Goal: Information Seeking & Learning: Learn about a topic

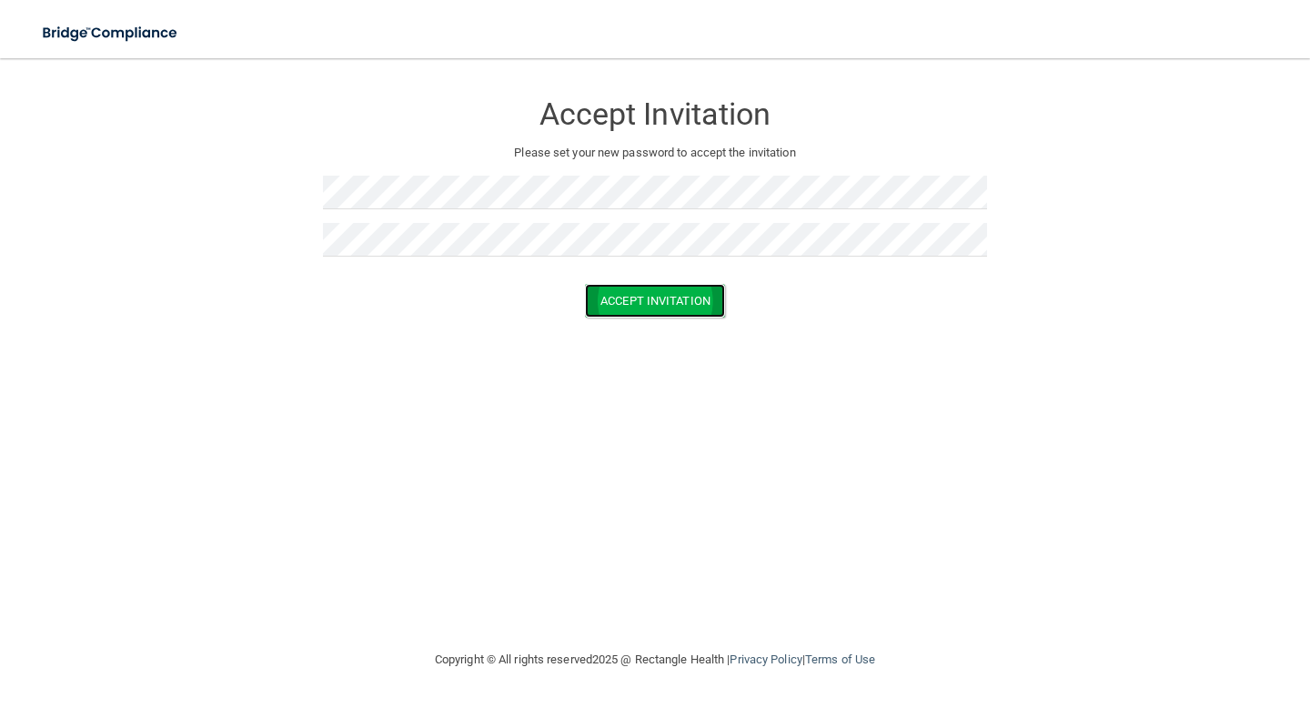
click at [648, 299] on button "Accept Invitation" at bounding box center [655, 301] width 140 height 34
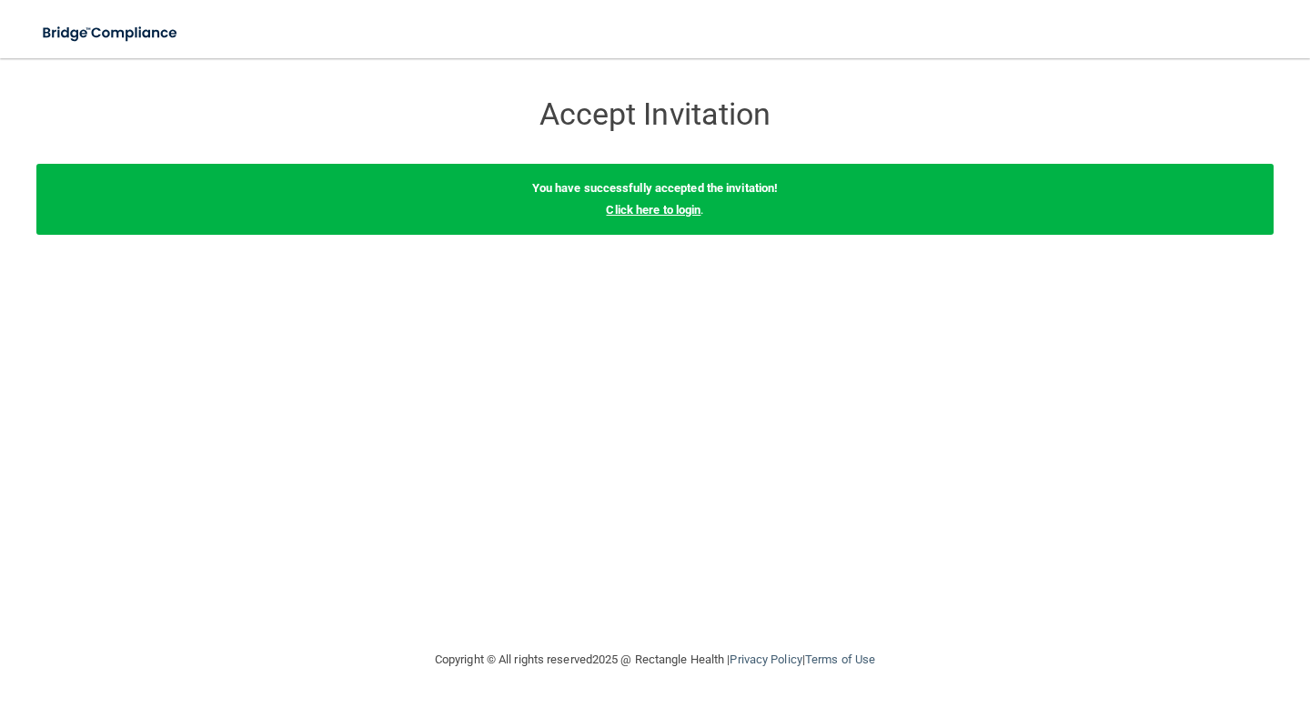
click at [647, 212] on link "Click here to login" at bounding box center [653, 210] width 95 height 14
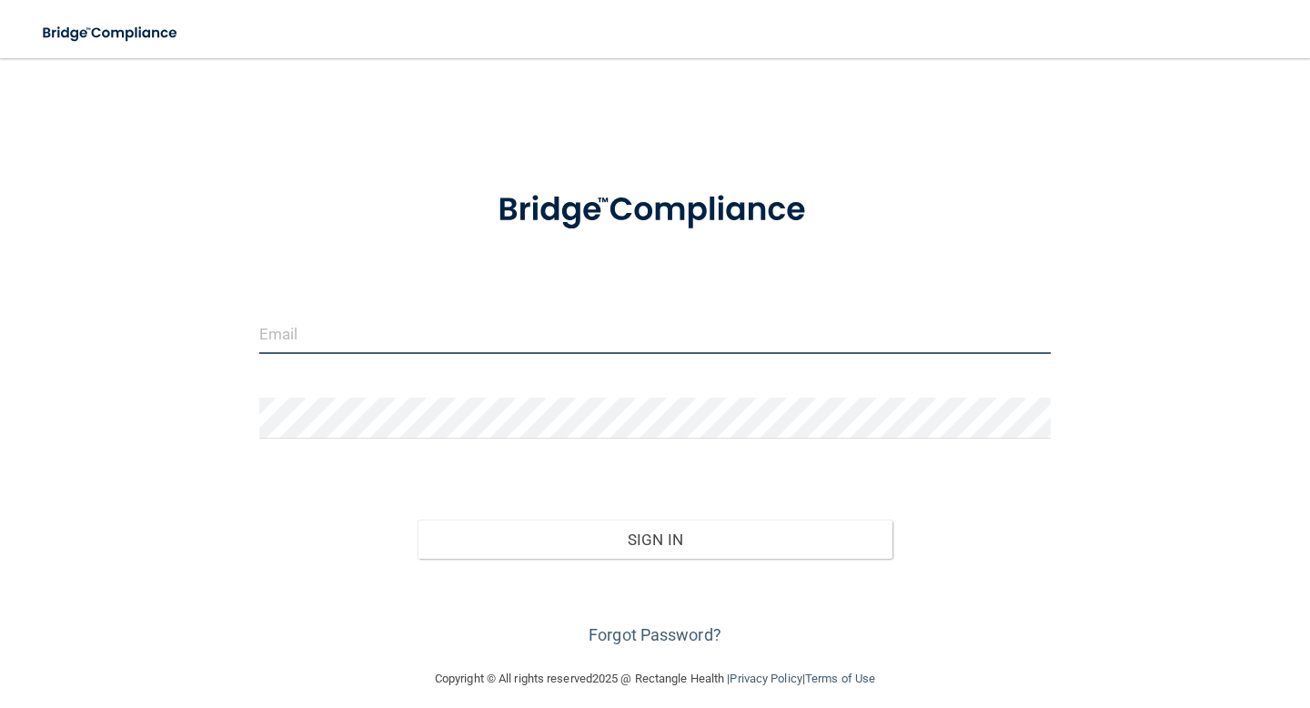
click at [390, 342] on input "email" at bounding box center [654, 333] width 791 height 41
type input "[EMAIL_ADDRESS][DOMAIN_NAME]"
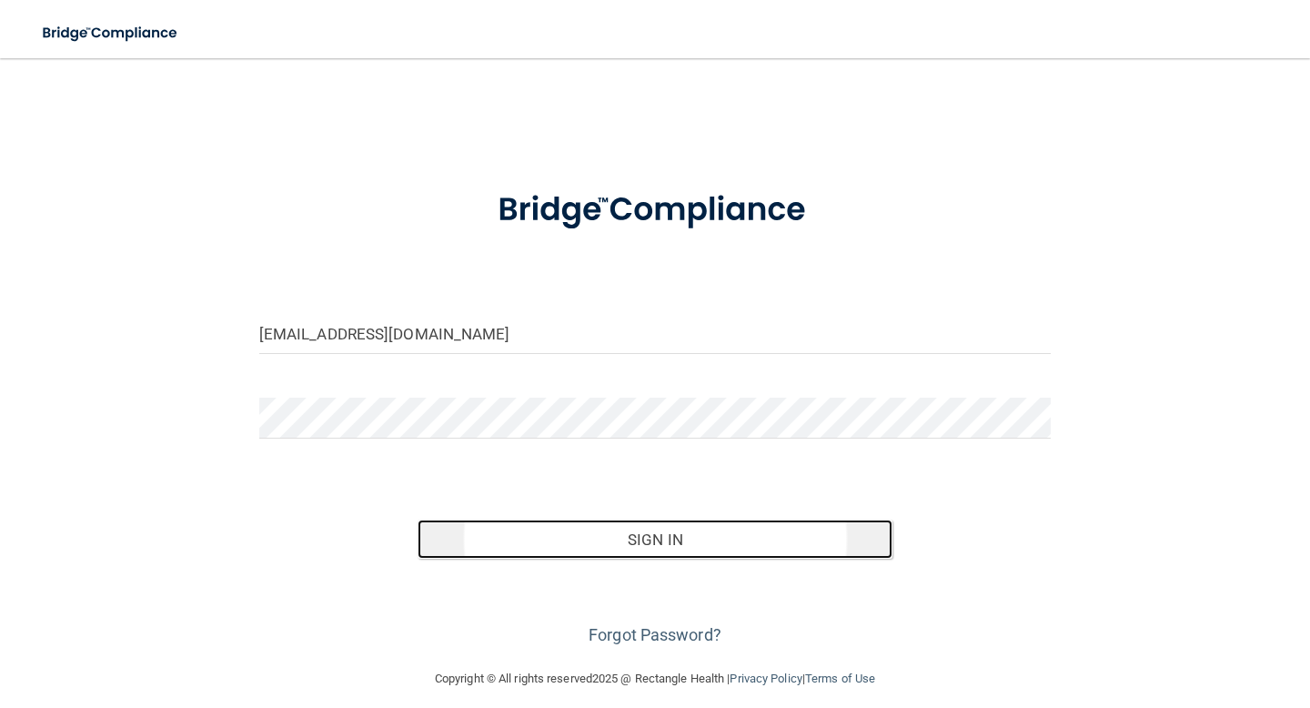
click at [641, 545] on button "Sign In" at bounding box center [654, 539] width 475 height 40
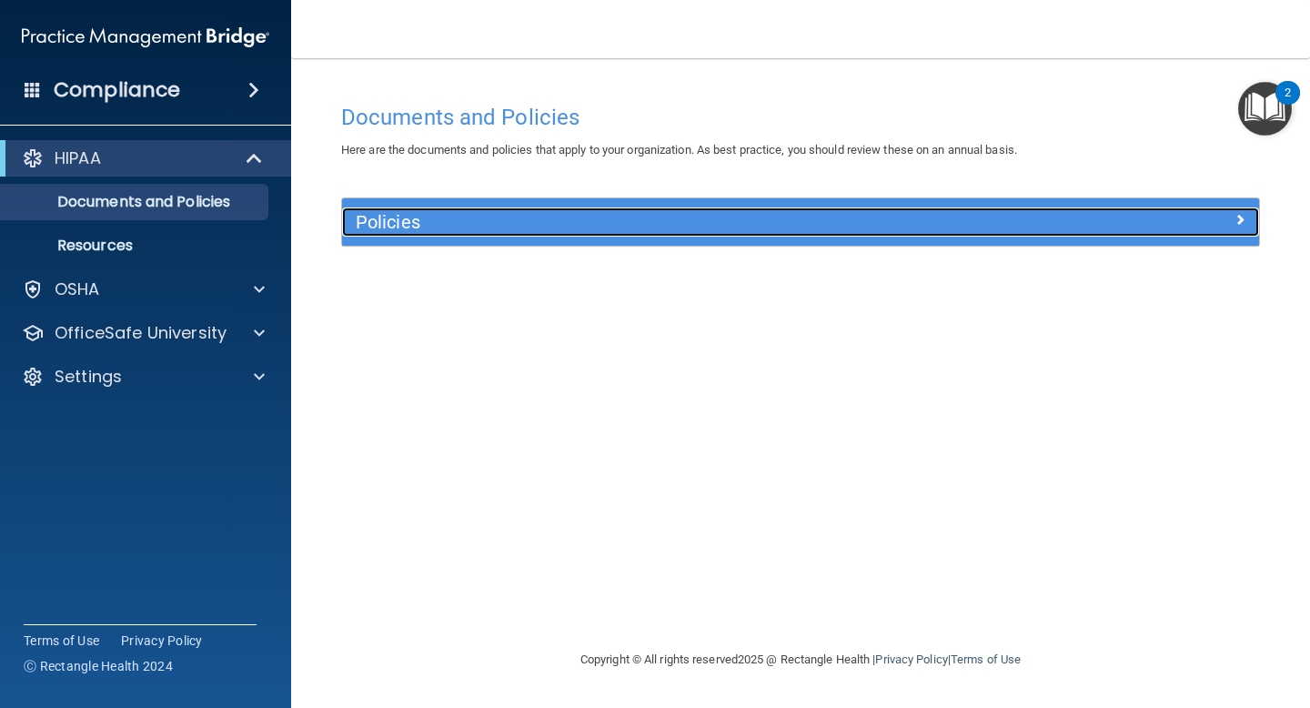
click at [988, 221] on h5 "Policies" at bounding box center [686, 222] width 660 height 20
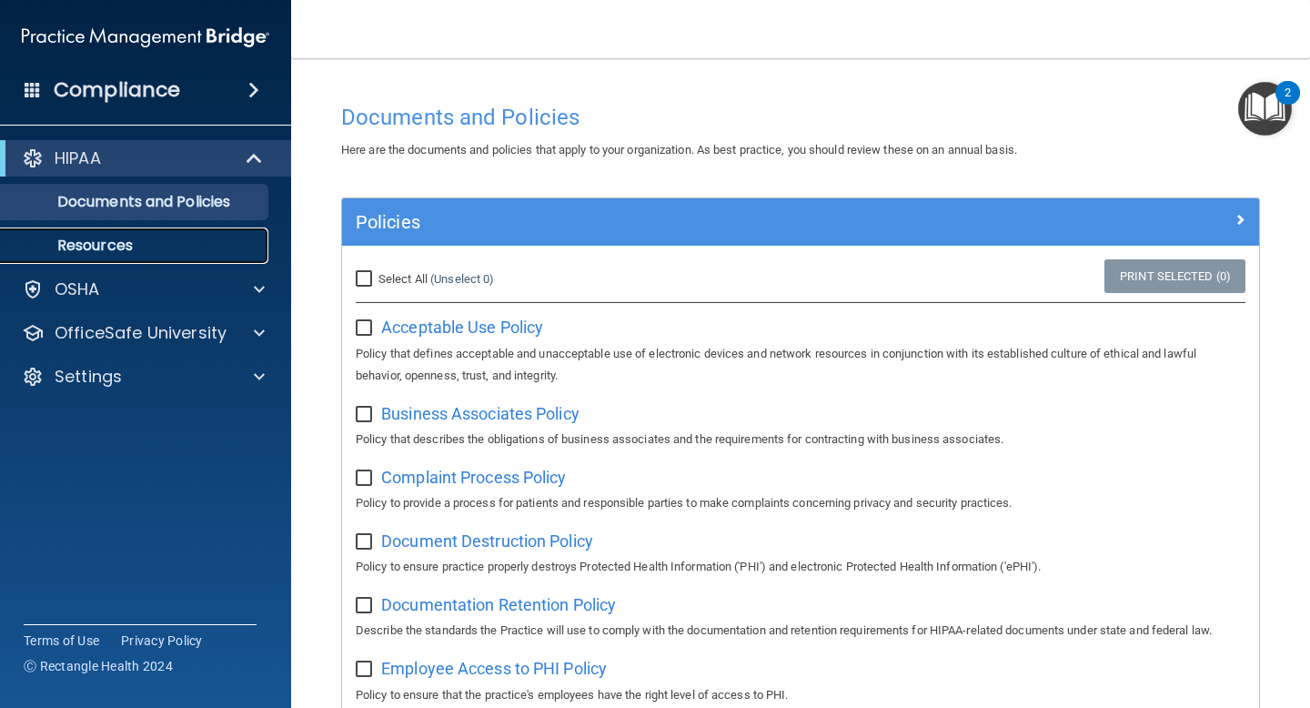
click at [104, 242] on p "Resources" at bounding box center [136, 245] width 248 height 18
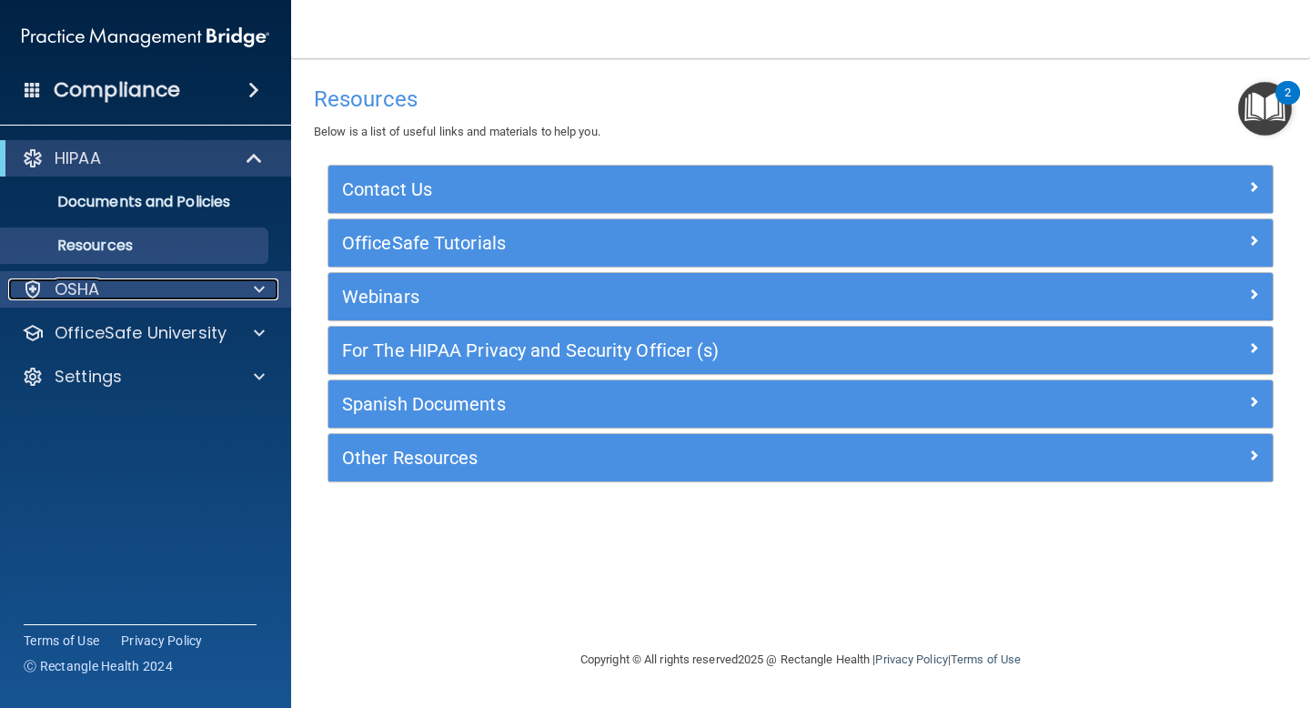
click at [71, 284] on p "OSHA" at bounding box center [77, 289] width 45 height 22
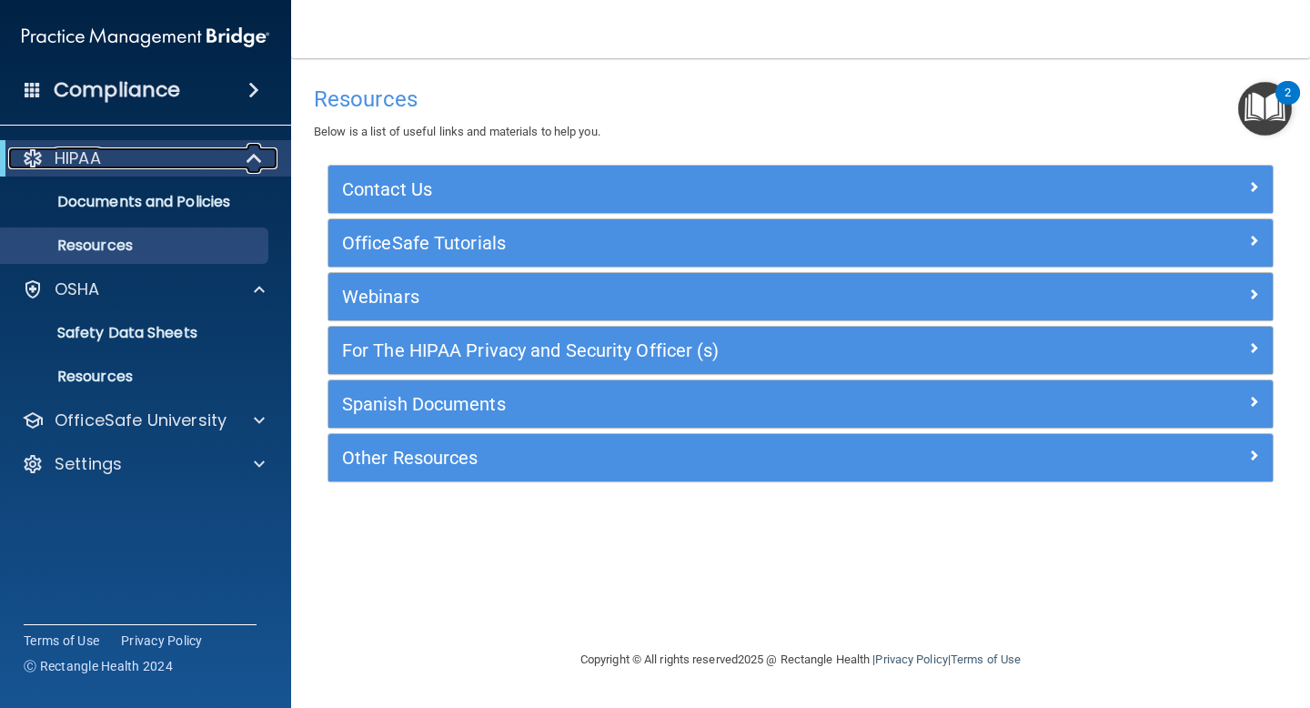
click at [77, 156] on p "HIPAA" at bounding box center [78, 158] width 46 height 22
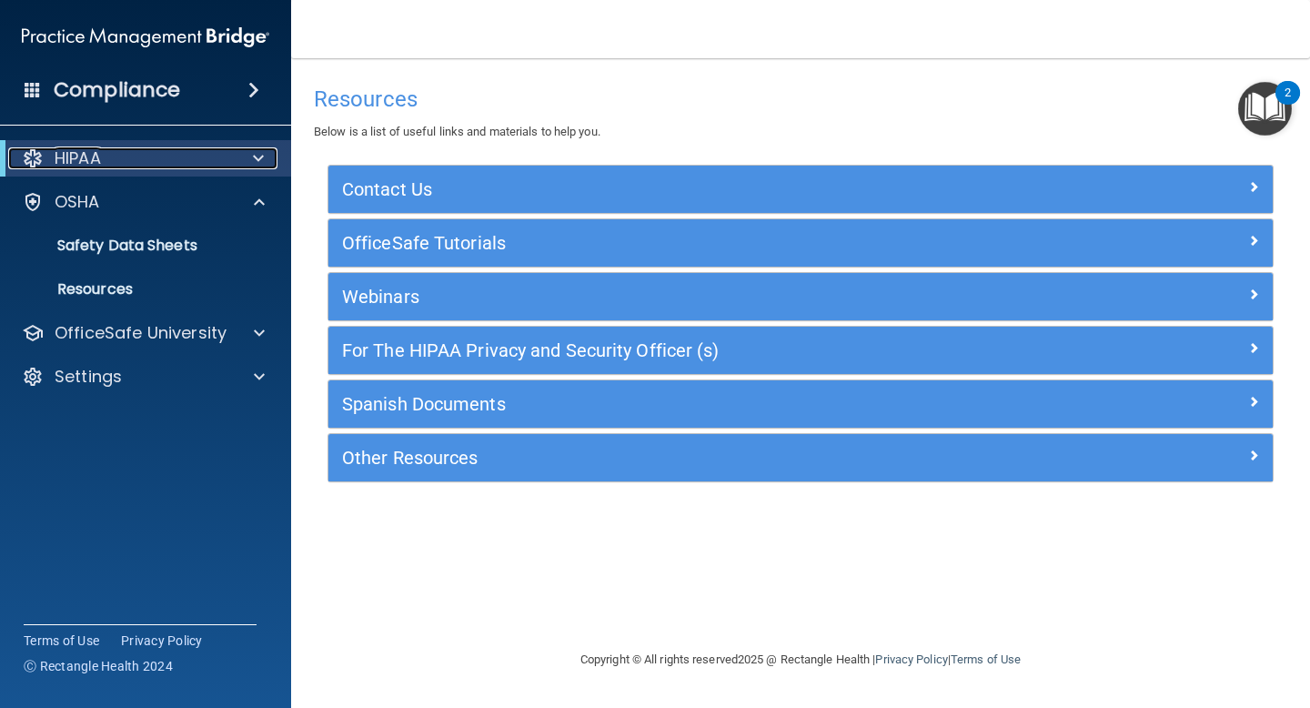
click at [245, 164] on div at bounding box center [255, 158] width 45 height 22
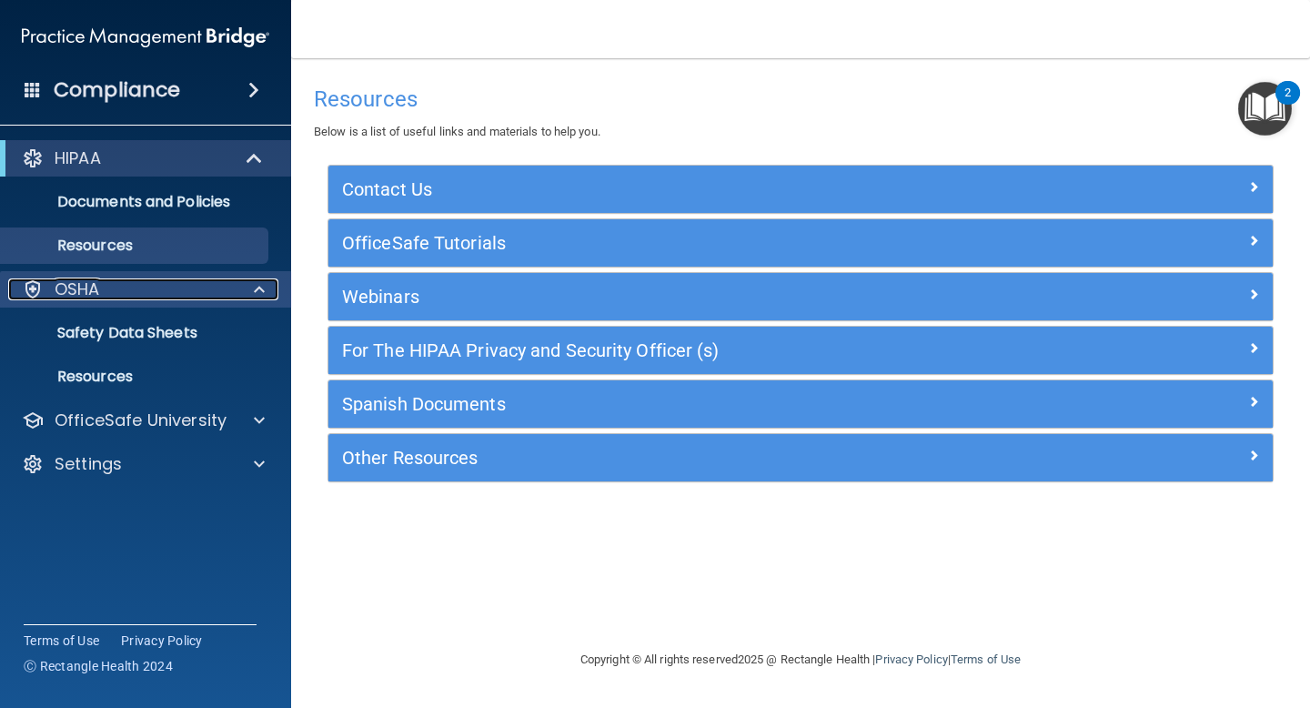
click at [256, 287] on span at bounding box center [259, 289] width 11 height 22
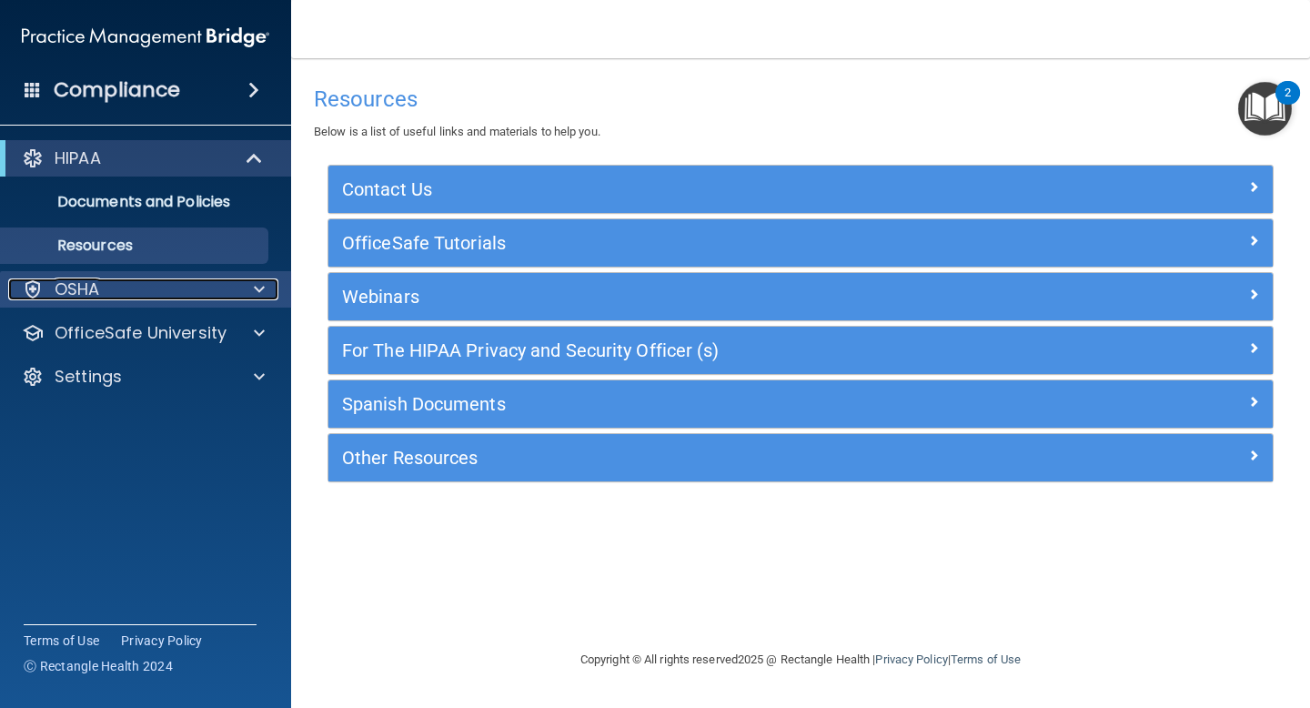
click at [256, 287] on span at bounding box center [259, 289] width 11 height 22
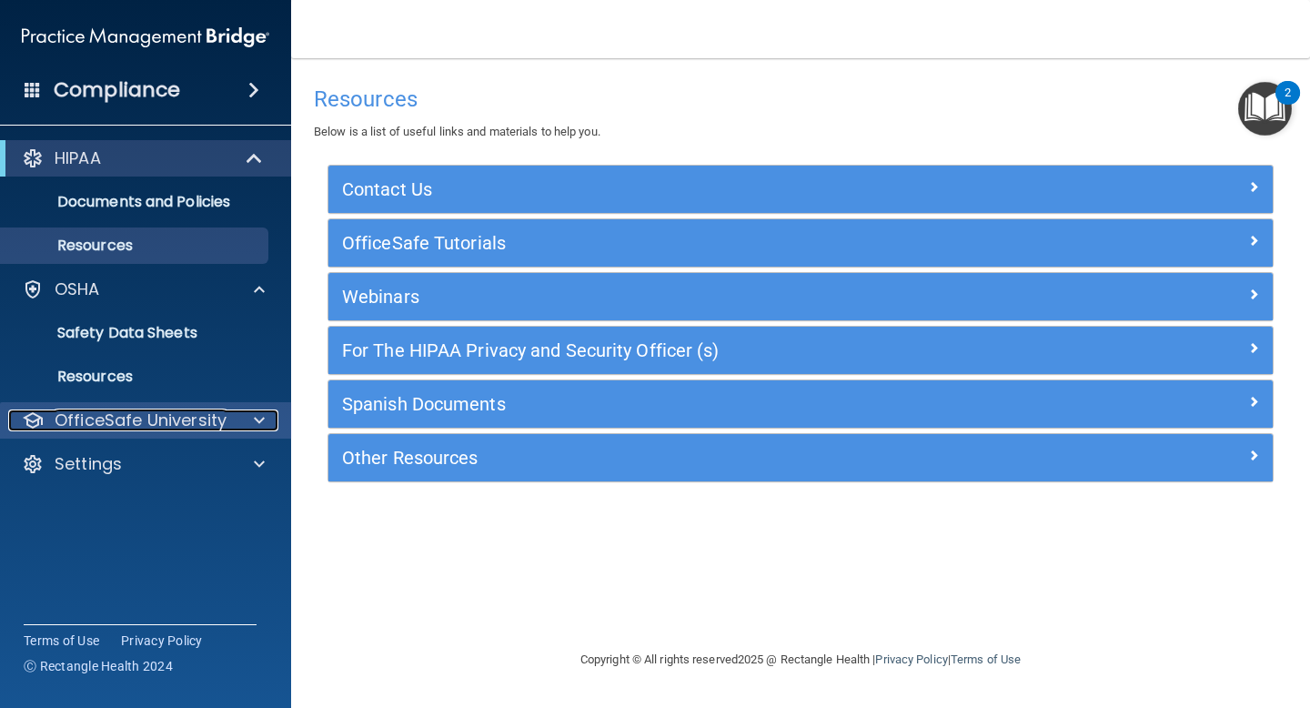
click at [265, 424] on div at bounding box center [256, 420] width 45 height 22
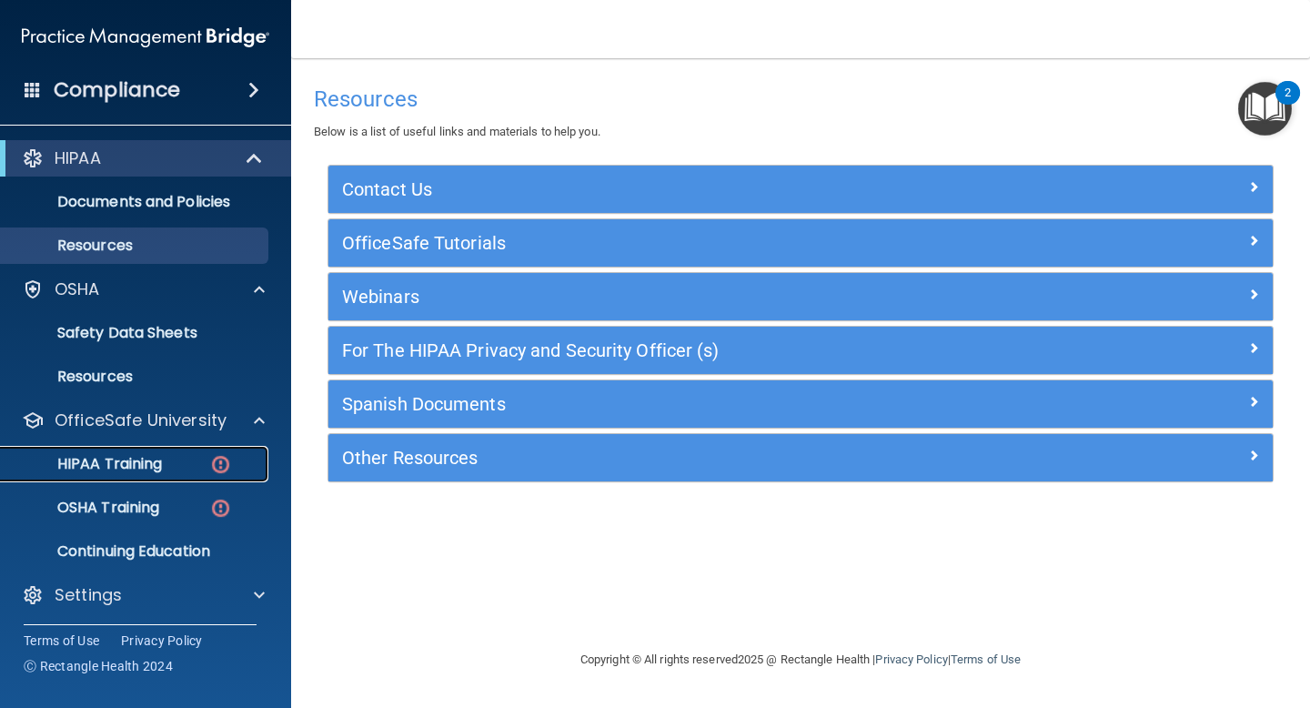
click at [114, 468] on p "HIPAA Training" at bounding box center [87, 464] width 150 height 18
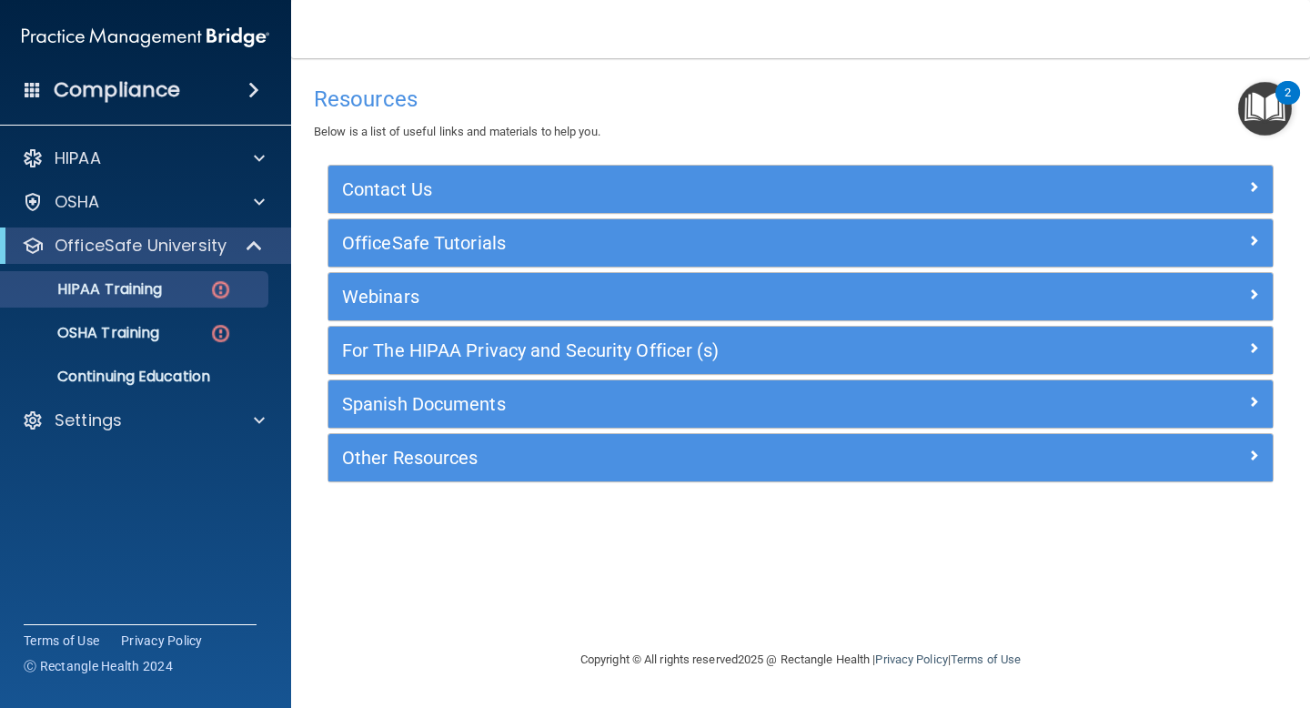
click at [877, 74] on main "Resources Below is a list of useful links and materials to help you. Contact Us…" at bounding box center [800, 382] width 1019 height 649
click at [91, 289] on p "HIPAA Training" at bounding box center [87, 289] width 150 height 18
click at [220, 288] on img at bounding box center [220, 289] width 23 height 23
click at [134, 289] on p "HIPAA Training" at bounding box center [87, 289] width 150 height 18
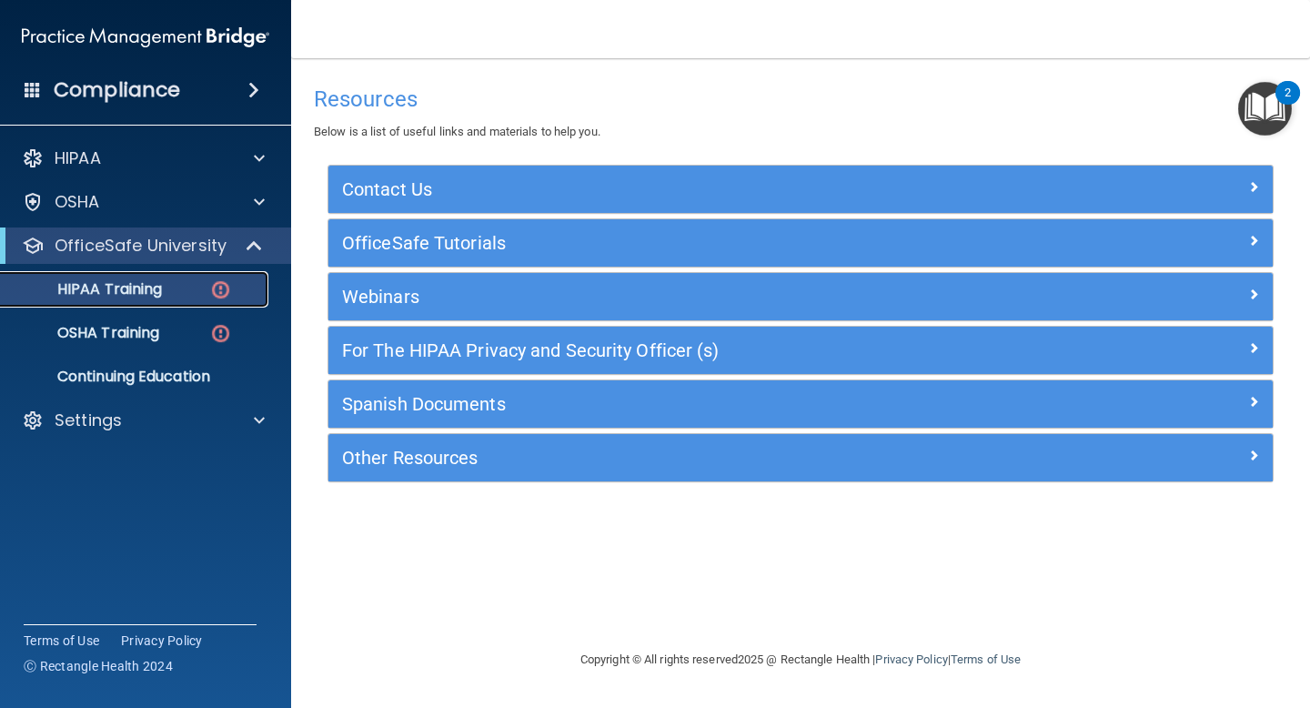
click at [134, 289] on p "HIPAA Training" at bounding box center [87, 289] width 150 height 18
click at [1256, 103] on img "Open Resource Center, 2 new notifications" at bounding box center [1265, 109] width 54 height 54
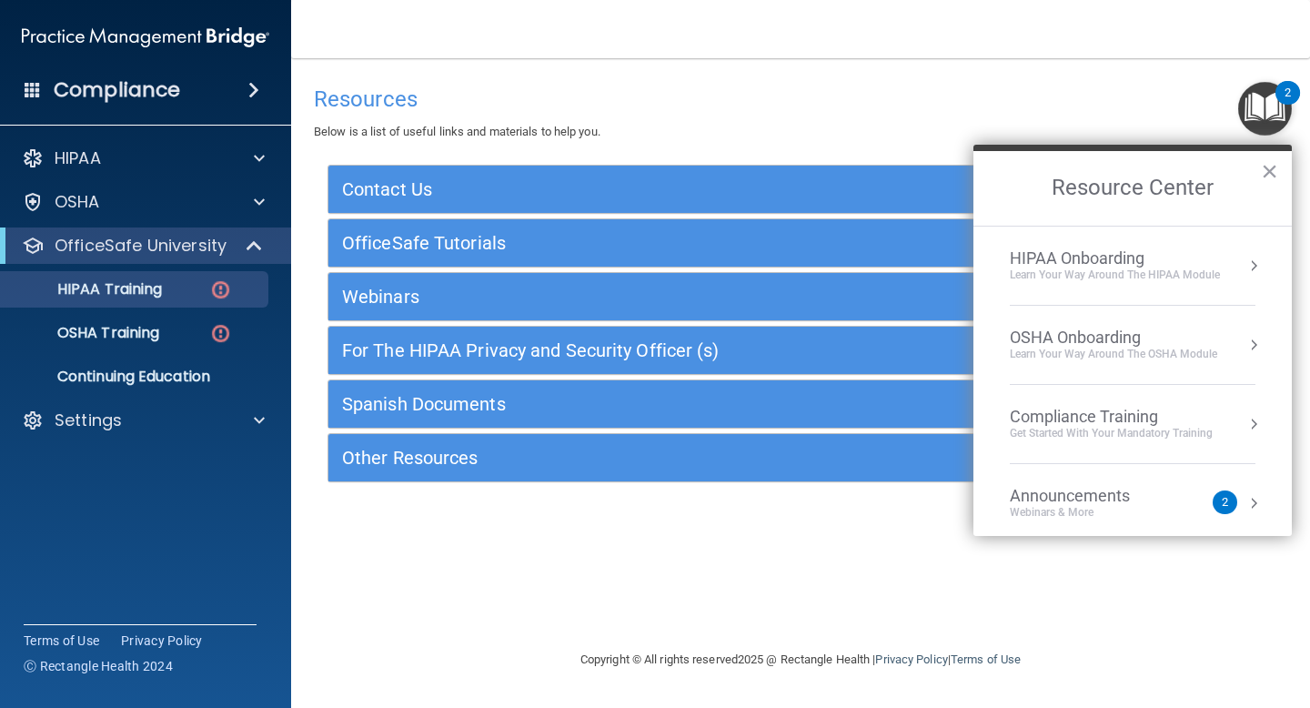
click at [1120, 269] on div "Learn Your Way around the HIPAA module" at bounding box center [1114, 274] width 210 height 15
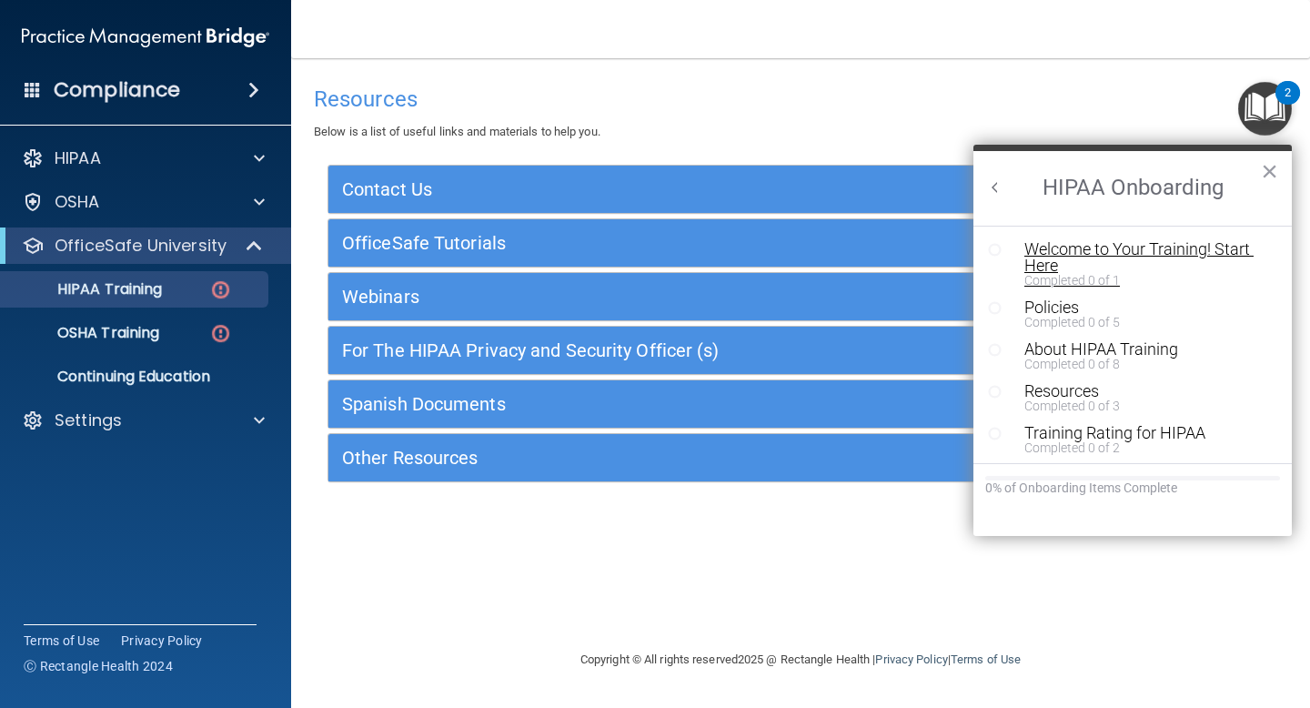
click at [1092, 249] on div "Welcome to Your Training! Start Here" at bounding box center [1146, 257] width 244 height 33
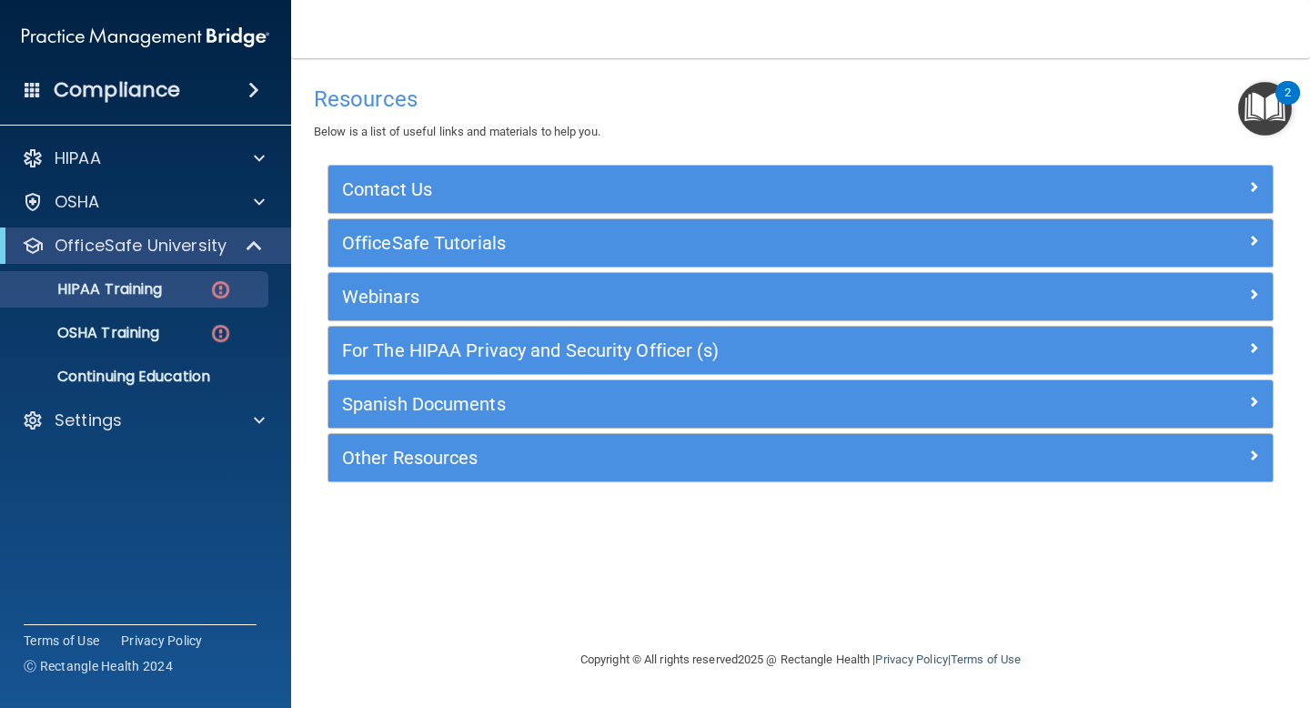
click at [1255, 105] on img "Open Resource Center, 2 new notifications" at bounding box center [1265, 109] width 54 height 54
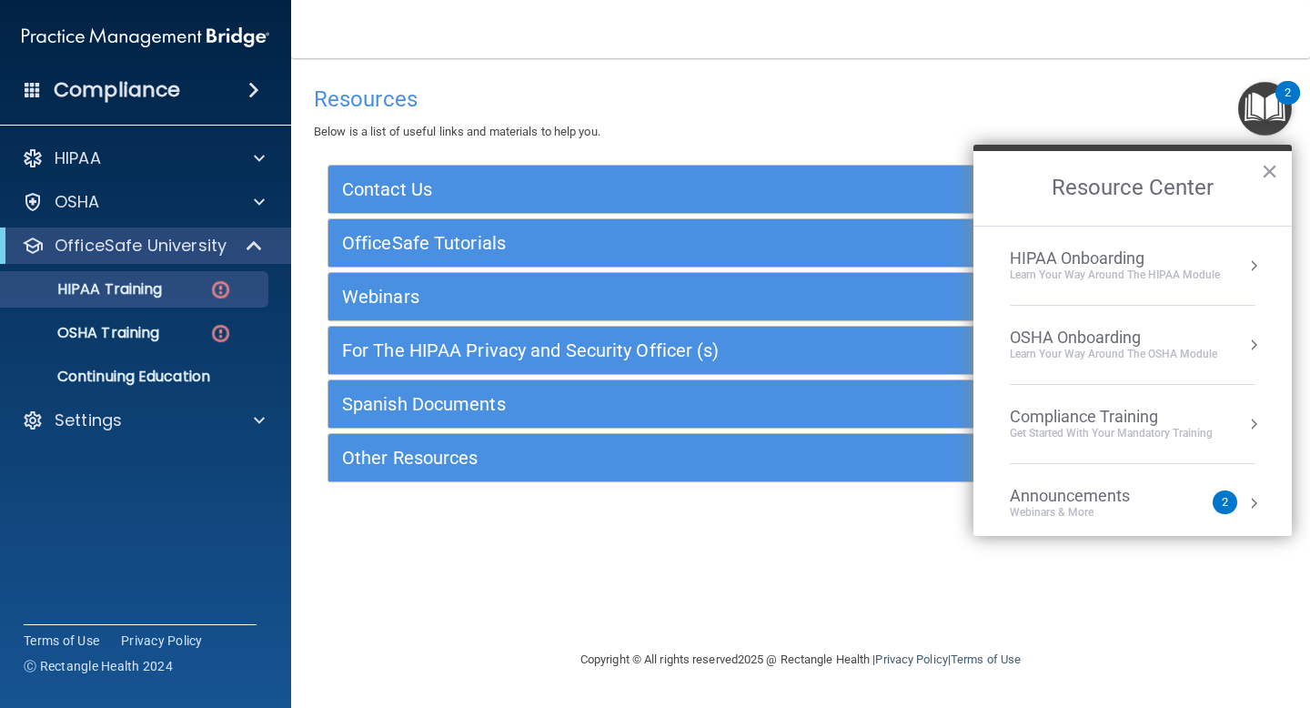
click at [1121, 262] on div "HIPAA Onboarding" at bounding box center [1114, 258] width 210 height 20
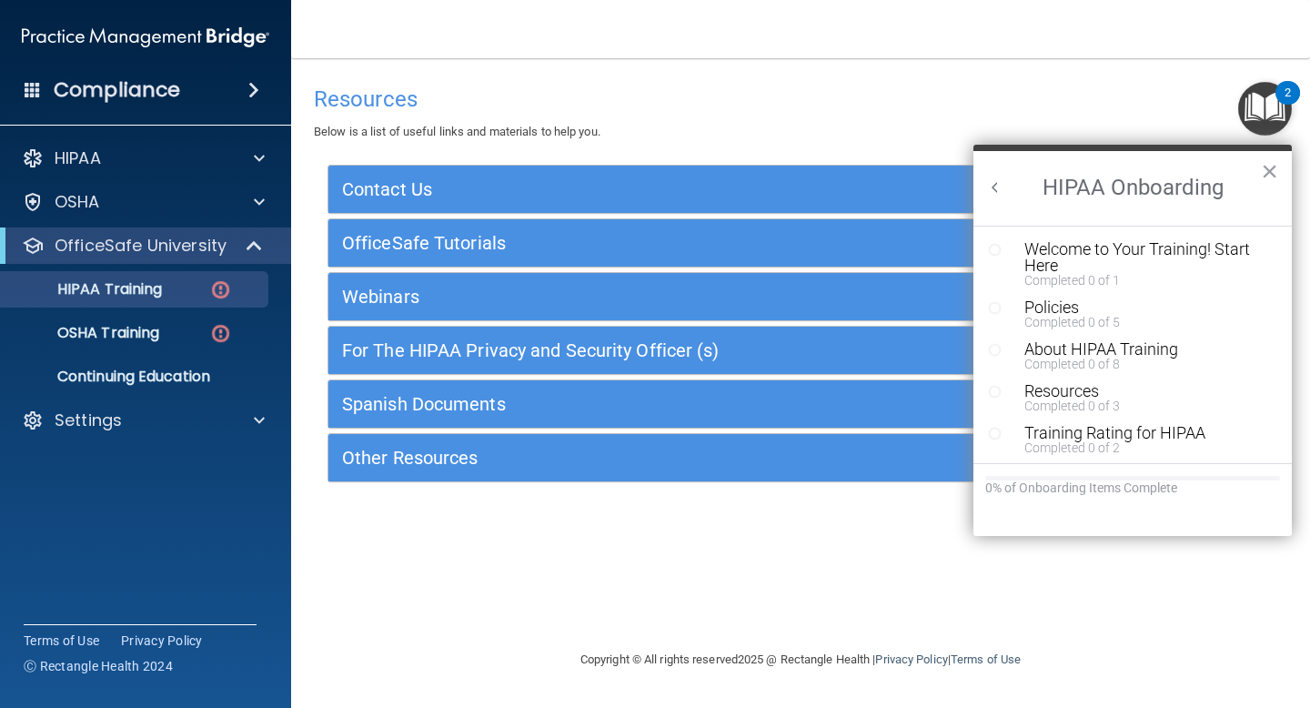
click at [994, 251] on icon "Resource Center" at bounding box center [995, 250] width 14 height 14
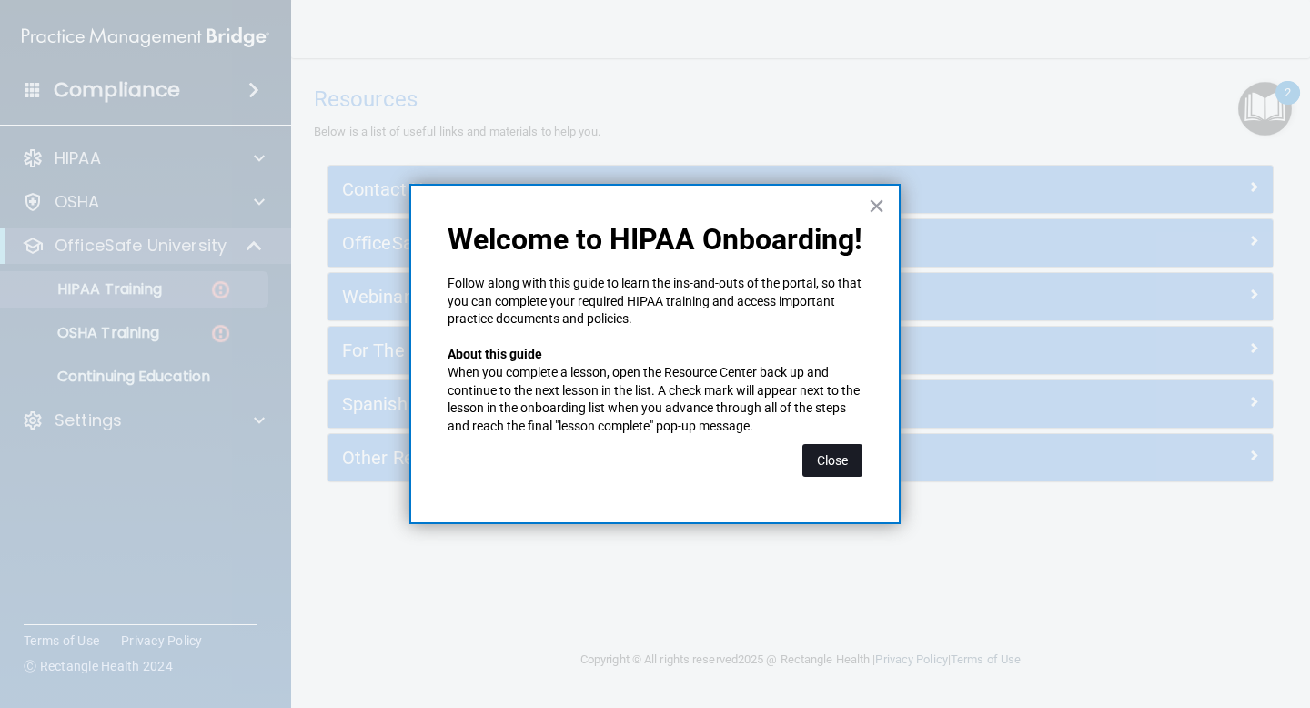
click at [833, 460] on button "Close" at bounding box center [832, 460] width 60 height 33
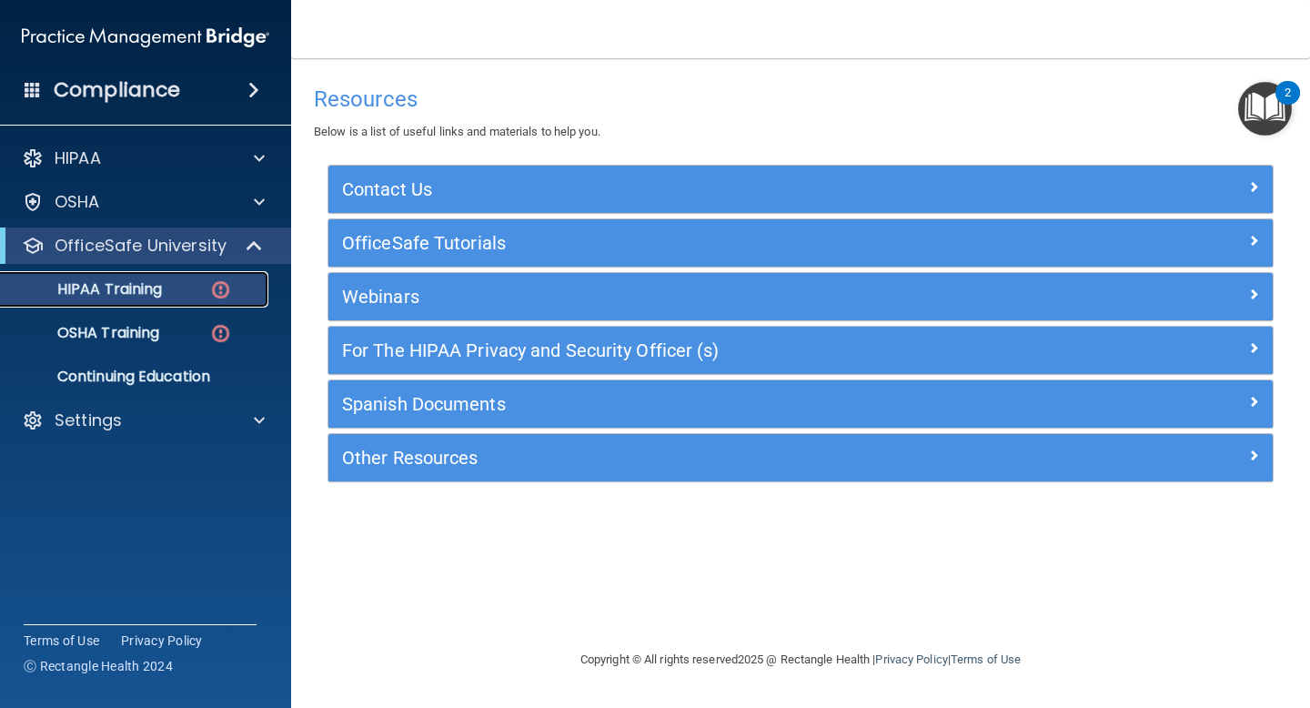
click at [101, 296] on p "HIPAA Training" at bounding box center [87, 289] width 150 height 18
click at [1287, 104] on div "2" at bounding box center [1287, 105] width 6 height 24
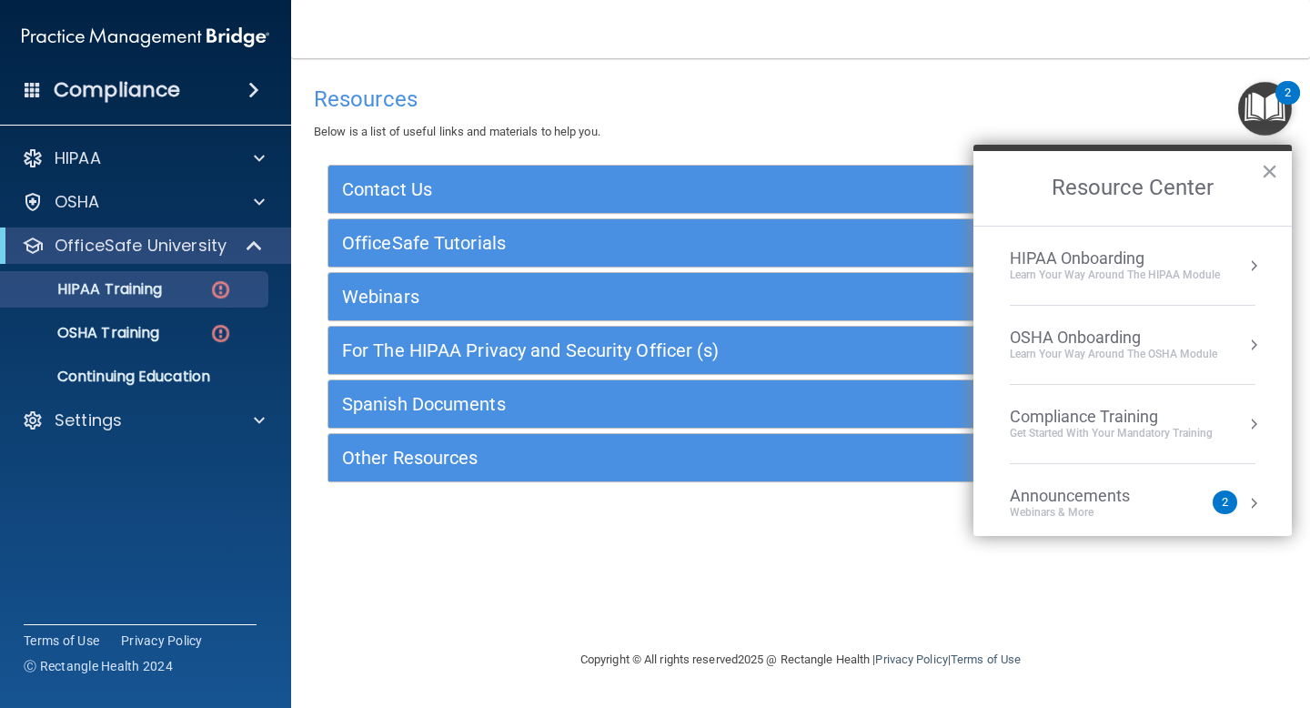
click at [1233, 503] on div "2" at bounding box center [1224, 502] width 25 height 24
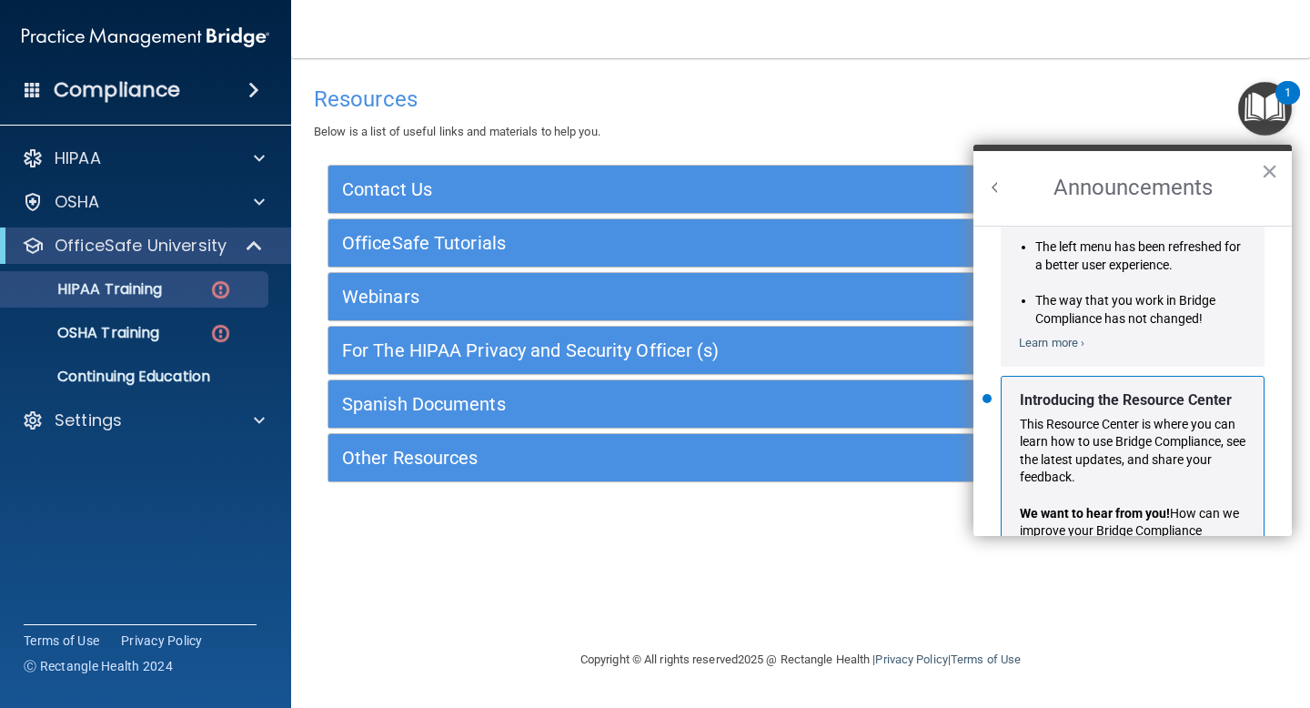
scroll to position [281, 0]
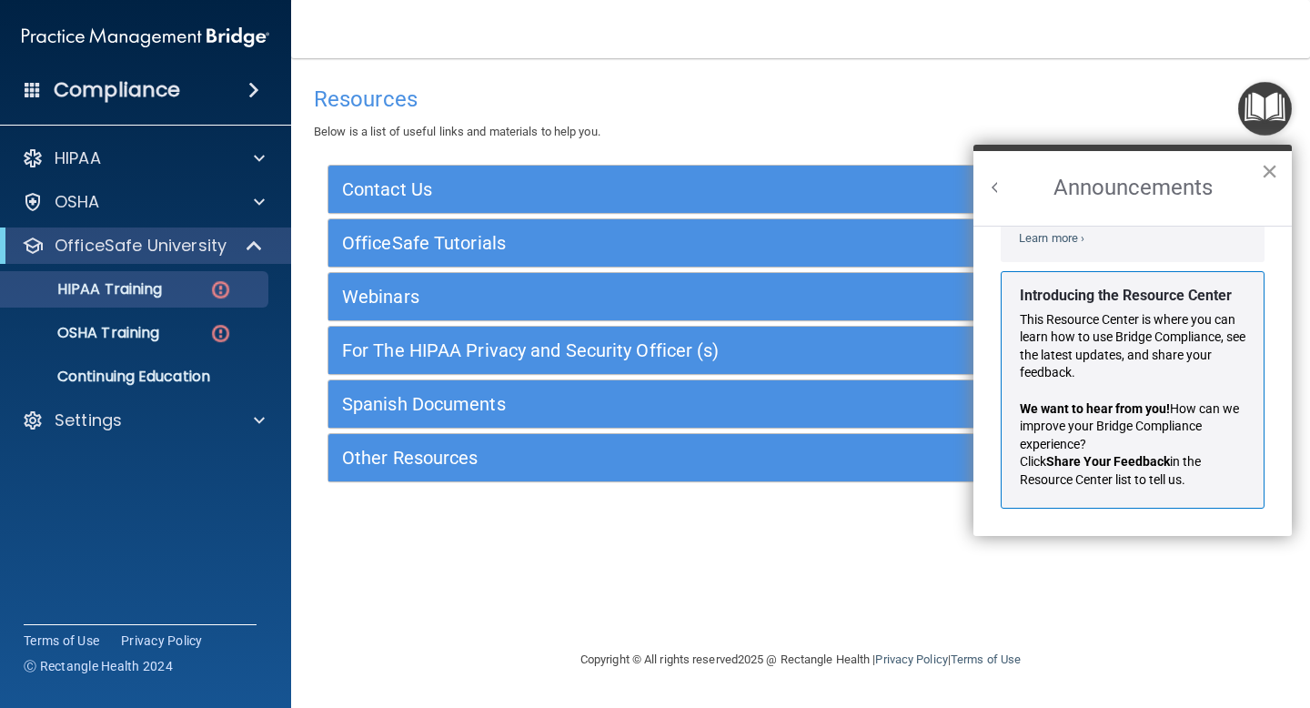
click at [1264, 174] on button "×" at bounding box center [1268, 170] width 17 height 29
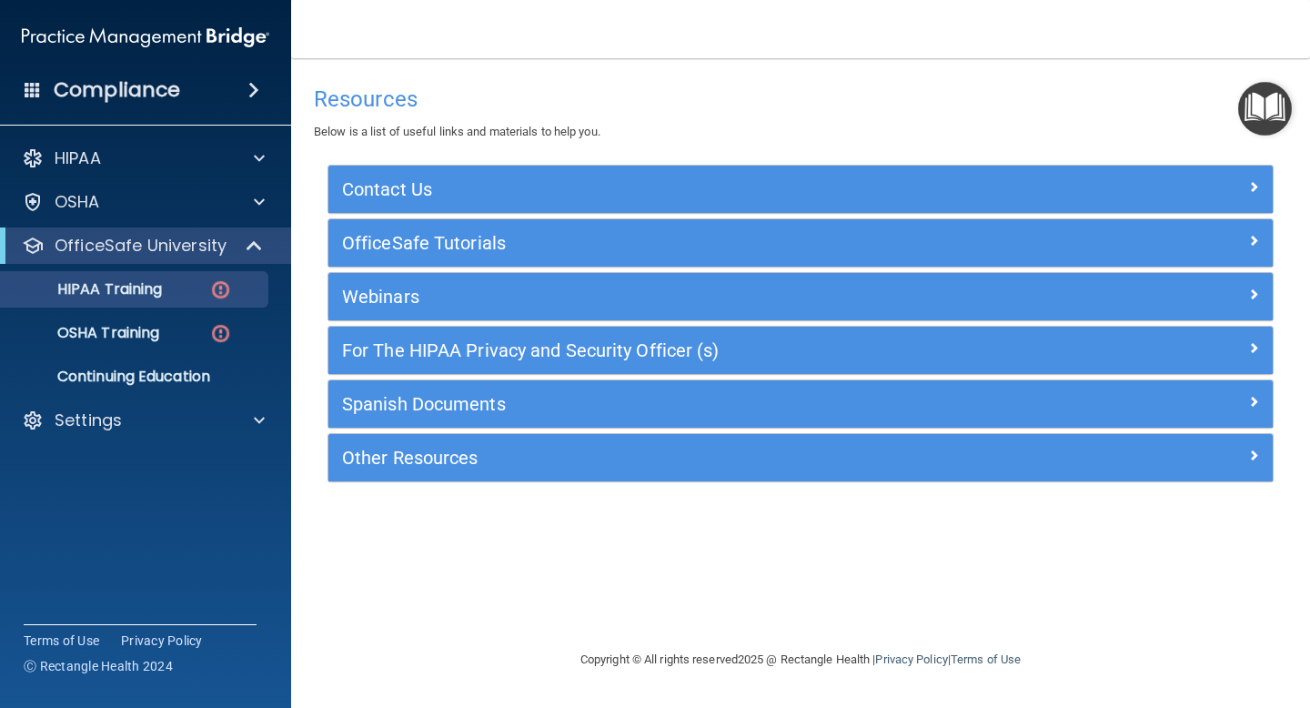
click at [1255, 116] on img "Open Resource Center" at bounding box center [1265, 109] width 54 height 54
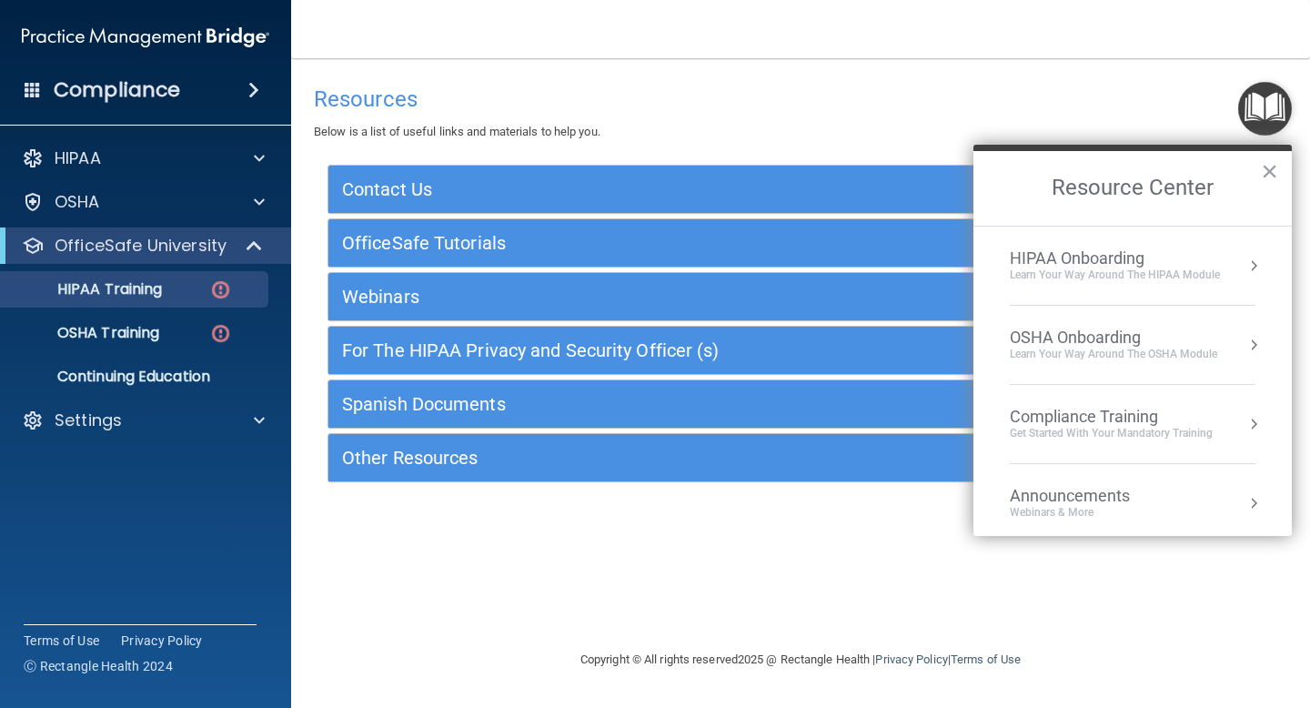
click at [1064, 271] on div "Learn Your Way around the HIPAA module" at bounding box center [1114, 274] width 210 height 15
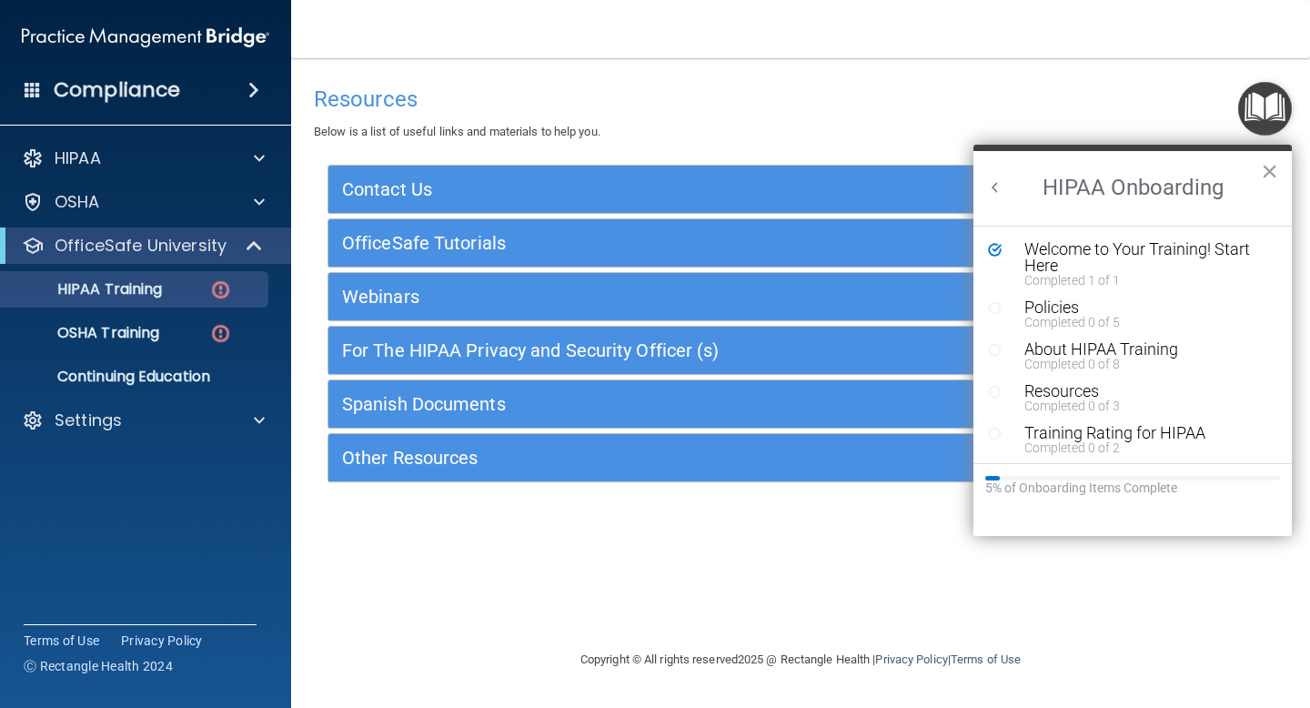
scroll to position [0, 0]
click at [996, 309] on icon "Resource Center" at bounding box center [995, 308] width 14 height 14
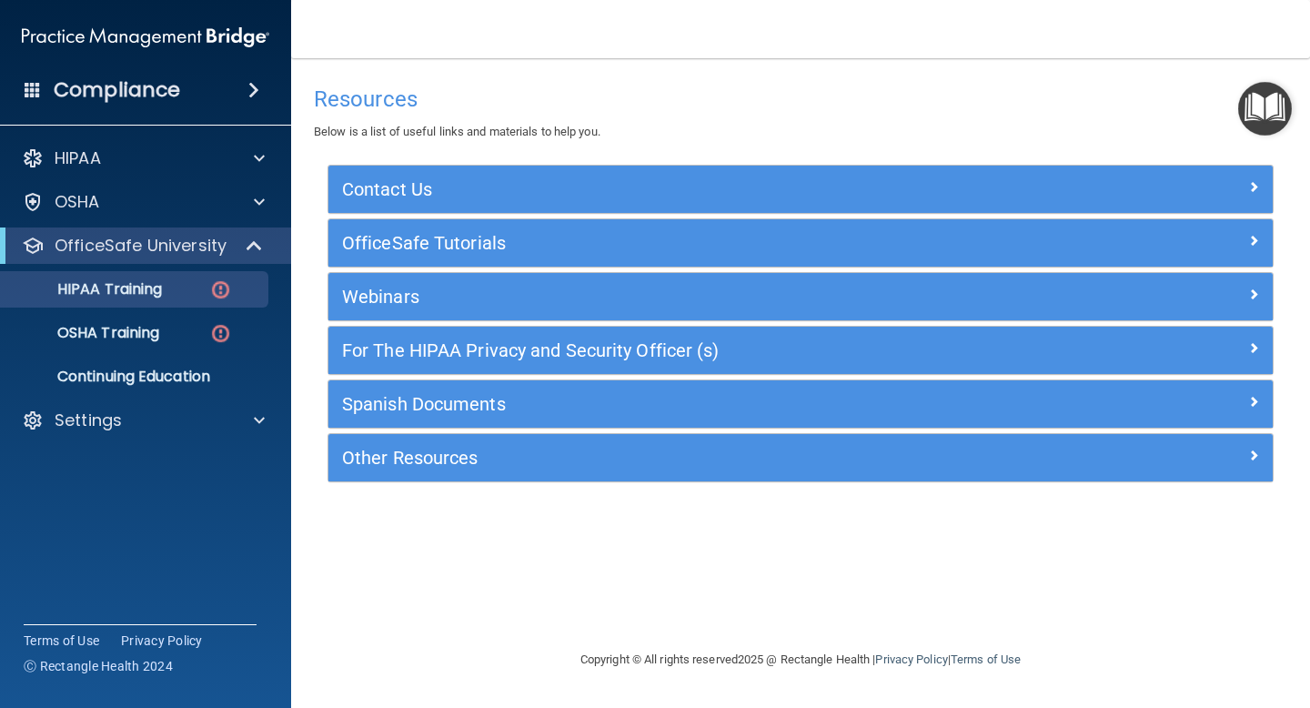
click at [1252, 100] on img "Open Resource Center" at bounding box center [1265, 109] width 54 height 54
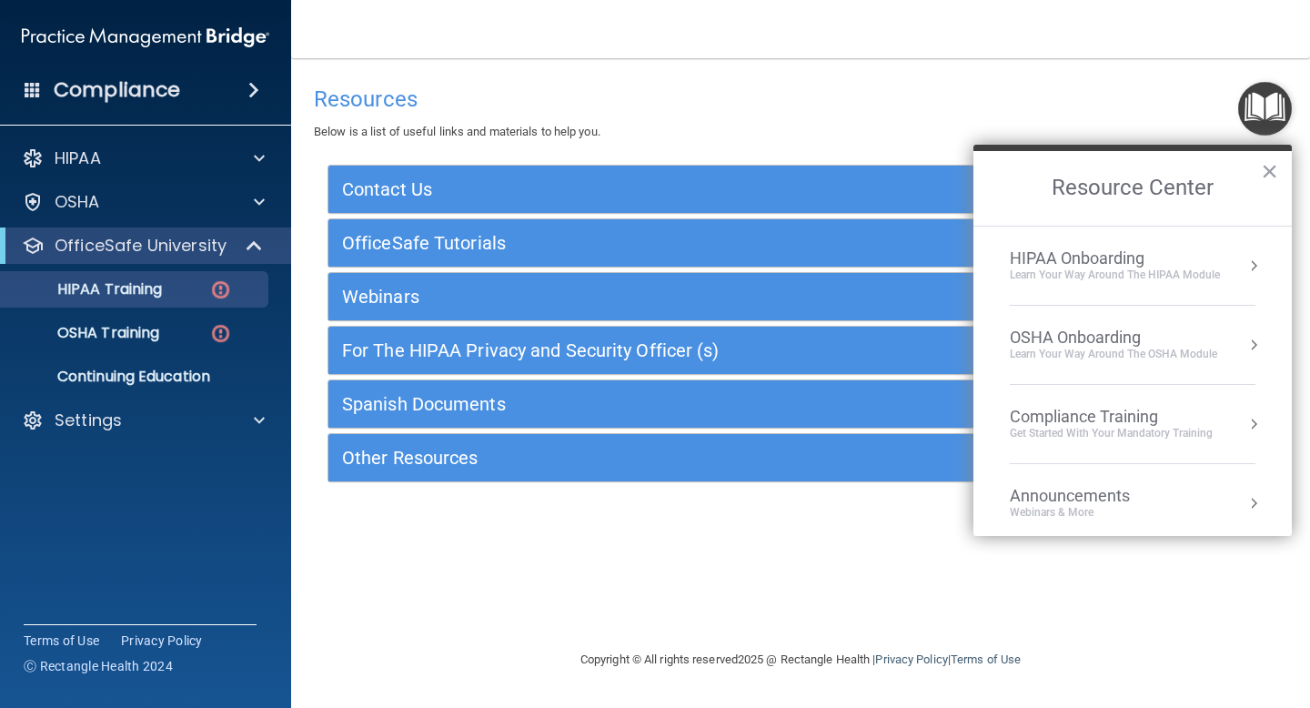
click at [1100, 256] on div "HIPAA Onboarding" at bounding box center [1114, 258] width 210 height 20
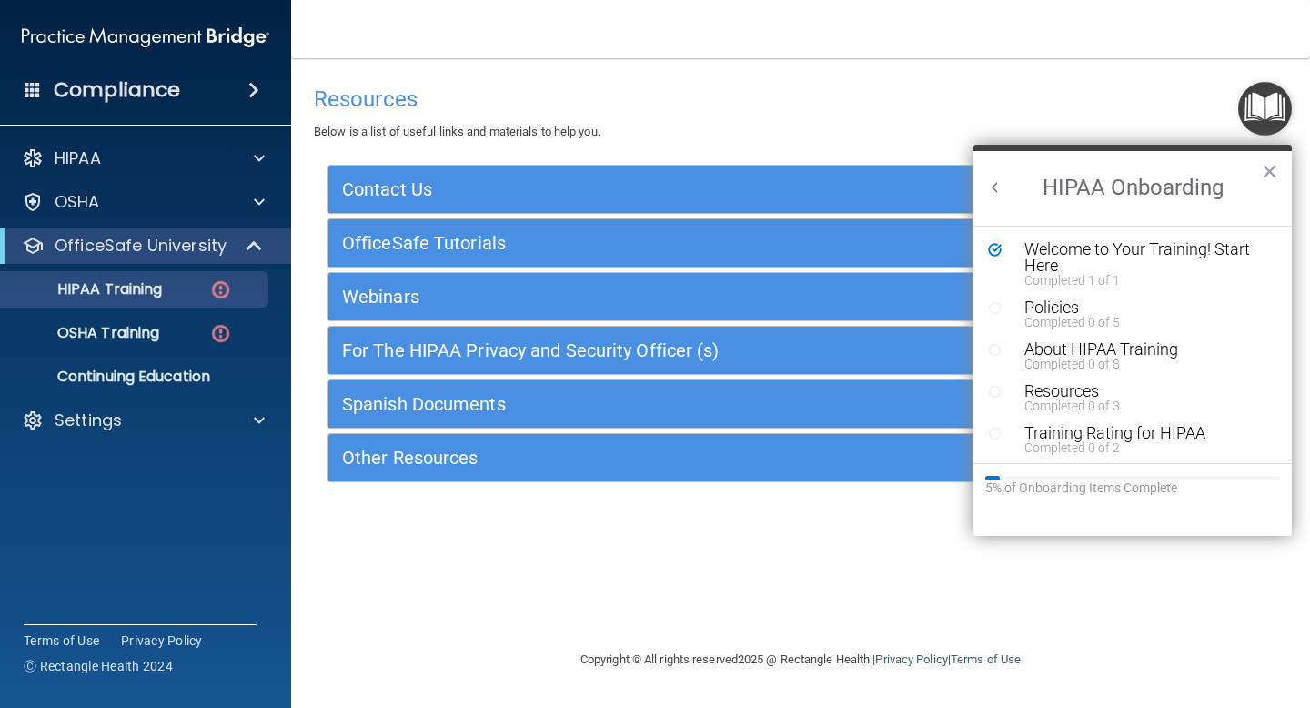
click at [992, 306] on icon "Resource Center" at bounding box center [995, 308] width 14 height 14
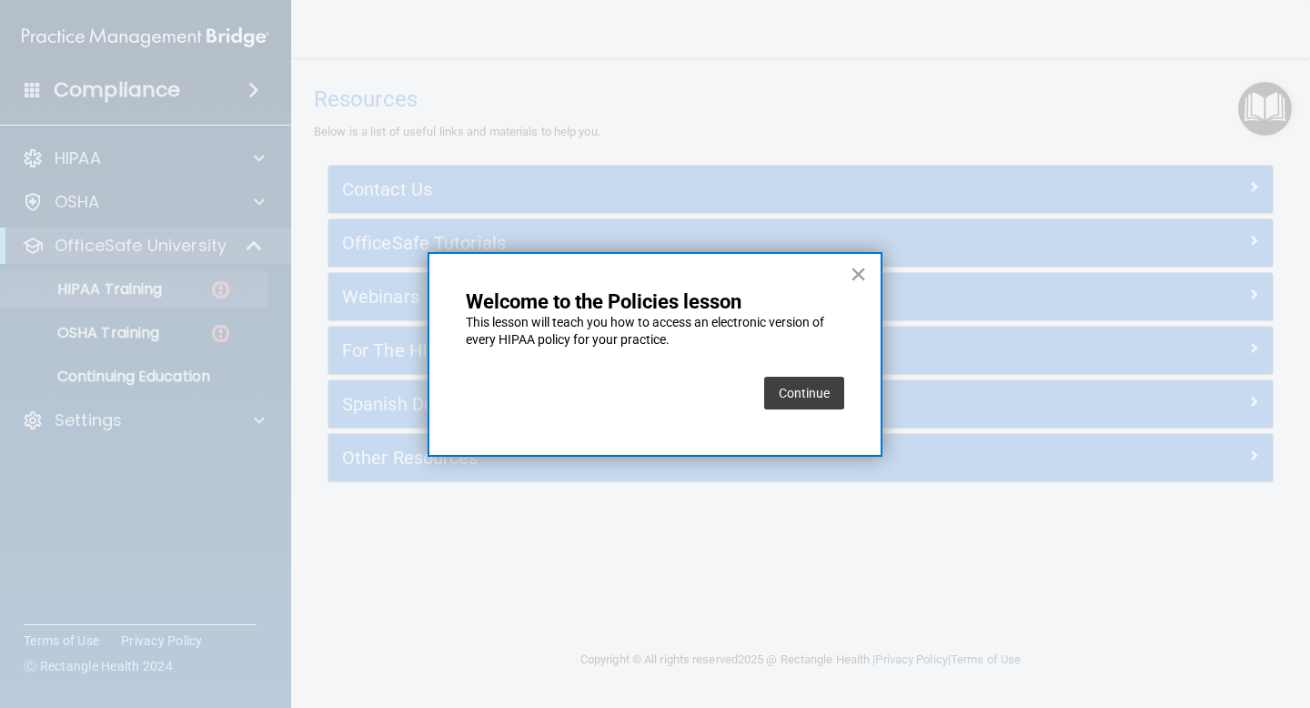
click at [821, 390] on button "Continue" at bounding box center [804, 393] width 80 height 33
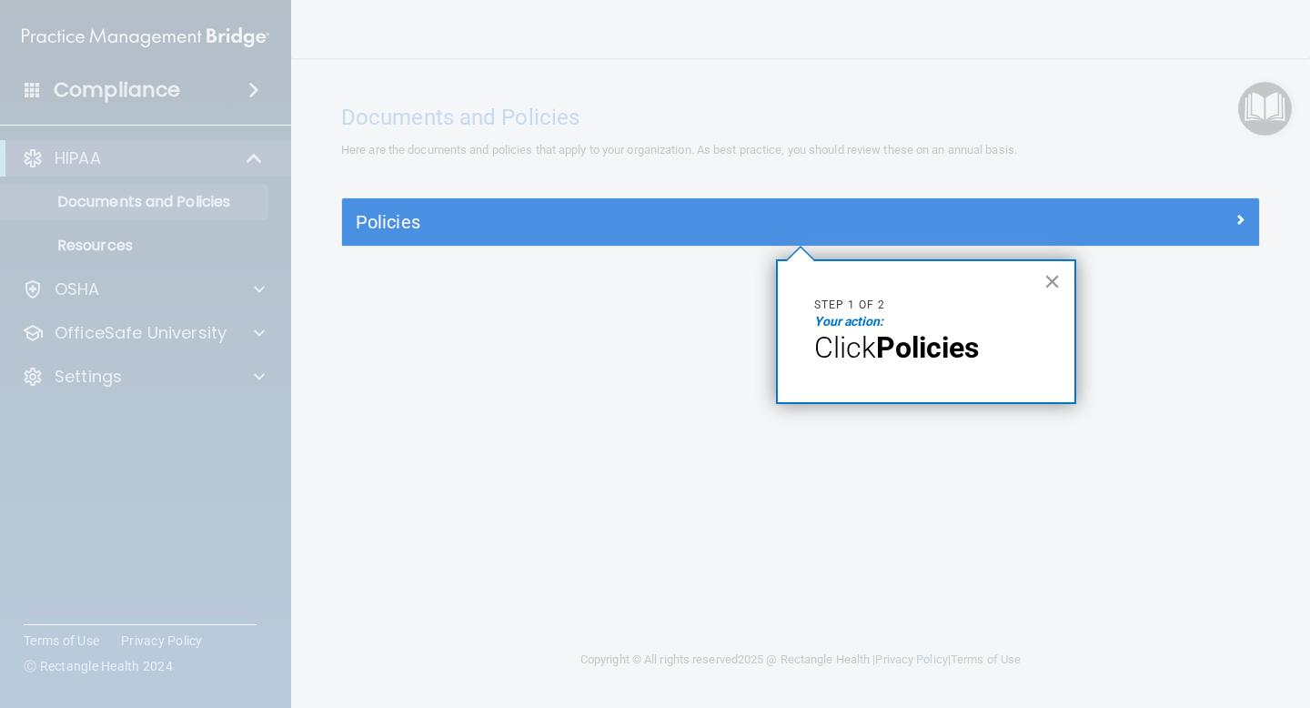
click at [1053, 283] on button "×" at bounding box center [1051, 280] width 17 height 29
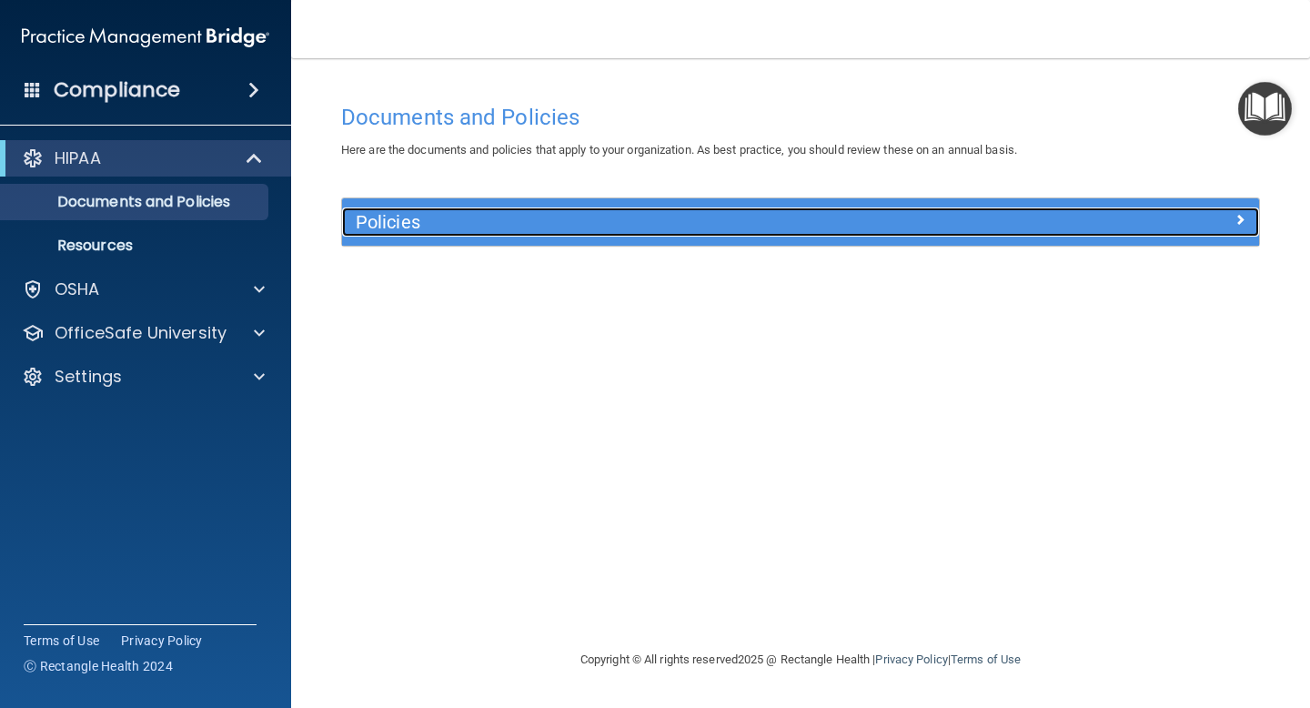
click at [1028, 227] on div "Policies" at bounding box center [686, 221] width 688 height 29
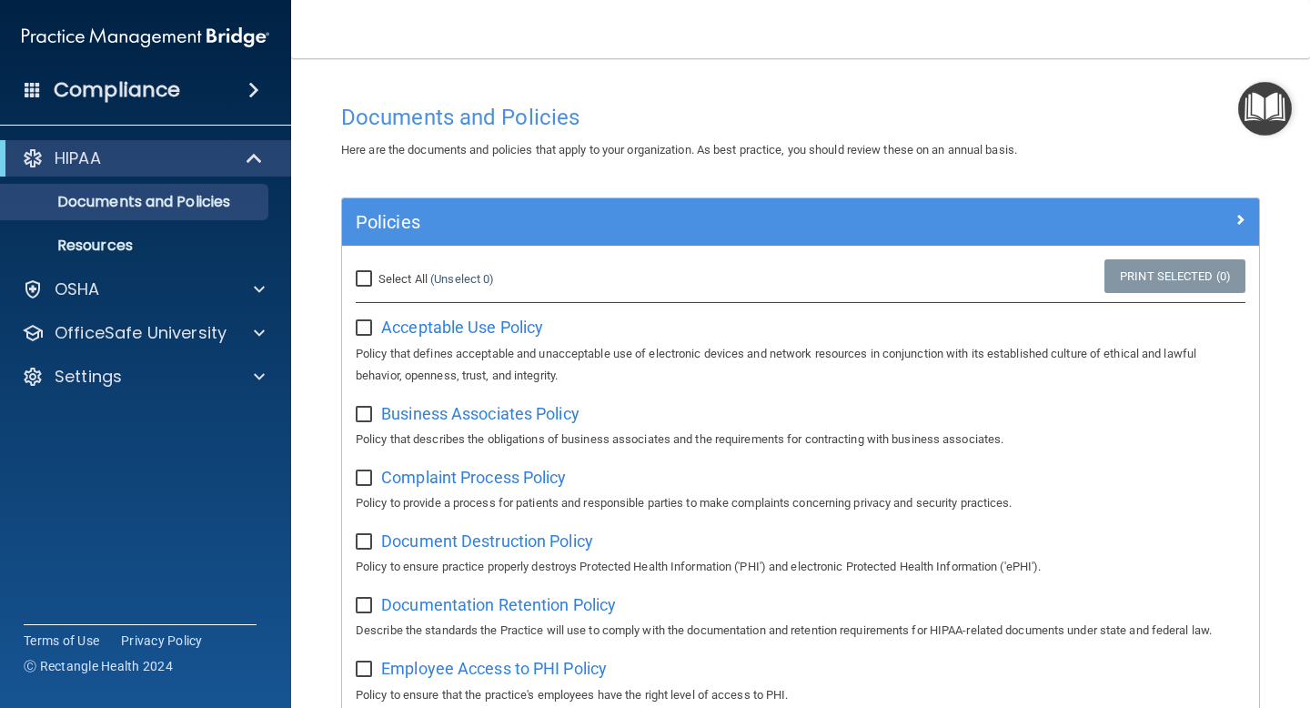
click at [366, 280] on input "Select All (Unselect 0) Unselect All" at bounding box center [366, 279] width 21 height 15
checkbox input "true"
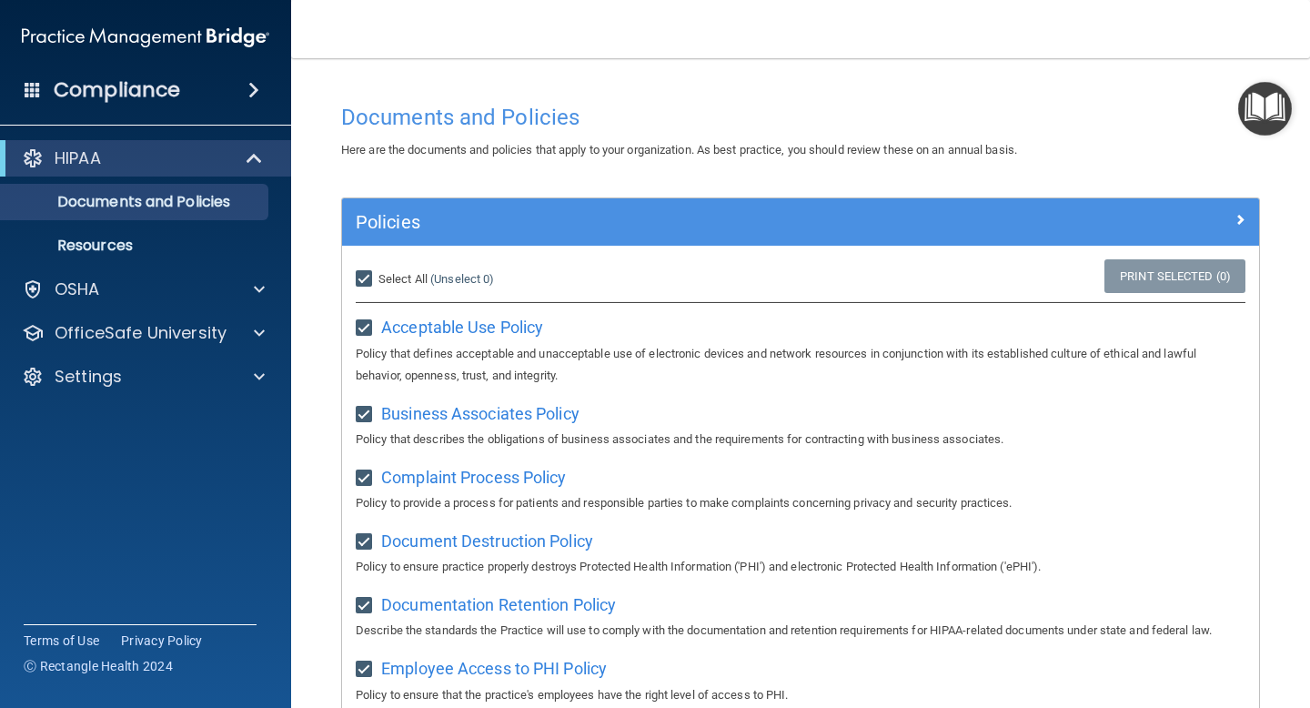
checkbox input "true"
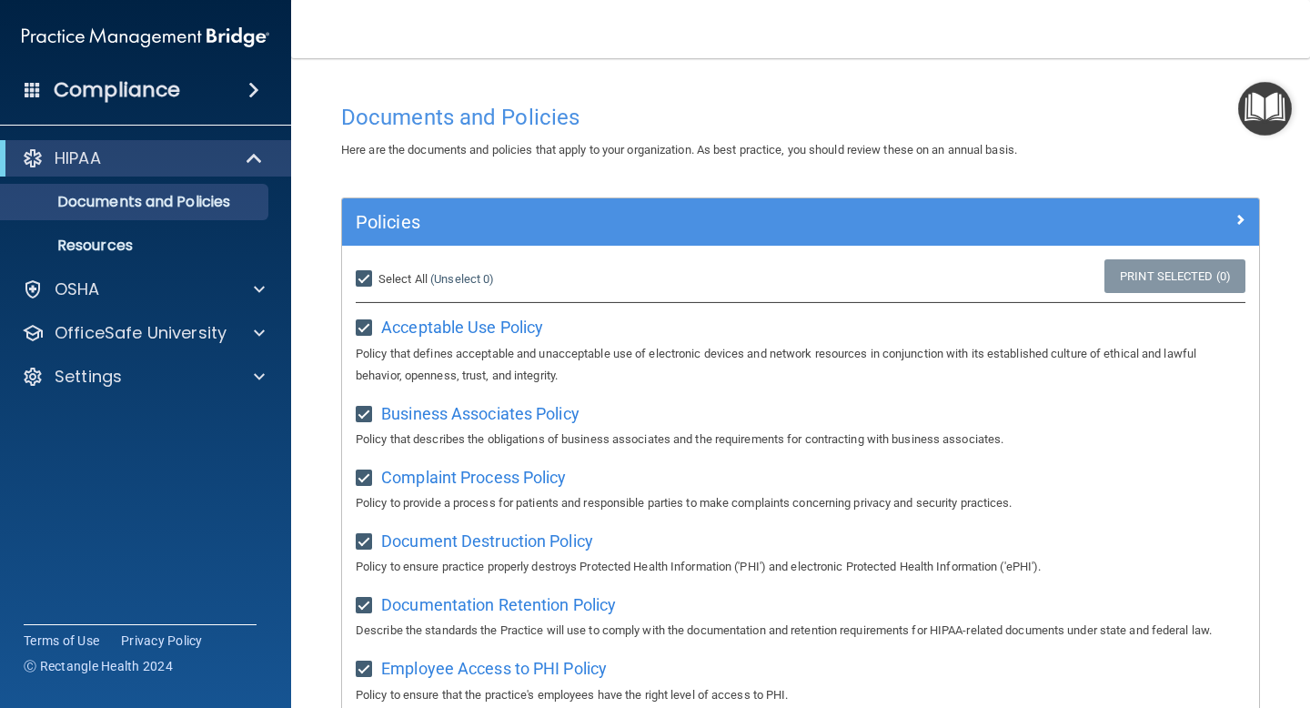
checkbox input "true"
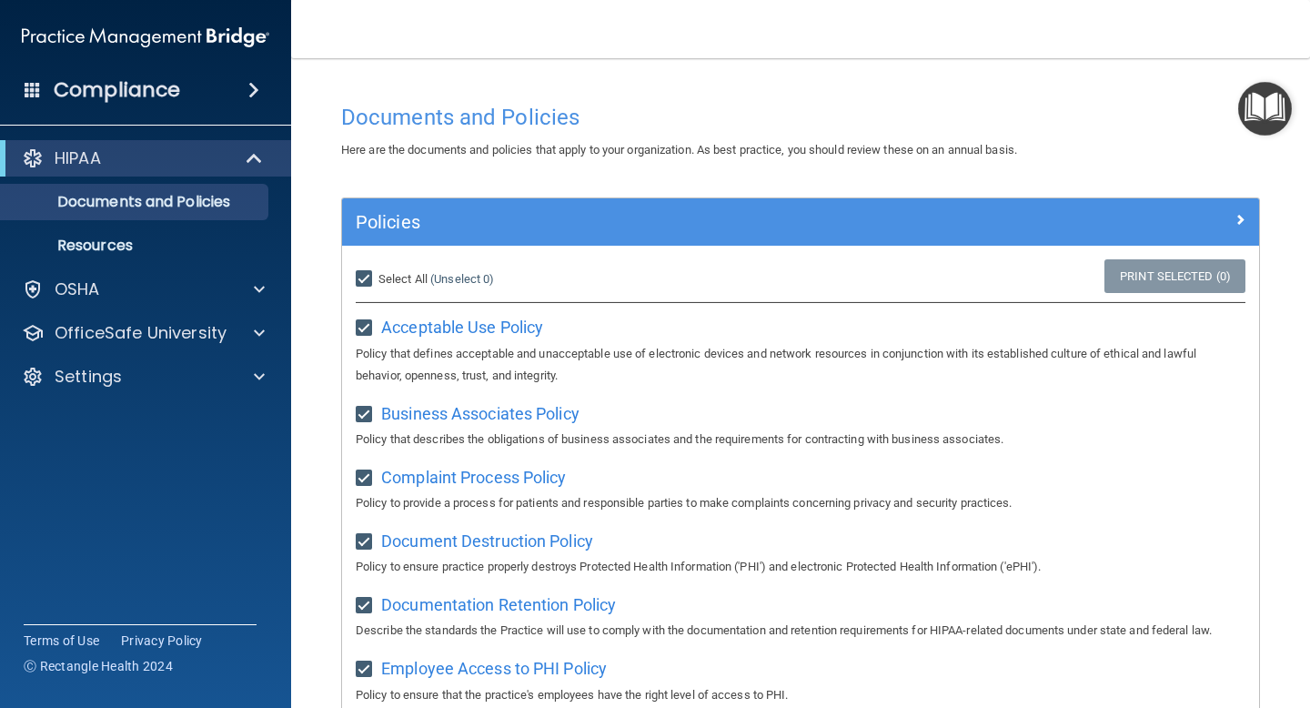
checkbox input "true"
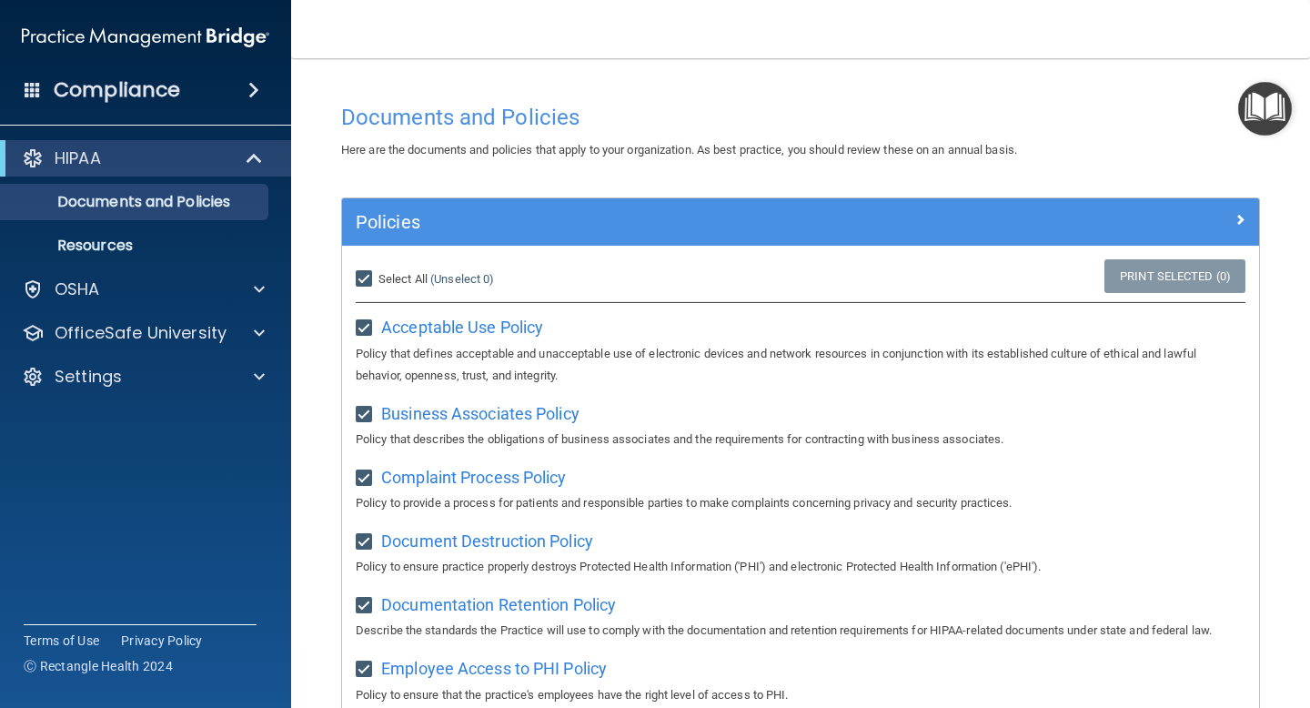
checkbox input "true"
click at [1261, 106] on img "Open Resource Center" at bounding box center [1265, 109] width 54 height 54
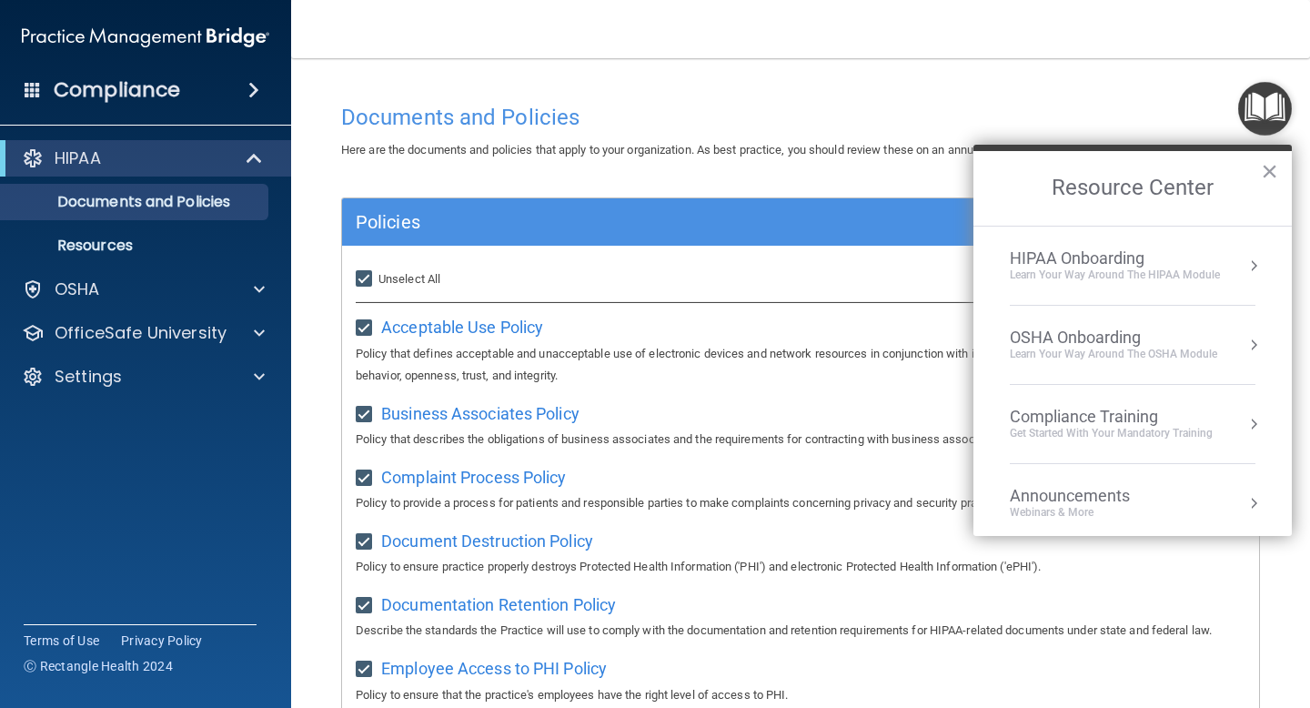
click at [1097, 249] on div "HIPAA Onboarding" at bounding box center [1114, 258] width 210 height 20
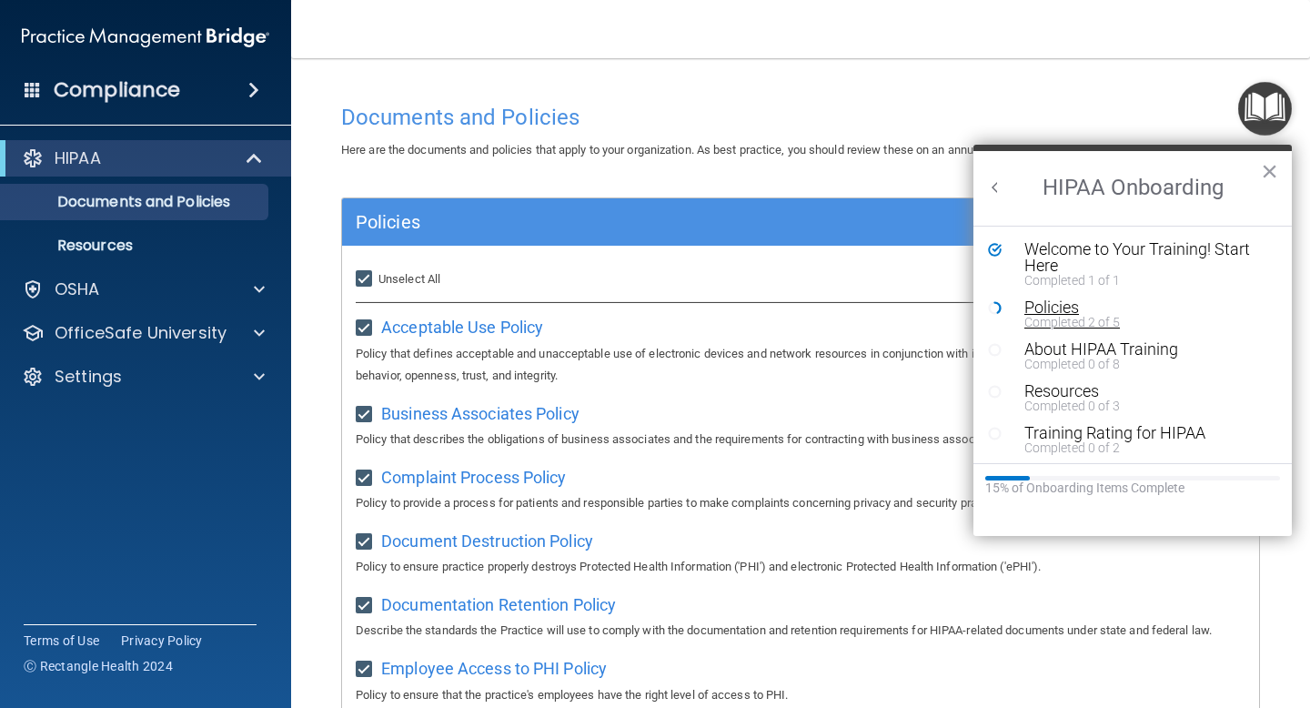
click at [1048, 305] on div "Policies" at bounding box center [1146, 307] width 244 height 16
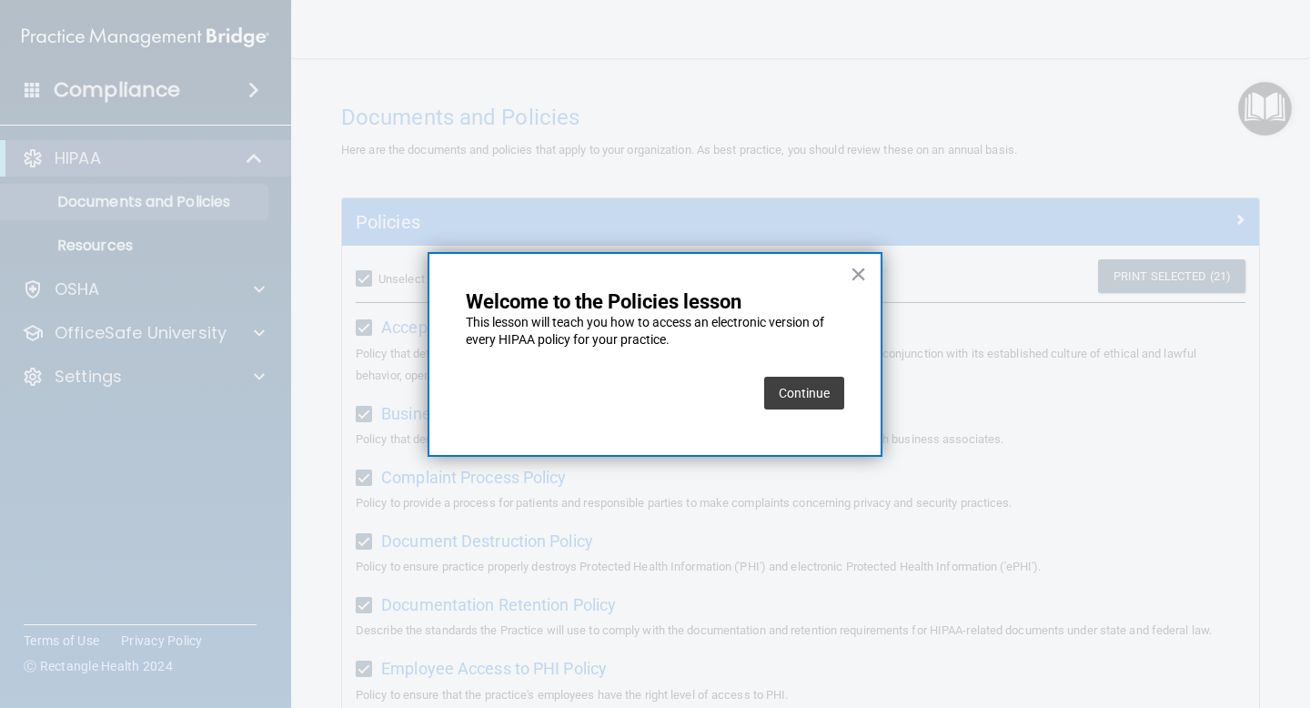
click at [798, 390] on button "Continue" at bounding box center [804, 393] width 80 height 33
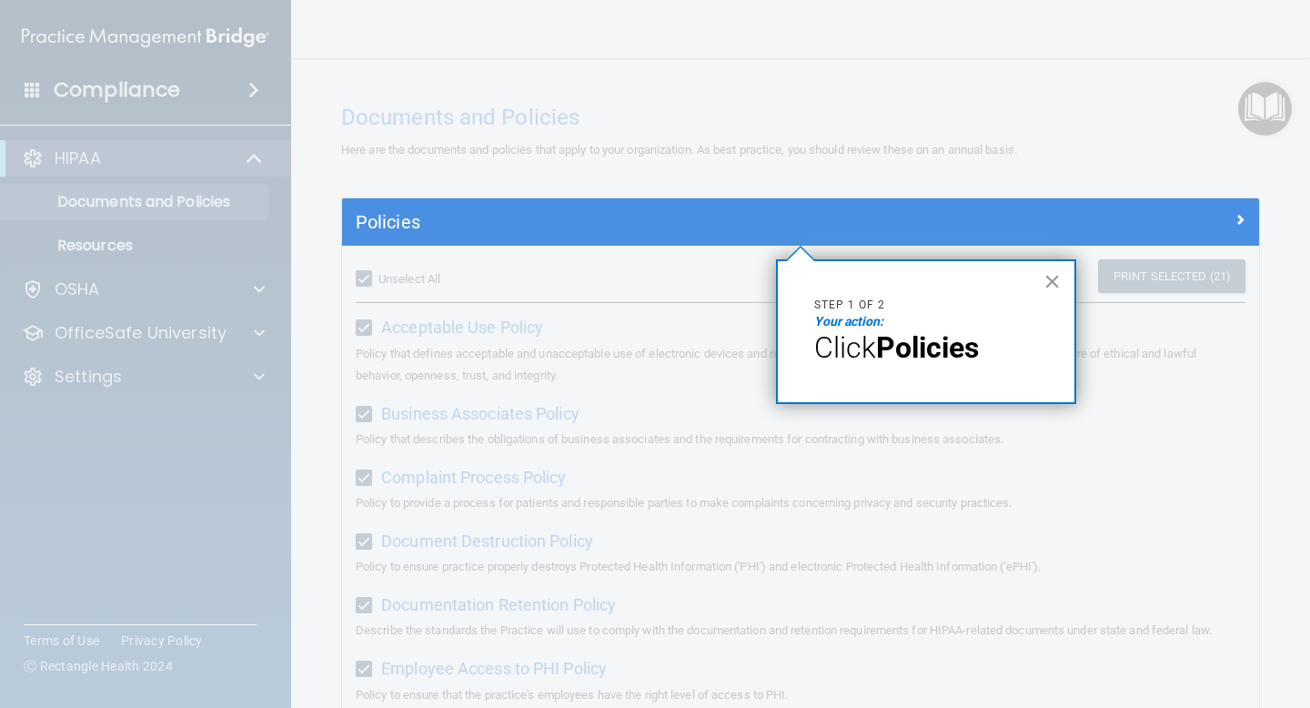
click at [1054, 285] on button "×" at bounding box center [1051, 280] width 17 height 29
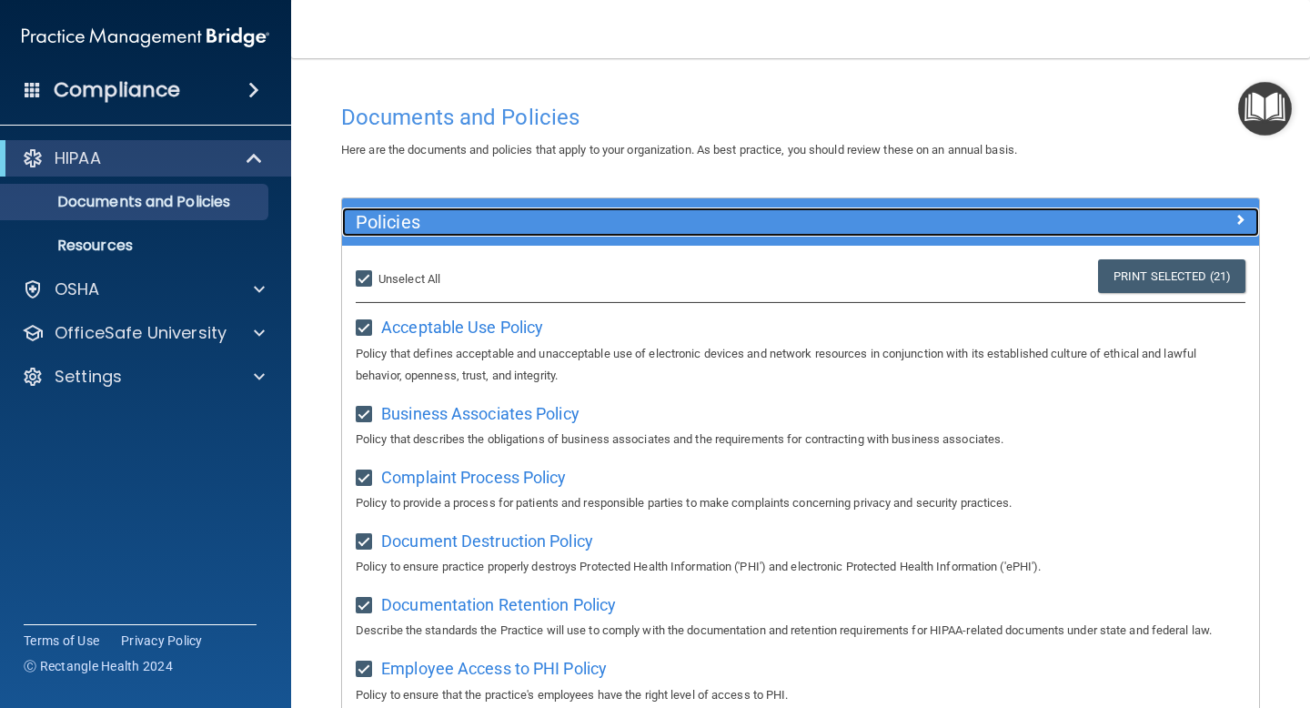
click at [1052, 223] on div at bounding box center [1143, 218] width 229 height 22
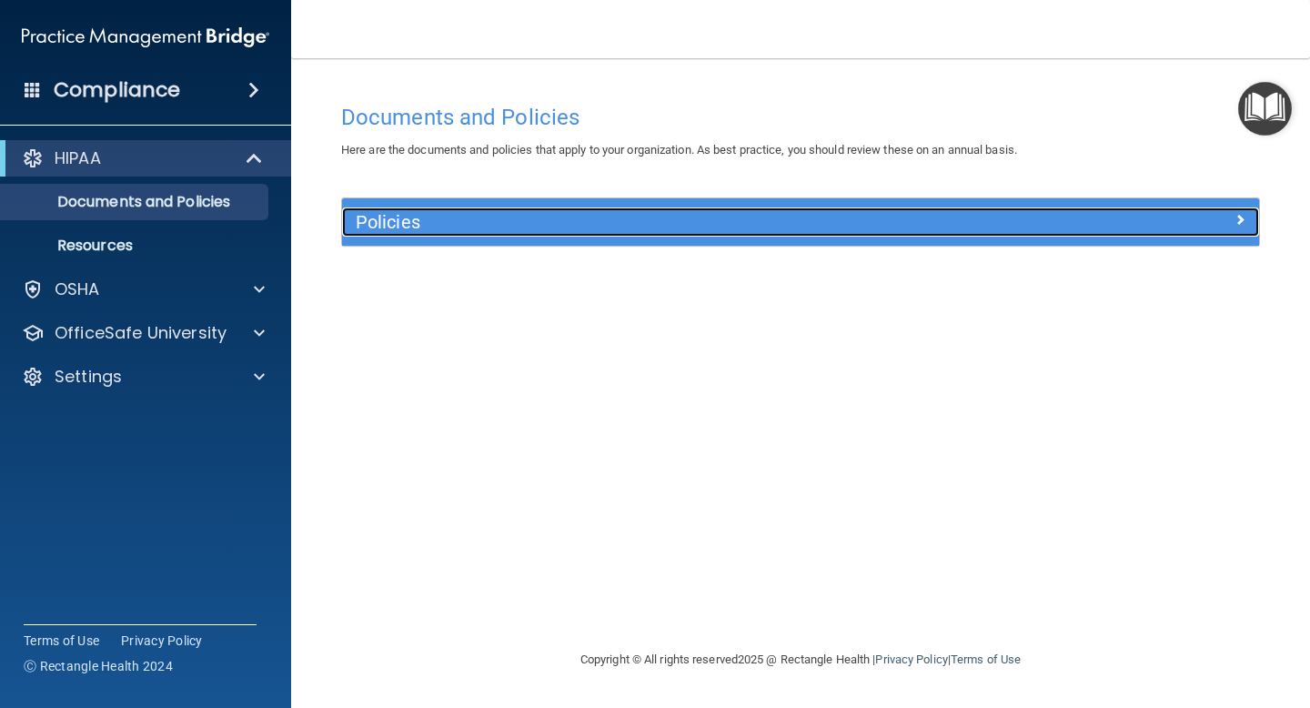
click at [1052, 223] on div at bounding box center [1143, 218] width 229 height 22
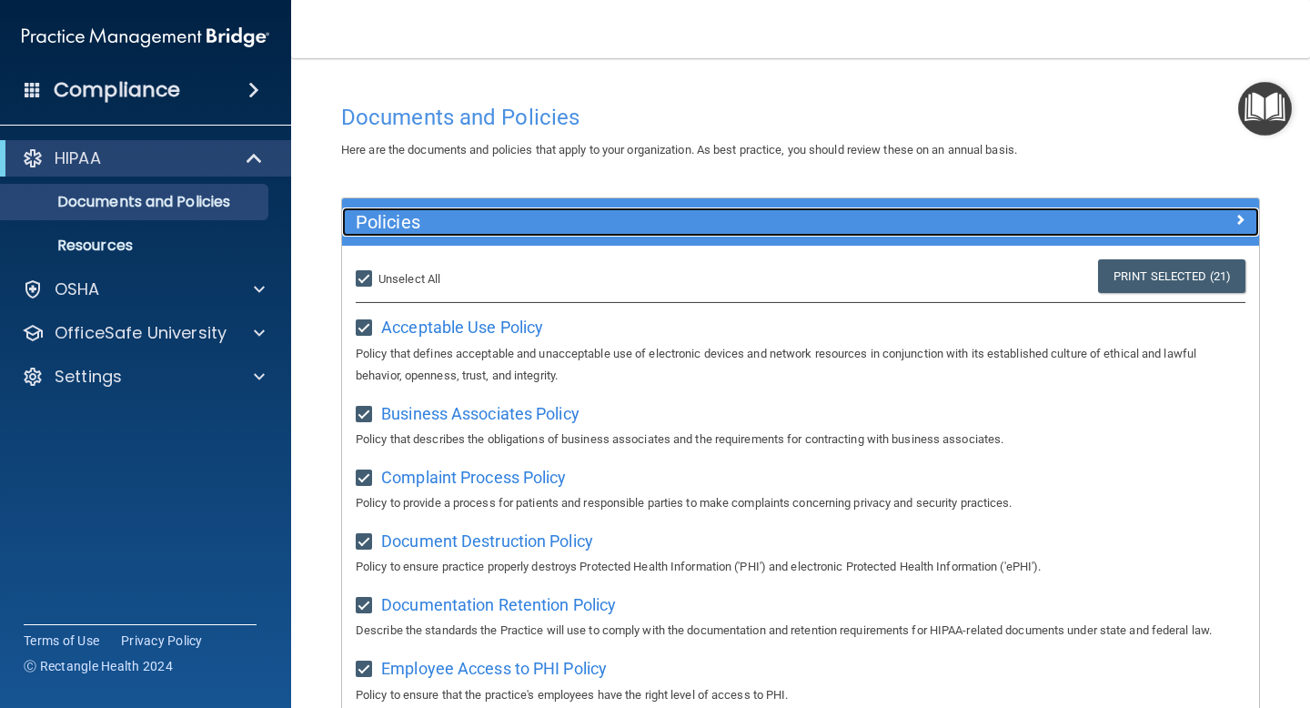
click at [1241, 222] on span at bounding box center [1239, 219] width 11 height 22
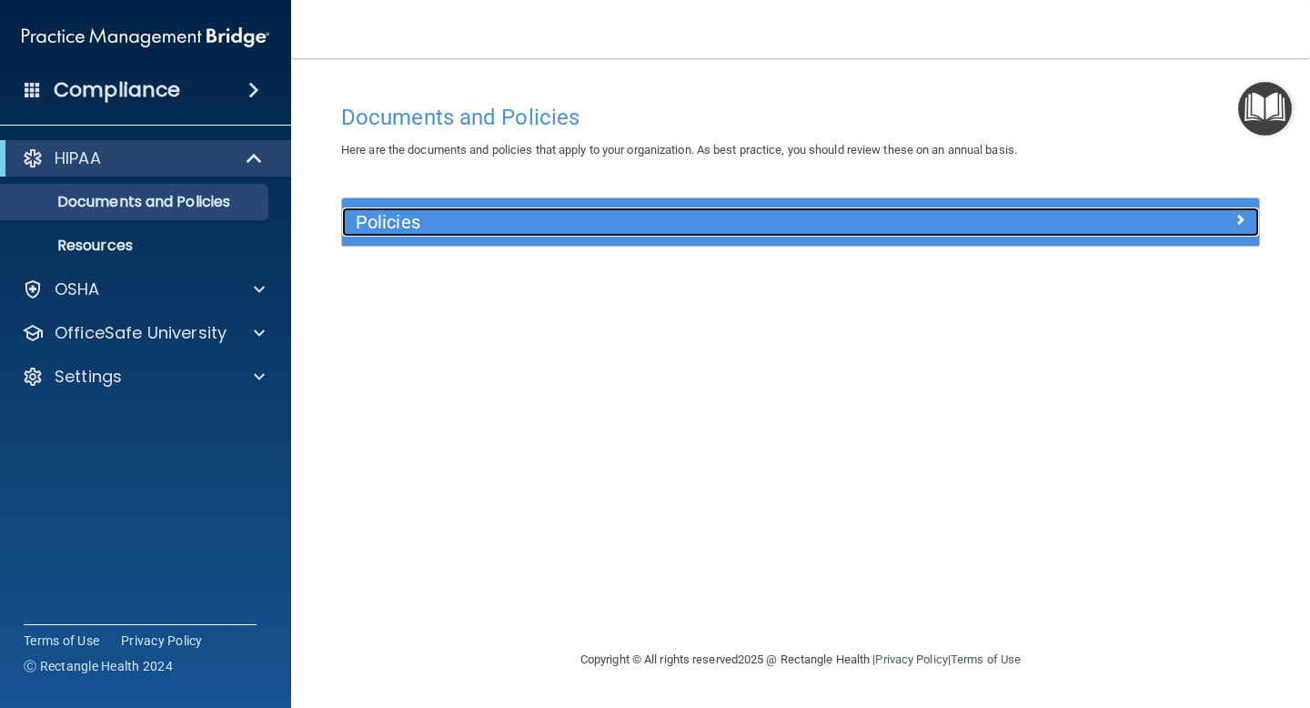
click at [1241, 222] on span at bounding box center [1239, 219] width 11 height 22
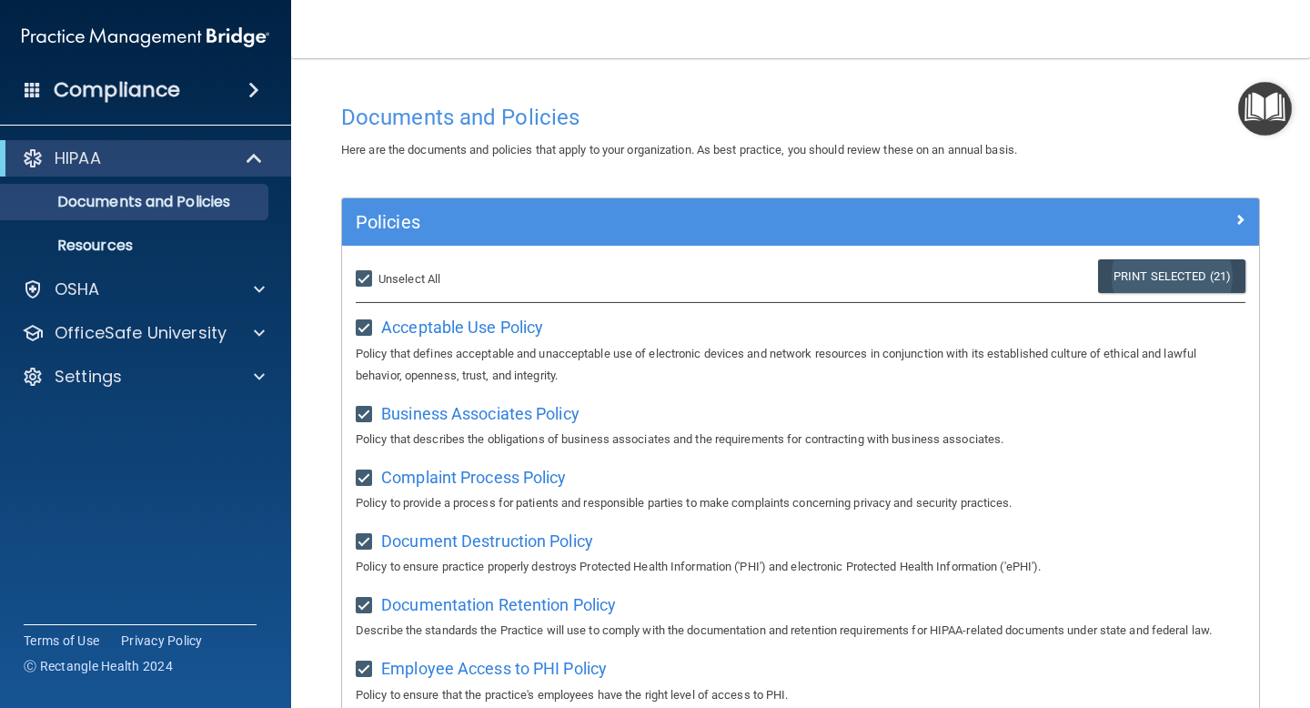
click at [1141, 280] on link "Print Selected (21)" at bounding box center [1171, 276] width 147 height 34
click at [1271, 124] on img "Open Resource Center" at bounding box center [1265, 109] width 54 height 54
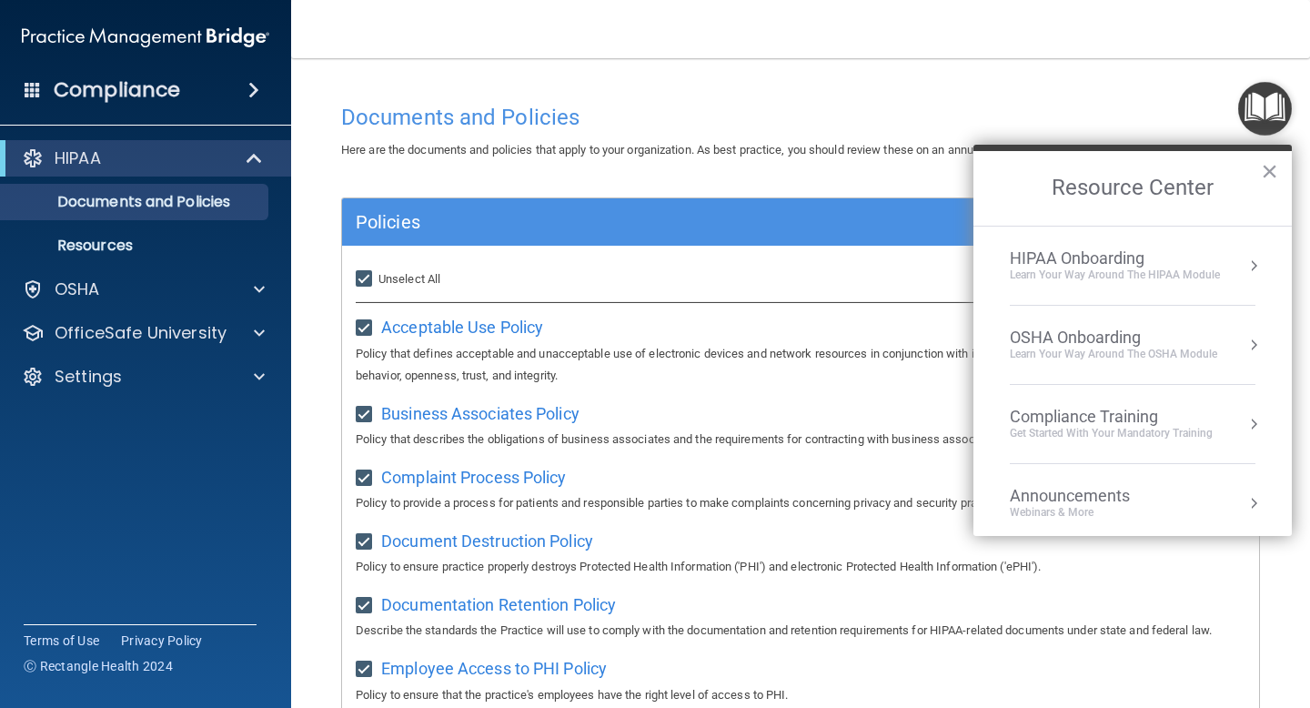
click at [1127, 261] on div "HIPAA Onboarding" at bounding box center [1114, 258] width 210 height 20
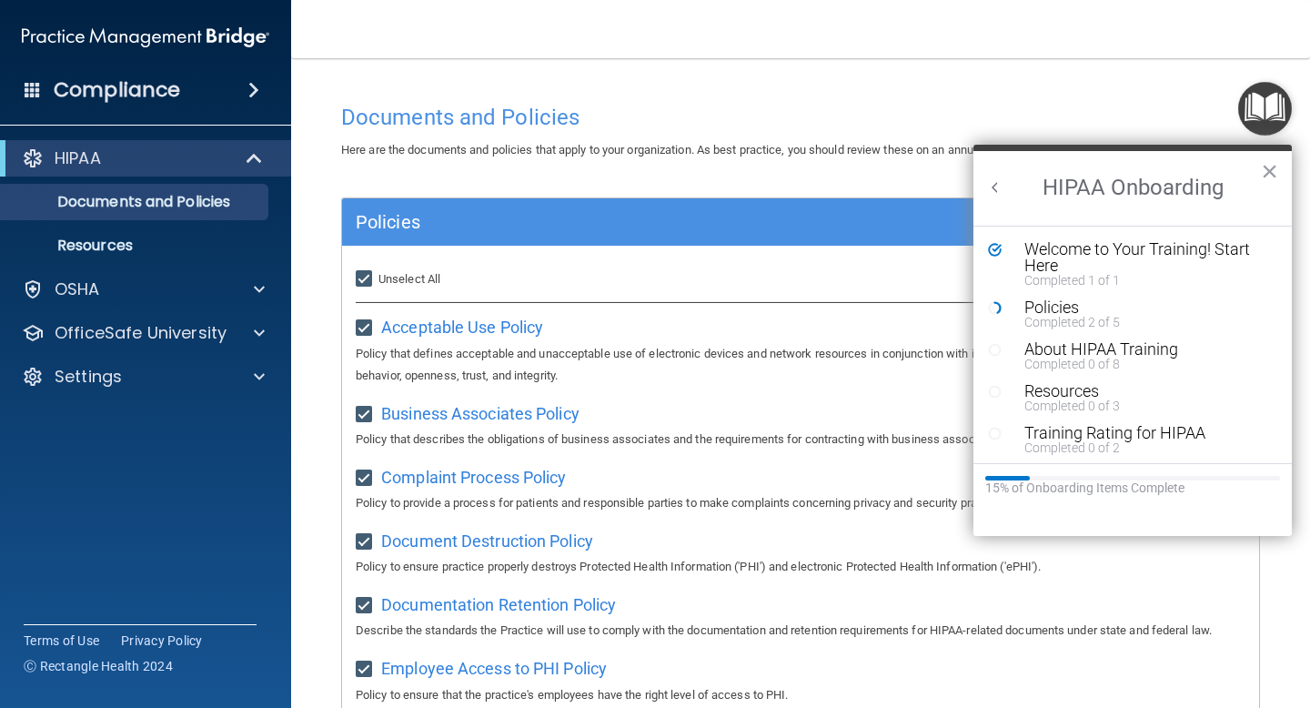
click at [993, 349] on icon "Resource Center" at bounding box center [995, 350] width 14 height 14
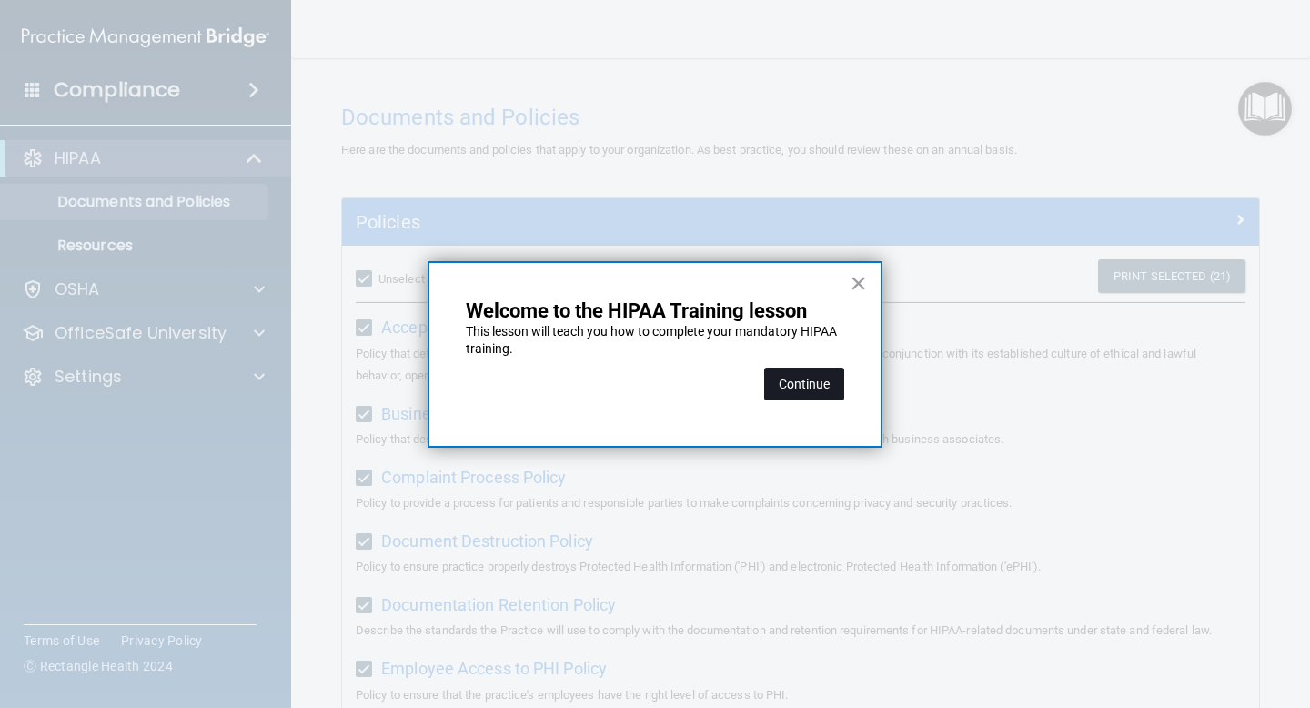
click at [830, 391] on button "Continue" at bounding box center [804, 383] width 80 height 33
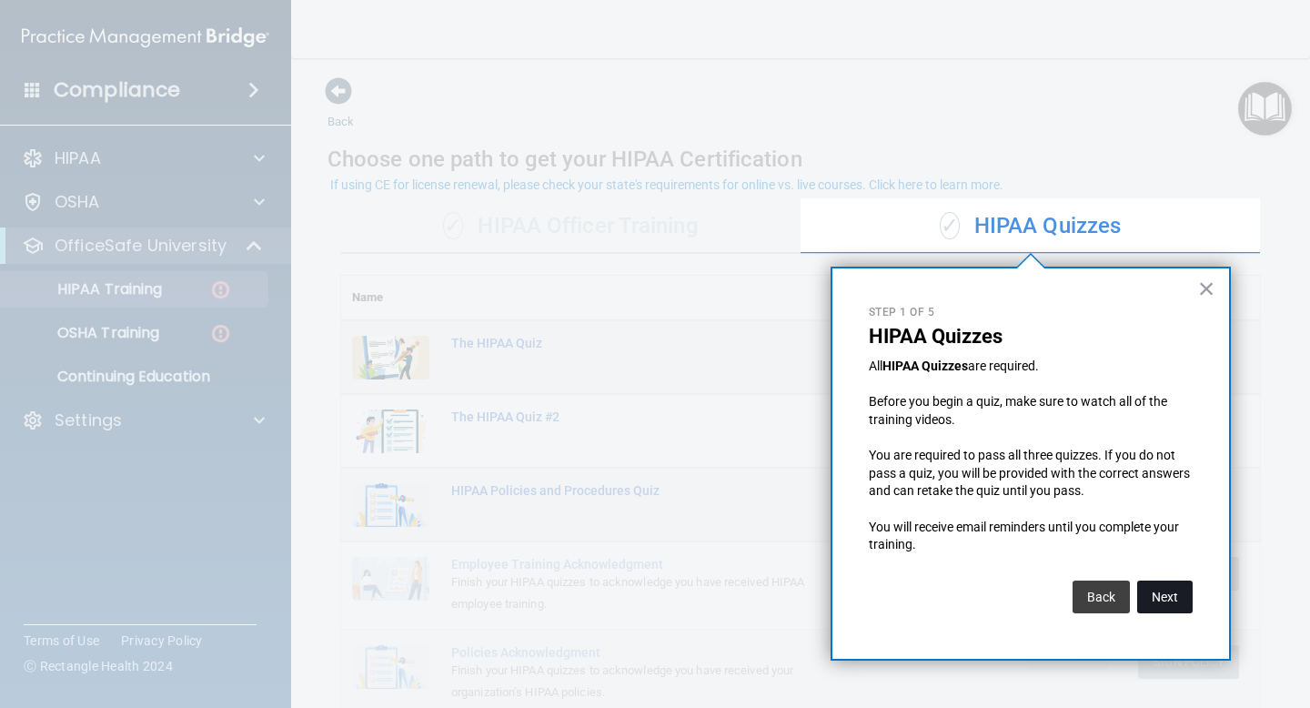
click at [1157, 598] on button "Next" at bounding box center [1164, 596] width 55 height 33
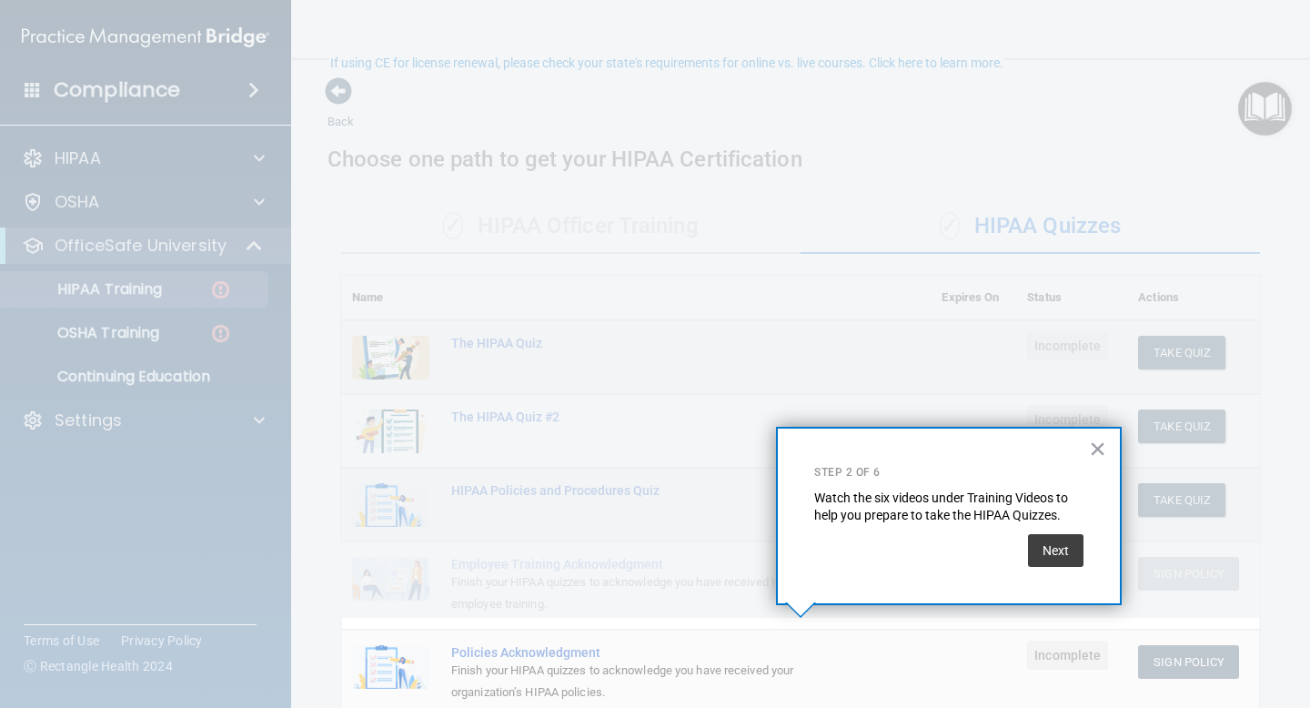
scroll to position [122, 0]
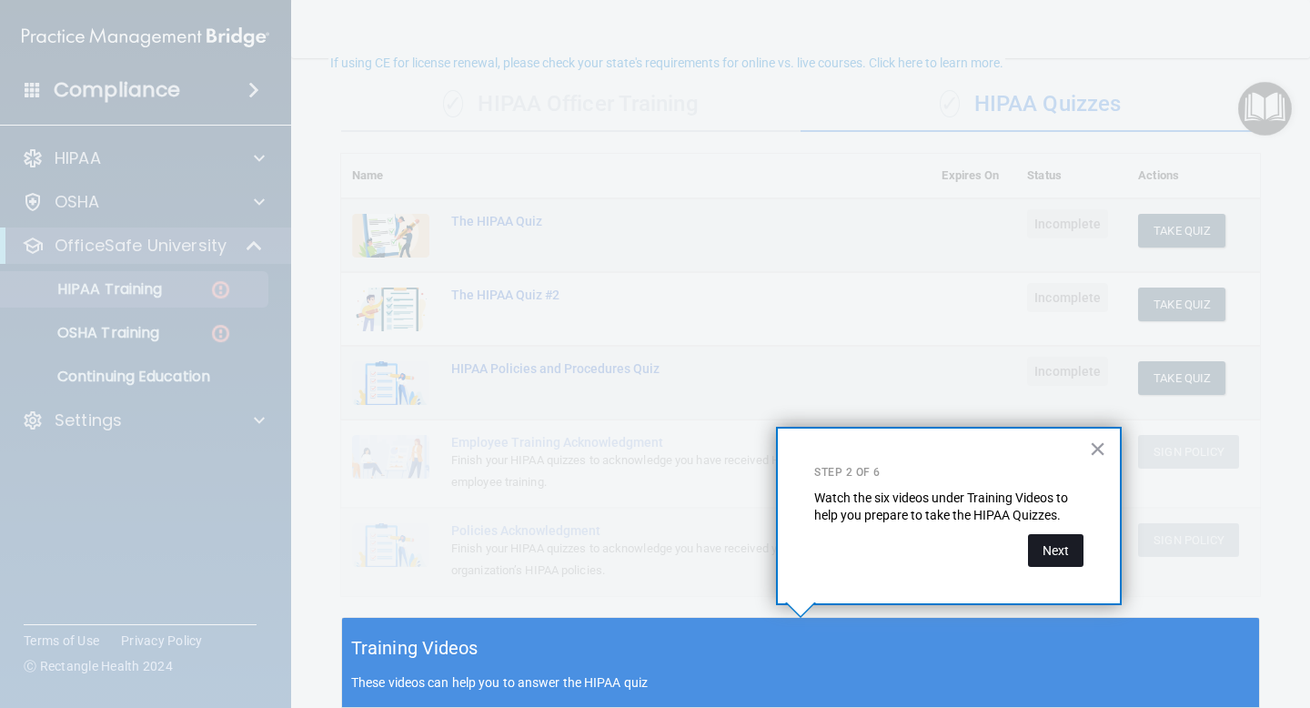
click at [1064, 560] on button "Next" at bounding box center [1055, 550] width 55 height 33
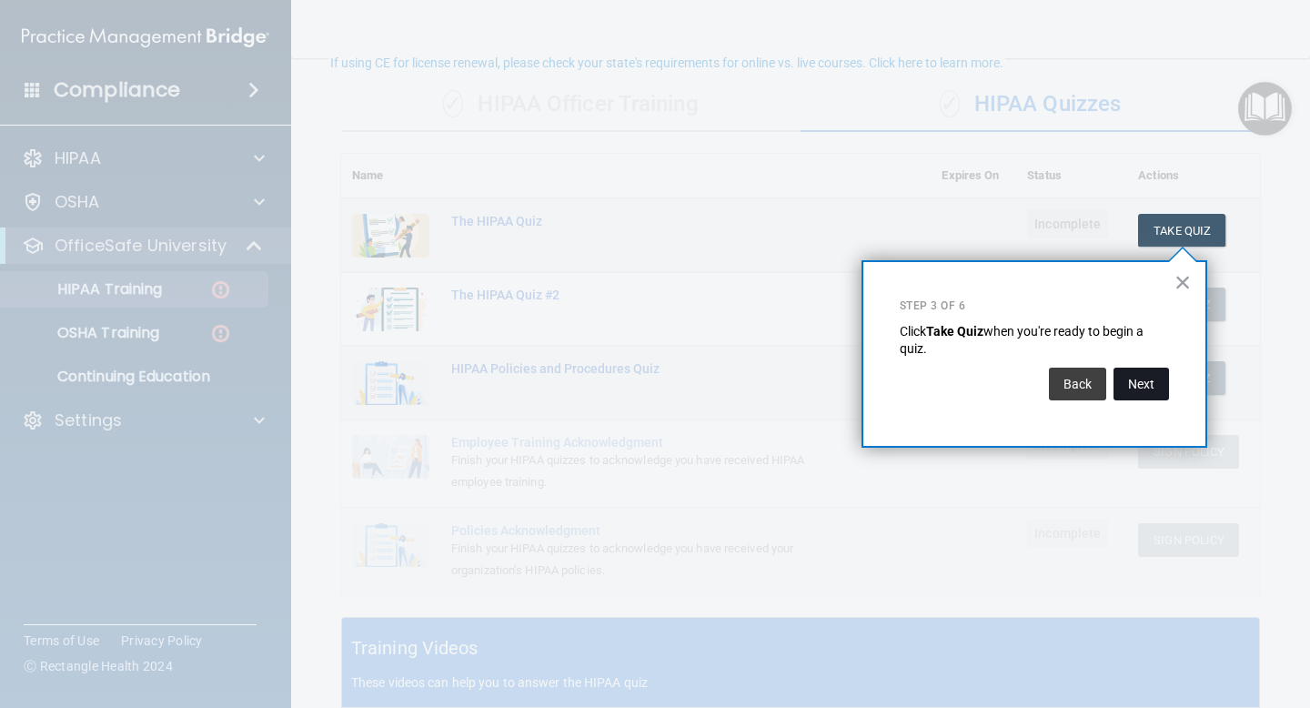
click at [1148, 387] on button "Next" at bounding box center [1140, 383] width 55 height 33
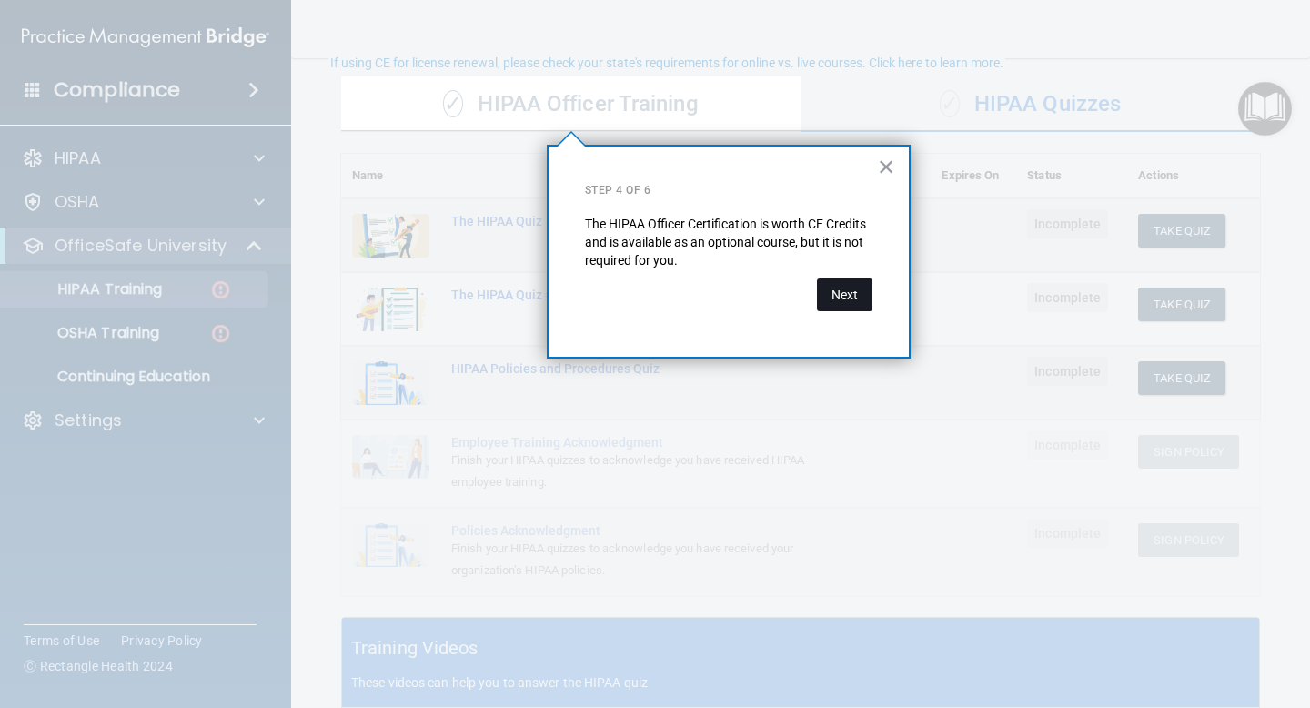
click at [840, 301] on button "Next" at bounding box center [844, 294] width 55 height 33
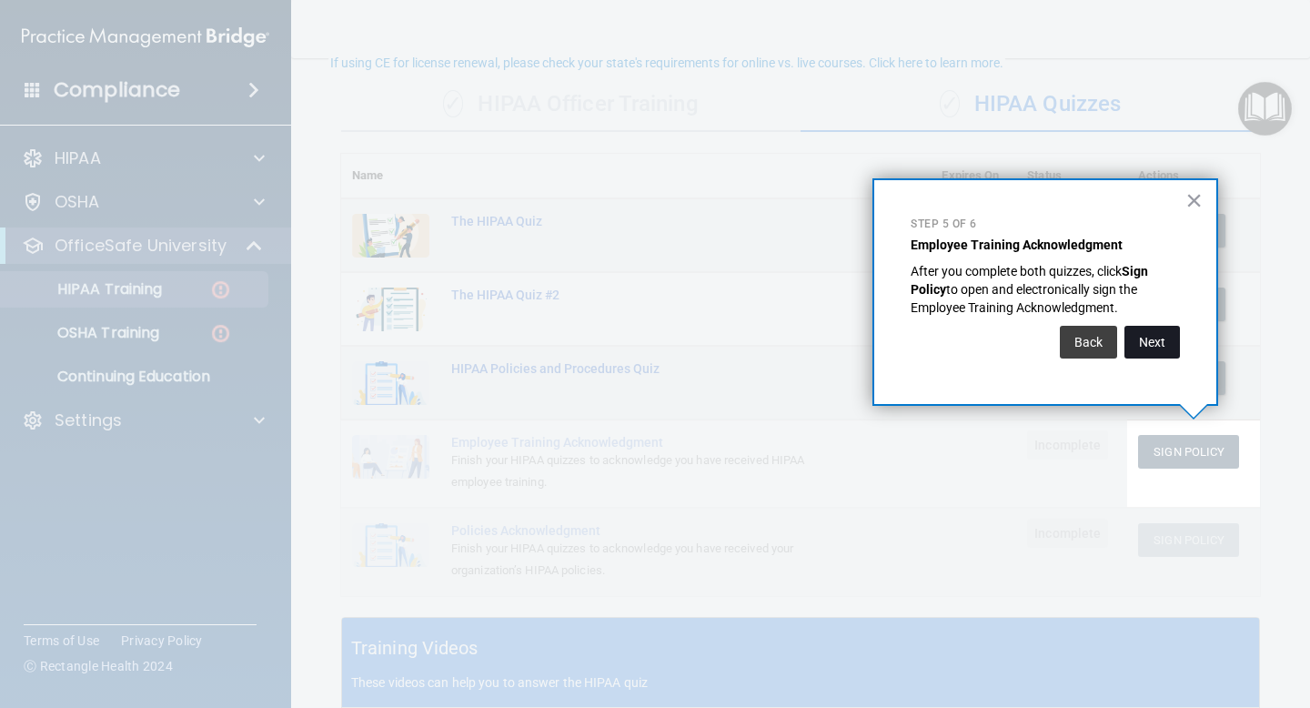
click at [1147, 348] on button "Next" at bounding box center [1151, 342] width 55 height 33
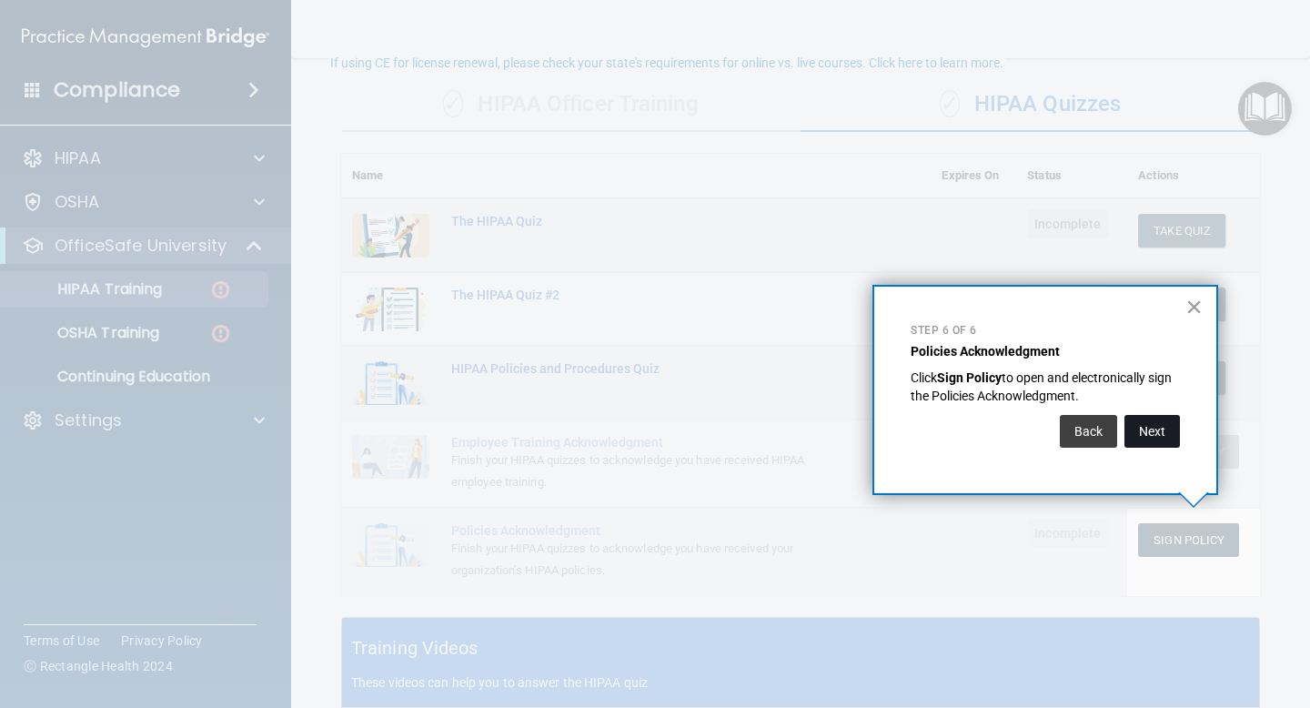
click at [1143, 427] on button "Next" at bounding box center [1151, 431] width 55 height 33
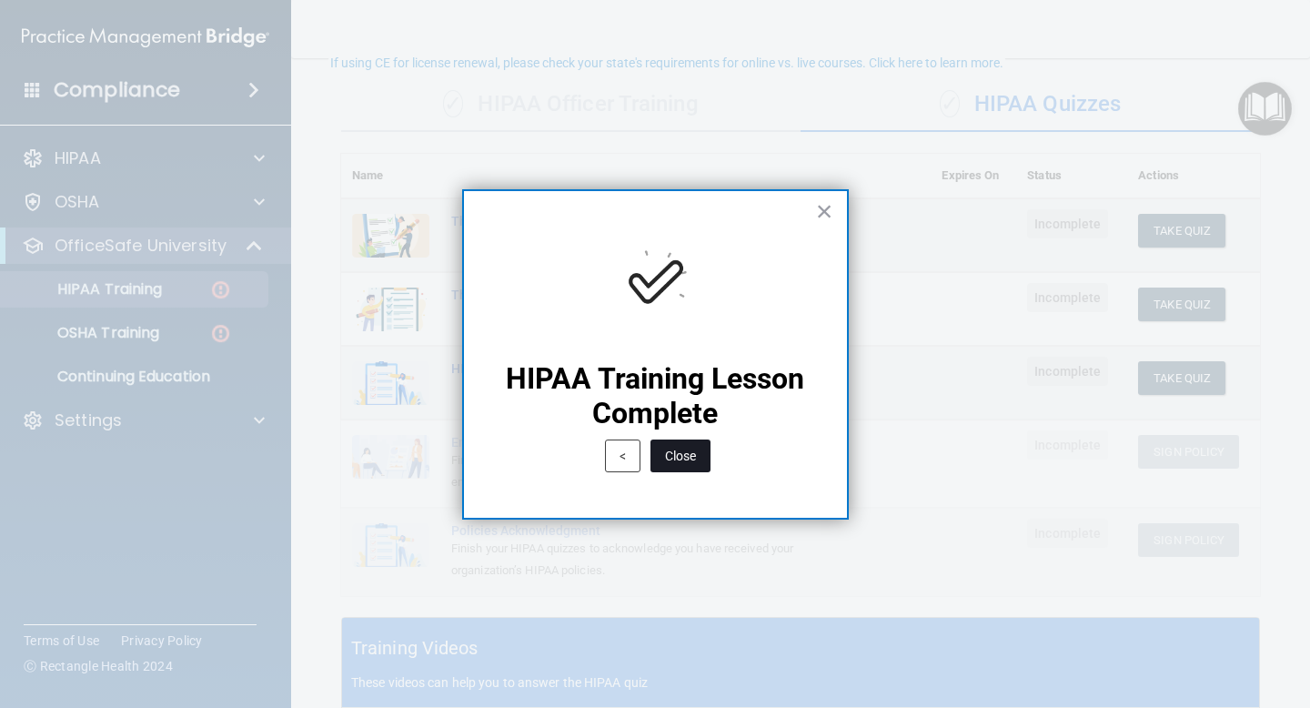
click at [674, 454] on button "Close" at bounding box center [680, 455] width 60 height 33
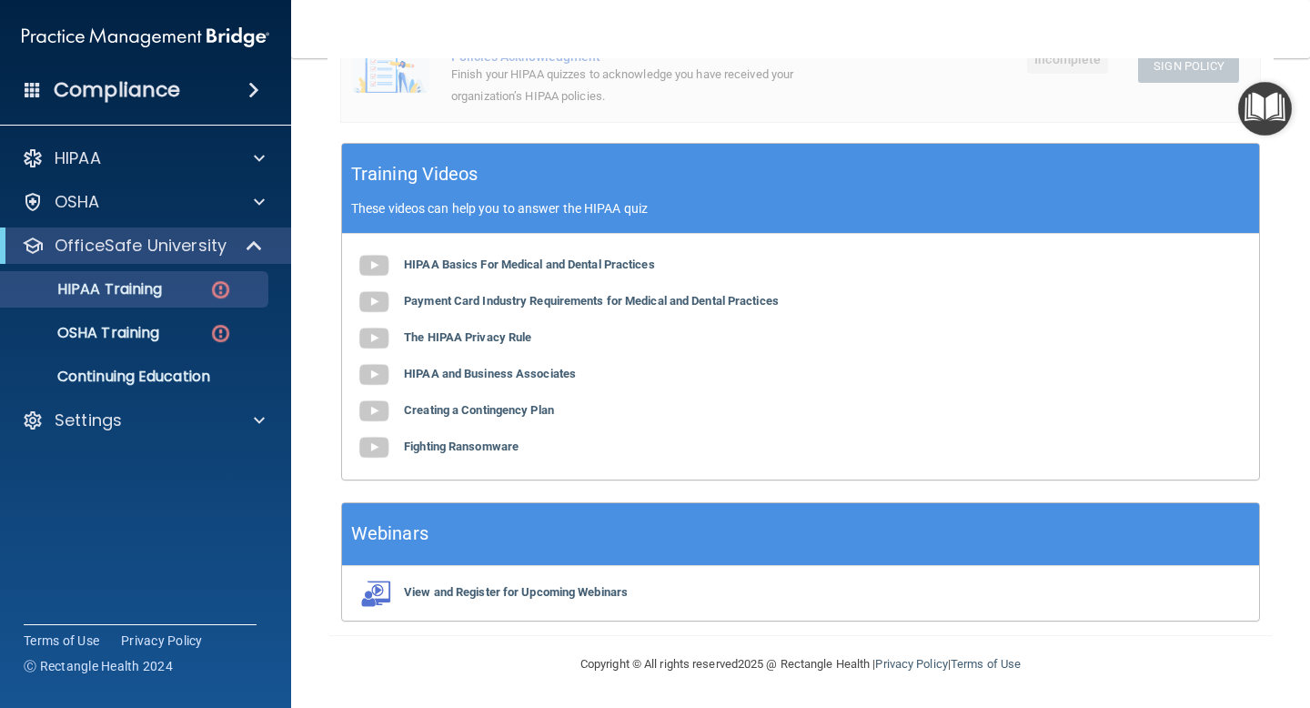
scroll to position [0, 0]
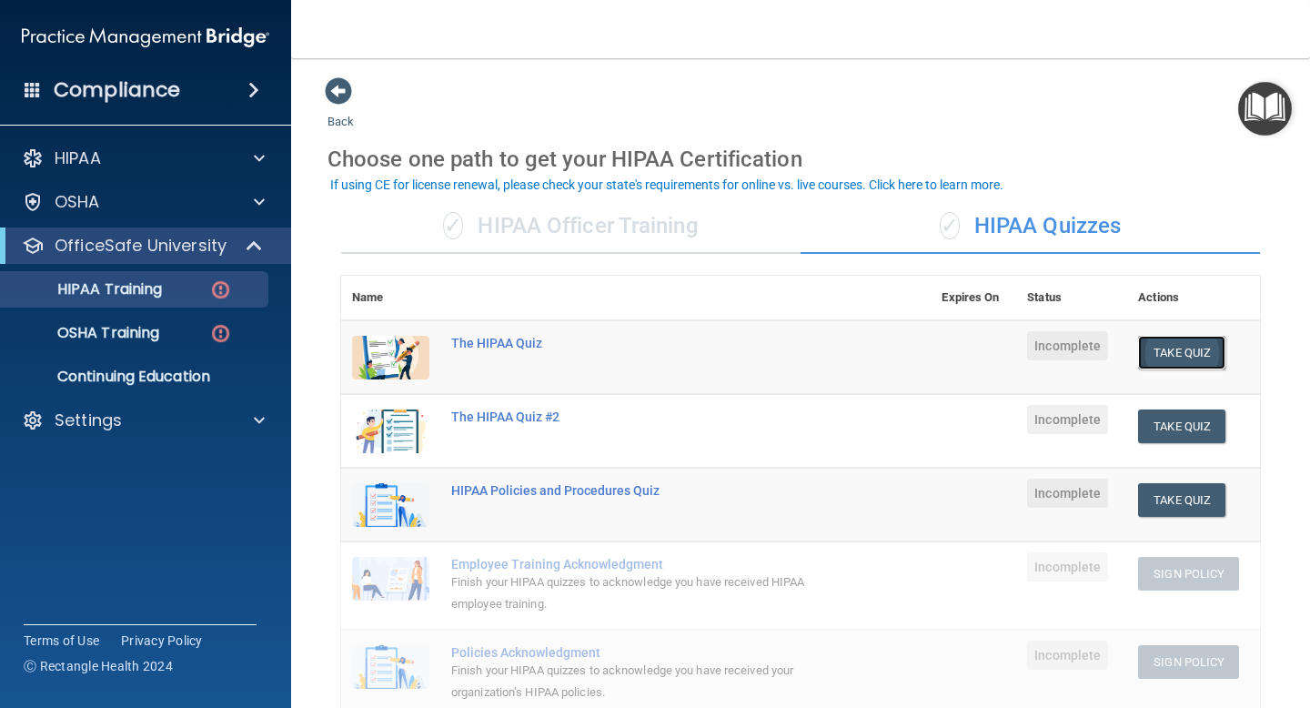
click at [1181, 353] on button "Take Quiz" at bounding box center [1181, 353] width 87 height 34
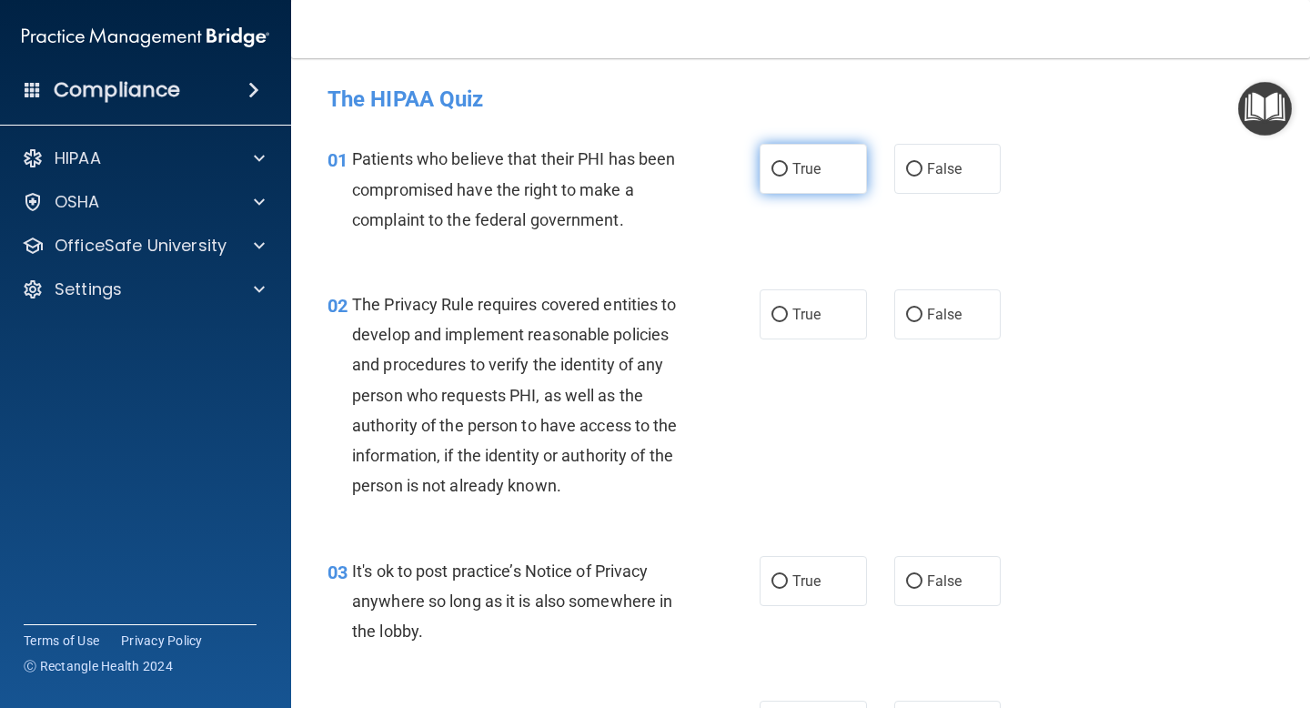
click at [783, 179] on label "True" at bounding box center [812, 169] width 107 height 50
click at [783, 176] on input "True" at bounding box center [779, 170] width 16 height 14
radio input "true"
click at [782, 316] on input "True" at bounding box center [779, 315] width 16 height 14
radio input "true"
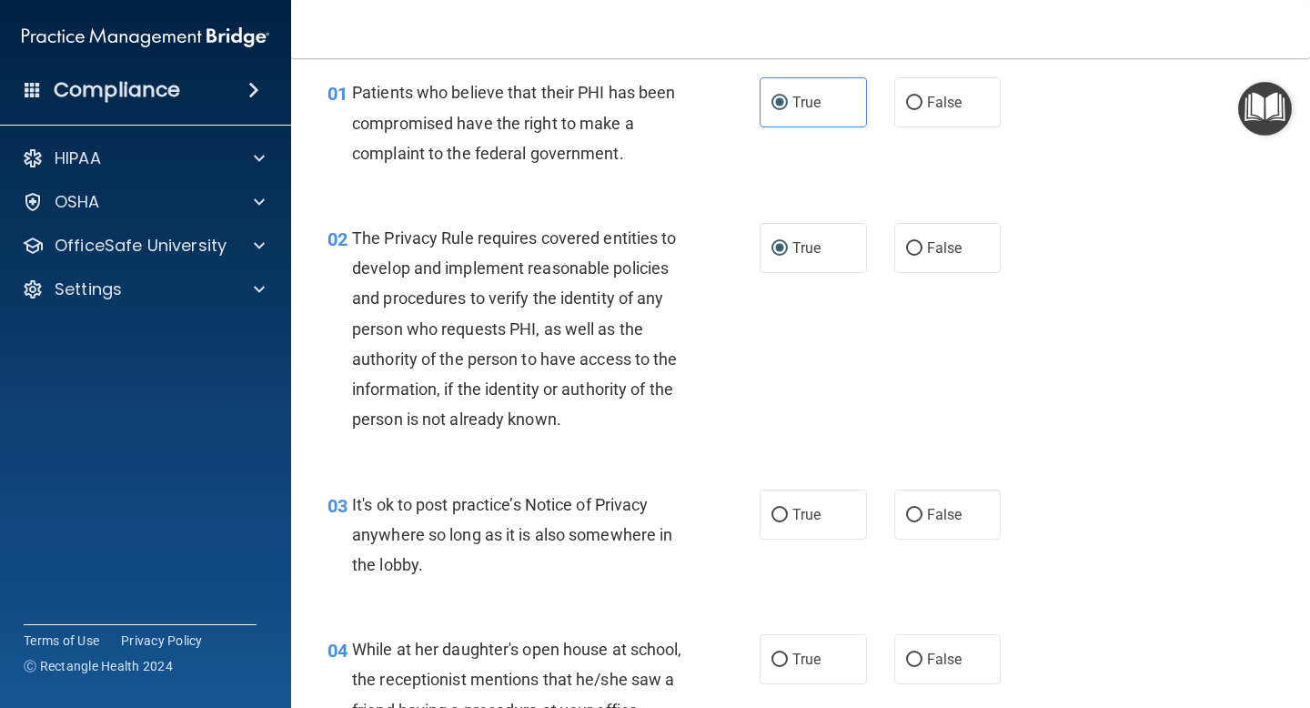
scroll to position [94, 0]
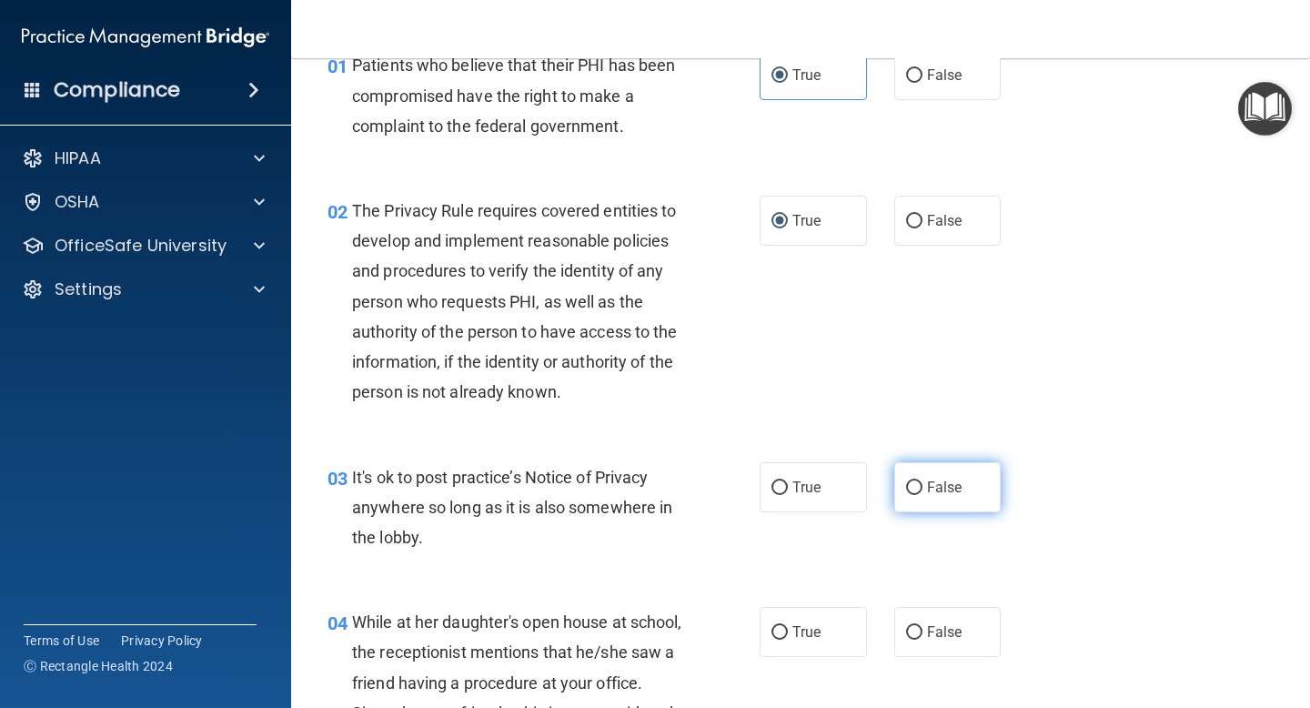
click at [913, 488] on input "False" at bounding box center [914, 488] width 16 height 14
radio input "true"
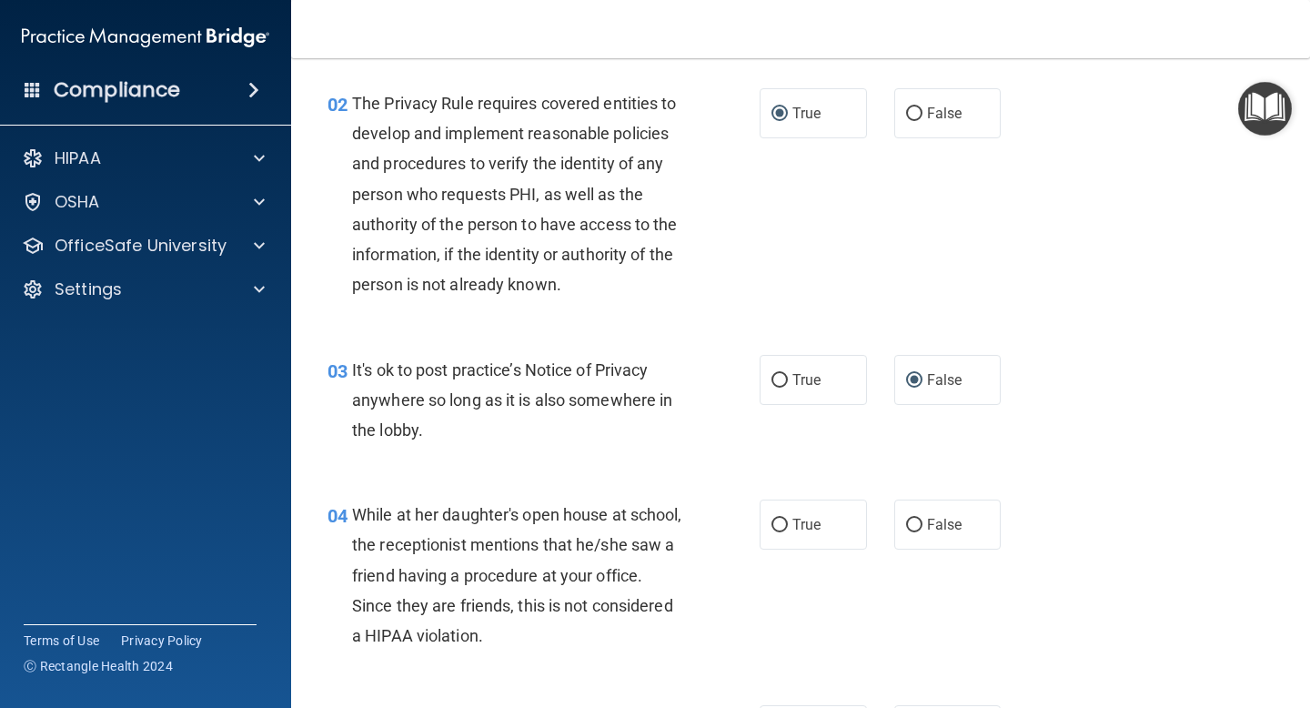
scroll to position [216, 0]
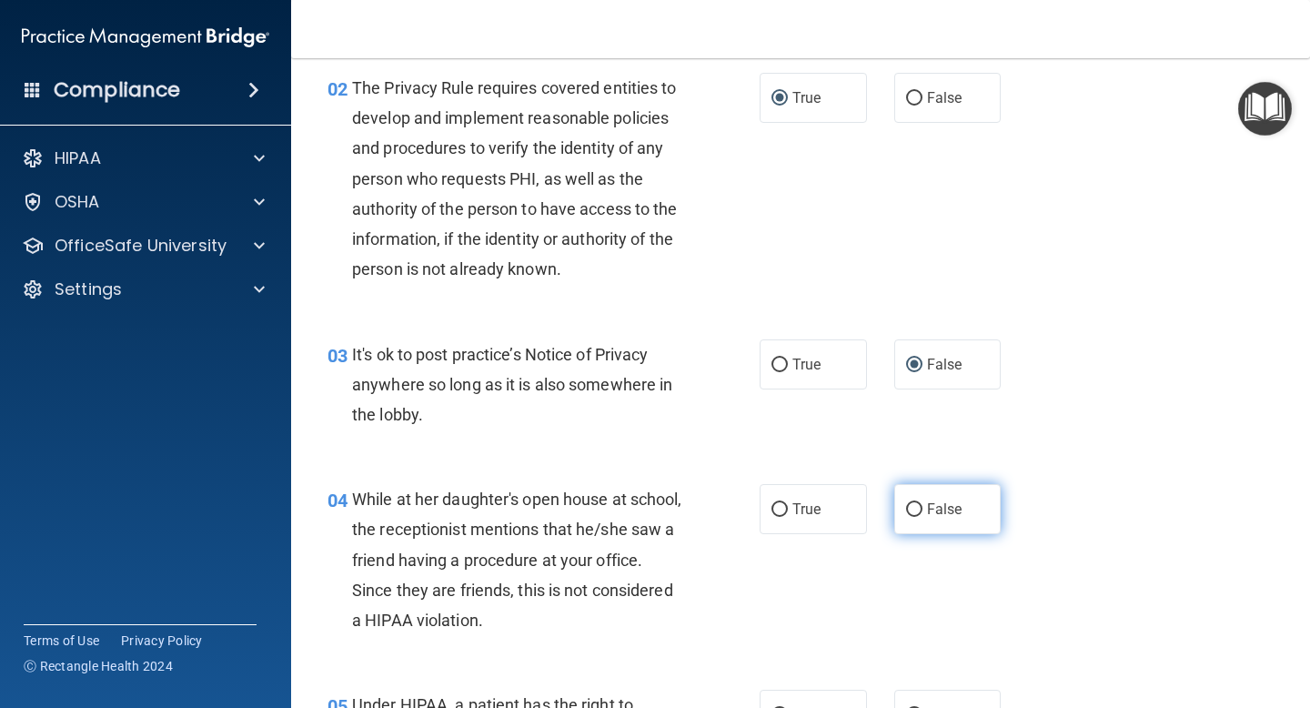
click at [913, 507] on input "False" at bounding box center [914, 510] width 16 height 14
radio input "true"
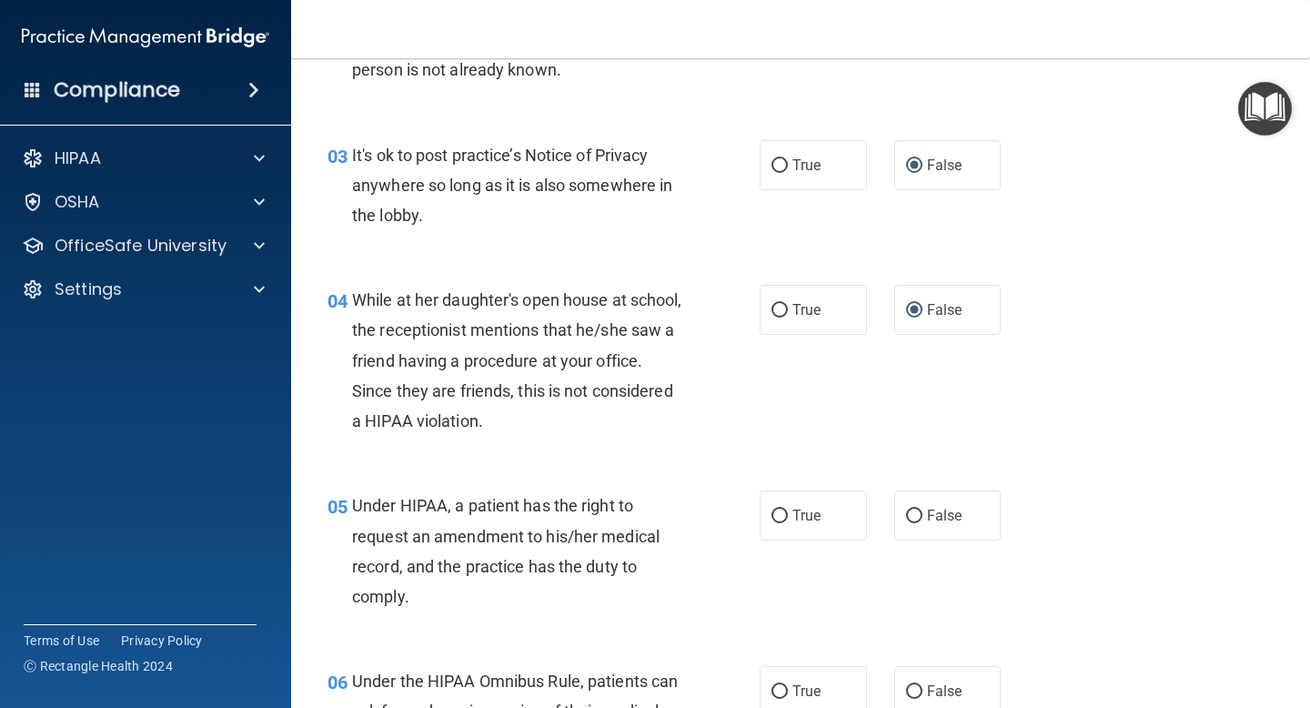
scroll to position [444, 0]
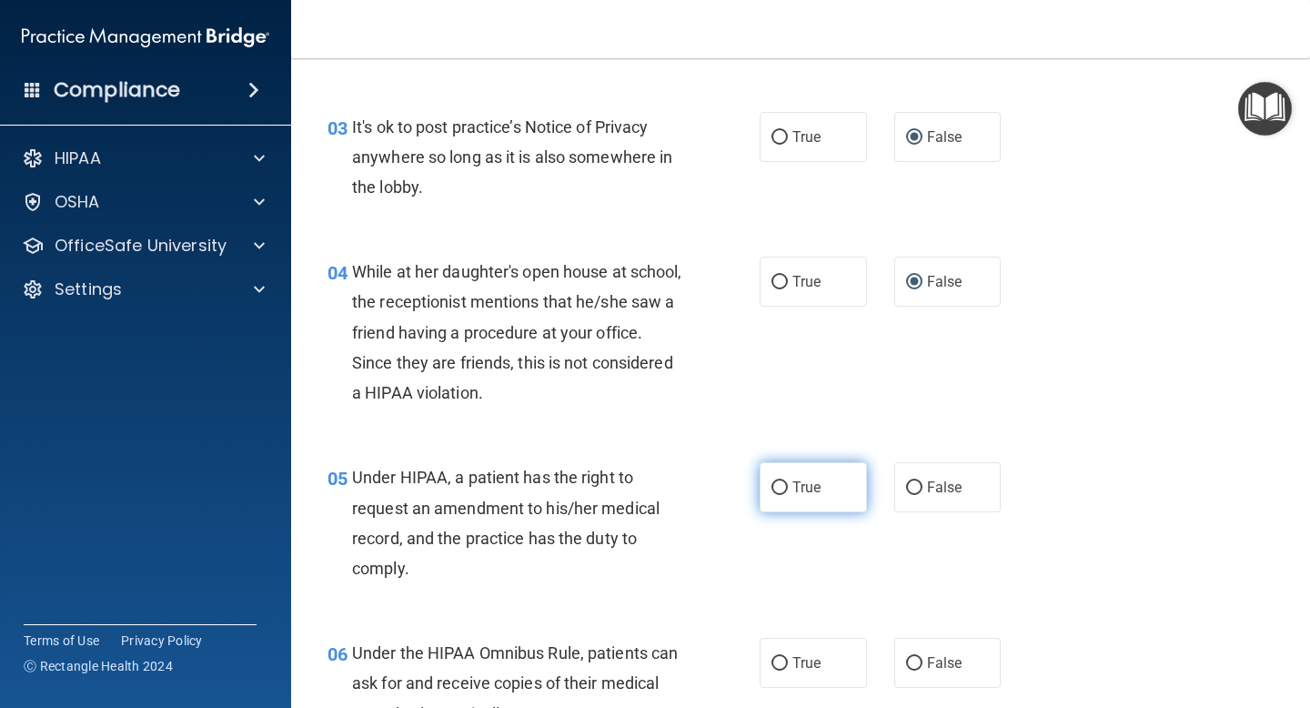
click at [778, 483] on input "True" at bounding box center [779, 488] width 16 height 14
radio input "true"
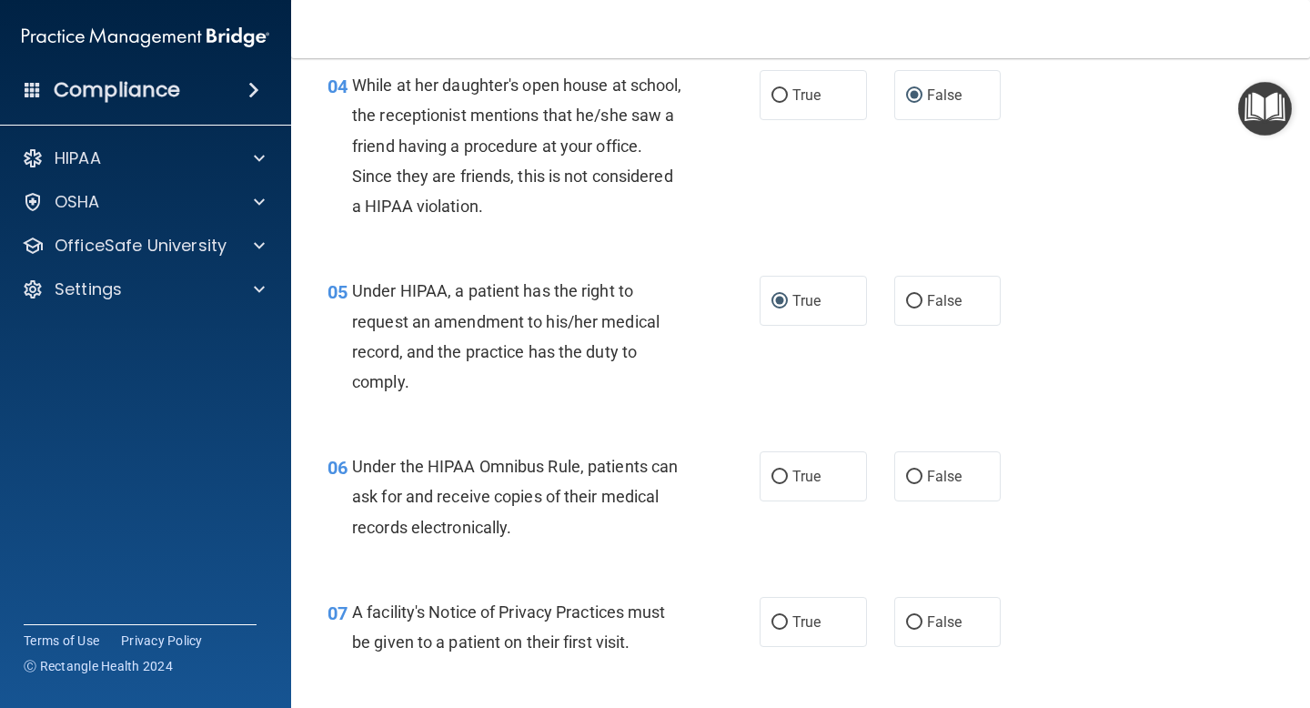
scroll to position [632, 0]
click at [779, 470] on input "True" at bounding box center [779, 475] width 16 height 14
radio input "true"
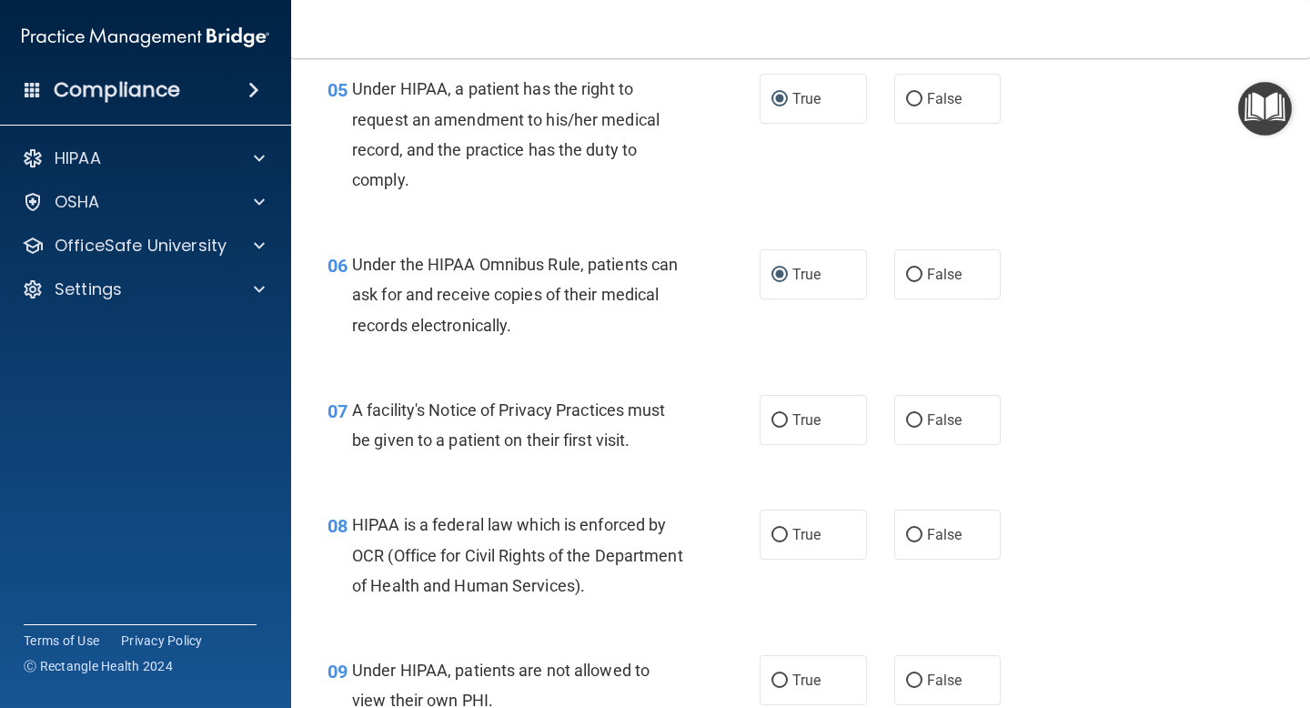
scroll to position [846, 0]
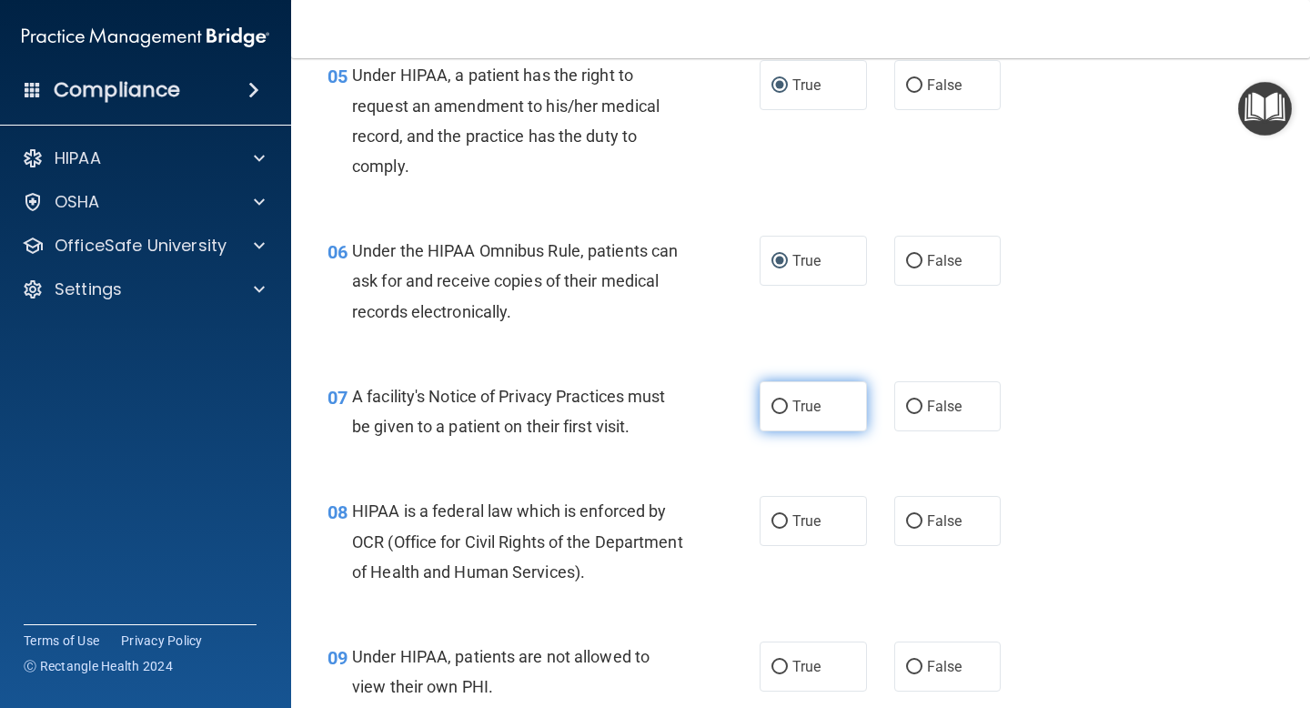
click at [778, 409] on input "True" at bounding box center [779, 407] width 16 height 14
radio input "true"
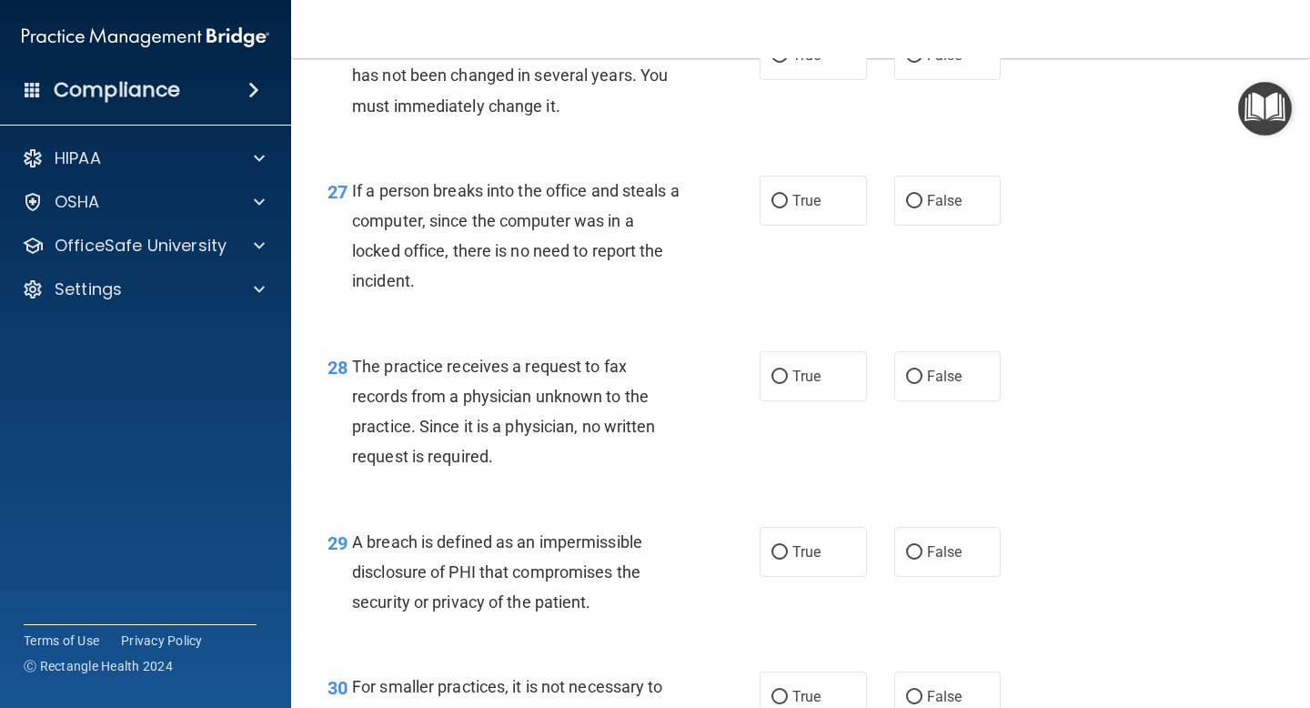
scroll to position [4614, 0]
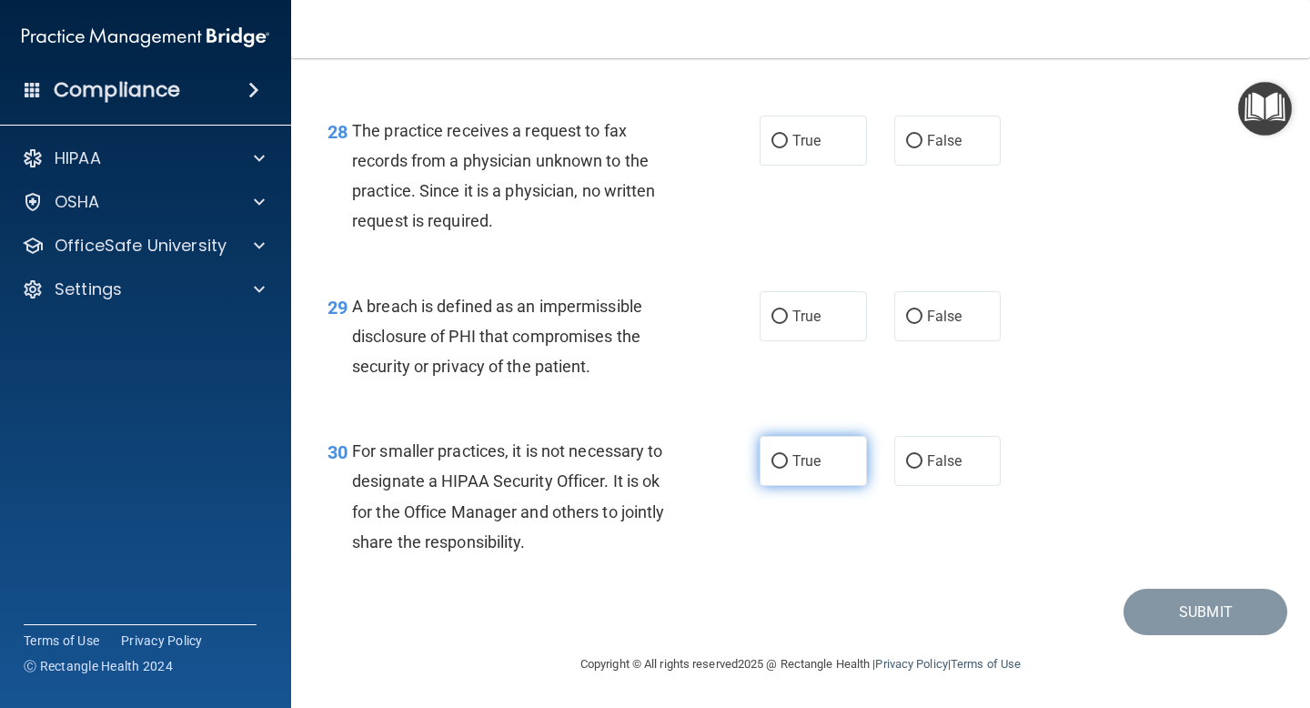
click at [775, 458] on input "True" at bounding box center [779, 462] width 16 height 14
radio input "true"
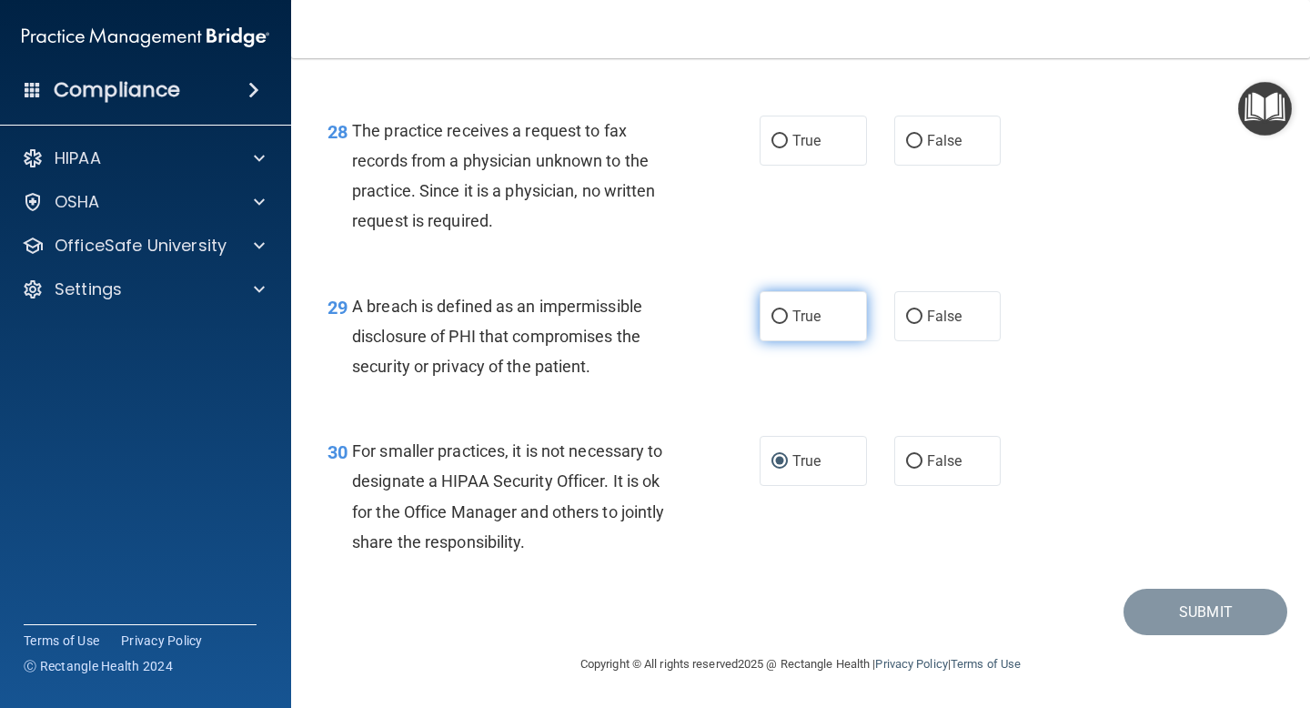
click at [786, 316] on input "True" at bounding box center [779, 317] width 16 height 14
radio input "true"
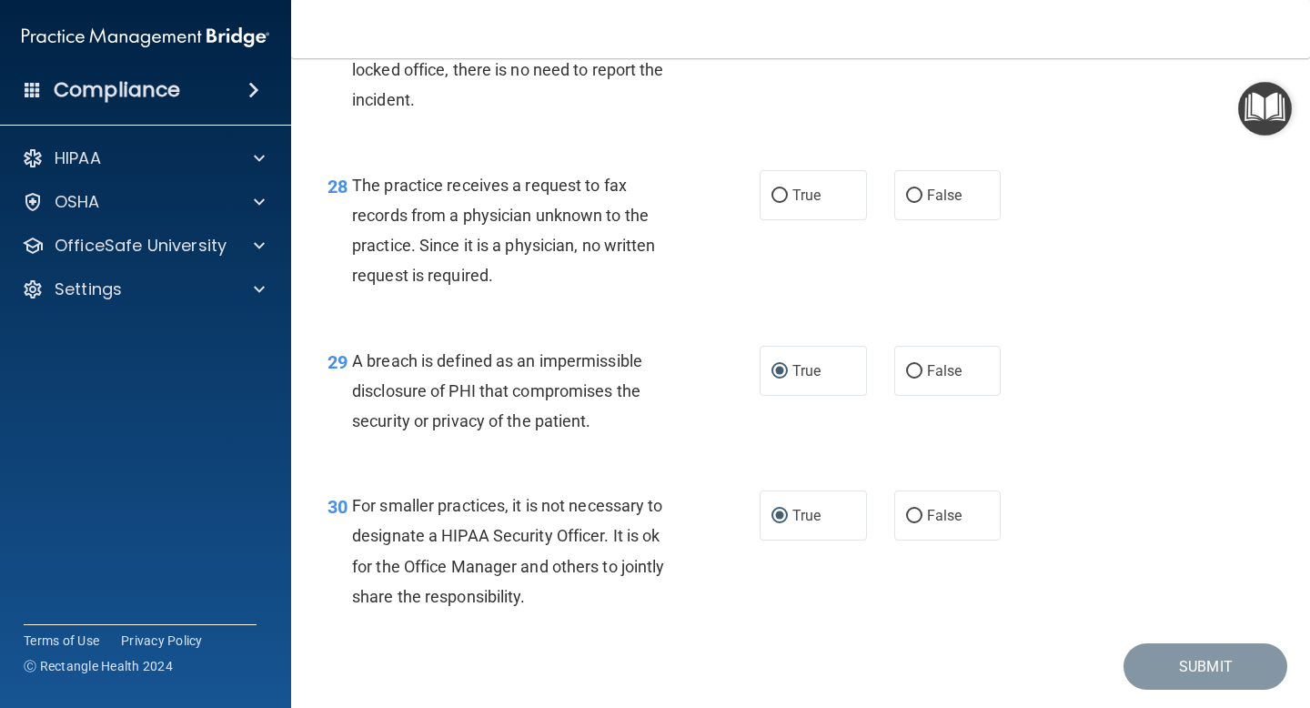
scroll to position [4489, 0]
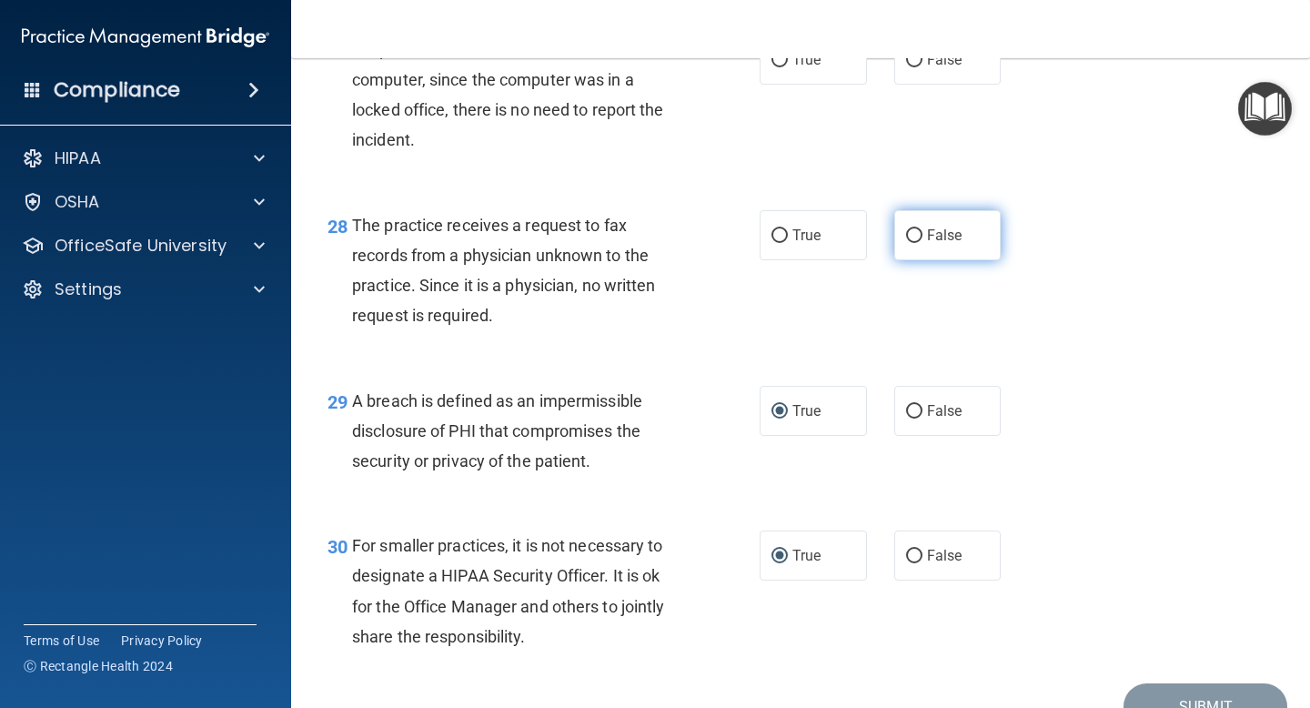
click at [917, 243] on input "False" at bounding box center [914, 236] width 16 height 14
radio input "true"
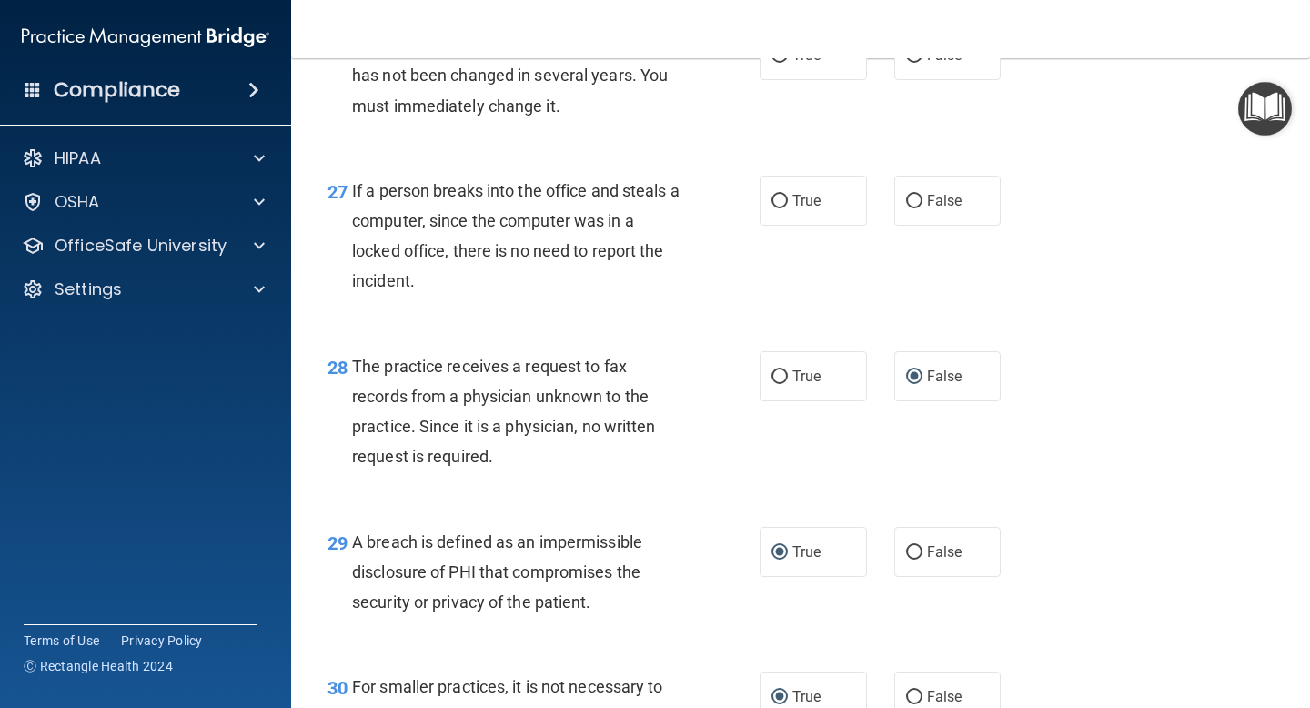
scroll to position [4347, 0]
click at [914, 209] on input "False" at bounding box center [914, 203] width 16 height 14
radio input "true"
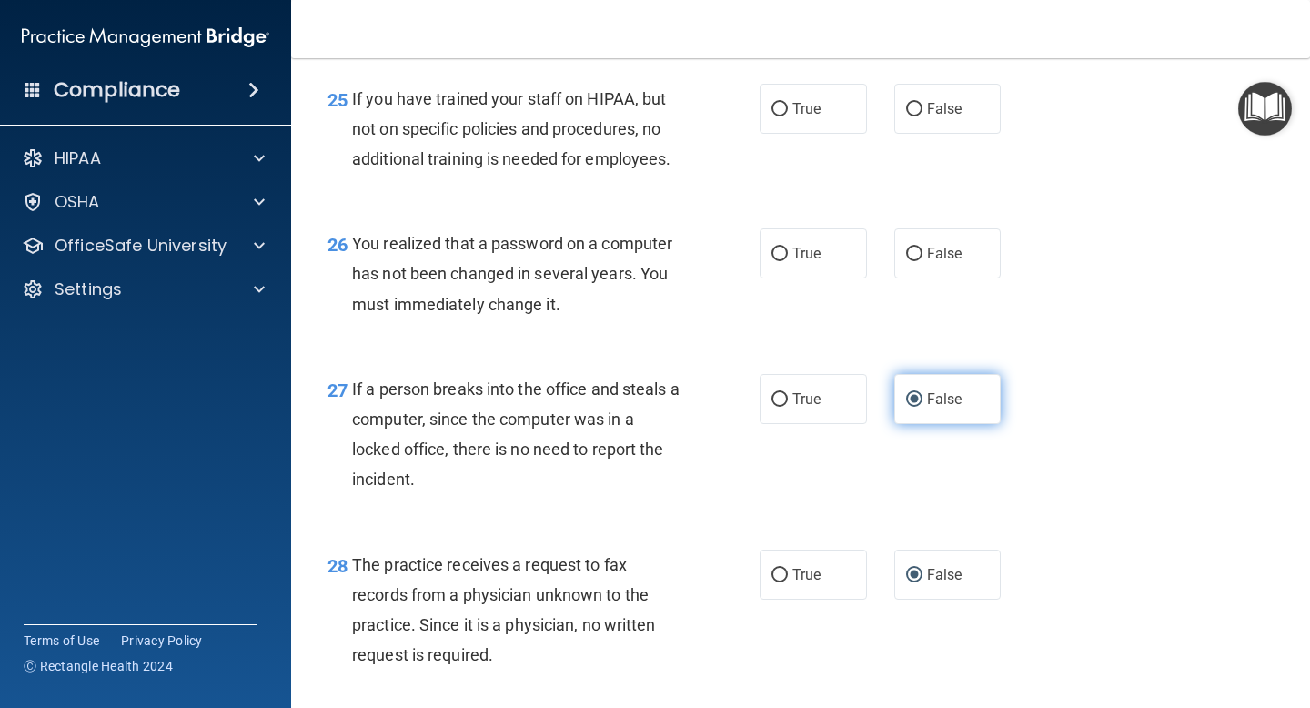
scroll to position [4146, 0]
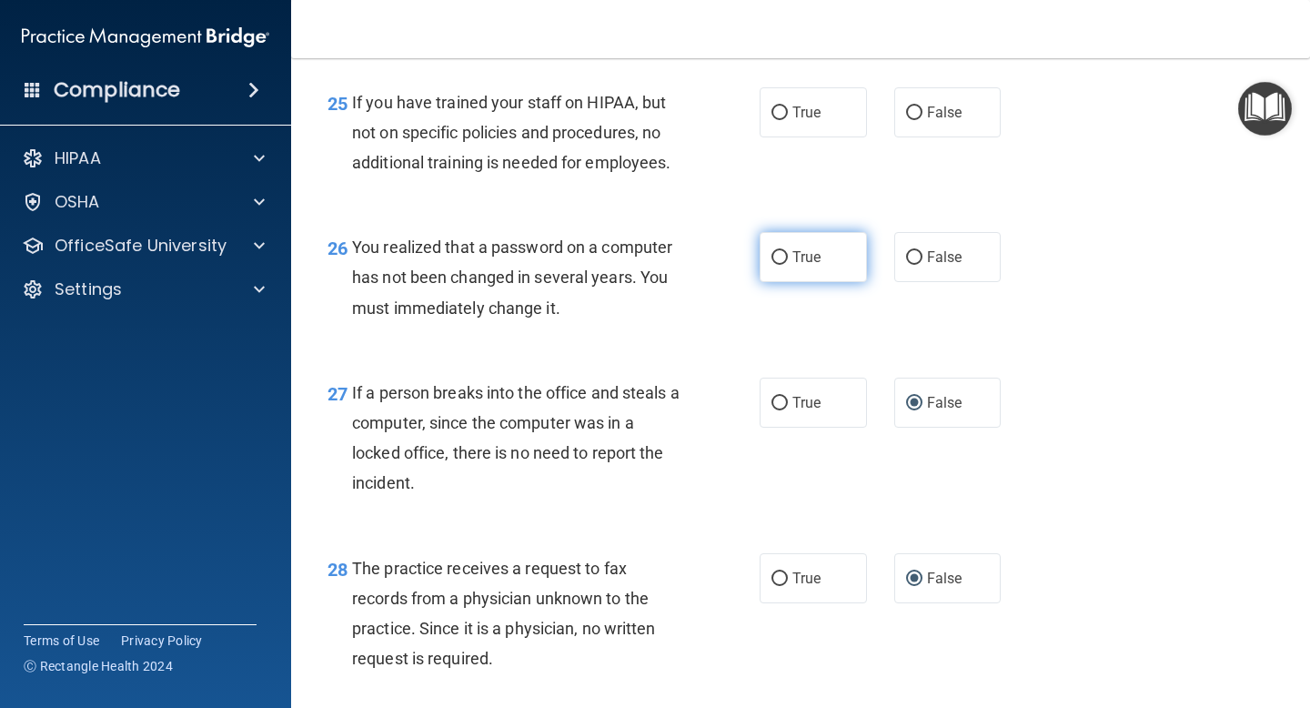
click at [778, 265] on input "True" at bounding box center [779, 258] width 16 height 14
radio input "true"
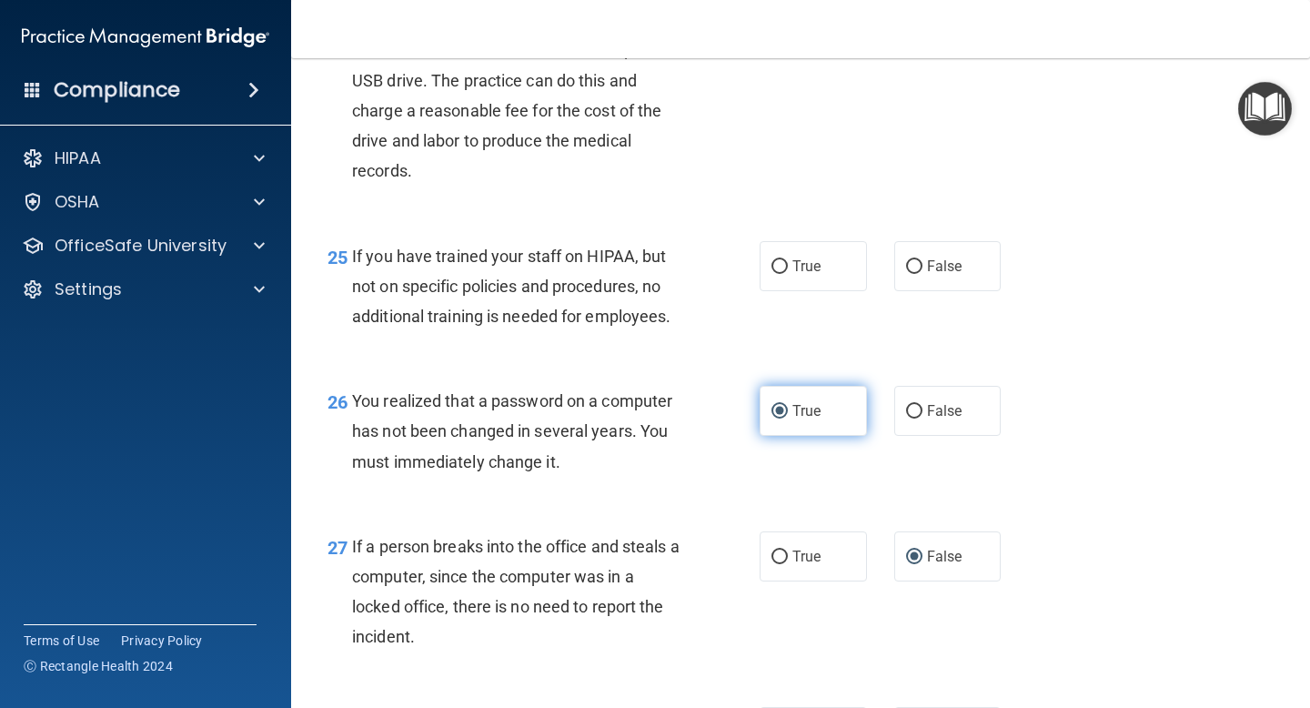
scroll to position [3987, 0]
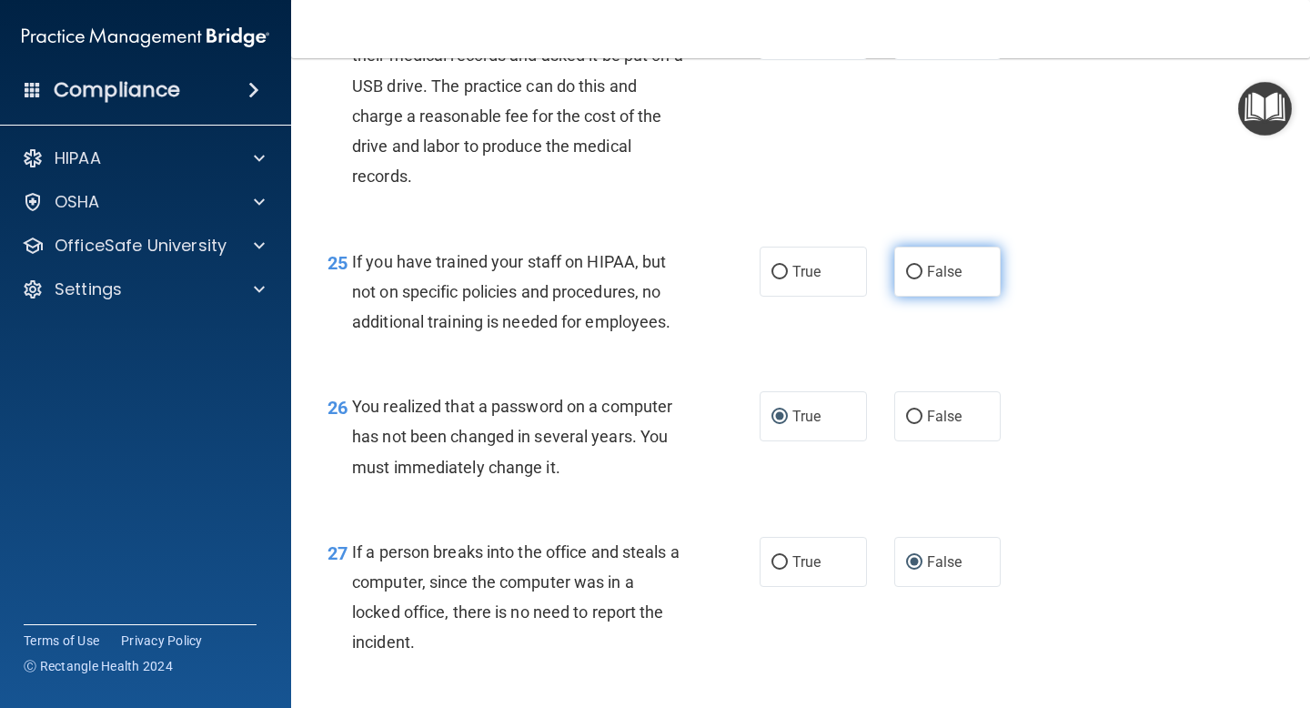
click at [917, 279] on input "False" at bounding box center [914, 273] width 16 height 14
radio input "true"
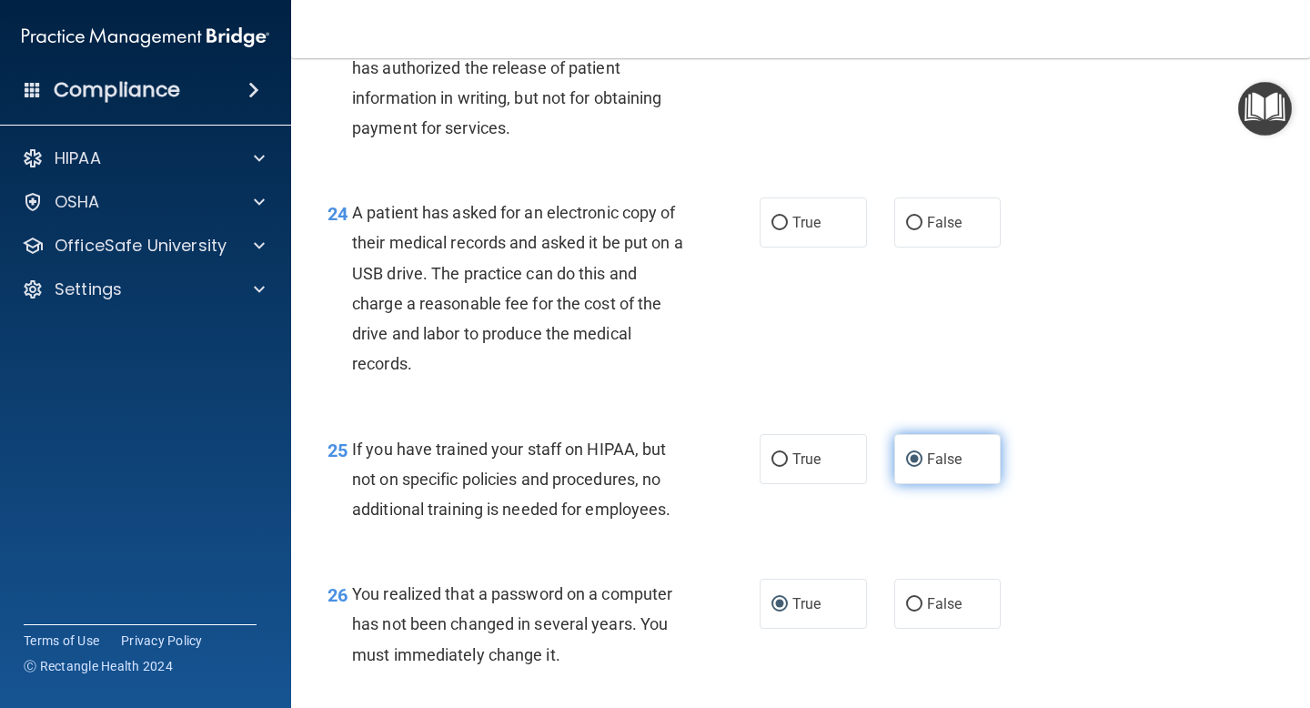
scroll to position [3792, 0]
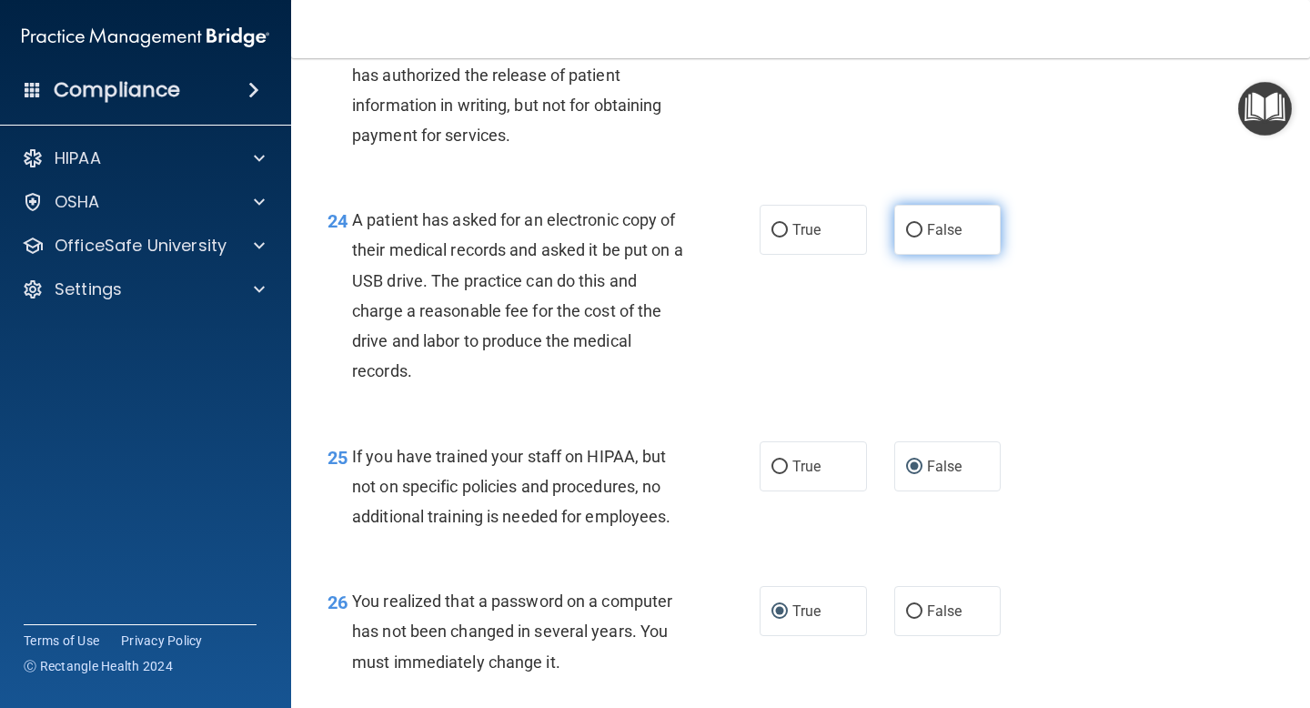
click at [909, 237] on input "False" at bounding box center [914, 231] width 16 height 14
radio input "true"
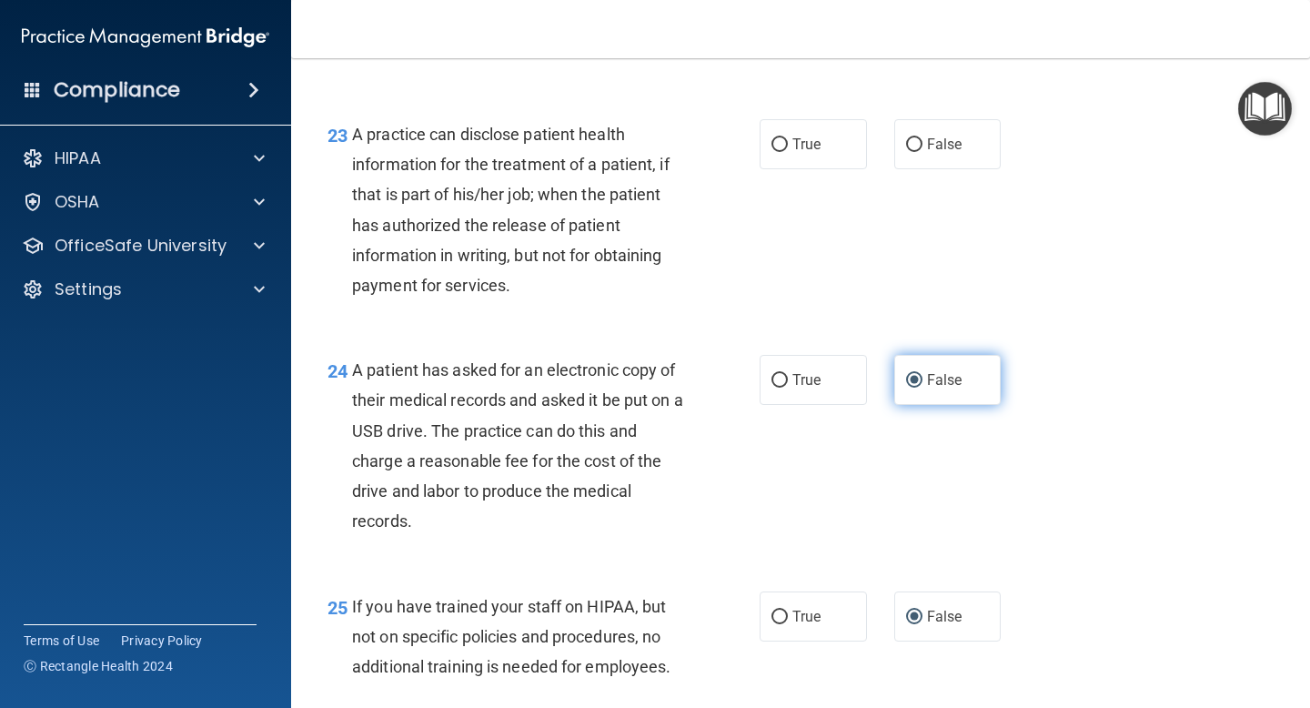
scroll to position [3579, 0]
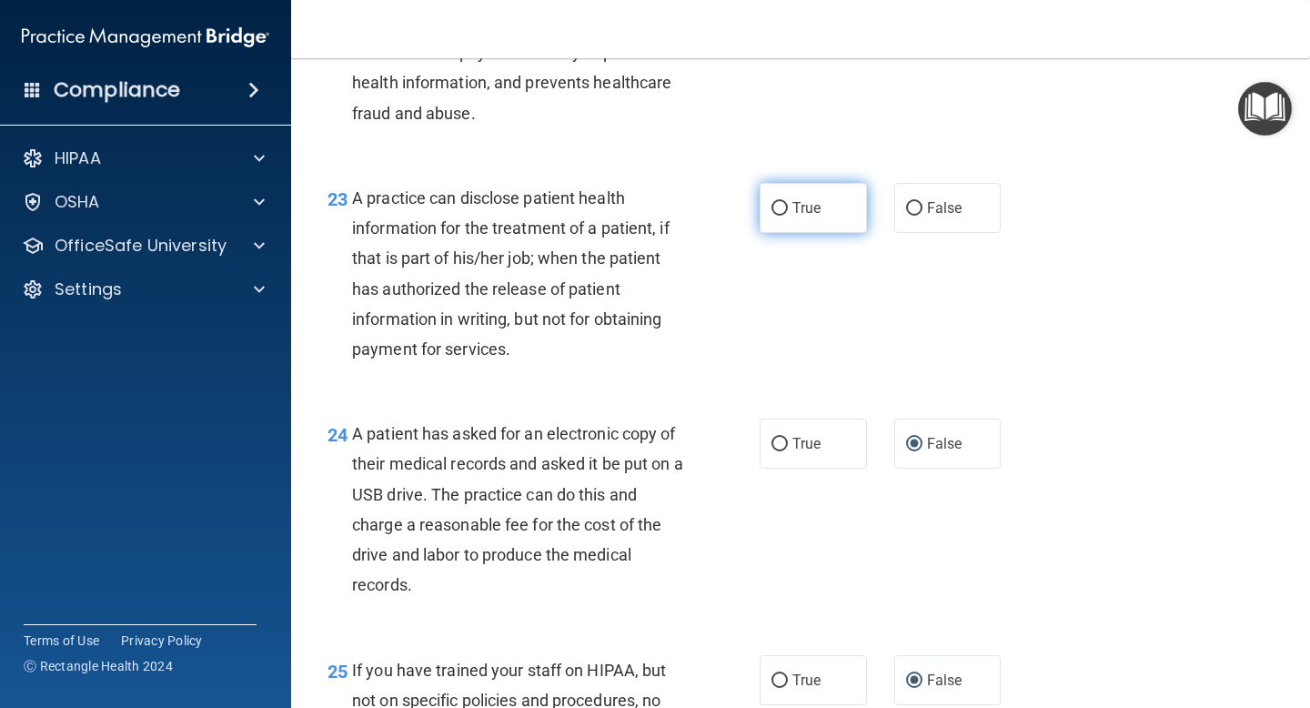
click at [783, 216] on input "True" at bounding box center [779, 209] width 16 height 14
radio input "true"
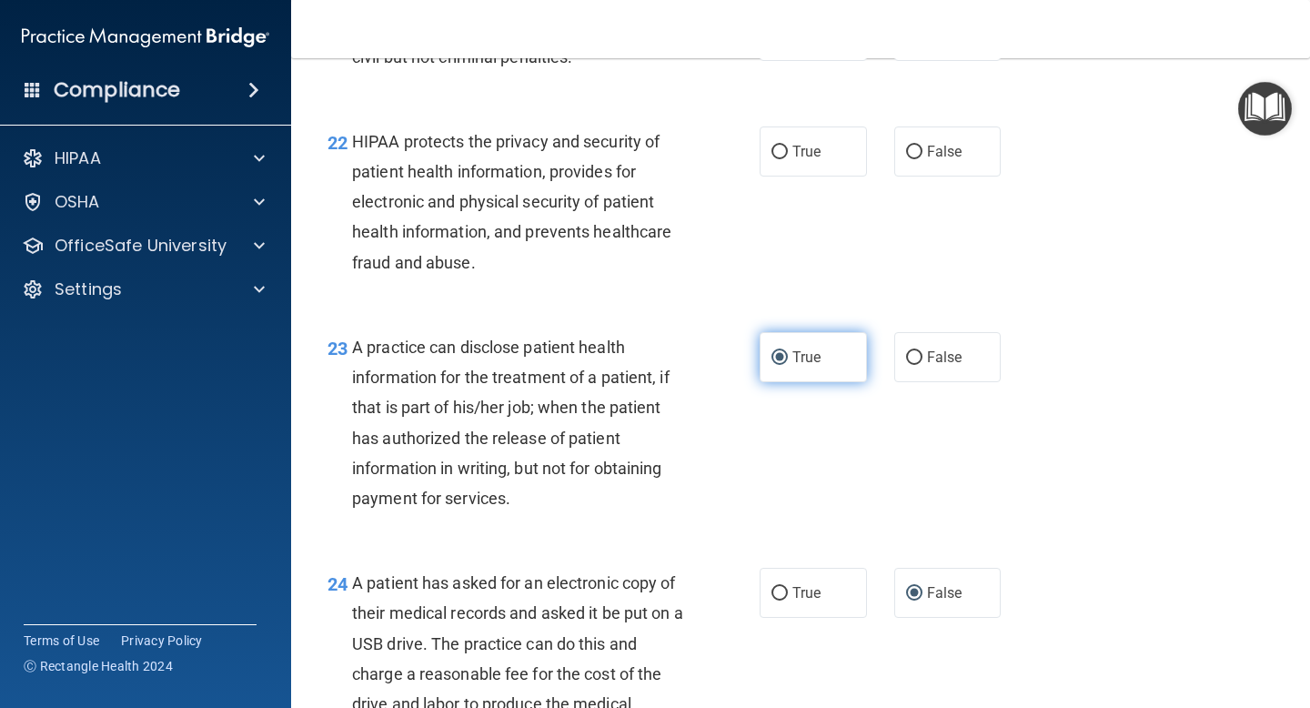
scroll to position [3387, 0]
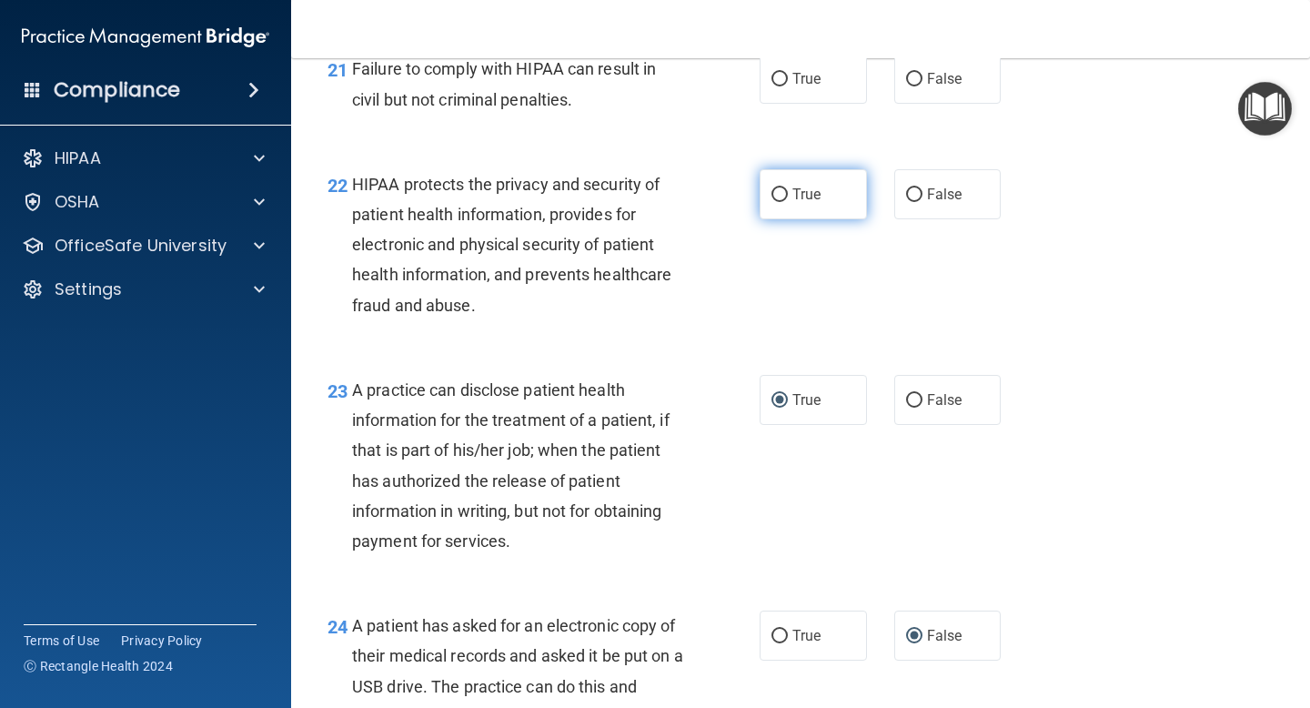
click at [779, 202] on input "True" at bounding box center [779, 195] width 16 height 14
radio input "true"
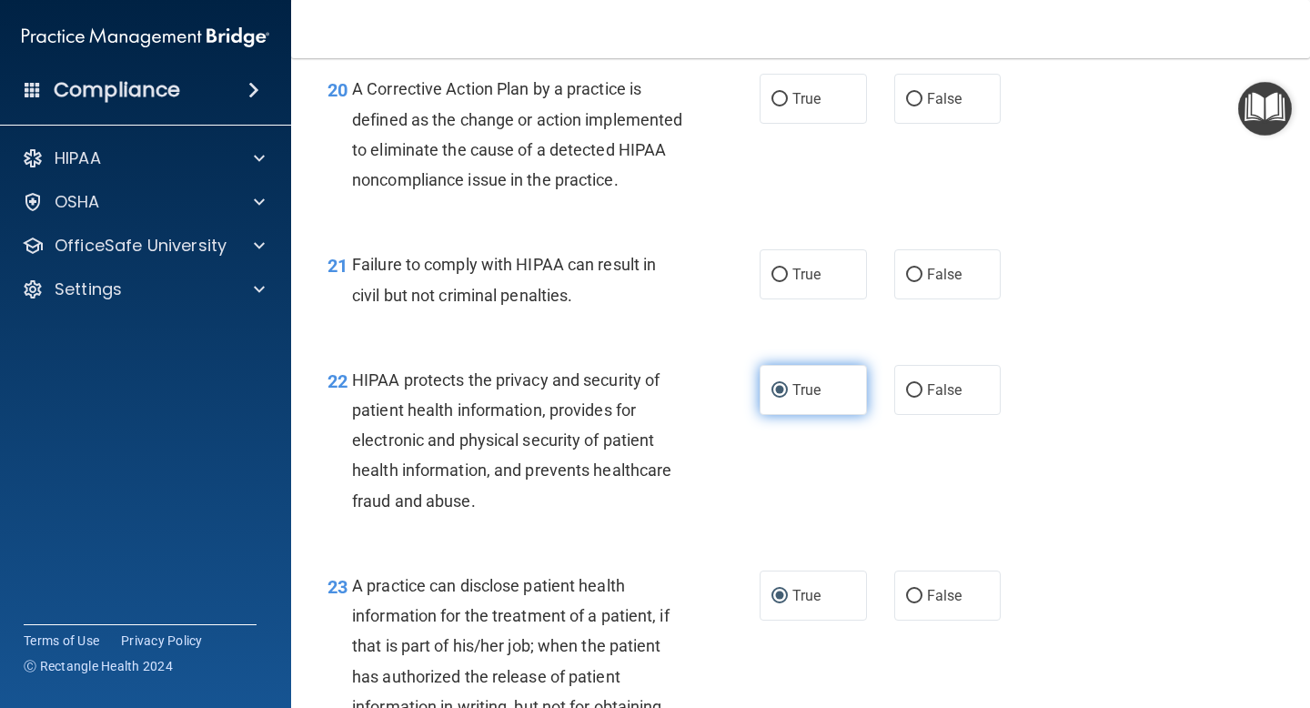
scroll to position [3190, 0]
click at [916, 283] on input "False" at bounding box center [914, 276] width 16 height 14
radio input "true"
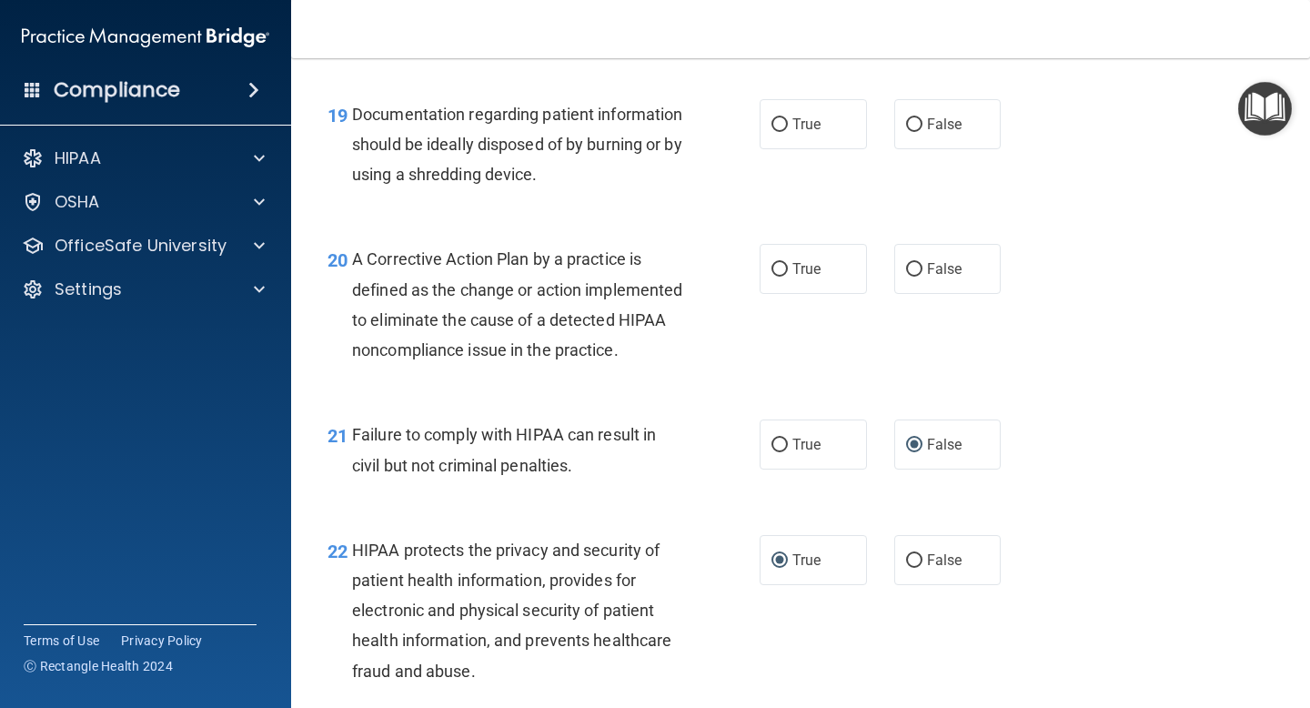
scroll to position [3008, 0]
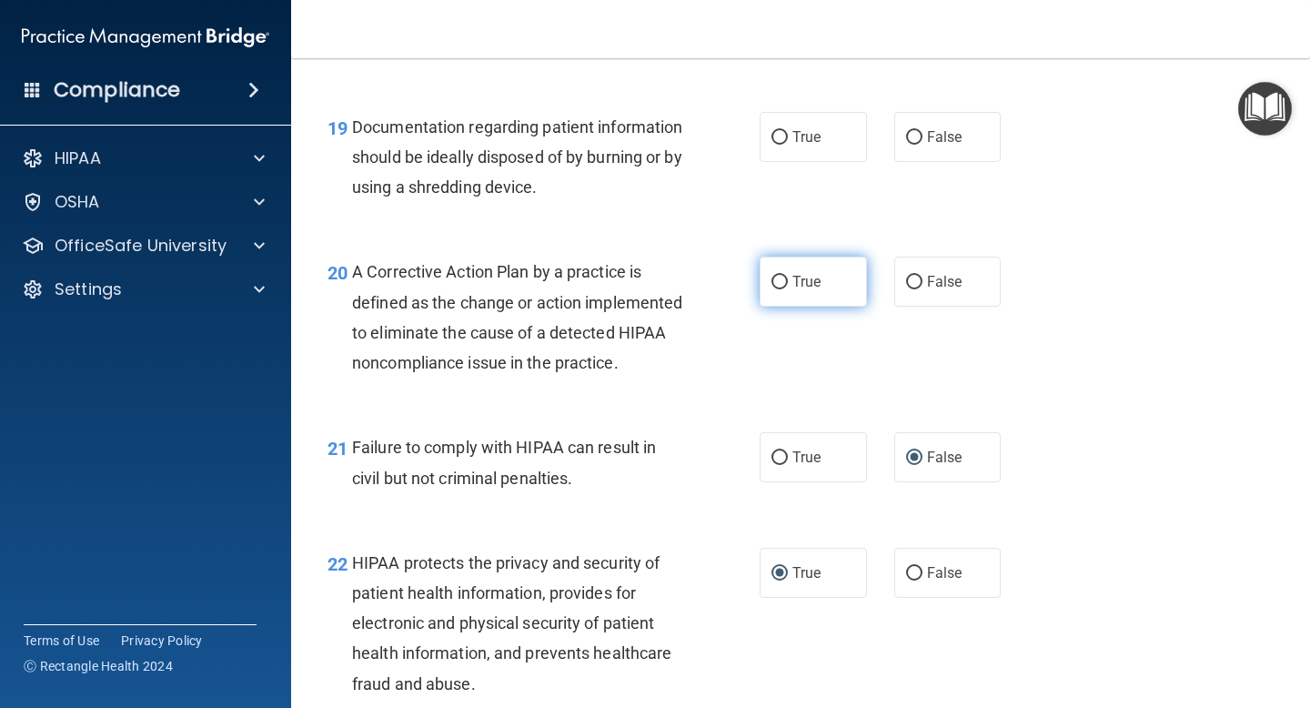
click at [784, 281] on input "True" at bounding box center [779, 283] width 16 height 14
radio input "true"
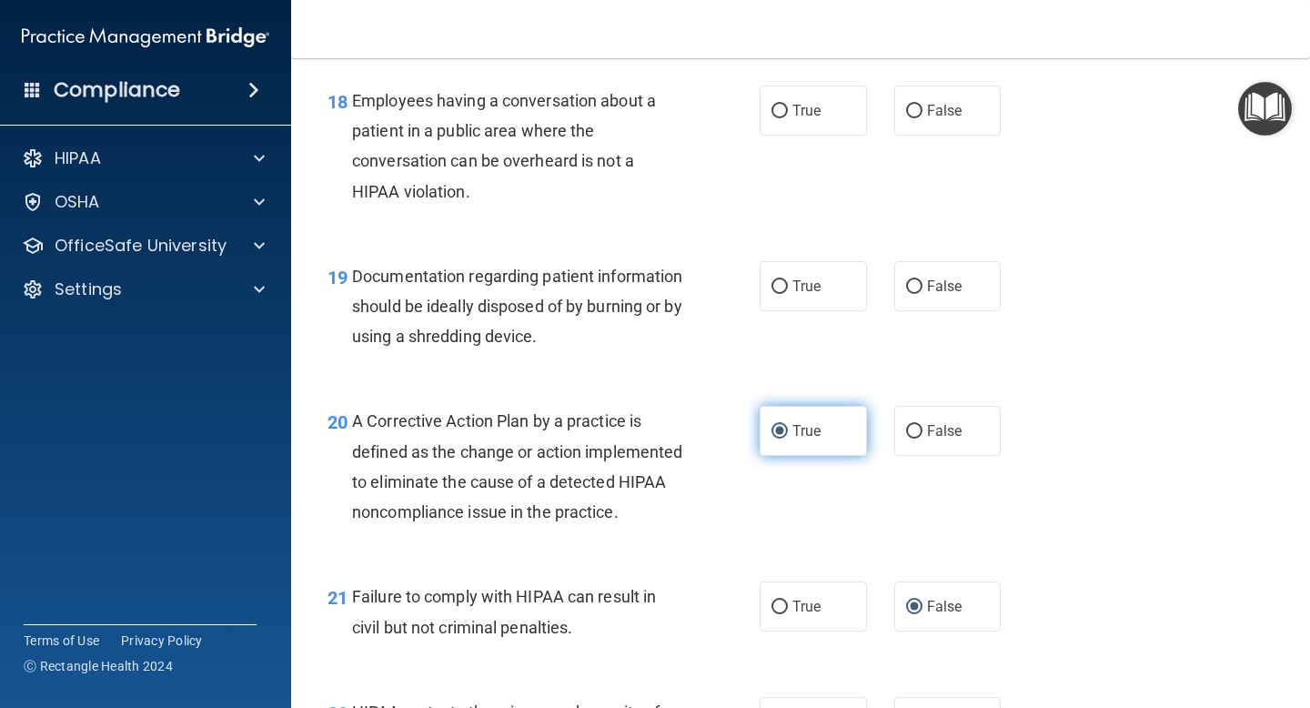
scroll to position [2858, 0]
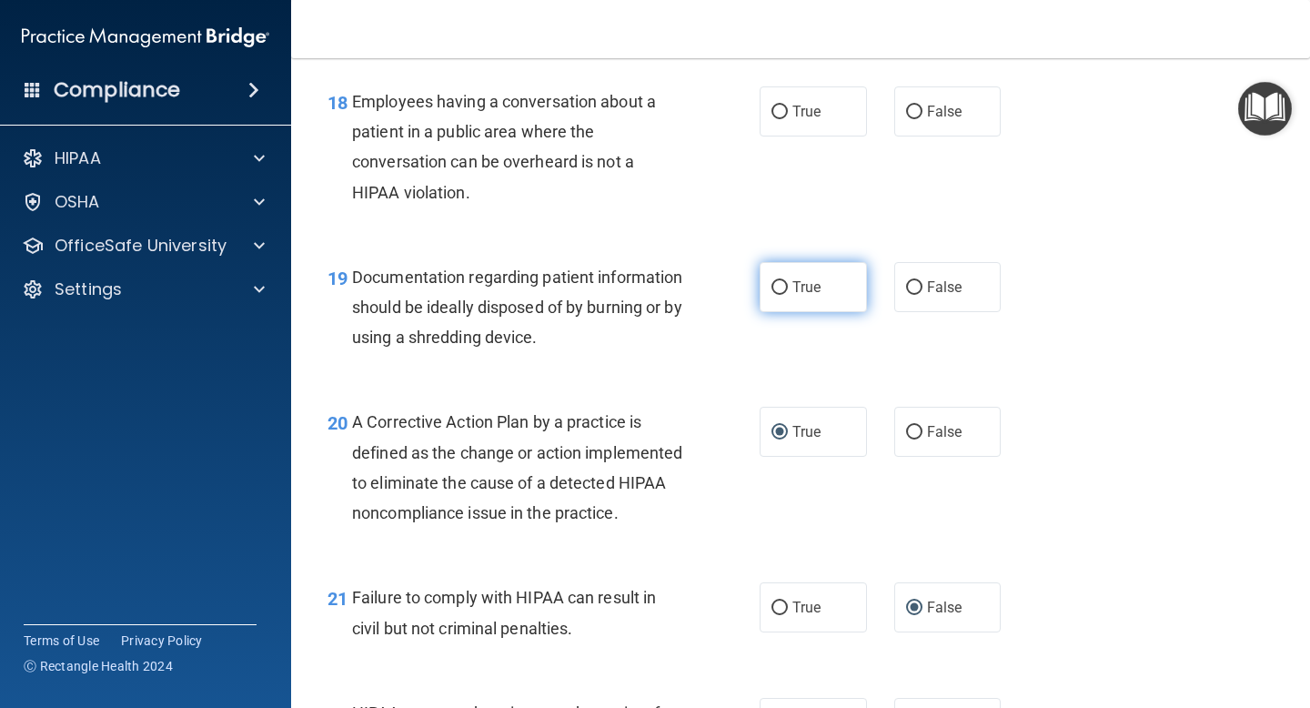
click at [783, 287] on input "True" at bounding box center [779, 288] width 16 height 14
radio input "true"
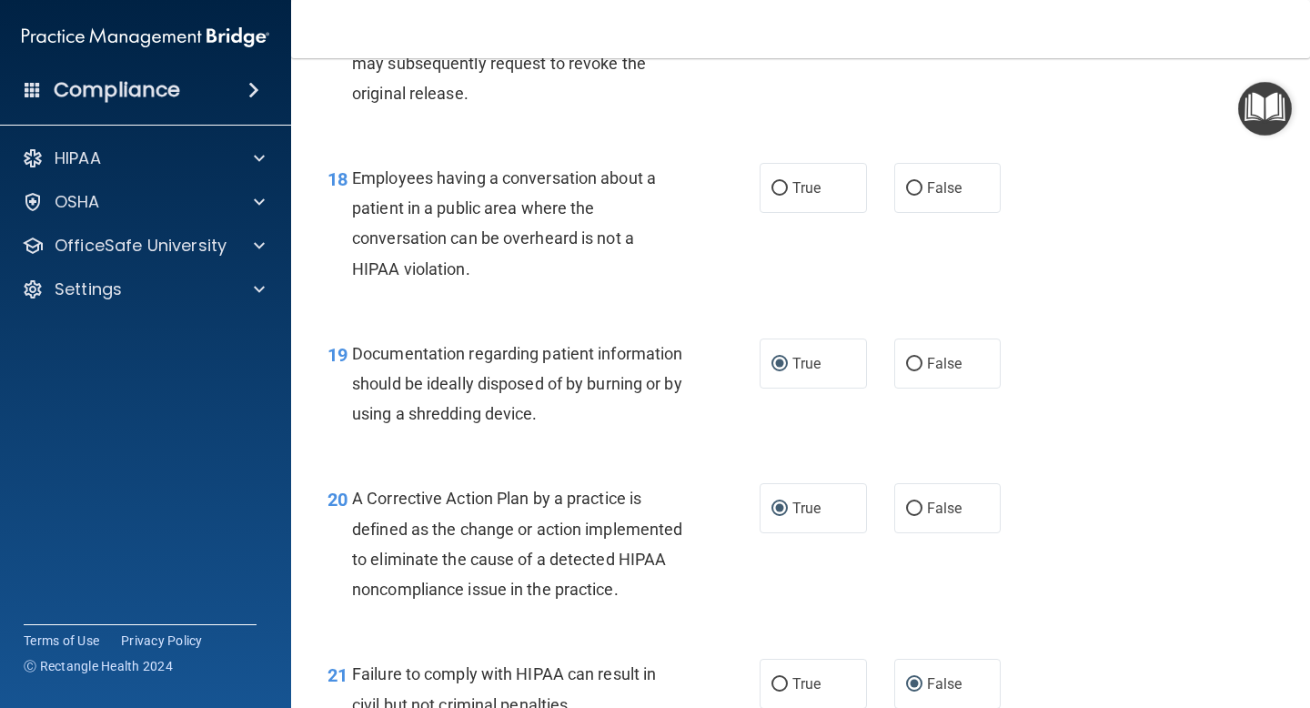
scroll to position [2689, 0]
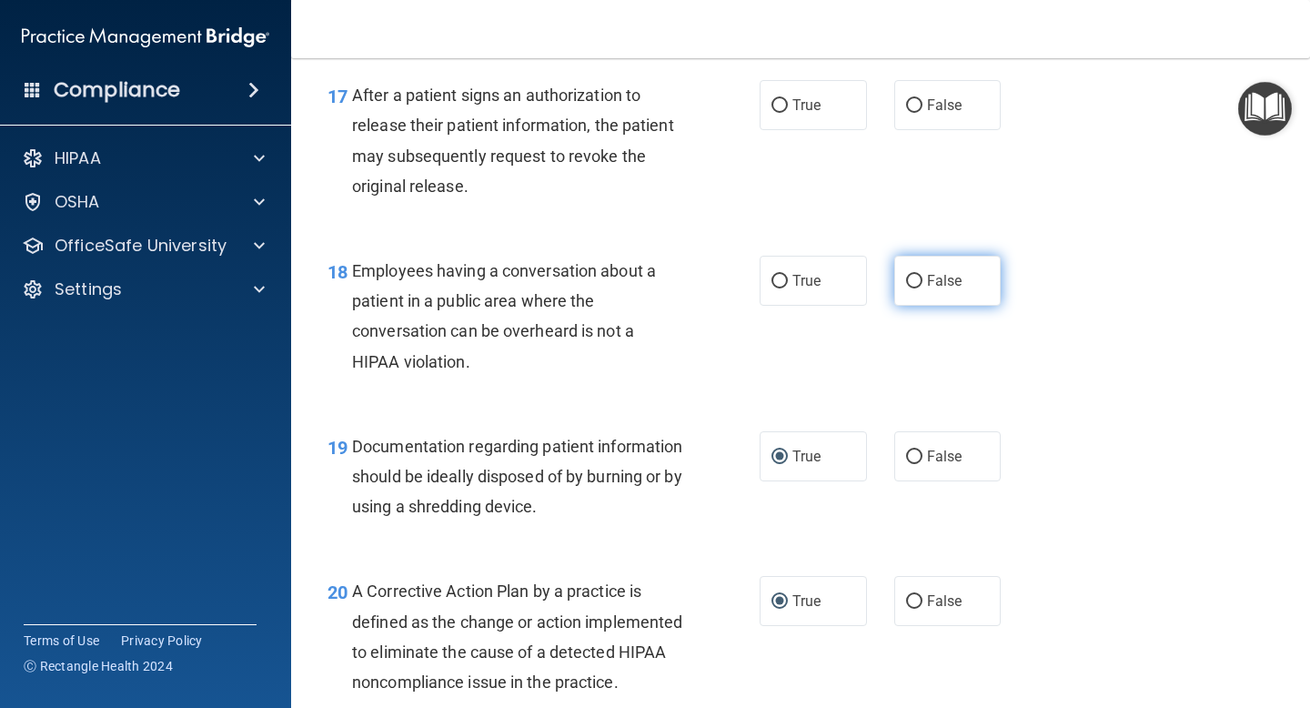
click at [917, 276] on input "False" at bounding box center [914, 282] width 16 height 14
radio input "true"
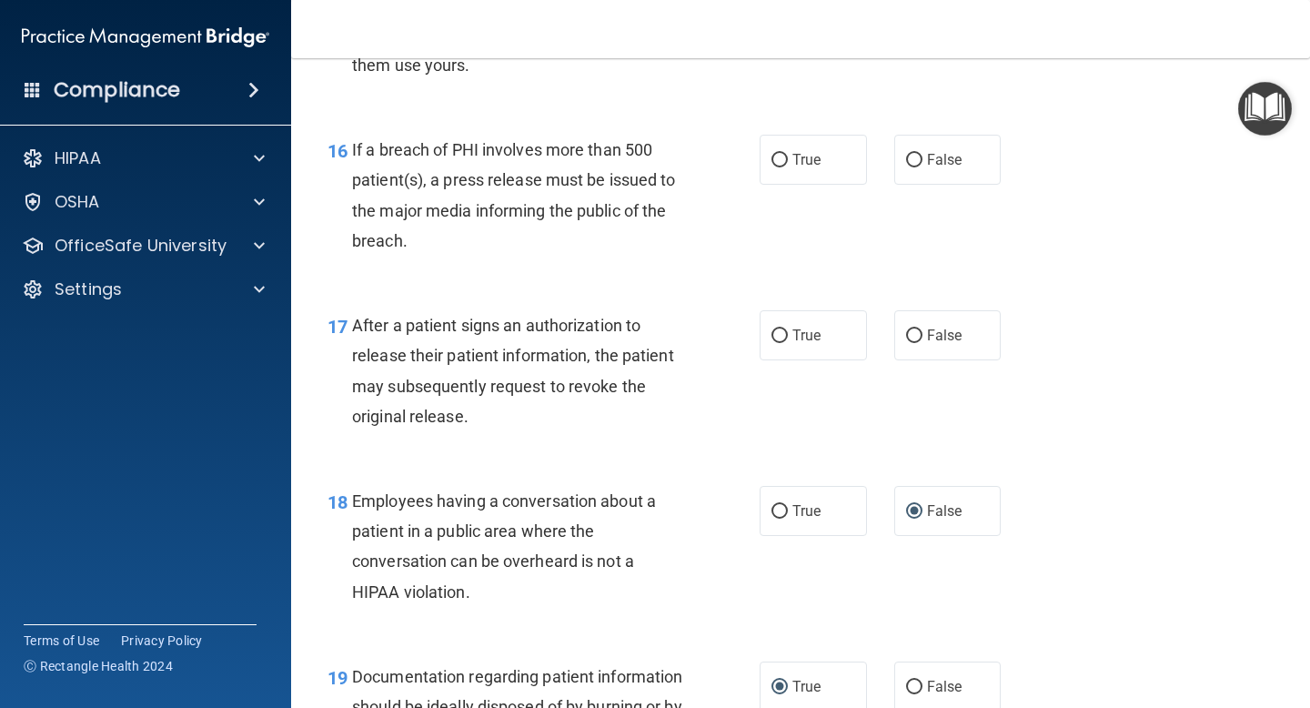
scroll to position [2389, 0]
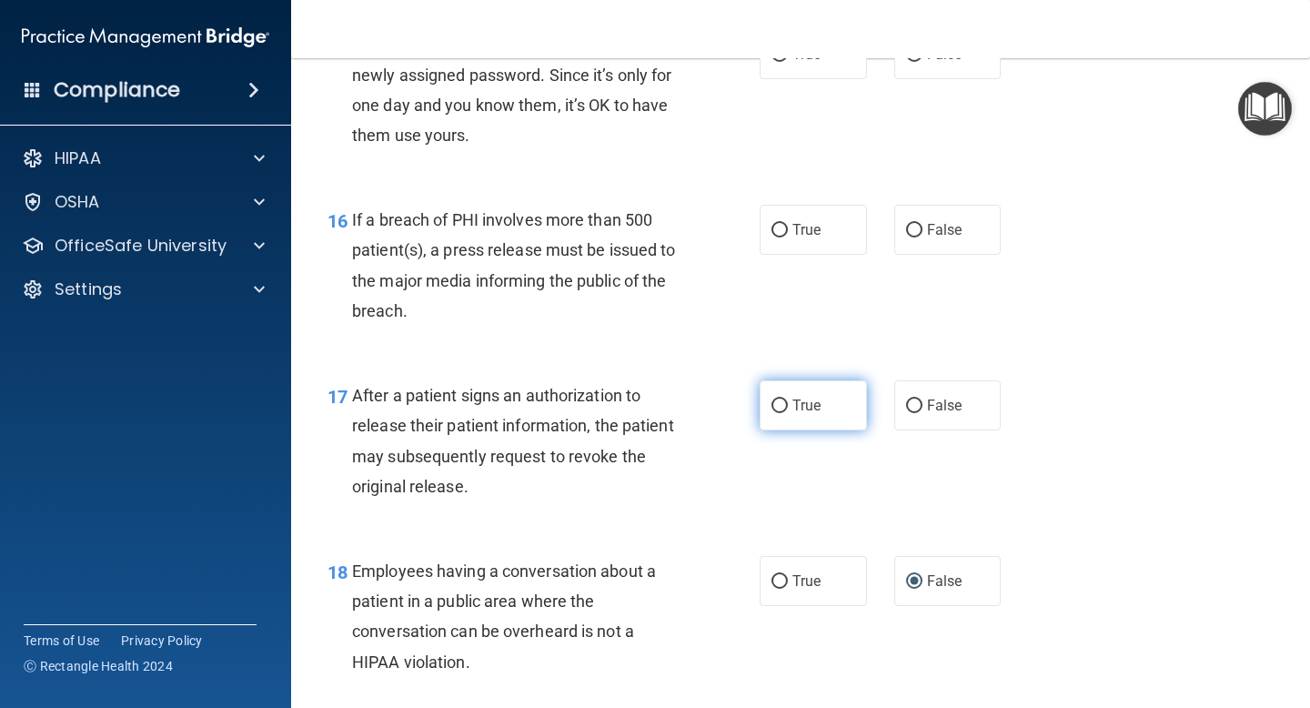
click at [778, 407] on input "True" at bounding box center [779, 406] width 16 height 14
radio input "true"
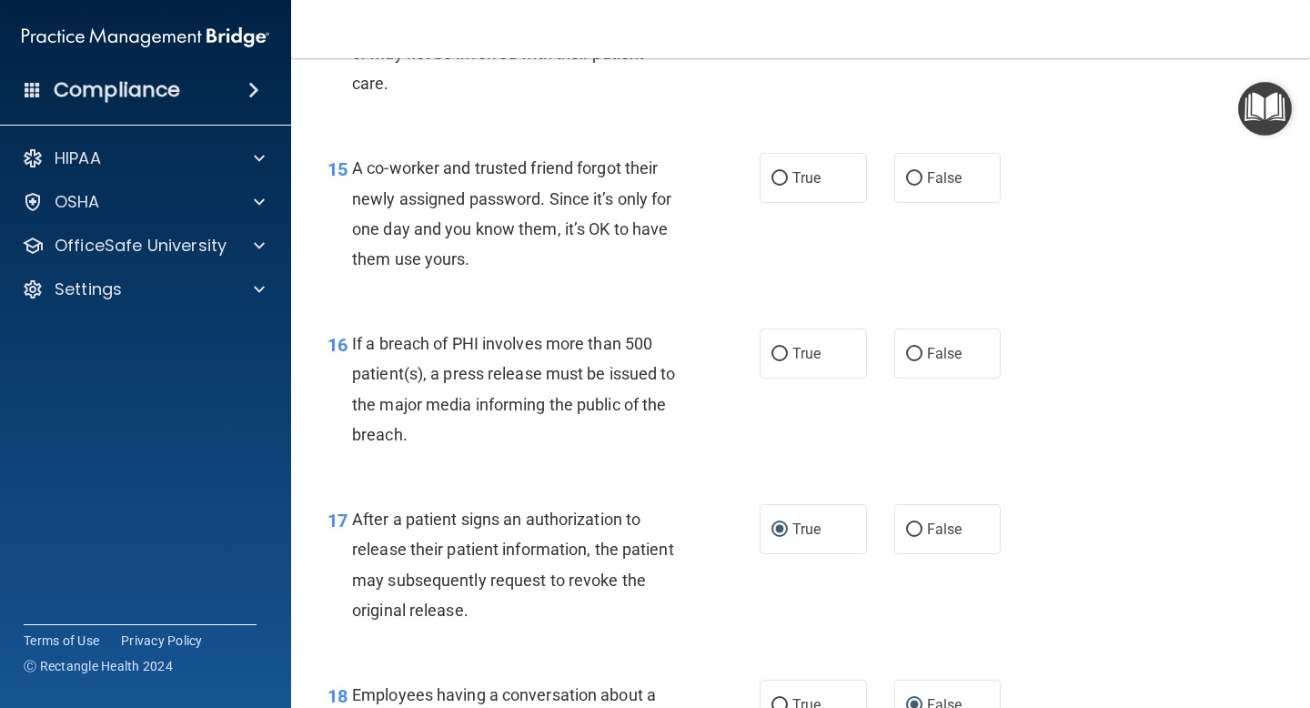
scroll to position [2257, 0]
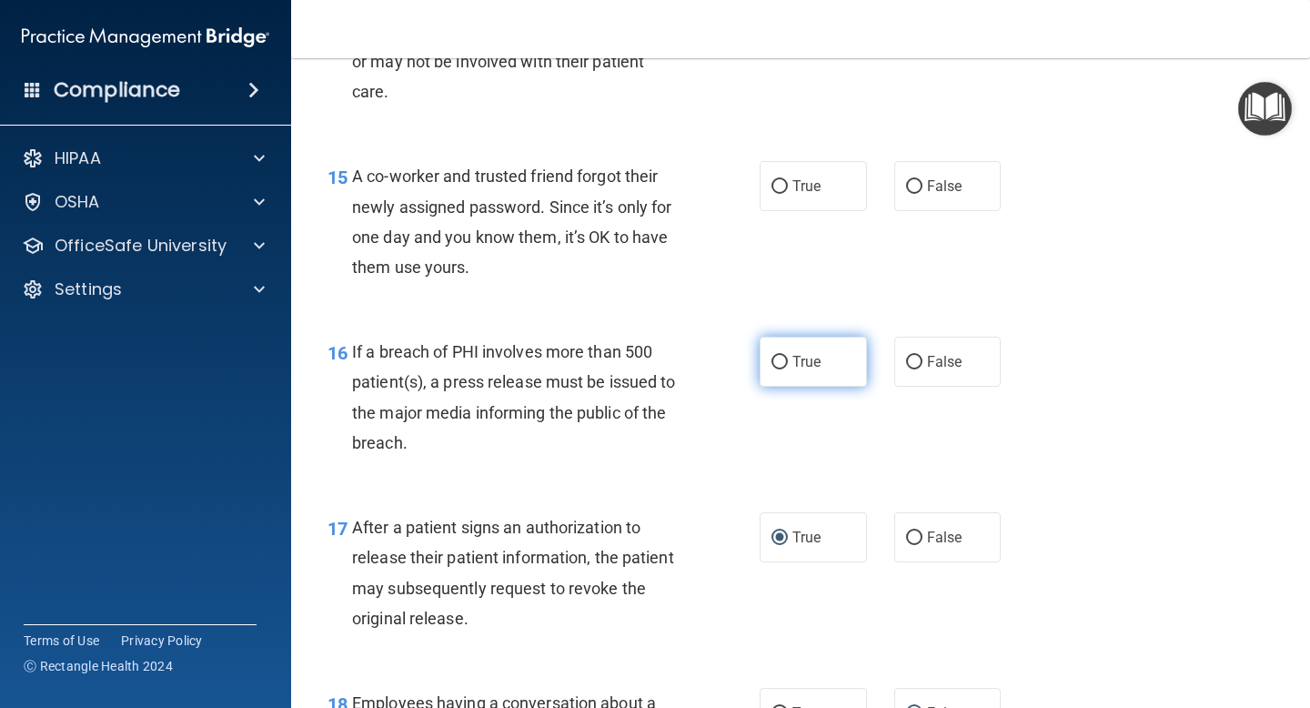
click at [783, 366] on input "True" at bounding box center [779, 363] width 16 height 14
radio input "true"
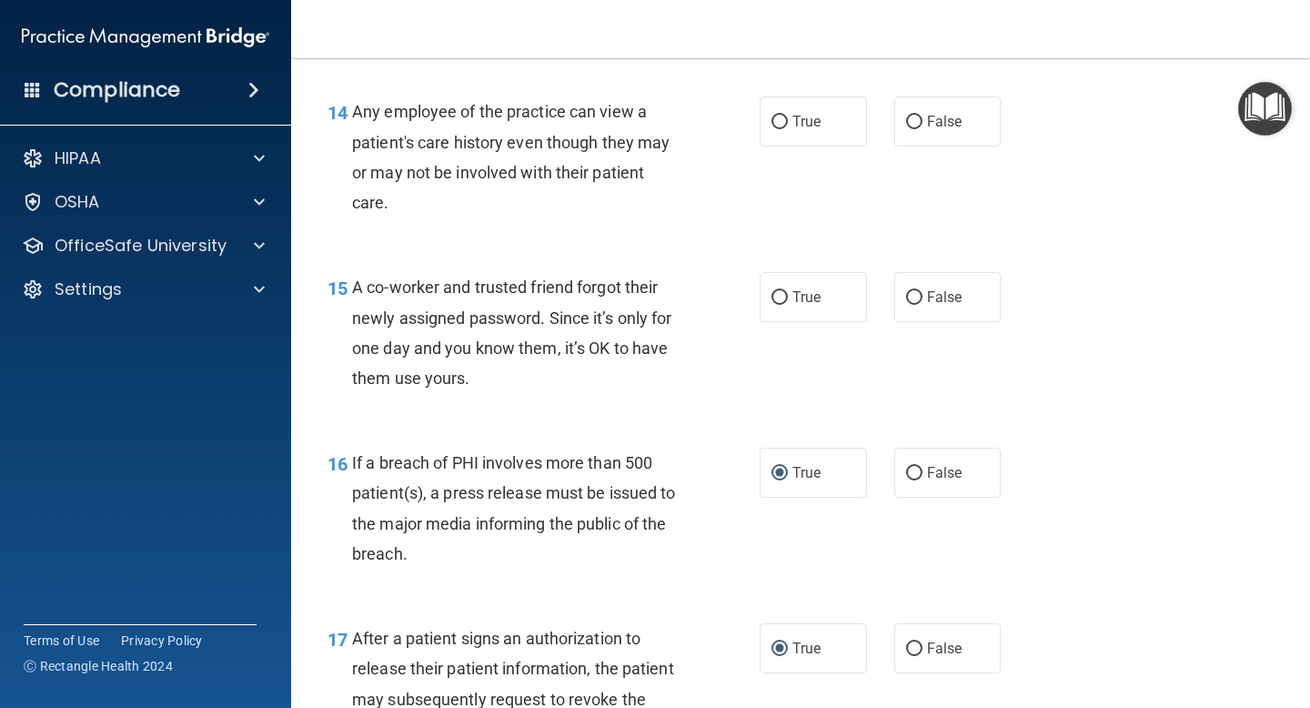
scroll to position [2145, 0]
click at [912, 296] on input "False" at bounding box center [914, 299] width 16 height 14
radio input "true"
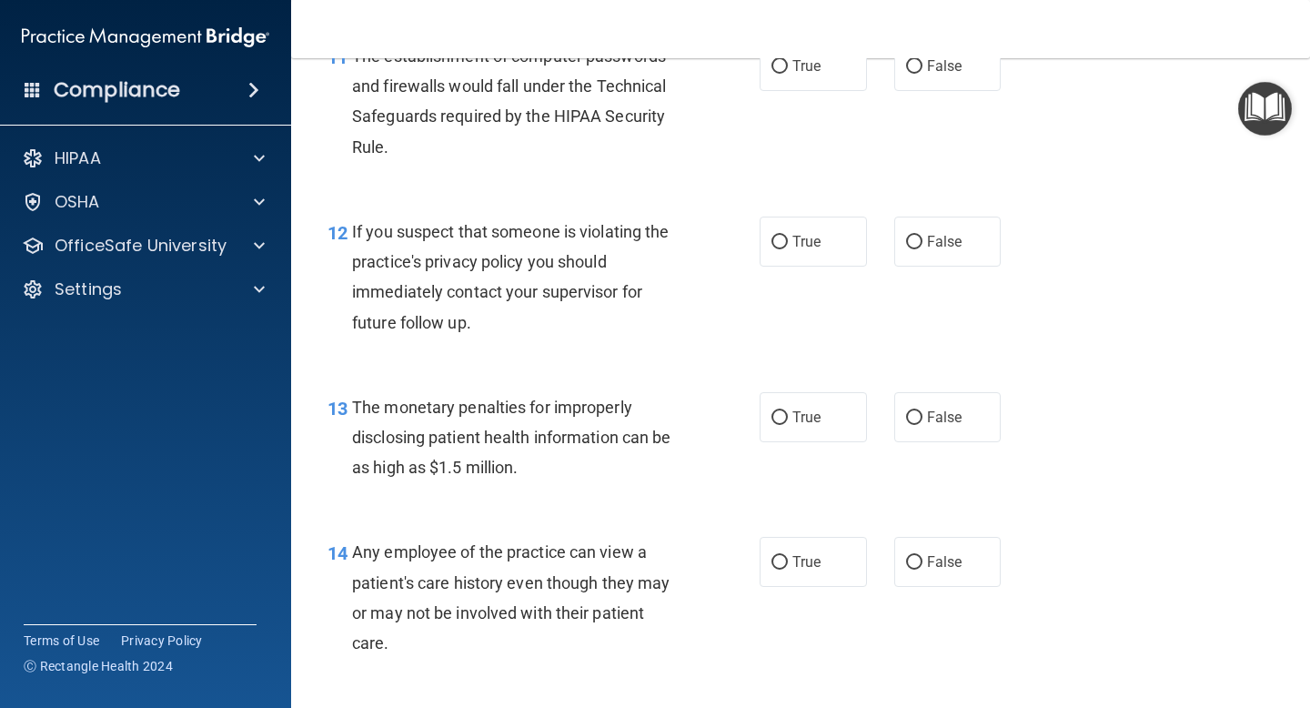
scroll to position [1705, 0]
click at [917, 562] on input "False" at bounding box center [914, 564] width 16 height 14
radio input "true"
click at [917, 416] on input "False" at bounding box center [914, 419] width 16 height 14
radio input "true"
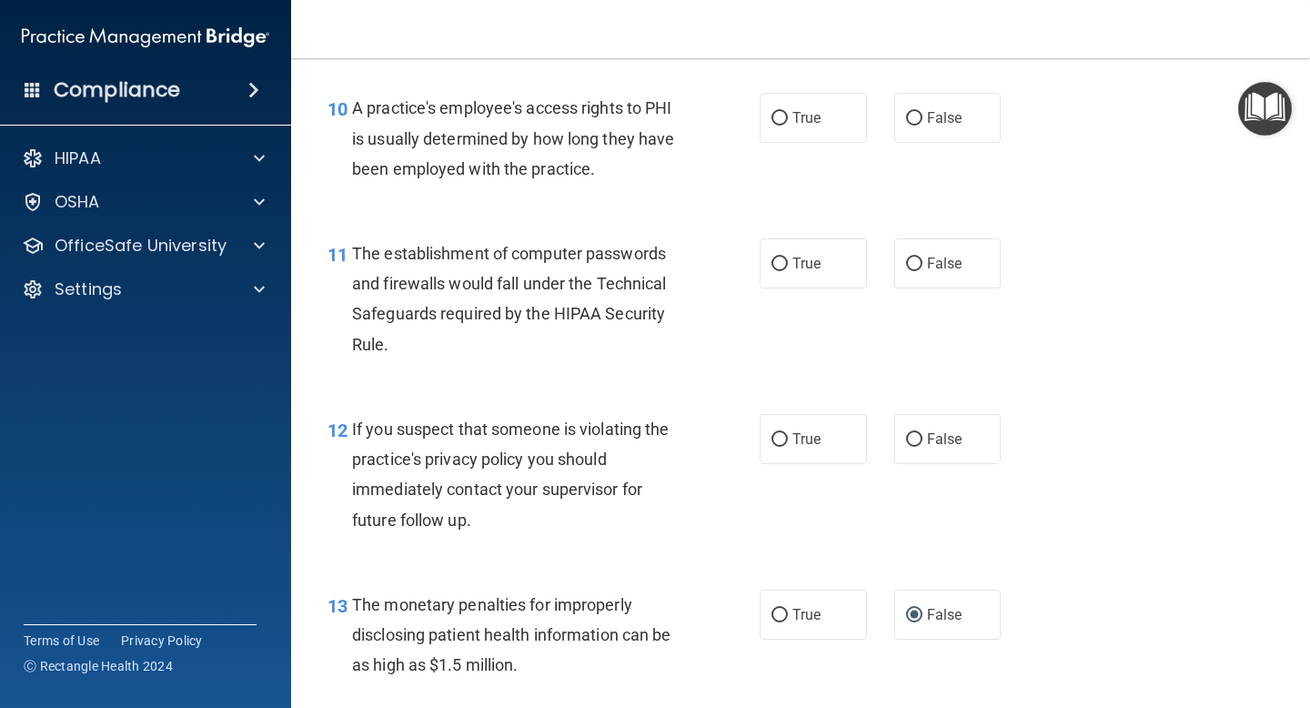
scroll to position [1503, 0]
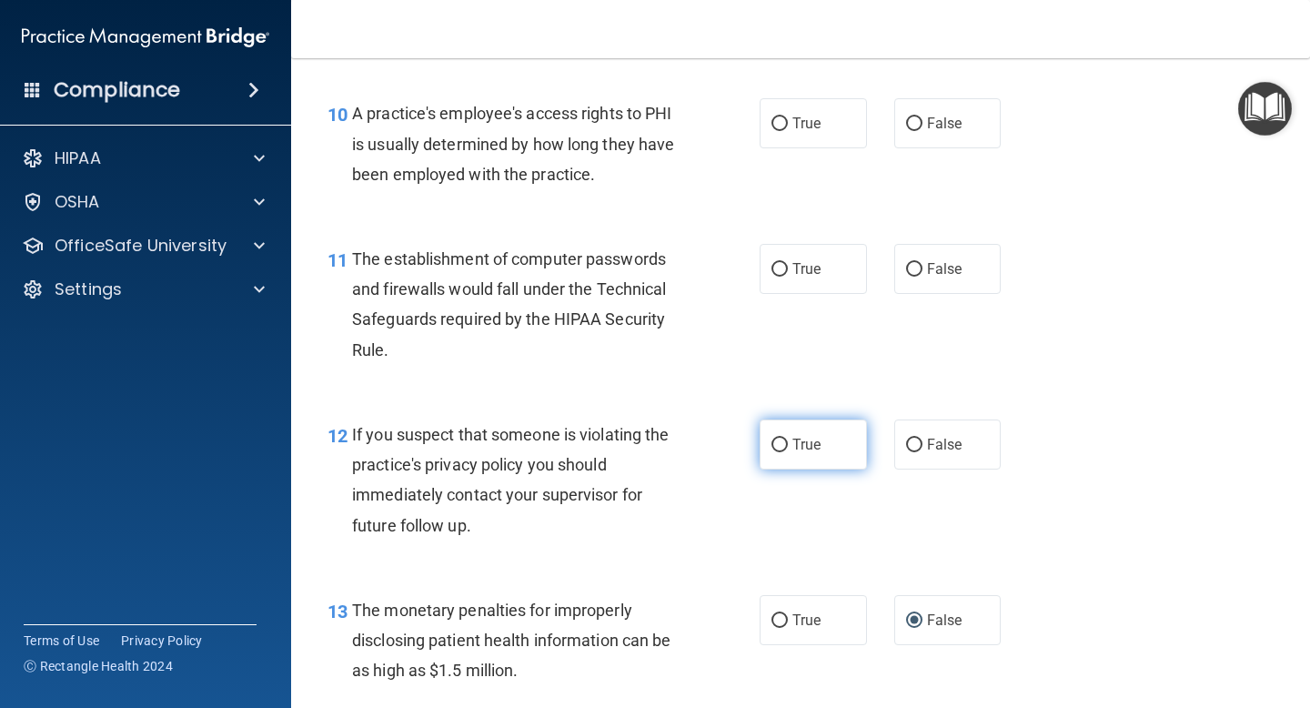
click at [782, 452] on input "True" at bounding box center [779, 445] width 16 height 14
radio input "true"
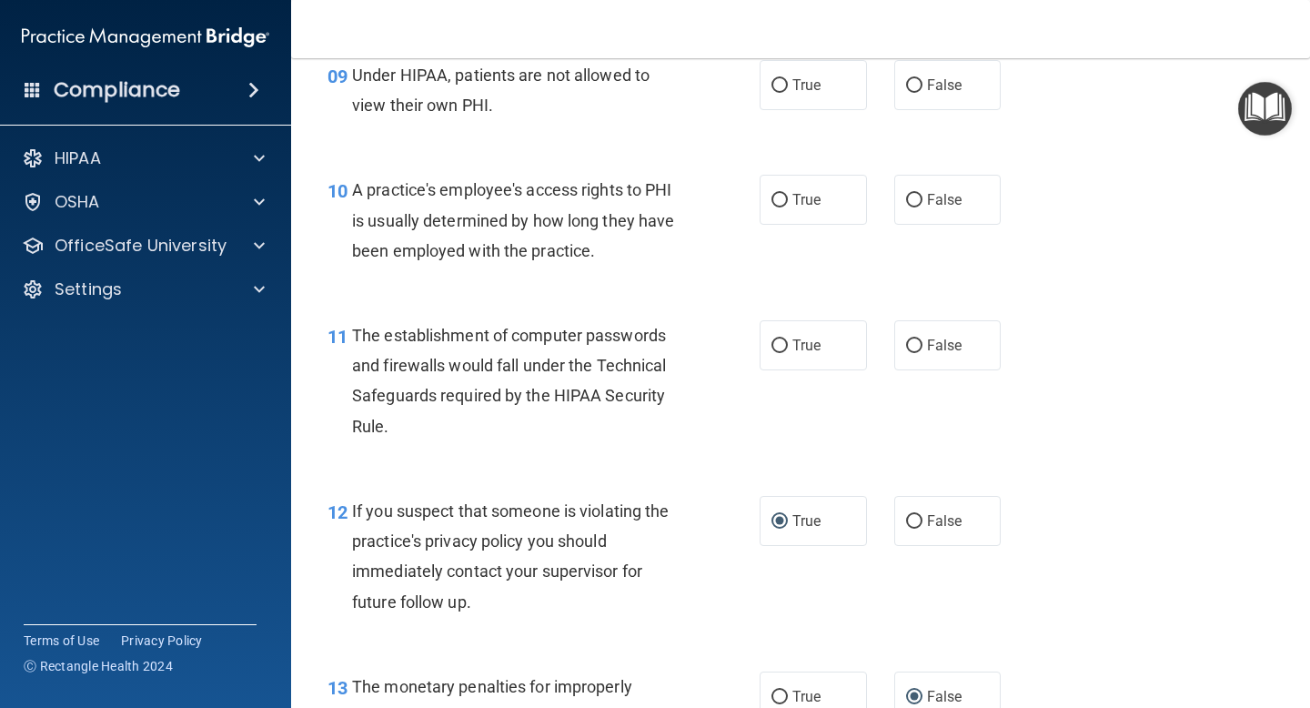
scroll to position [1369, 0]
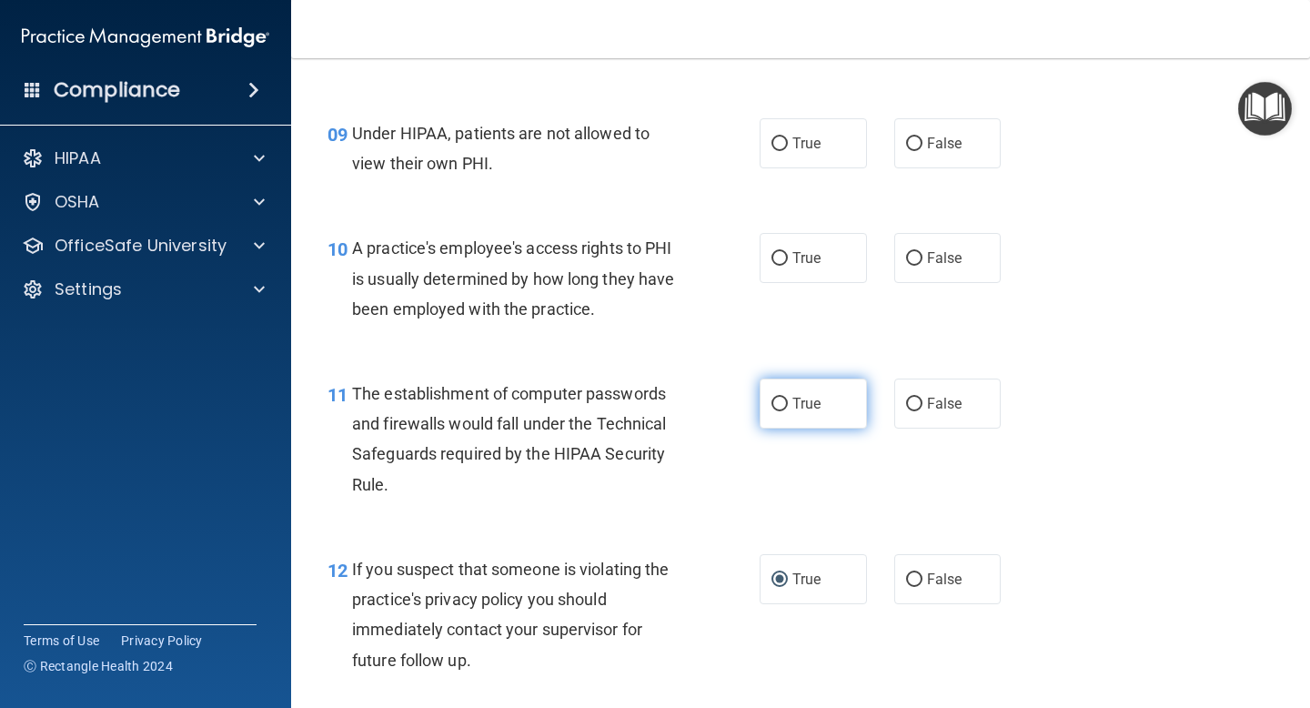
click at [780, 405] on input "True" at bounding box center [779, 404] width 16 height 14
radio input "true"
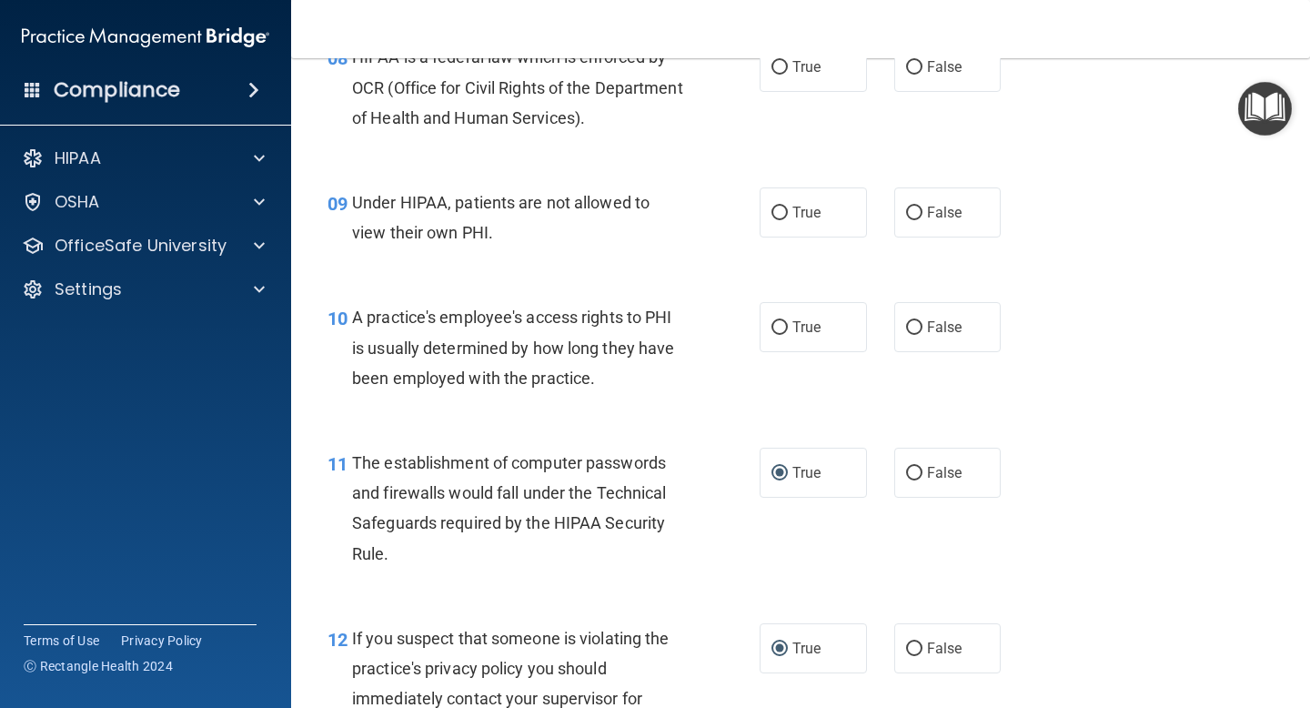
scroll to position [1265, 0]
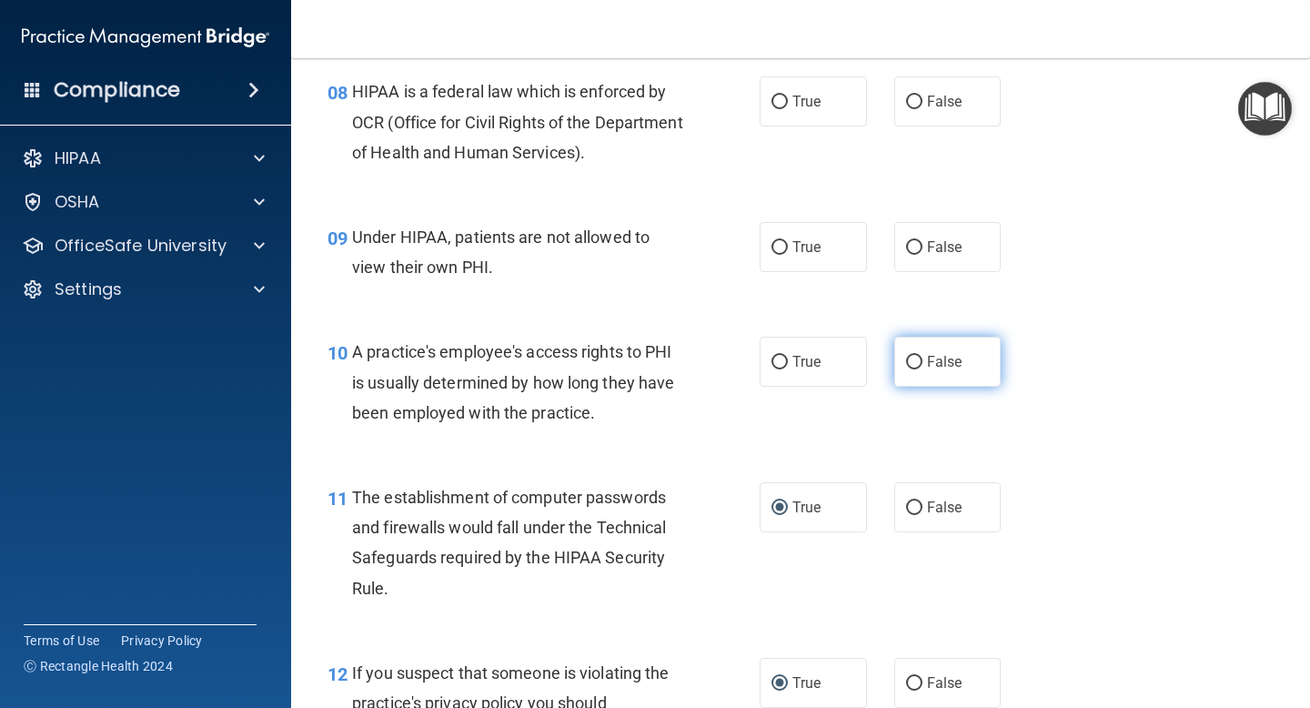
click at [914, 364] on input "False" at bounding box center [914, 363] width 16 height 14
radio input "true"
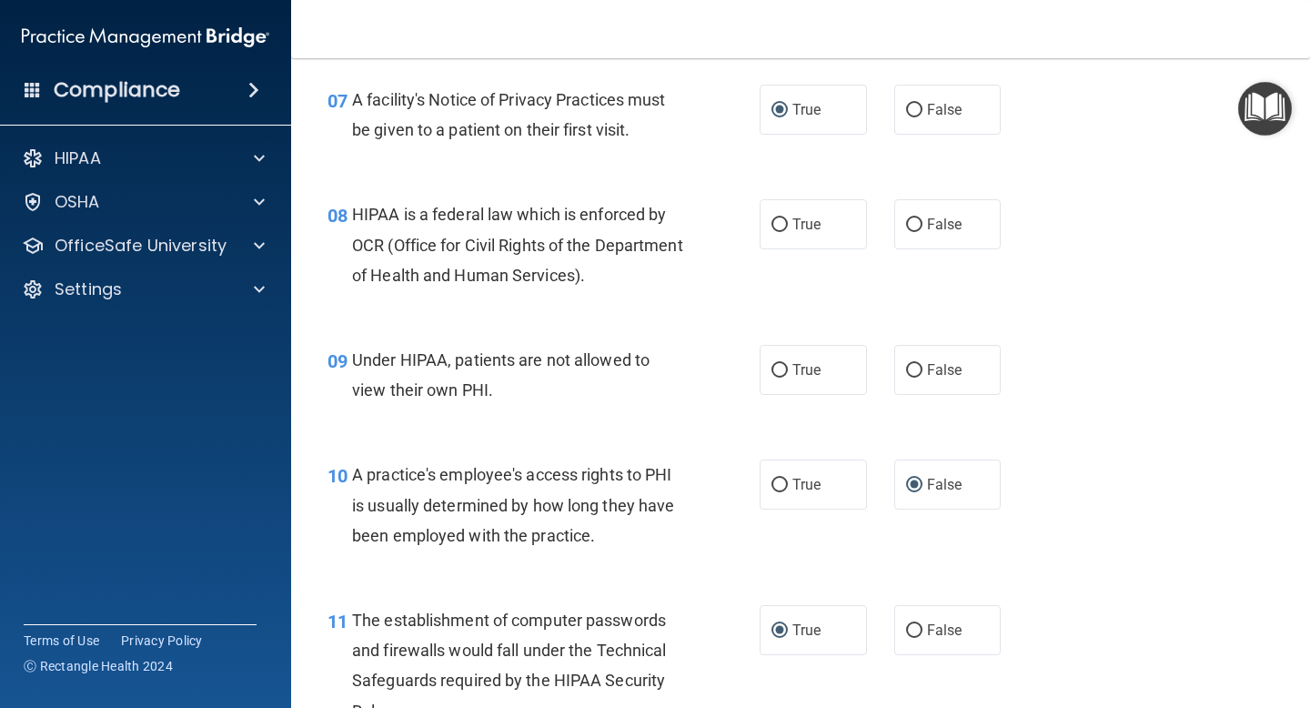
scroll to position [1136, 0]
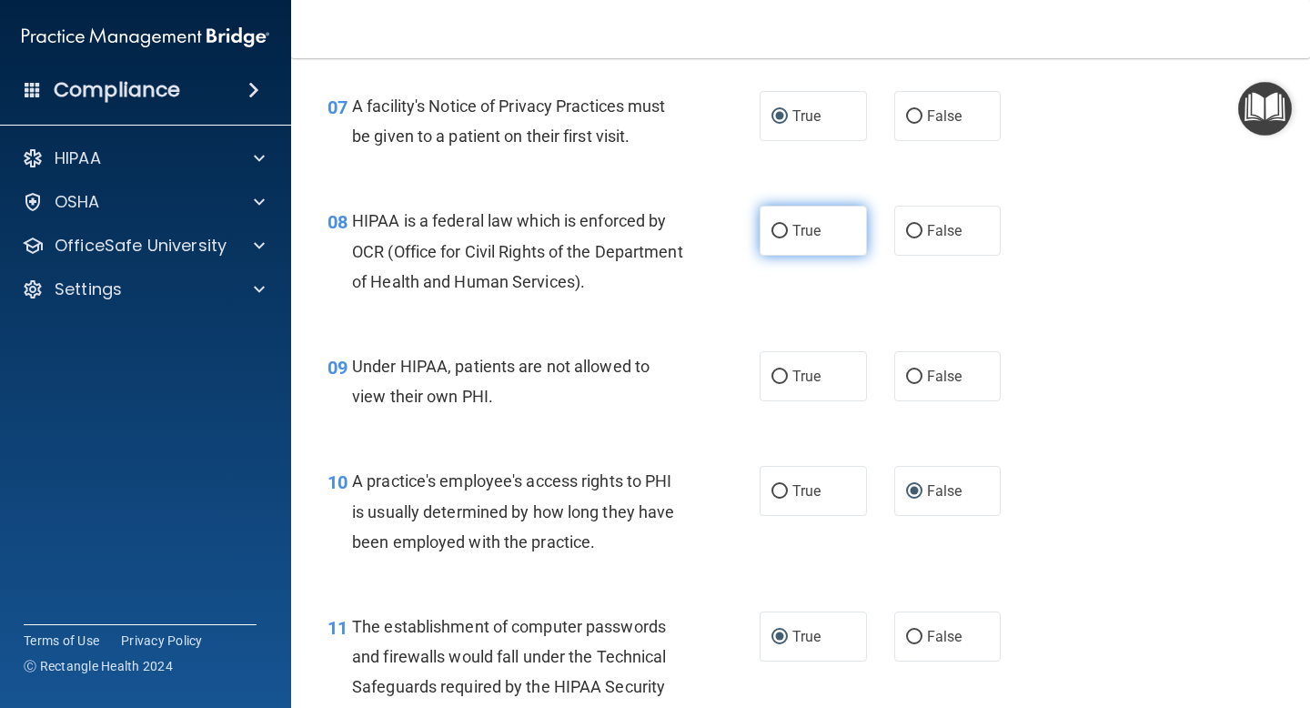
click at [782, 230] on input "True" at bounding box center [779, 232] width 16 height 14
radio input "true"
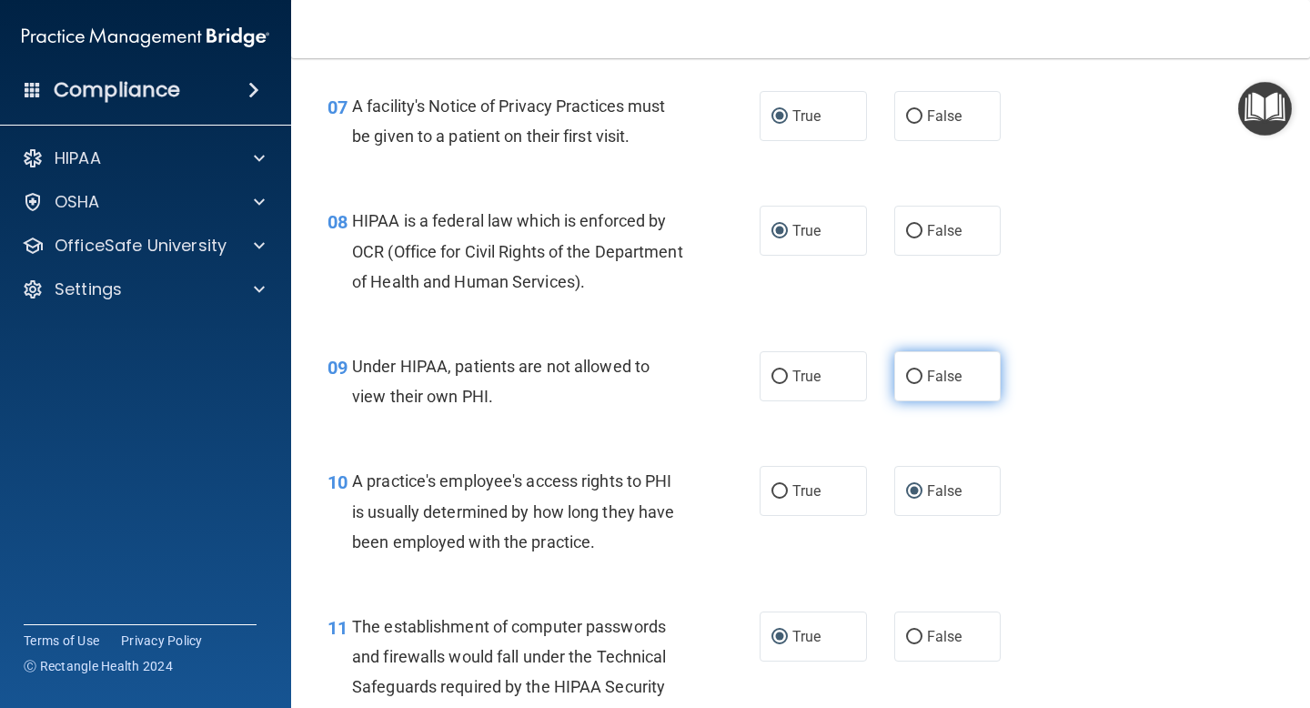
click at [916, 372] on input "False" at bounding box center [914, 377] width 16 height 14
radio input "true"
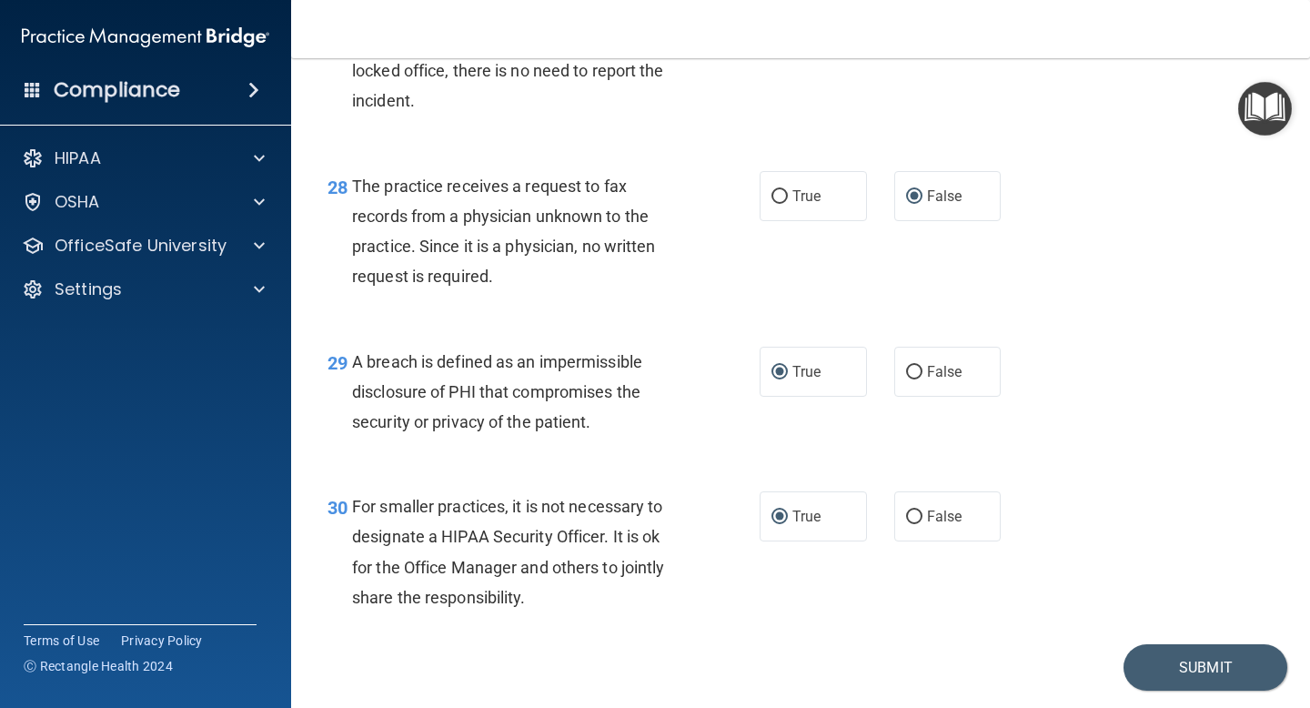
scroll to position [4614, 0]
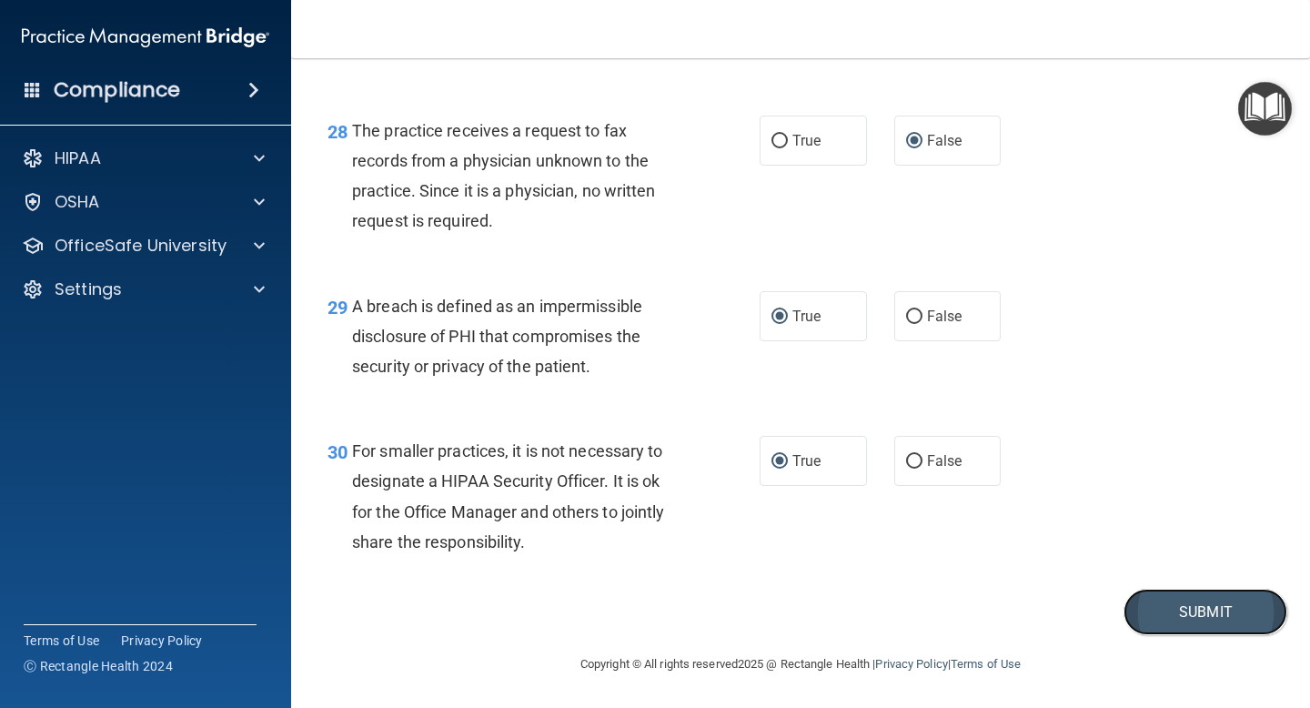
click at [1179, 624] on button "Submit" at bounding box center [1205, 611] width 164 height 46
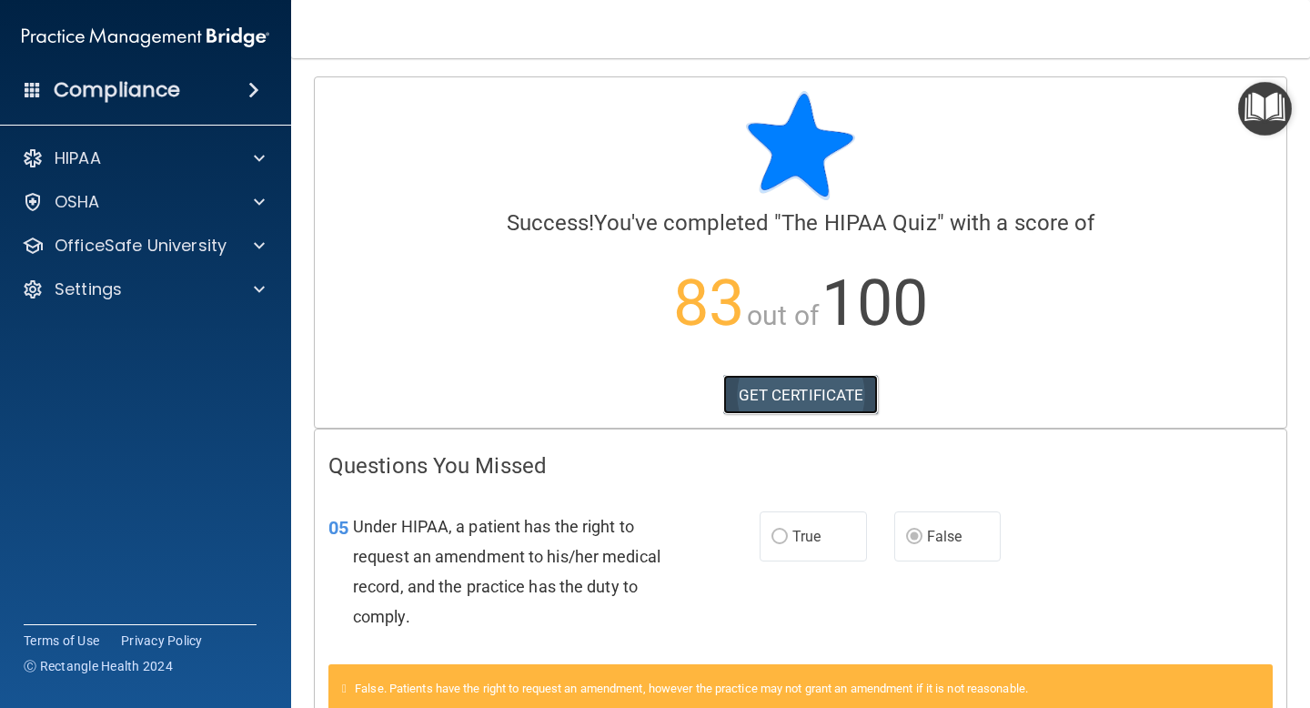
click at [771, 394] on link "GET CERTIFICATE" at bounding box center [801, 395] width 156 height 40
click at [151, 157] on div "HIPAA" at bounding box center [121, 158] width 226 height 22
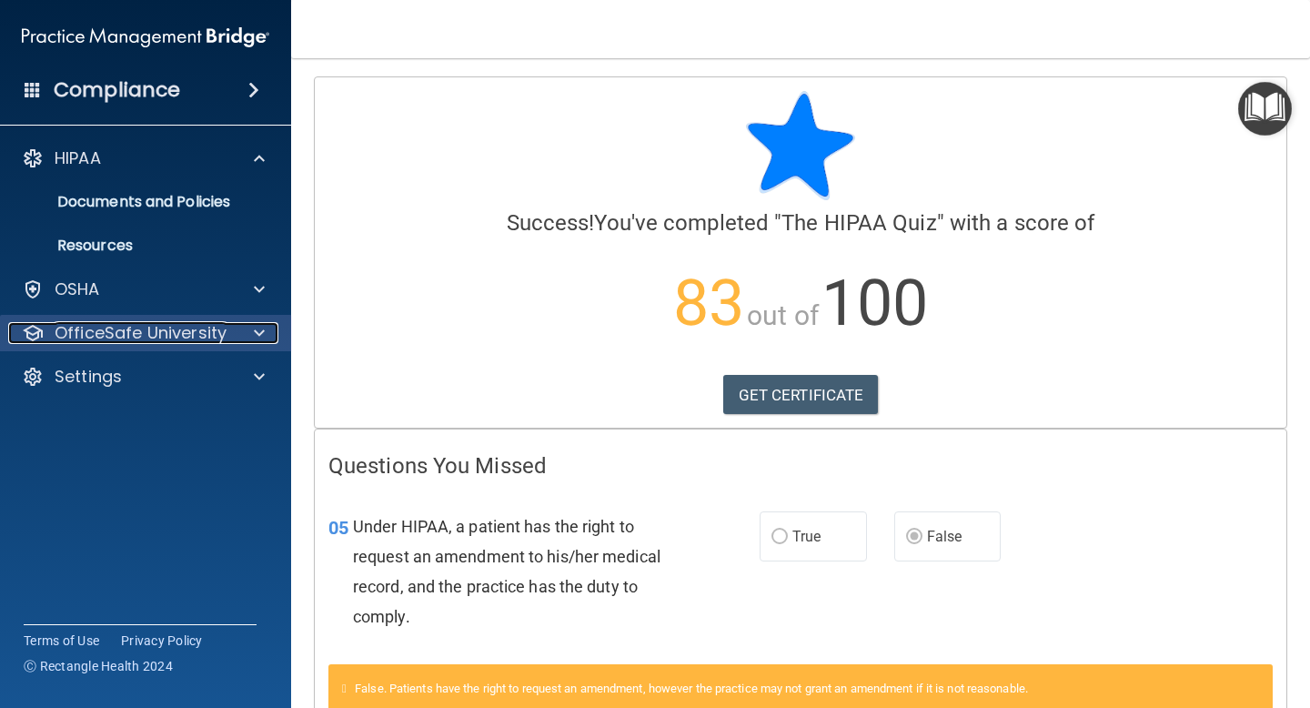
click at [115, 333] on p "OfficeSafe University" at bounding box center [141, 333] width 172 height 22
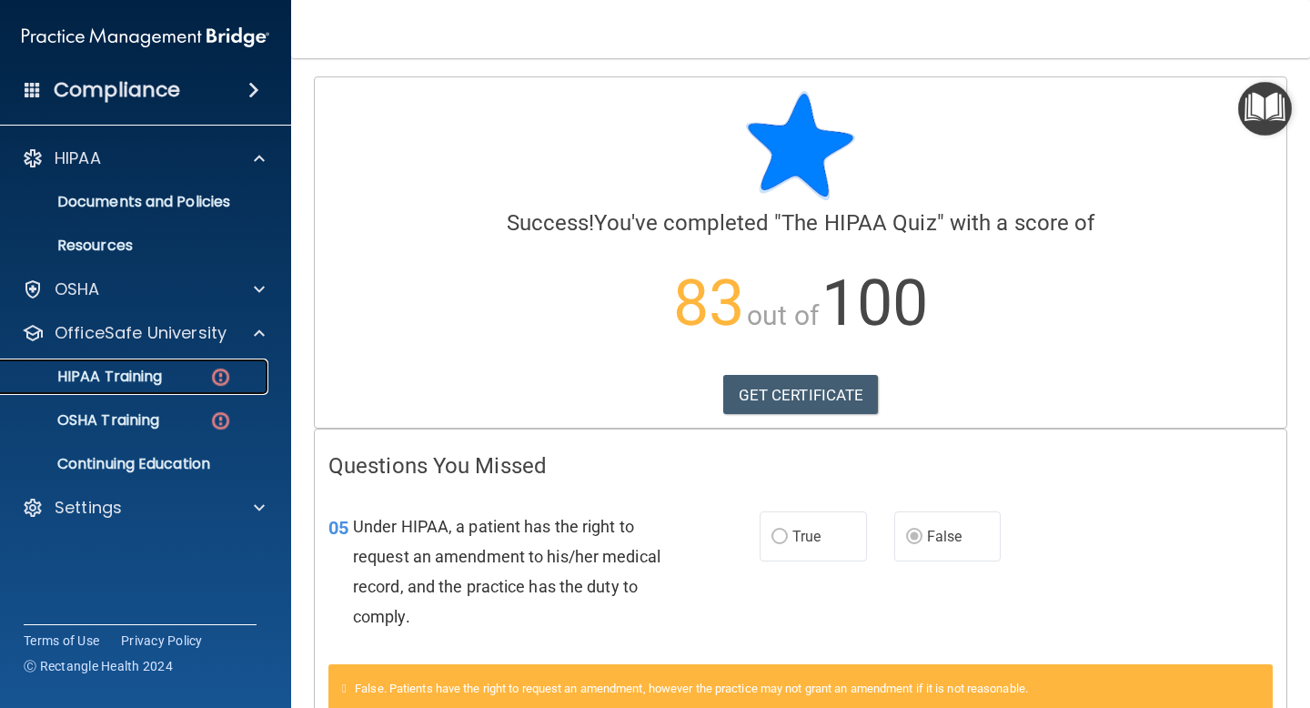
click at [120, 373] on p "HIPAA Training" at bounding box center [87, 376] width 150 height 18
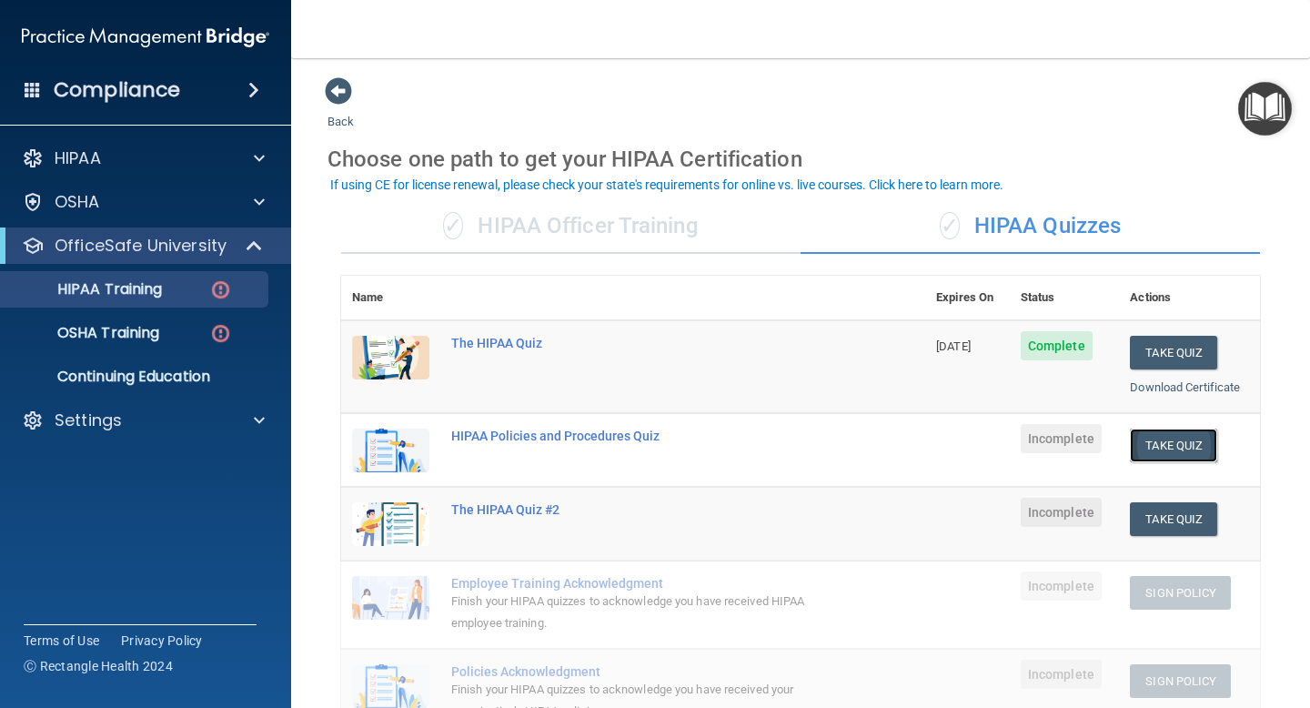
click at [1155, 453] on button "Take Quiz" at bounding box center [1173, 445] width 87 height 34
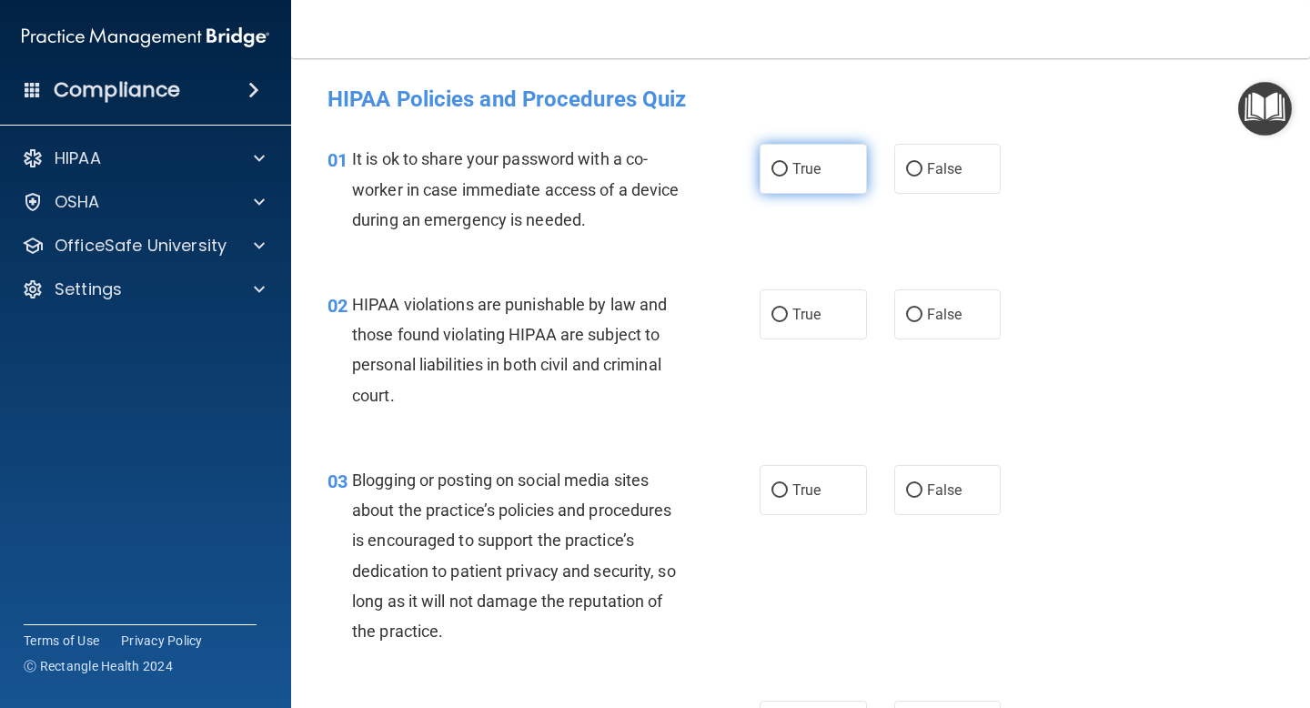
click at [783, 168] on input "True" at bounding box center [779, 170] width 16 height 14
radio input "true"
click at [781, 316] on input "True" at bounding box center [779, 315] width 16 height 14
radio input "true"
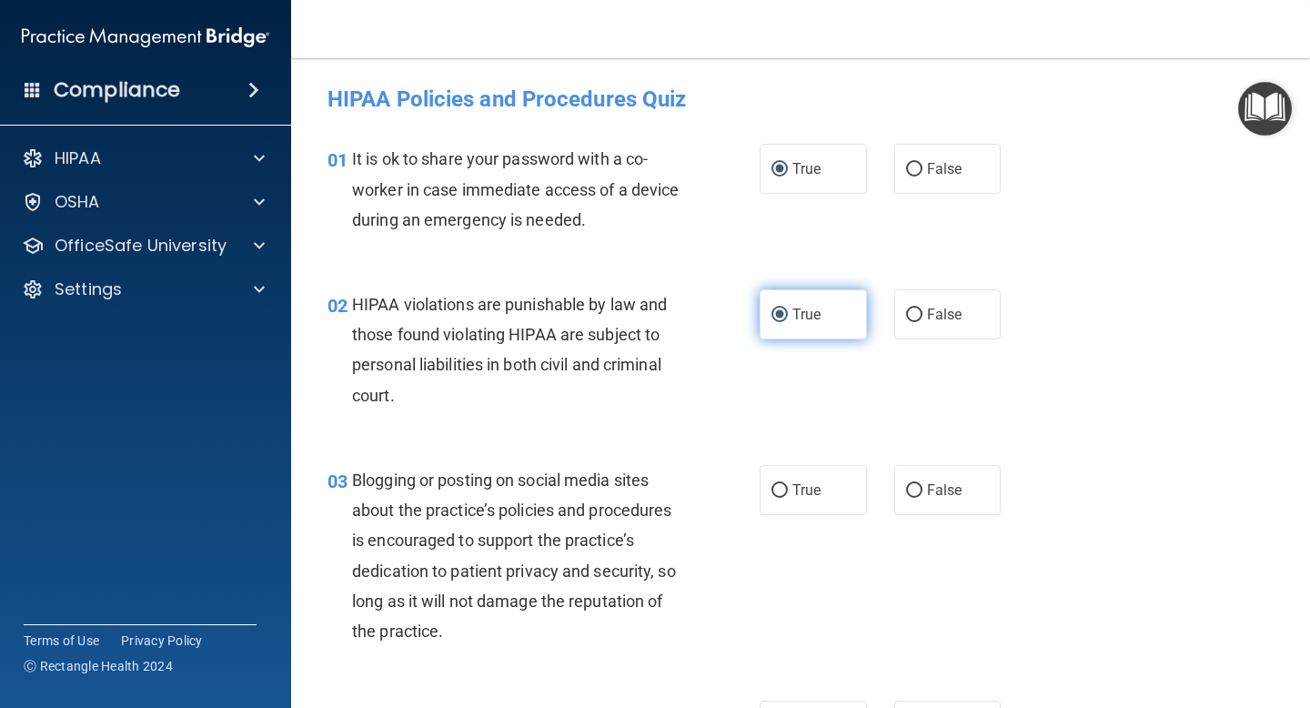
scroll to position [53, 0]
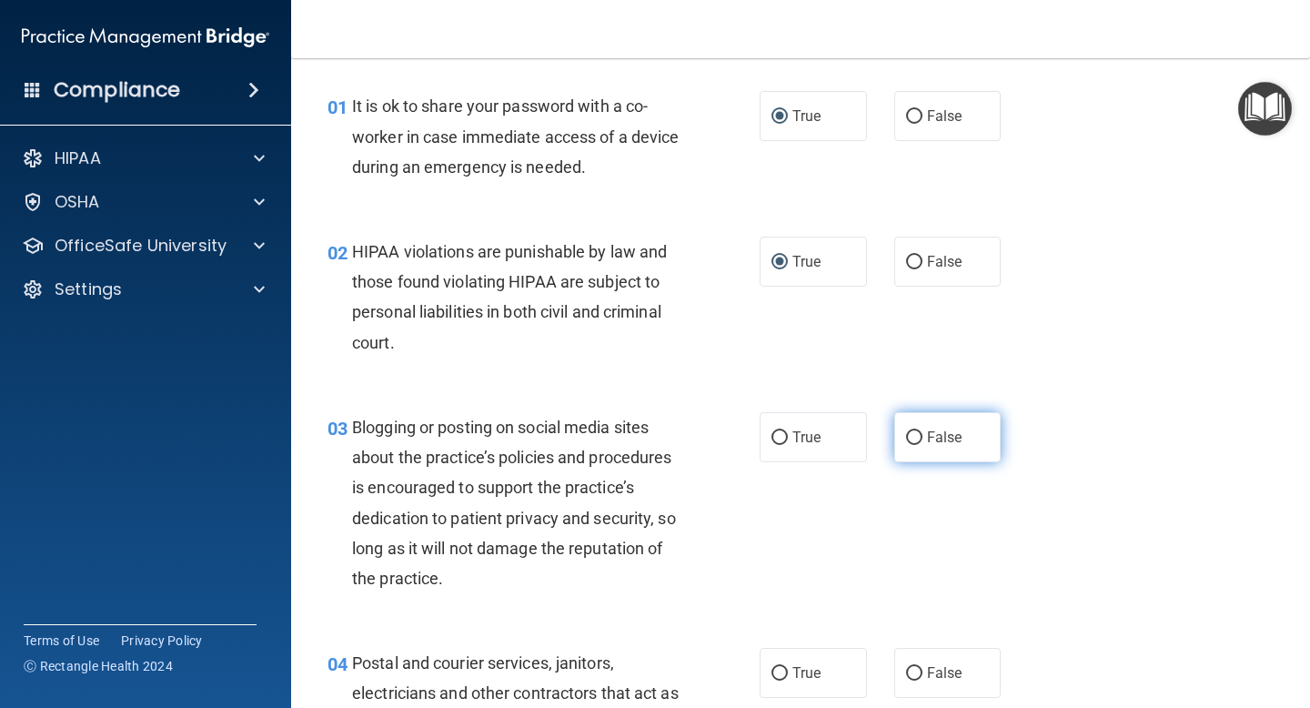
click at [911, 436] on input "False" at bounding box center [914, 438] width 16 height 14
radio input "true"
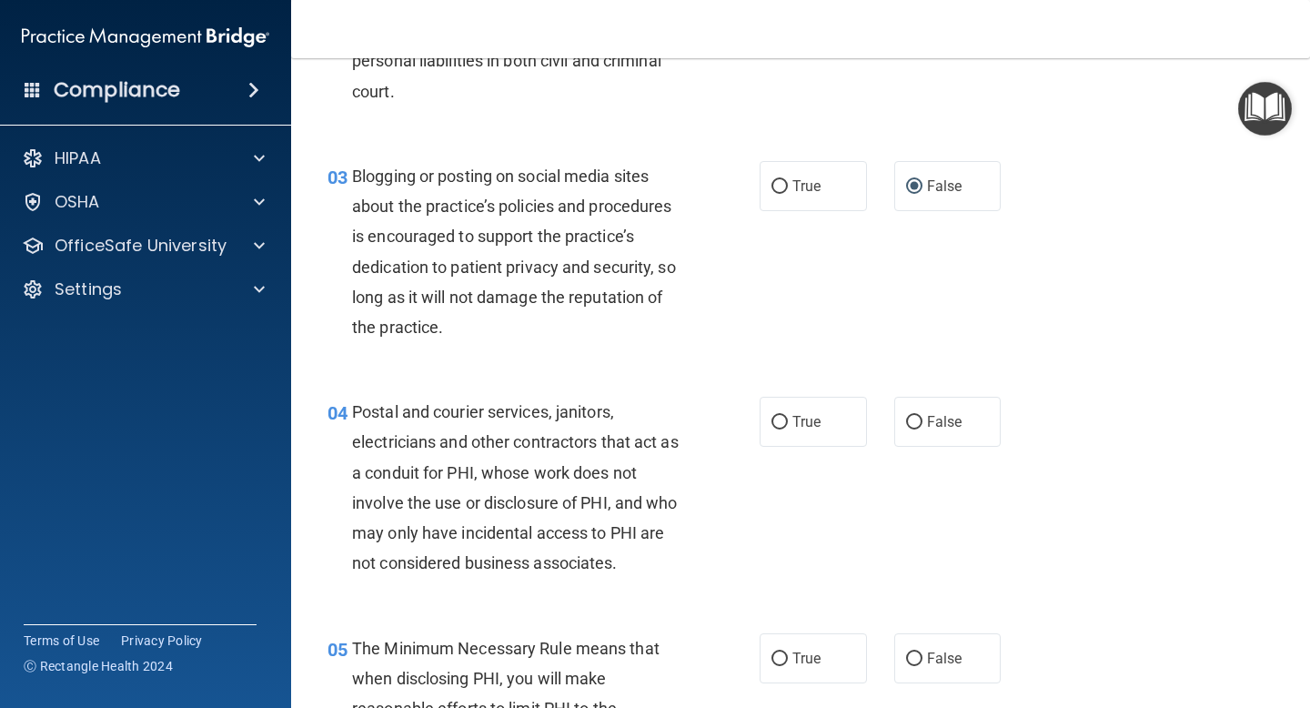
scroll to position [305, 0]
click at [780, 422] on input "True" at bounding box center [779, 422] width 16 height 14
radio input "true"
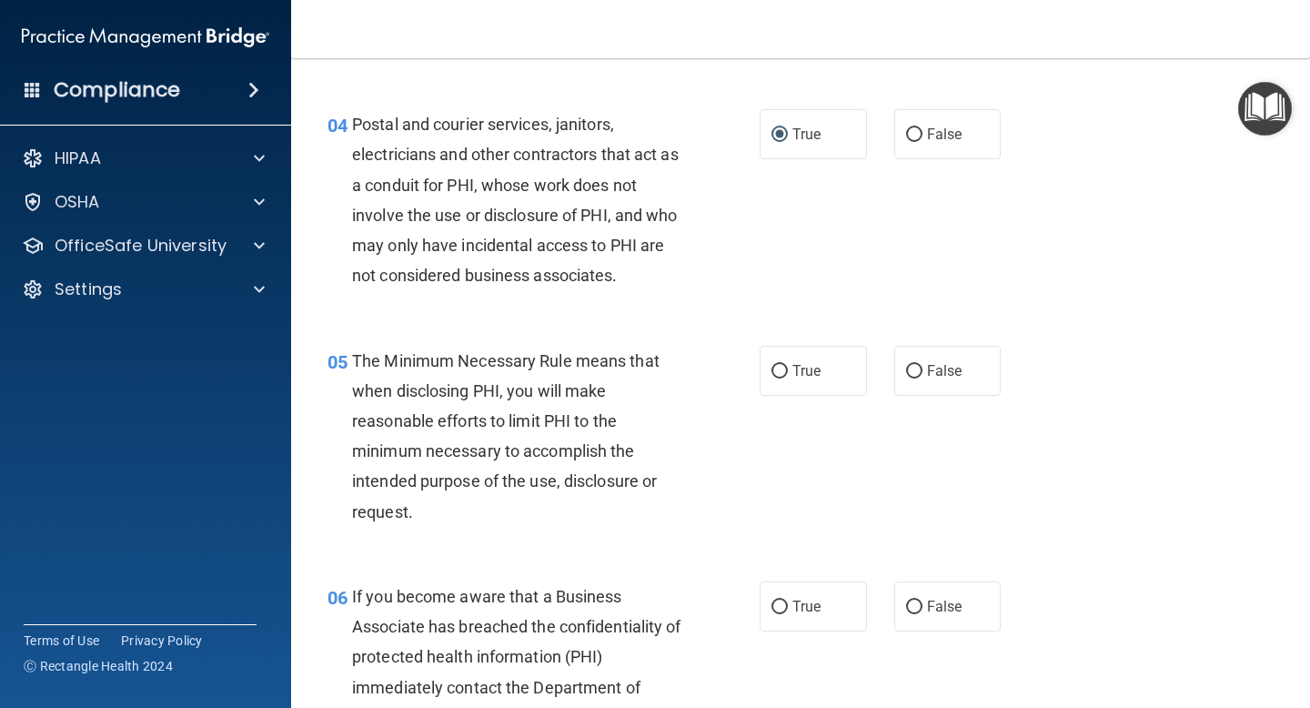
scroll to position [646, 0]
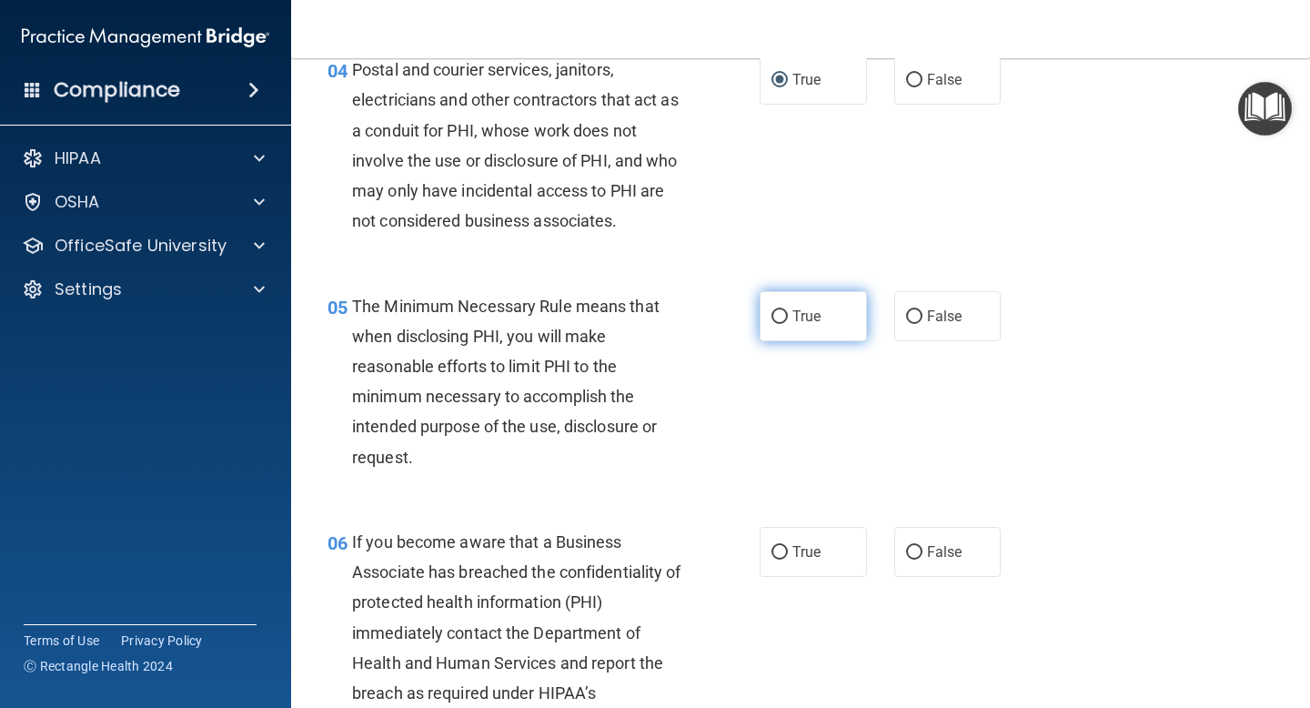
click at [779, 314] on input "True" at bounding box center [779, 317] width 16 height 14
radio input "true"
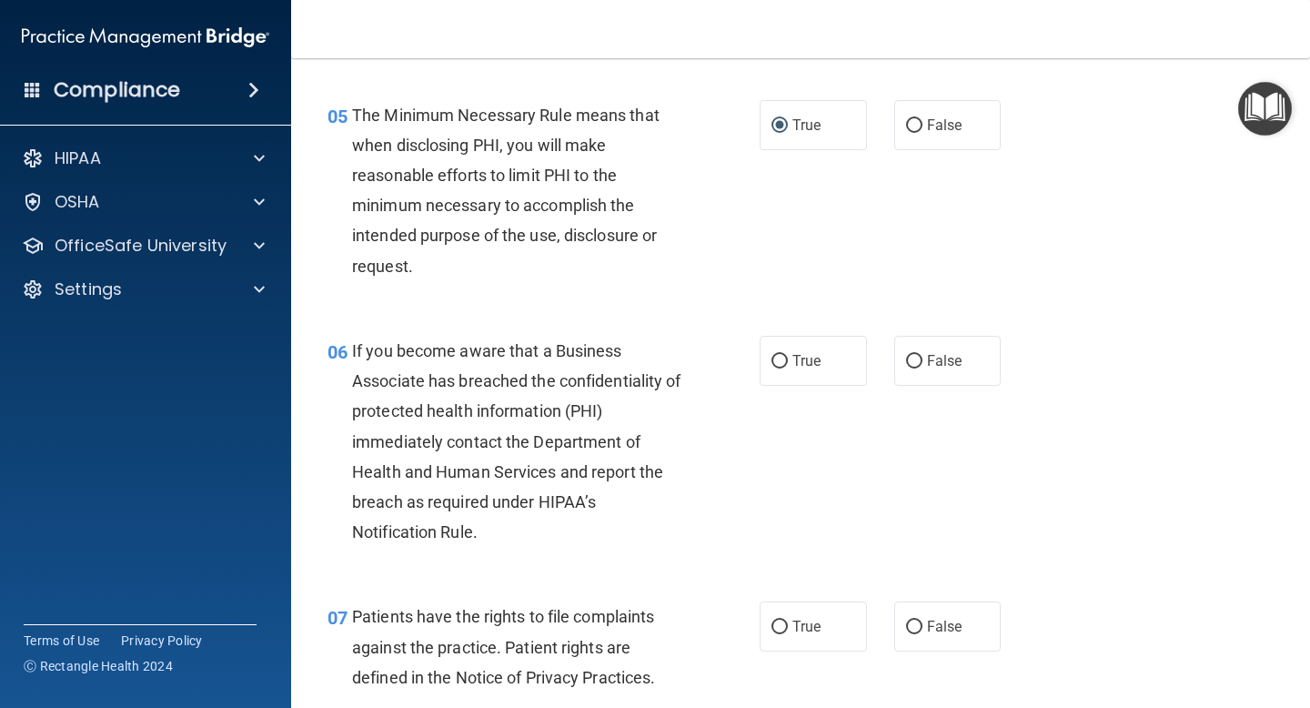
scroll to position [898, 0]
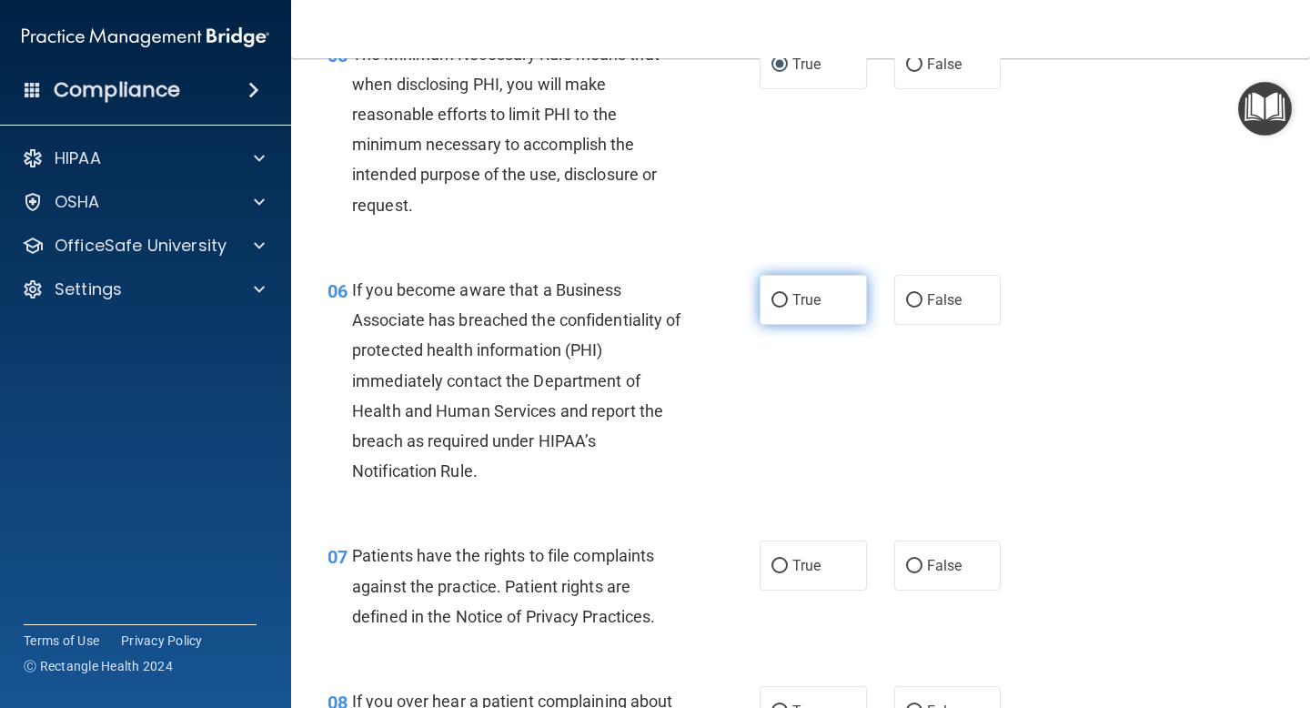
click at [778, 299] on input "True" at bounding box center [779, 301] width 16 height 14
radio input "true"
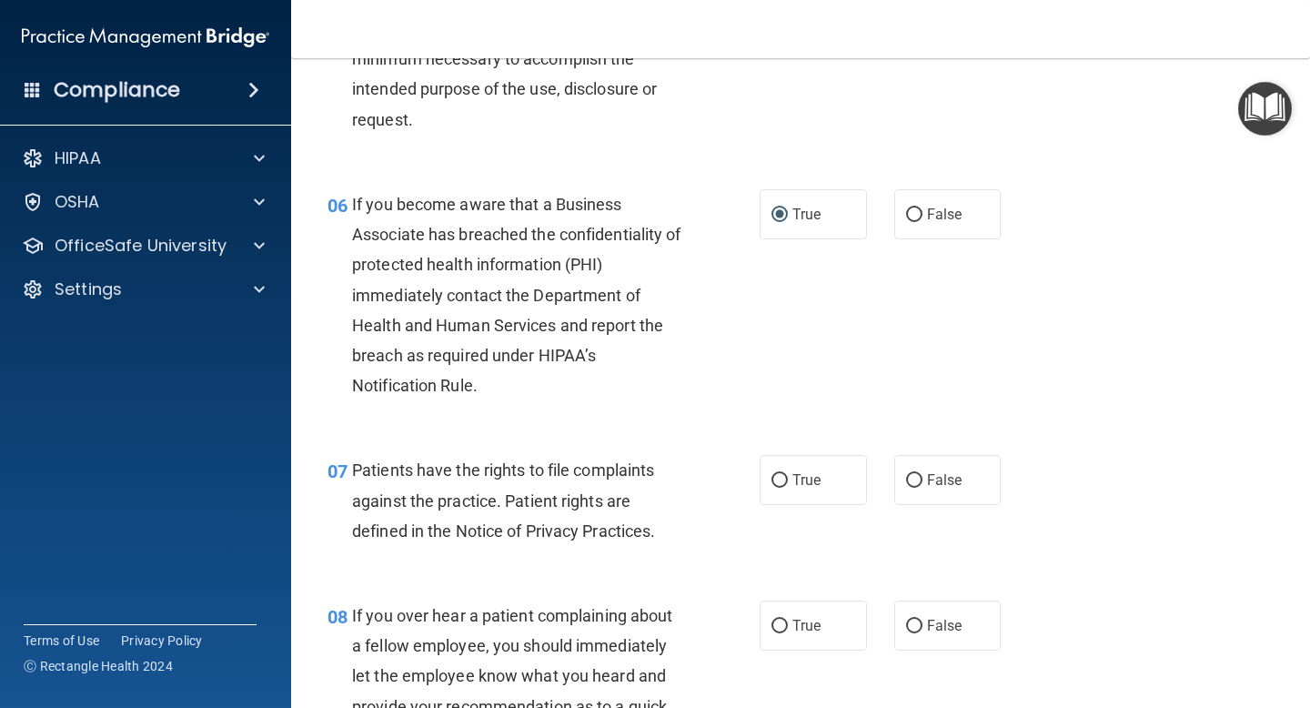
scroll to position [995, 0]
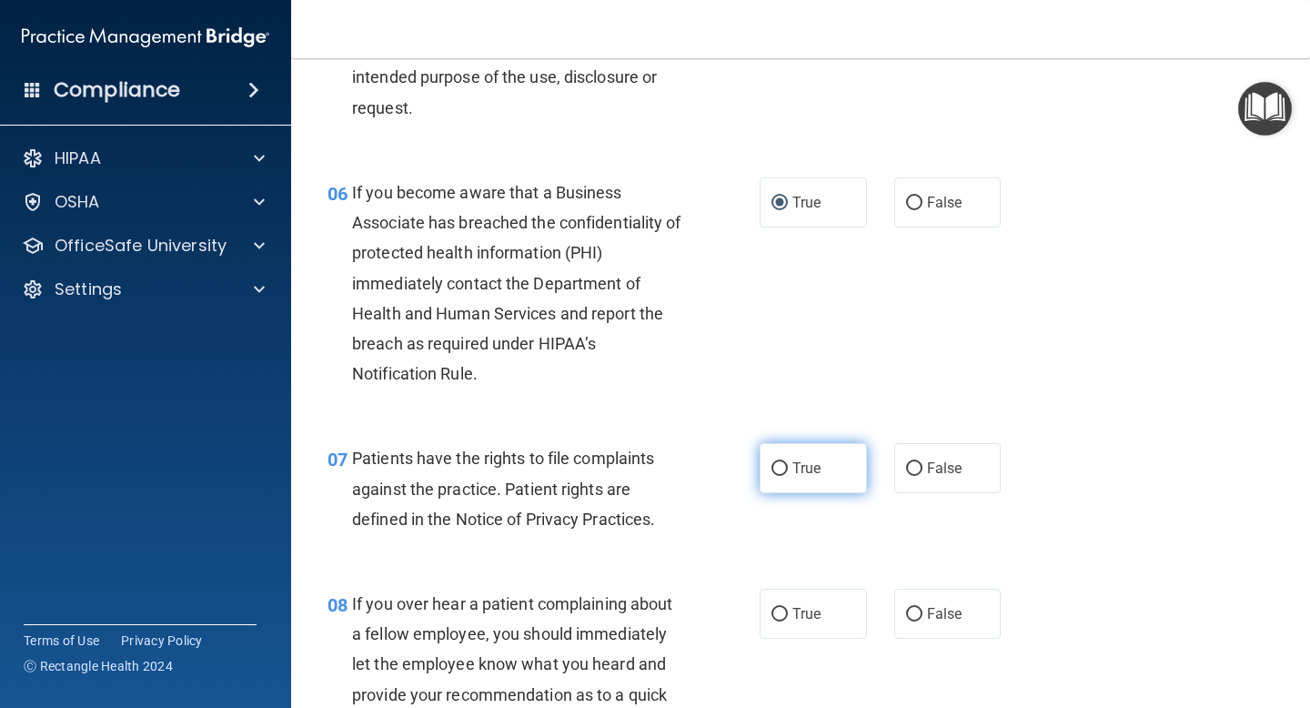
click at [776, 466] on input "True" at bounding box center [779, 469] width 16 height 14
radio input "true"
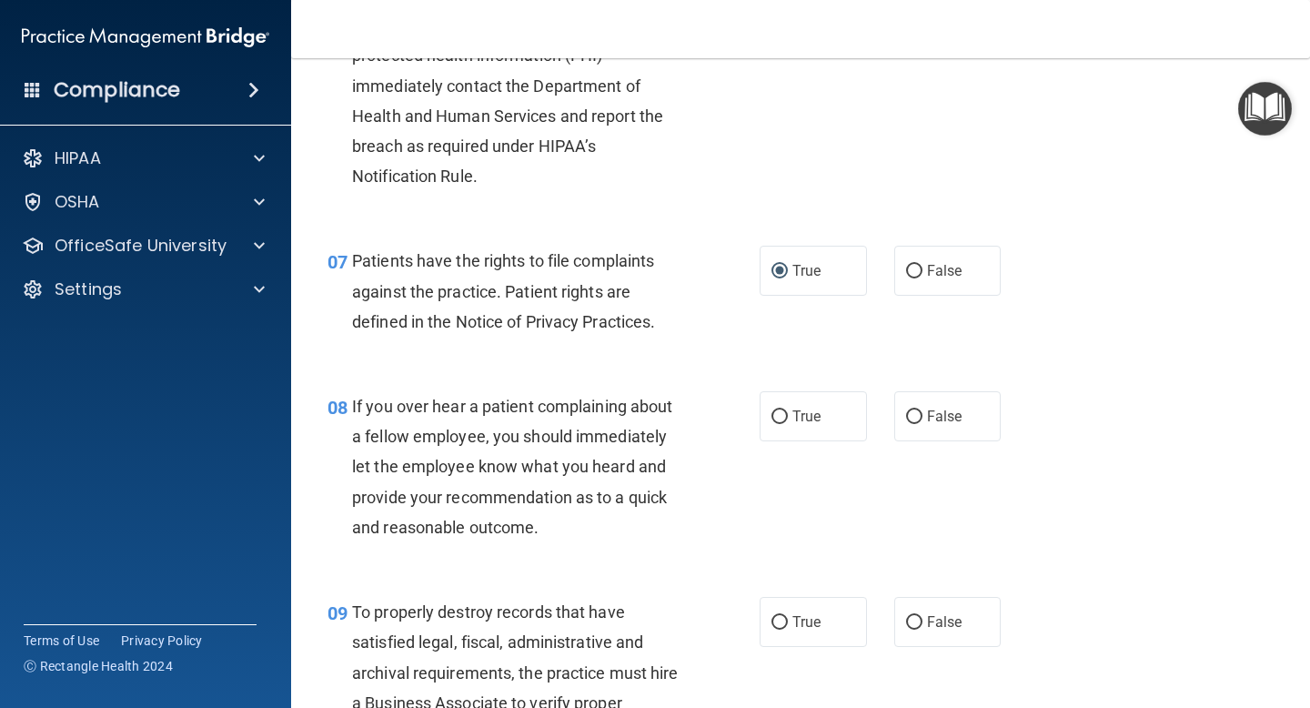
scroll to position [1201, 0]
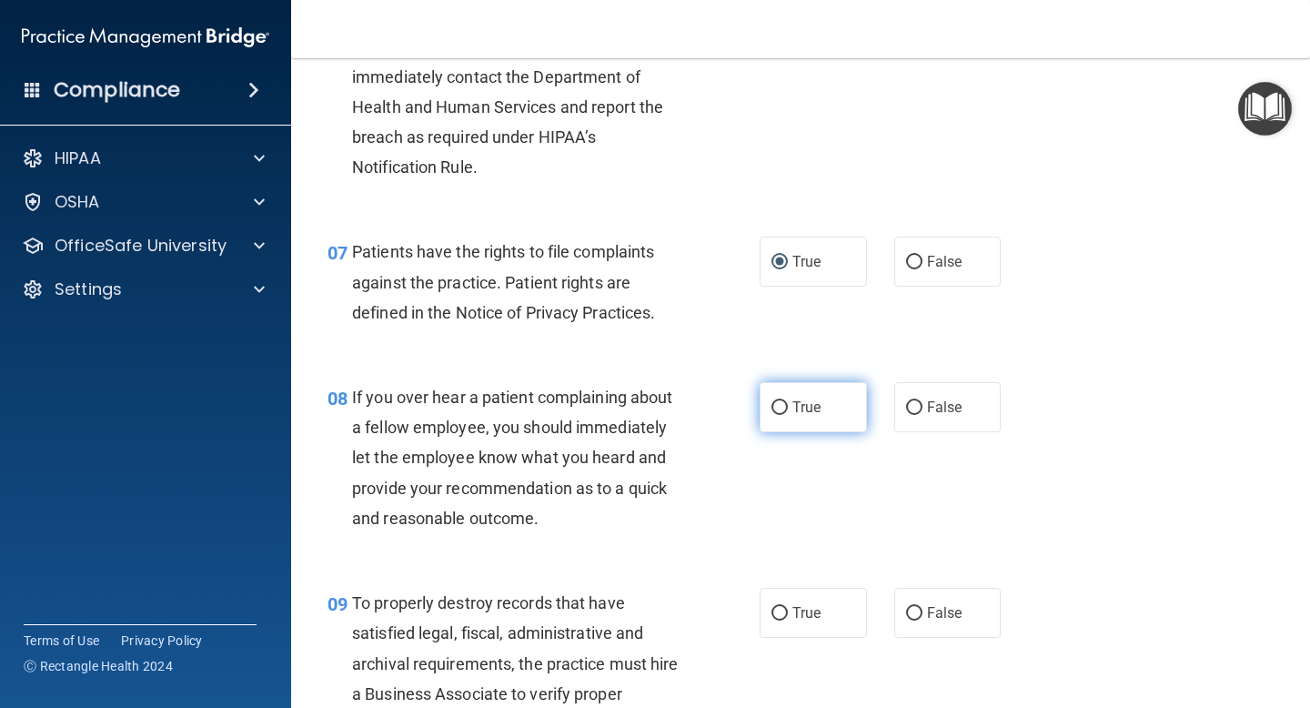
click at [784, 407] on input "True" at bounding box center [779, 408] width 16 height 14
radio input "true"
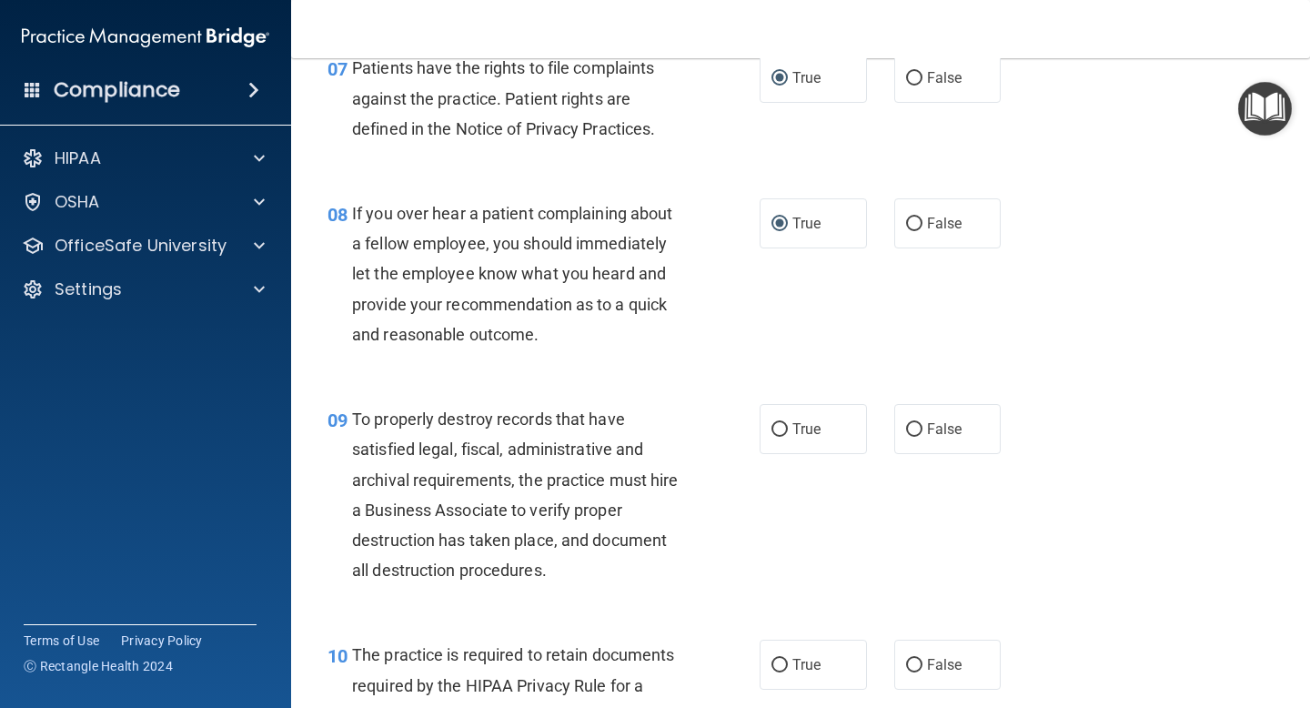
scroll to position [1402, 0]
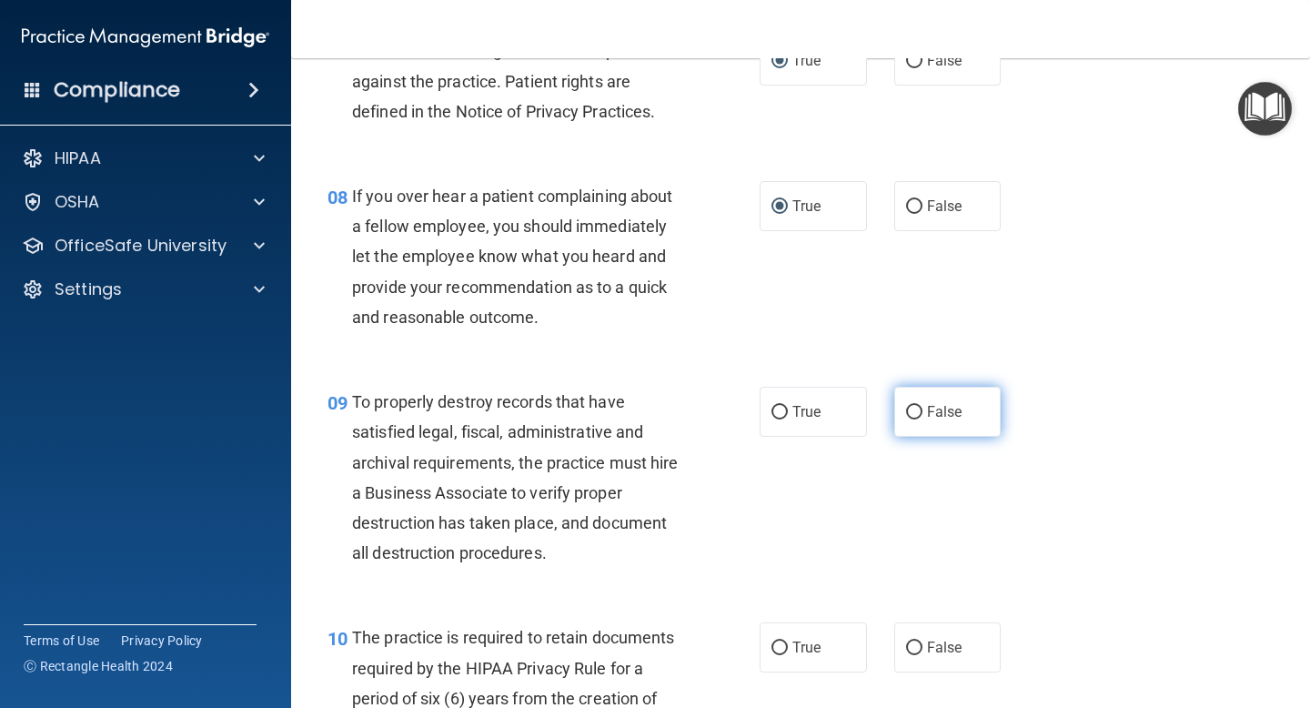
click at [909, 417] on input "False" at bounding box center [914, 413] width 16 height 14
radio input "true"
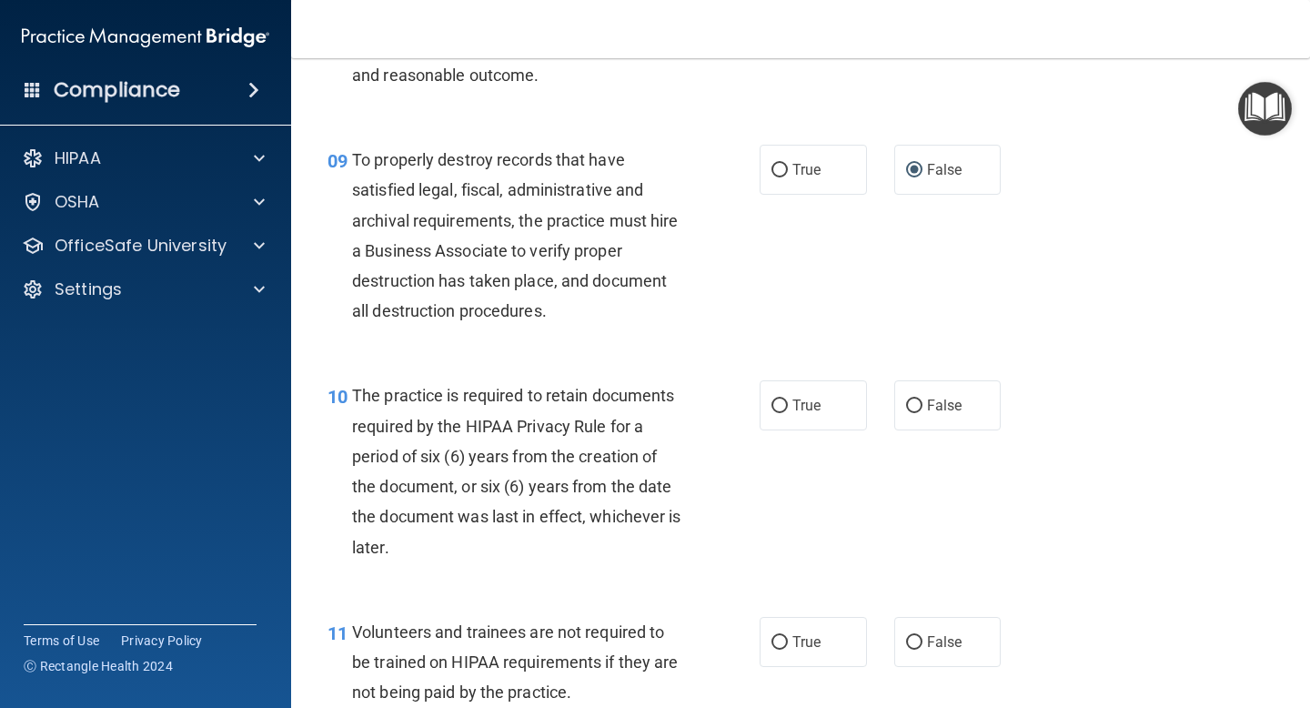
scroll to position [1656, 0]
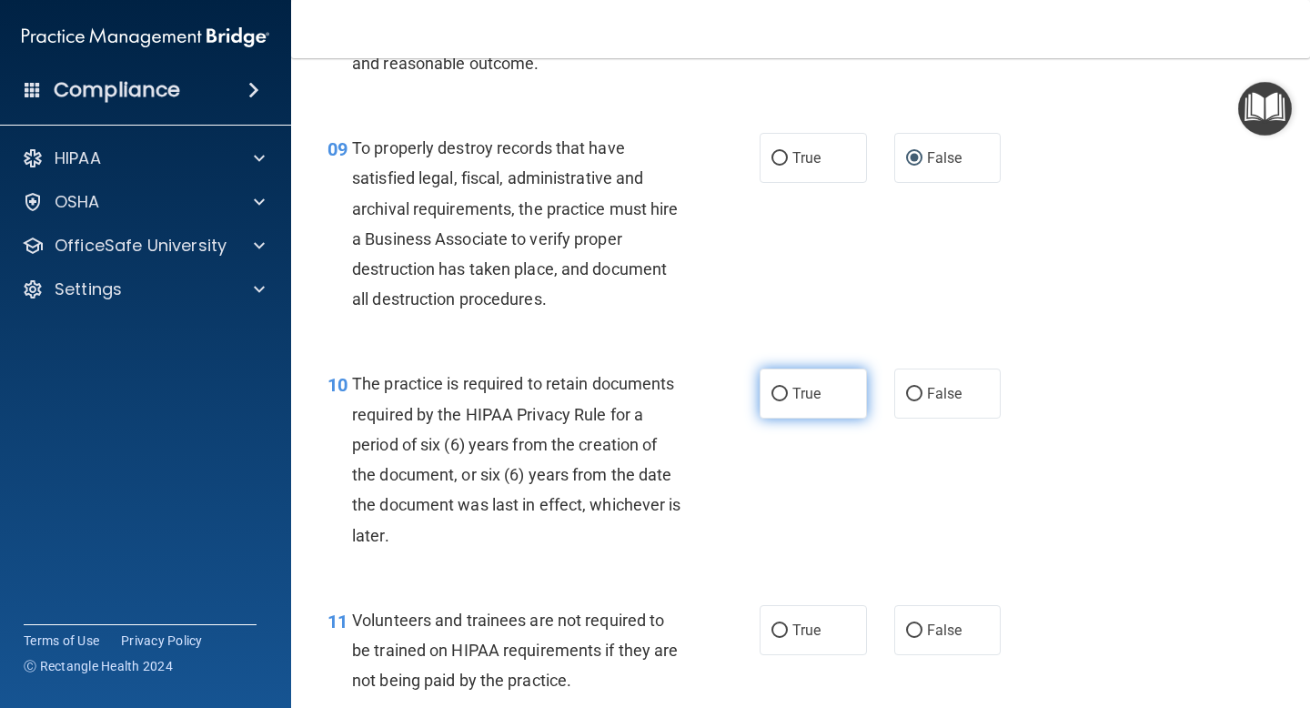
click at [776, 391] on input "True" at bounding box center [779, 394] width 16 height 14
radio input "true"
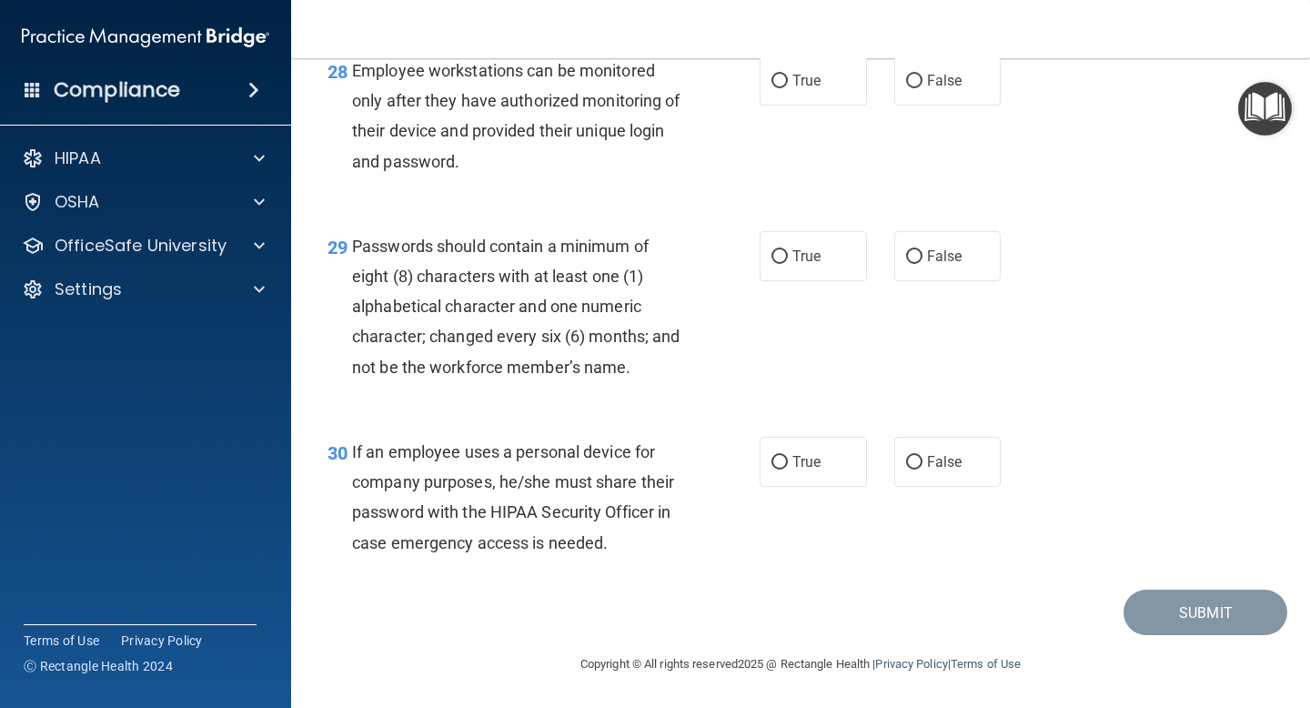
scroll to position [4976, 0]
click at [782, 467] on input "True" at bounding box center [779, 463] width 16 height 14
radio input "true"
click at [778, 256] on input "True" at bounding box center [779, 257] width 16 height 14
radio input "true"
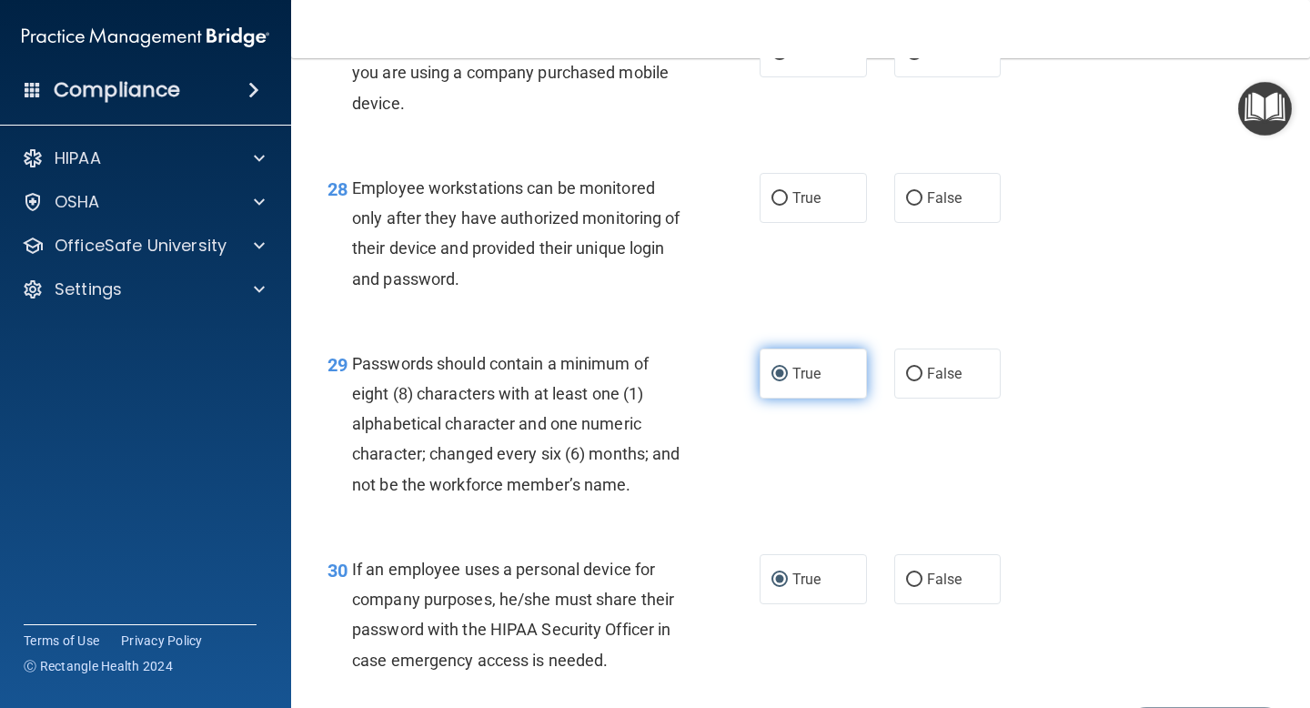
scroll to position [4800, 0]
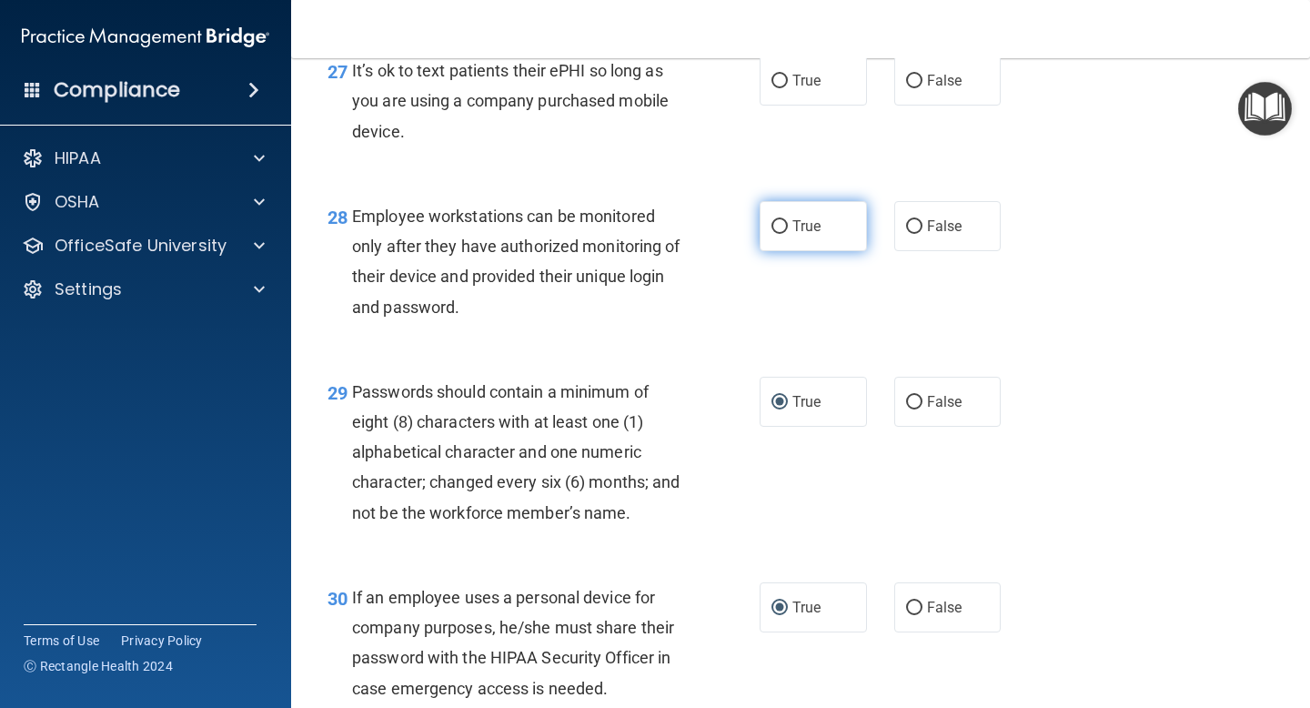
click at [784, 234] on input "True" at bounding box center [779, 227] width 16 height 14
radio input "true"
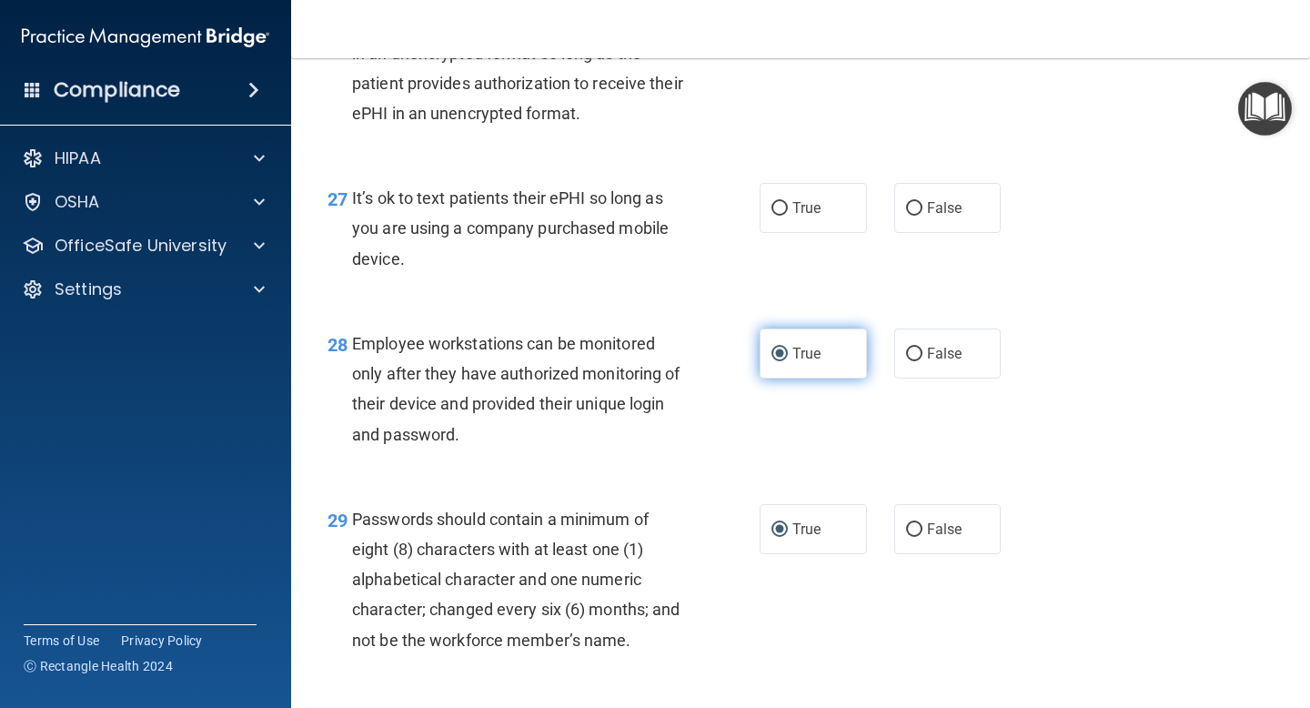
scroll to position [4668, 0]
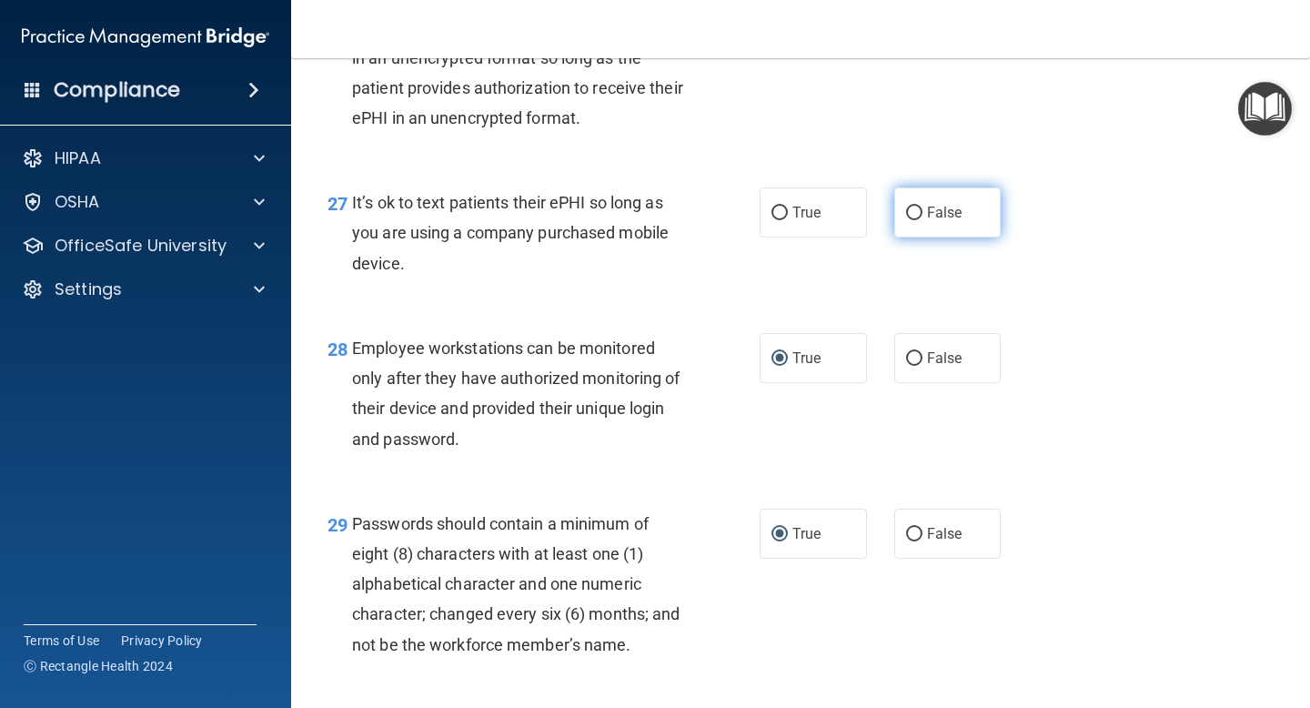
click at [914, 220] on input "False" at bounding box center [914, 213] width 16 height 14
radio input "true"
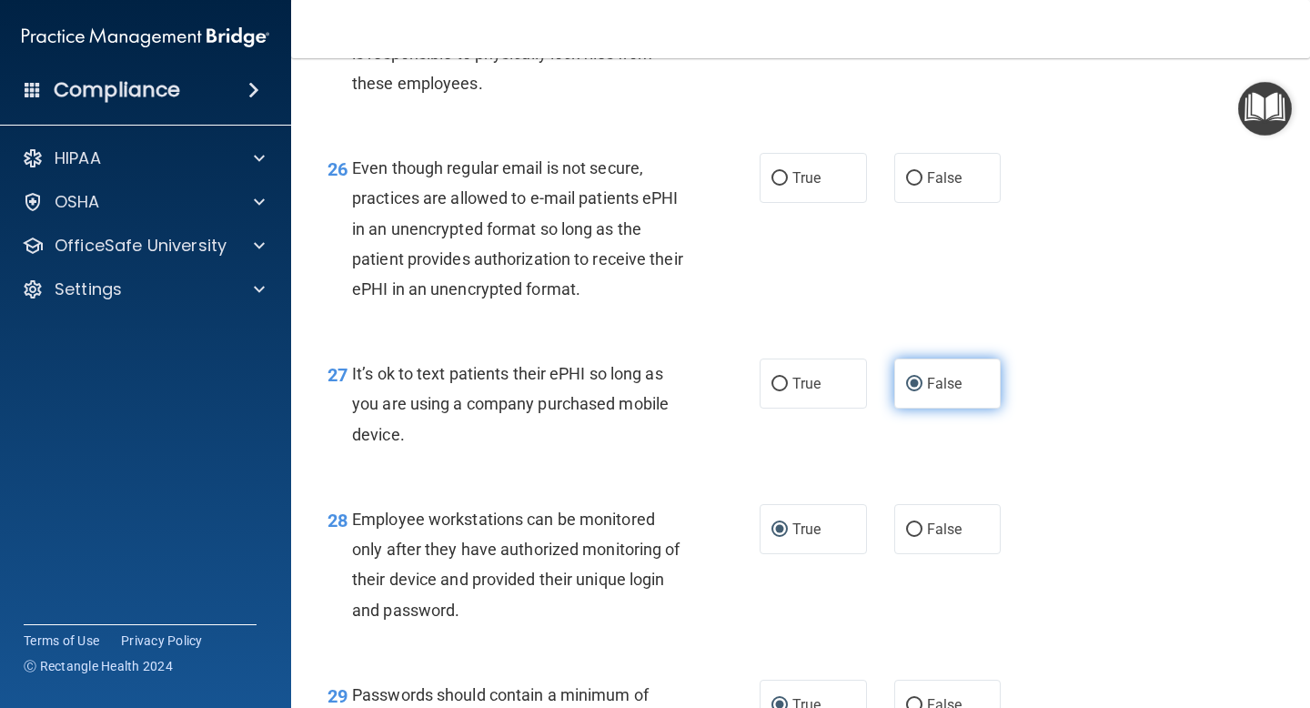
scroll to position [4478, 0]
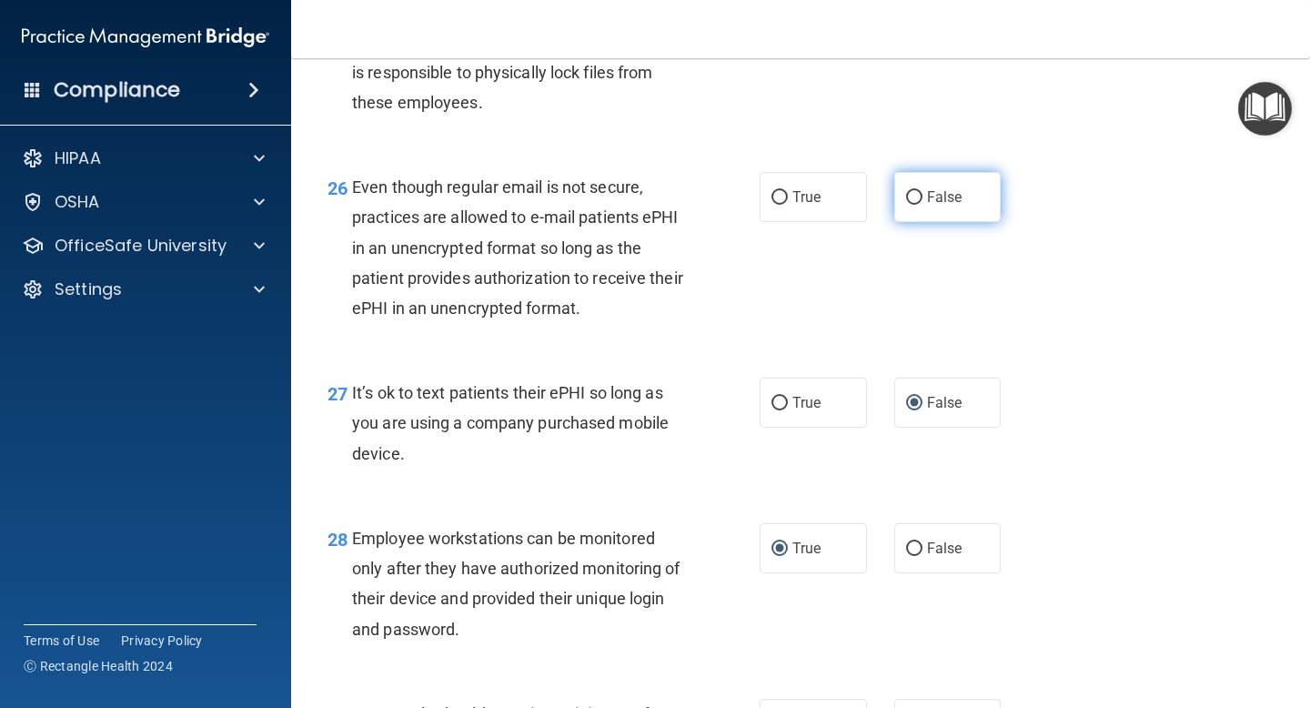
click at [913, 205] on input "False" at bounding box center [914, 198] width 16 height 14
radio input "true"
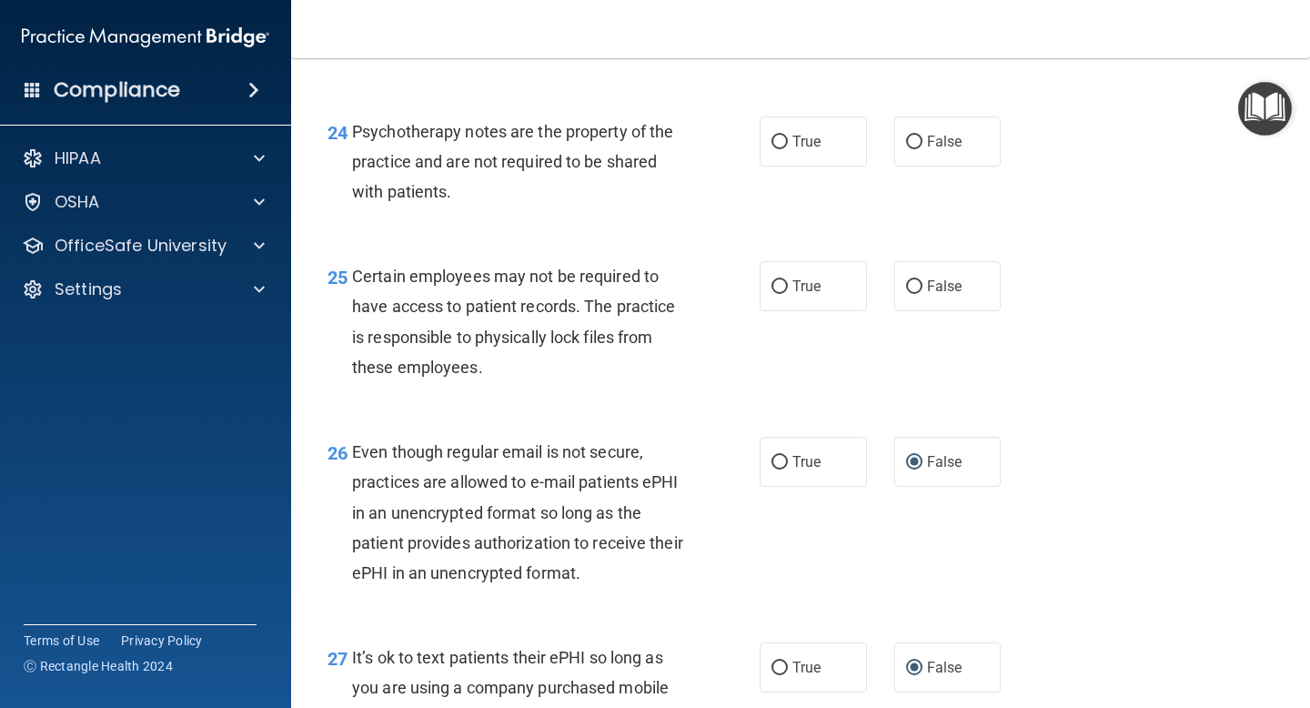
scroll to position [4211, 0]
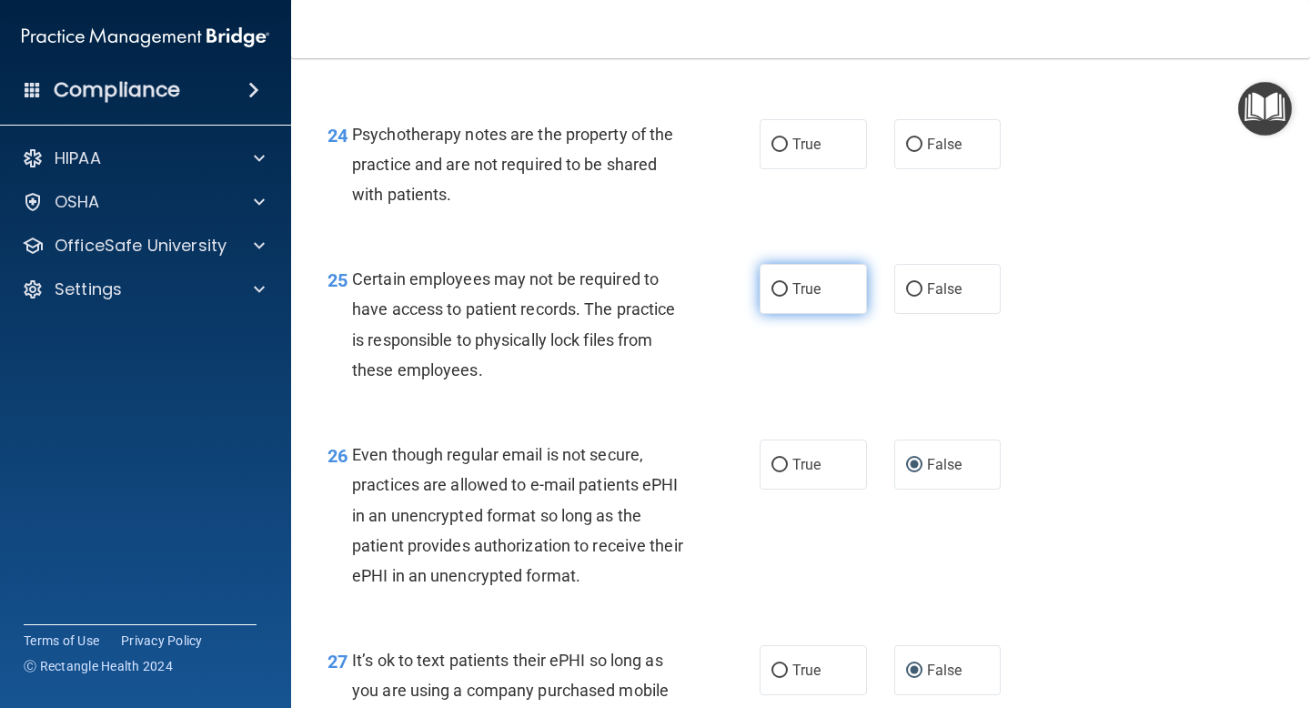
click at [782, 296] on input "True" at bounding box center [779, 290] width 16 height 14
radio input "true"
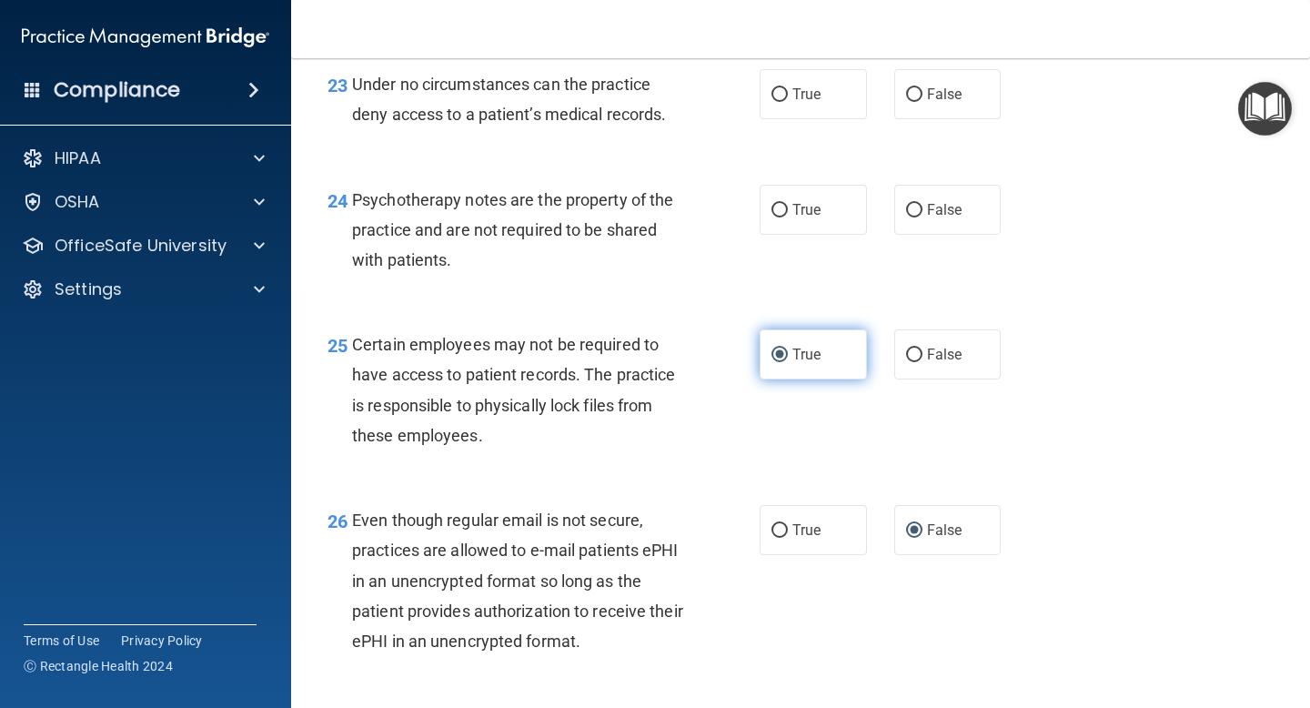
scroll to position [4112, 0]
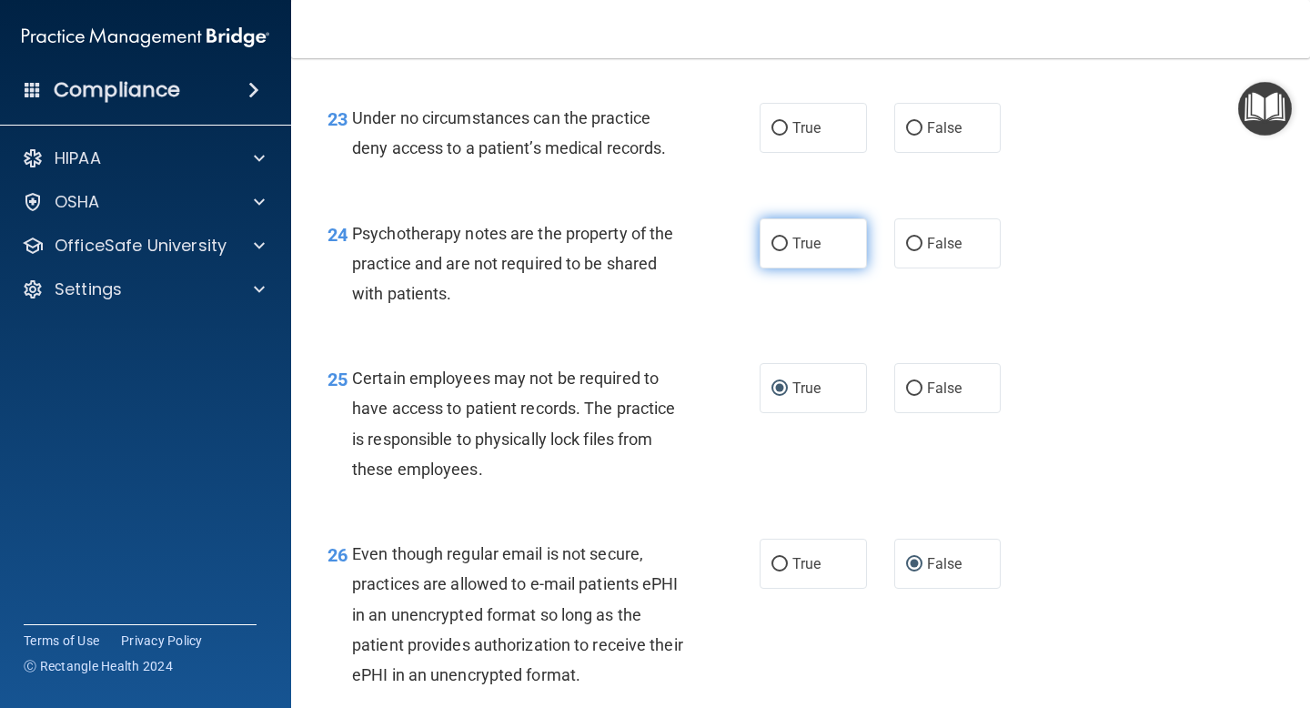
click at [777, 251] on input "True" at bounding box center [779, 244] width 16 height 14
radio input "true"
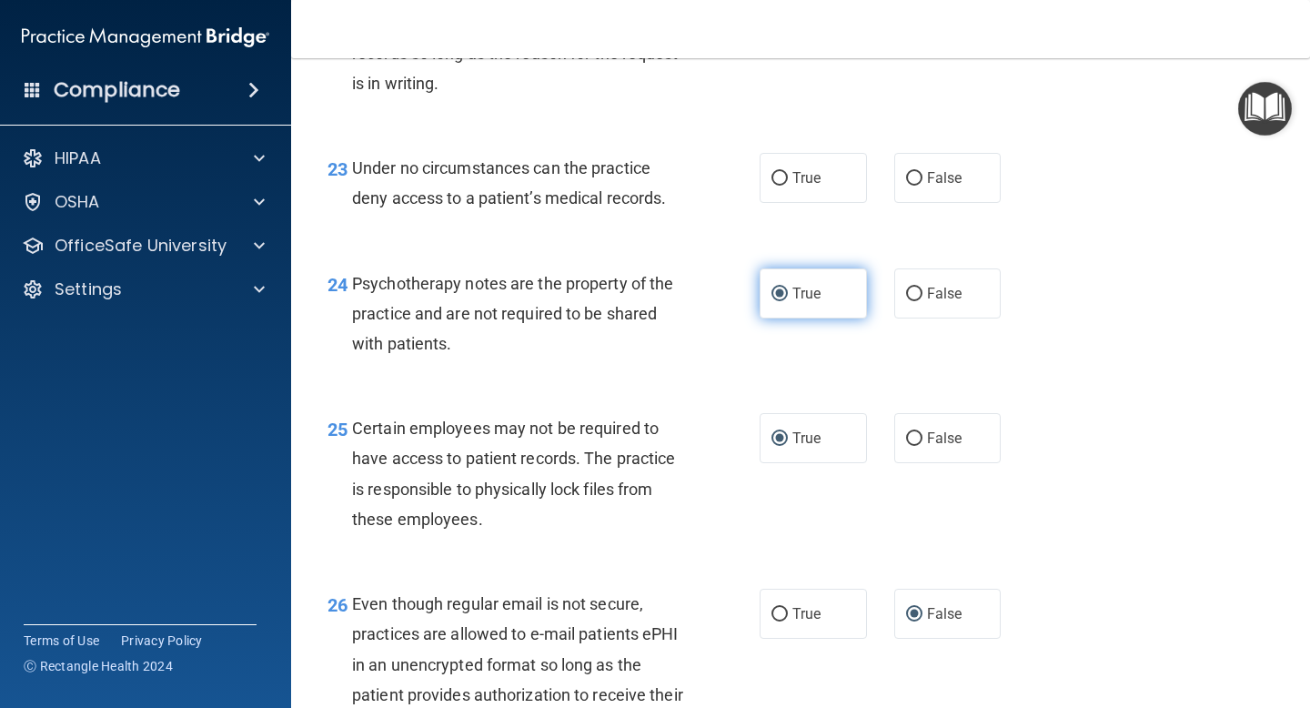
scroll to position [4050, 0]
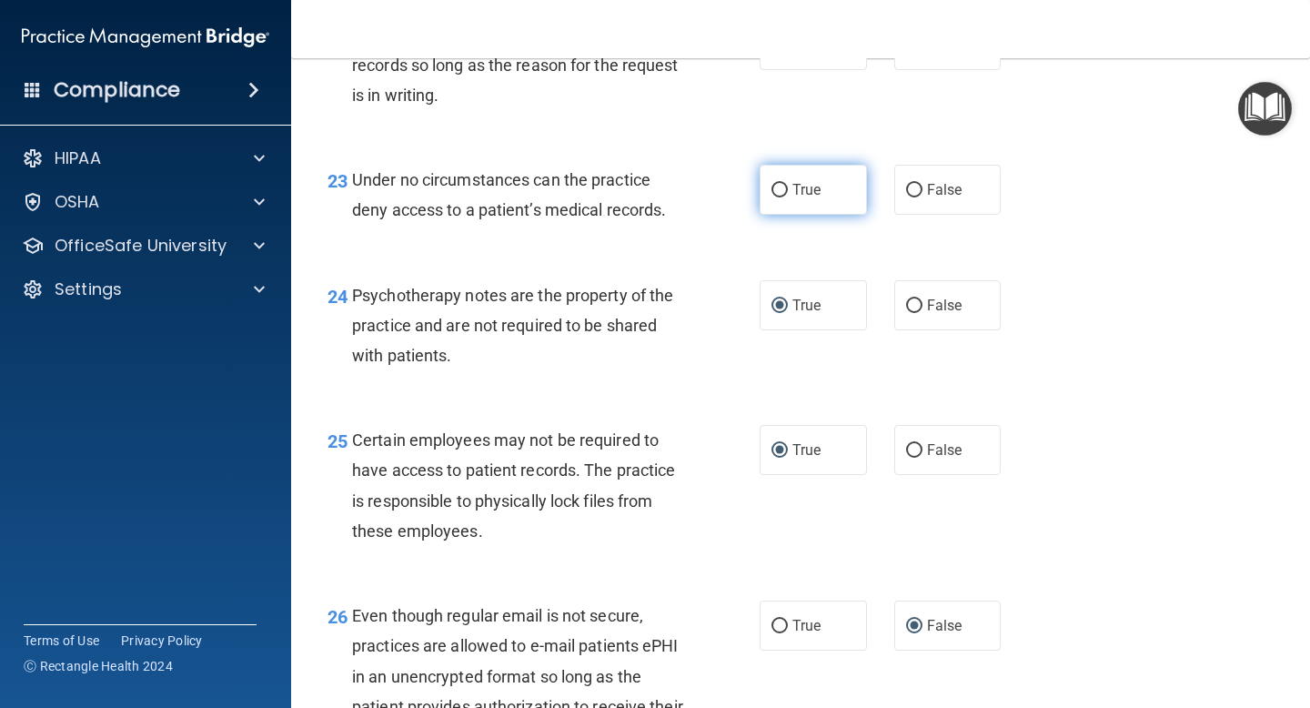
click at [781, 197] on input "True" at bounding box center [779, 191] width 16 height 14
radio input "true"
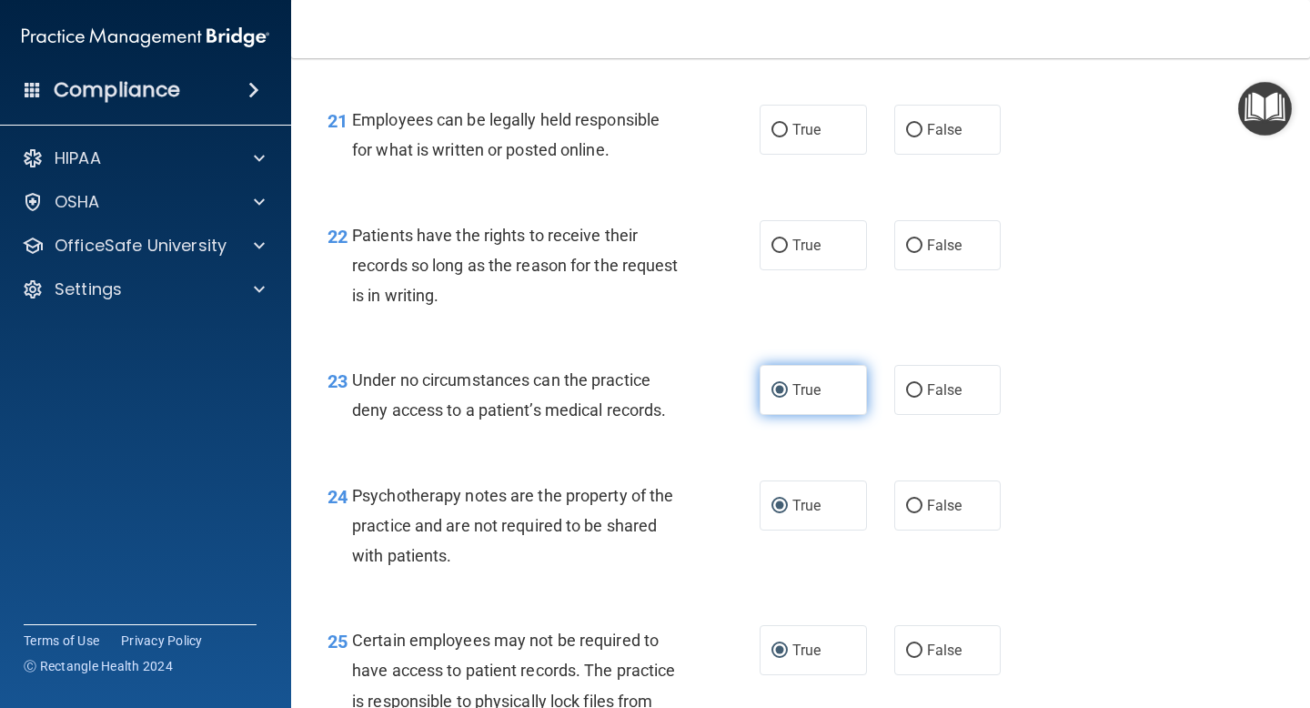
scroll to position [3848, 0]
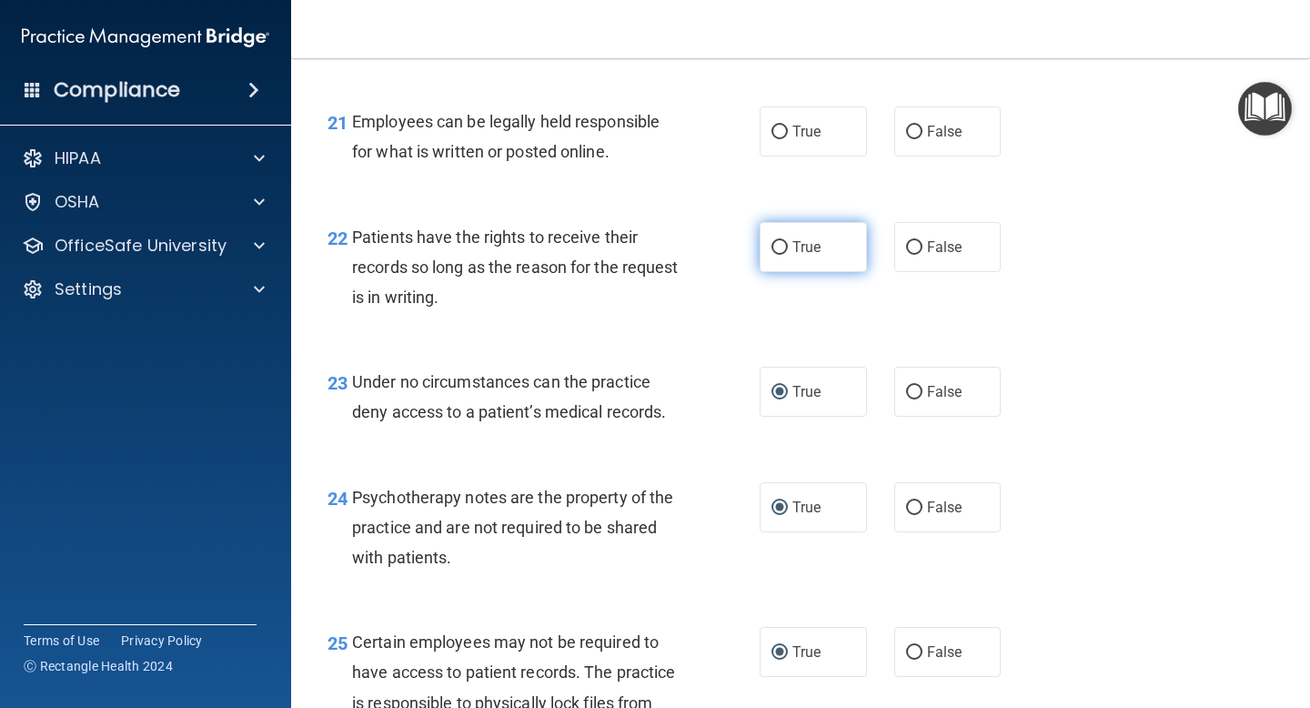
click at [778, 255] on input "True" at bounding box center [779, 248] width 16 height 14
radio input "true"
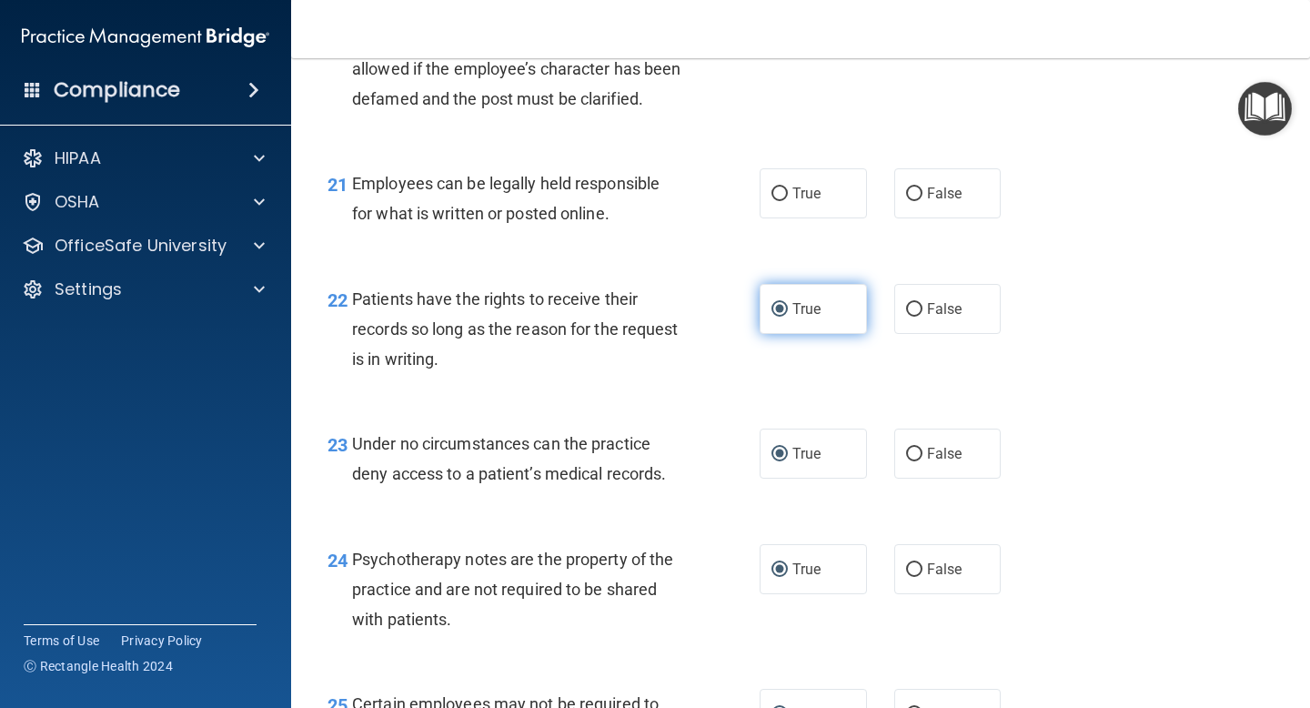
scroll to position [3749, 0]
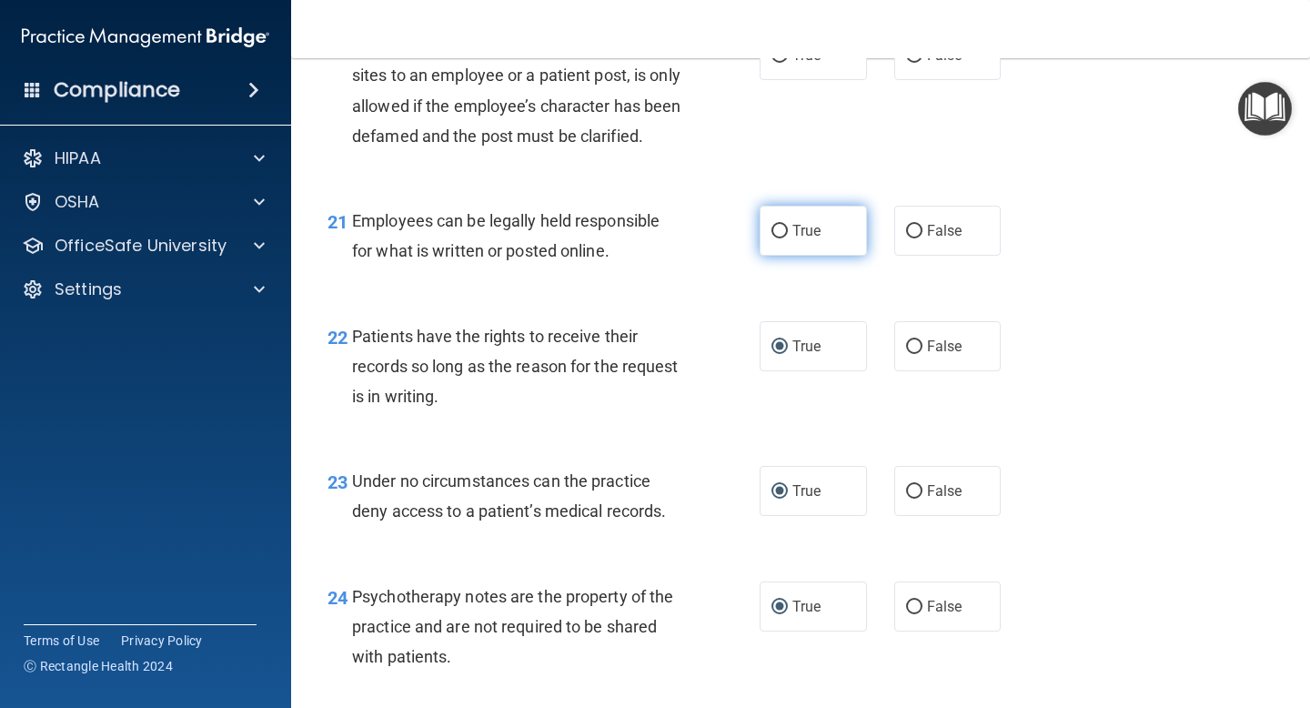
click at [778, 238] on input "True" at bounding box center [779, 232] width 16 height 14
radio input "true"
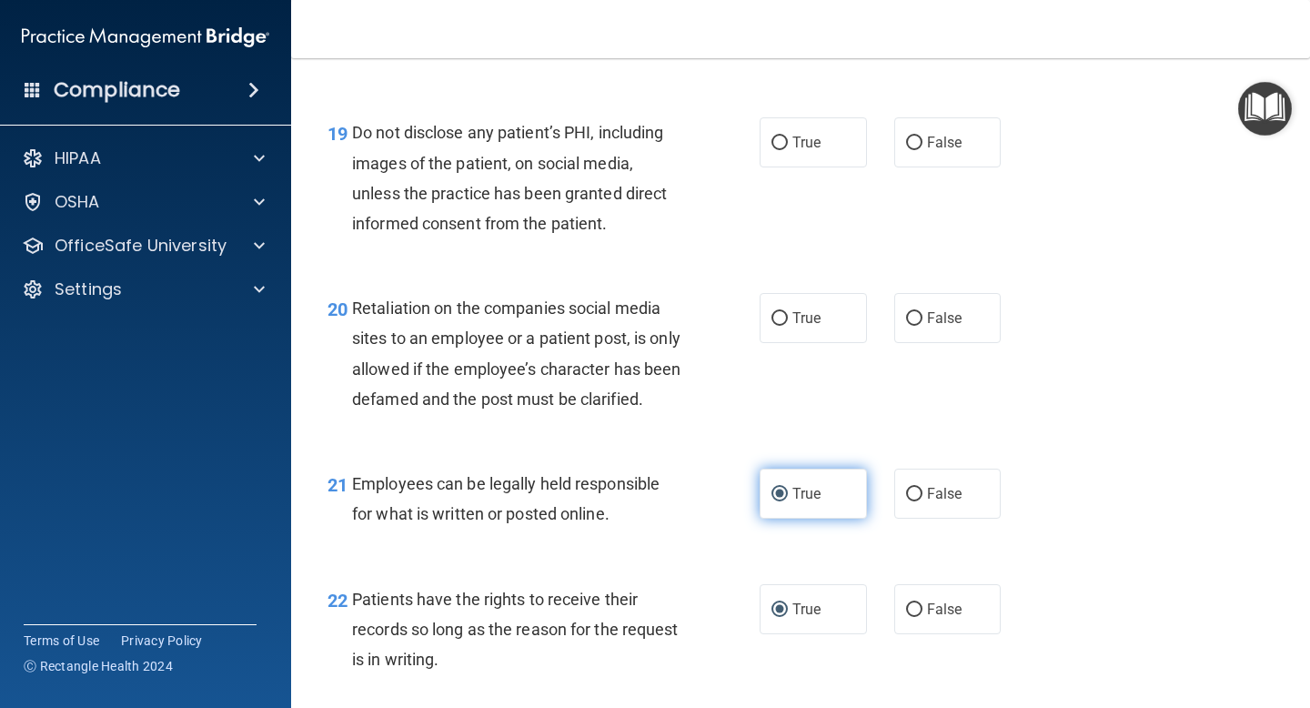
scroll to position [3469, 0]
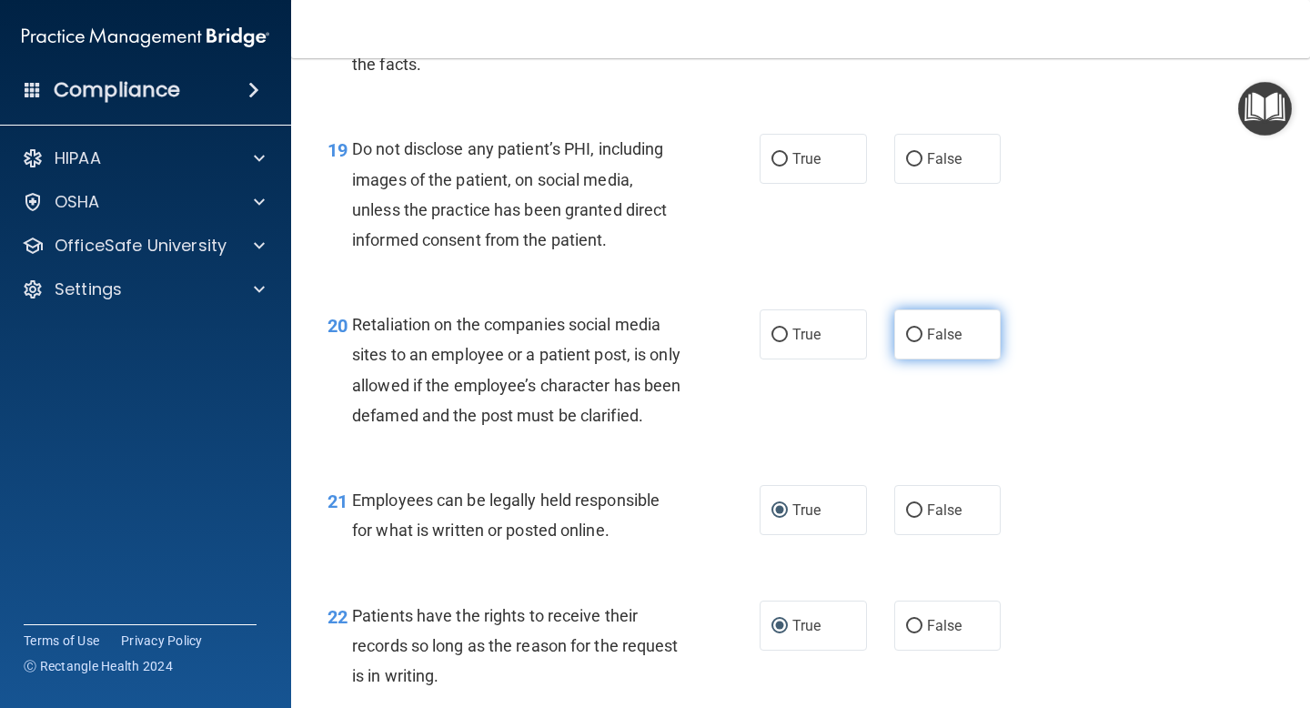
click at [911, 333] on input "False" at bounding box center [914, 335] width 16 height 14
radio input "true"
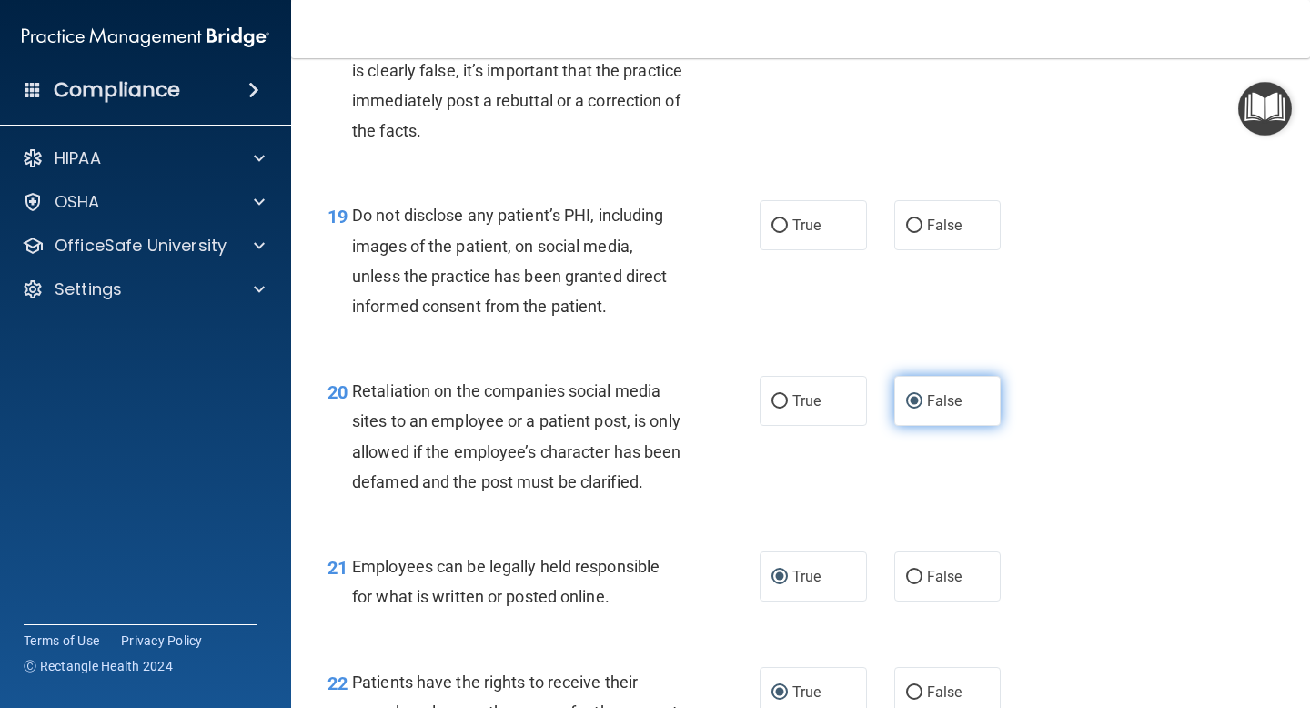
scroll to position [3364, 0]
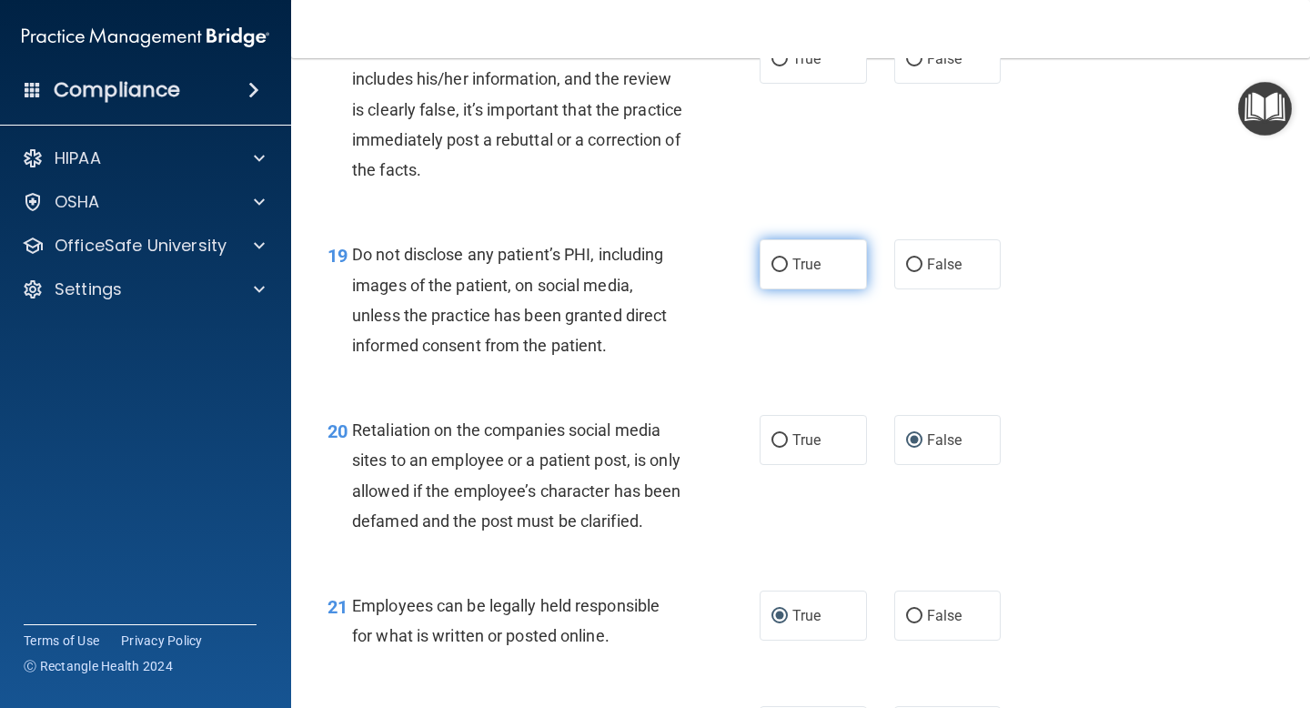
click at [778, 265] on input "True" at bounding box center [779, 265] width 16 height 14
radio input "true"
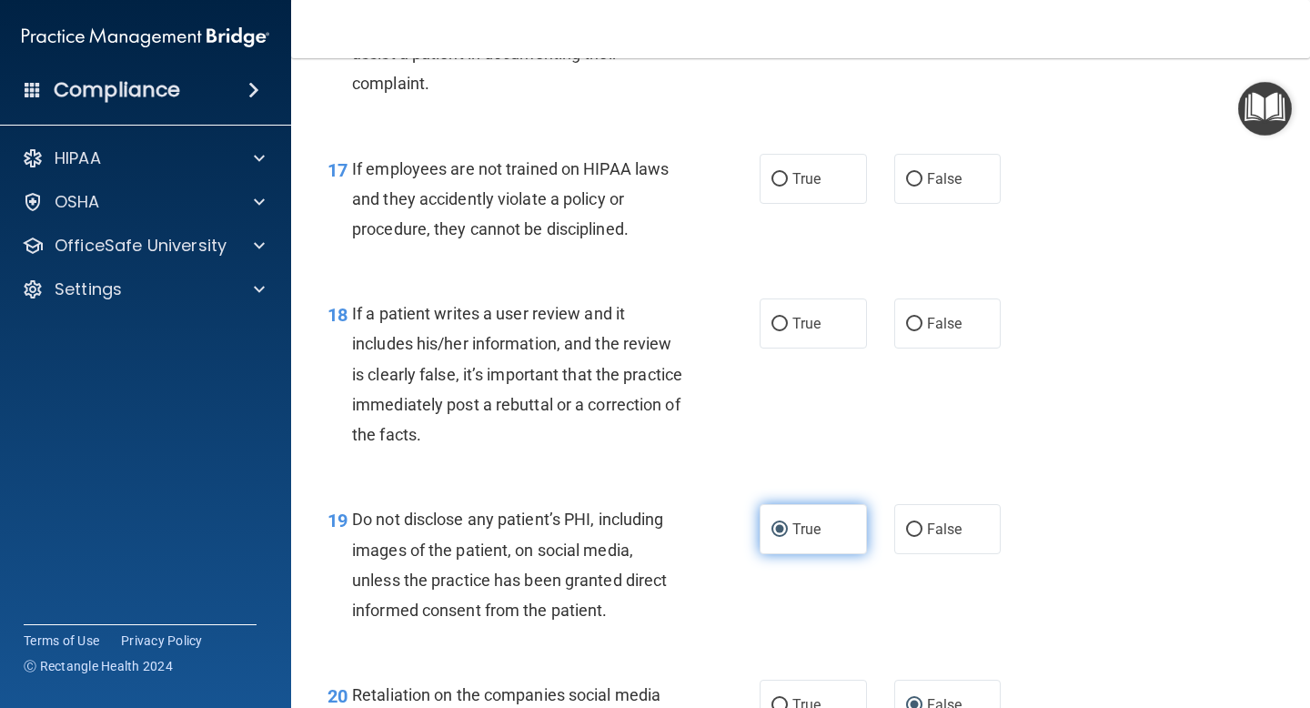
scroll to position [3100, 0]
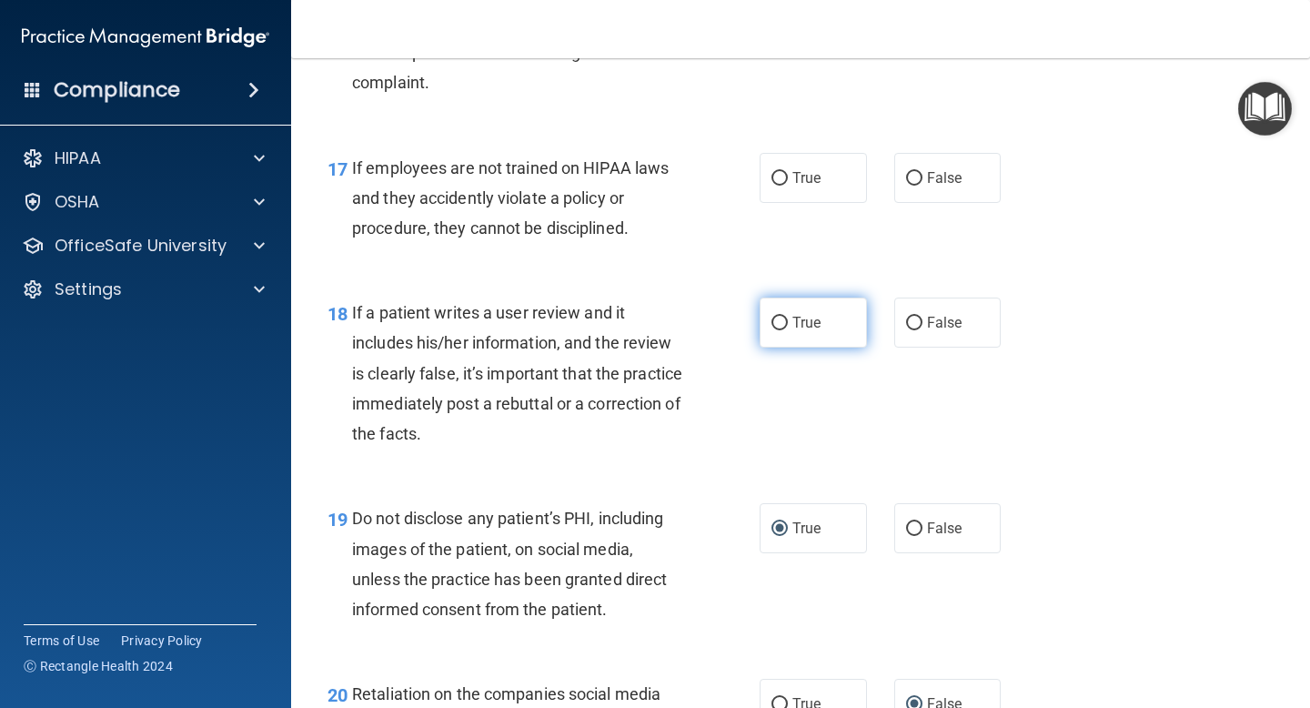
click at [783, 322] on input "True" at bounding box center [779, 323] width 16 height 14
radio input "true"
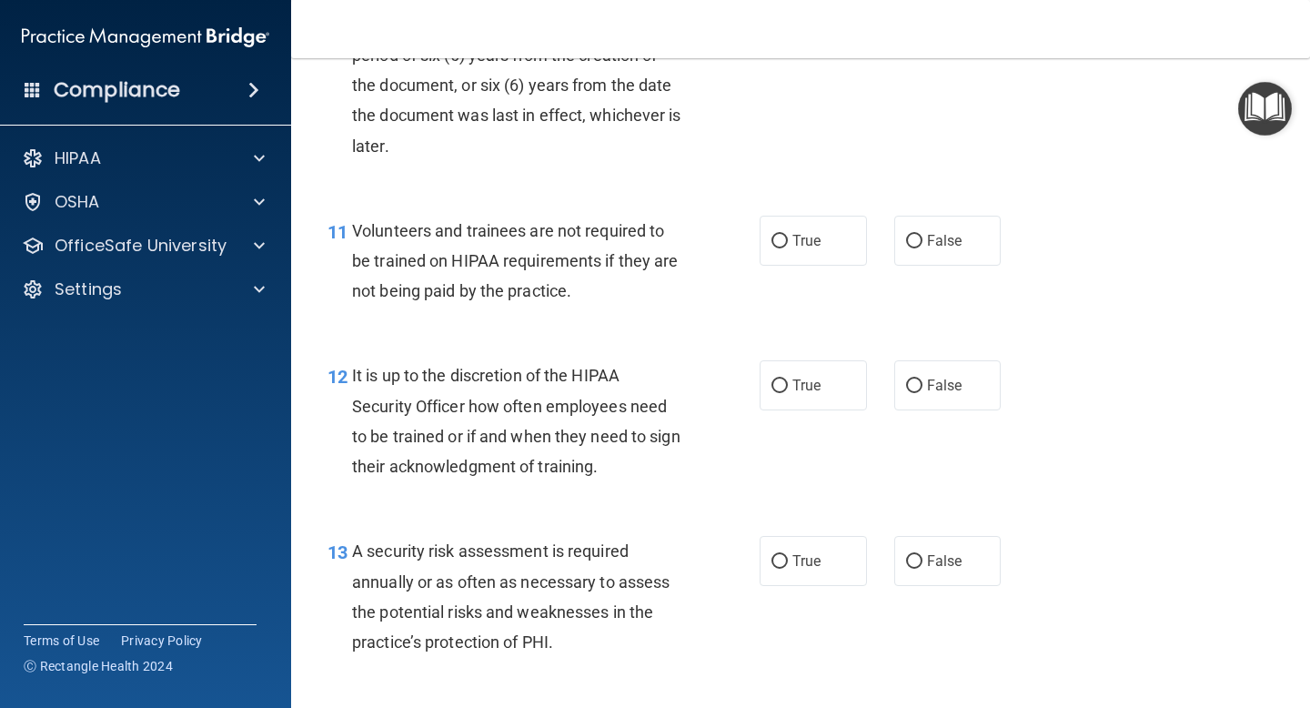
scroll to position [2064, 0]
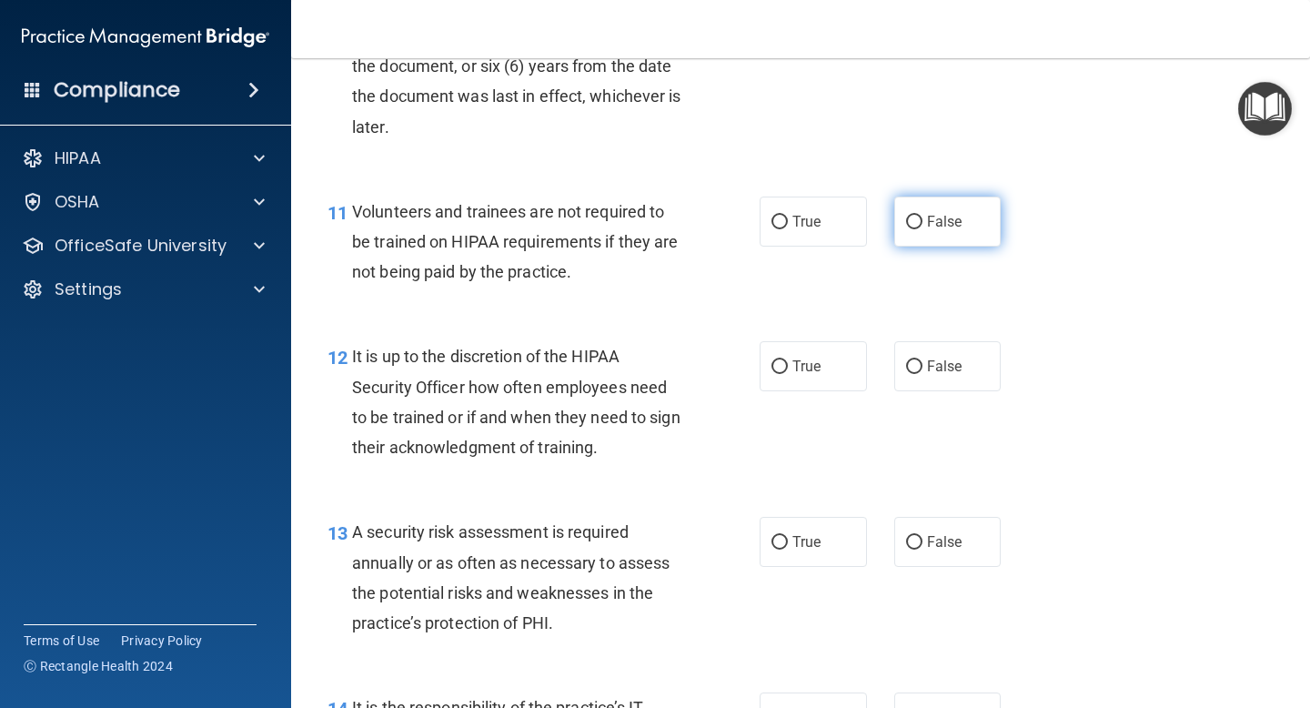
click at [917, 223] on input "False" at bounding box center [914, 223] width 16 height 14
radio input "true"
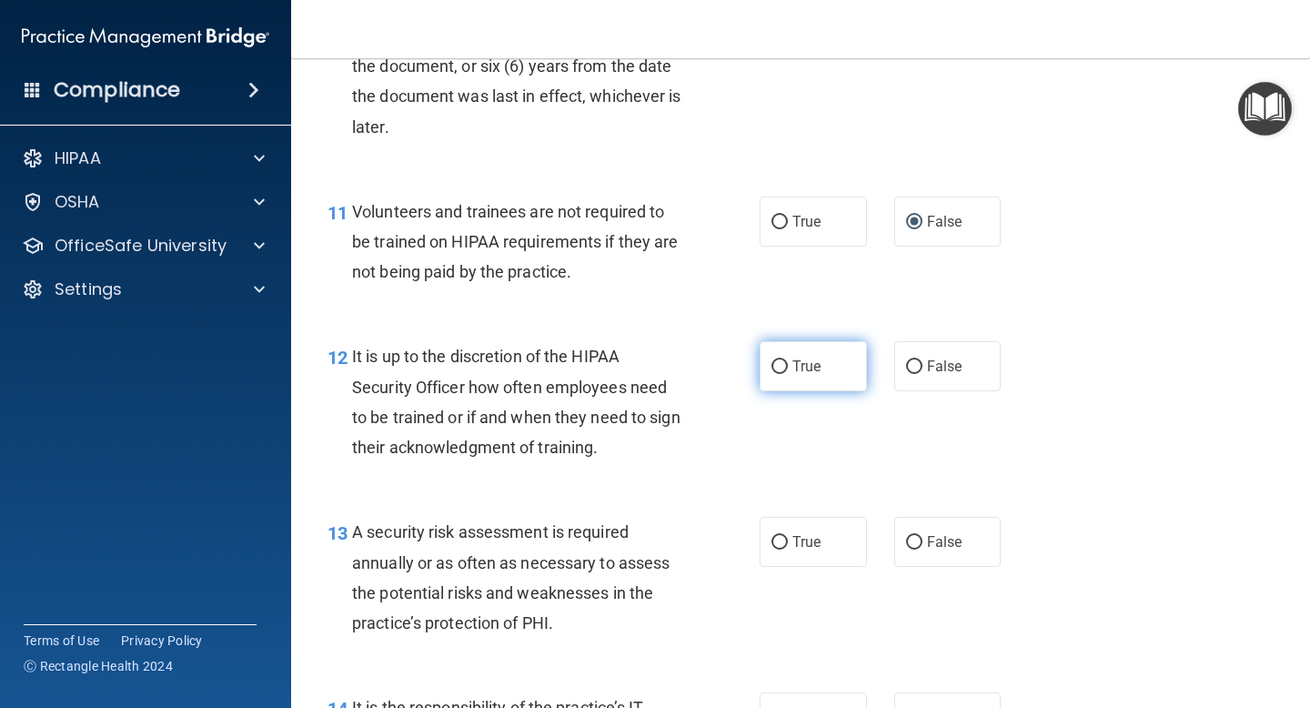
click at [783, 363] on input "True" at bounding box center [779, 367] width 16 height 14
radio input "true"
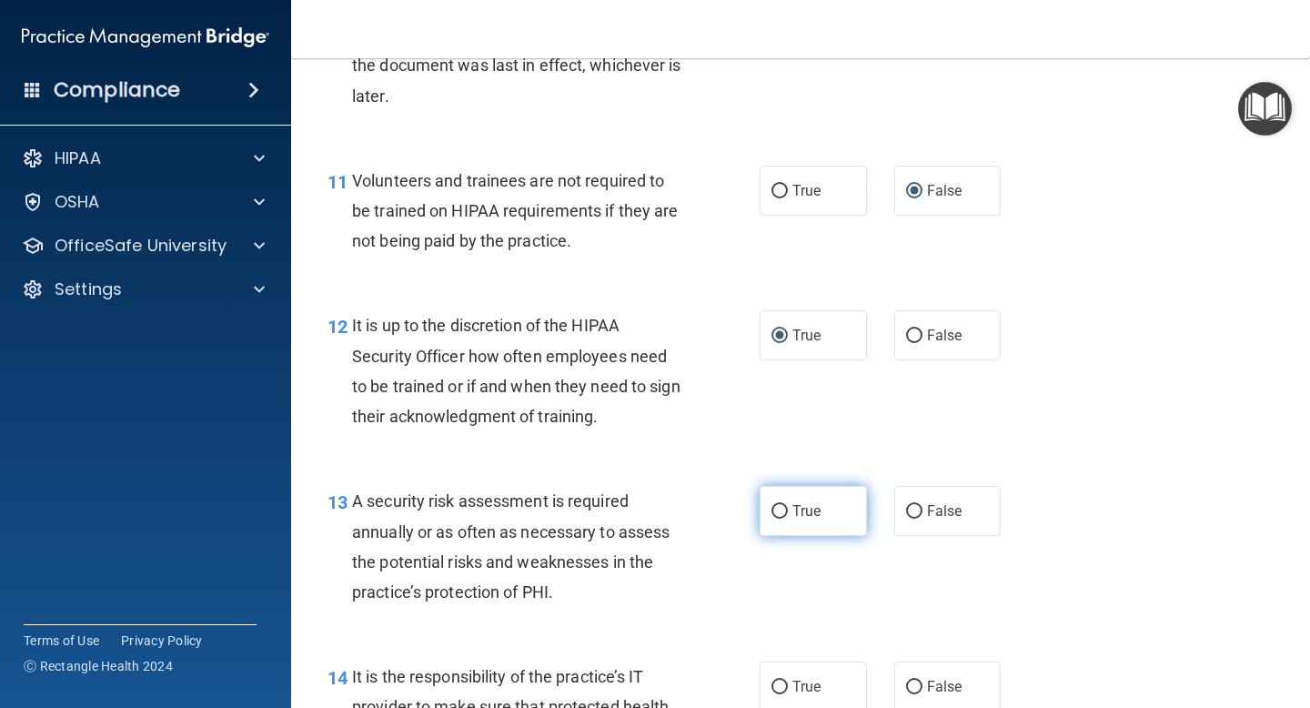
click at [774, 517] on input "True" at bounding box center [779, 512] width 16 height 14
radio input "true"
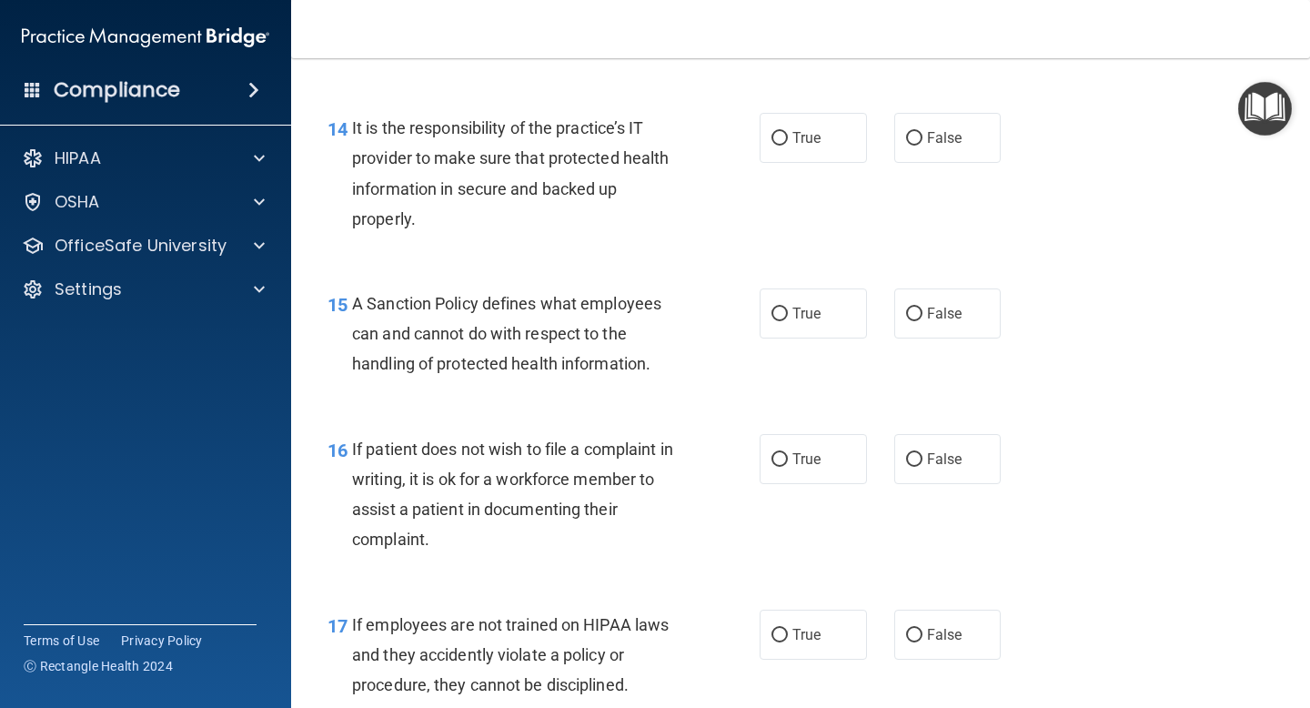
scroll to position [2646, 0]
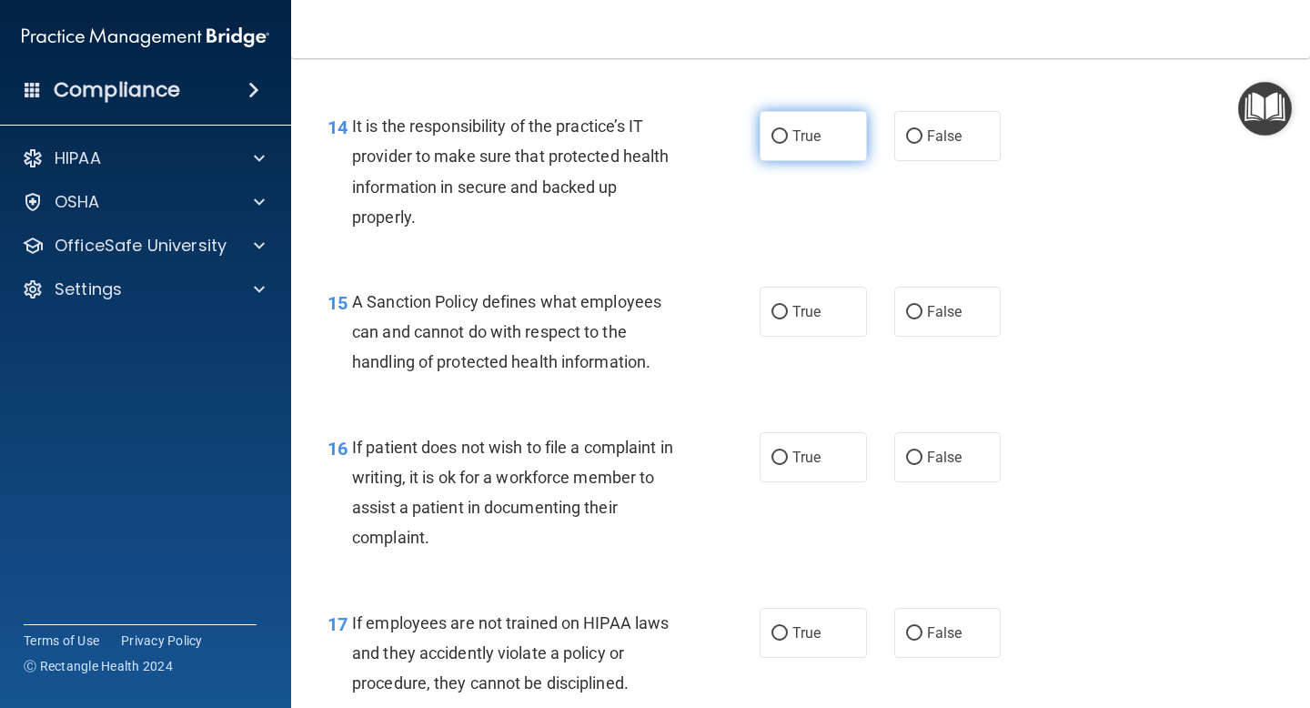
click at [782, 138] on input "True" at bounding box center [779, 137] width 16 height 14
radio input "true"
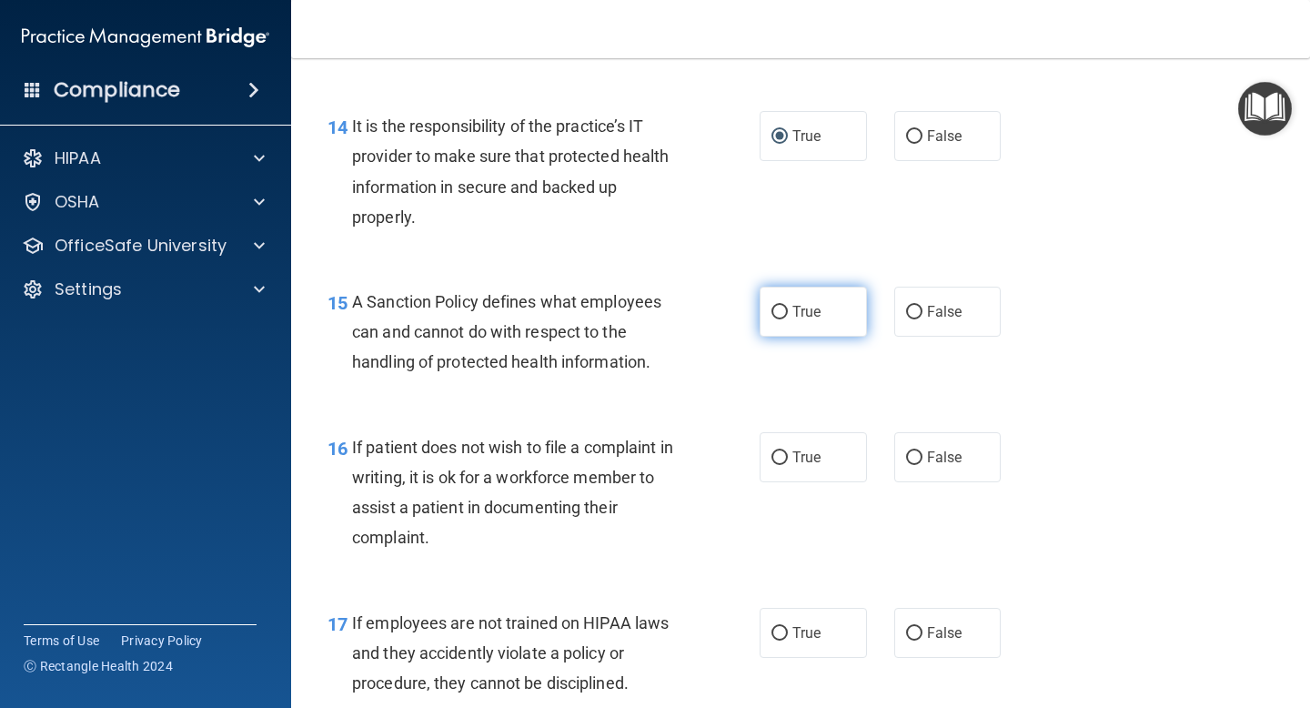
click at [784, 316] on input "True" at bounding box center [779, 313] width 16 height 14
radio input "true"
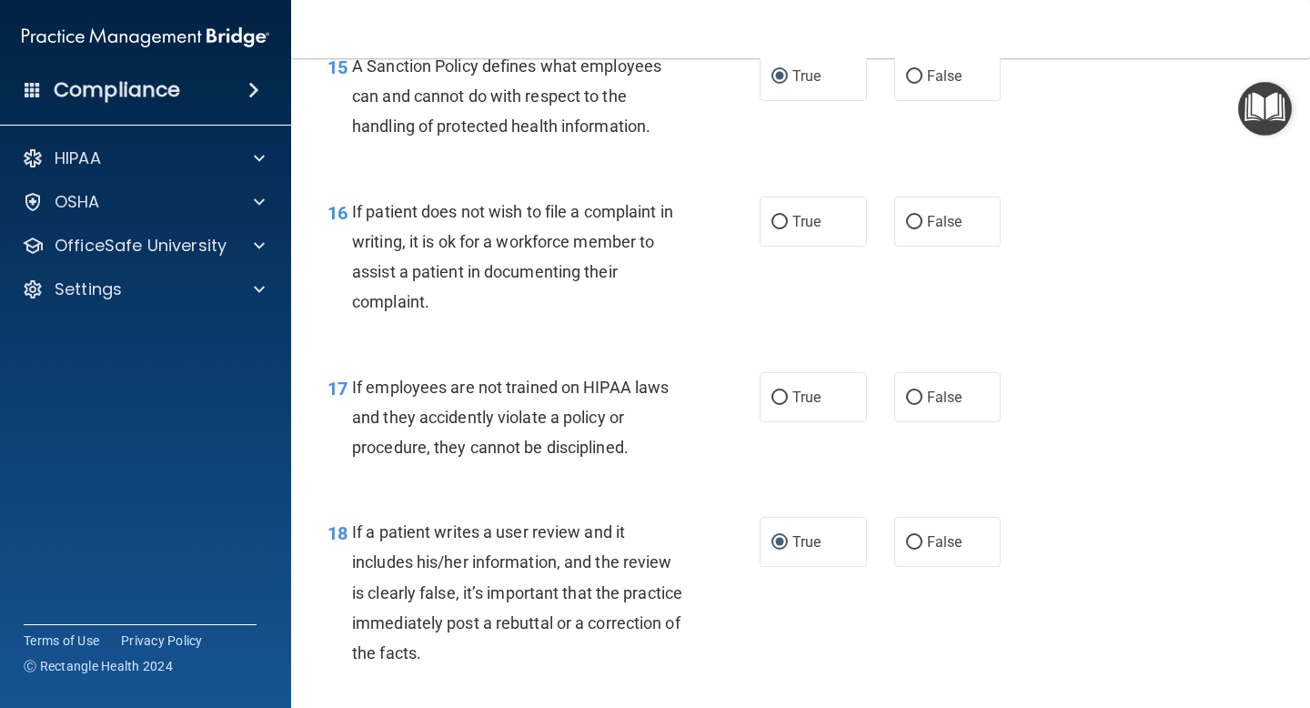
scroll to position [2914, 0]
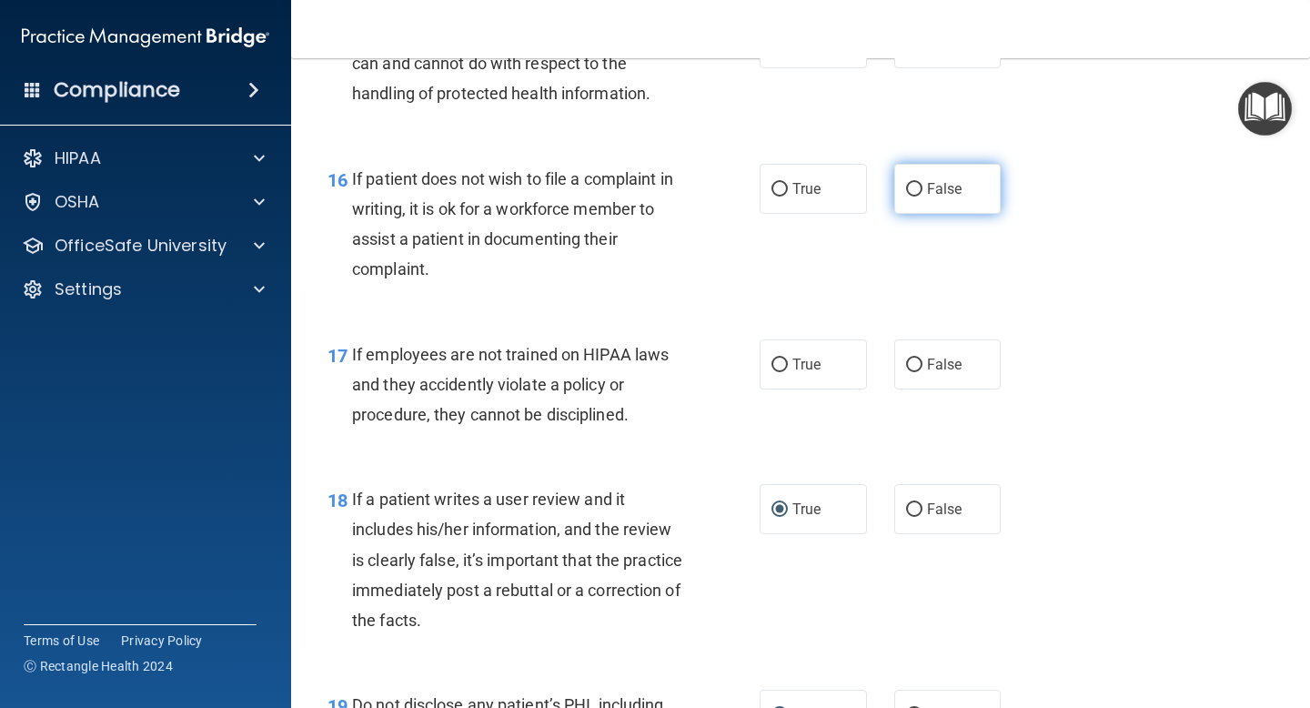
click at [915, 188] on input "False" at bounding box center [914, 190] width 16 height 14
radio input "true"
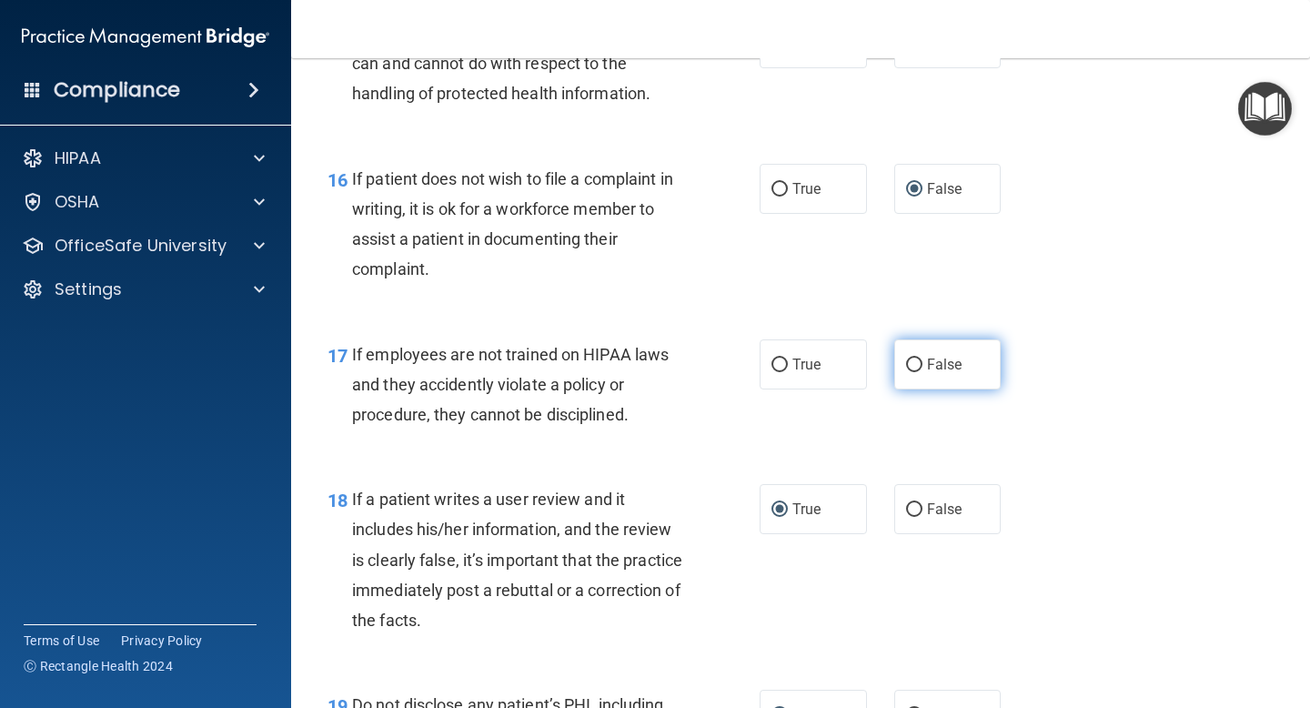
click at [910, 367] on input "False" at bounding box center [914, 365] width 16 height 14
radio input "true"
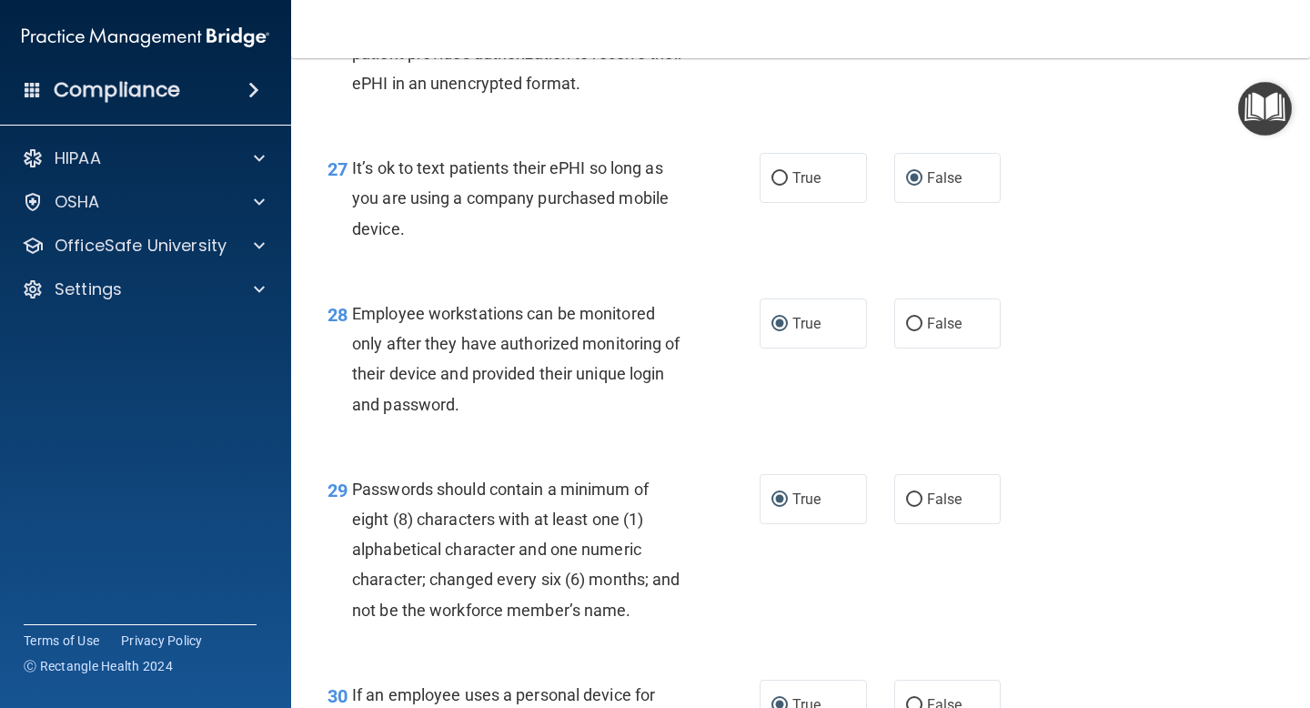
scroll to position [4976, 0]
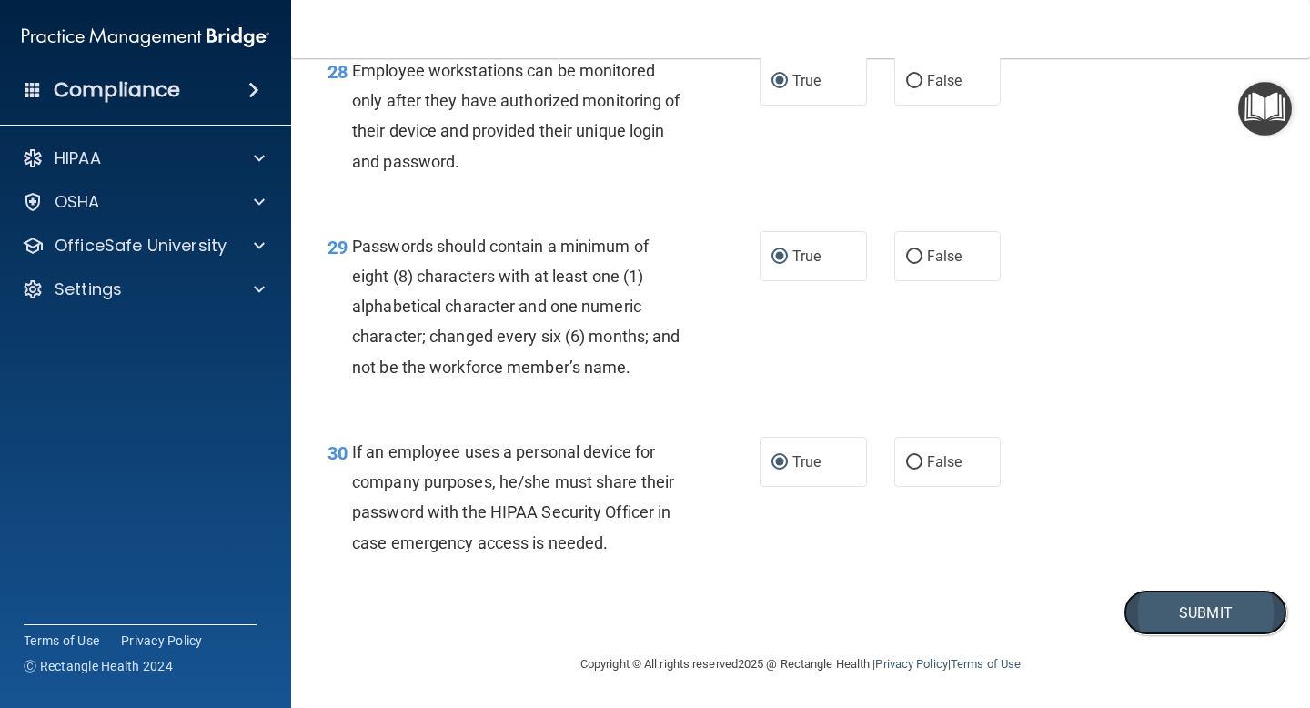
click at [1181, 611] on button "Submit" at bounding box center [1205, 612] width 164 height 46
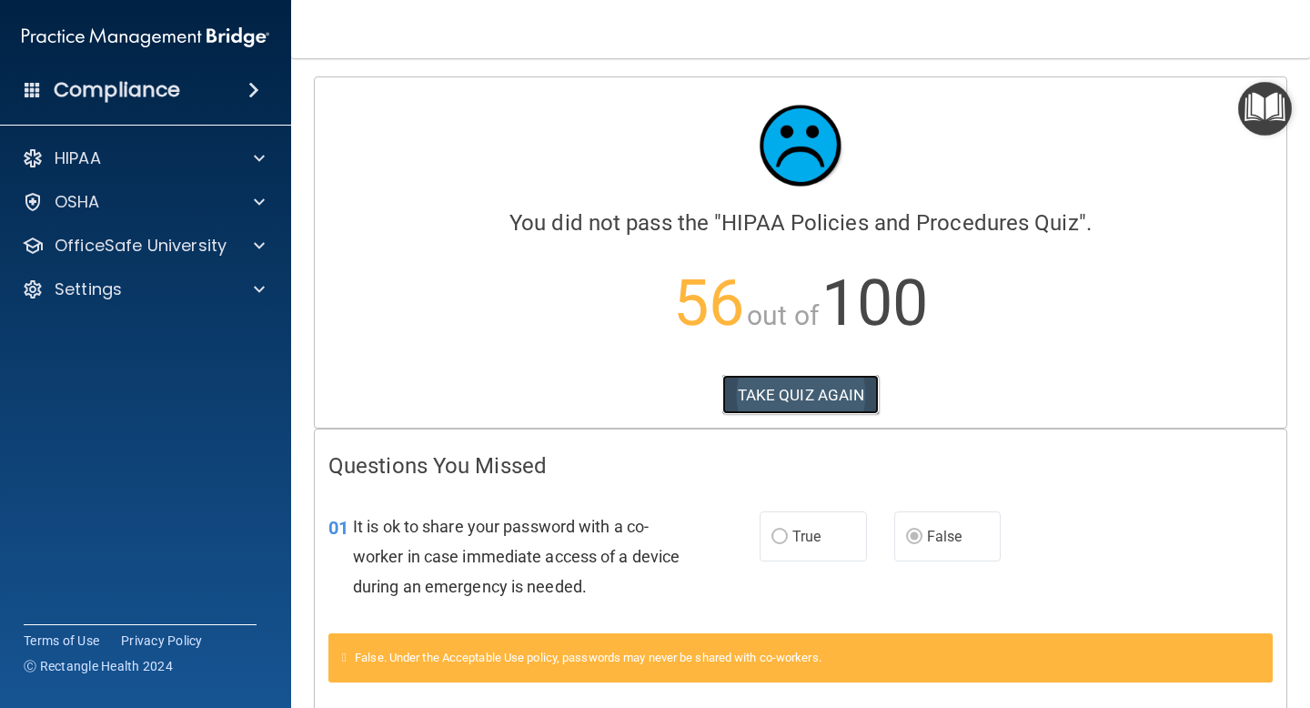
click at [814, 398] on button "TAKE QUIZ AGAIN" at bounding box center [800, 395] width 157 height 40
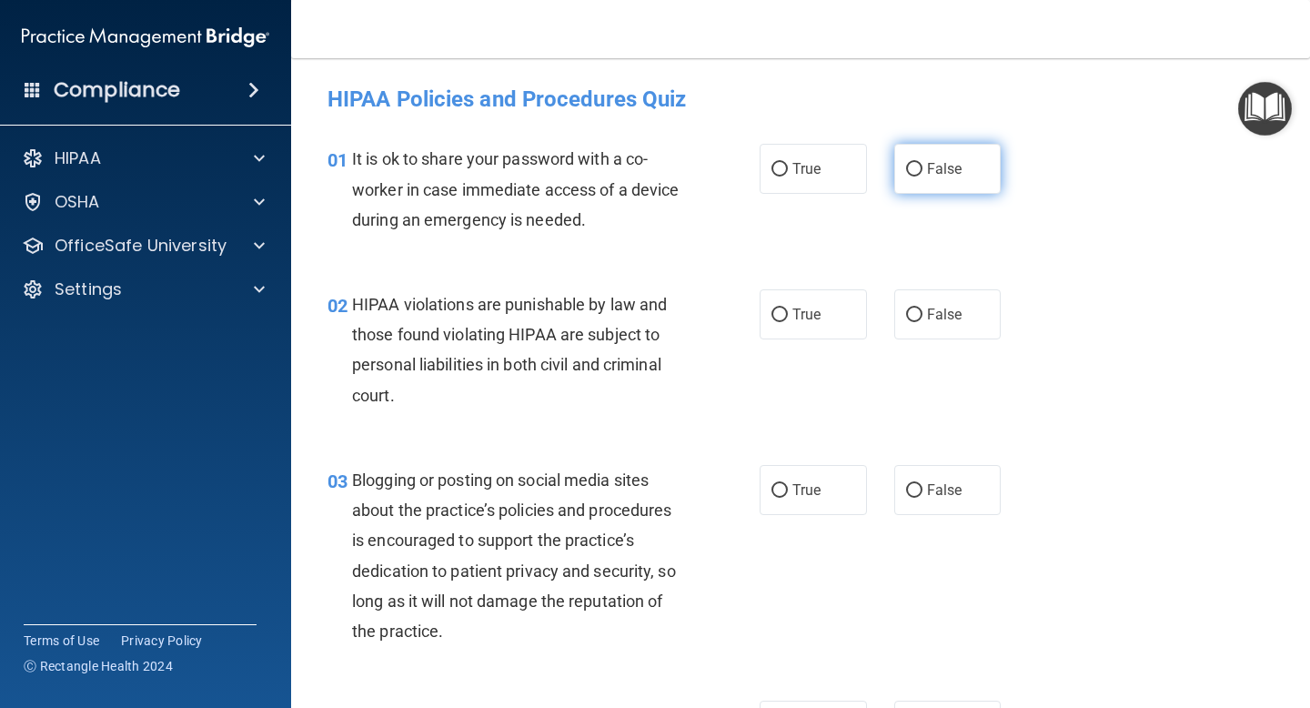
click at [911, 169] on input "False" at bounding box center [914, 170] width 16 height 14
radio input "true"
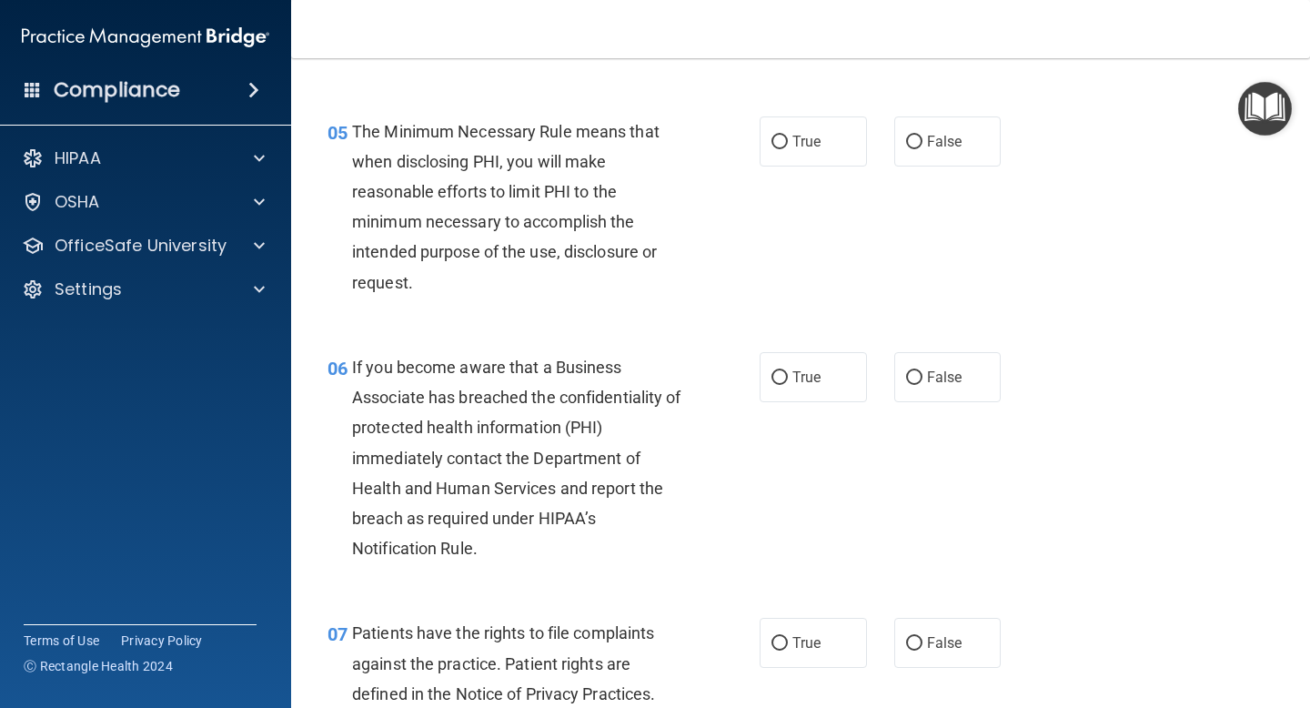
scroll to position [827, 0]
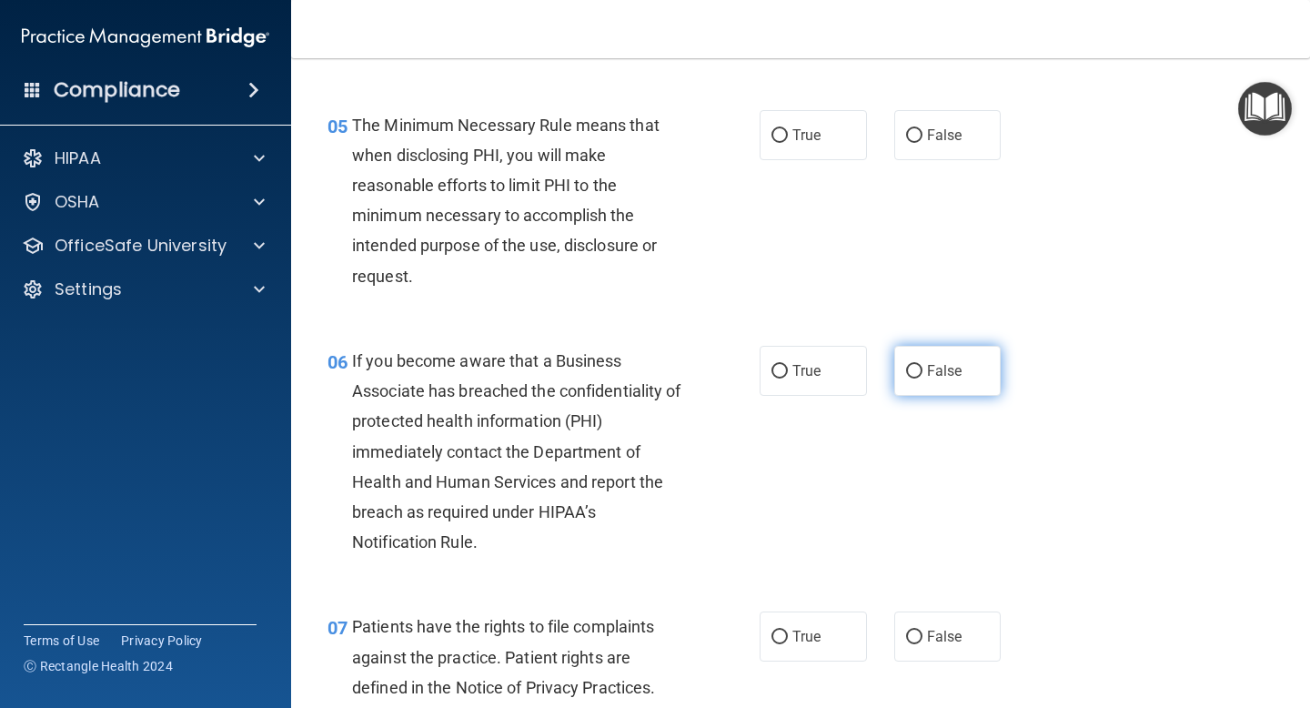
click at [914, 370] on input "False" at bounding box center [914, 372] width 16 height 14
radio input "true"
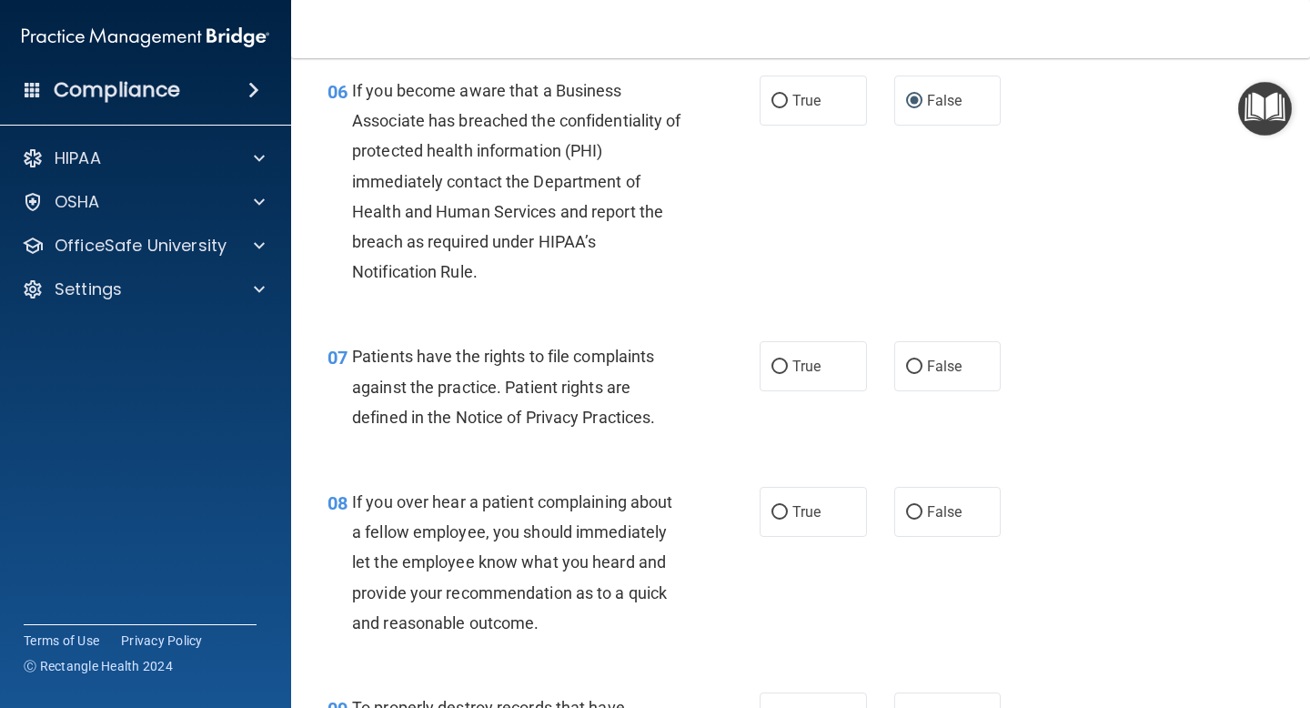
scroll to position [1117, 0]
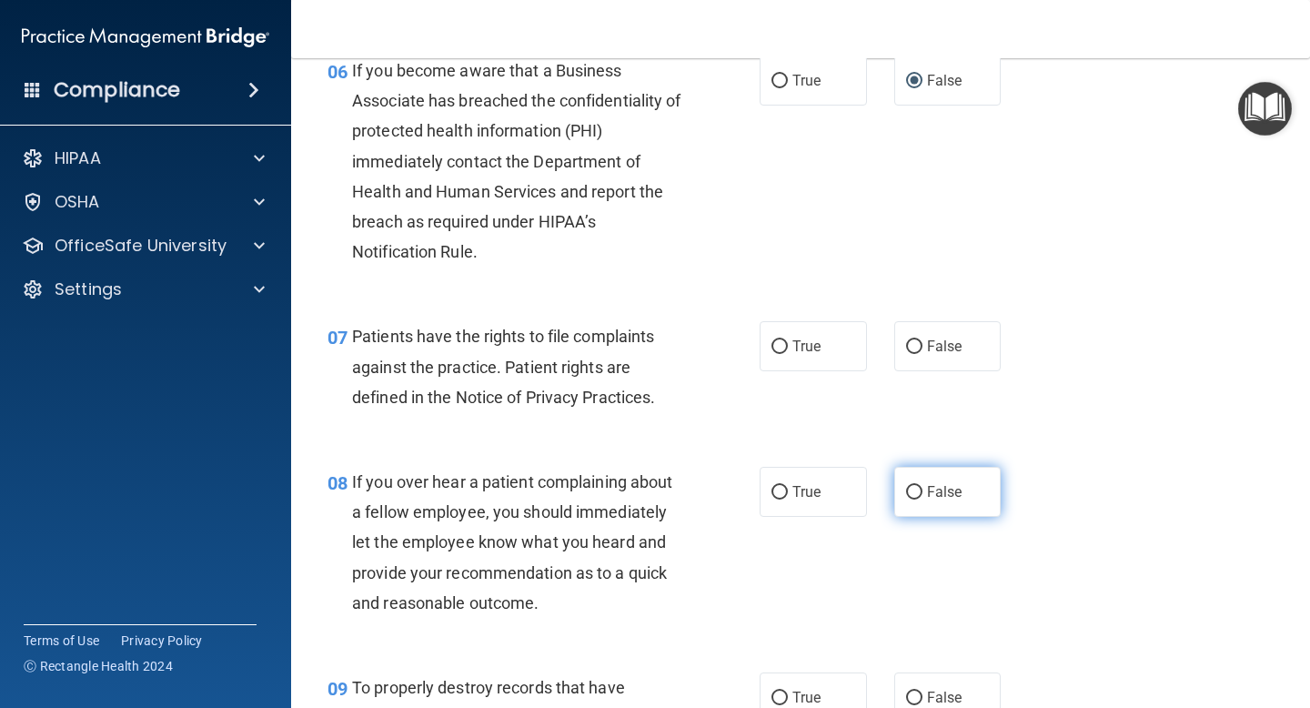
click at [913, 490] on input "False" at bounding box center [914, 493] width 16 height 14
radio input "true"
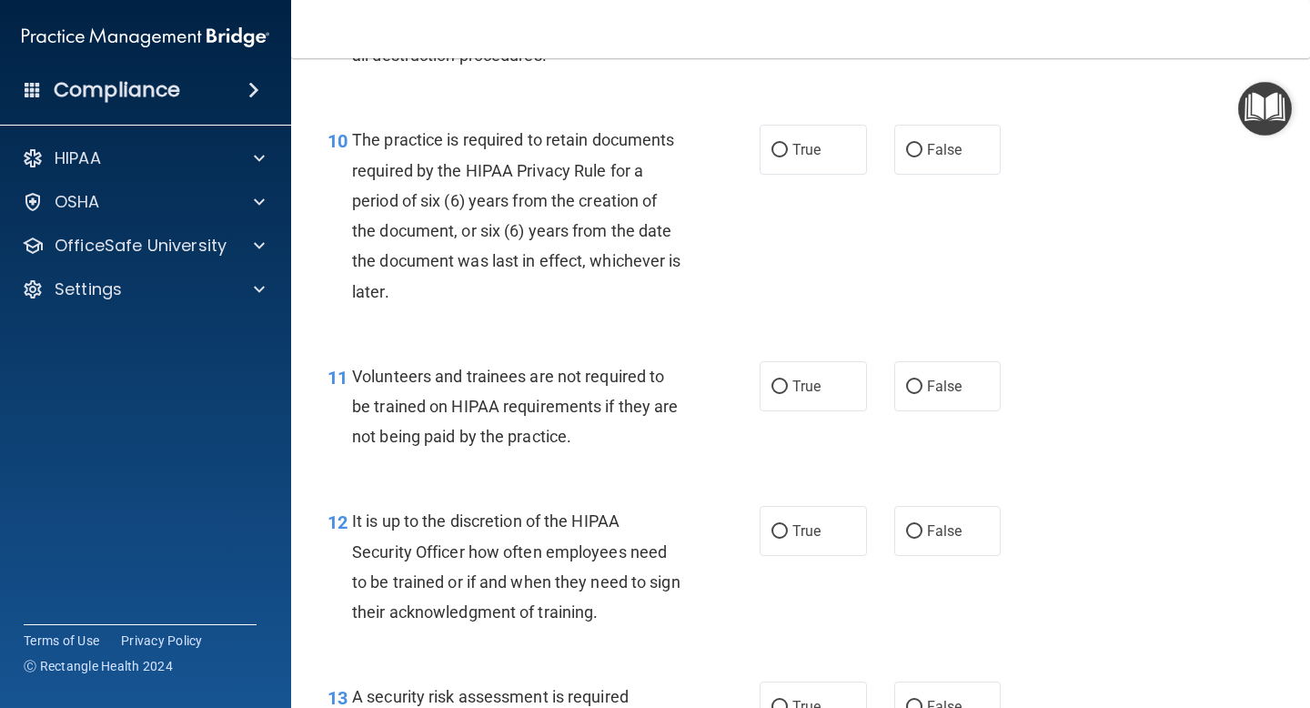
scroll to position [1961, 0]
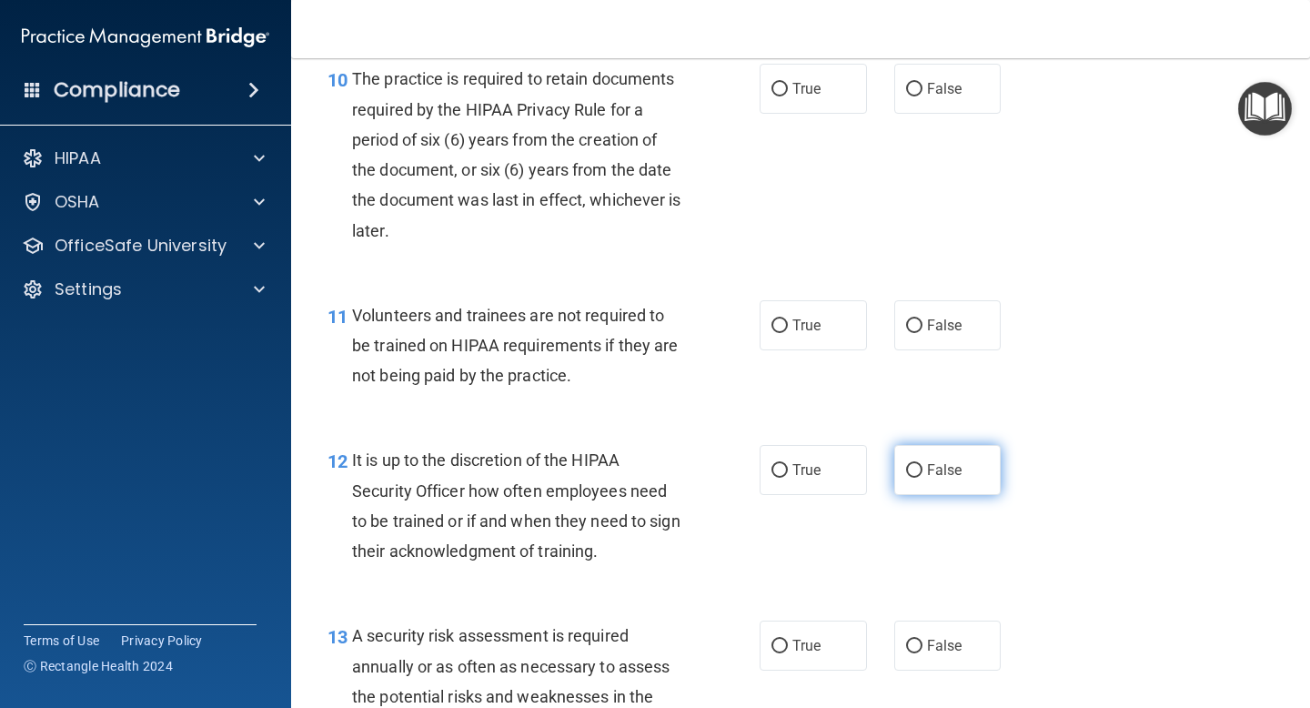
click at [916, 471] on input "False" at bounding box center [914, 471] width 16 height 14
radio input "true"
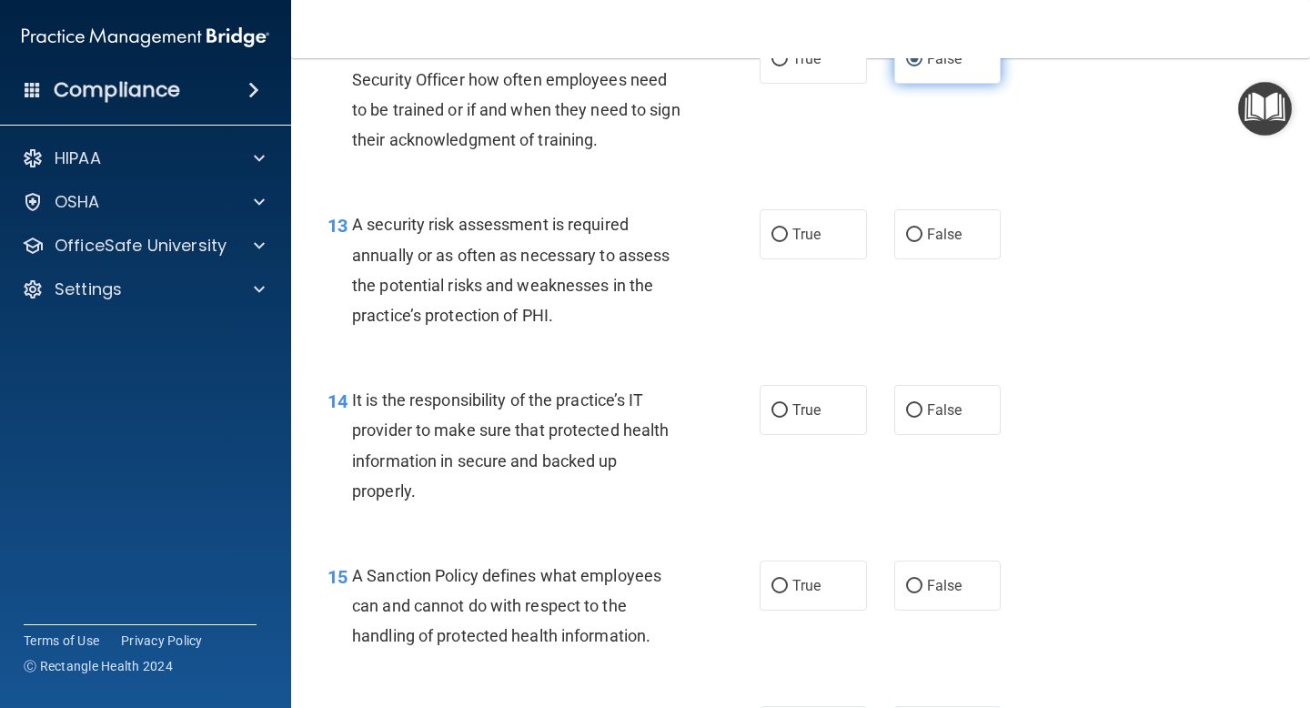
scroll to position [2407, 0]
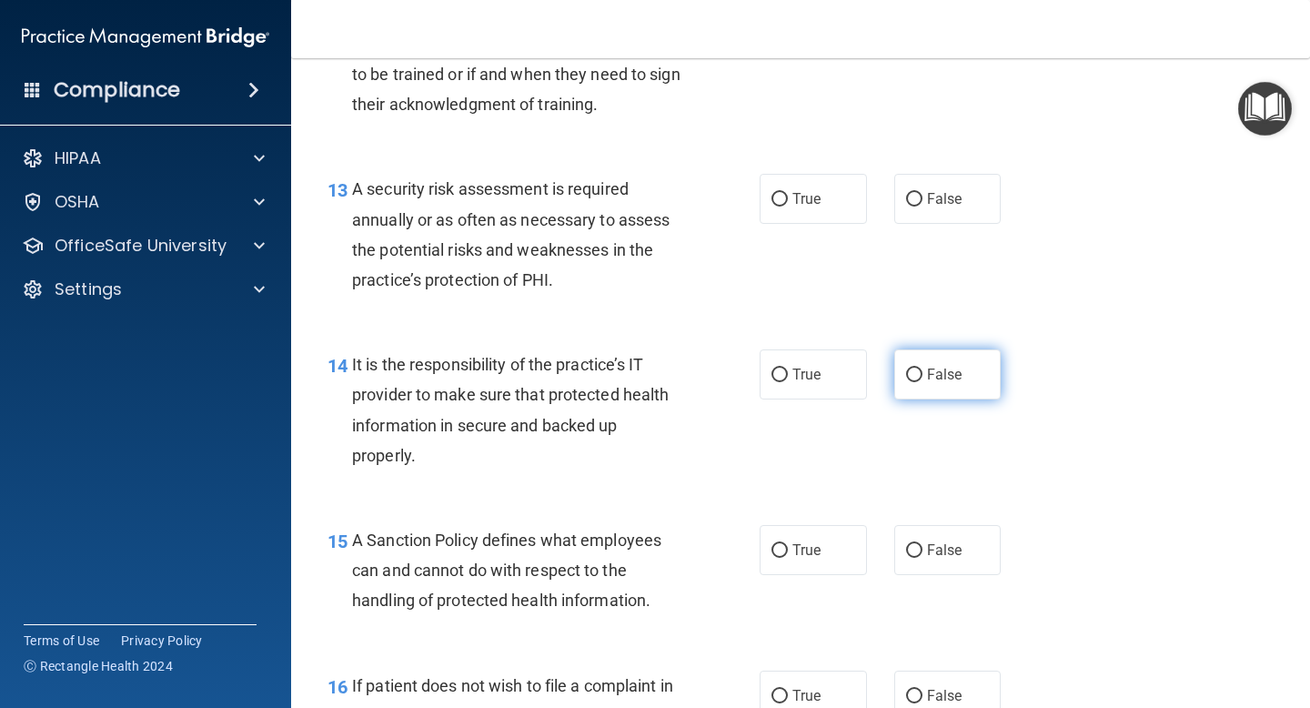
click at [911, 377] on input "False" at bounding box center [914, 375] width 16 height 14
radio input "true"
click at [915, 550] on input "False" at bounding box center [914, 551] width 16 height 14
radio input "true"
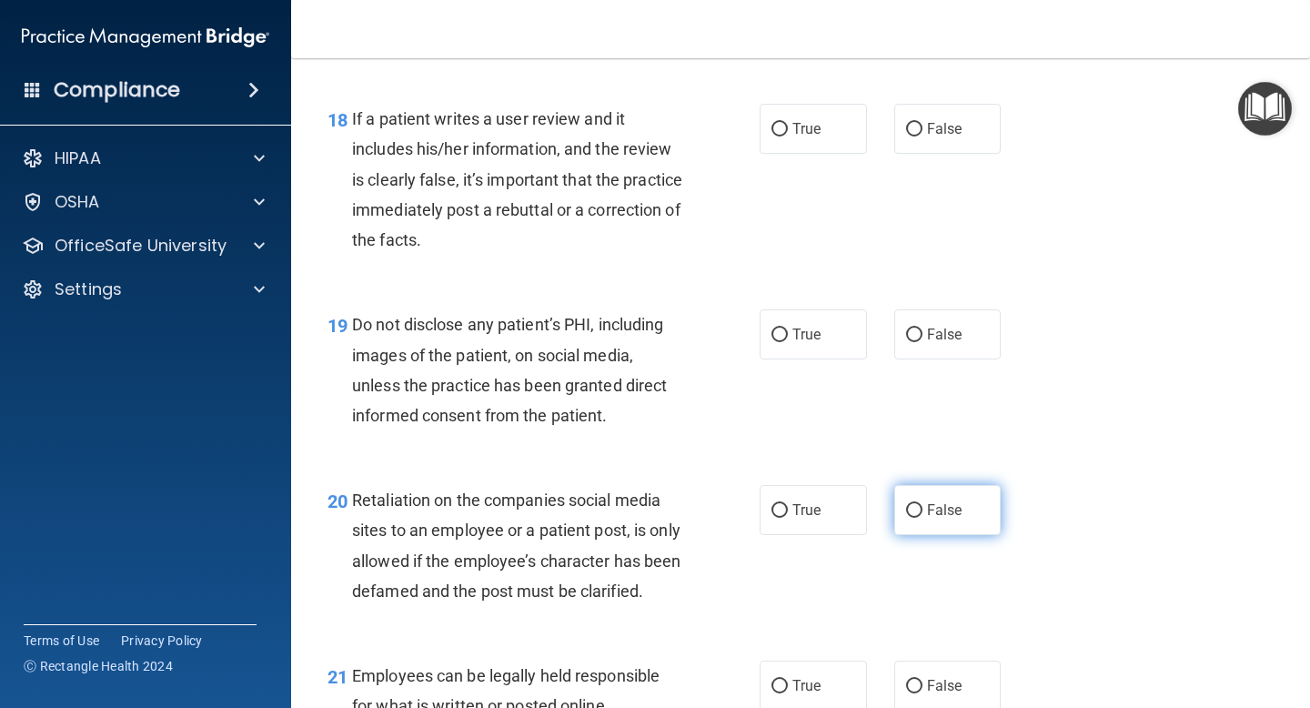
scroll to position [3295, 0]
click at [910, 133] on input "False" at bounding box center [914, 129] width 16 height 14
radio input "true"
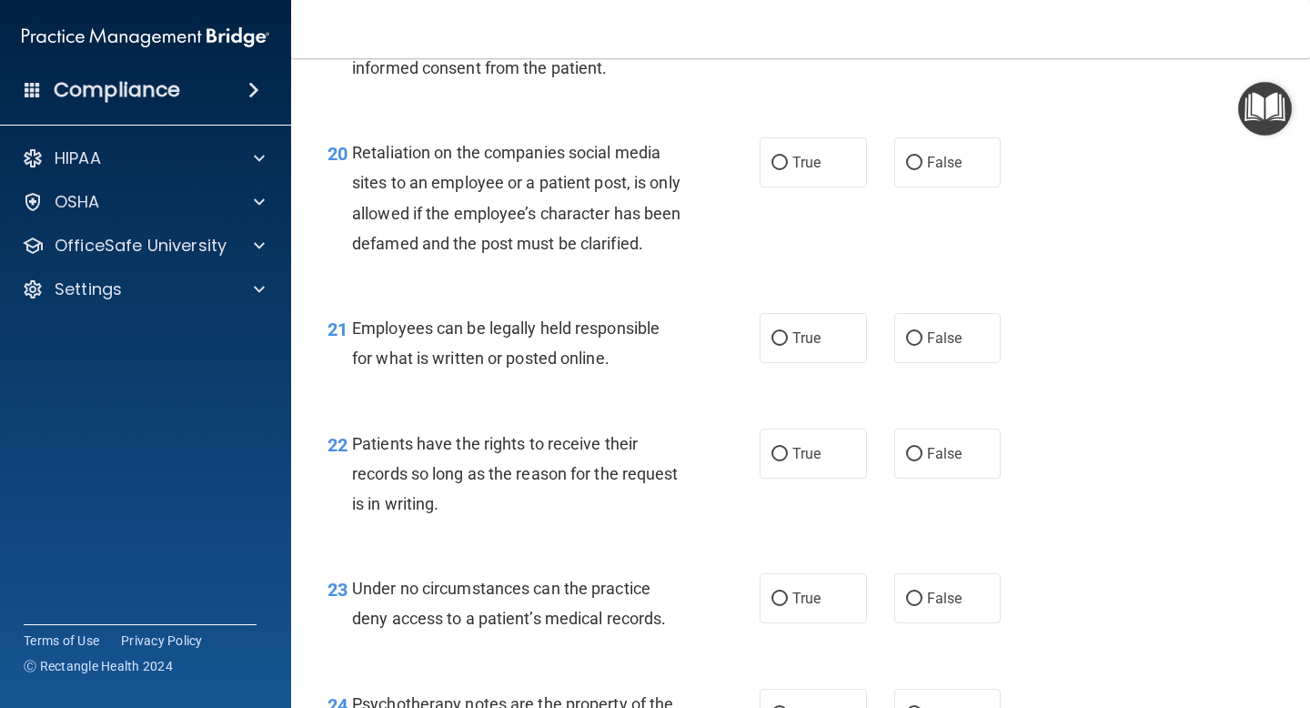
scroll to position [3665, 0]
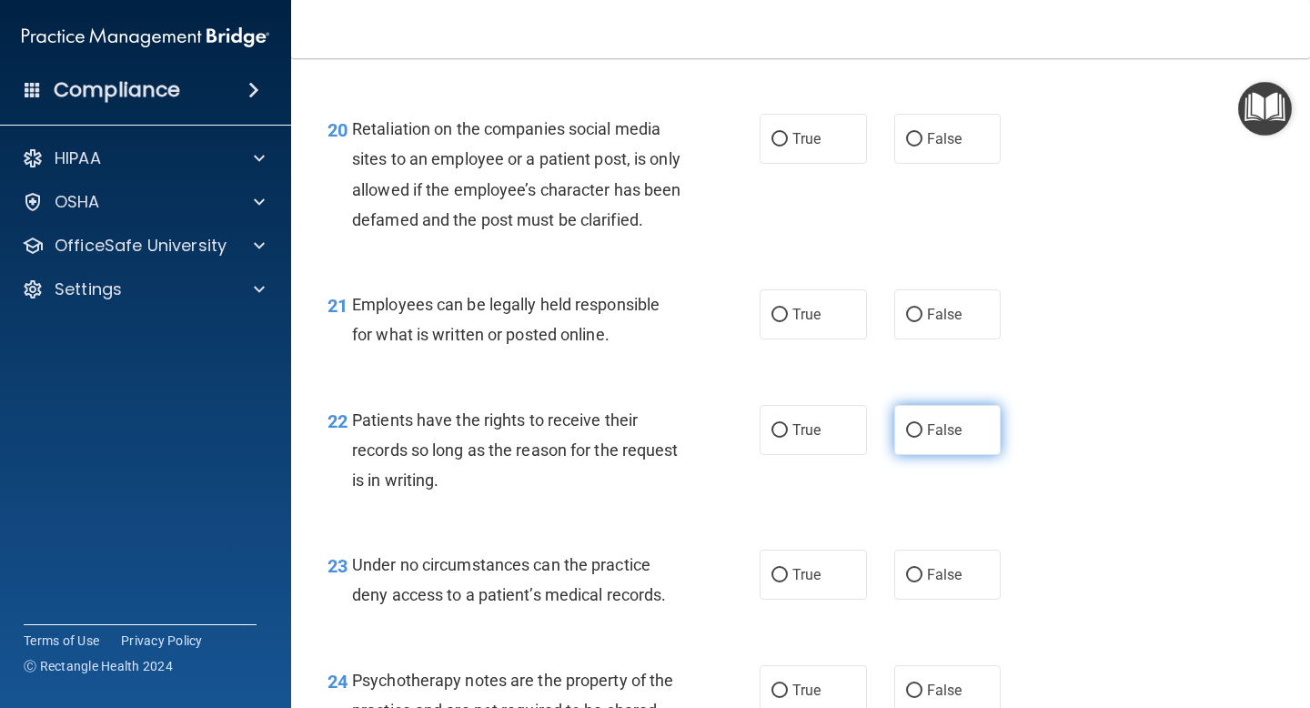
click at [911, 437] on input "False" at bounding box center [914, 431] width 16 height 14
radio input "true"
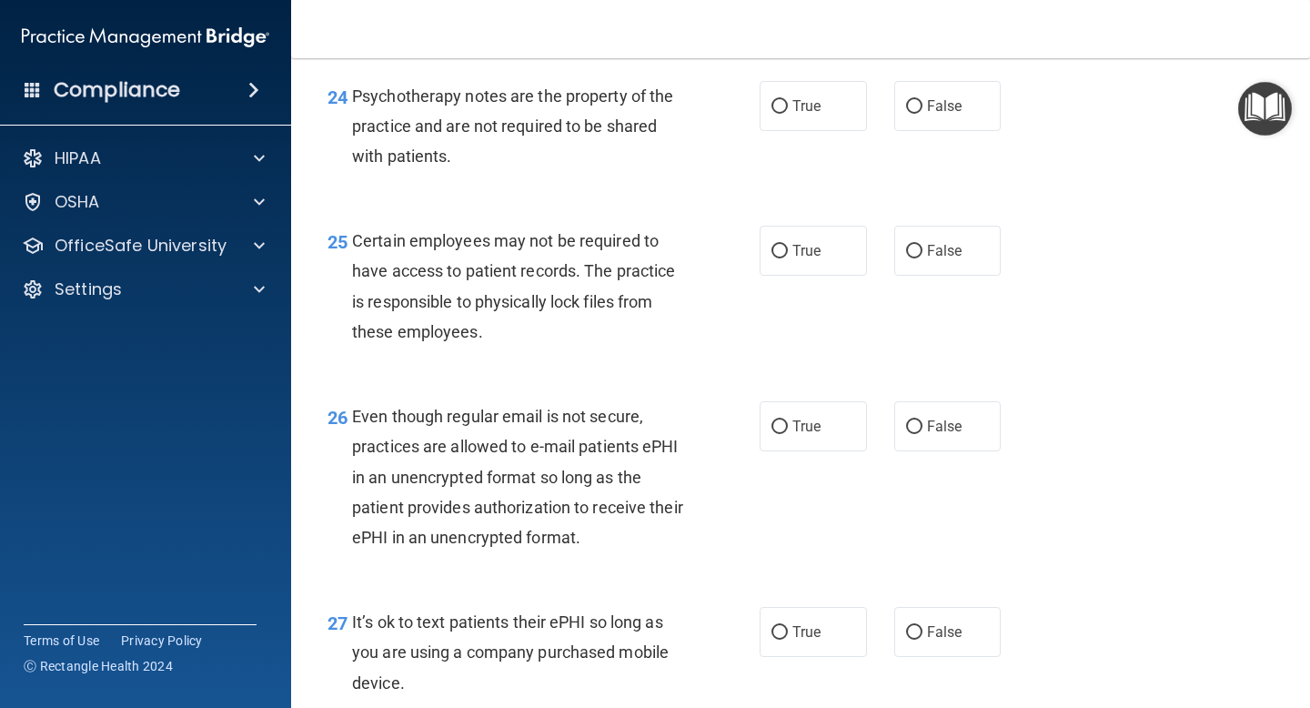
scroll to position [4254, 0]
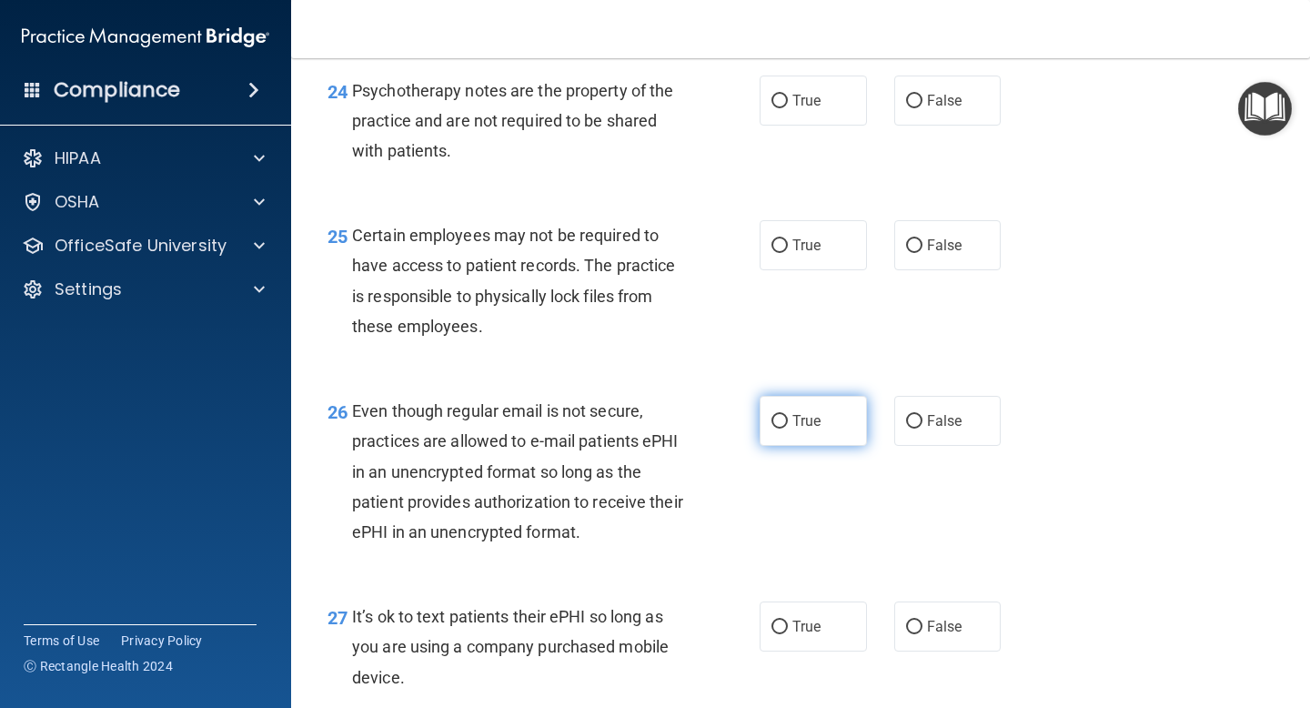
click at [780, 428] on input "True" at bounding box center [779, 422] width 16 height 14
radio input "true"
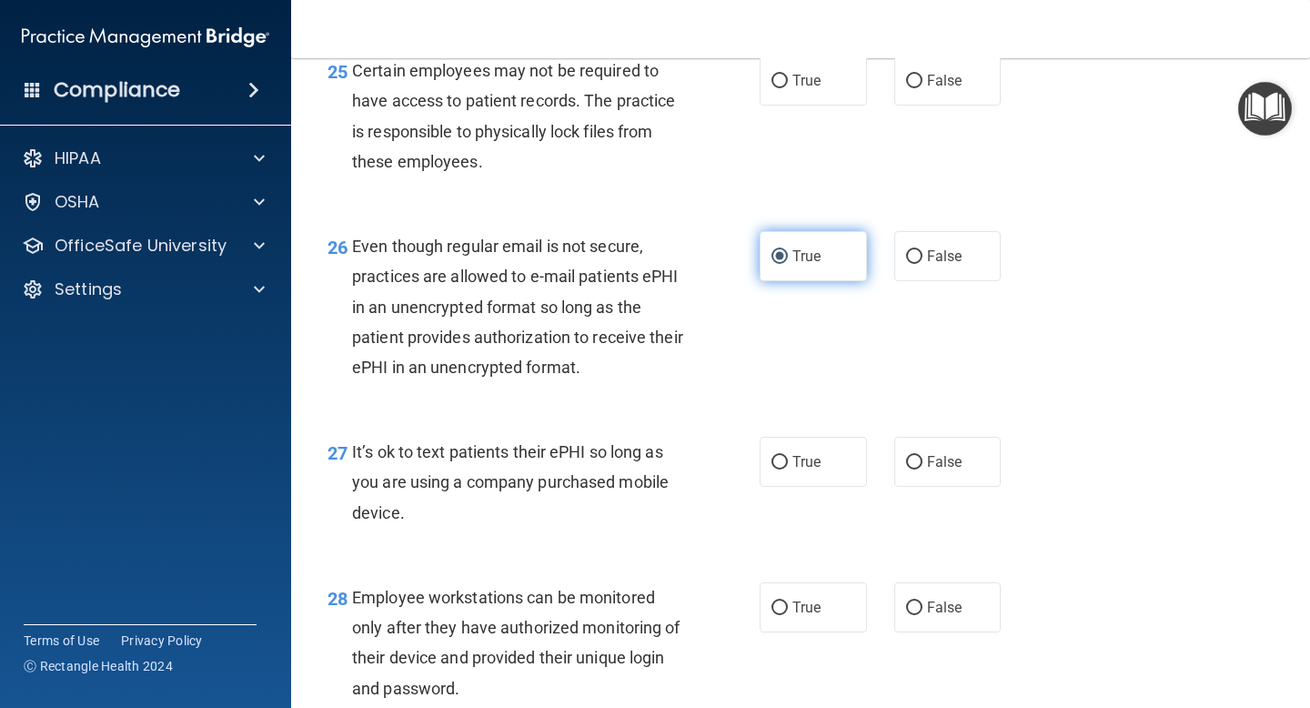
scroll to position [4433, 0]
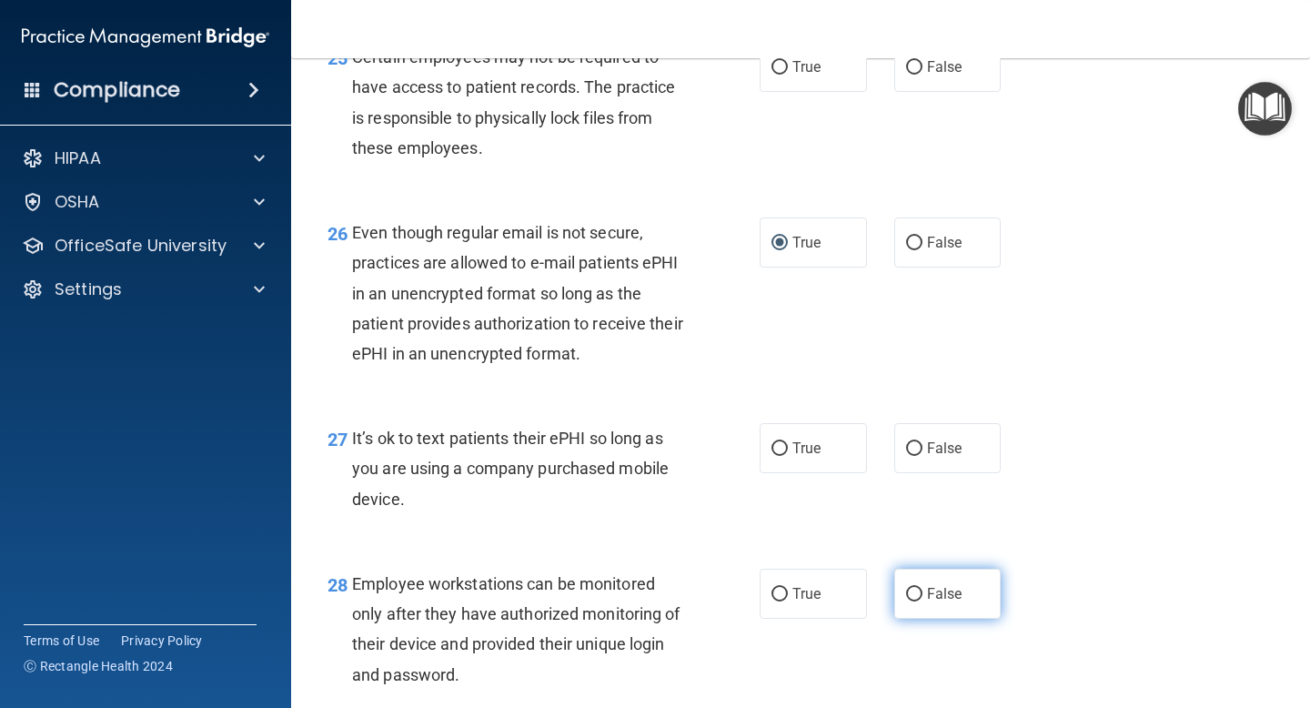
click at [910, 601] on input "False" at bounding box center [914, 594] width 16 height 14
radio input "true"
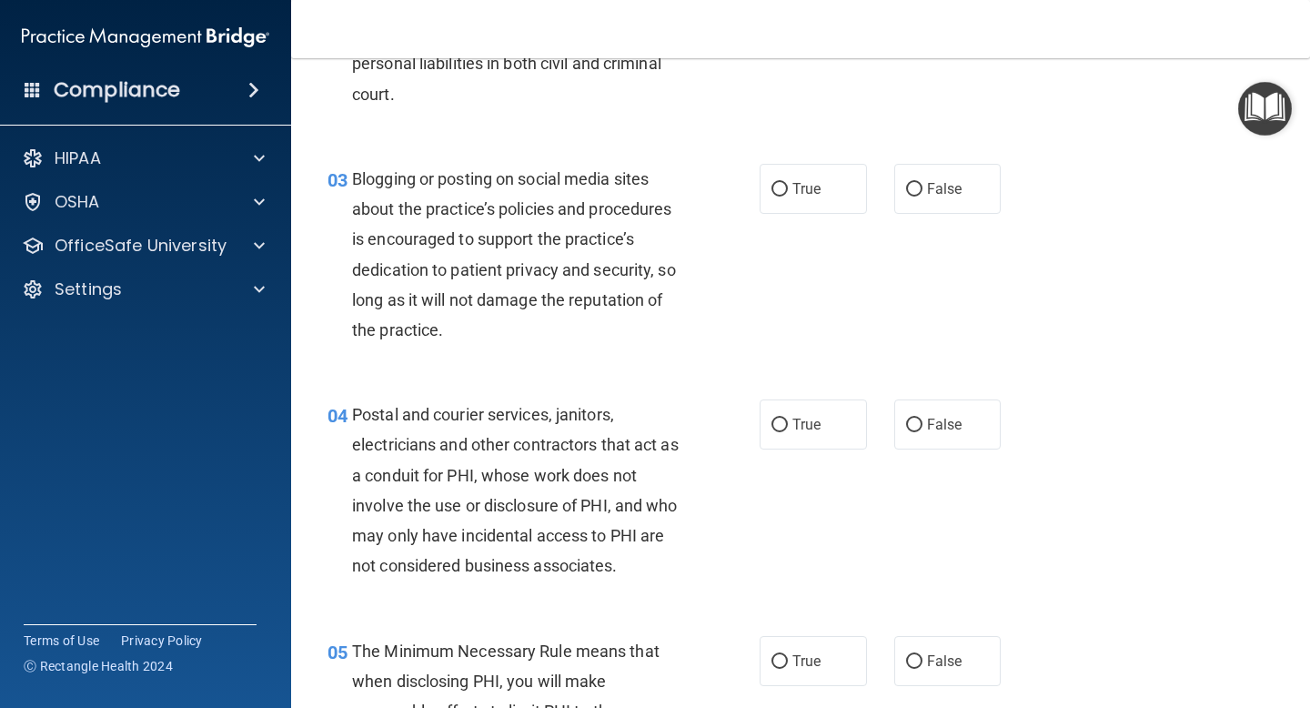
scroll to position [0, 0]
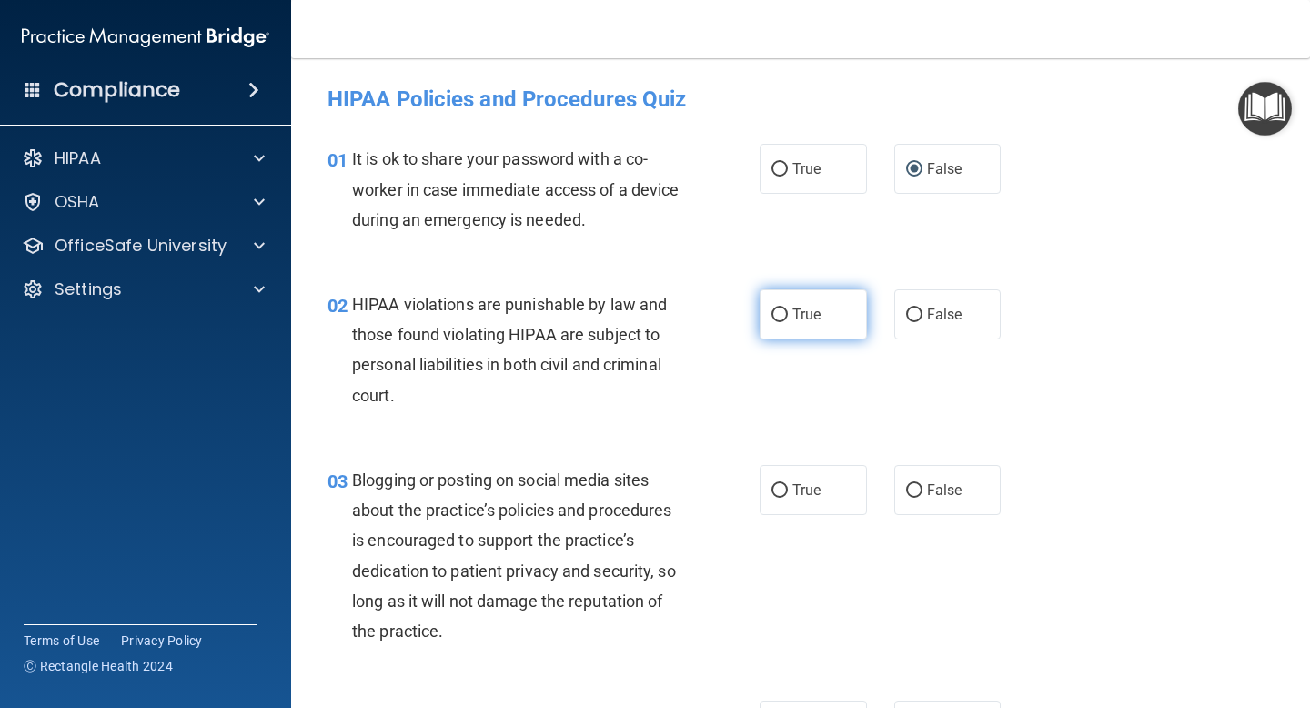
click at [783, 313] on input "True" at bounding box center [779, 315] width 16 height 14
radio input "true"
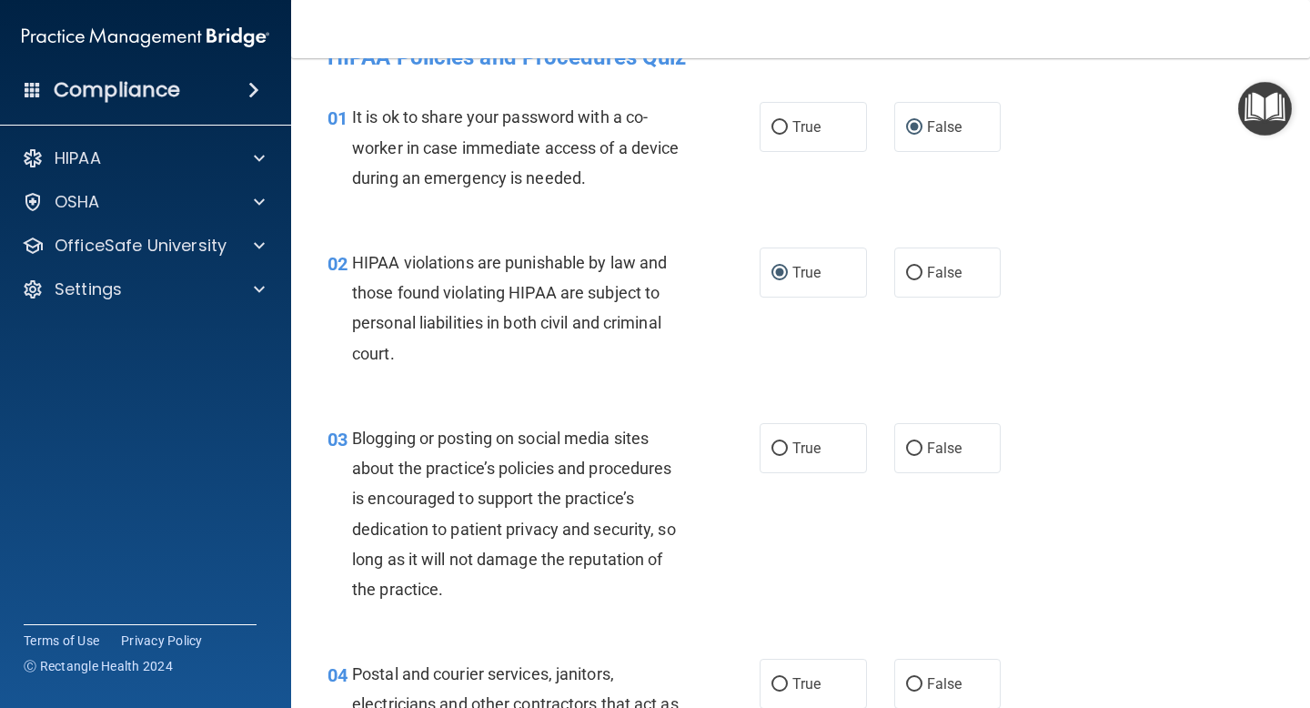
scroll to position [69, 0]
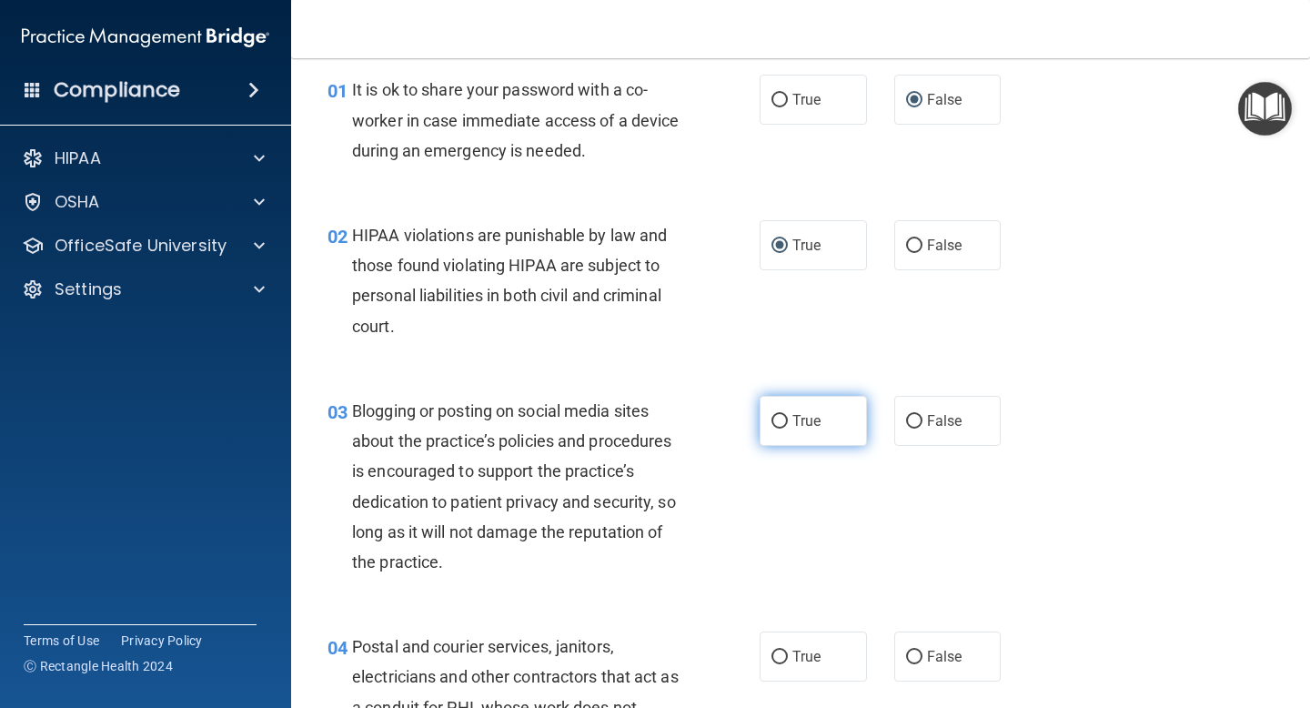
click at [780, 422] on input "True" at bounding box center [779, 422] width 16 height 14
radio input "true"
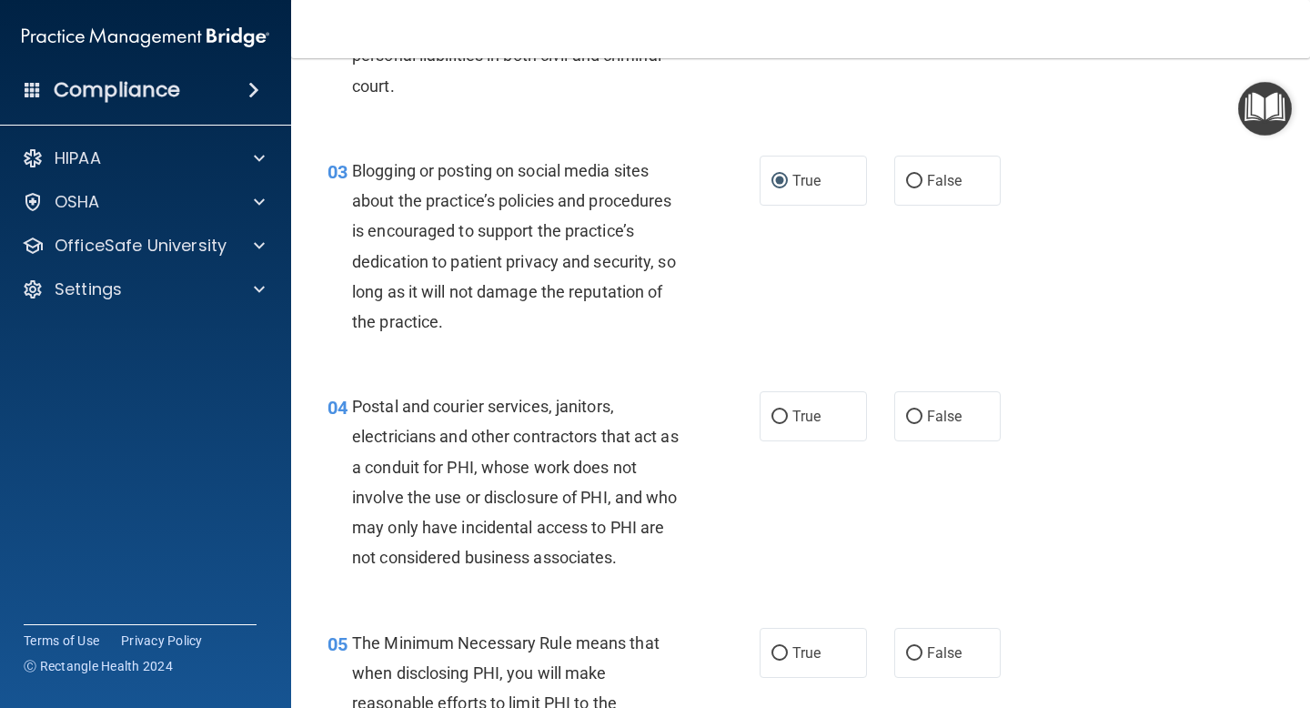
scroll to position [316, 0]
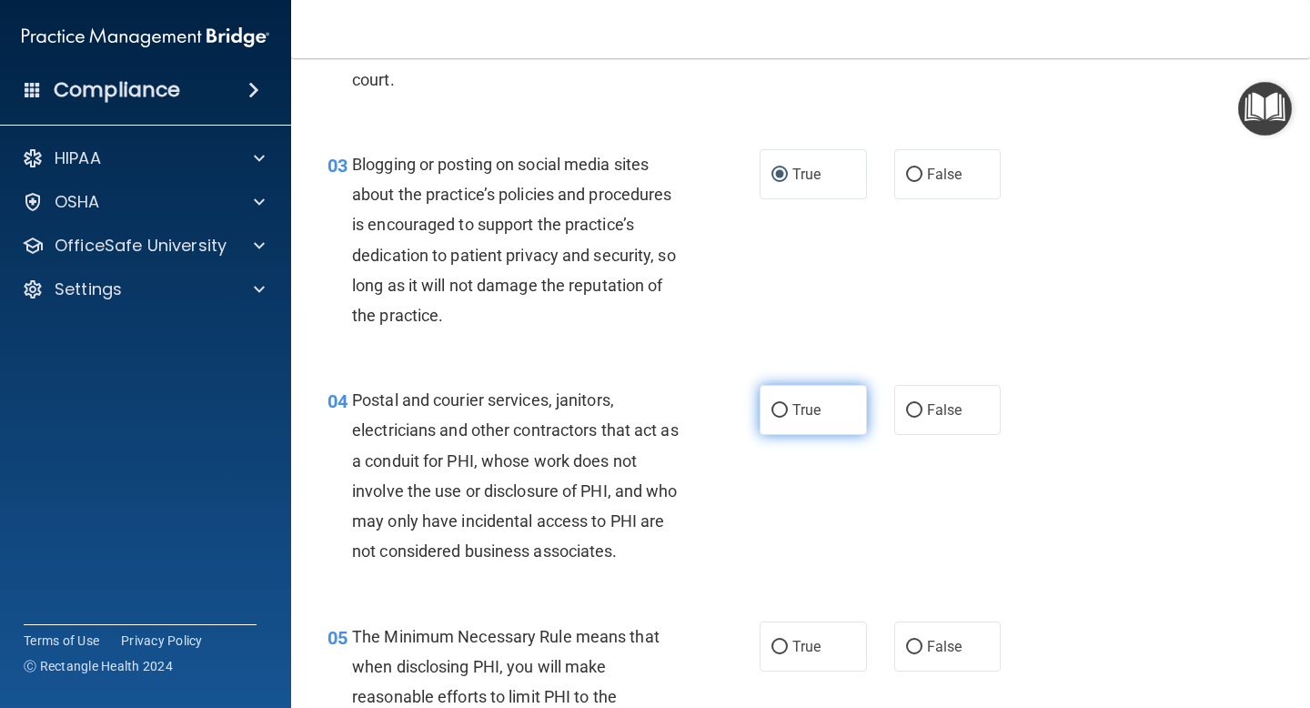
click at [776, 410] on input "True" at bounding box center [779, 411] width 16 height 14
radio input "true"
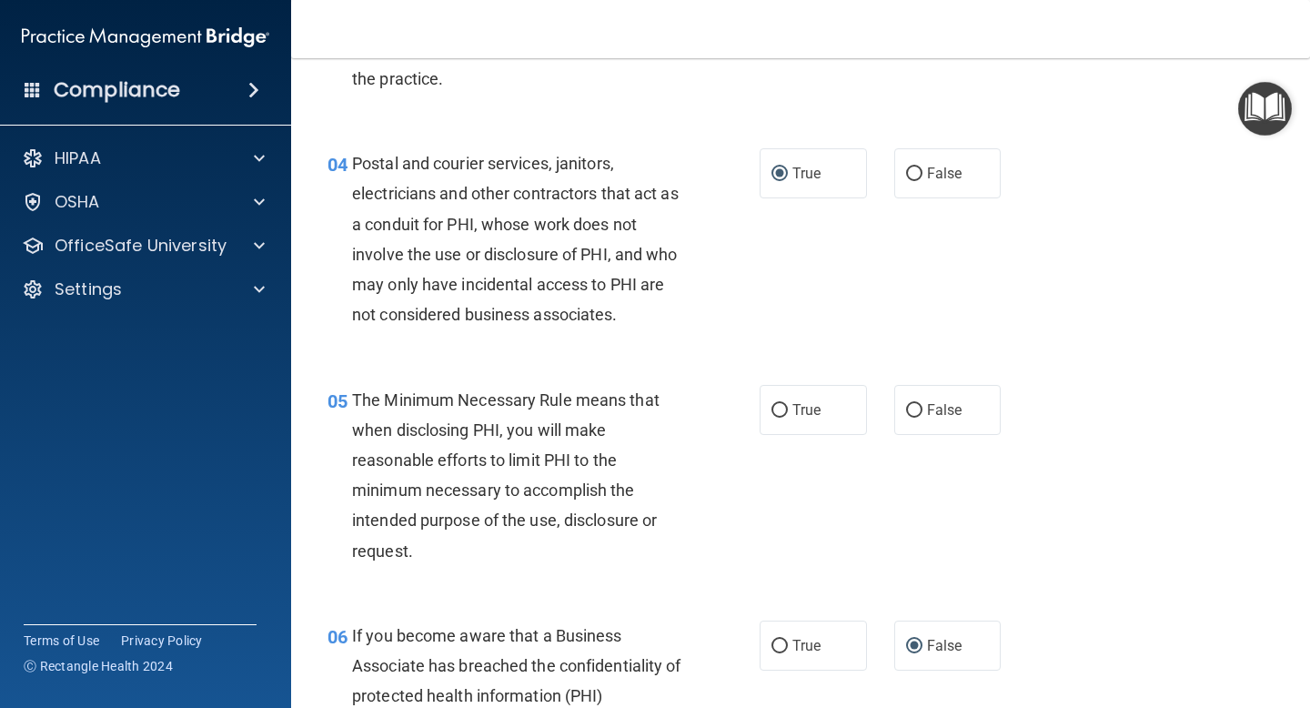
scroll to position [555, 0]
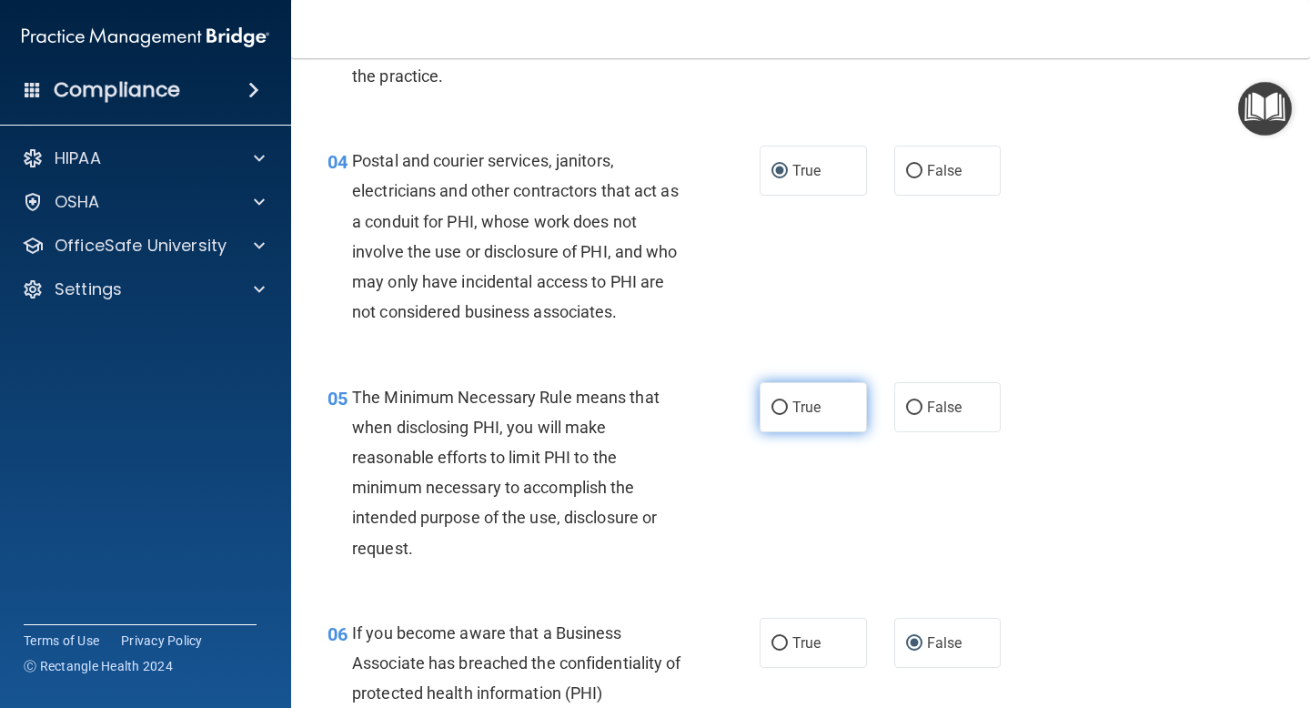
click at [781, 408] on input "True" at bounding box center [779, 408] width 16 height 14
radio input "true"
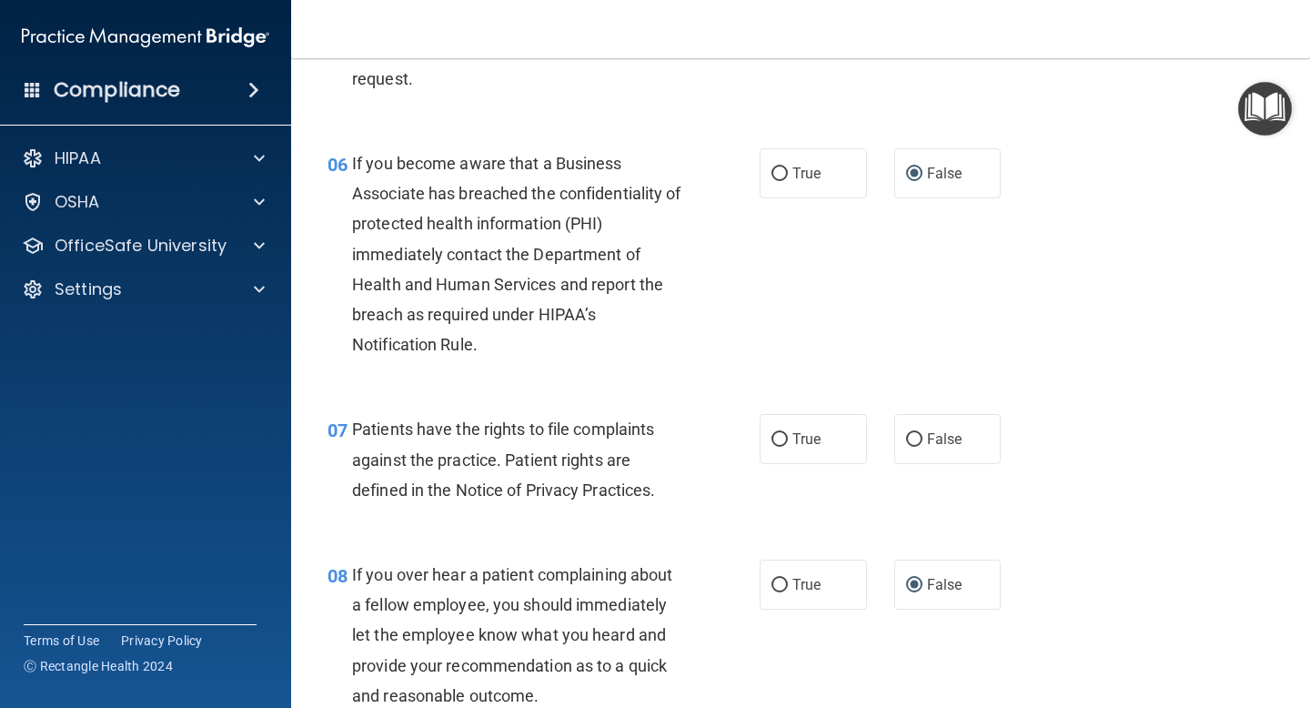
scroll to position [1043, 0]
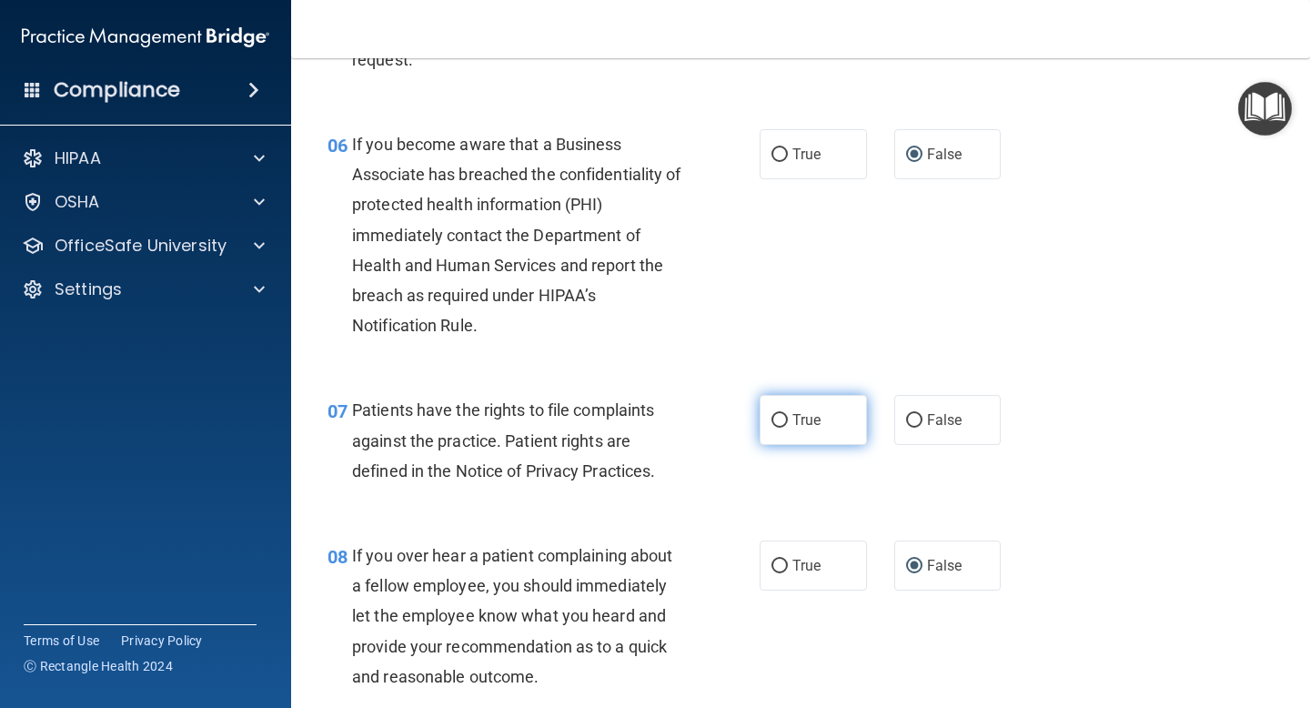
click at [784, 417] on input "True" at bounding box center [779, 421] width 16 height 14
radio input "true"
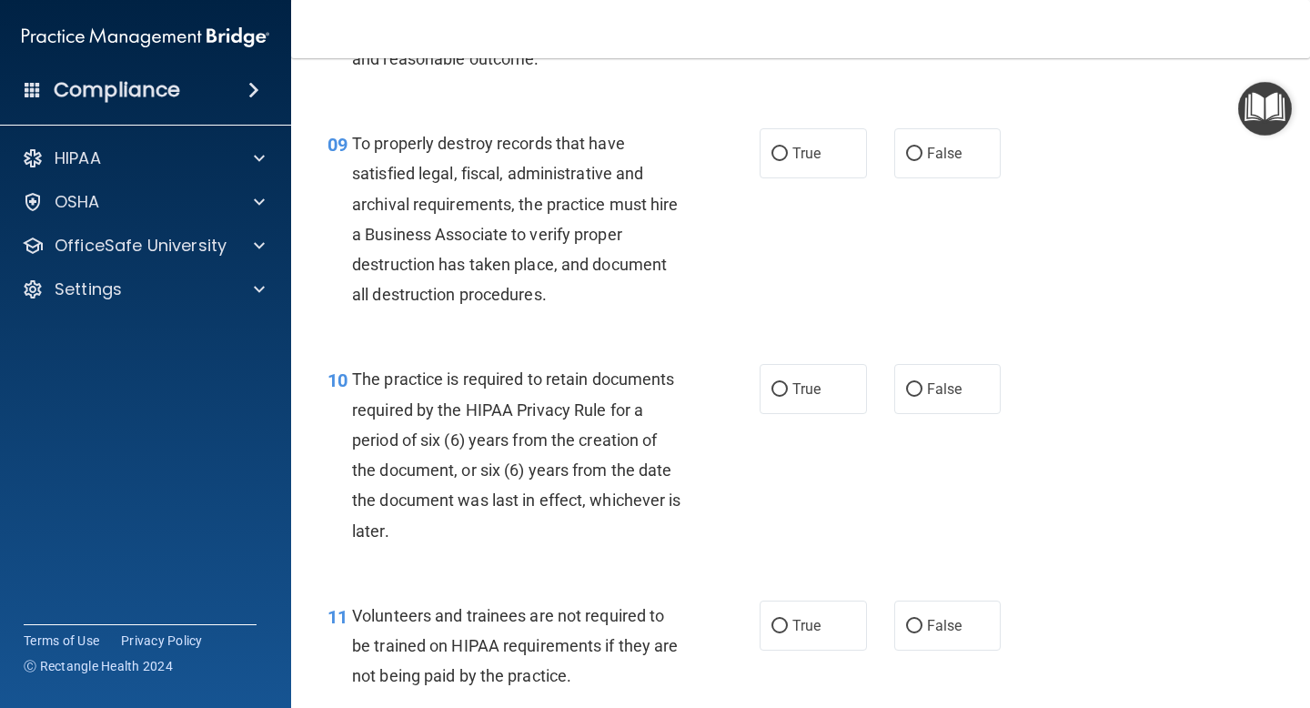
scroll to position [1664, 0]
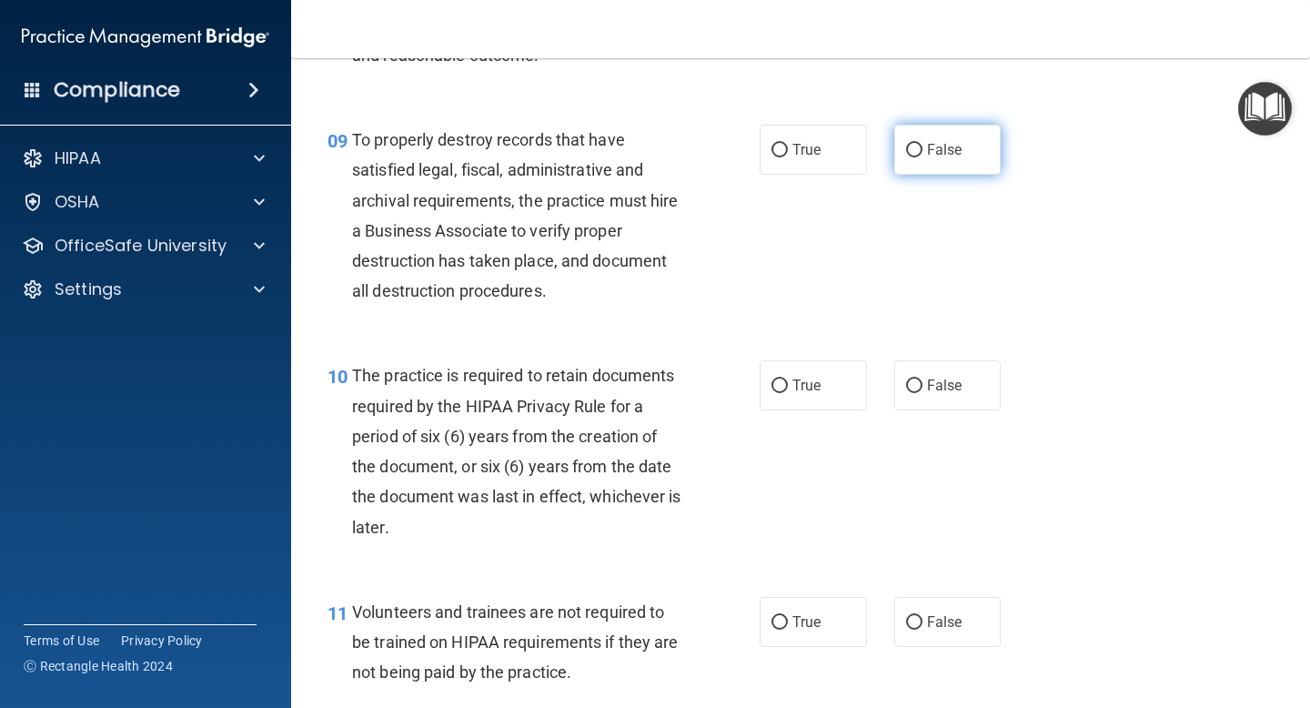
click at [912, 153] on input "False" at bounding box center [914, 151] width 16 height 14
radio input "true"
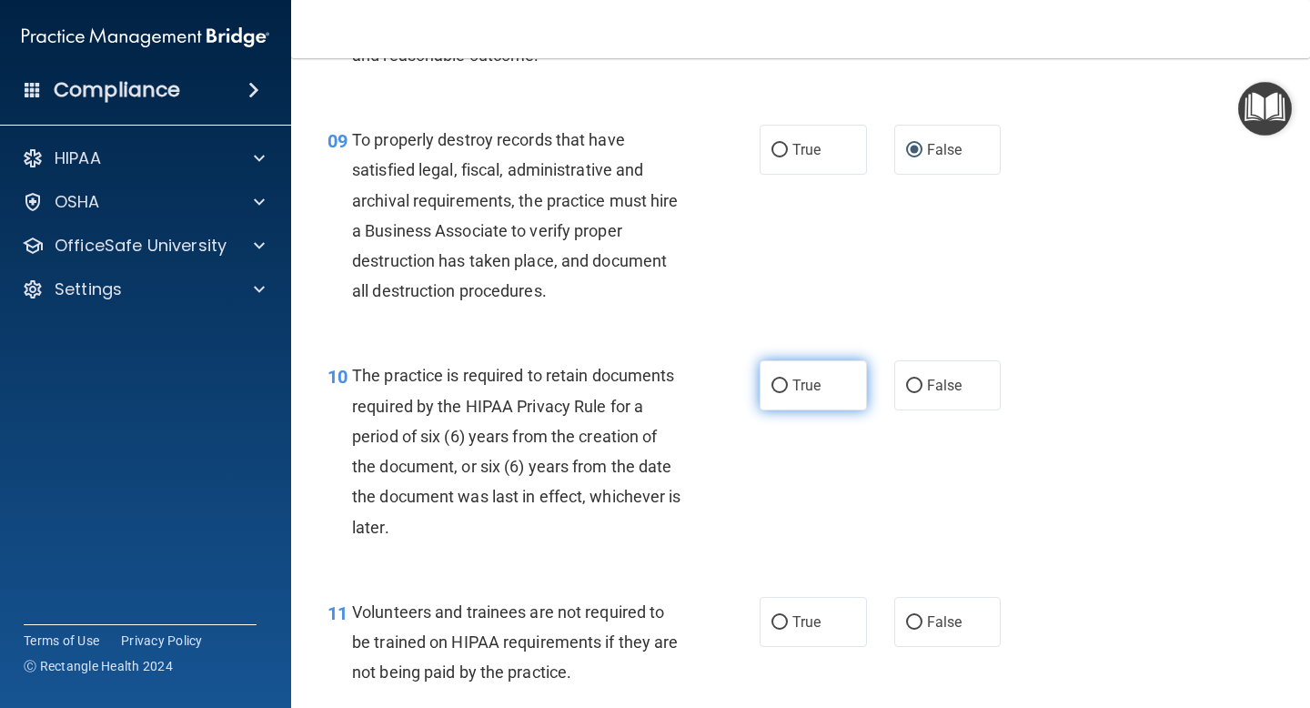
click at [782, 387] on input "True" at bounding box center [779, 386] width 16 height 14
radio input "true"
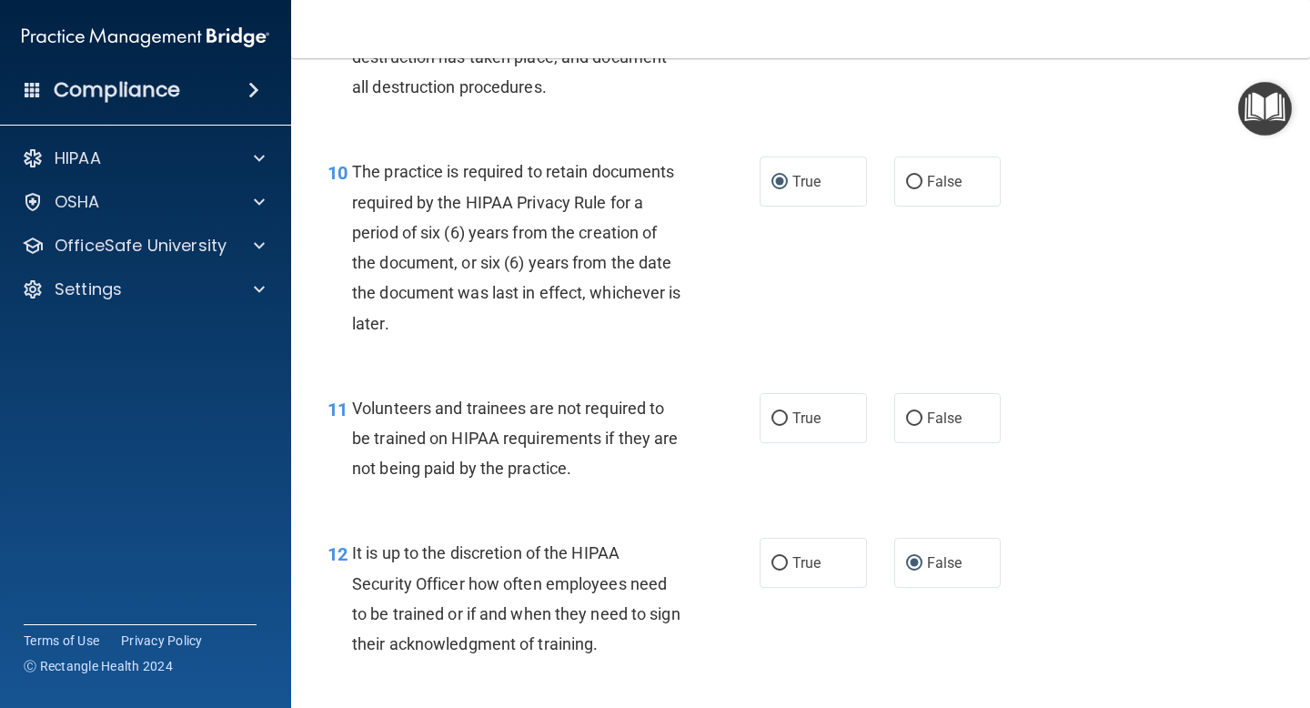
scroll to position [1872, 0]
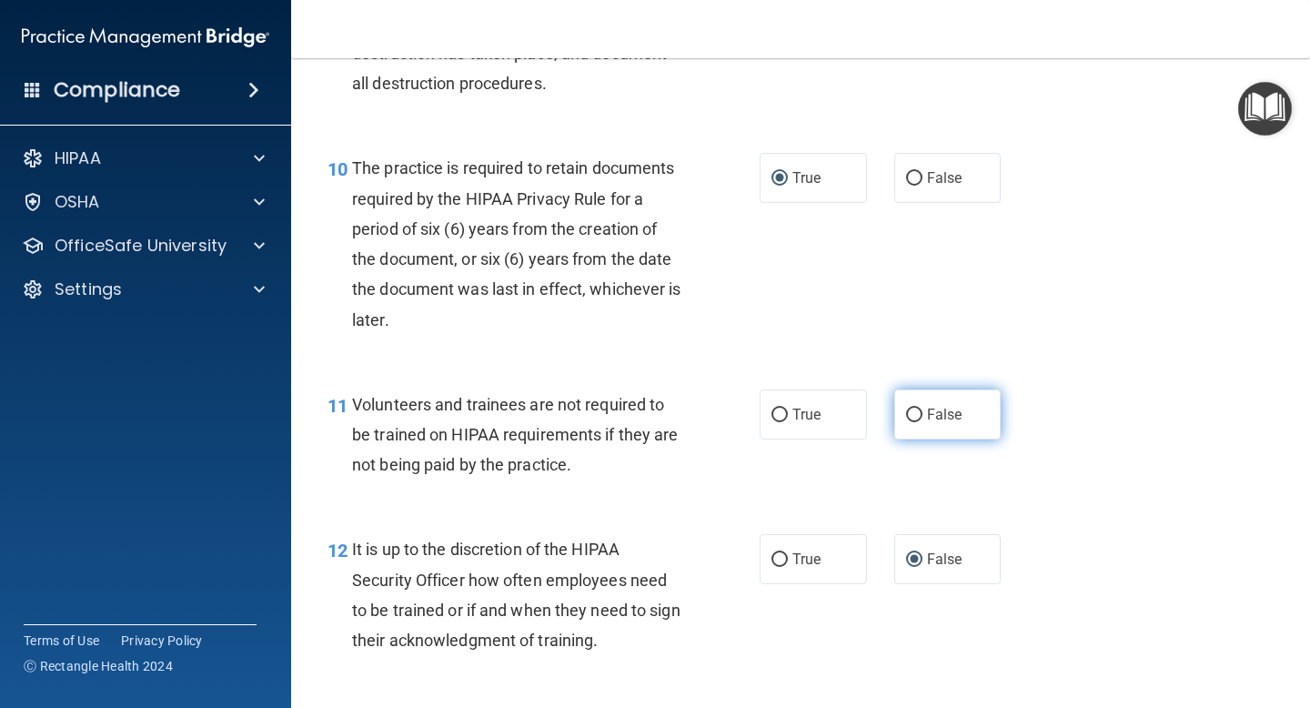
click at [916, 418] on input "False" at bounding box center [914, 415] width 16 height 14
radio input "true"
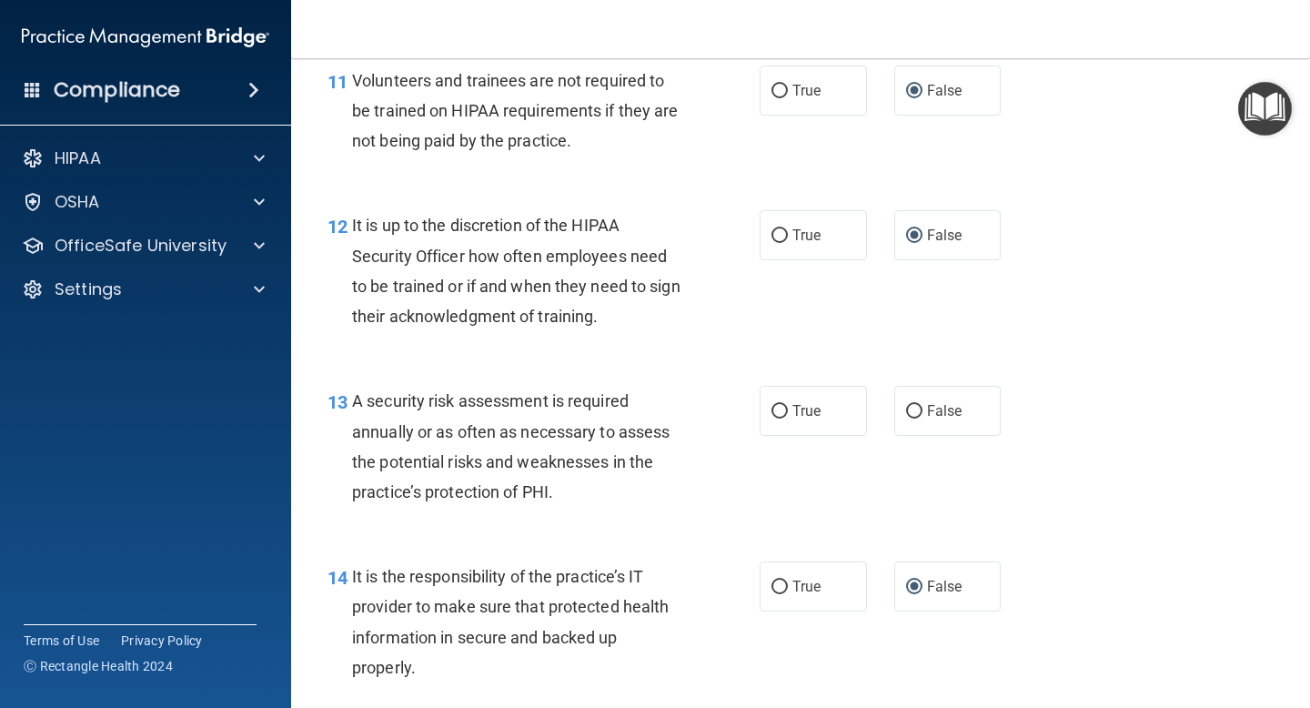
scroll to position [2265, 0]
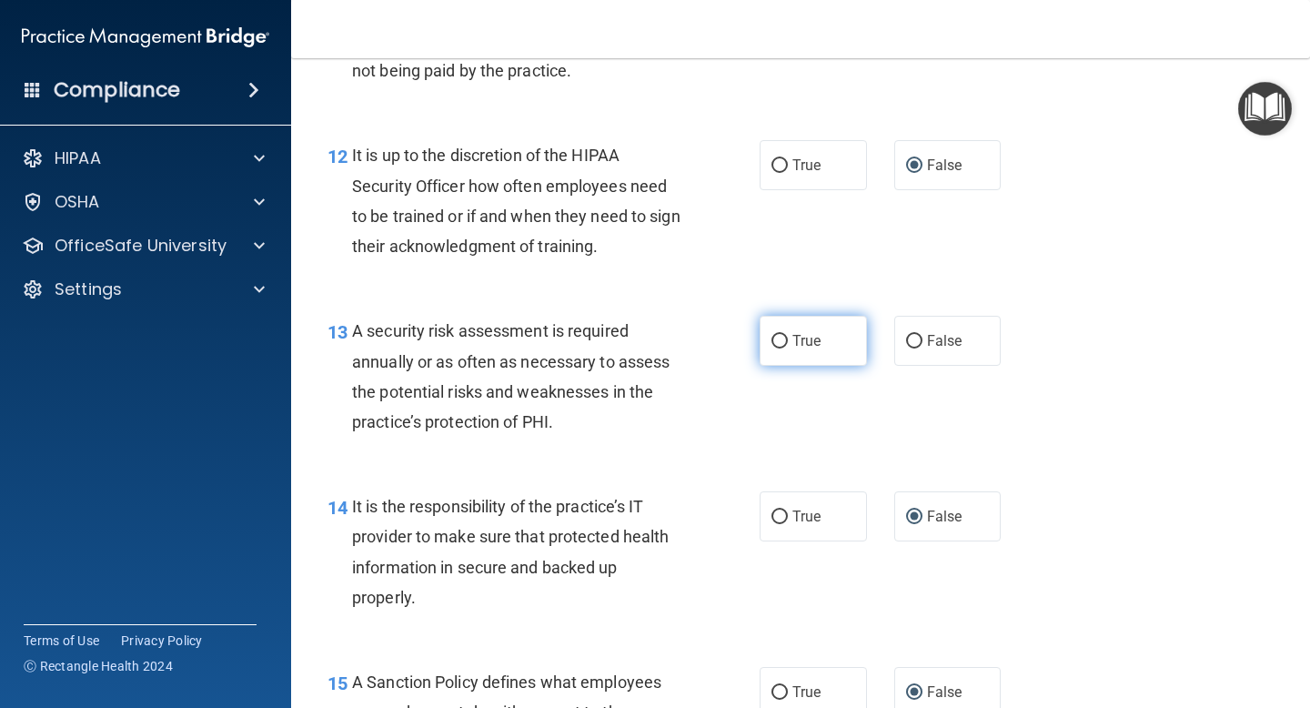
click at [783, 345] on input "True" at bounding box center [779, 342] width 16 height 14
radio input "true"
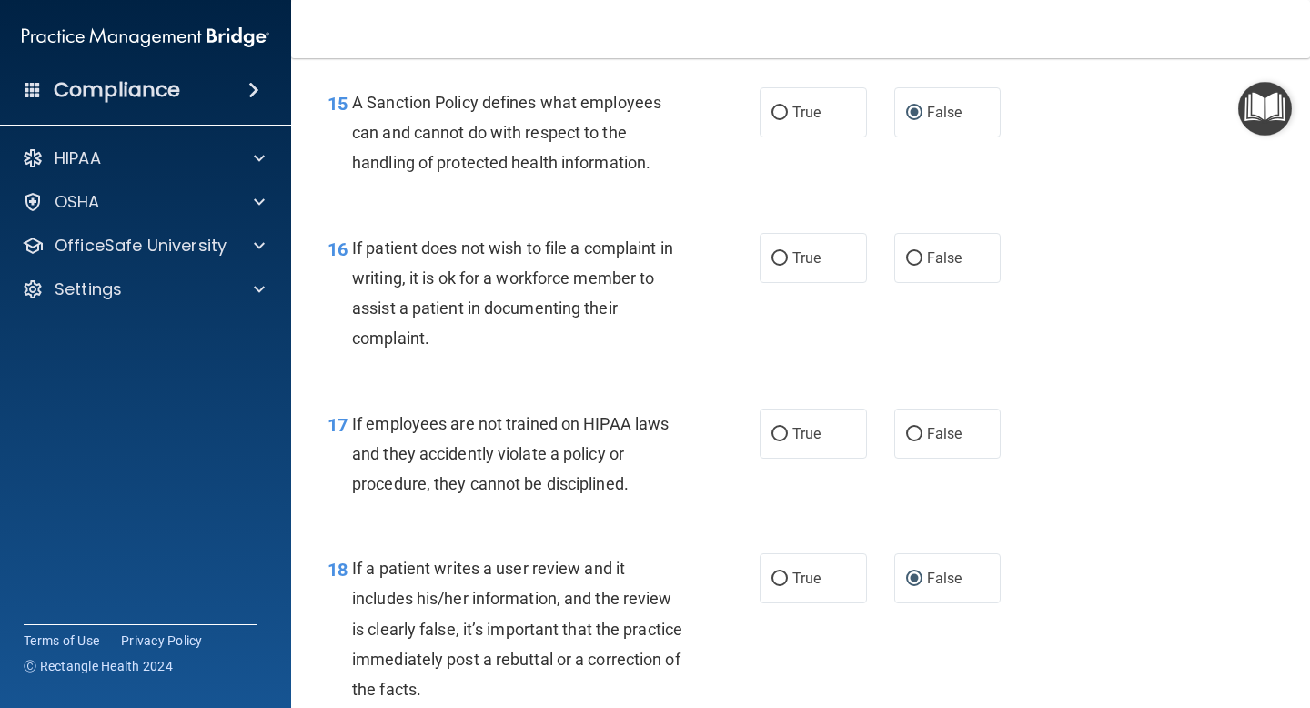
scroll to position [2847, 0]
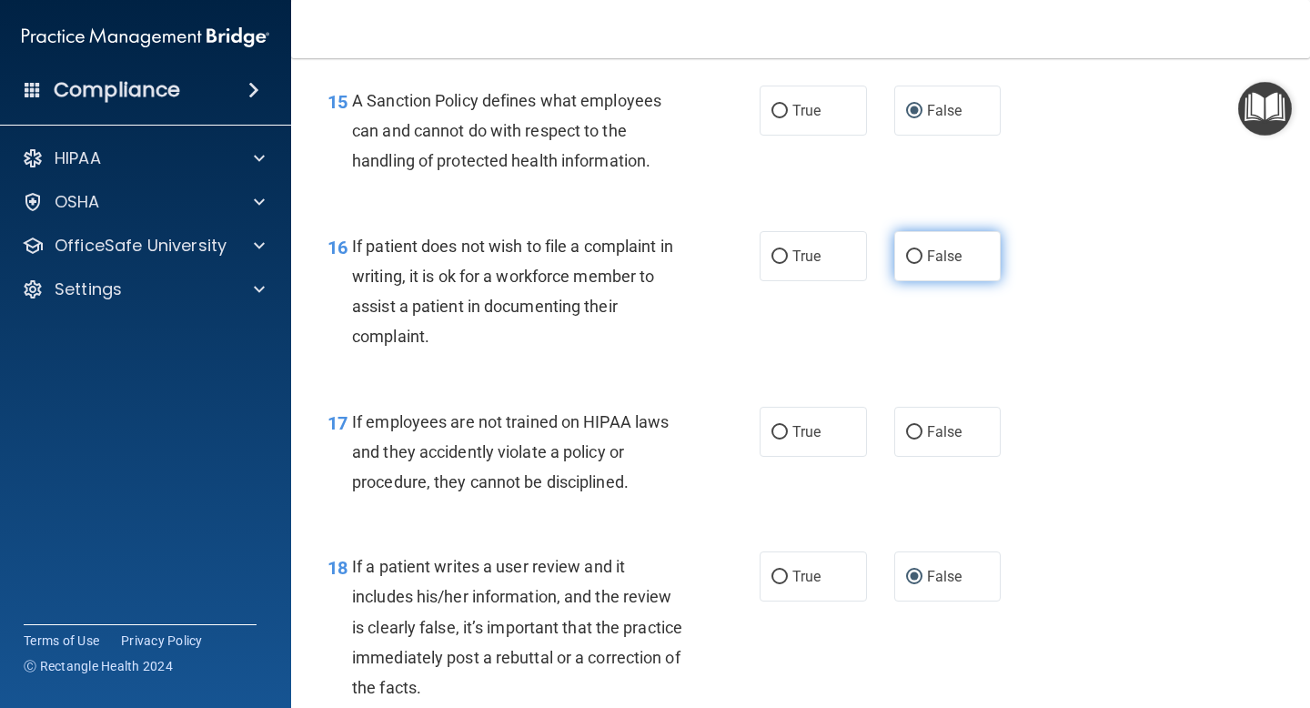
click at [911, 258] on input "False" at bounding box center [914, 257] width 16 height 14
radio input "true"
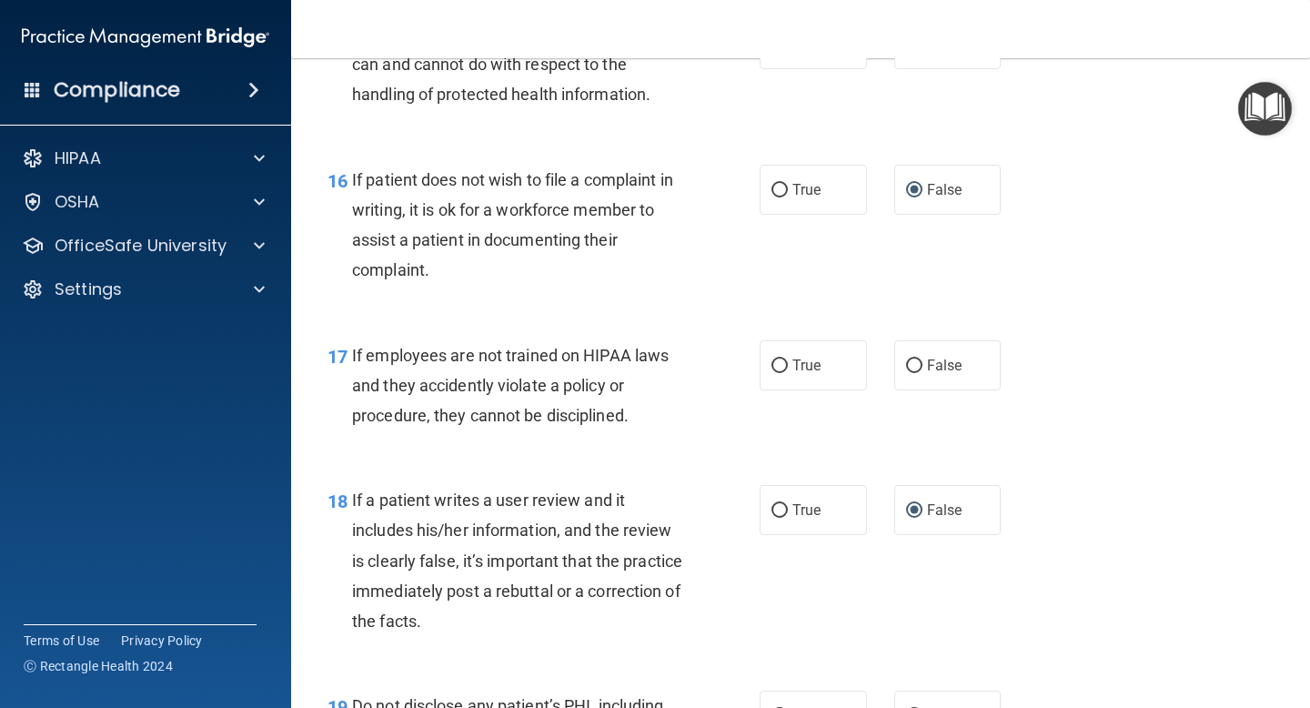
scroll to position [2915, 0]
click at [915, 362] on input "False" at bounding box center [914, 364] width 16 height 14
radio input "true"
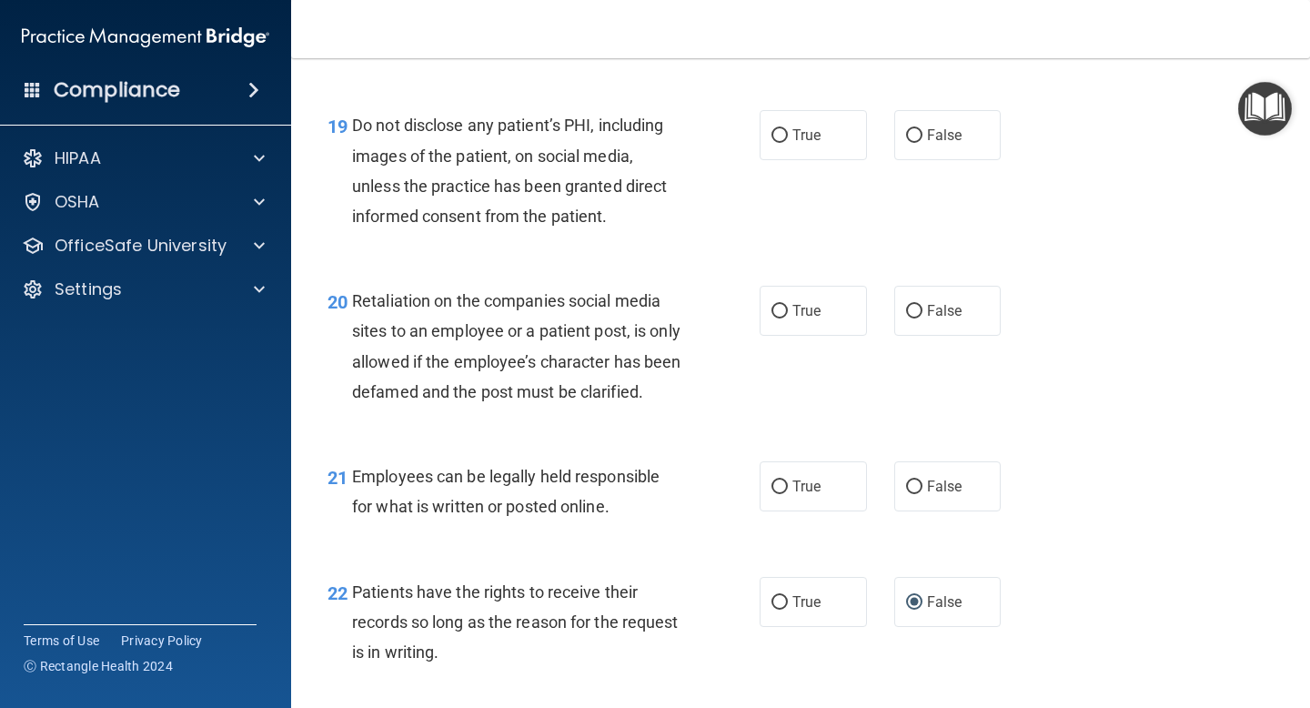
scroll to position [3490, 0]
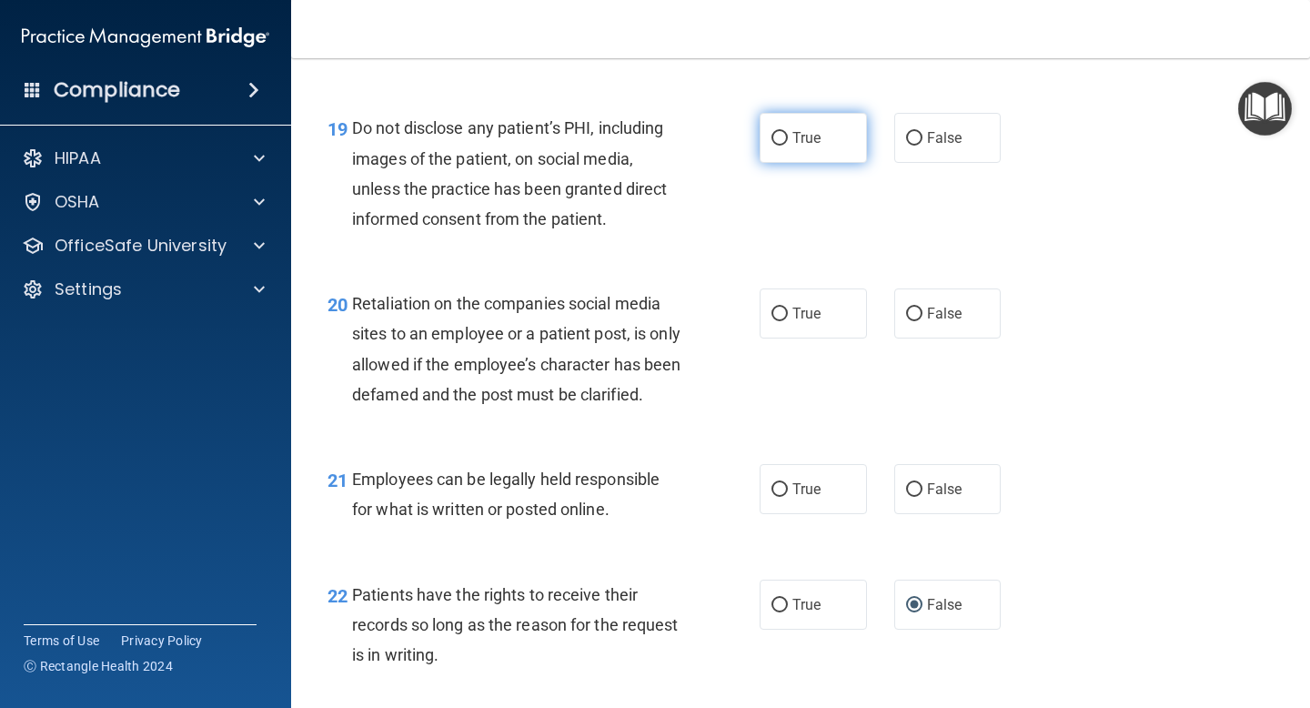
click at [778, 140] on input "True" at bounding box center [779, 139] width 16 height 14
radio input "true"
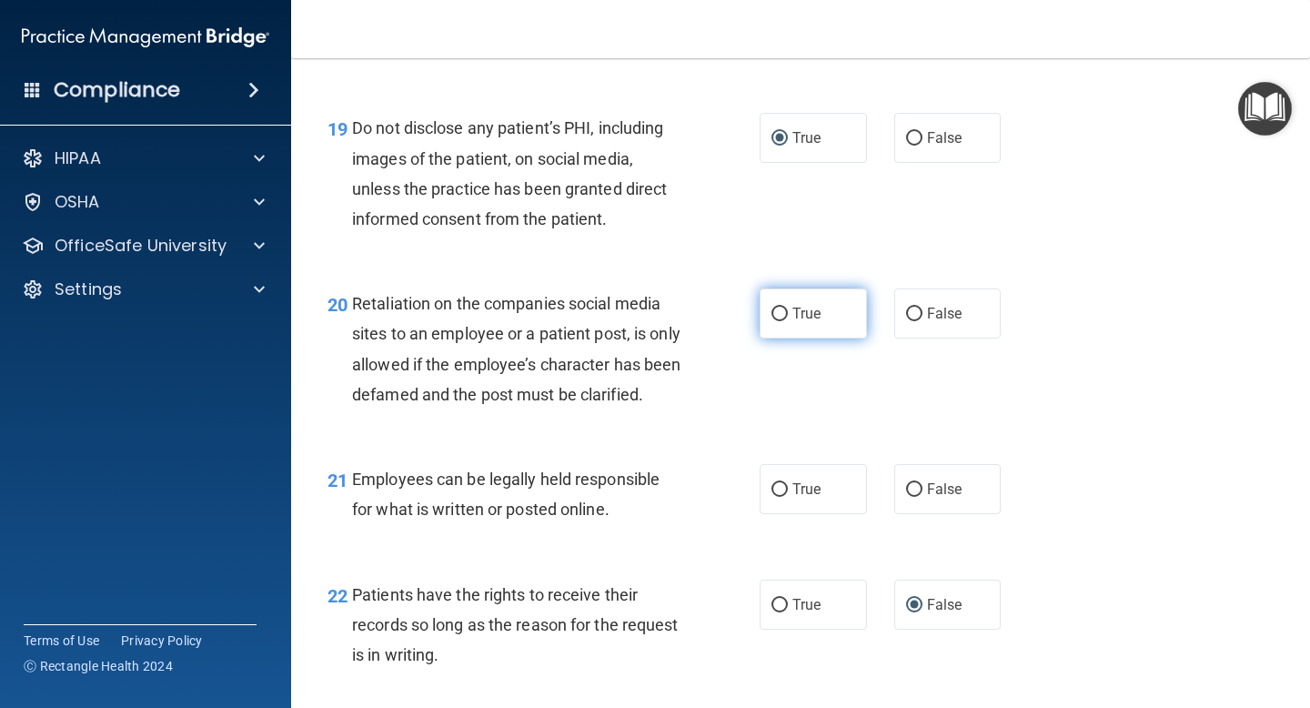
click at [778, 316] on input "True" at bounding box center [779, 314] width 16 height 14
radio input "true"
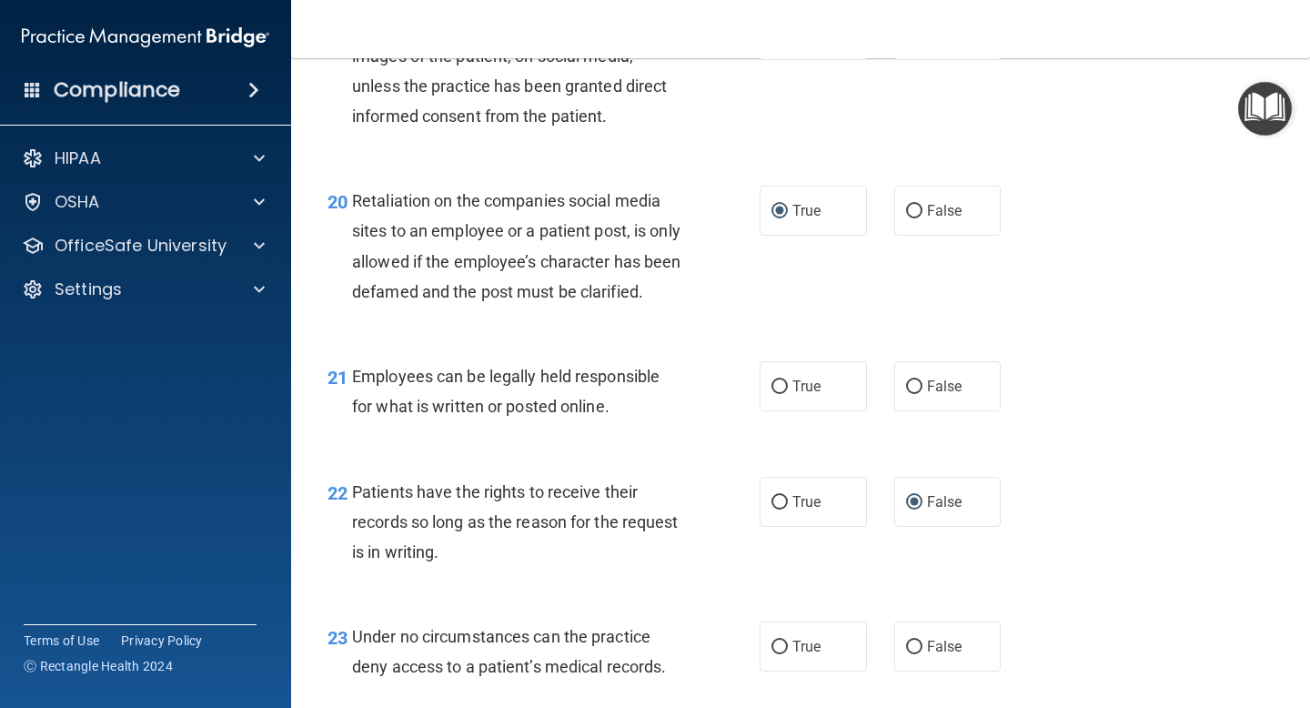
scroll to position [3605, 0]
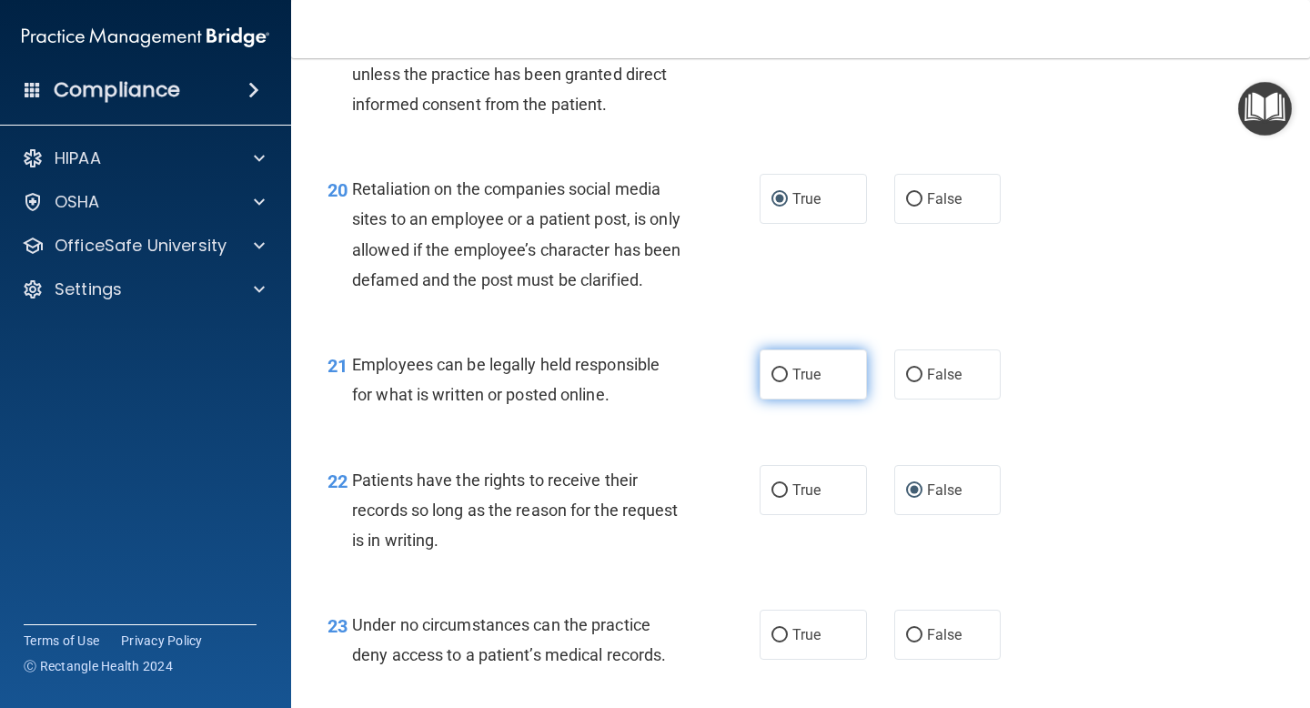
click at [777, 382] on input "True" at bounding box center [779, 375] width 16 height 14
radio input "true"
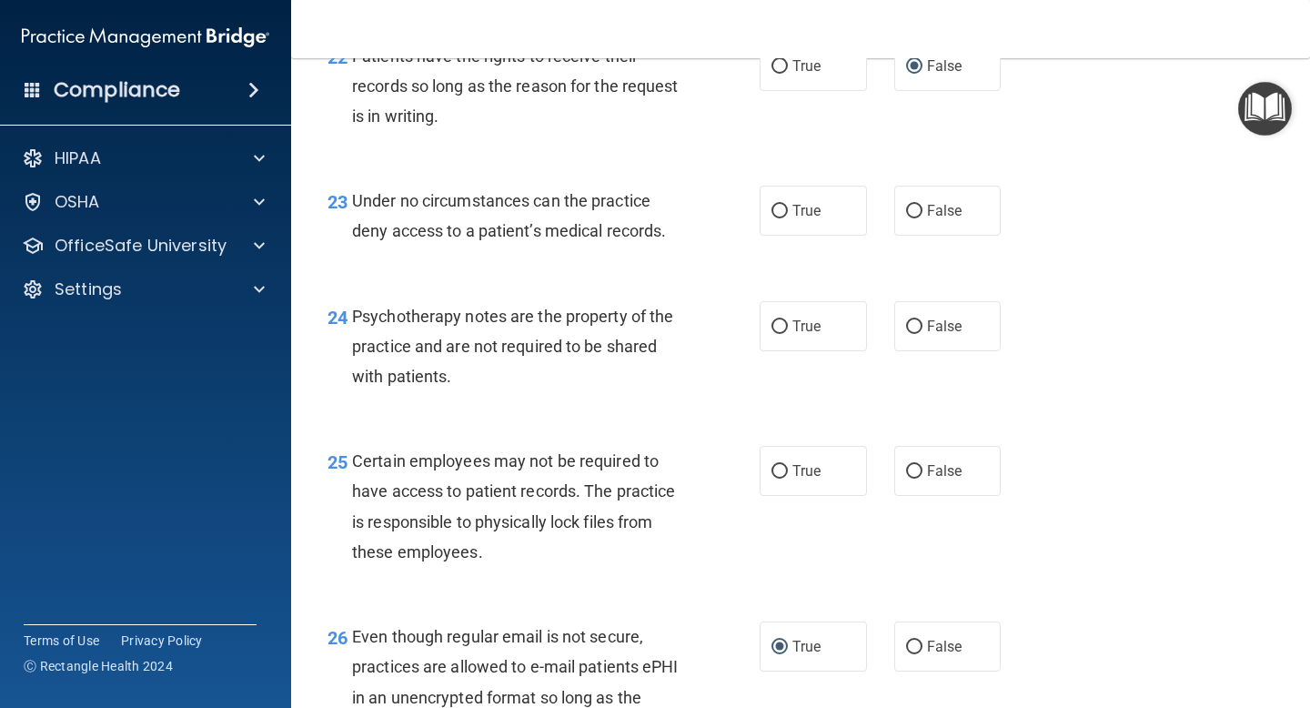
scroll to position [4070, 0]
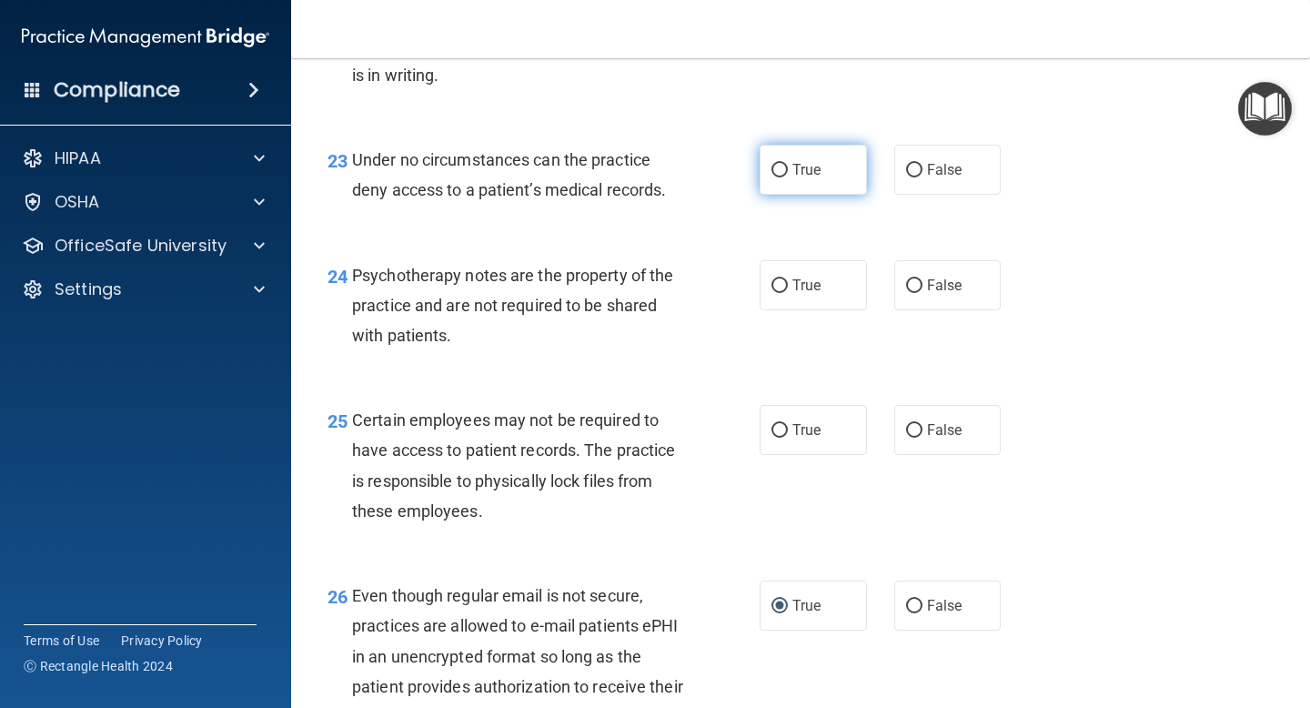
click at [780, 177] on input "True" at bounding box center [779, 171] width 16 height 14
radio input "true"
click at [783, 293] on input "True" at bounding box center [779, 286] width 16 height 14
radio input "true"
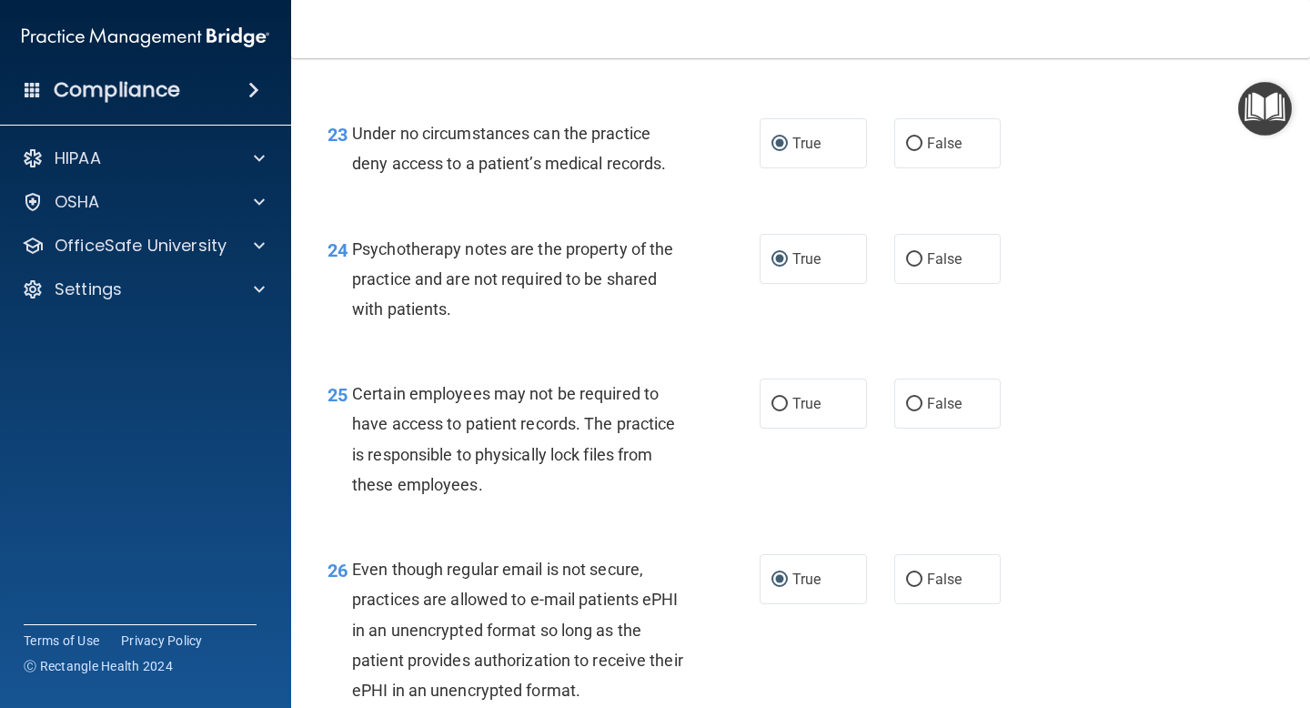
scroll to position [4105, 0]
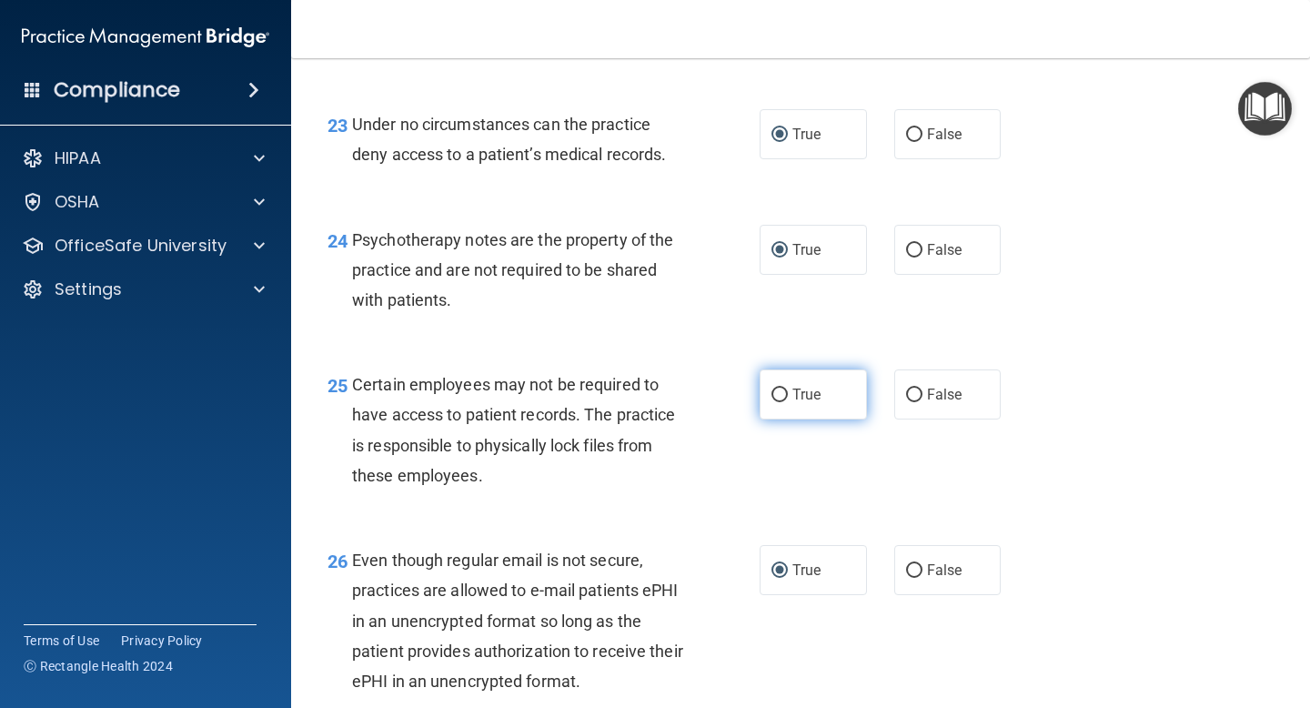
click at [780, 402] on input "True" at bounding box center [779, 395] width 16 height 14
radio input "true"
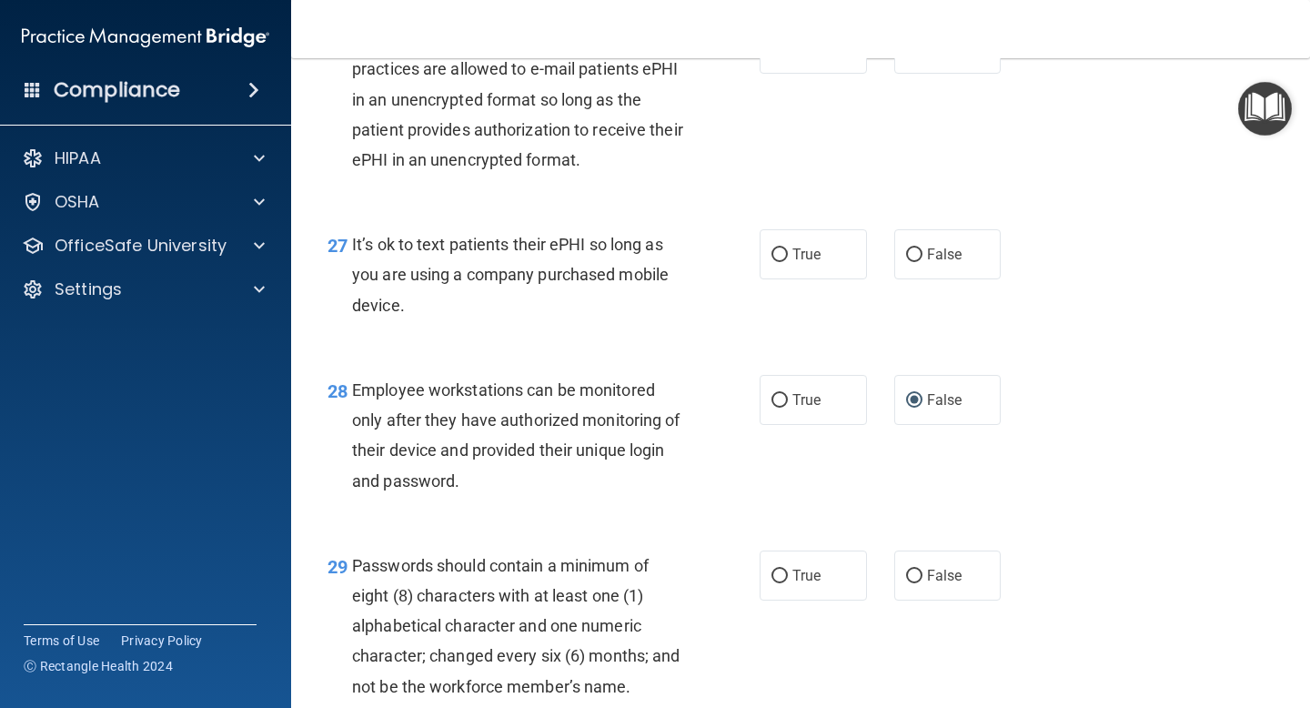
scroll to position [4599, 0]
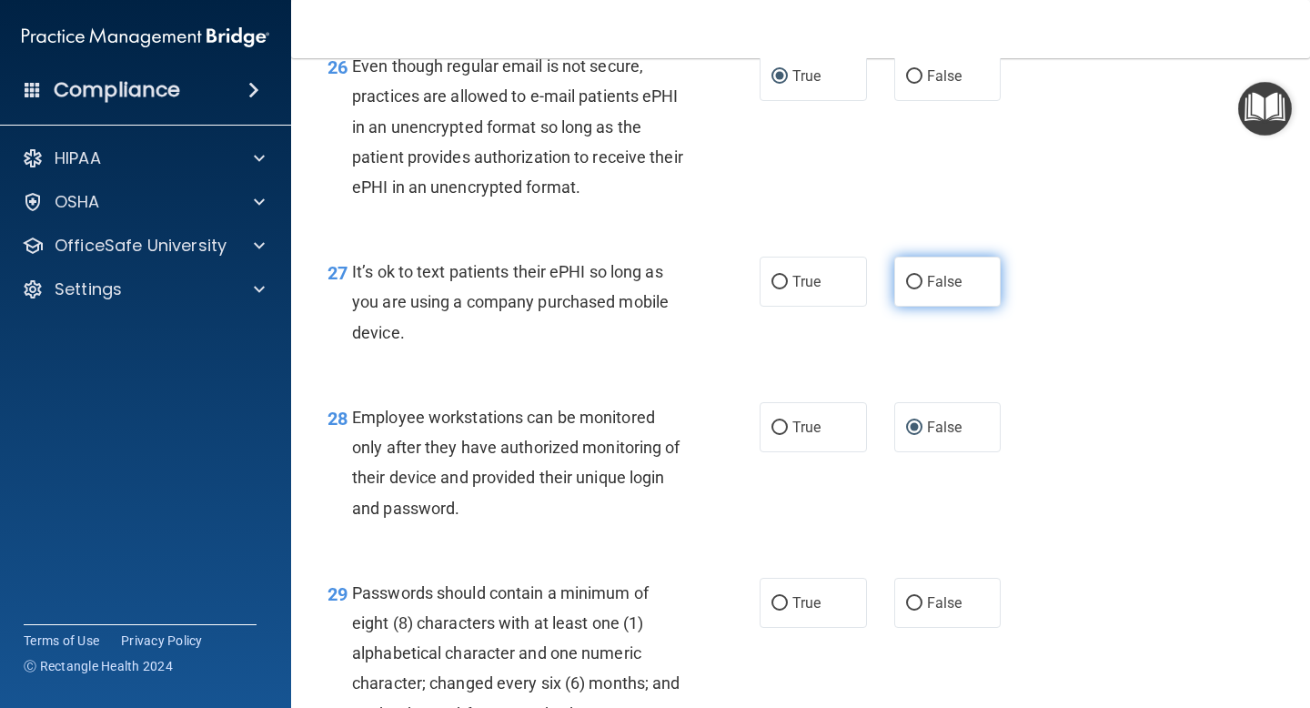
click at [918, 289] on input "False" at bounding box center [914, 283] width 16 height 14
radio input "true"
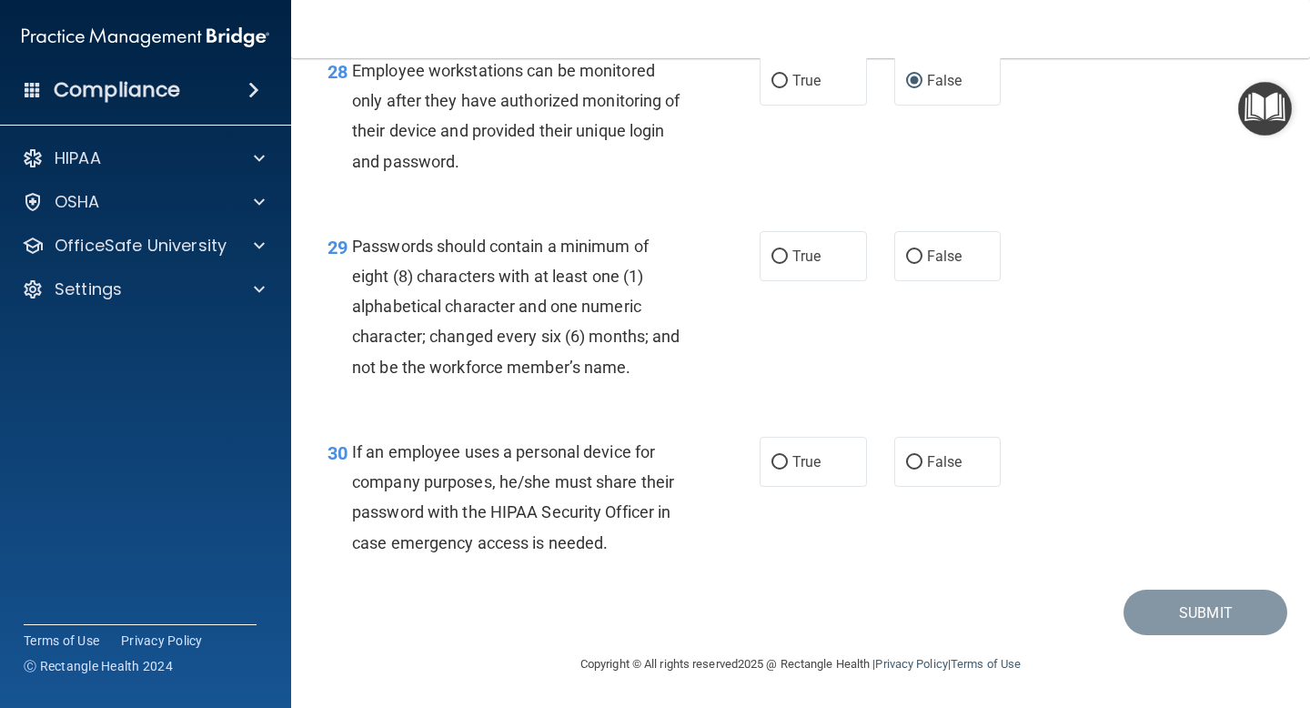
scroll to position [4973, 0]
click at [778, 261] on input "True" at bounding box center [779, 257] width 16 height 14
radio input "true"
click at [916, 463] on input "False" at bounding box center [914, 463] width 16 height 14
radio input "true"
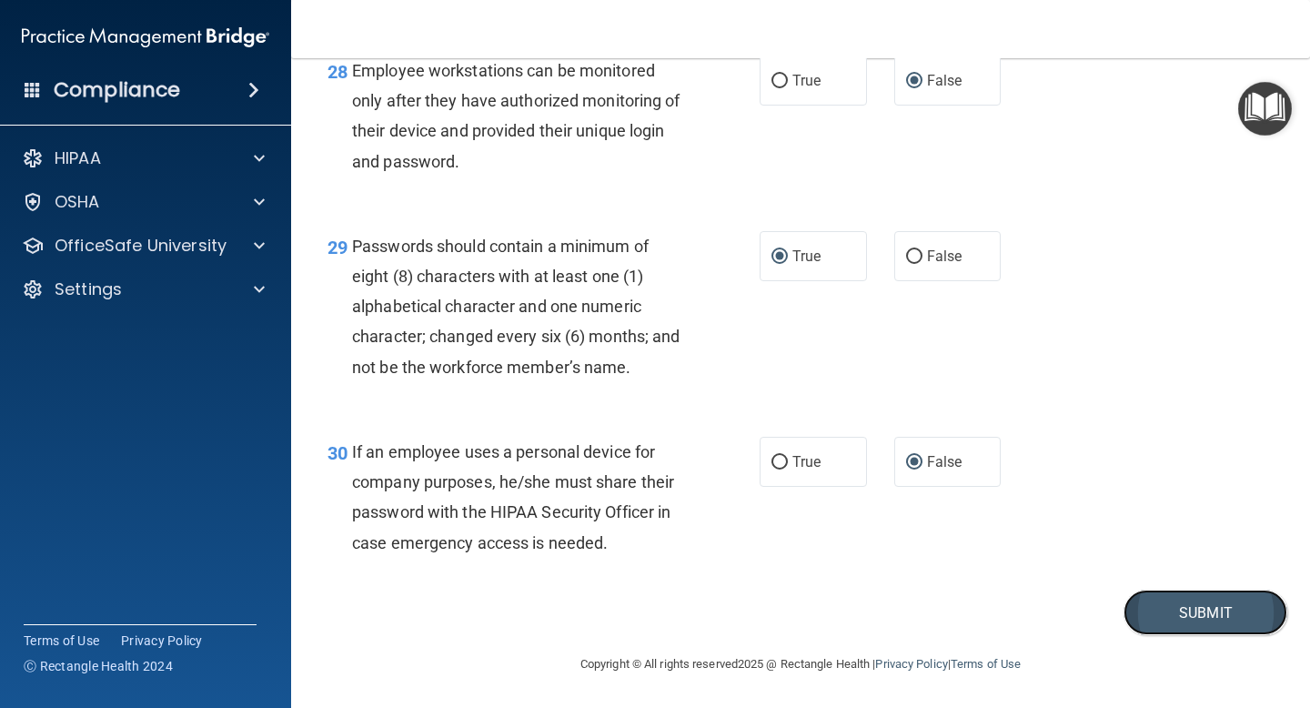
click at [1171, 624] on button "Submit" at bounding box center [1205, 612] width 164 height 46
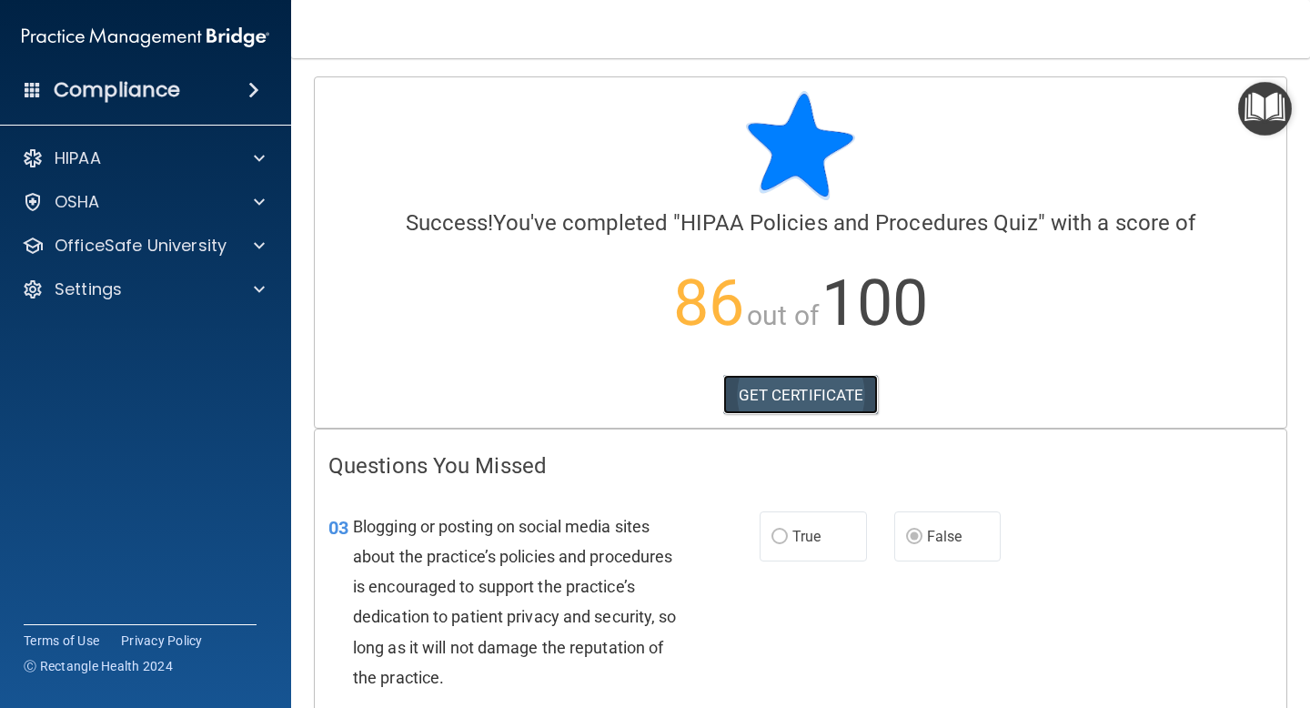
click at [778, 402] on link "GET CERTIFICATE" at bounding box center [801, 395] width 156 height 40
click at [206, 161] on div "HIPAA" at bounding box center [121, 158] width 226 height 22
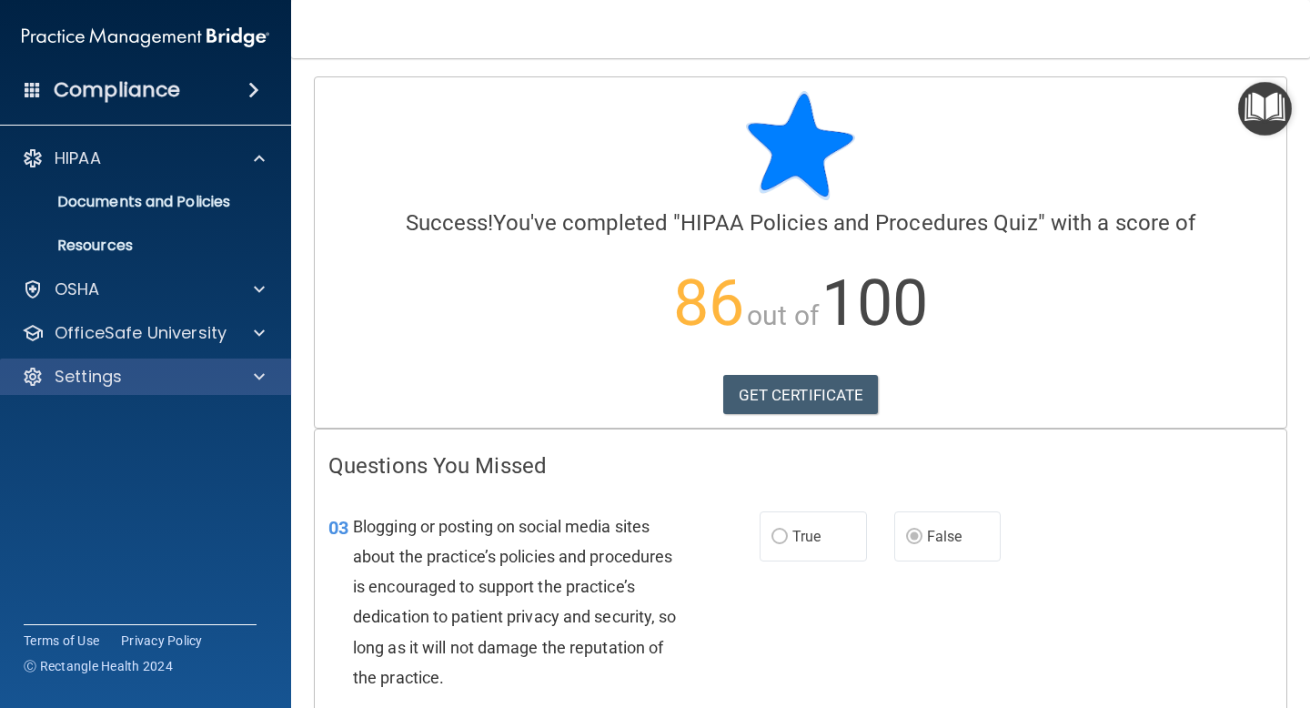
click at [115, 389] on div "Settings" at bounding box center [146, 376] width 292 height 36
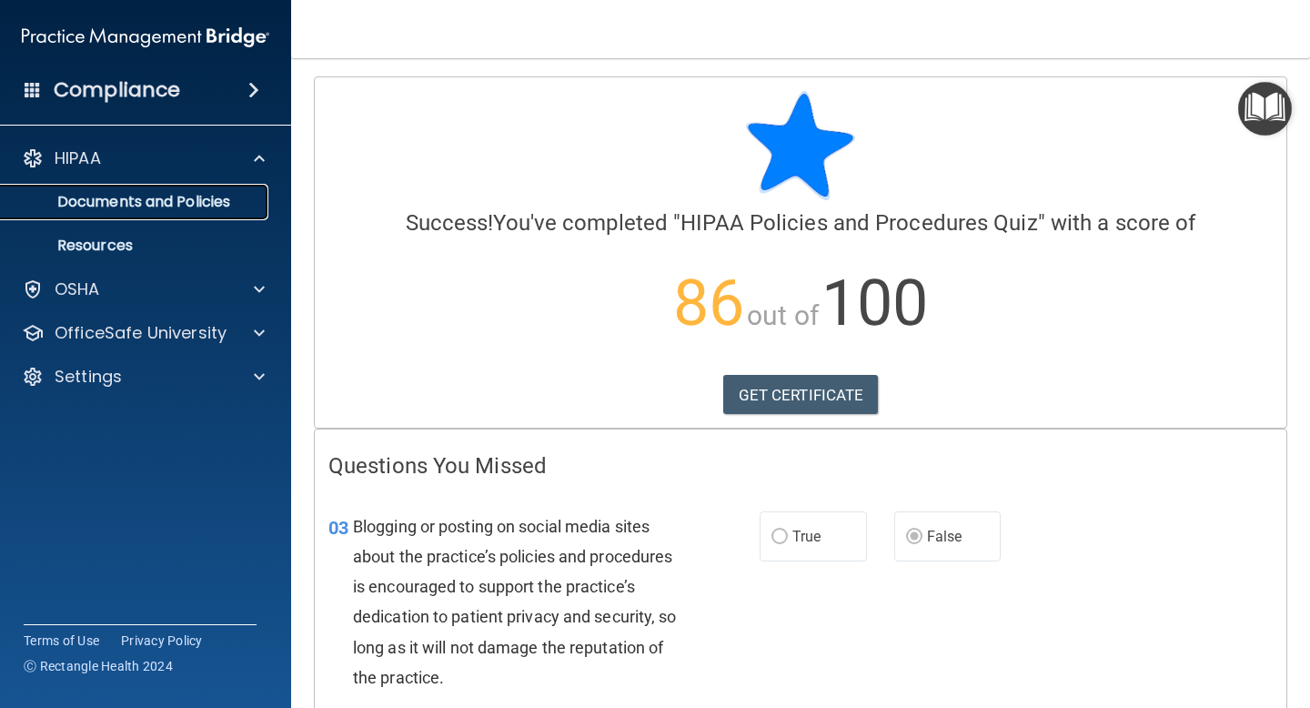
click at [87, 201] on p "Documents and Policies" at bounding box center [136, 202] width 248 height 18
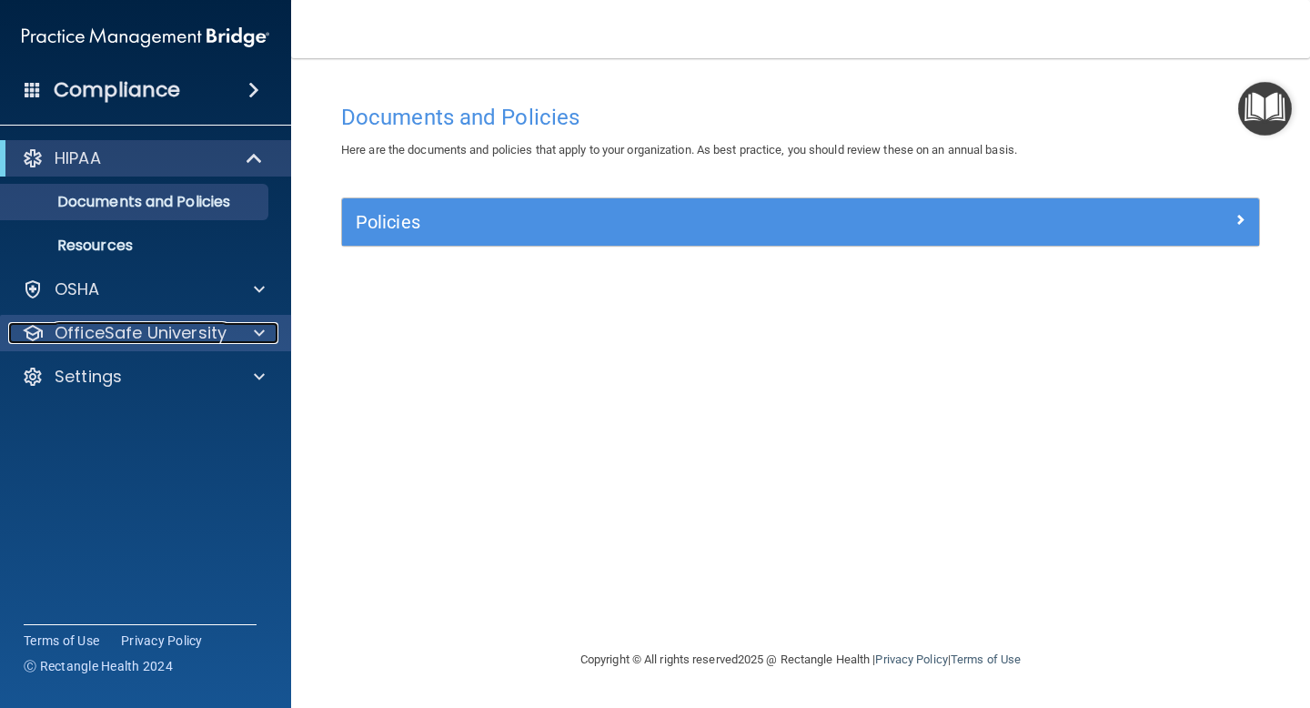
click at [94, 331] on p "OfficeSafe University" at bounding box center [141, 333] width 172 height 22
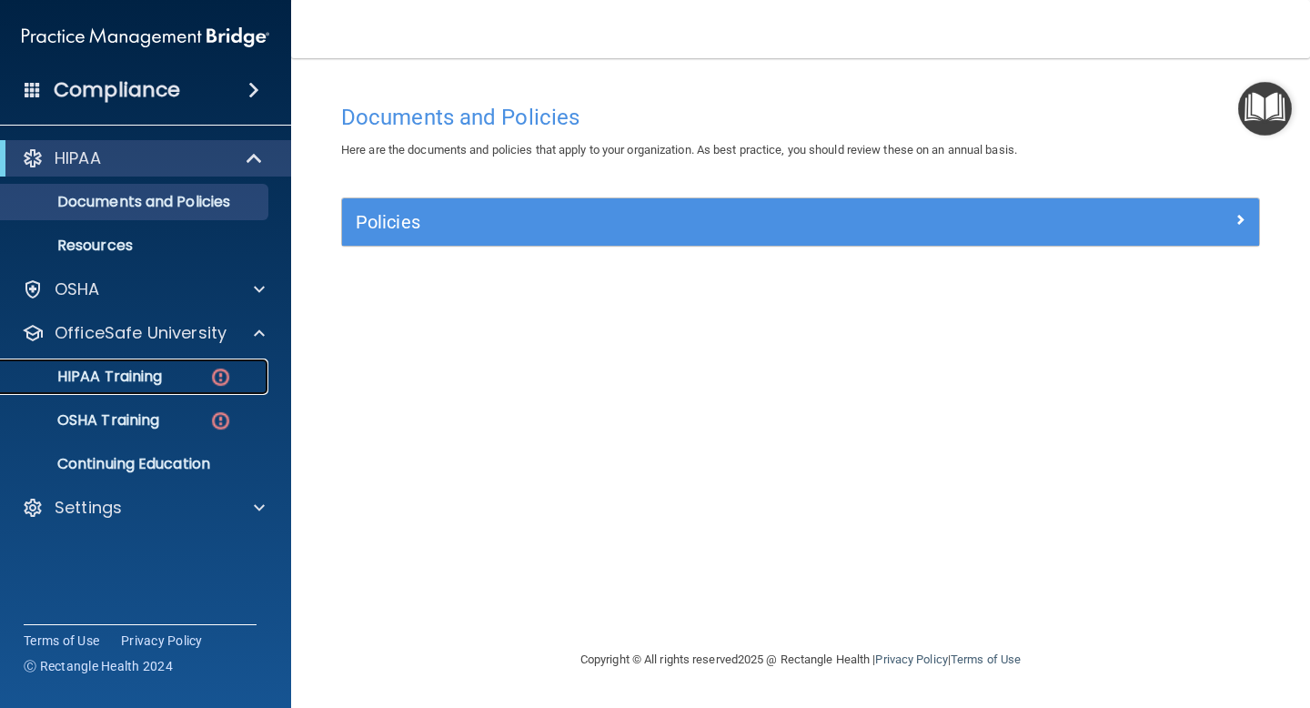
click at [86, 372] on p "HIPAA Training" at bounding box center [87, 376] width 150 height 18
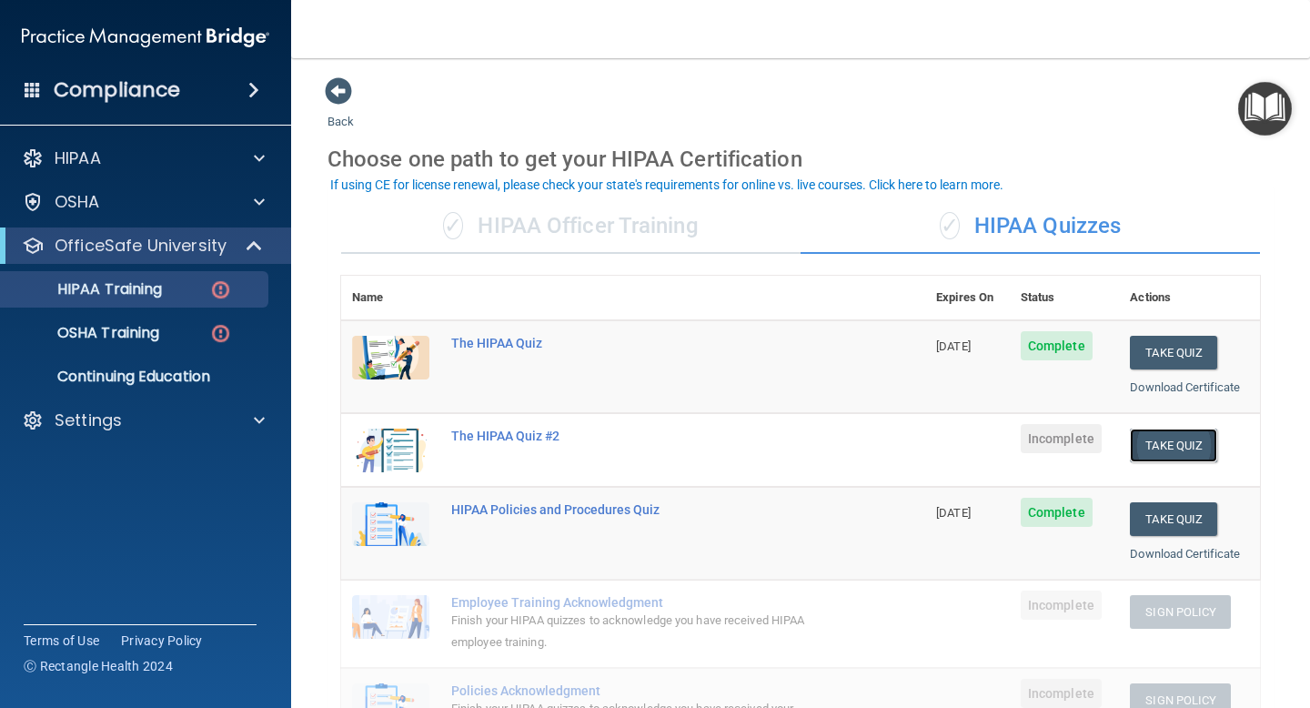
click at [1175, 443] on button "Take Quiz" at bounding box center [1173, 445] width 87 height 34
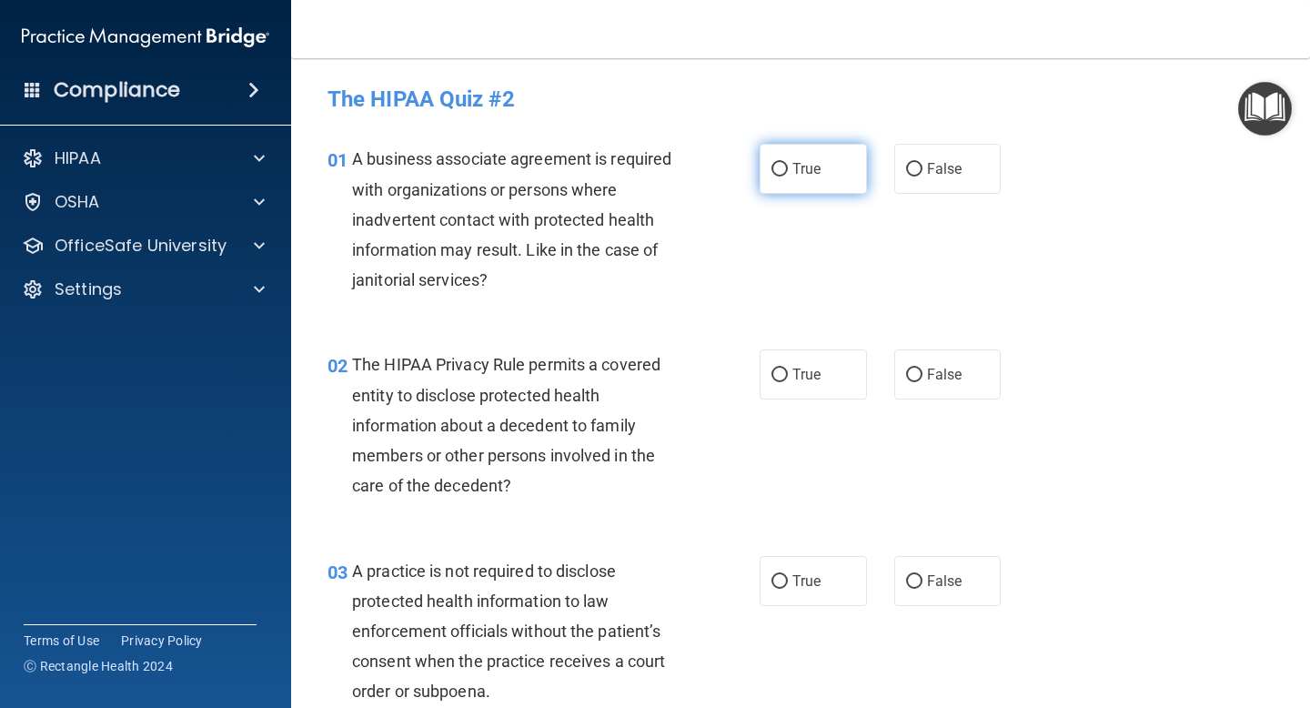
click at [781, 166] on input "True" at bounding box center [779, 170] width 16 height 14
radio input "true"
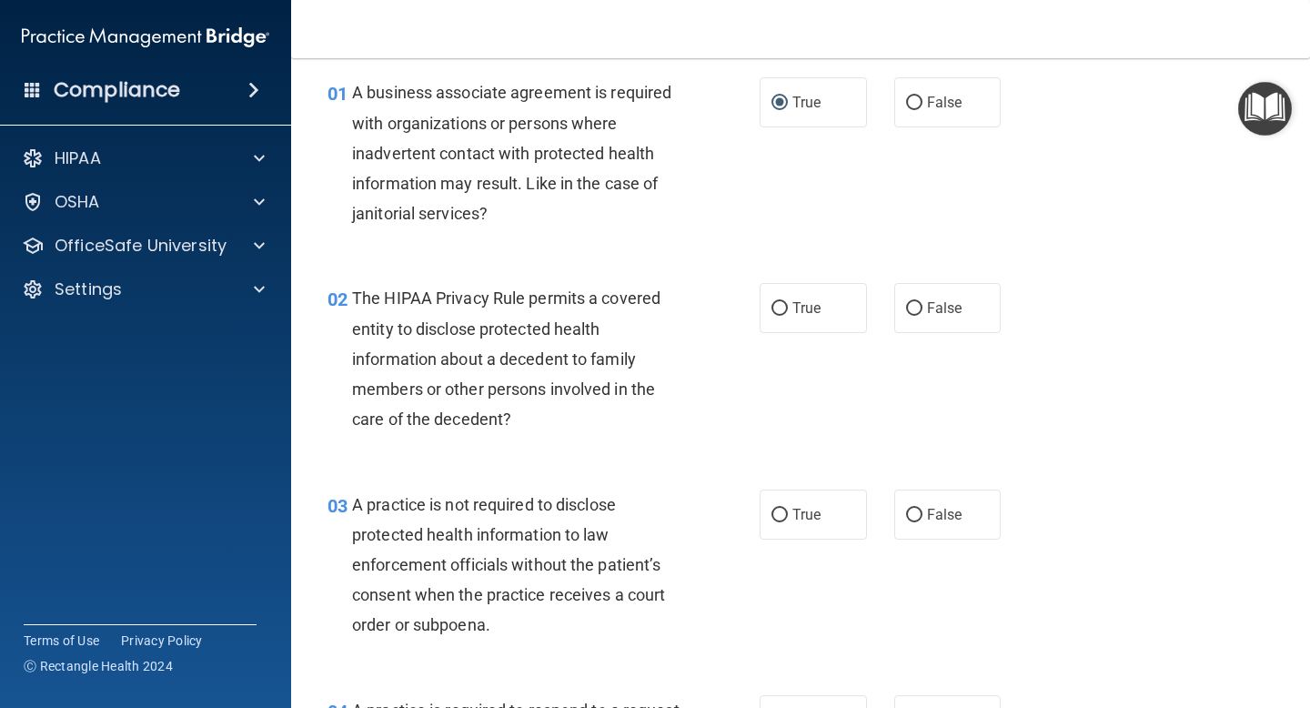
scroll to position [105, 0]
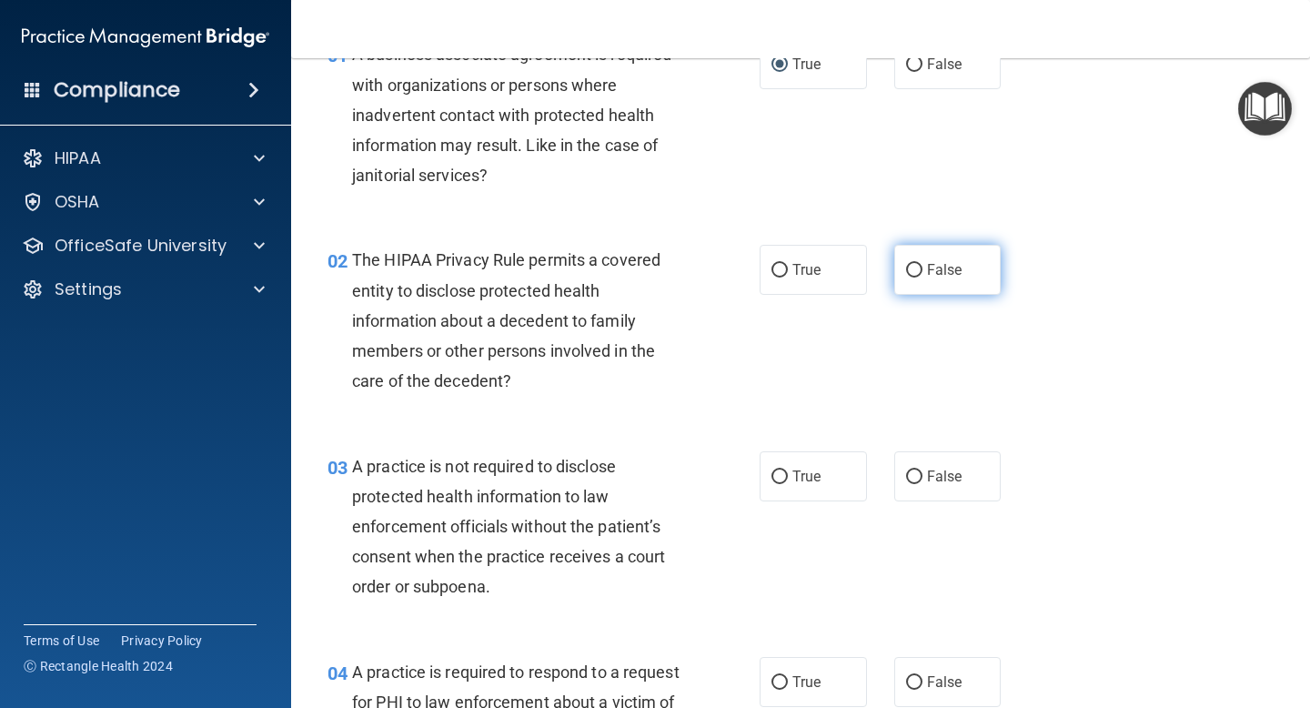
click at [910, 271] on input "False" at bounding box center [914, 271] width 16 height 14
radio input "true"
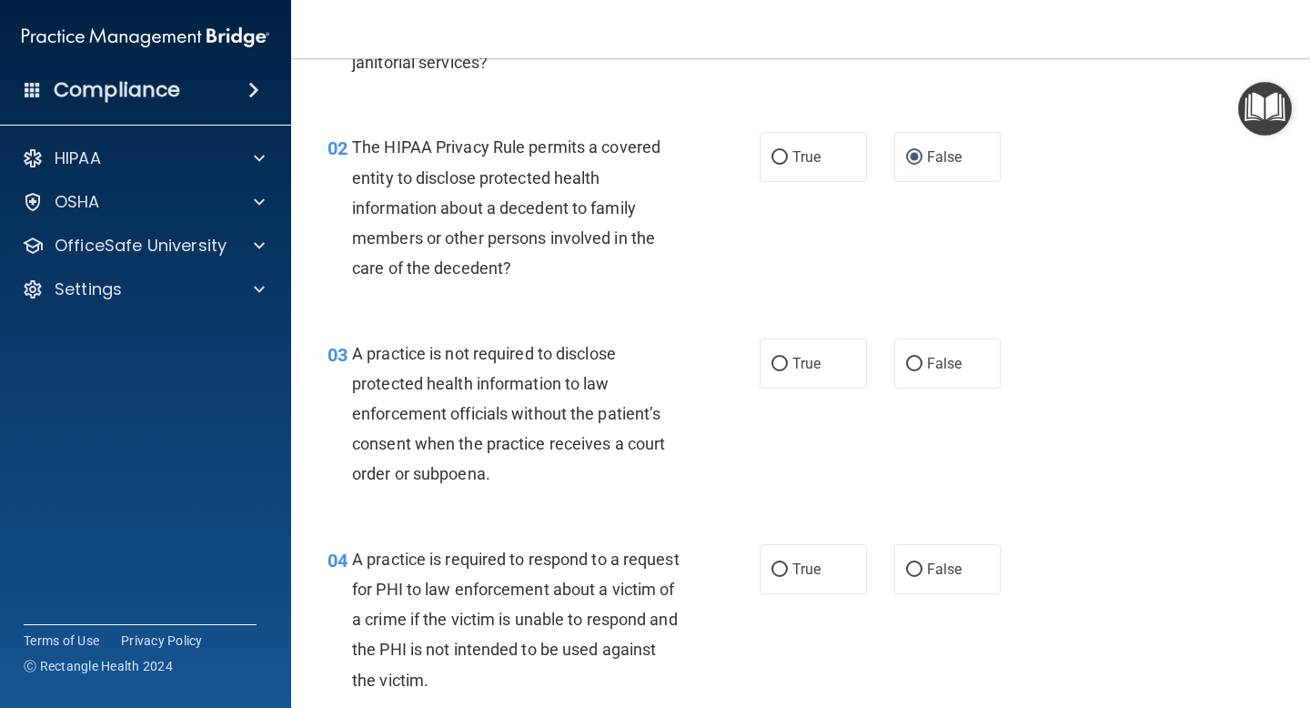
scroll to position [221, 0]
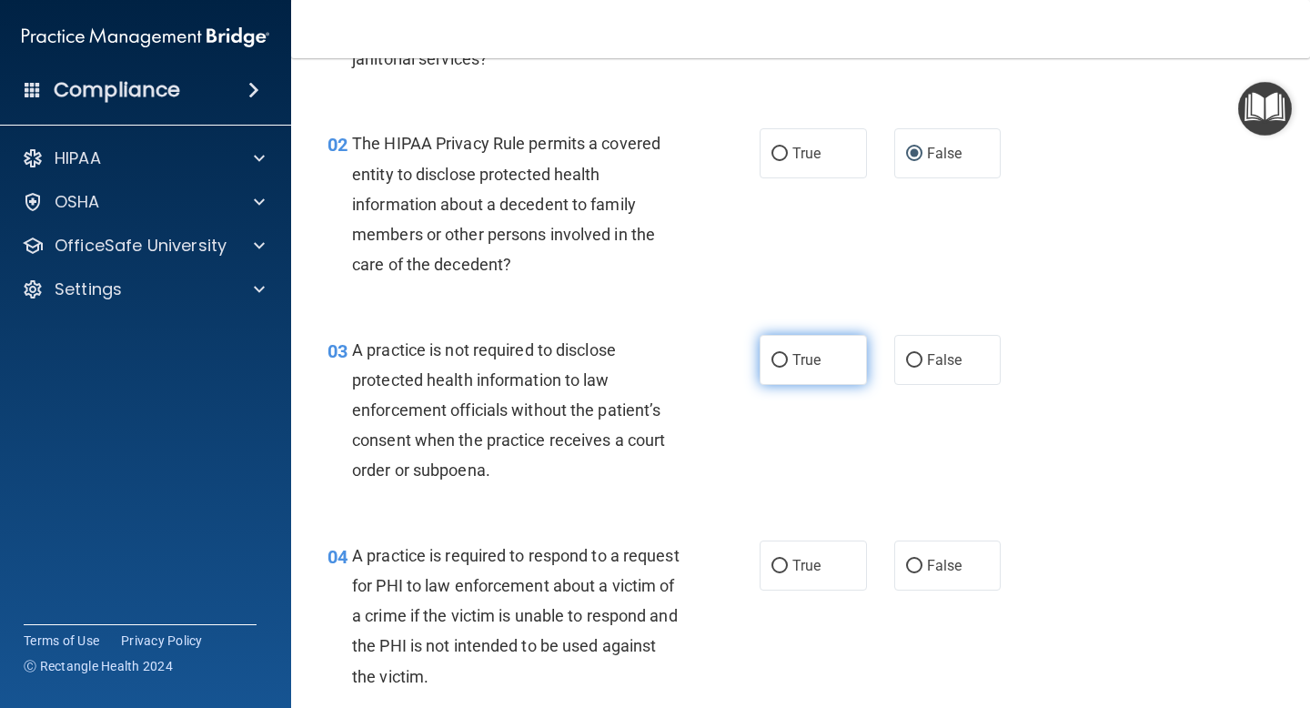
click at [780, 362] on input "True" at bounding box center [779, 361] width 16 height 14
radio input "true"
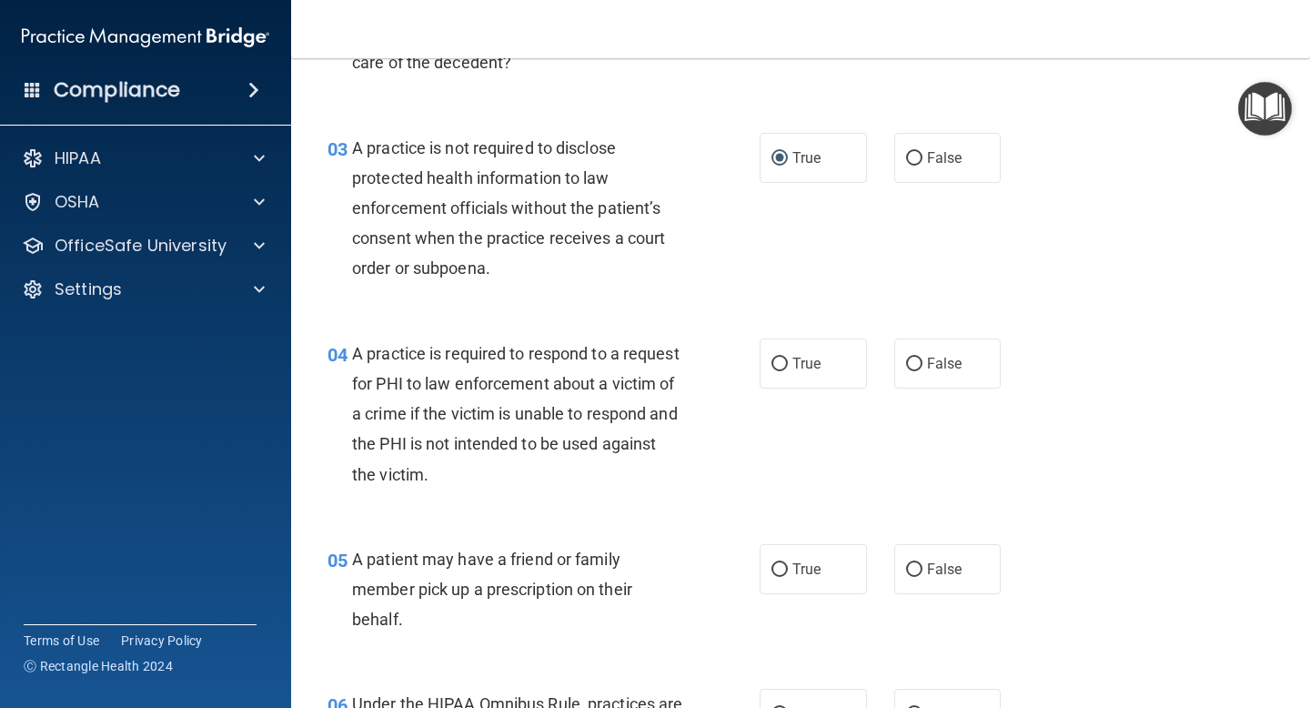
scroll to position [427, 0]
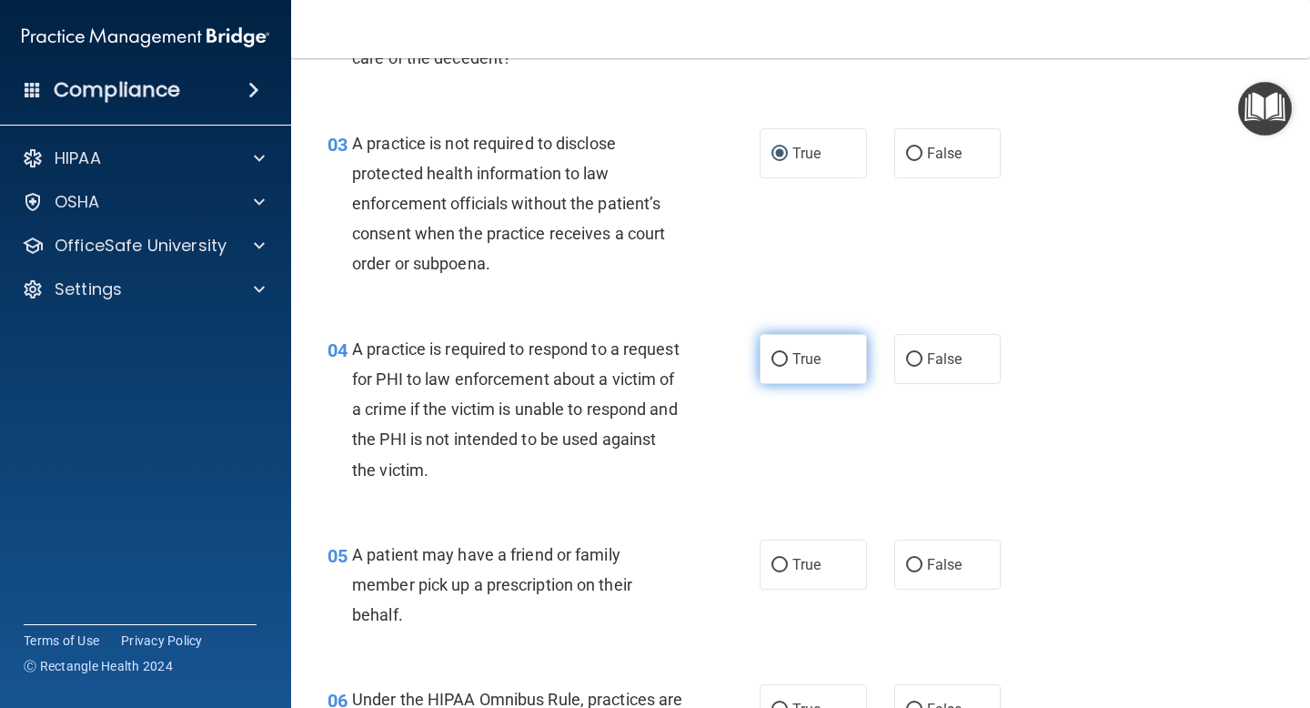
click at [780, 353] on input "True" at bounding box center [779, 360] width 16 height 14
radio input "true"
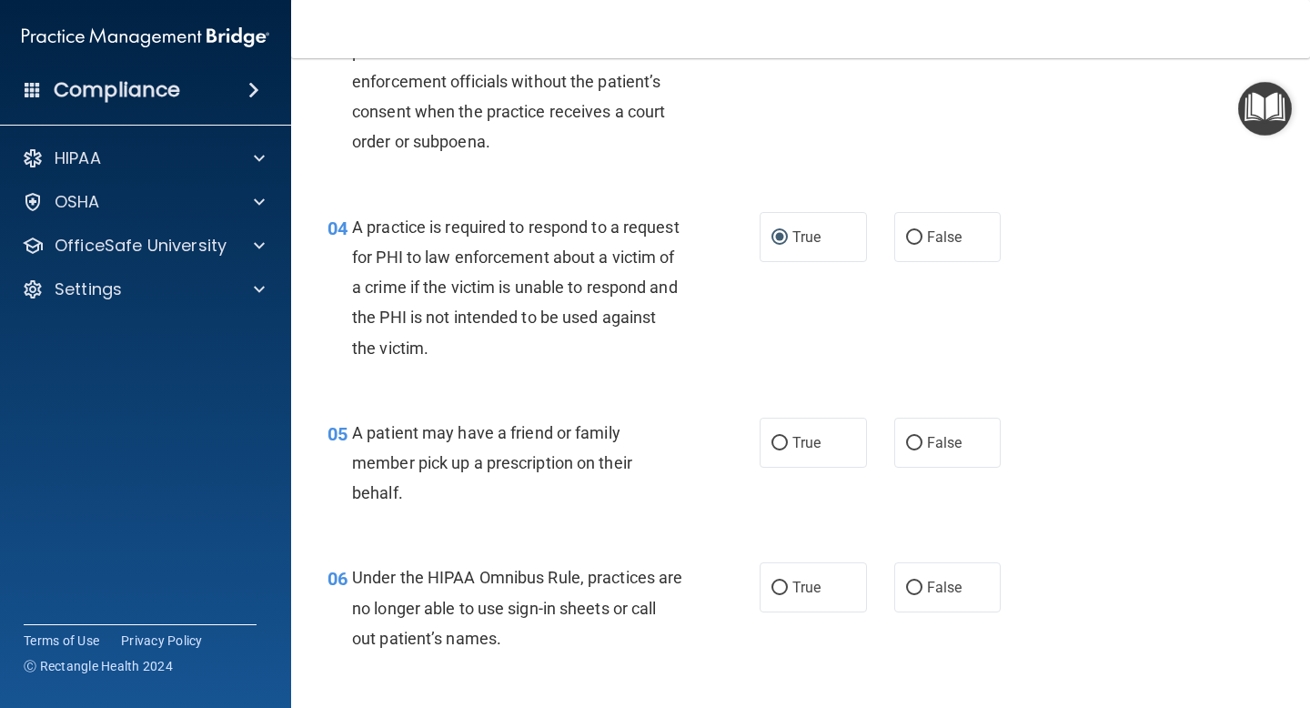
scroll to position [550, 0]
click at [912, 440] on input "False" at bounding box center [914, 443] width 16 height 14
radio input "true"
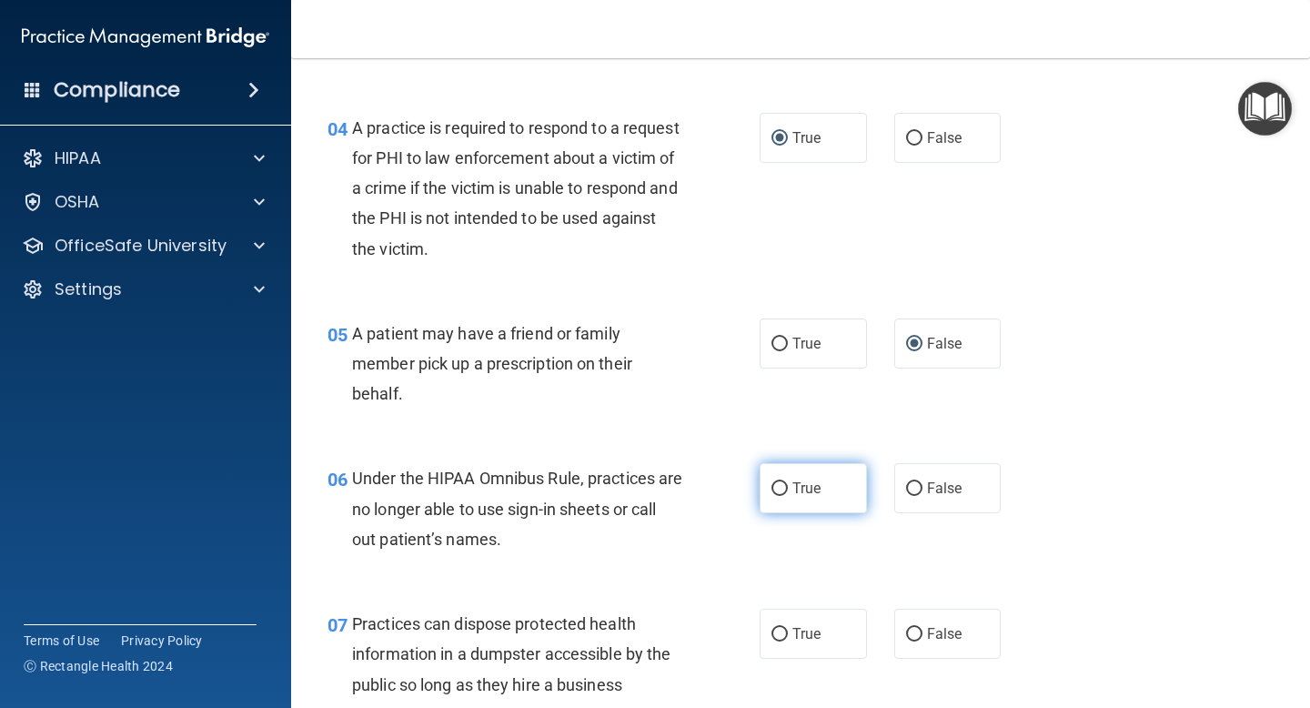
click at [779, 487] on input "True" at bounding box center [779, 489] width 16 height 14
radio input "true"
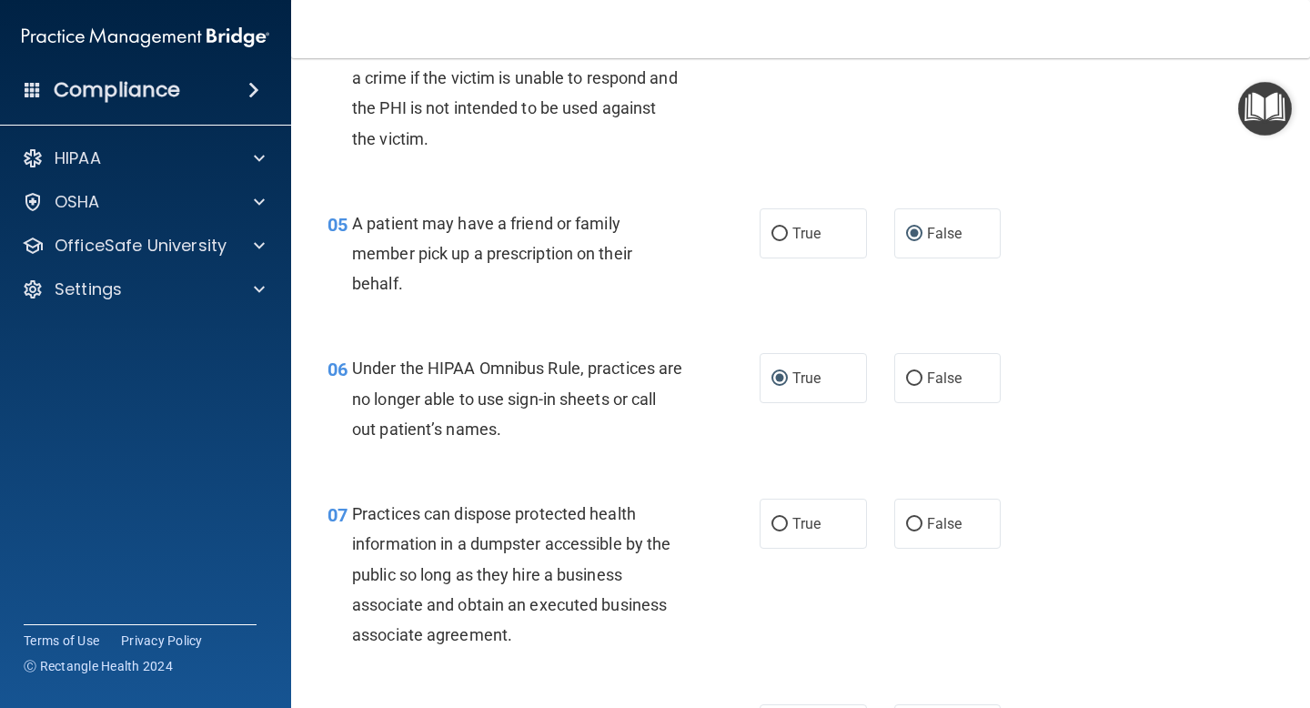
scroll to position [828, 0]
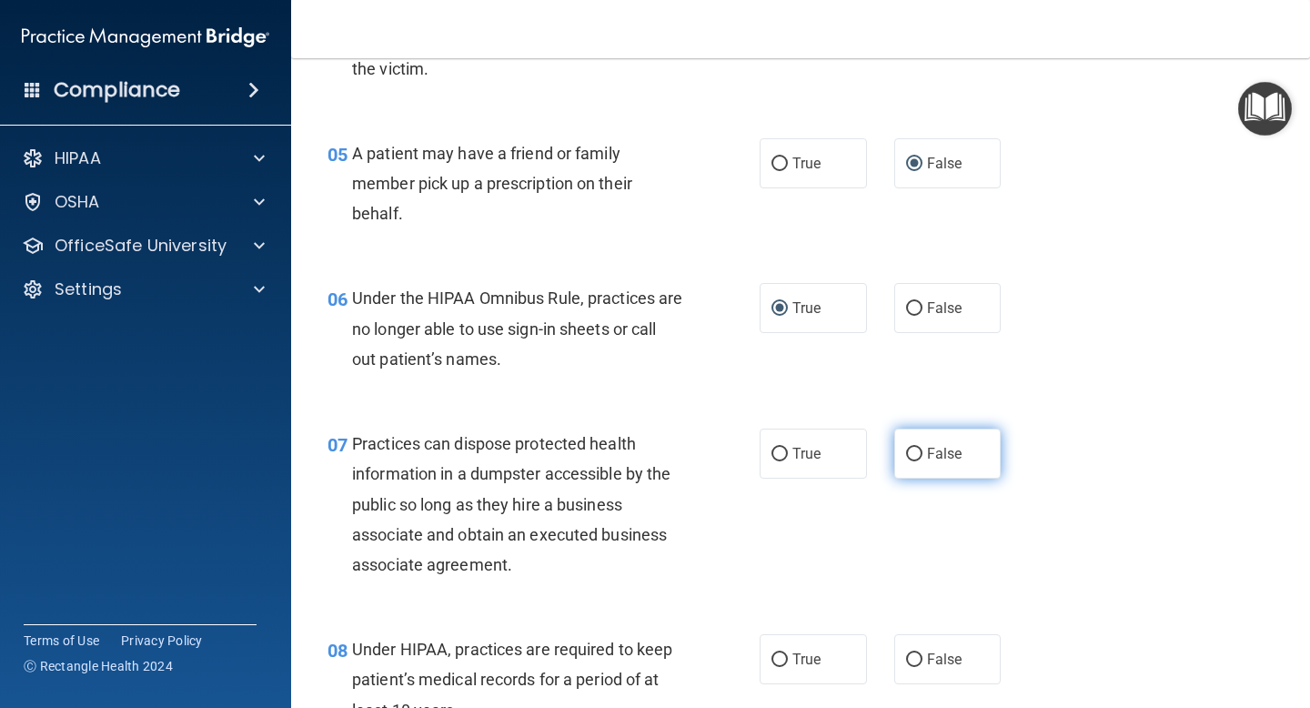
click at [918, 457] on input "False" at bounding box center [914, 454] width 16 height 14
radio input "true"
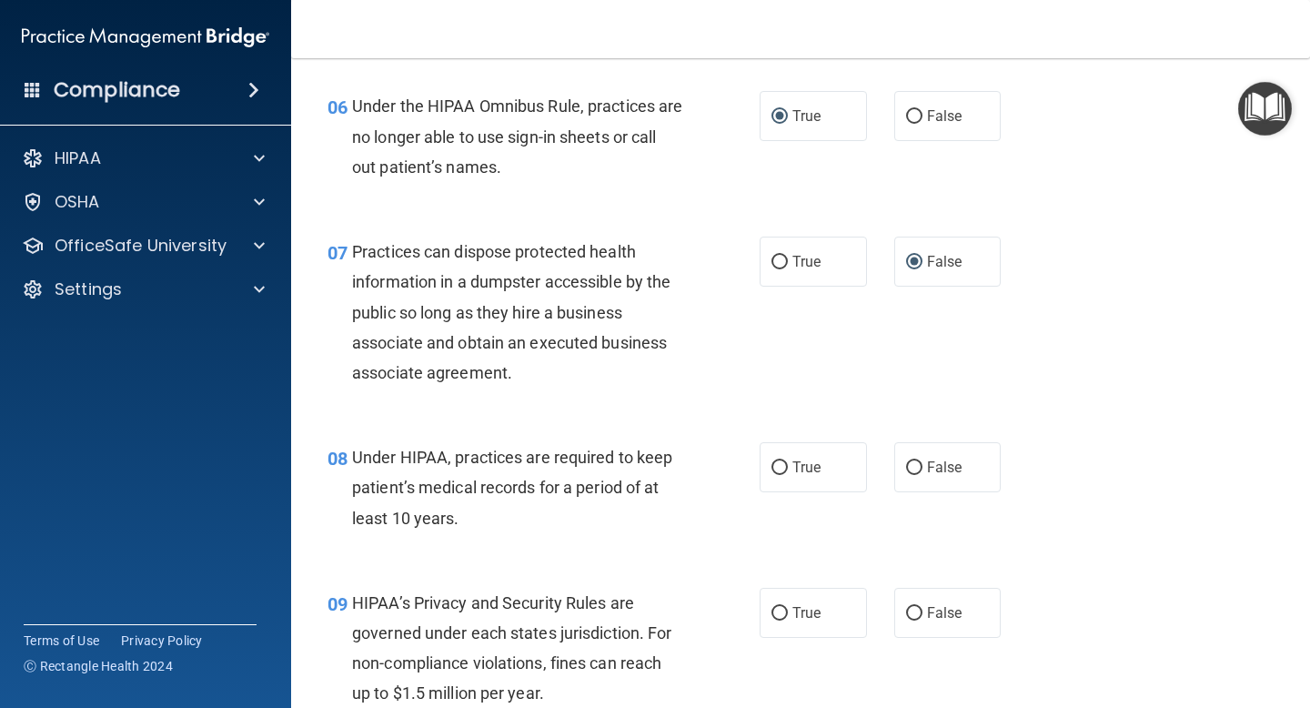
scroll to position [1029, 0]
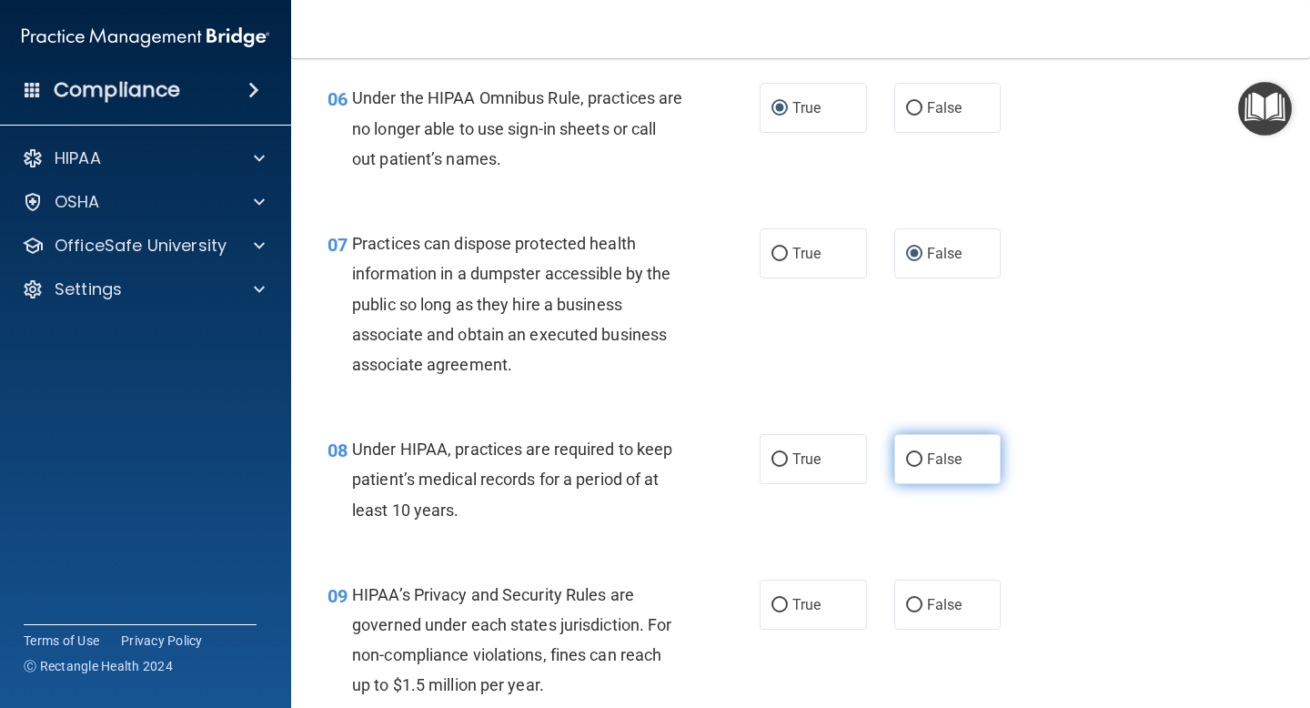
click at [914, 466] on input "False" at bounding box center [914, 460] width 16 height 14
radio input "true"
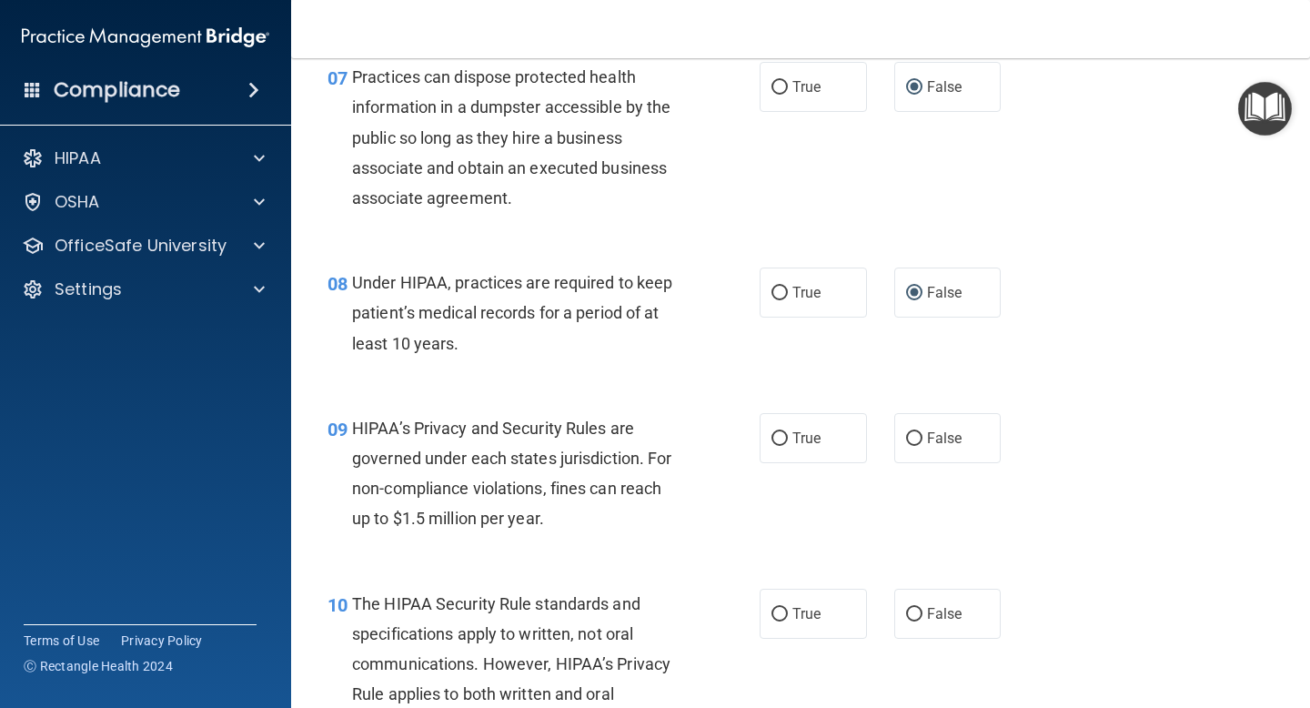
scroll to position [1203, 0]
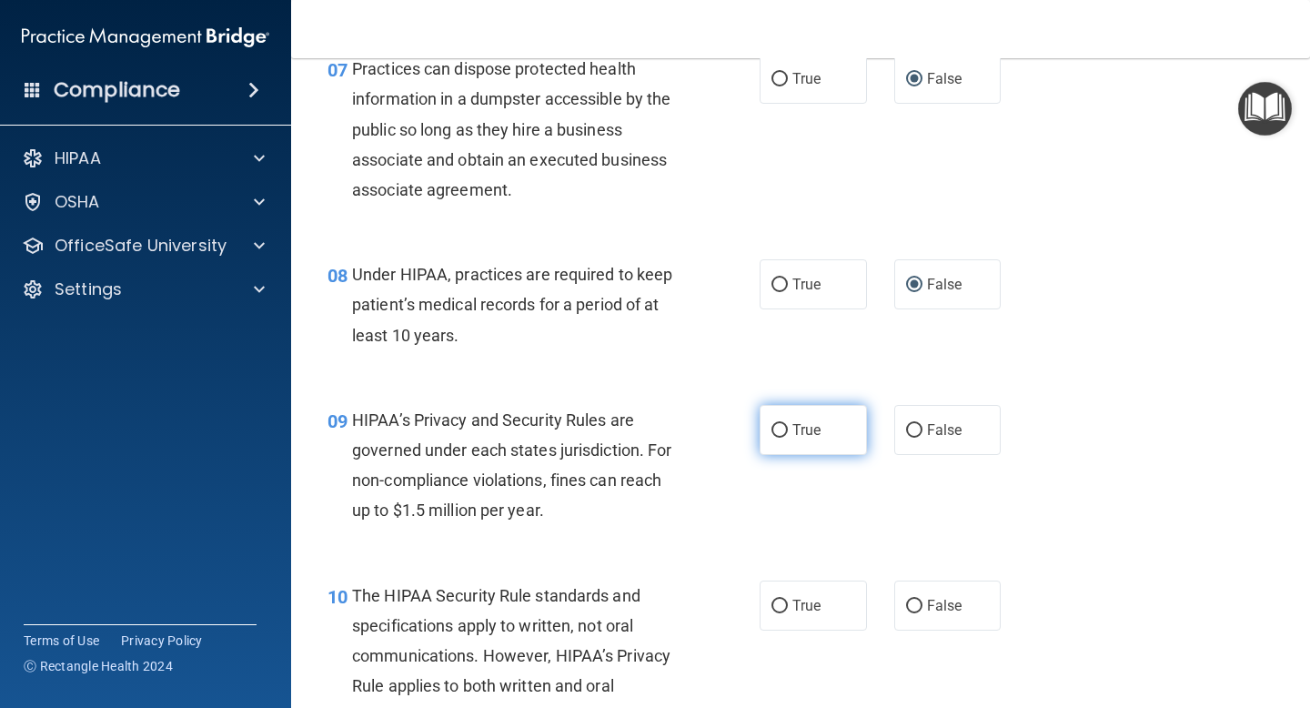
click at [778, 430] on input "True" at bounding box center [779, 431] width 16 height 14
radio input "true"
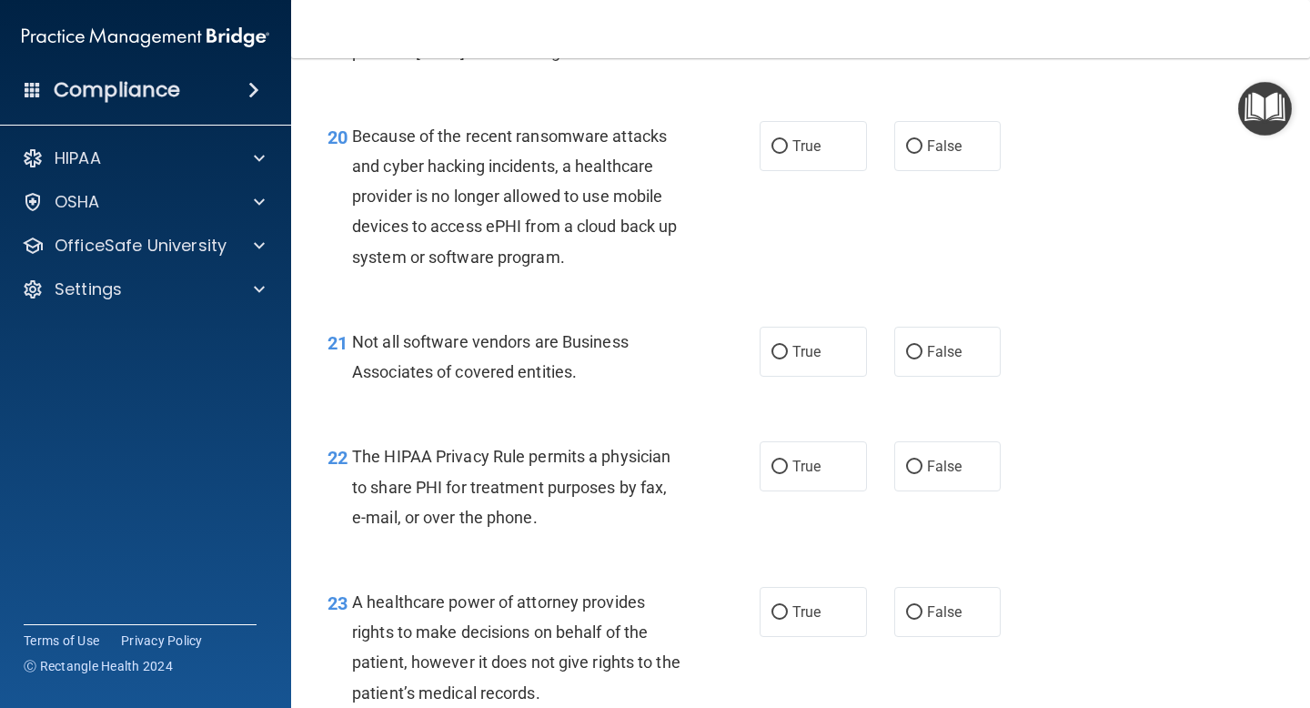
scroll to position [3312, 0]
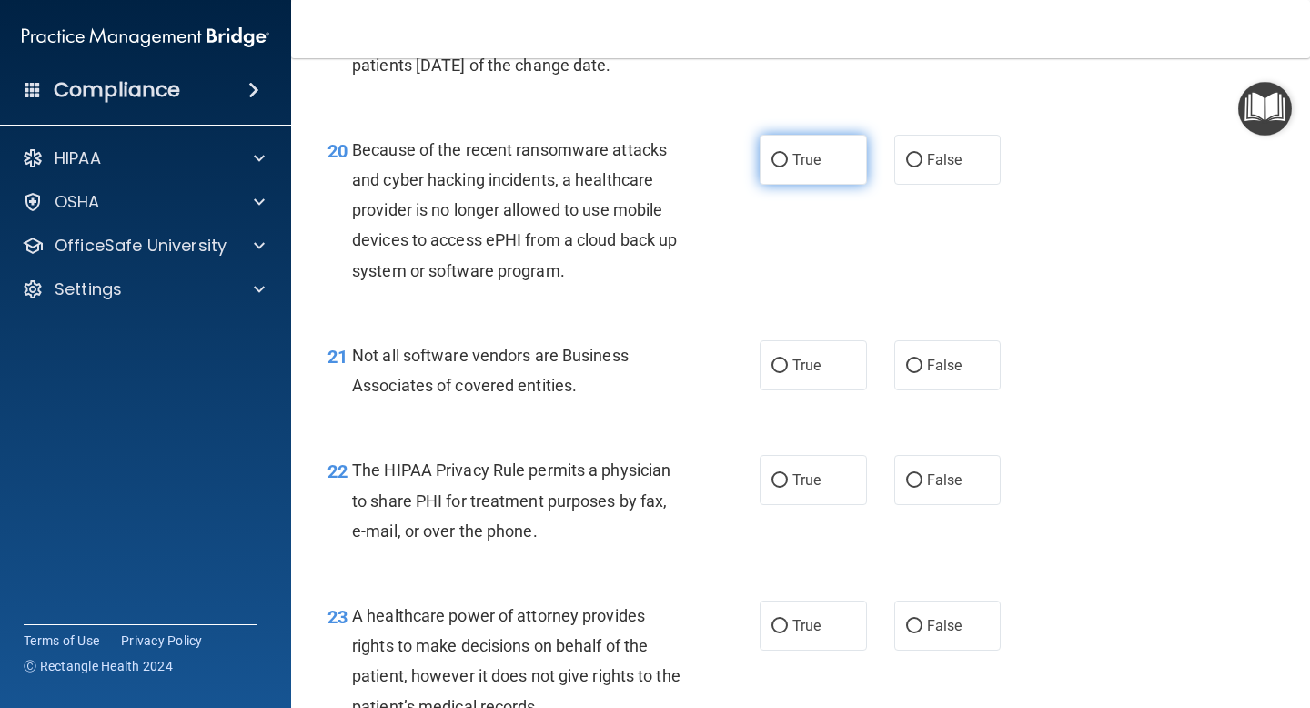
click at [777, 160] on input "True" at bounding box center [779, 161] width 16 height 14
radio input "true"
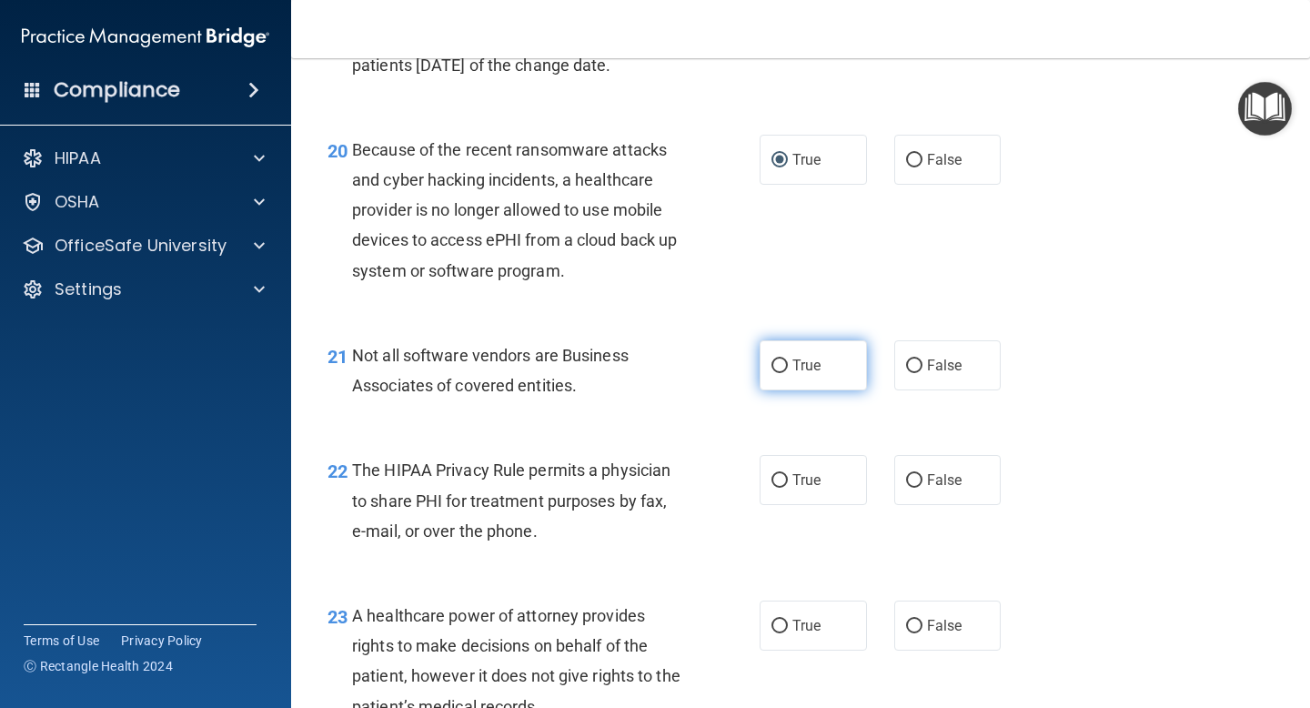
click at [783, 364] on input "True" at bounding box center [779, 366] width 16 height 14
radio input "true"
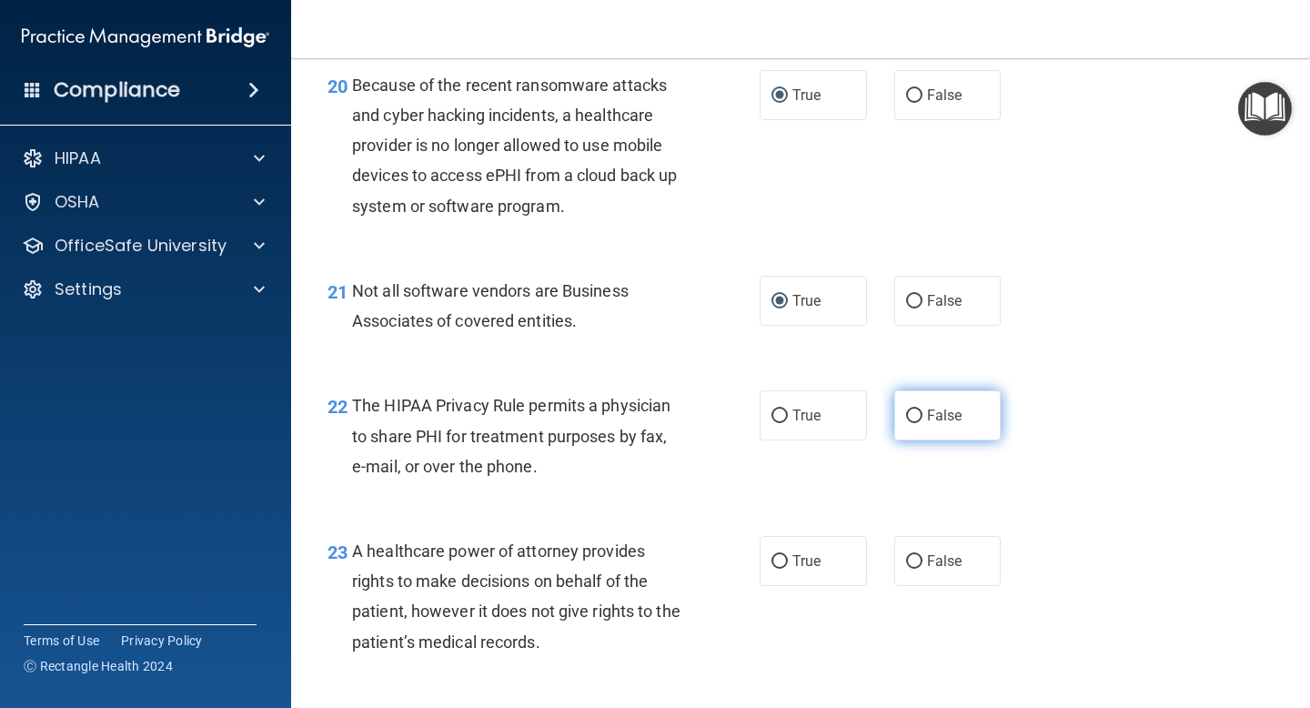
click at [917, 417] on input "False" at bounding box center [914, 416] width 16 height 14
radio input "true"
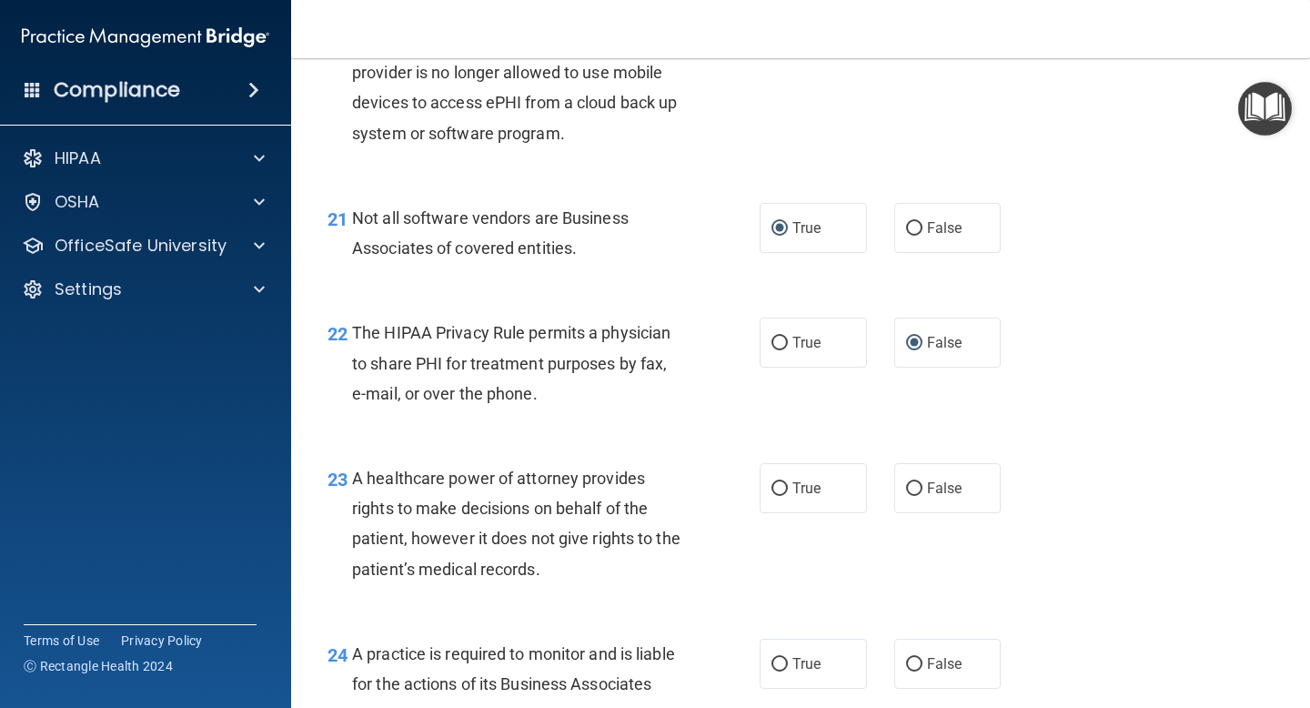
scroll to position [3468, 0]
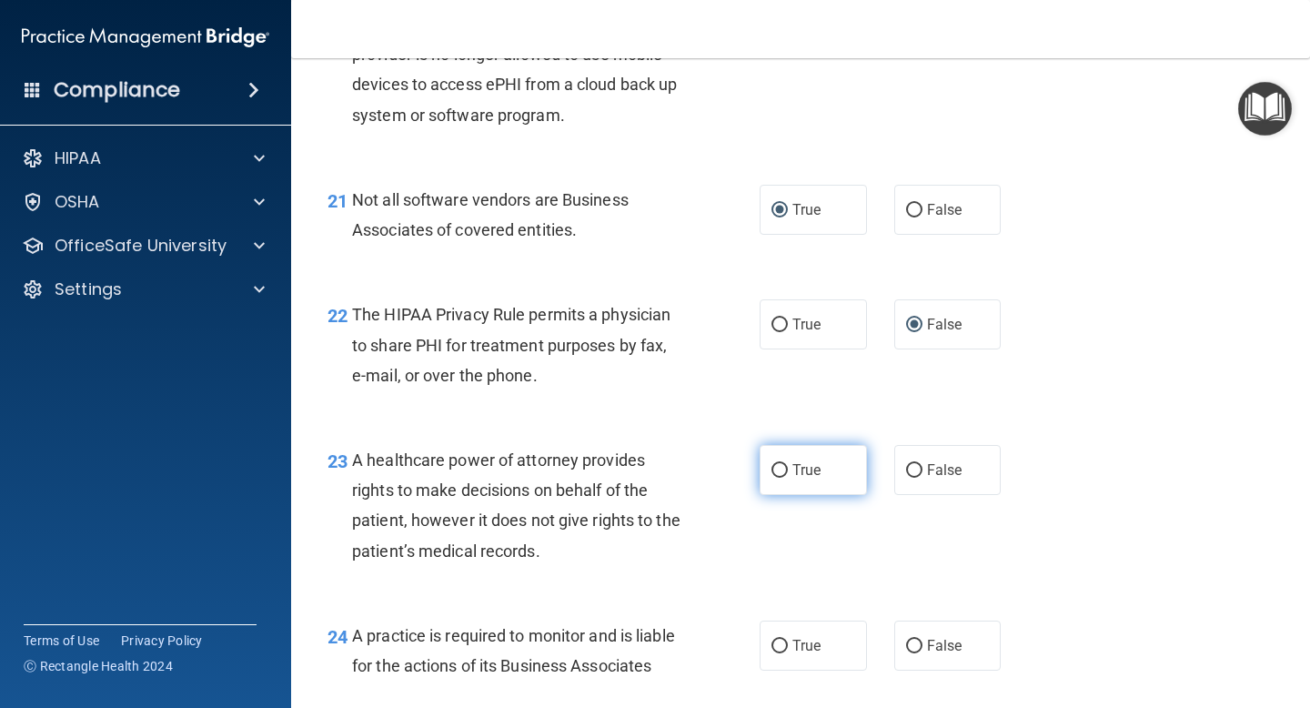
click at [782, 467] on input "True" at bounding box center [779, 471] width 16 height 14
radio input "true"
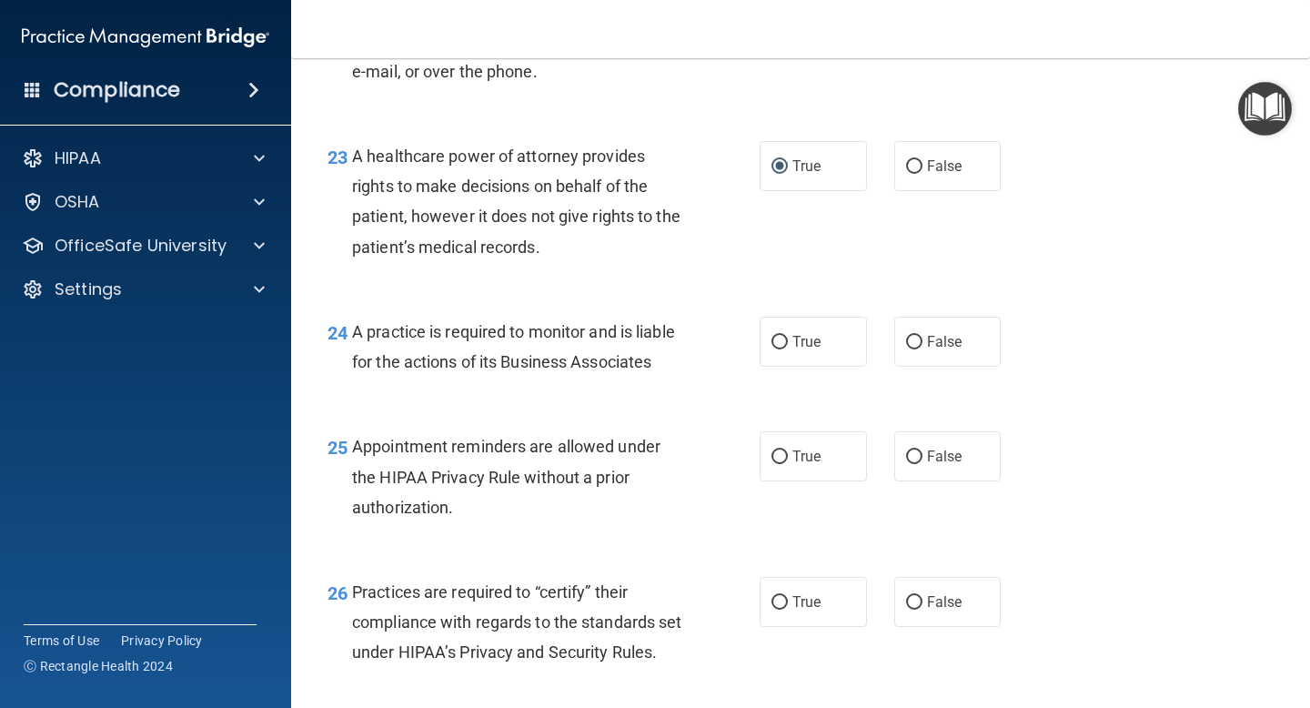
scroll to position [3780, 0]
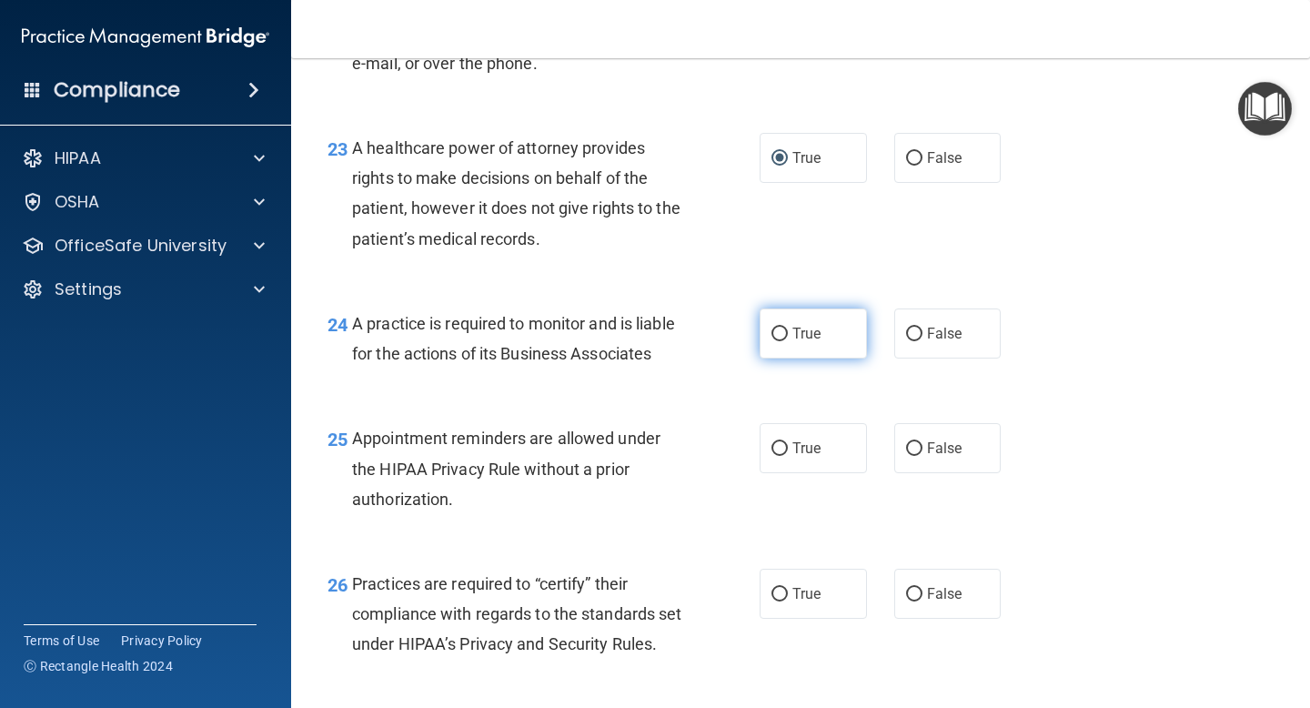
click at [783, 337] on input "True" at bounding box center [779, 334] width 16 height 14
radio input "true"
click at [913, 448] on input "False" at bounding box center [914, 449] width 16 height 14
radio input "true"
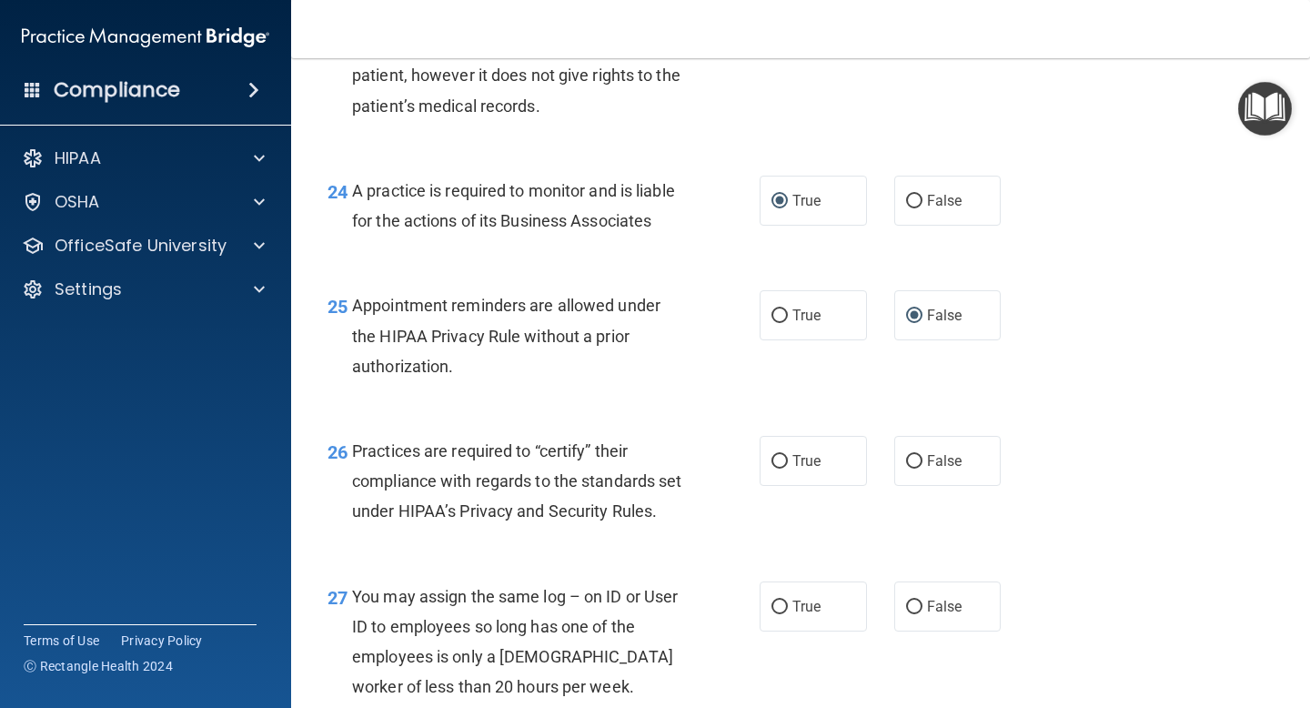
scroll to position [3923, 0]
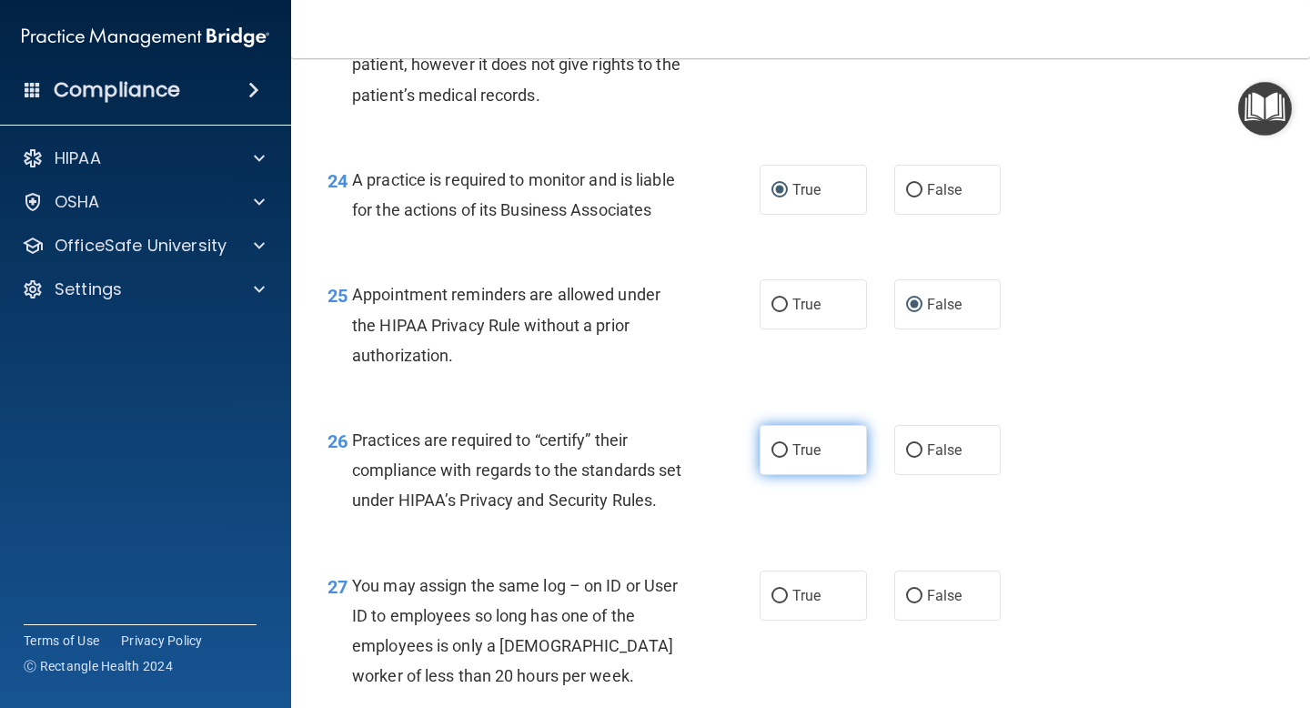
click at [780, 448] on input "True" at bounding box center [779, 451] width 16 height 14
radio input "true"
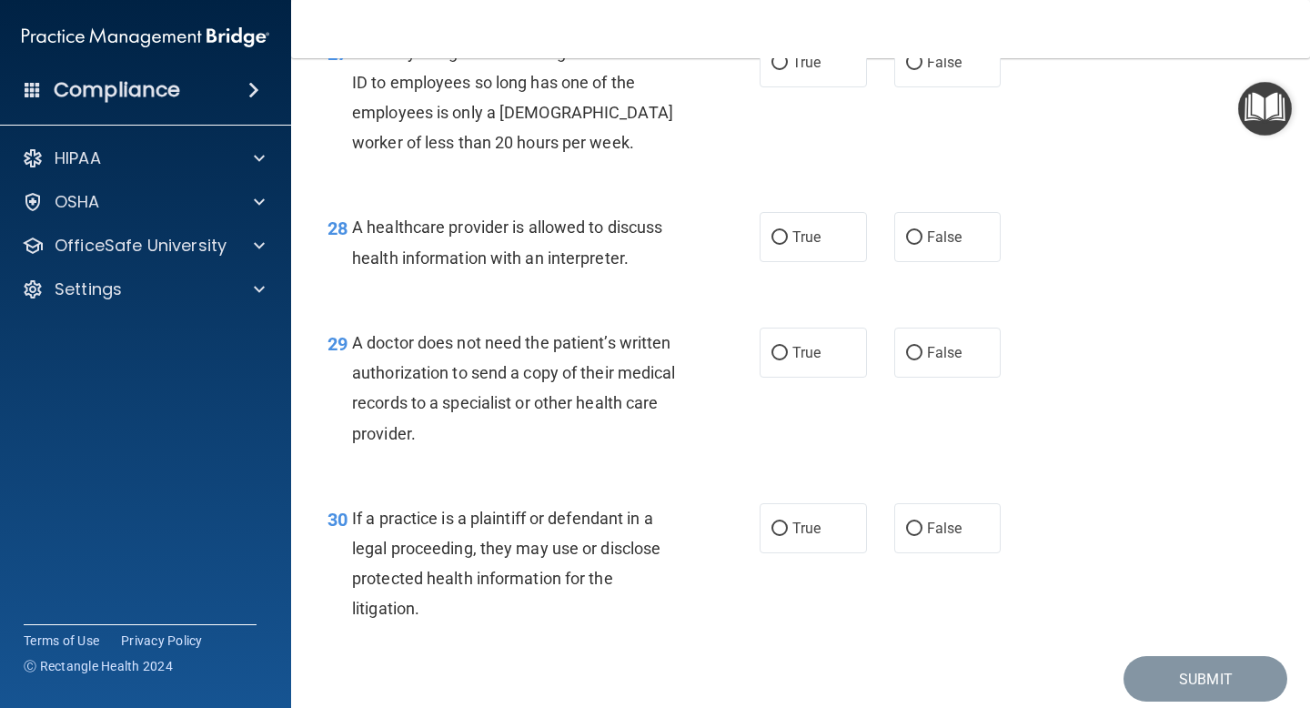
scroll to position [4461, 0]
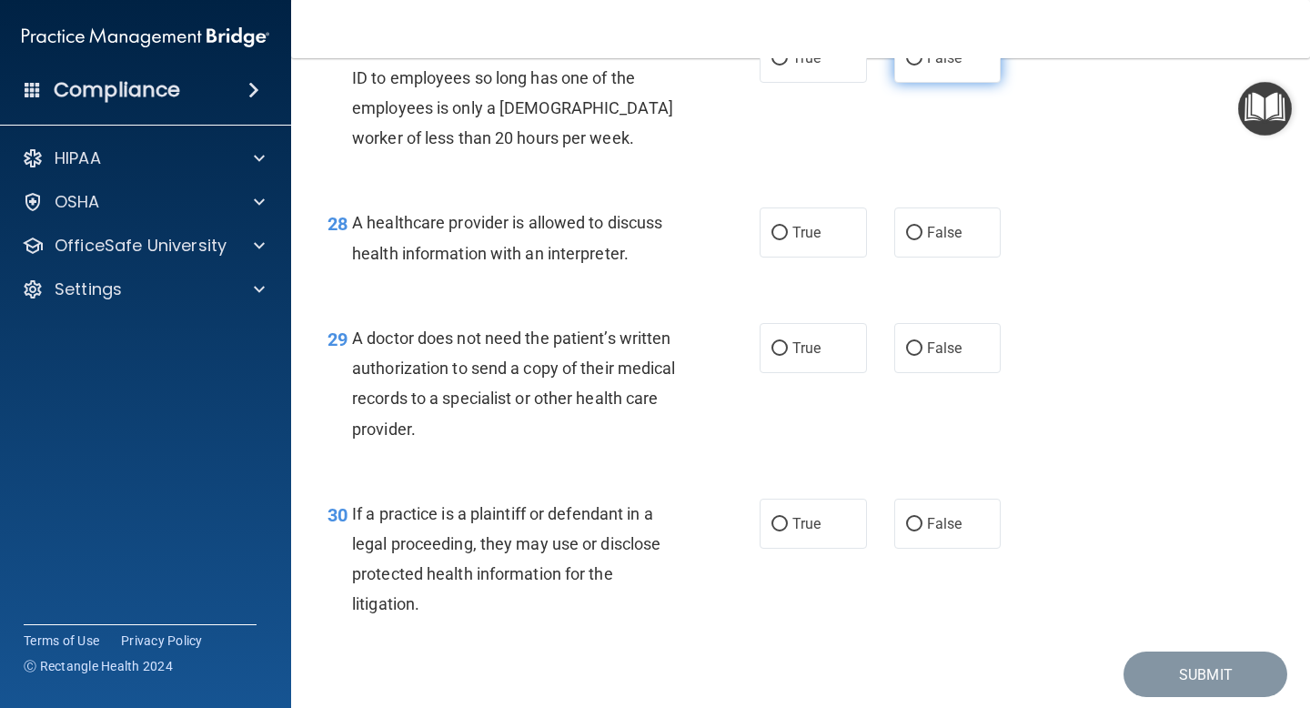
click at [919, 65] on input "False" at bounding box center [914, 59] width 16 height 14
radio input "true"
click at [778, 240] on input "True" at bounding box center [779, 233] width 16 height 14
radio input "true"
click at [910, 356] on input "False" at bounding box center [914, 349] width 16 height 14
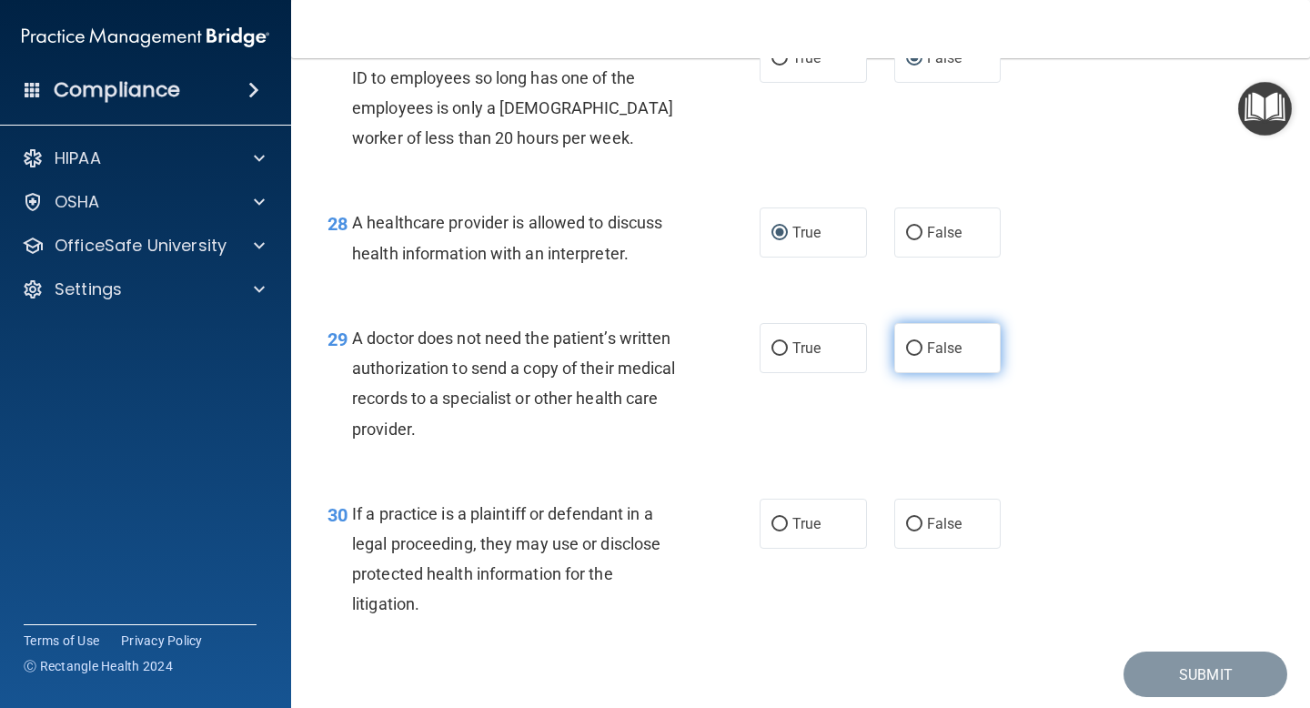
radio input "true"
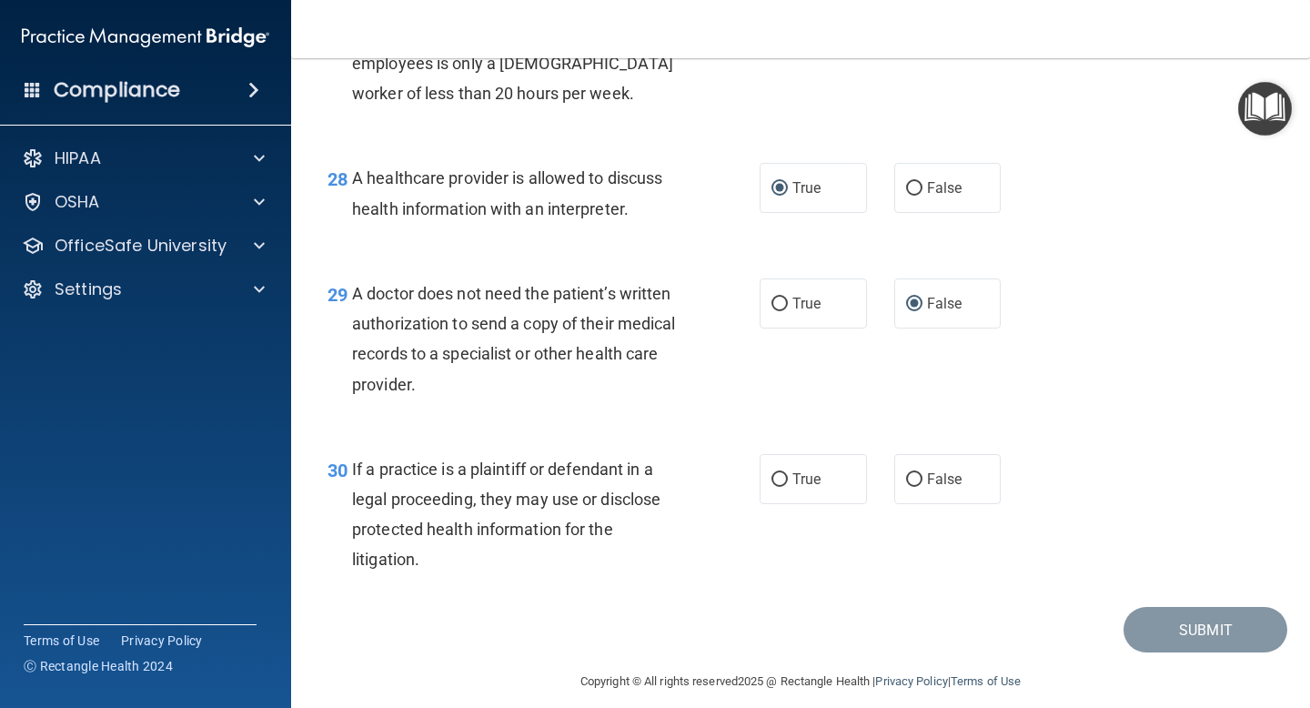
scroll to position [4512, 0]
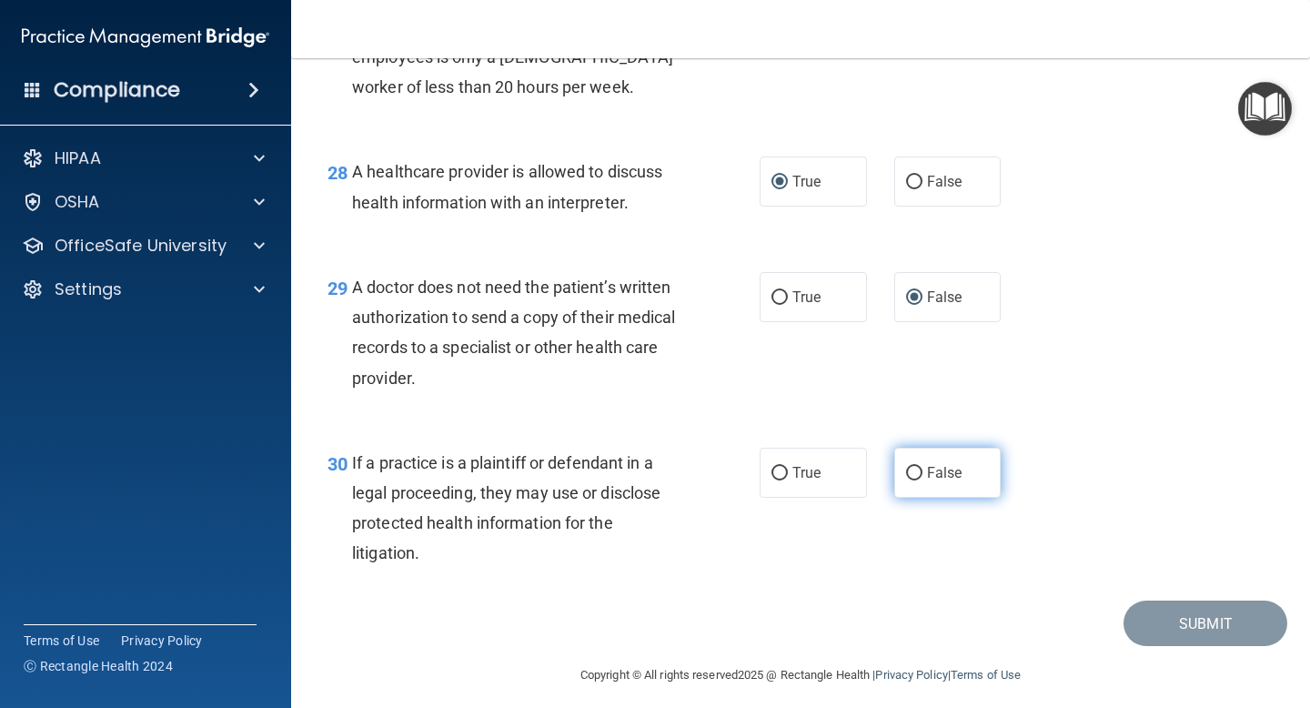
click at [913, 480] on input "False" at bounding box center [914, 474] width 16 height 14
radio input "true"
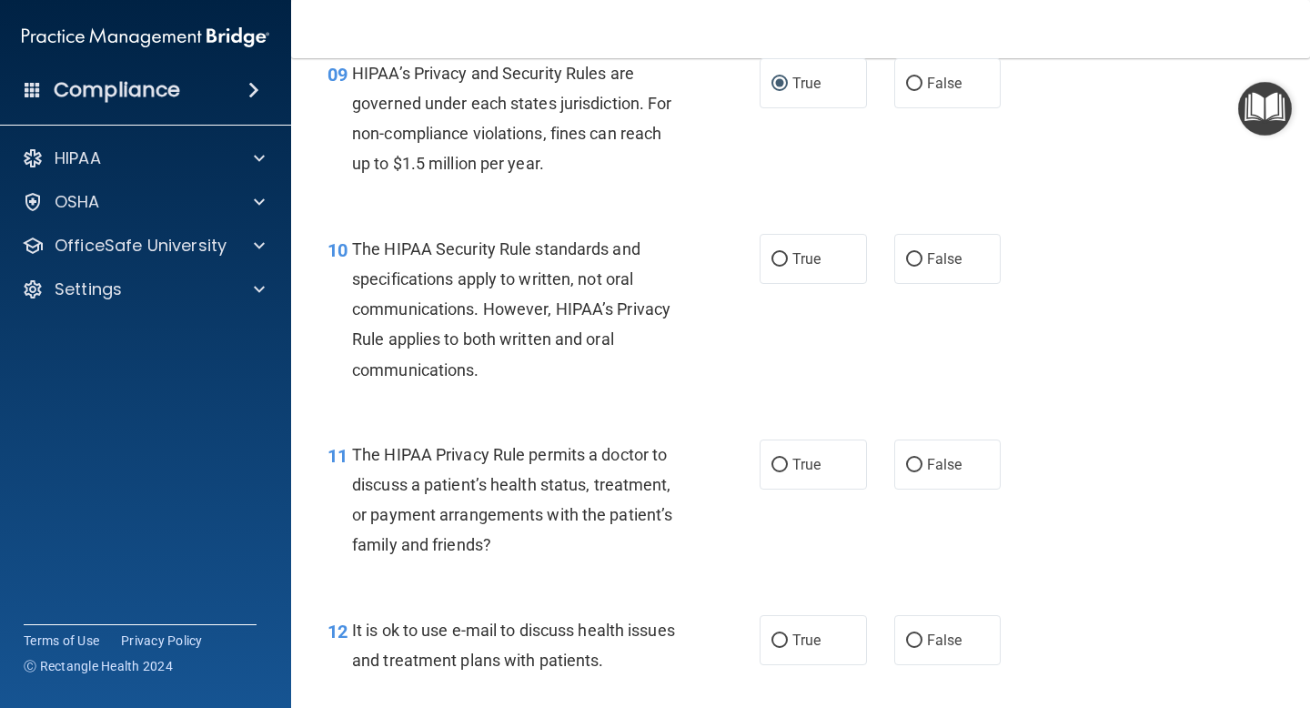
scroll to position [1596, 0]
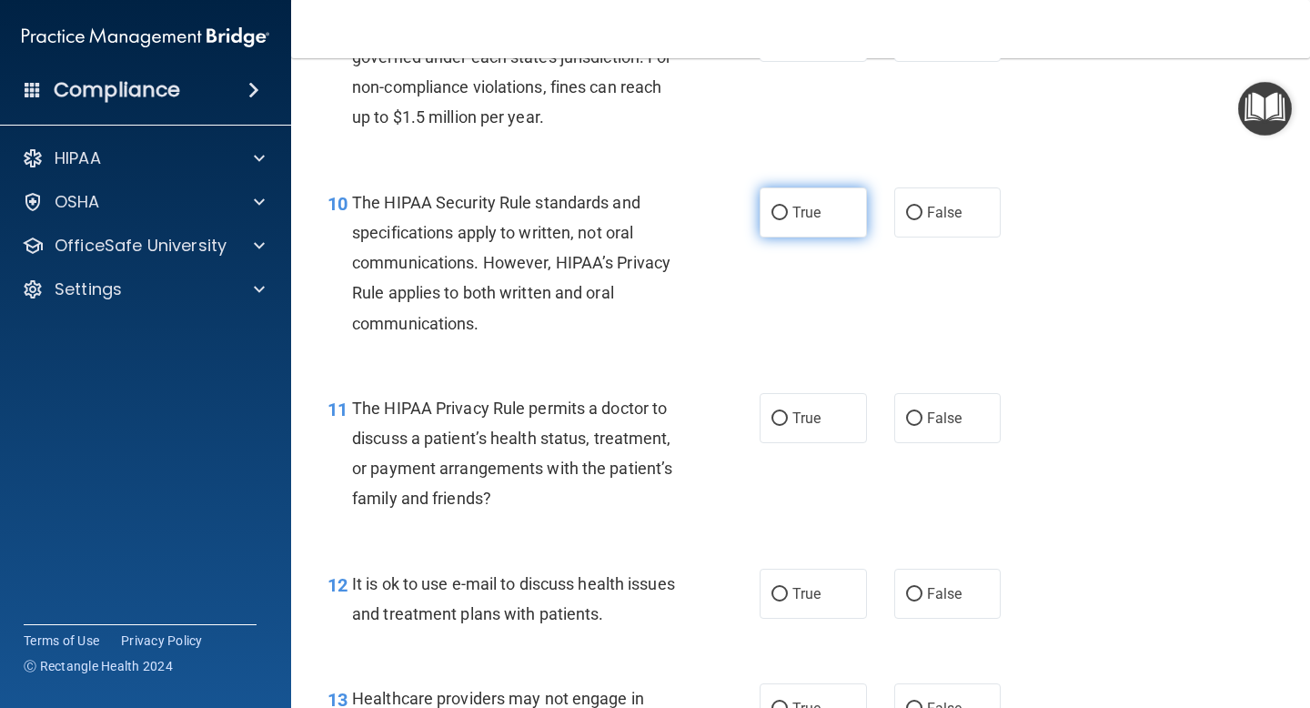
click at [781, 212] on input "True" at bounding box center [779, 213] width 16 height 14
radio input "true"
click at [918, 419] on input "False" at bounding box center [914, 419] width 16 height 14
radio input "true"
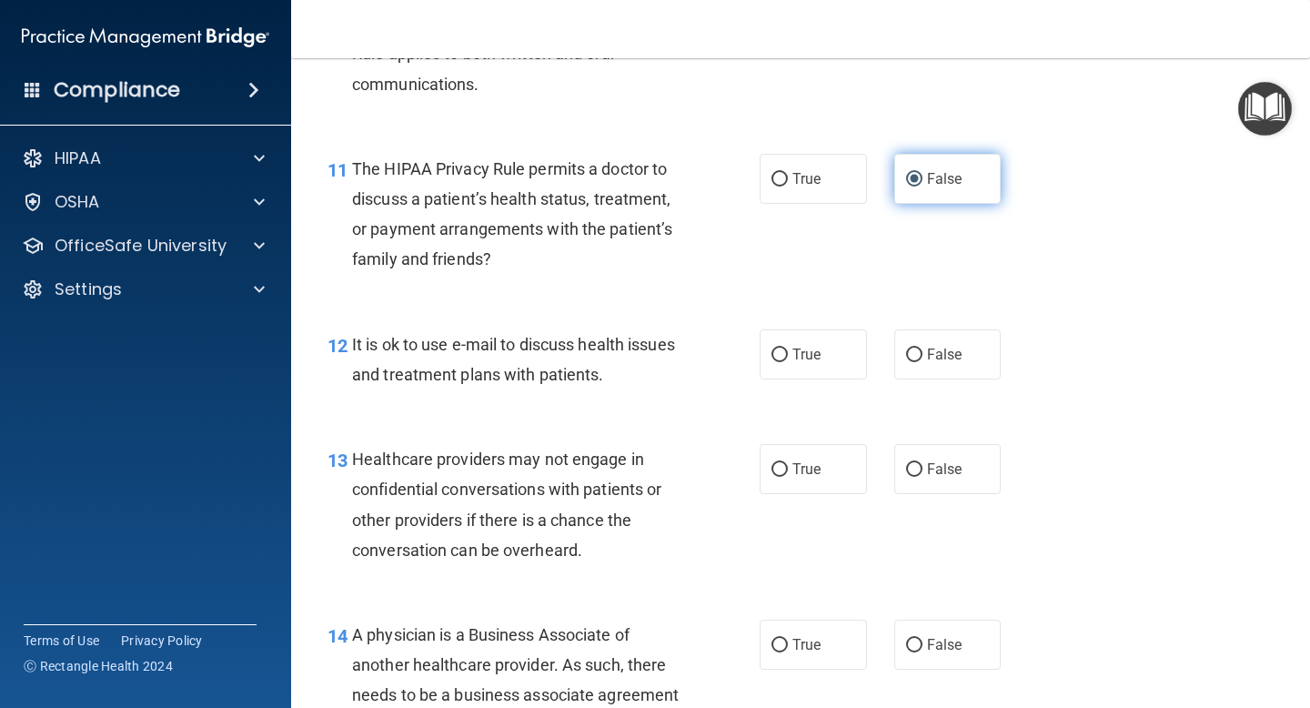
scroll to position [1895, 0]
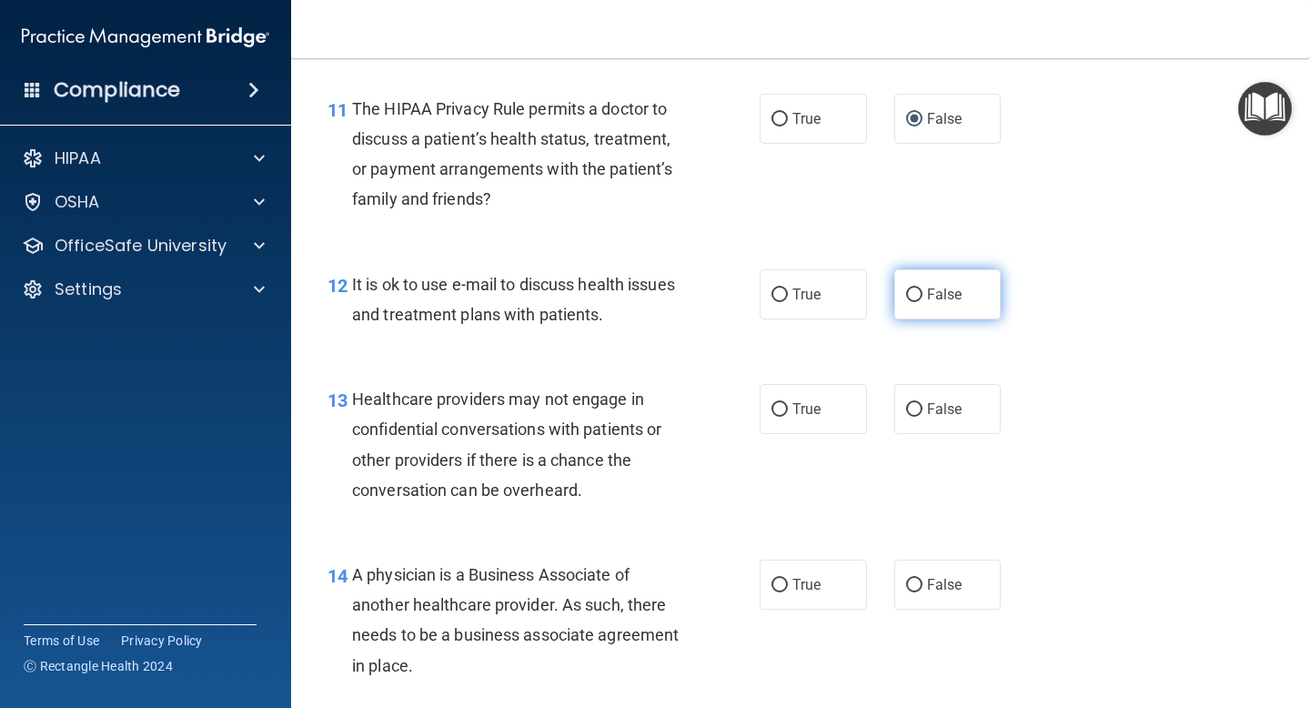
click at [914, 294] on input "False" at bounding box center [914, 295] width 16 height 14
radio input "true"
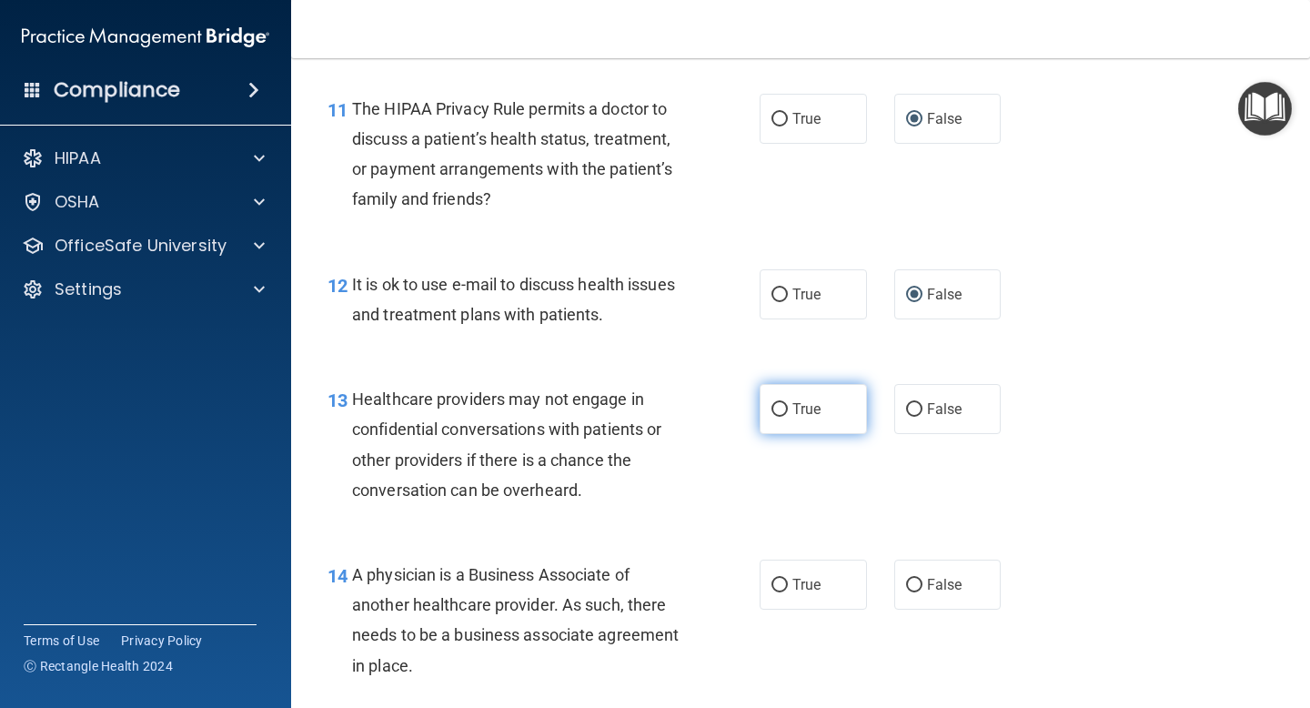
click at [782, 409] on input "True" at bounding box center [779, 410] width 16 height 14
radio input "true"
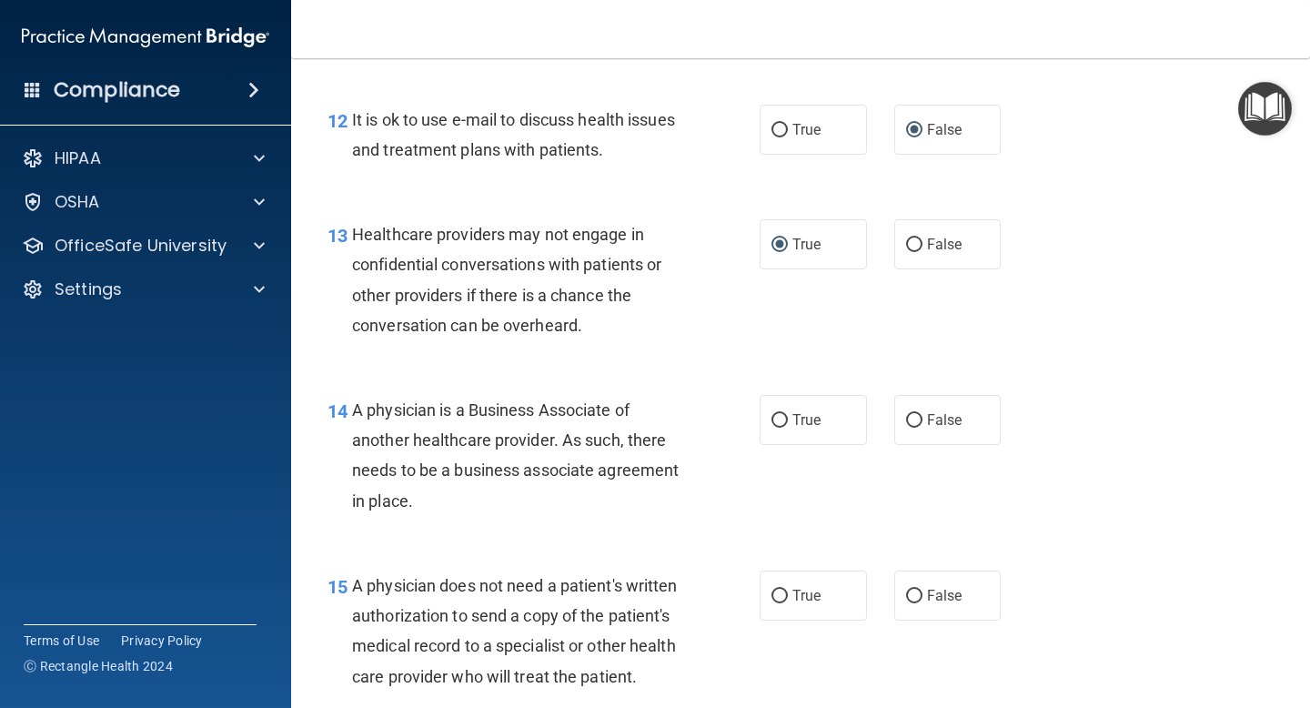
scroll to position [2072, 0]
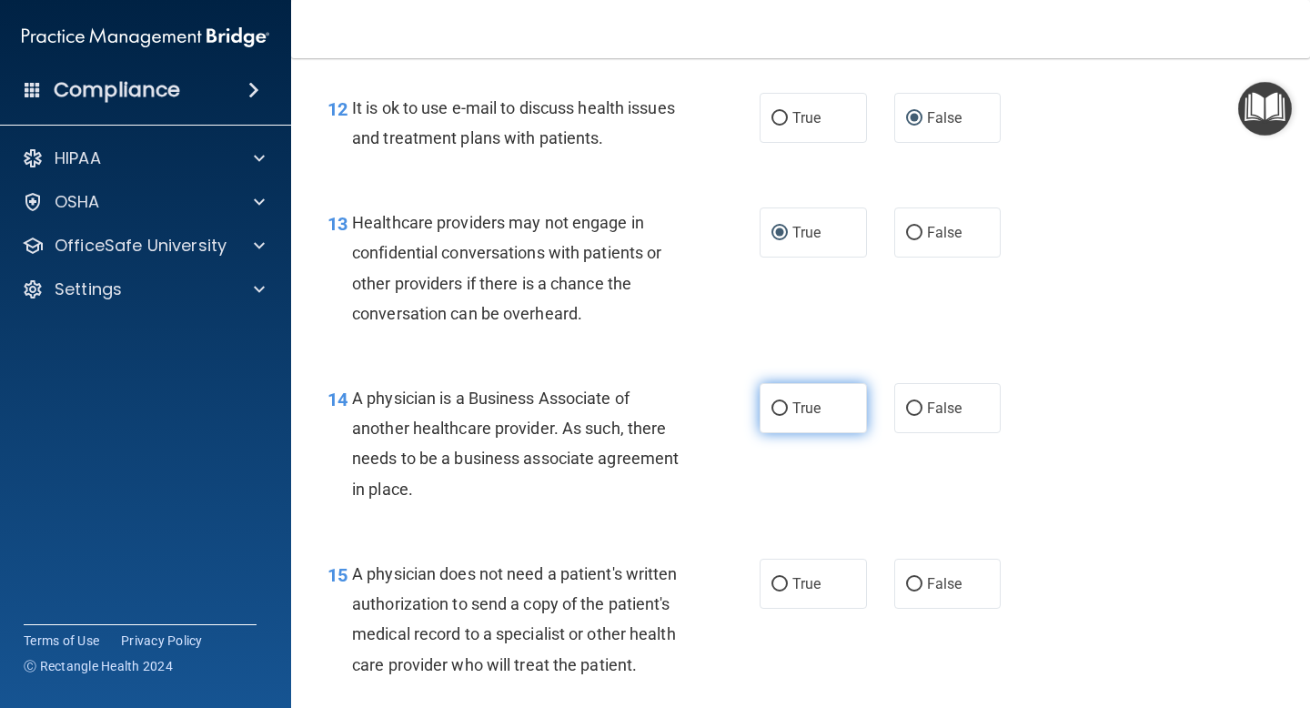
click at [778, 408] on input "True" at bounding box center [779, 409] width 16 height 14
radio input "true"
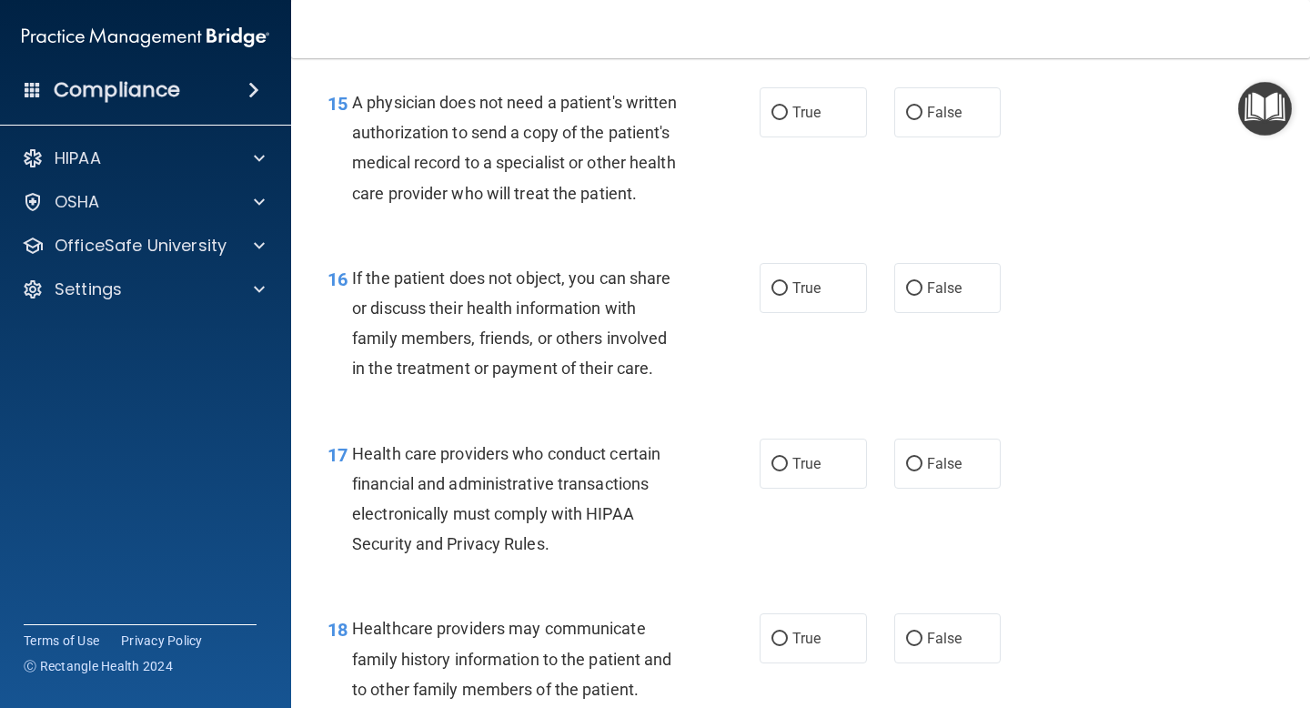
scroll to position [2546, 0]
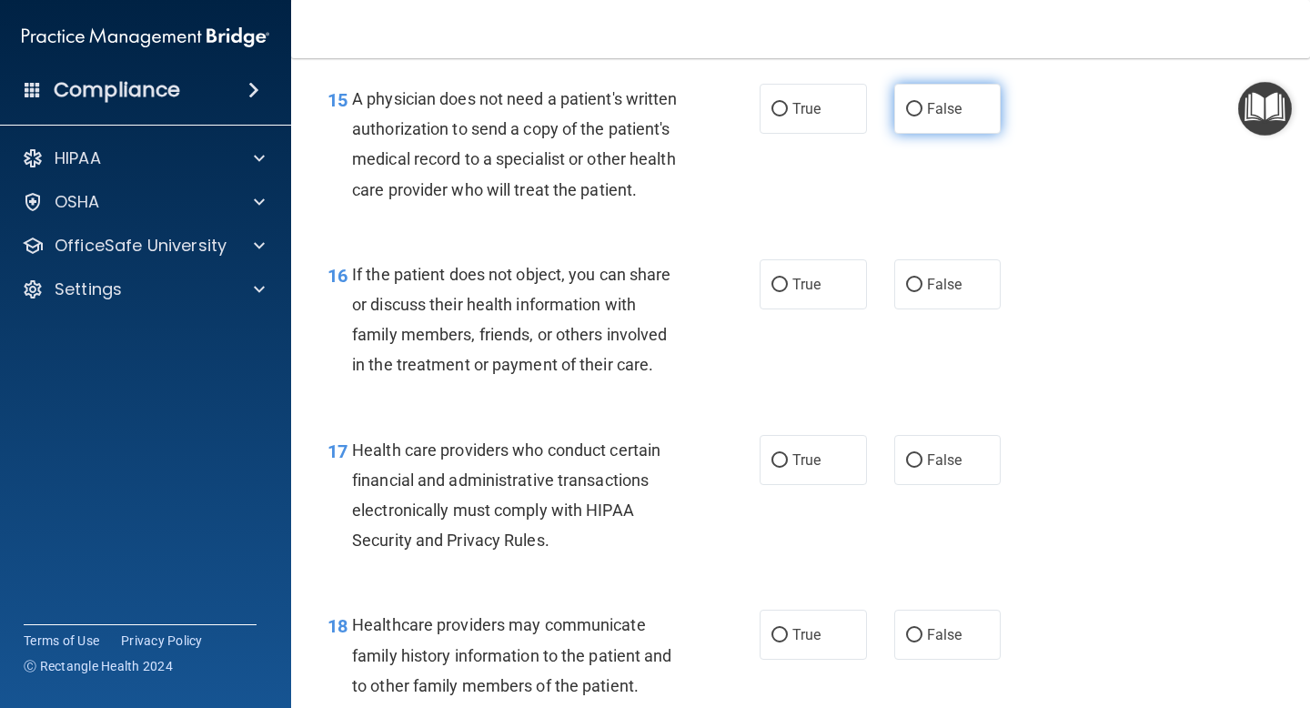
click at [916, 106] on input "False" at bounding box center [914, 110] width 16 height 14
radio input "true"
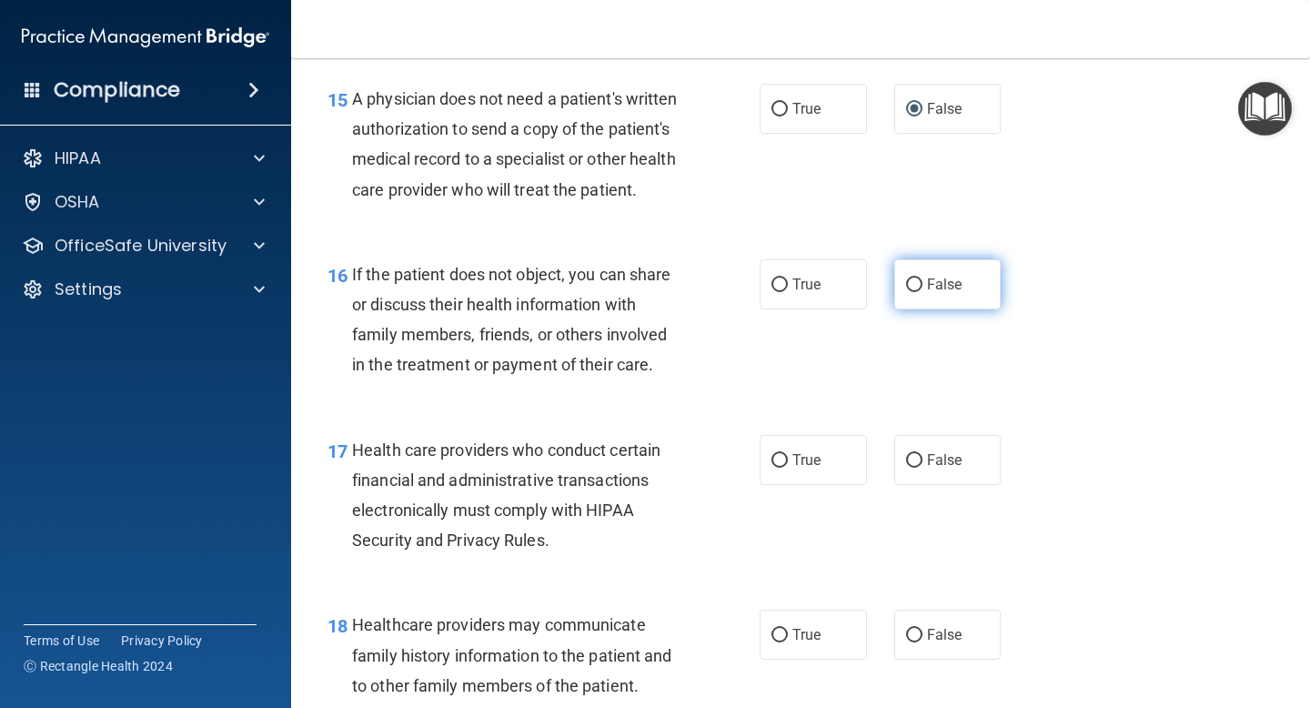
click at [916, 286] on input "False" at bounding box center [914, 285] width 16 height 14
radio input "true"
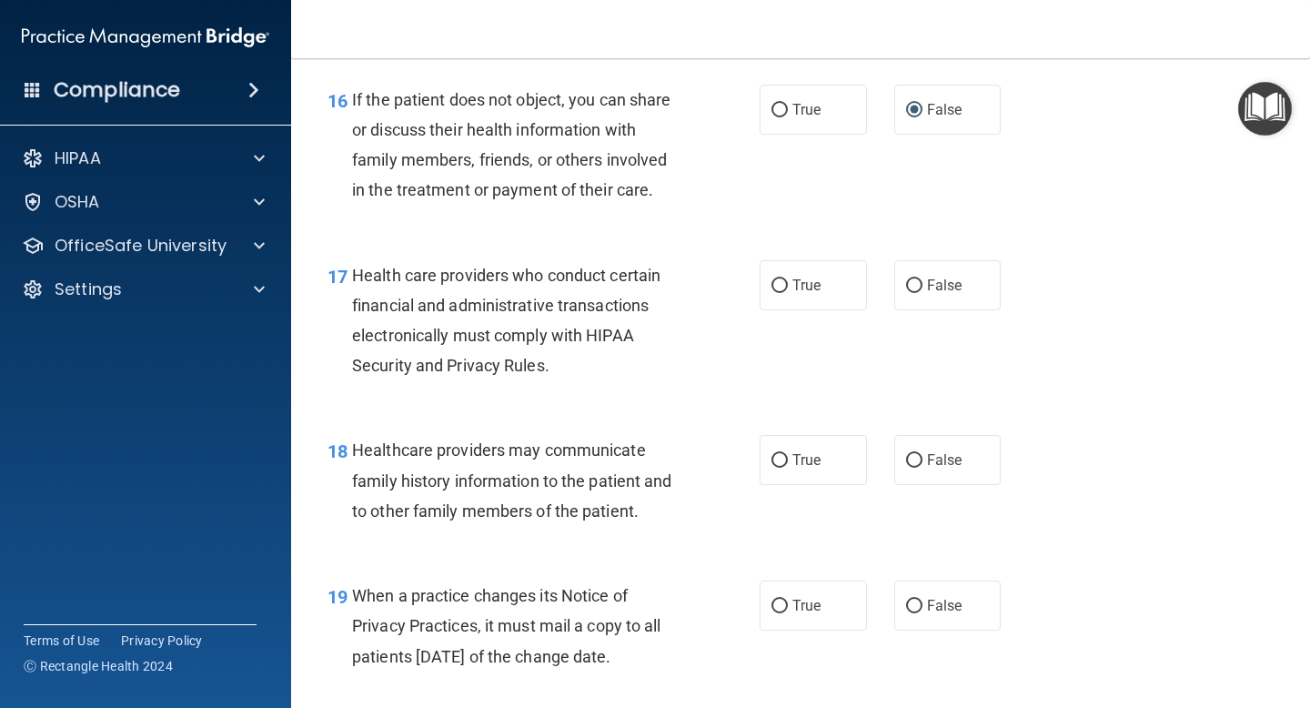
scroll to position [2718, 0]
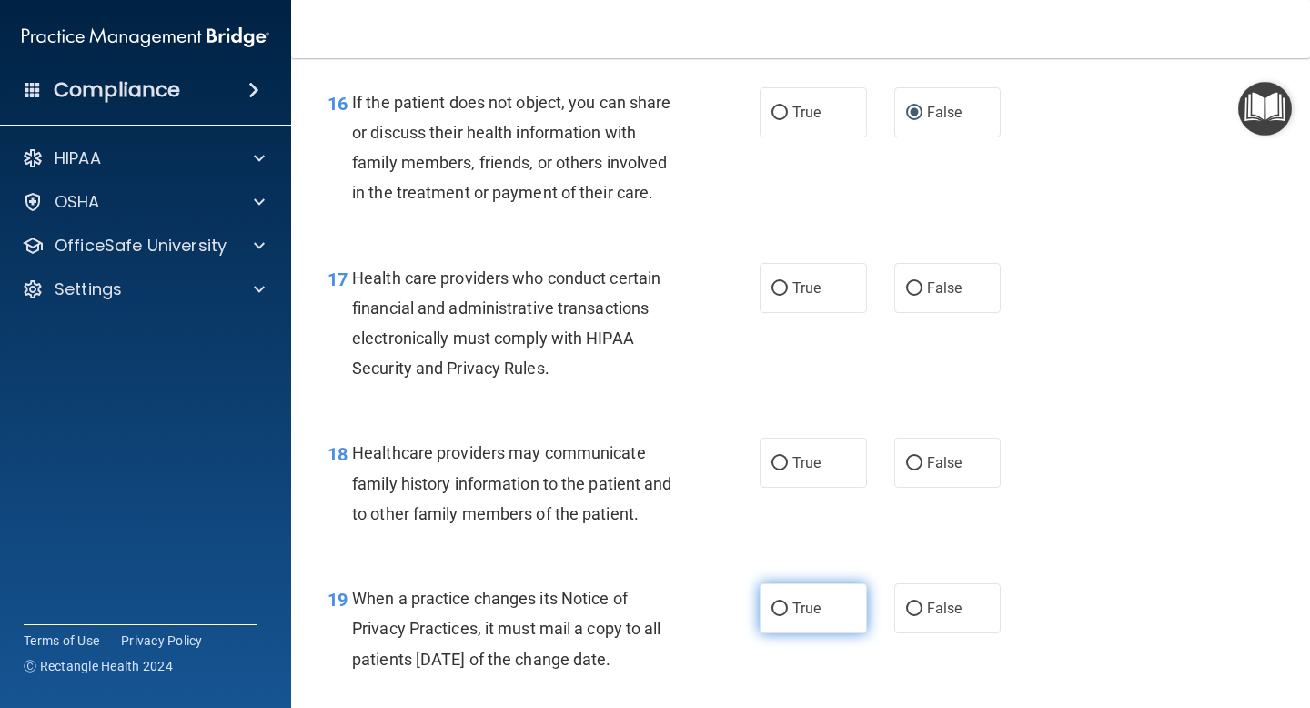
click at [777, 611] on input "True" at bounding box center [779, 609] width 16 height 14
radio input "true"
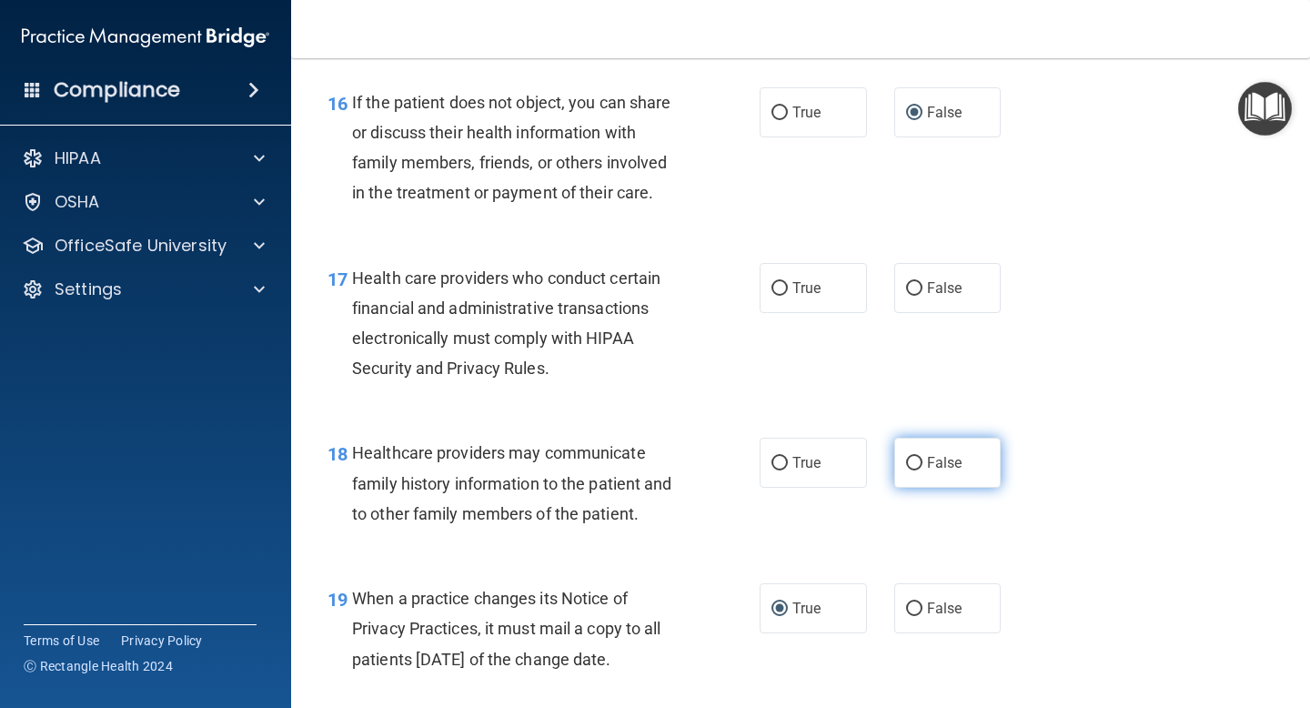
click at [912, 468] on input "False" at bounding box center [914, 464] width 16 height 14
radio input "true"
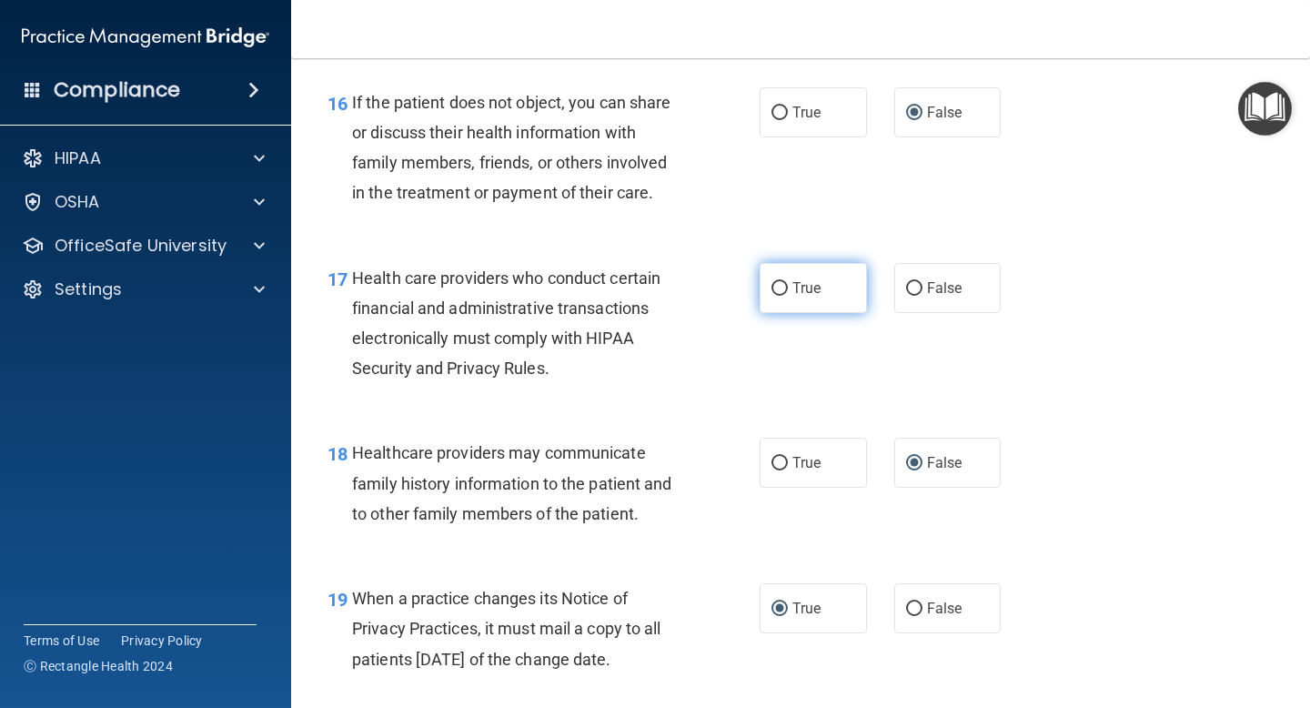
click at [780, 289] on input "True" at bounding box center [779, 289] width 16 height 14
radio input "true"
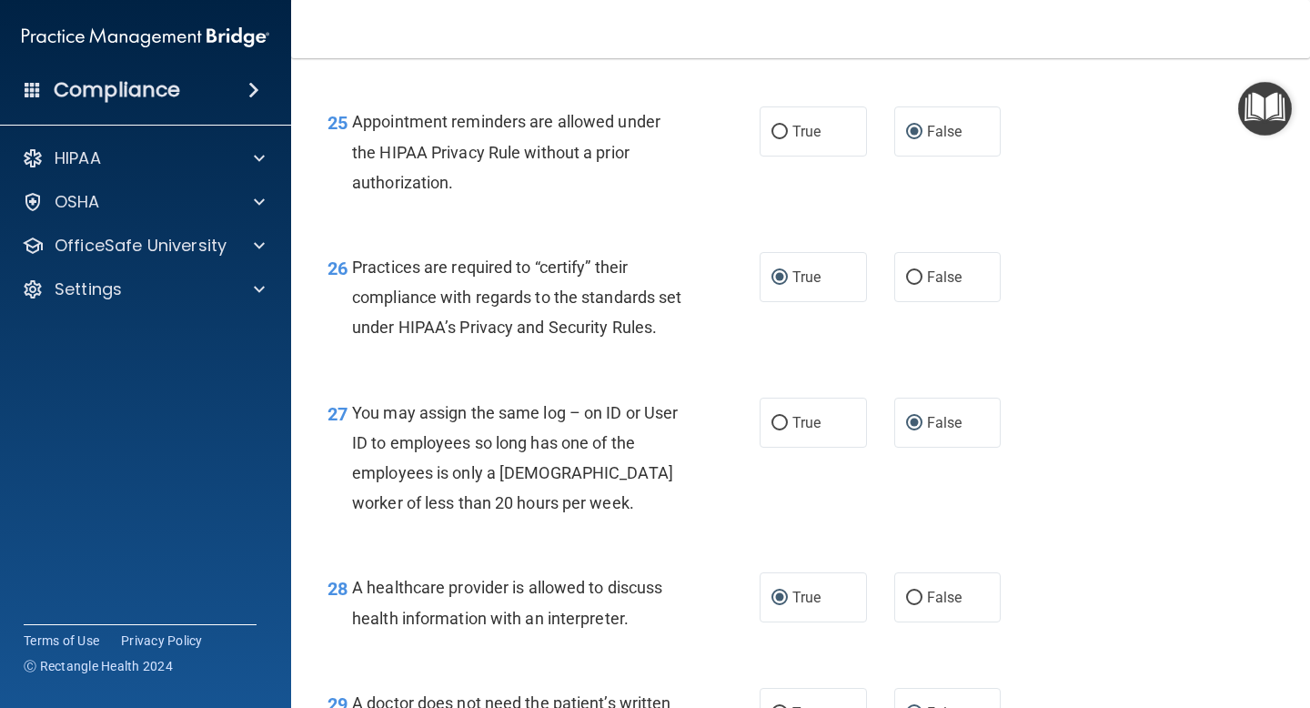
scroll to position [4554, 0]
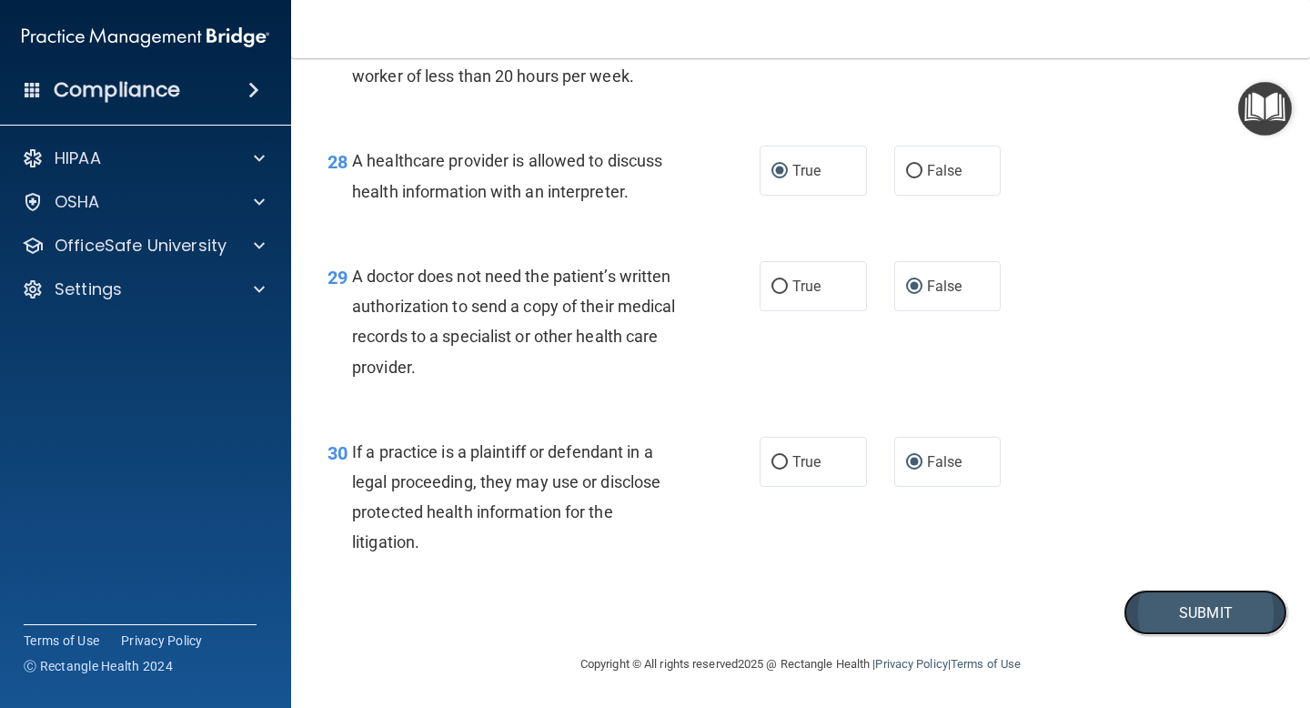
click at [1170, 616] on button "Submit" at bounding box center [1205, 612] width 164 height 46
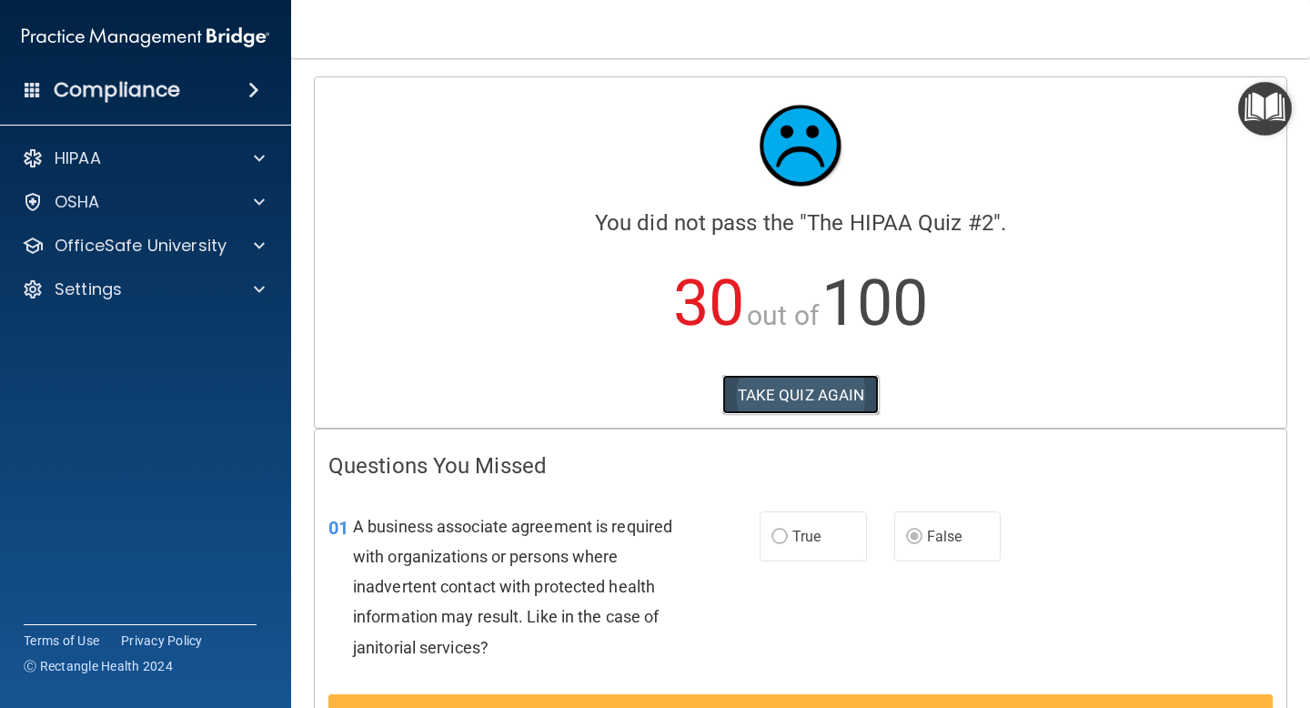
click at [814, 404] on button "TAKE QUIZ AGAIN" at bounding box center [800, 395] width 157 height 40
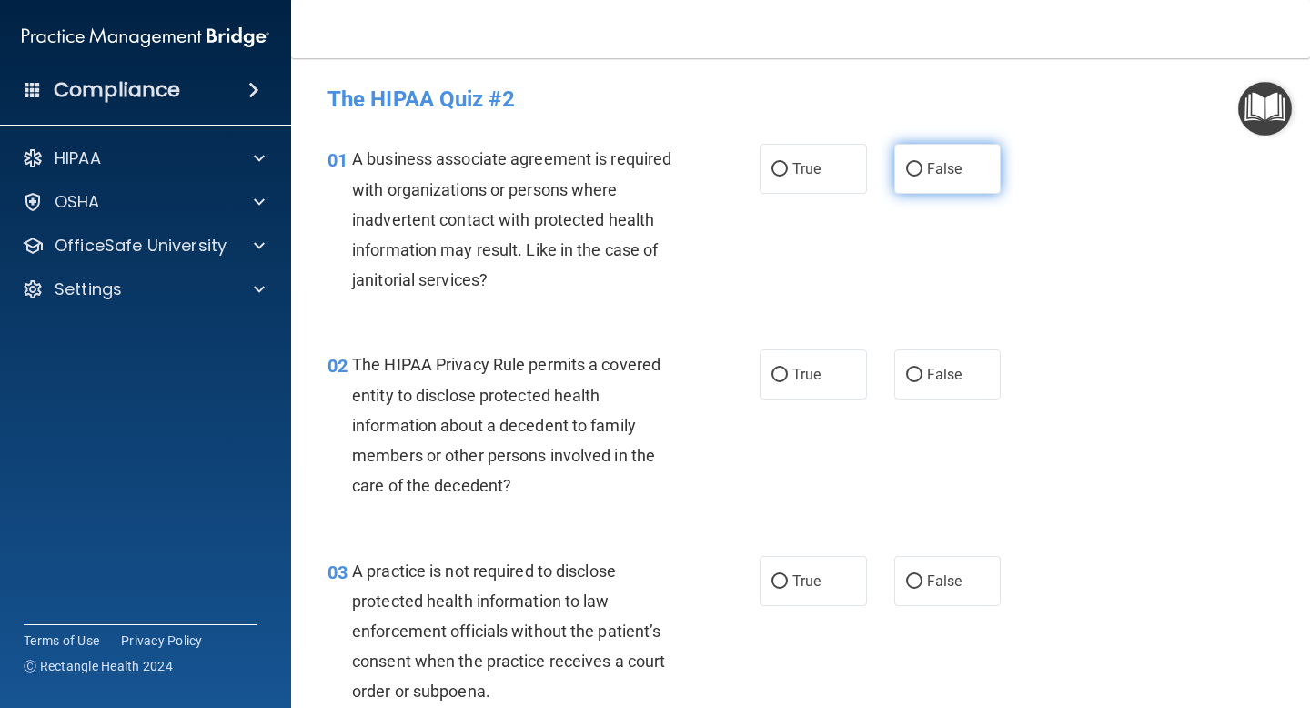
click at [914, 169] on input "False" at bounding box center [914, 170] width 16 height 14
radio input "true"
click at [778, 377] on input "True" at bounding box center [779, 375] width 16 height 14
radio input "true"
click at [914, 577] on input "False" at bounding box center [914, 582] width 16 height 14
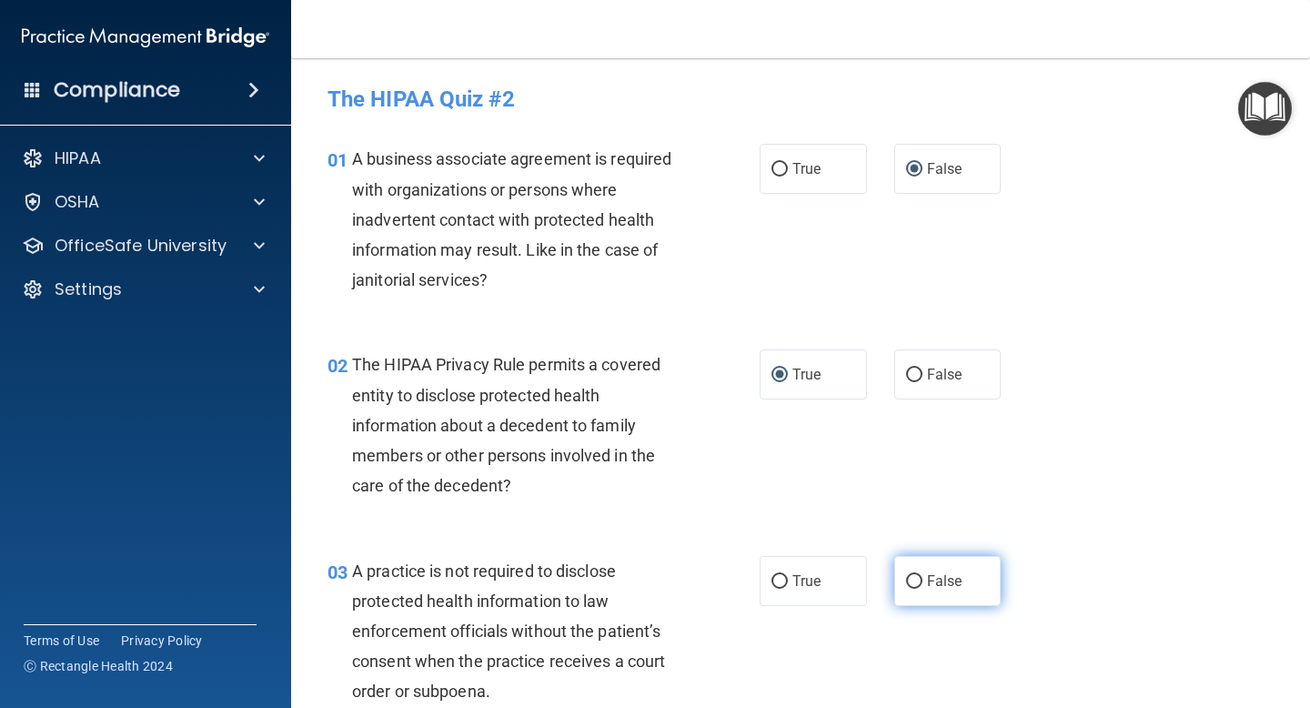
radio input "true"
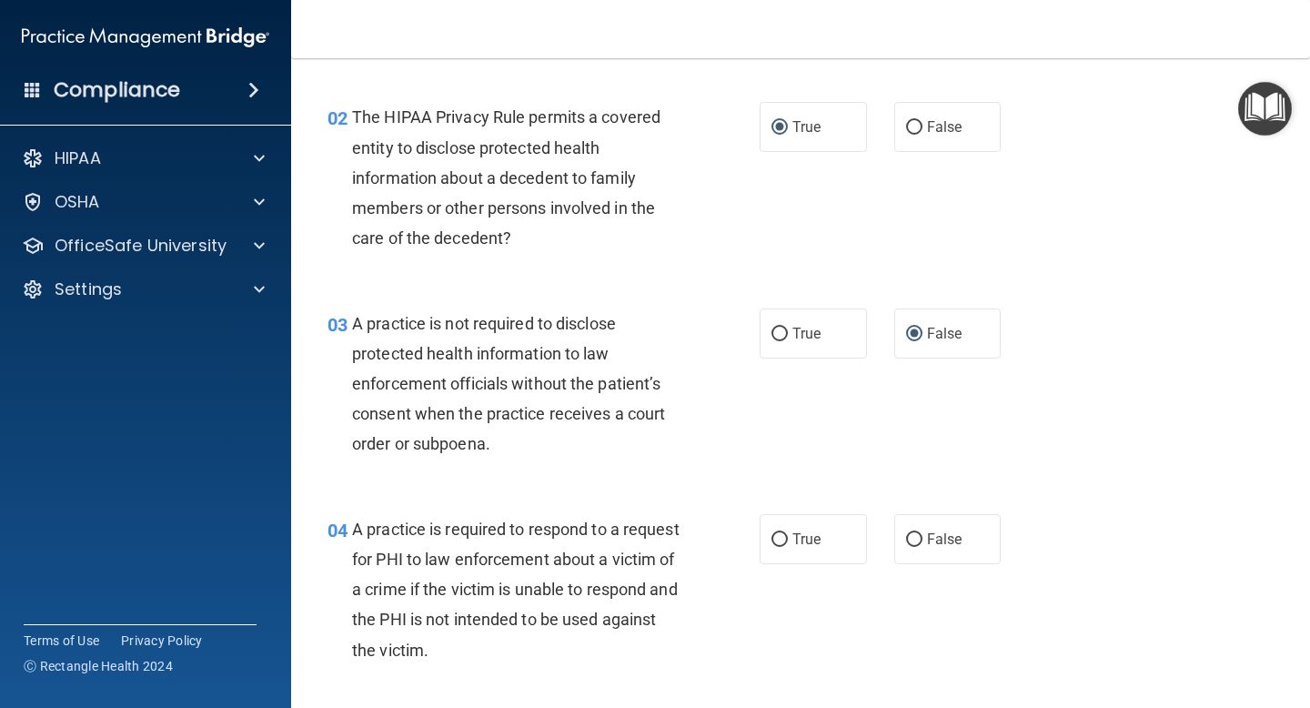
scroll to position [267, 0]
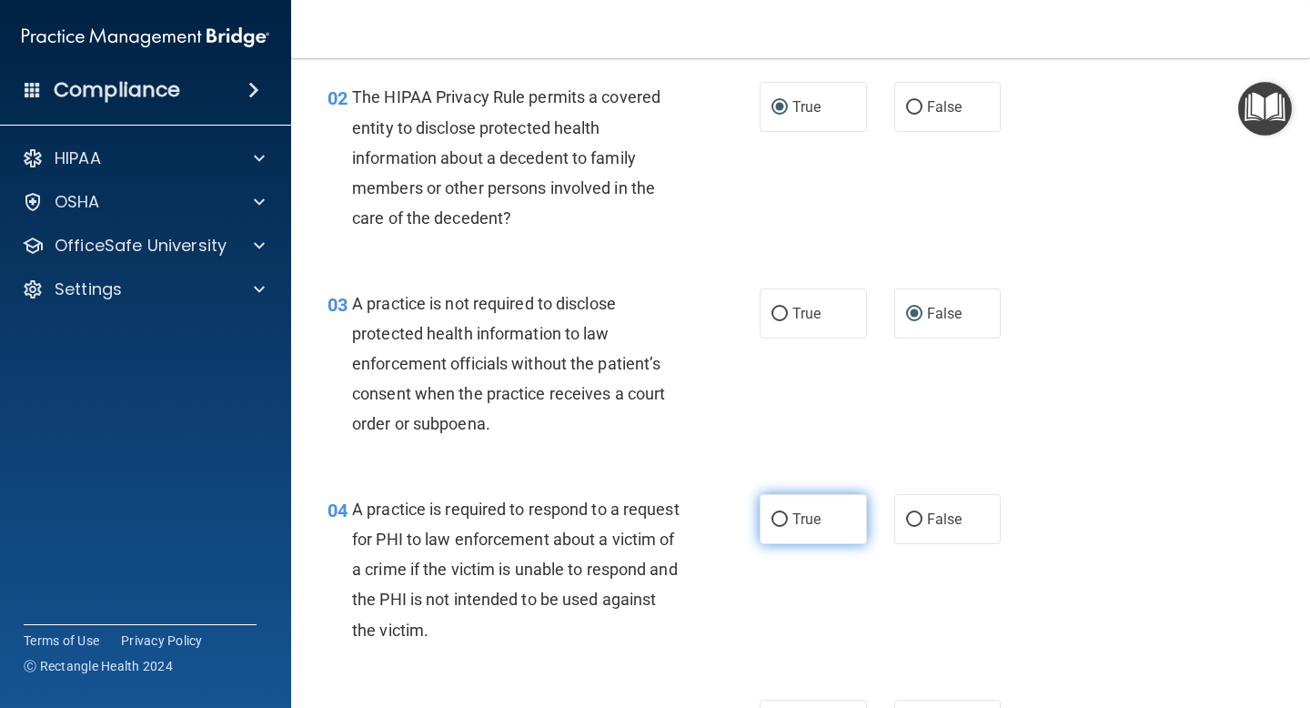
click at [778, 523] on input "True" at bounding box center [779, 520] width 16 height 14
radio input "true"
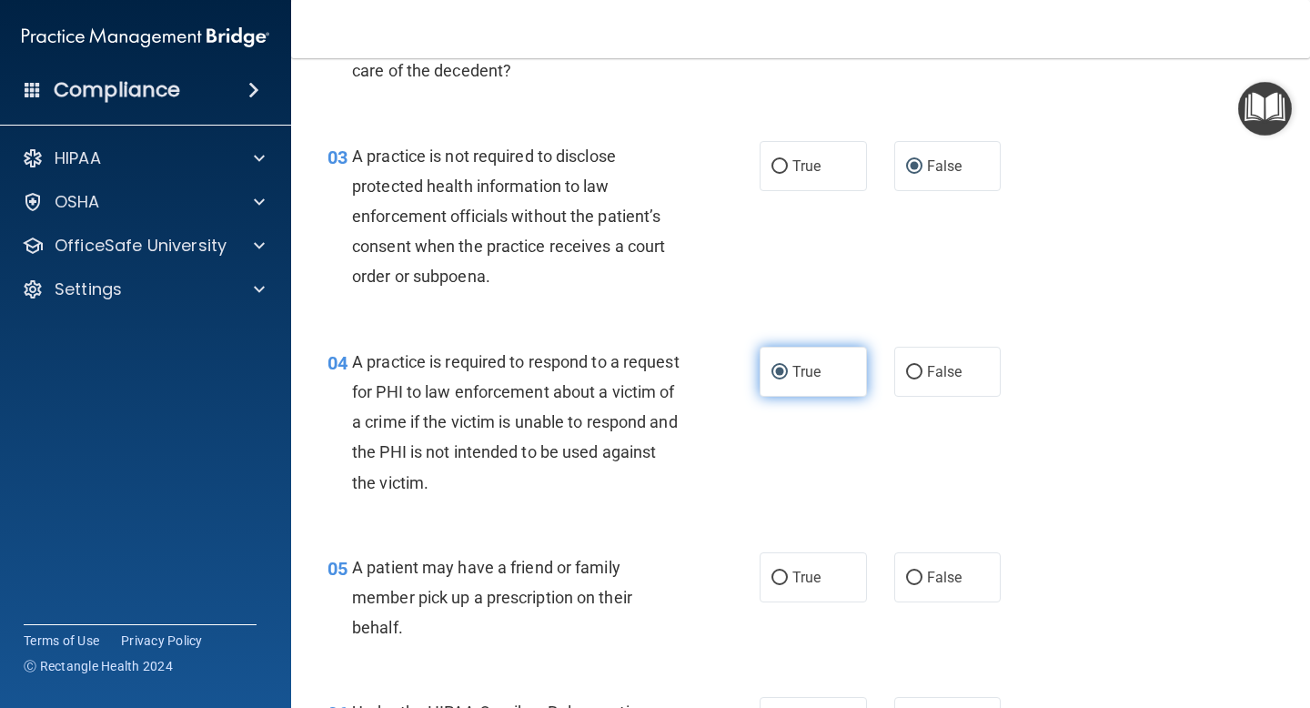
scroll to position [424, 0]
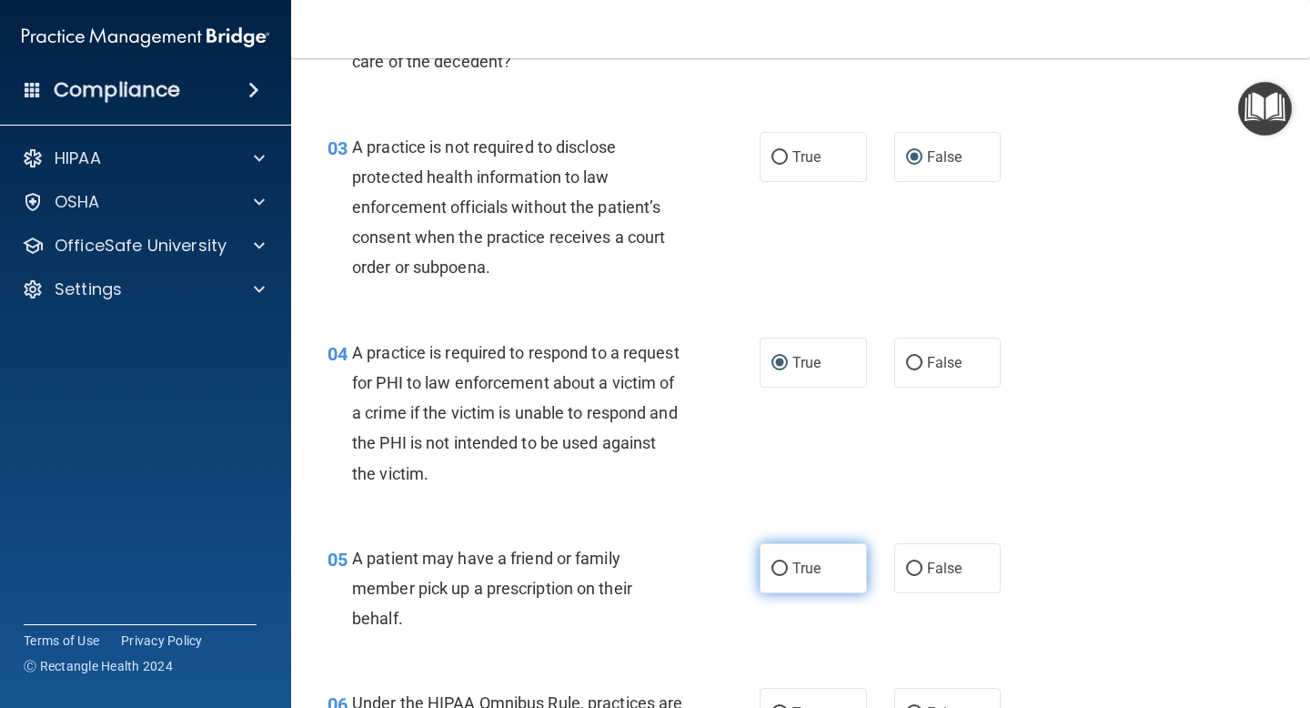
click at [778, 569] on input "True" at bounding box center [779, 569] width 16 height 14
radio input "true"
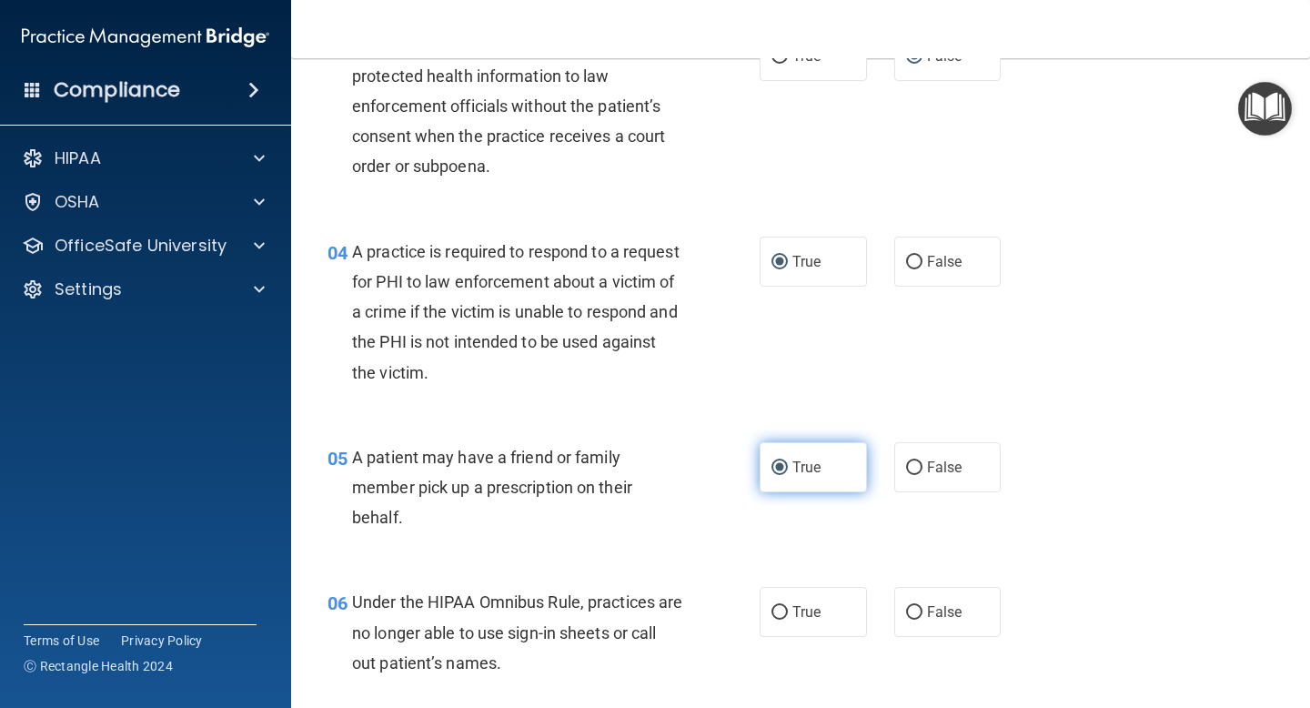
scroll to position [567, 0]
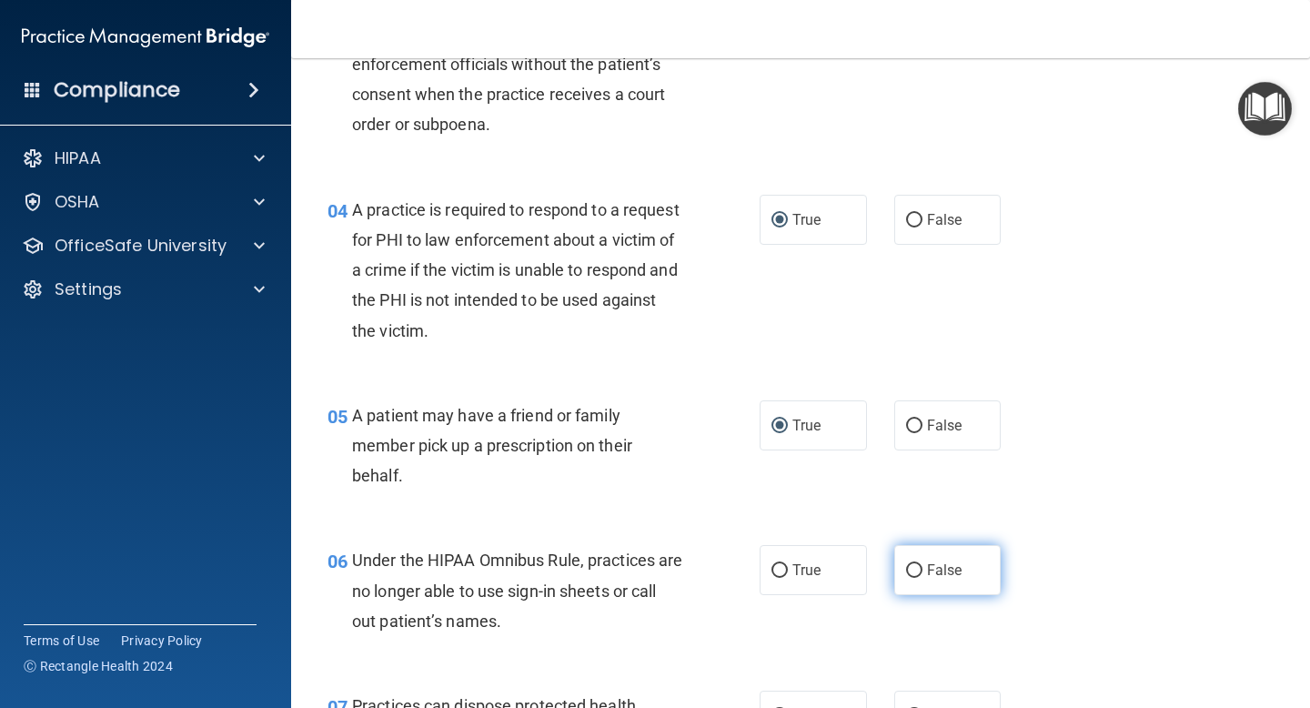
click at [916, 571] on input "False" at bounding box center [914, 571] width 16 height 14
radio input "true"
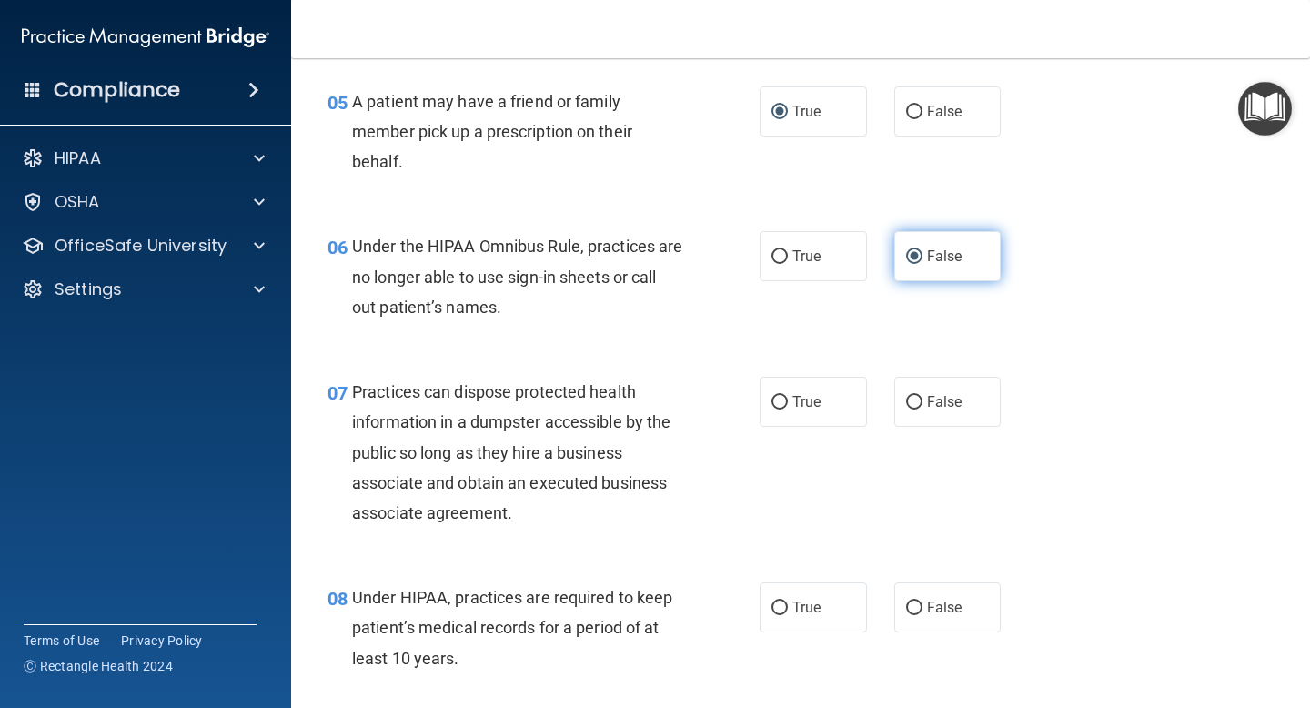
scroll to position [888, 0]
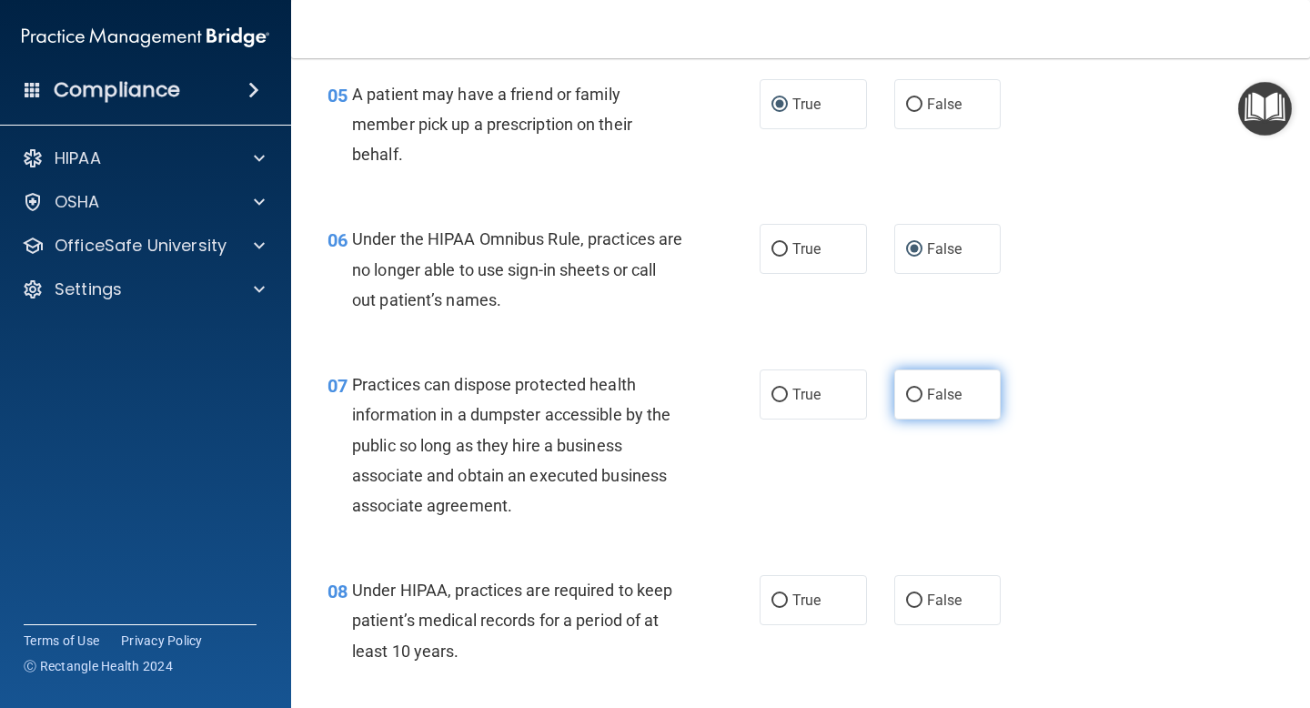
click at [916, 395] on input "False" at bounding box center [914, 395] width 16 height 14
radio input "true"
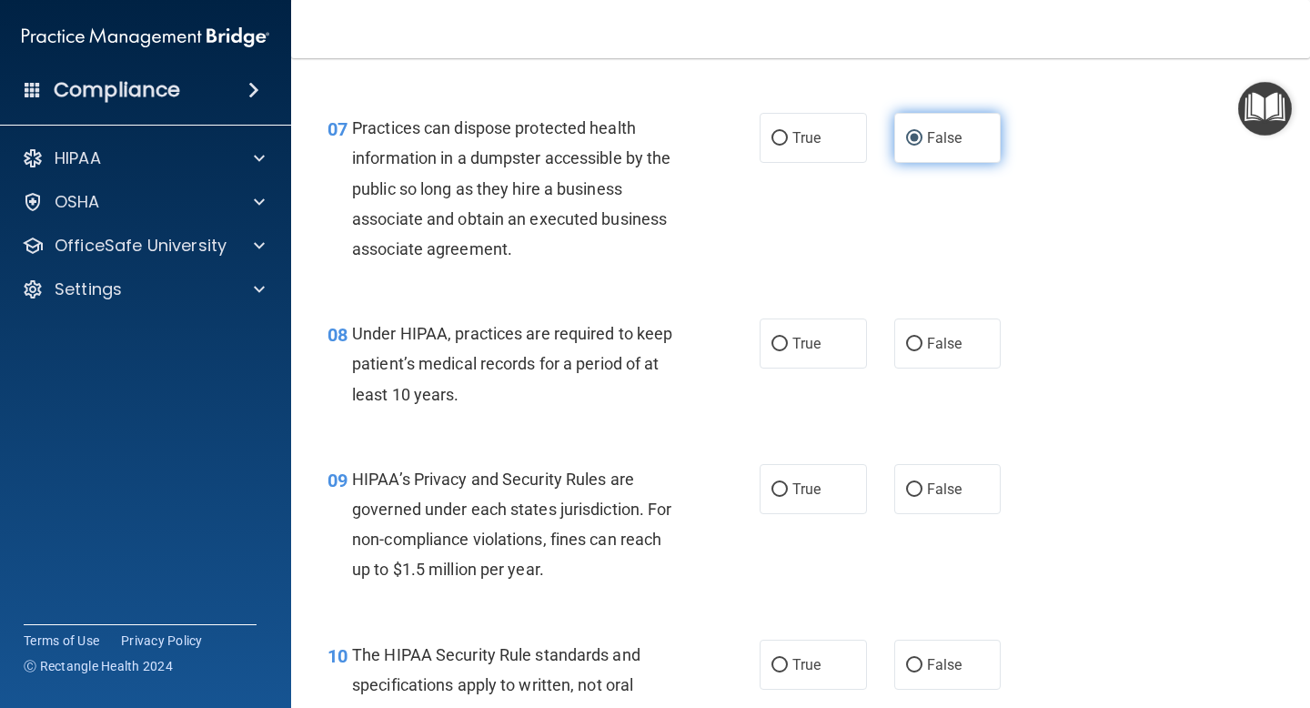
scroll to position [1145, 0]
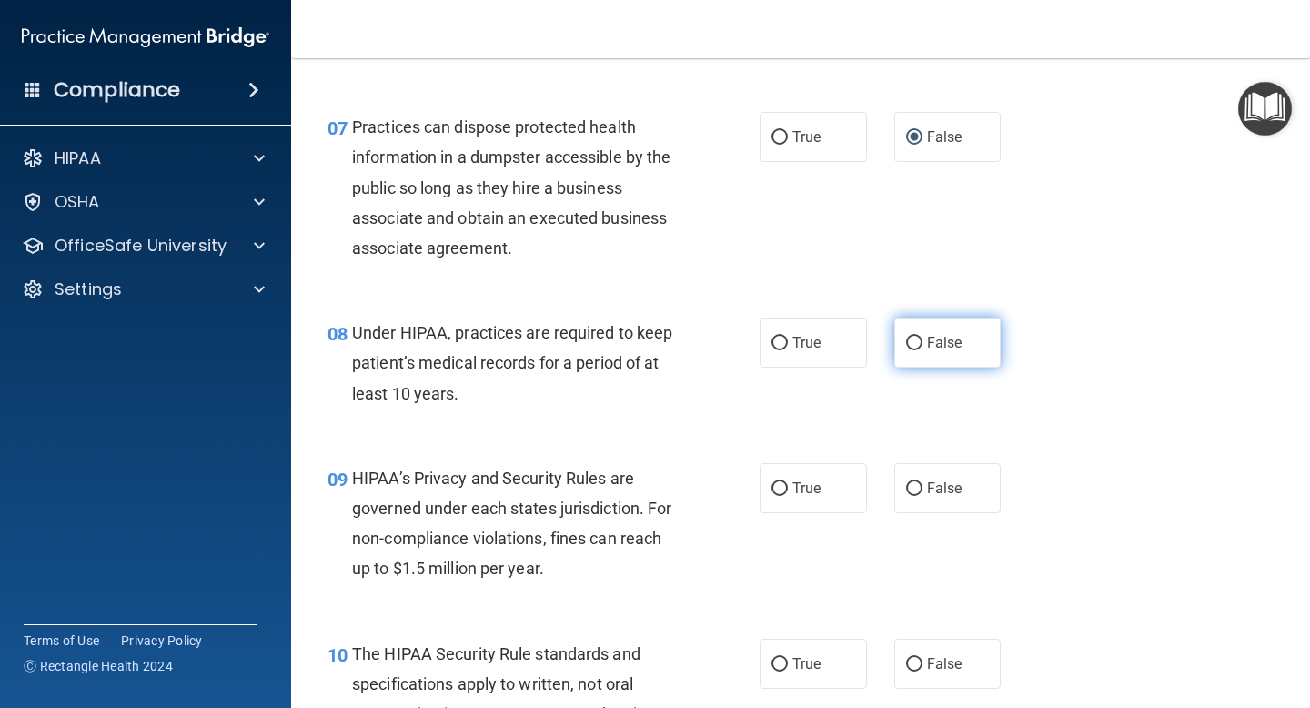
click at [909, 343] on input "False" at bounding box center [914, 343] width 16 height 14
radio input "true"
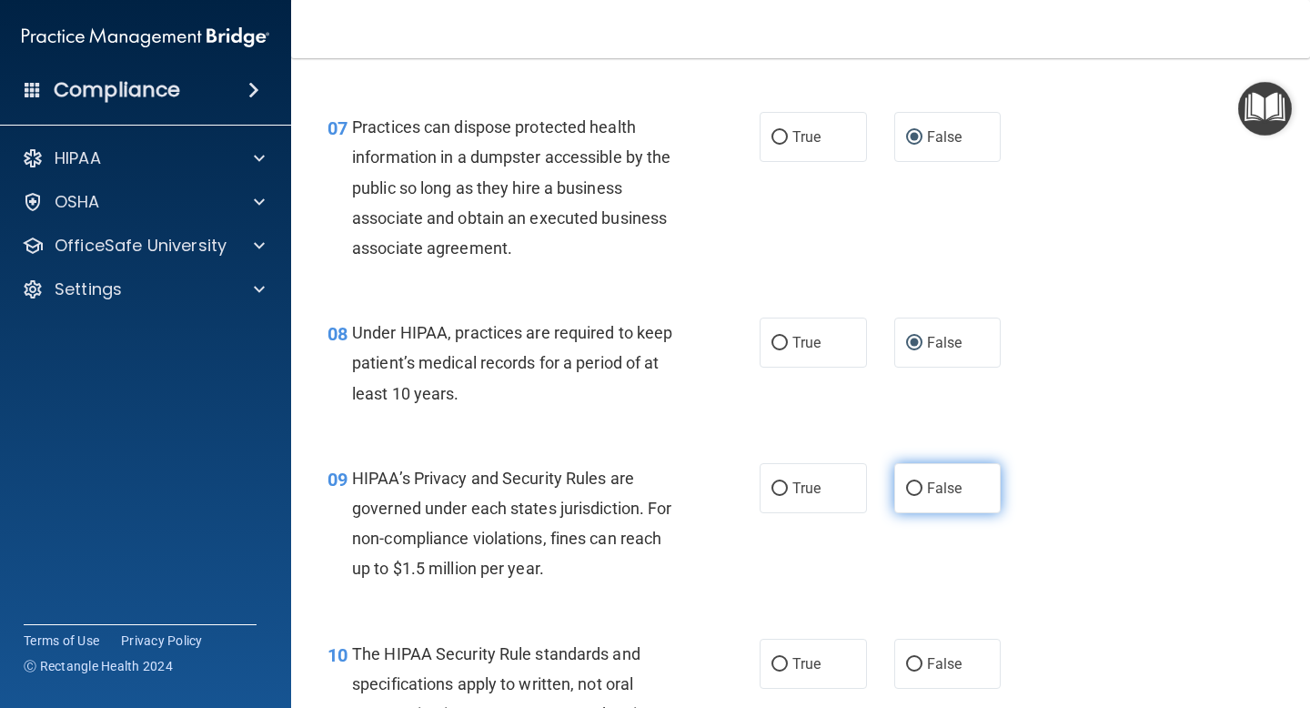
click at [918, 487] on input "False" at bounding box center [914, 489] width 16 height 14
radio input "true"
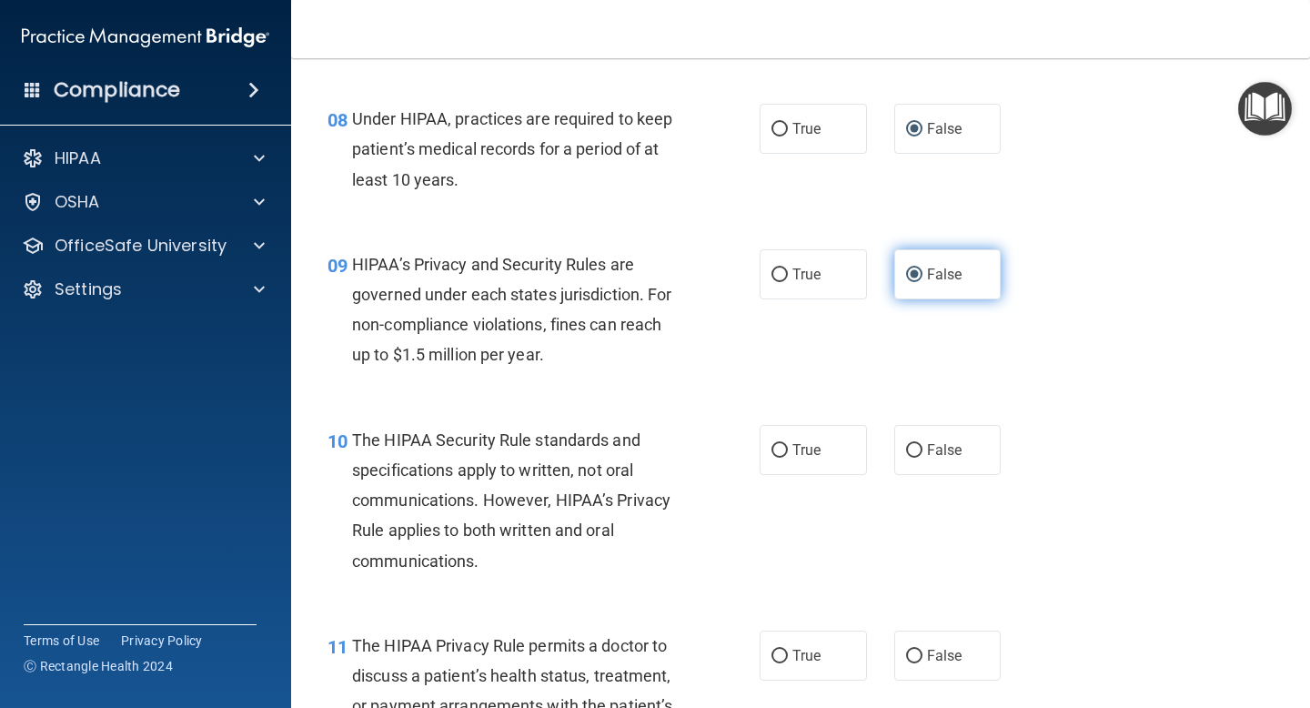
scroll to position [1365, 0]
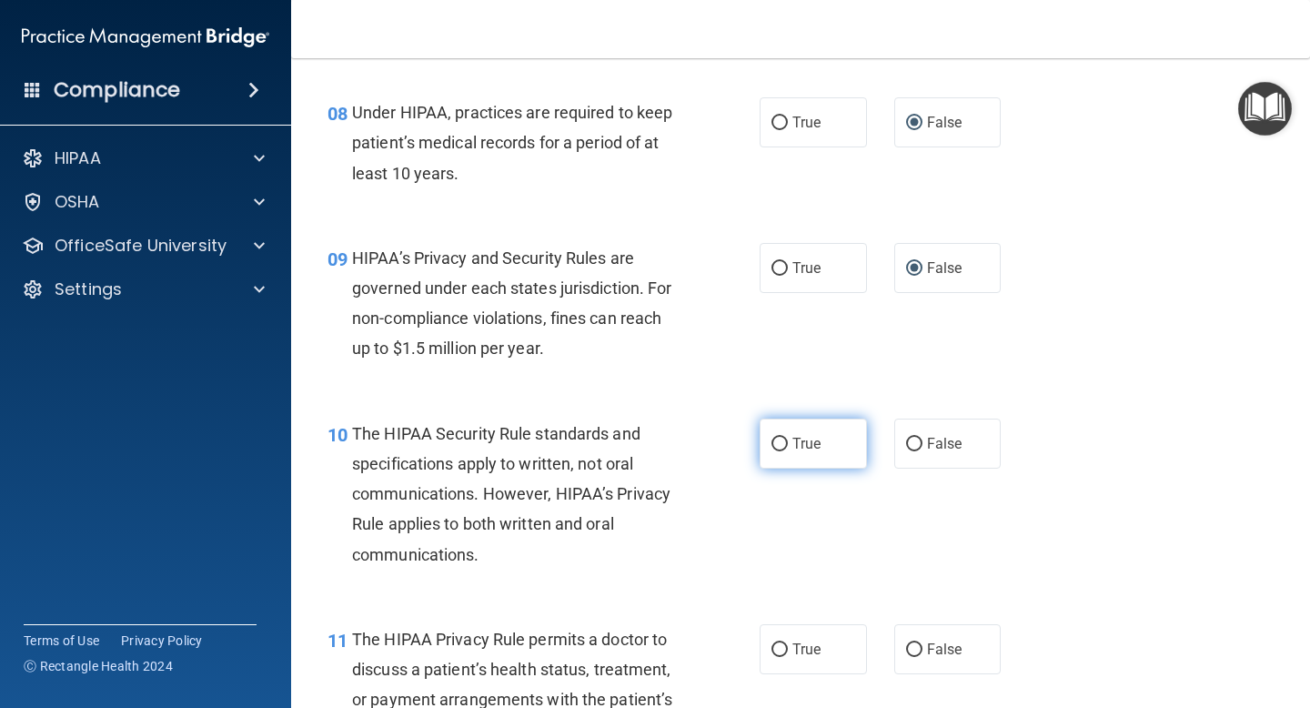
click at [777, 441] on input "True" at bounding box center [779, 444] width 16 height 14
radio input "true"
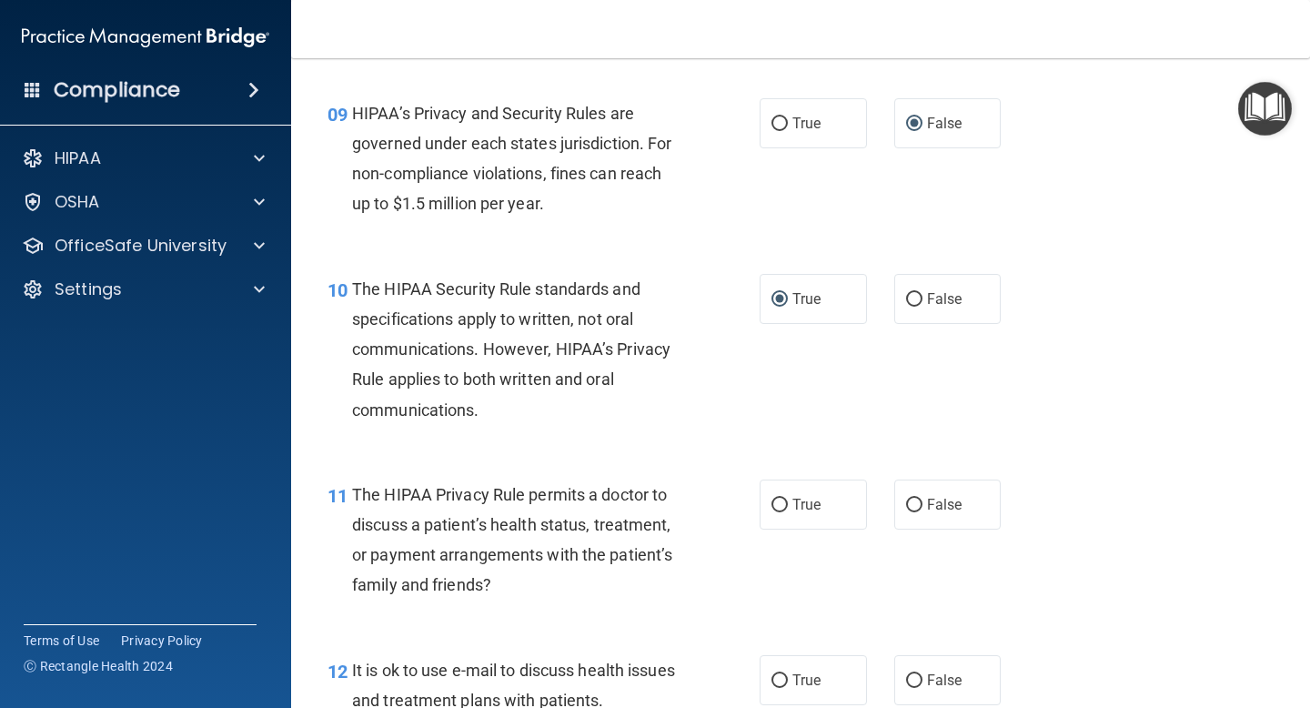
scroll to position [1517, 0]
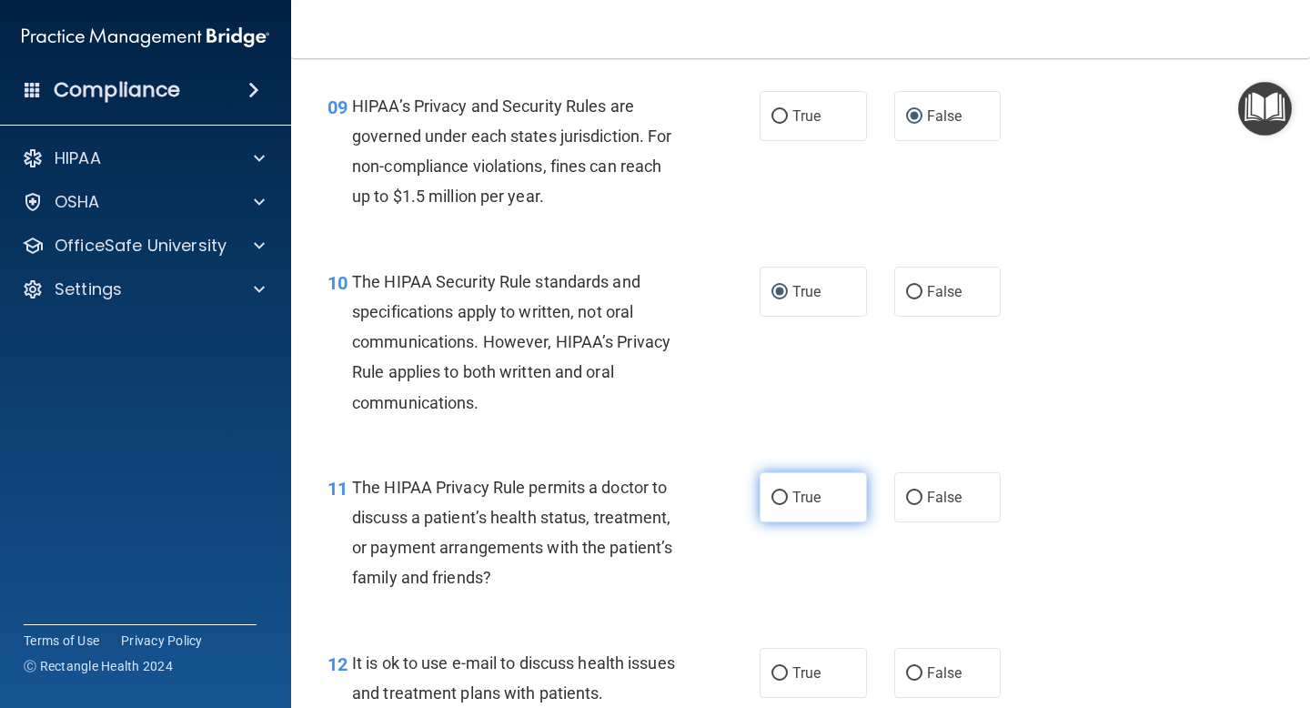
click at [776, 493] on input "True" at bounding box center [779, 498] width 16 height 14
radio input "true"
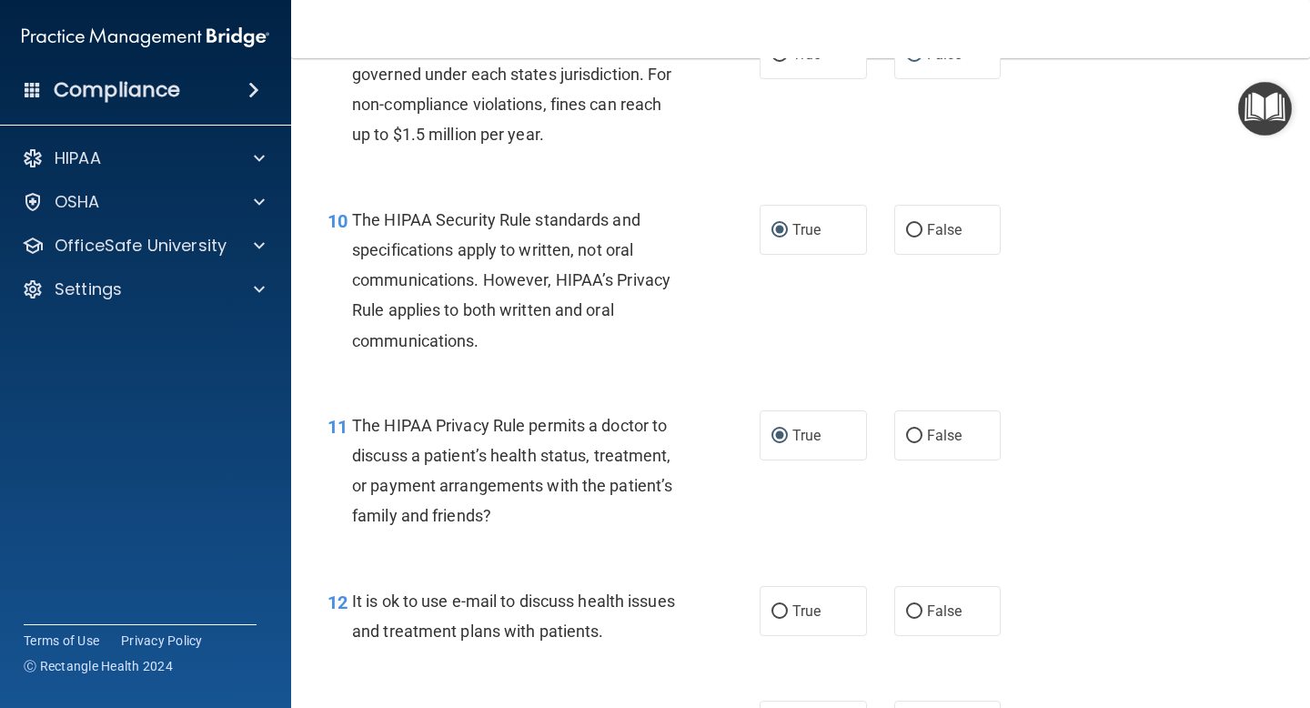
scroll to position [1580, 0]
click at [776, 608] on input "True" at bounding box center [779, 611] width 16 height 14
radio input "true"
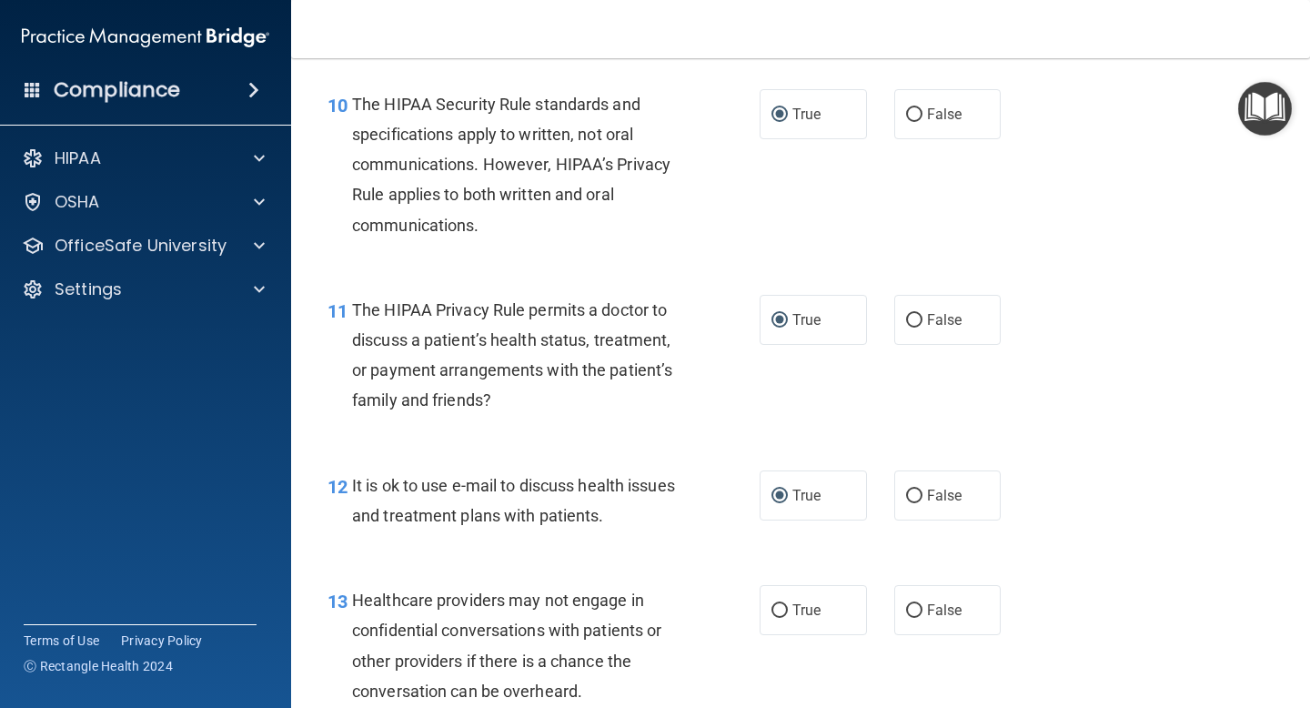
scroll to position [1774, 0]
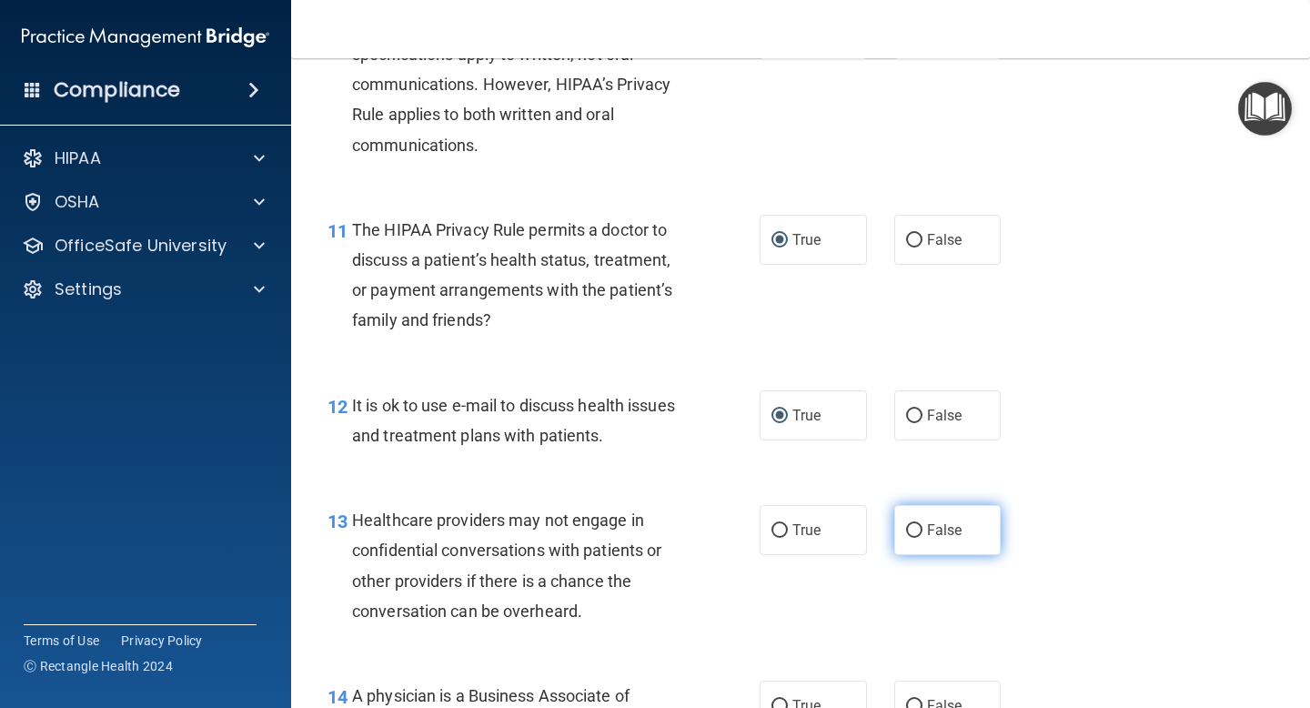
click at [914, 531] on input "False" at bounding box center [914, 531] width 16 height 14
radio input "true"
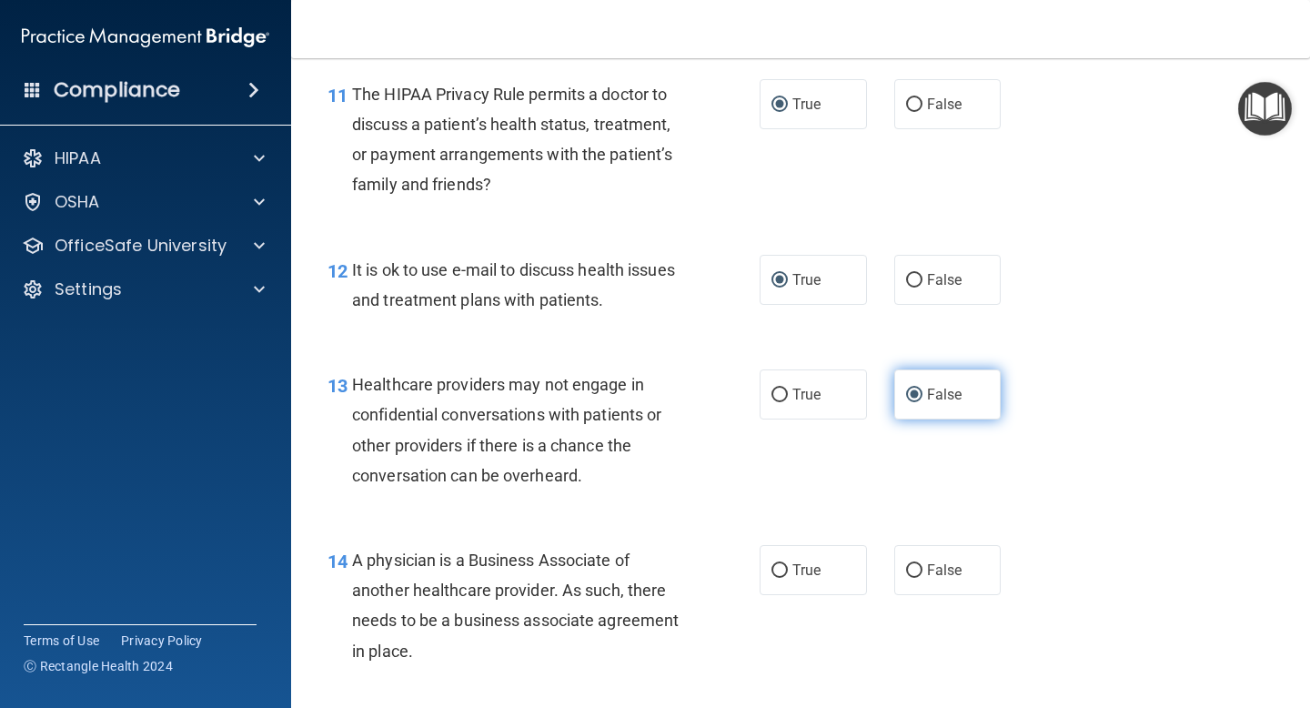
scroll to position [1913, 0]
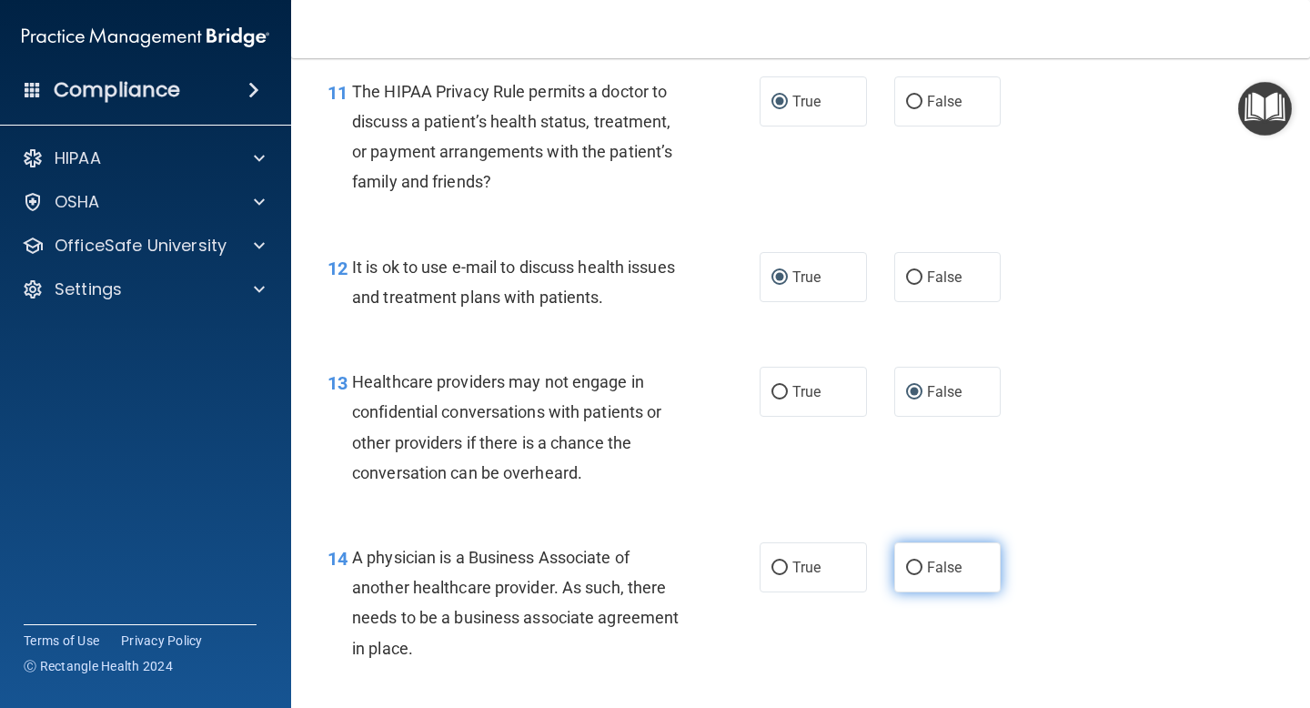
click at [912, 574] on input "False" at bounding box center [914, 568] width 16 height 14
radio input "true"
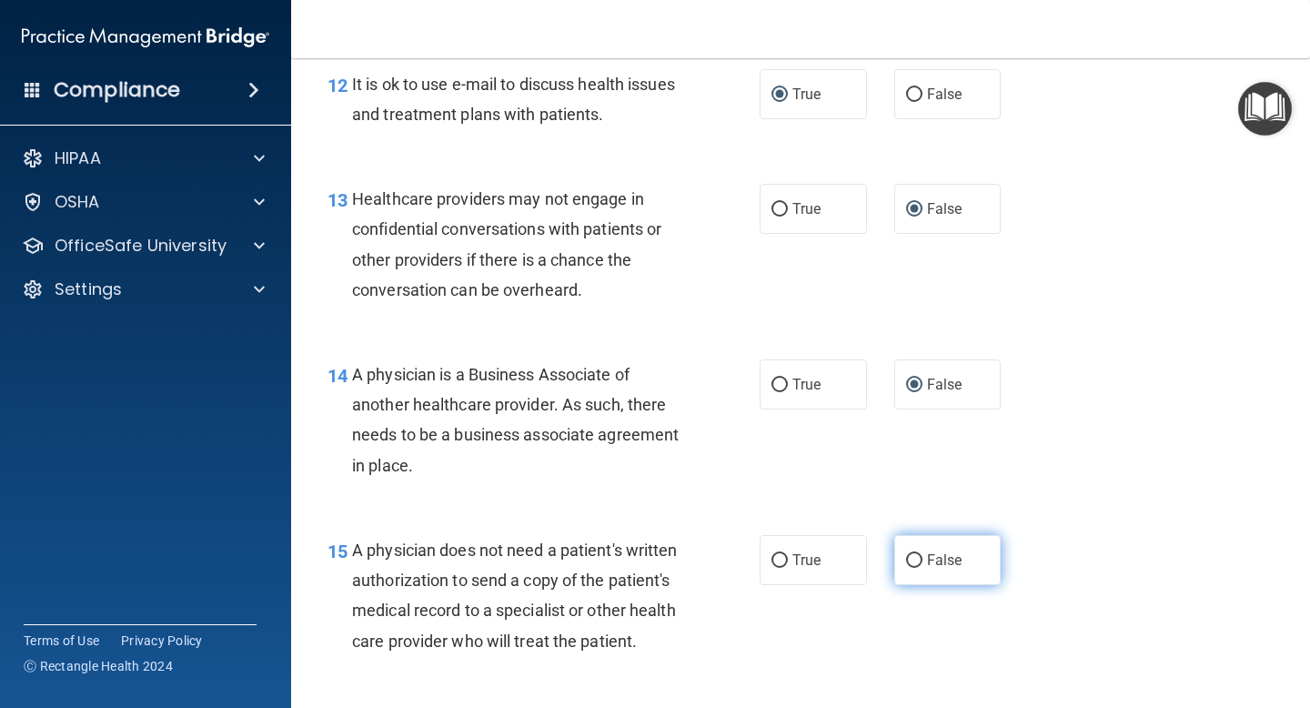
scroll to position [2098, 0]
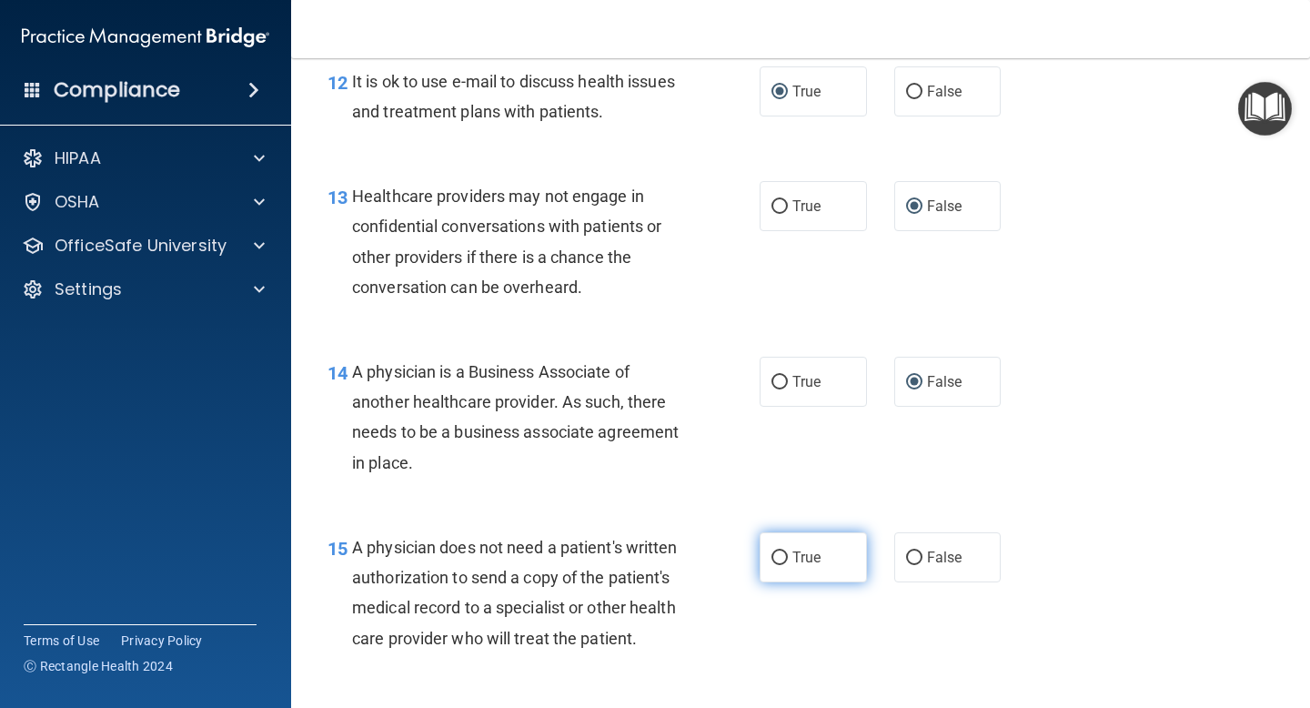
click at [780, 552] on input "True" at bounding box center [779, 558] width 16 height 14
radio input "true"
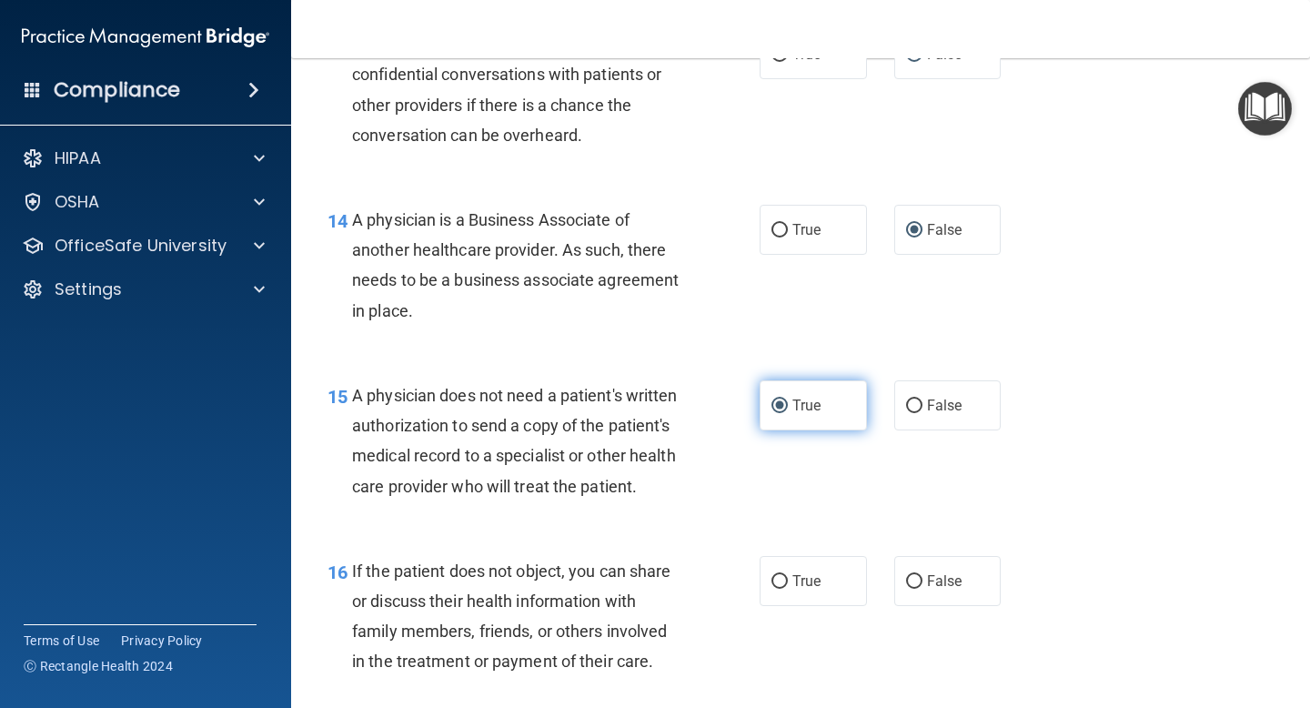
scroll to position [2264, 0]
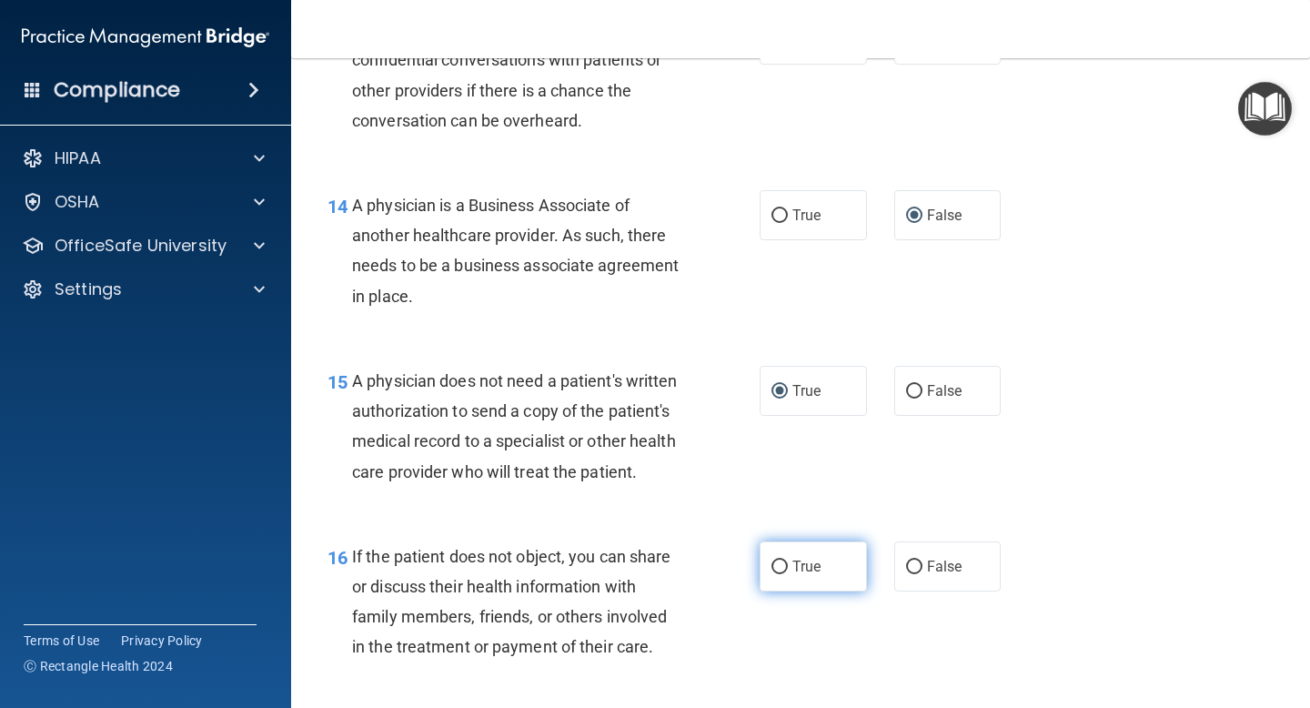
click at [778, 569] on input "True" at bounding box center [779, 567] width 16 height 14
radio input "true"
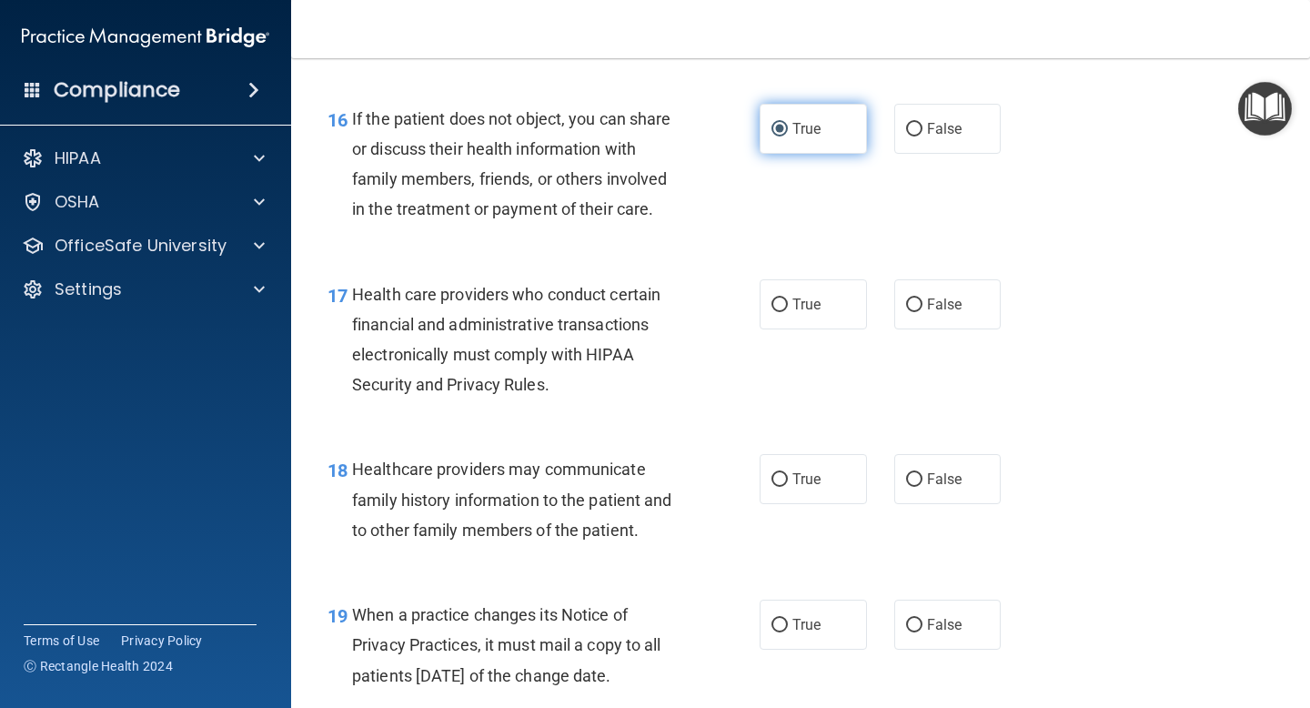
scroll to position [2708, 0]
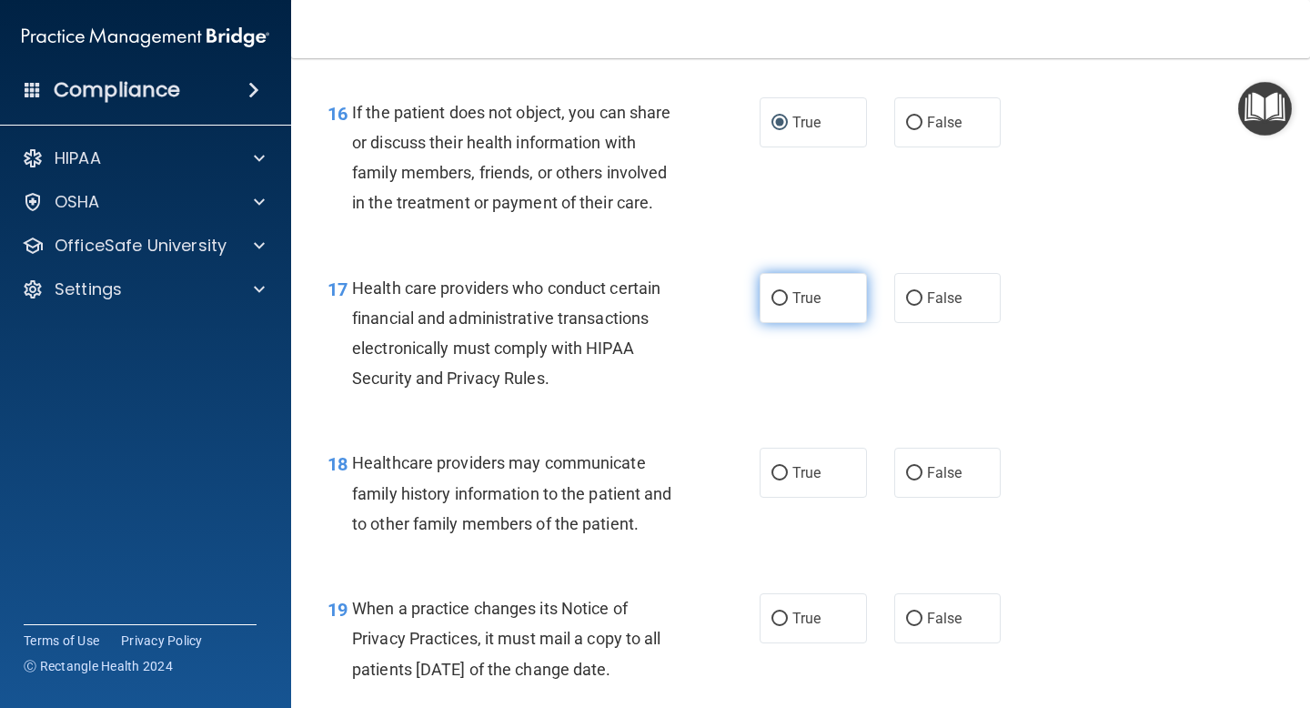
click at [781, 302] on input "True" at bounding box center [779, 299] width 16 height 14
radio input "true"
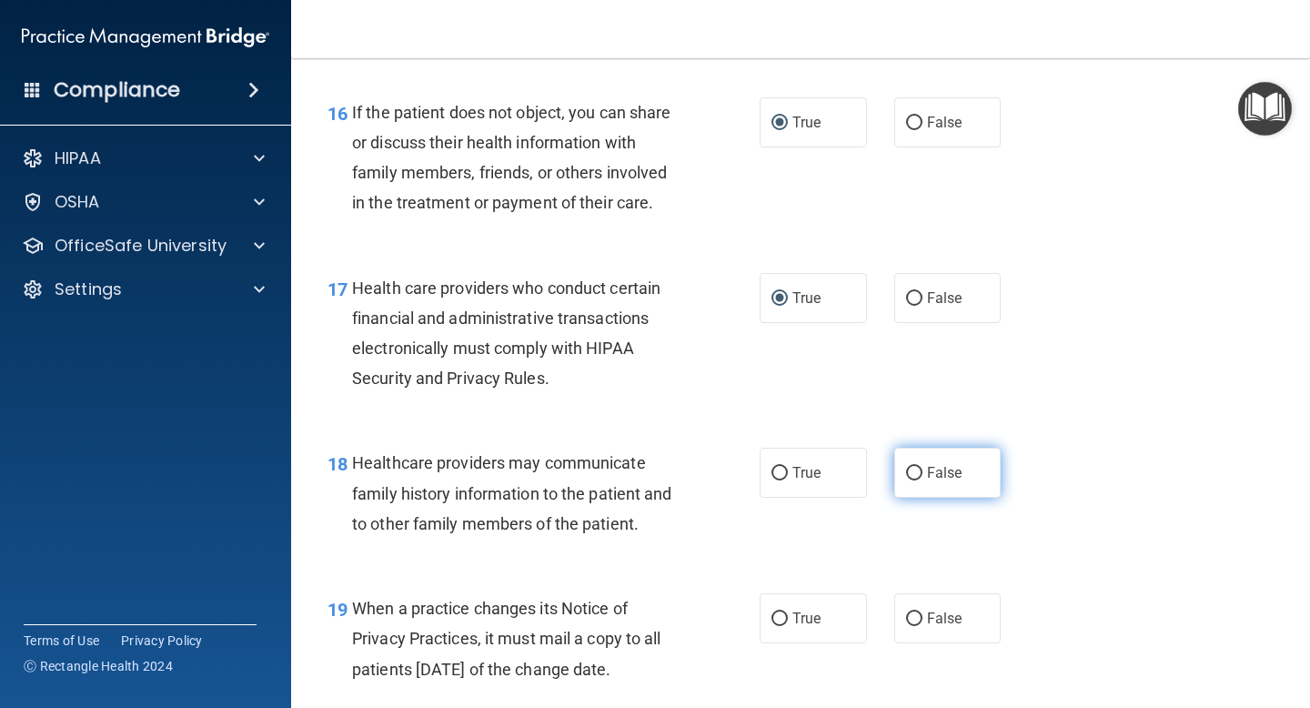
click at [914, 476] on input "False" at bounding box center [914, 474] width 16 height 14
radio input "true"
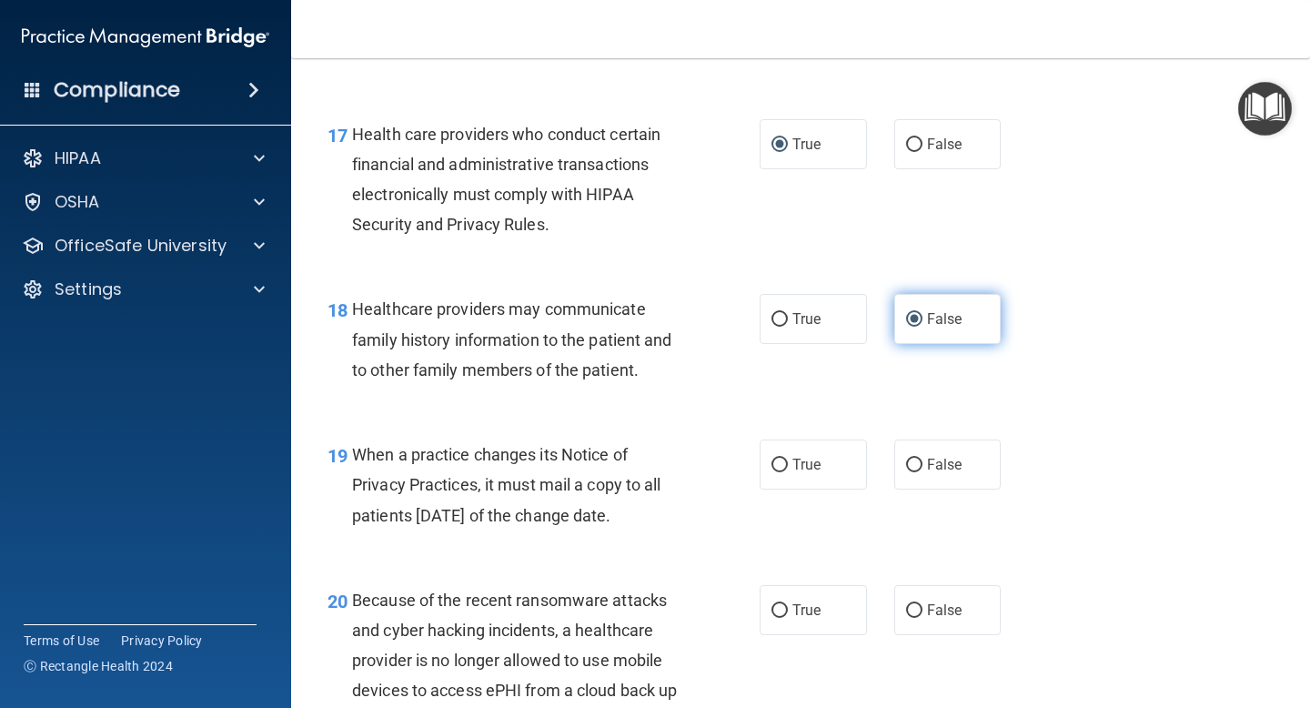
scroll to position [2864, 0]
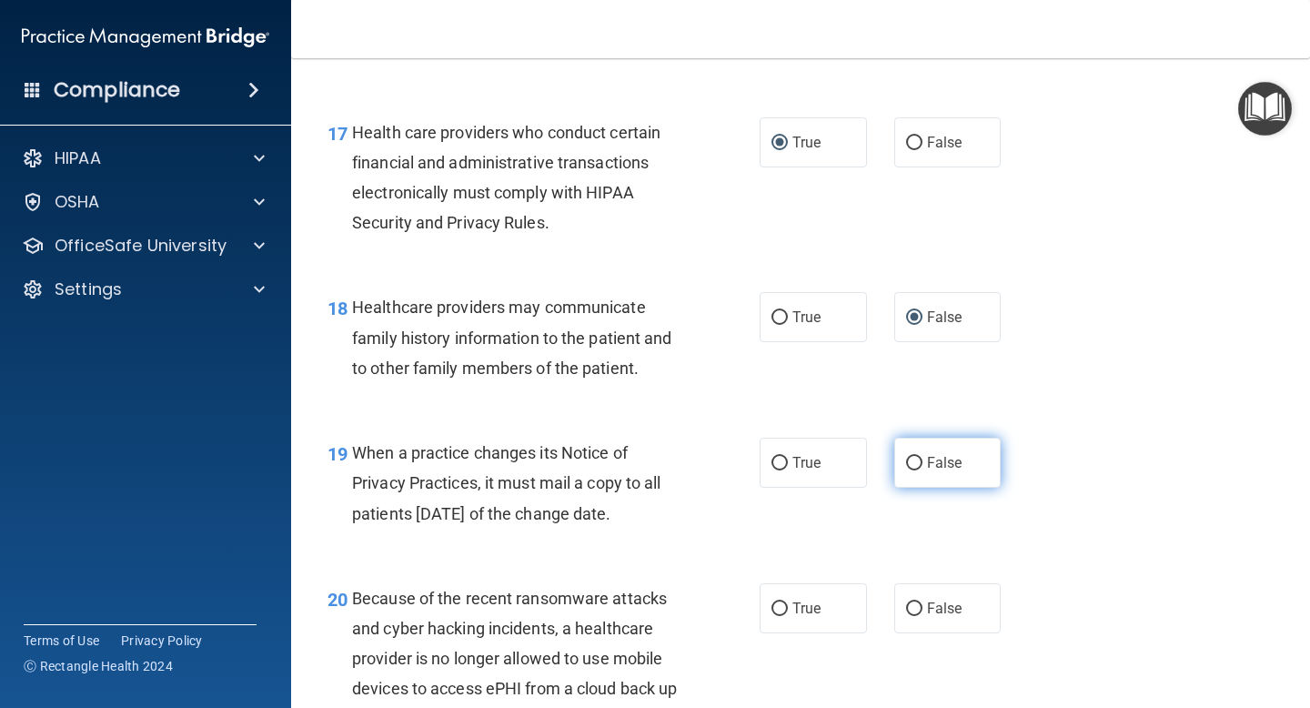
click at [914, 467] on input "False" at bounding box center [914, 464] width 16 height 14
radio input "true"
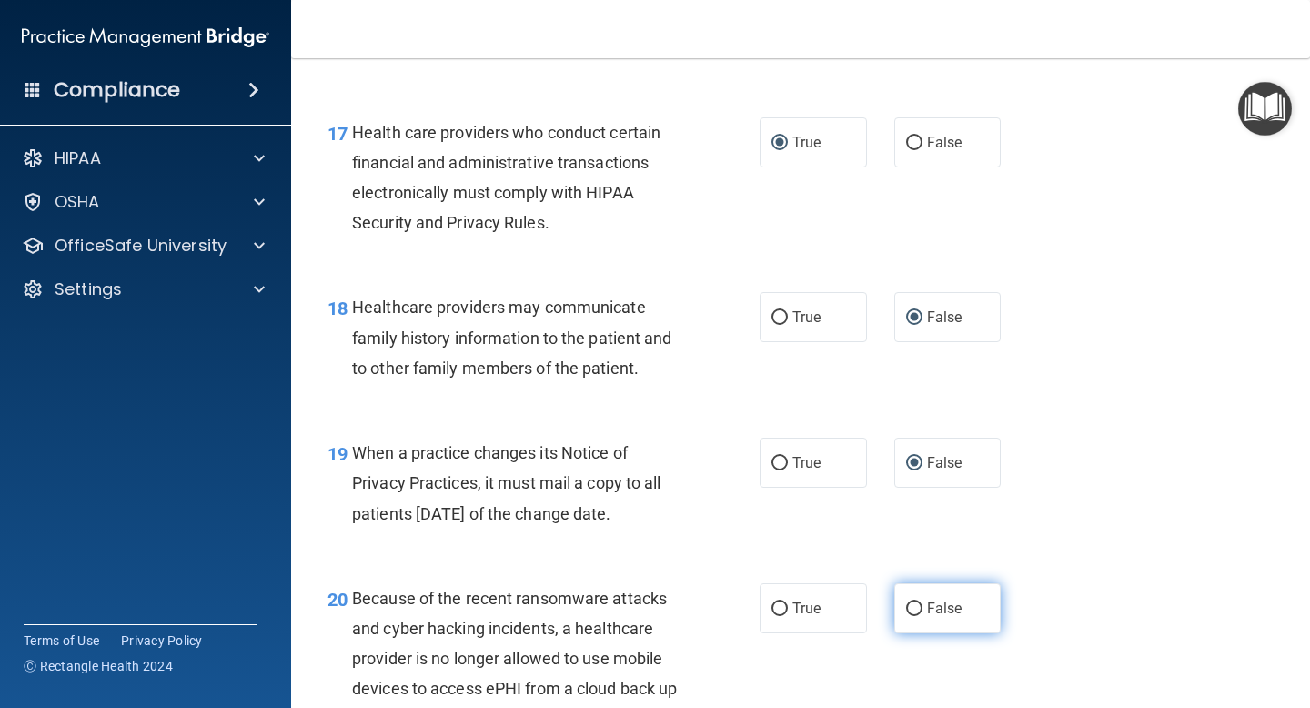
click at [917, 606] on input "False" at bounding box center [914, 609] width 16 height 14
radio input "true"
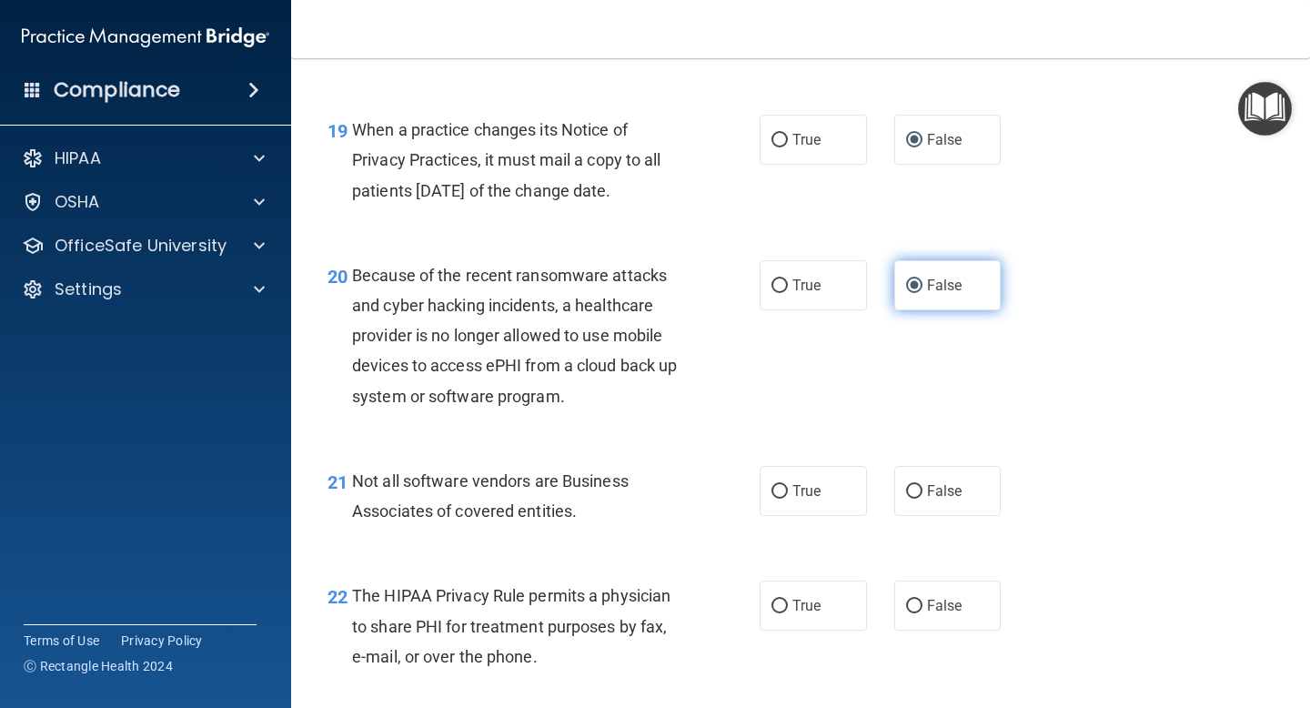
scroll to position [3198, 0]
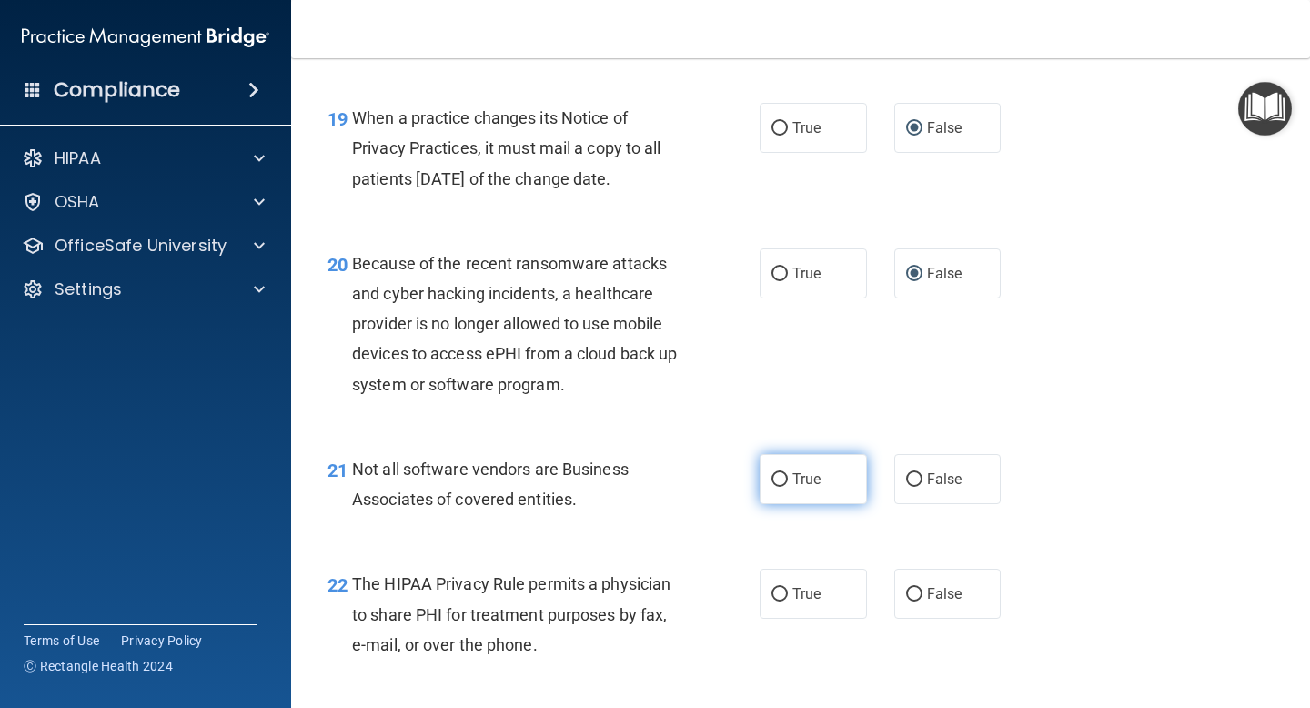
click at [779, 481] on input "True" at bounding box center [779, 480] width 16 height 14
radio input "true"
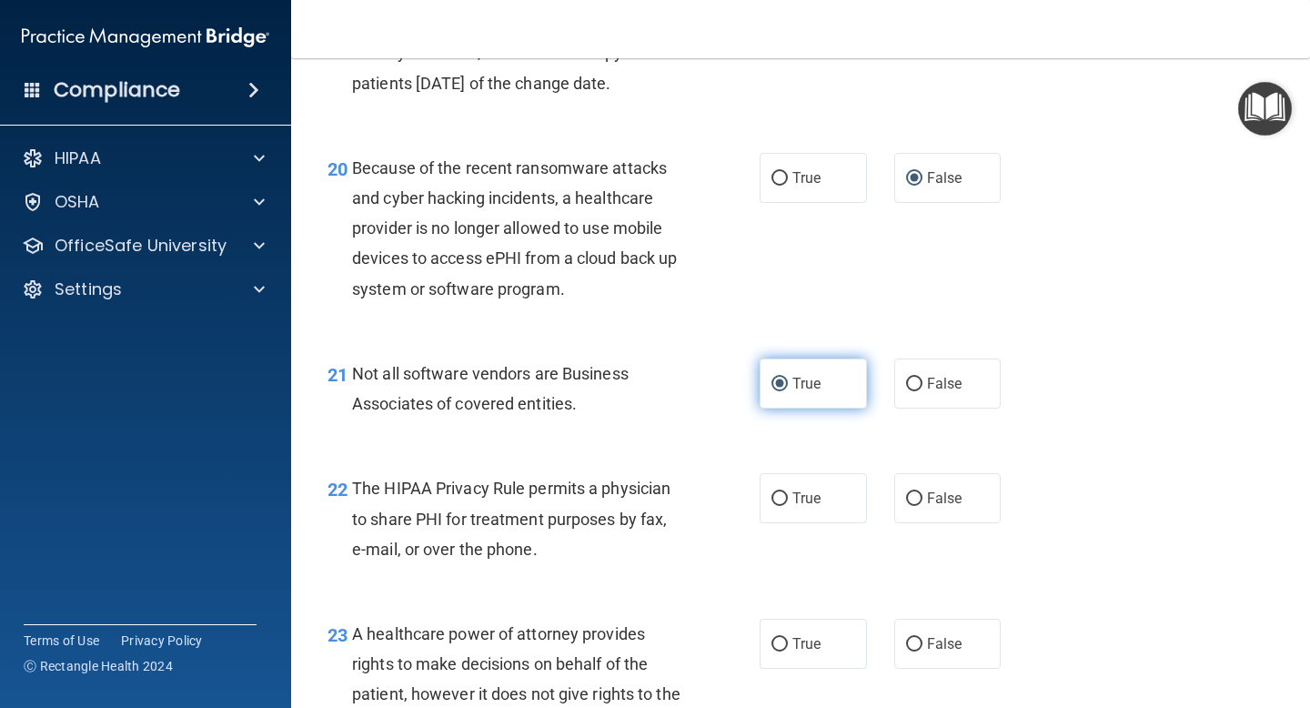
scroll to position [3304, 0]
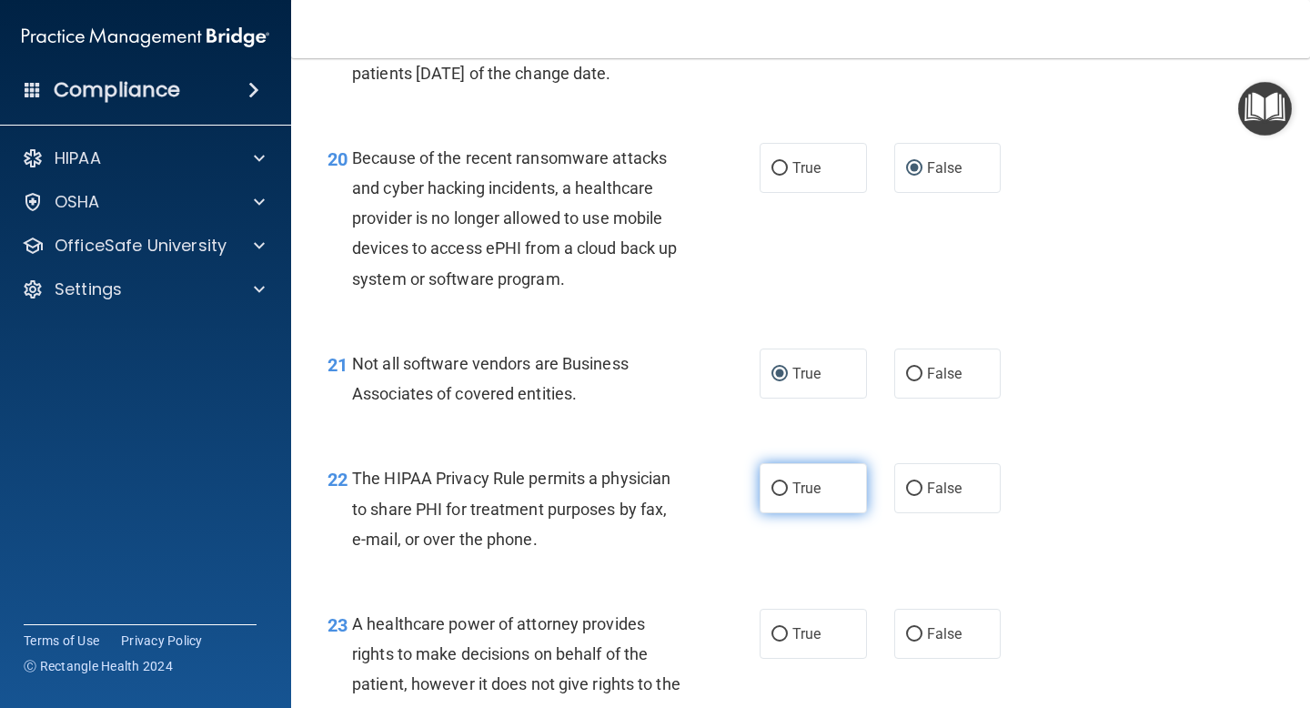
click at [783, 490] on input "True" at bounding box center [779, 489] width 16 height 14
radio input "true"
click at [909, 633] on input "False" at bounding box center [914, 635] width 16 height 14
radio input "true"
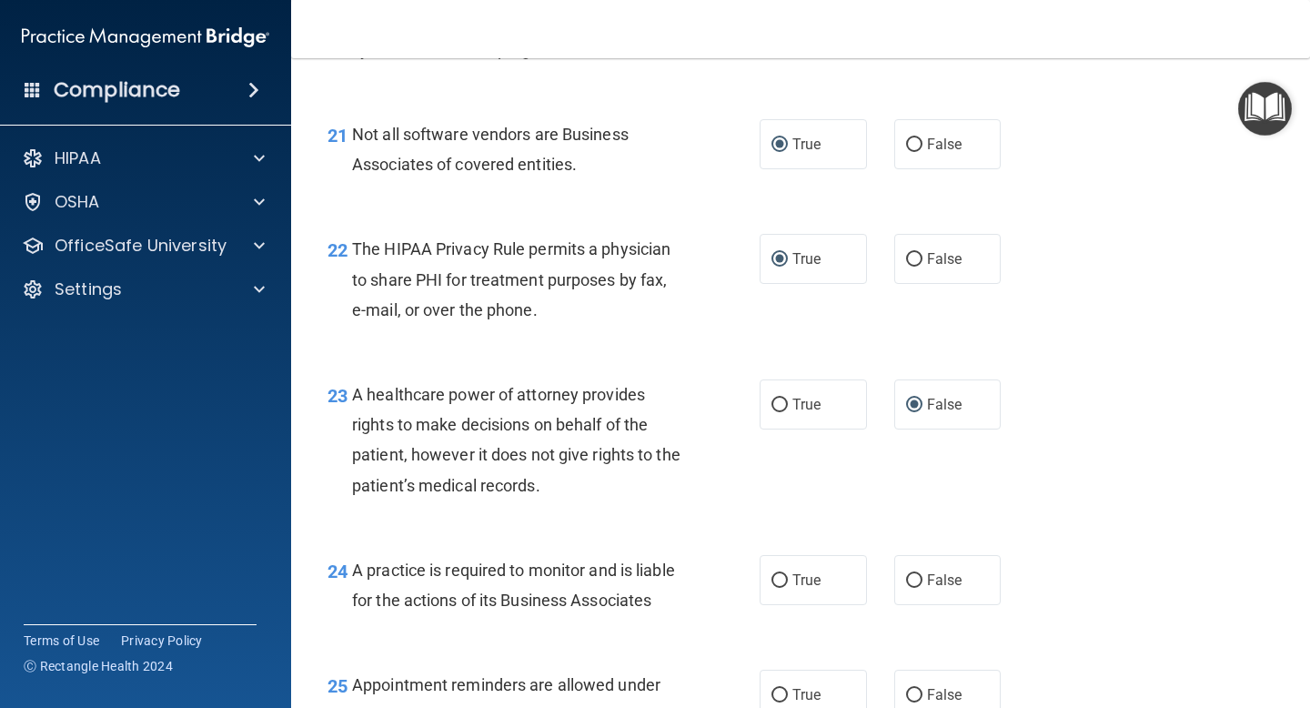
scroll to position [3534, 0]
click at [917, 582] on input "False" at bounding box center [914, 580] width 16 height 14
radio input "true"
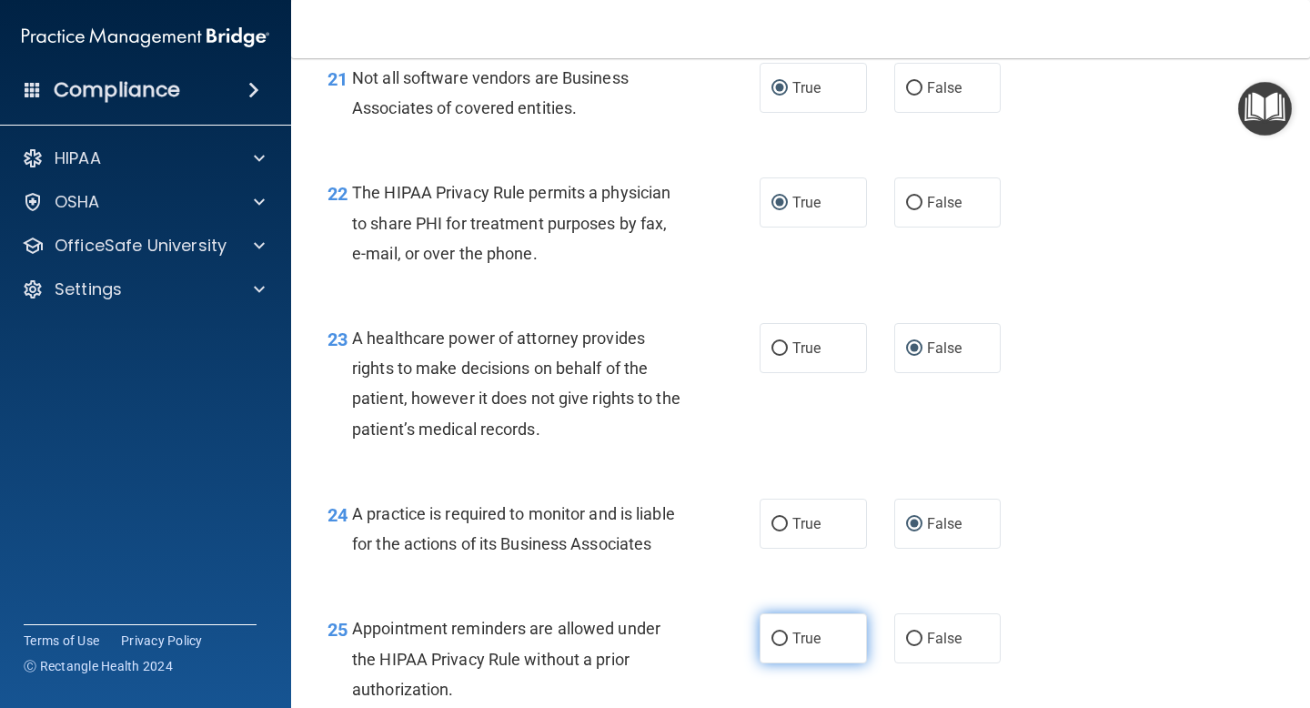
click at [782, 640] on input "True" at bounding box center [779, 639] width 16 height 14
radio input "true"
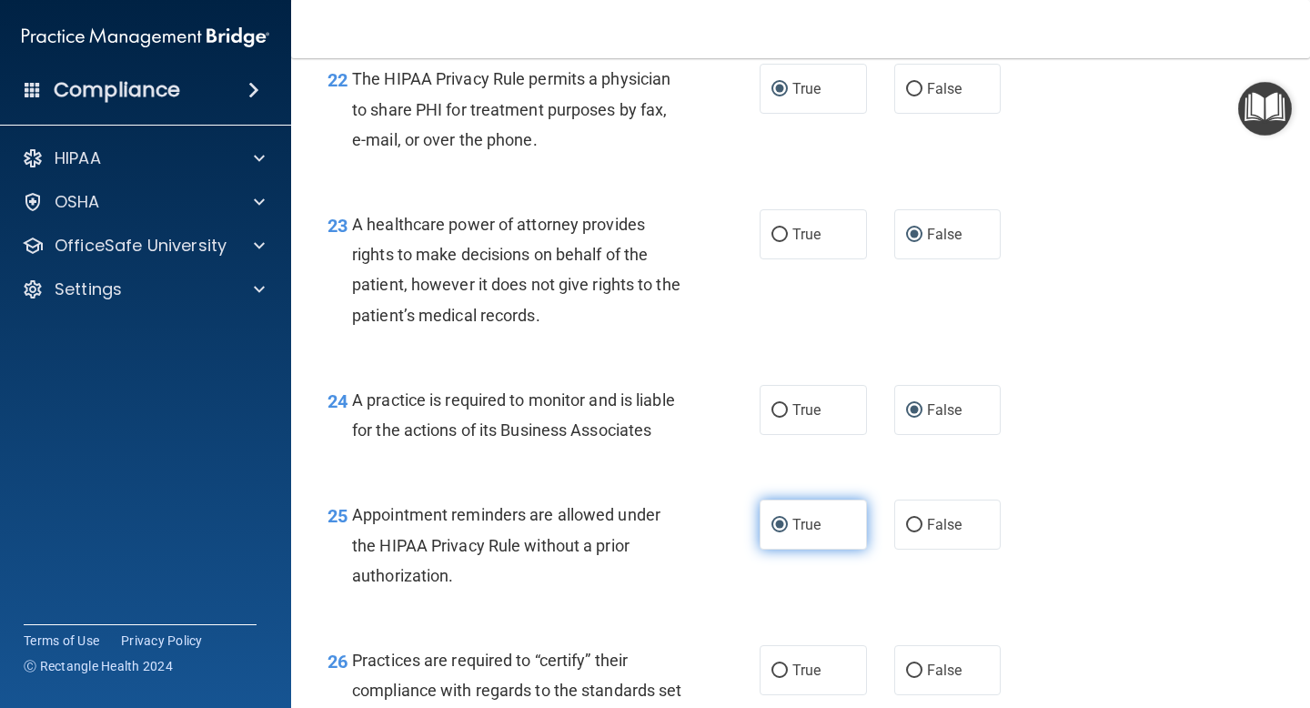
scroll to position [3758, 0]
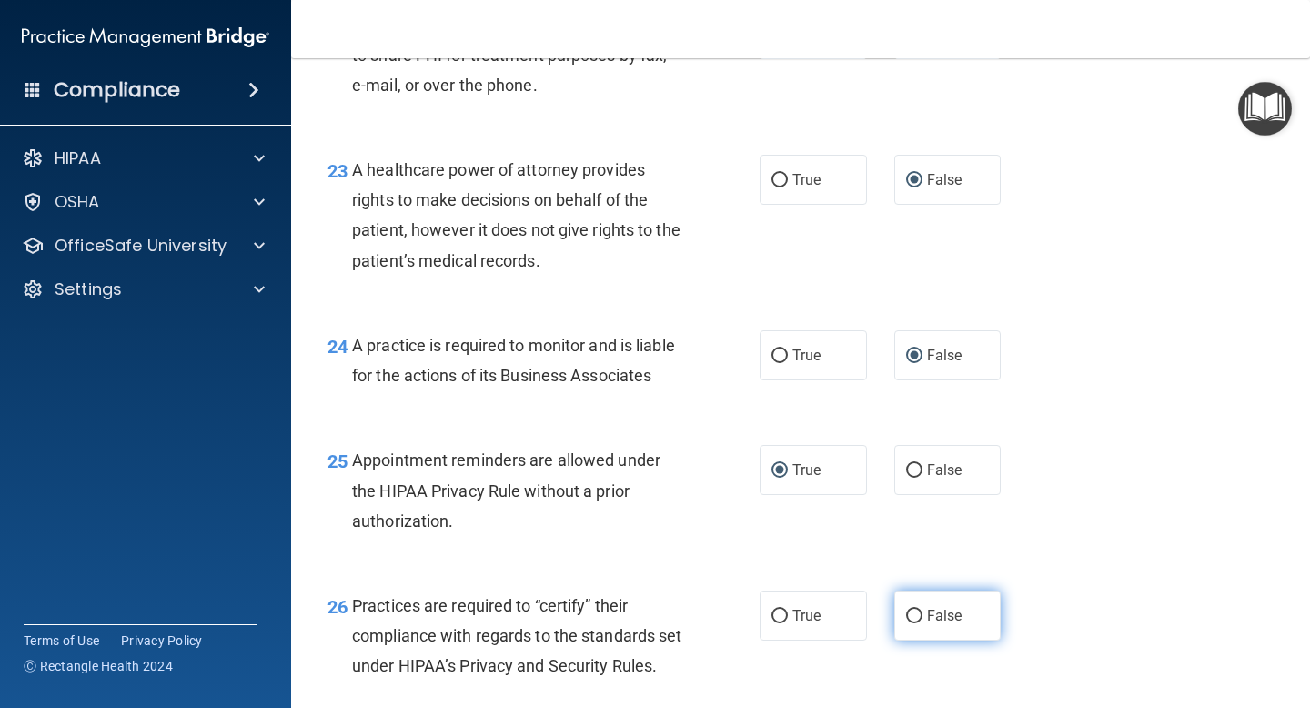
click at [919, 616] on input "False" at bounding box center [914, 616] width 16 height 14
radio input "true"
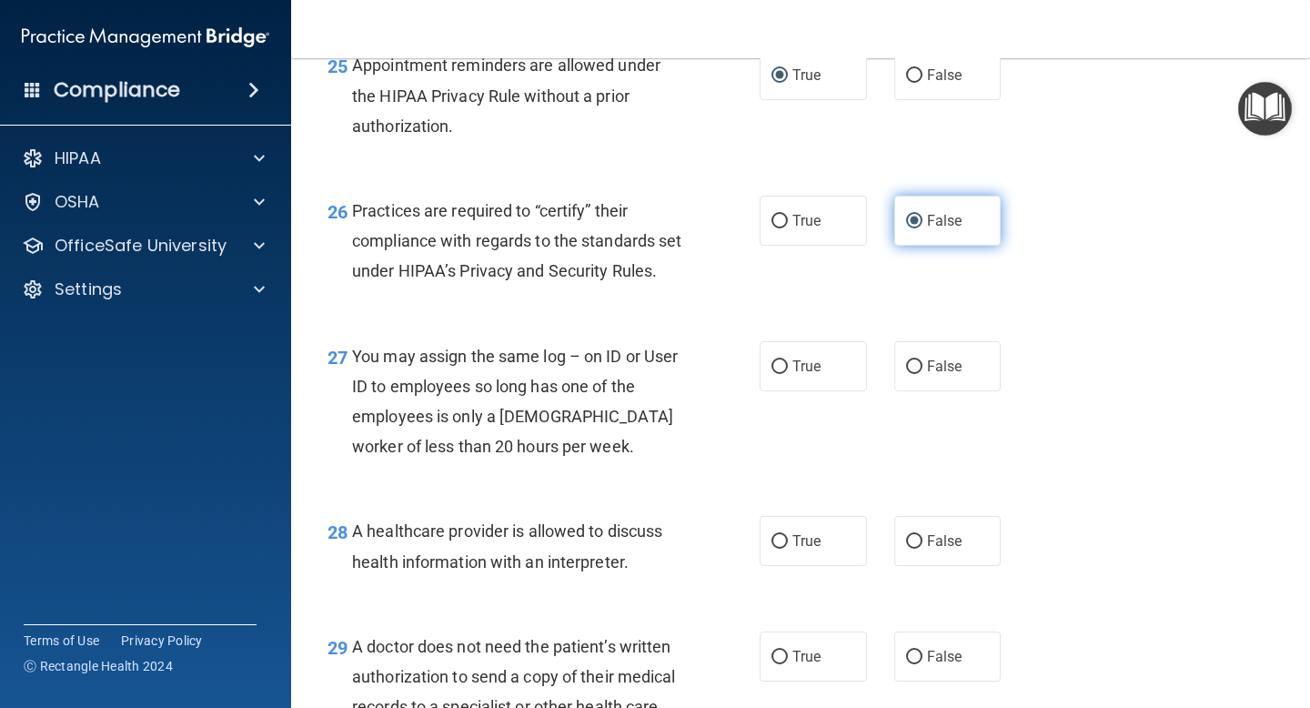
scroll to position [4159, 0]
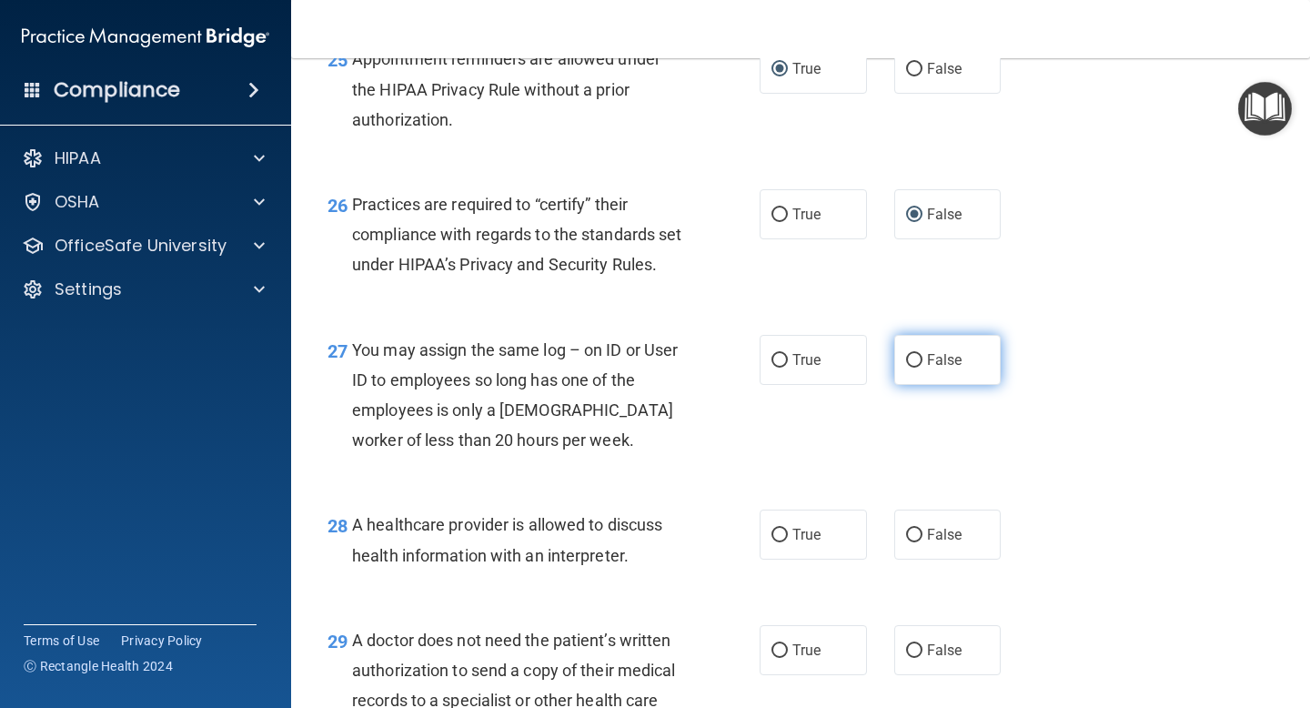
click at [913, 367] on input "False" at bounding box center [914, 361] width 16 height 14
radio input "true"
click at [780, 542] on input "True" at bounding box center [779, 535] width 16 height 14
radio input "true"
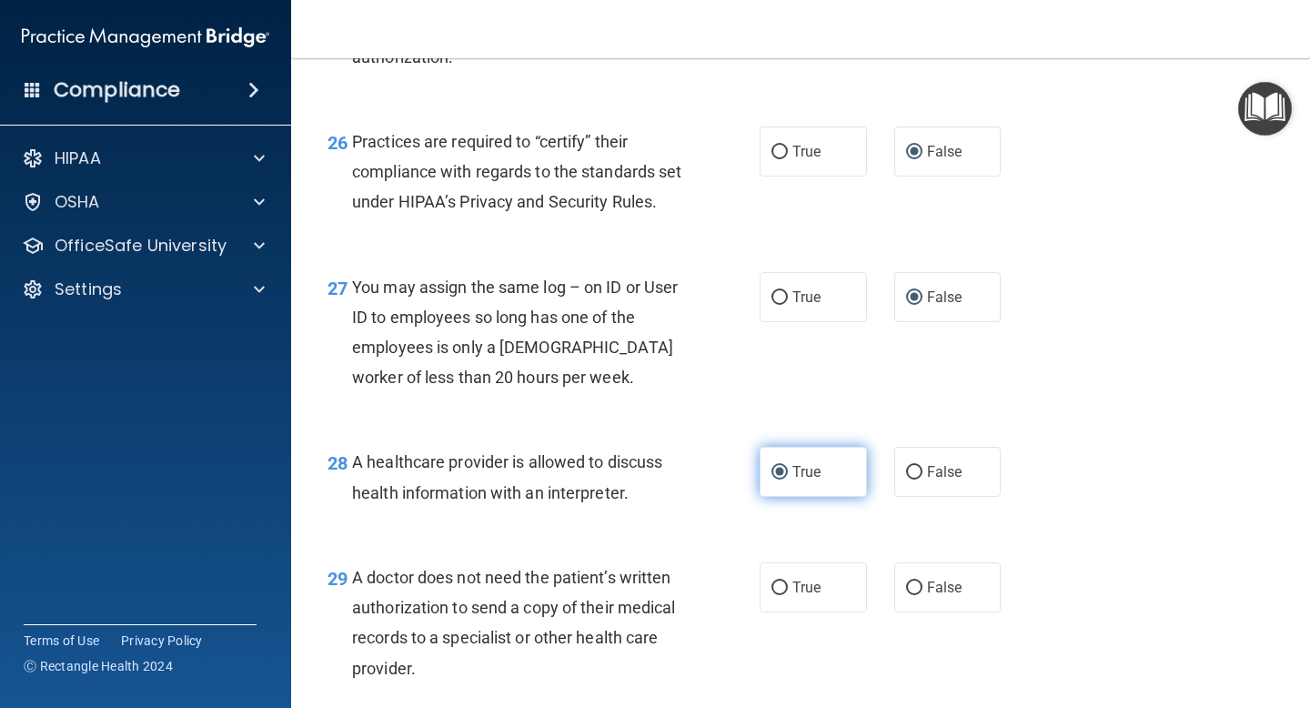
scroll to position [4282, 0]
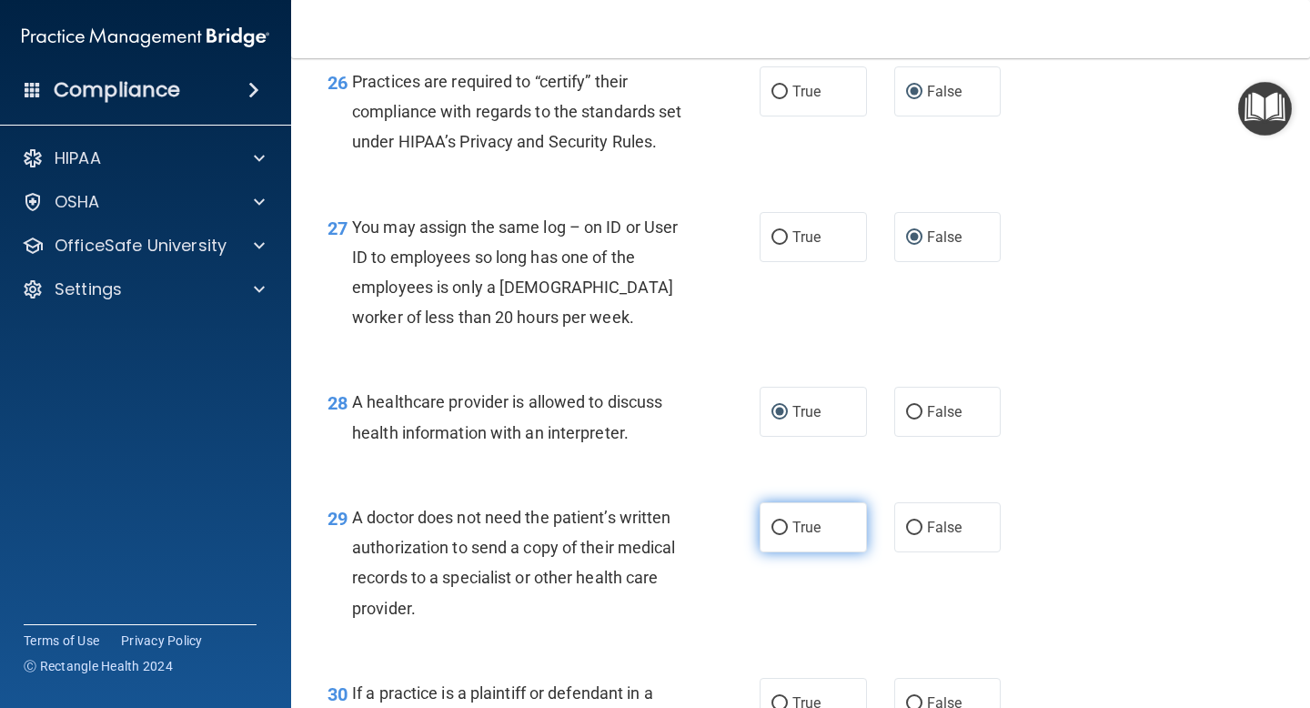
click at [780, 535] on input "True" at bounding box center [779, 528] width 16 height 14
radio input "true"
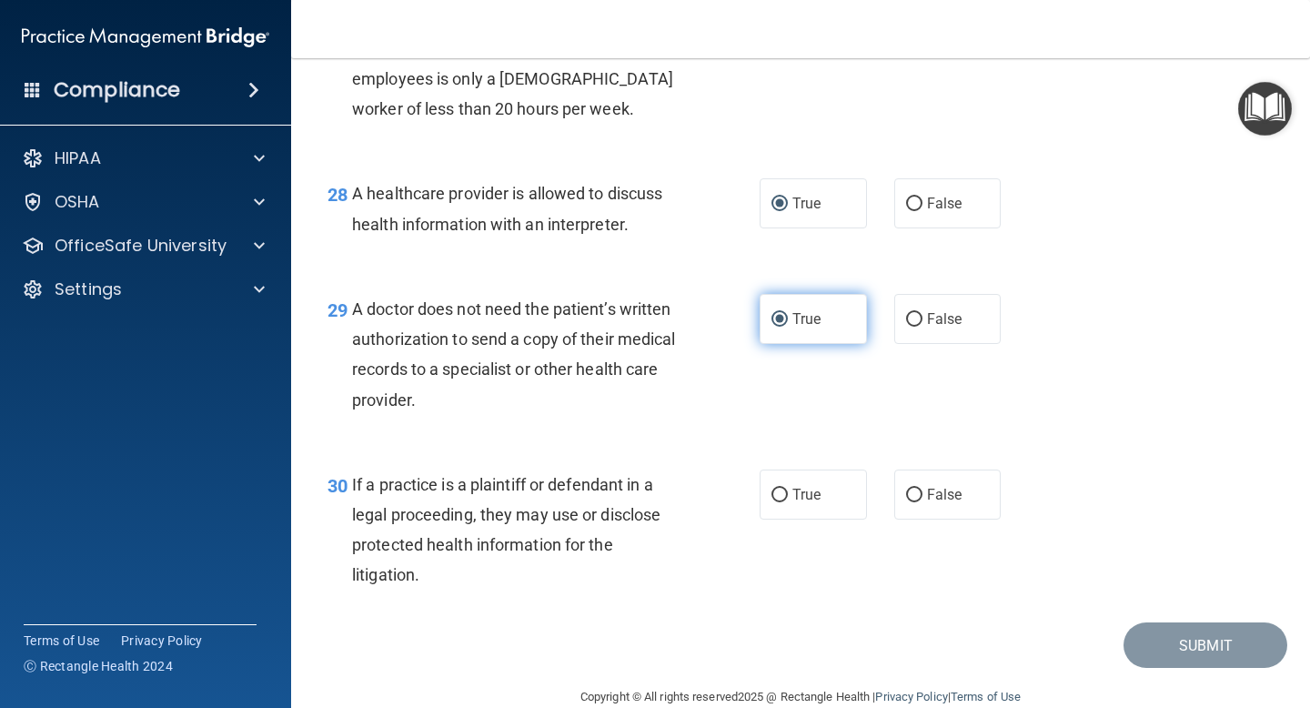
scroll to position [4492, 0]
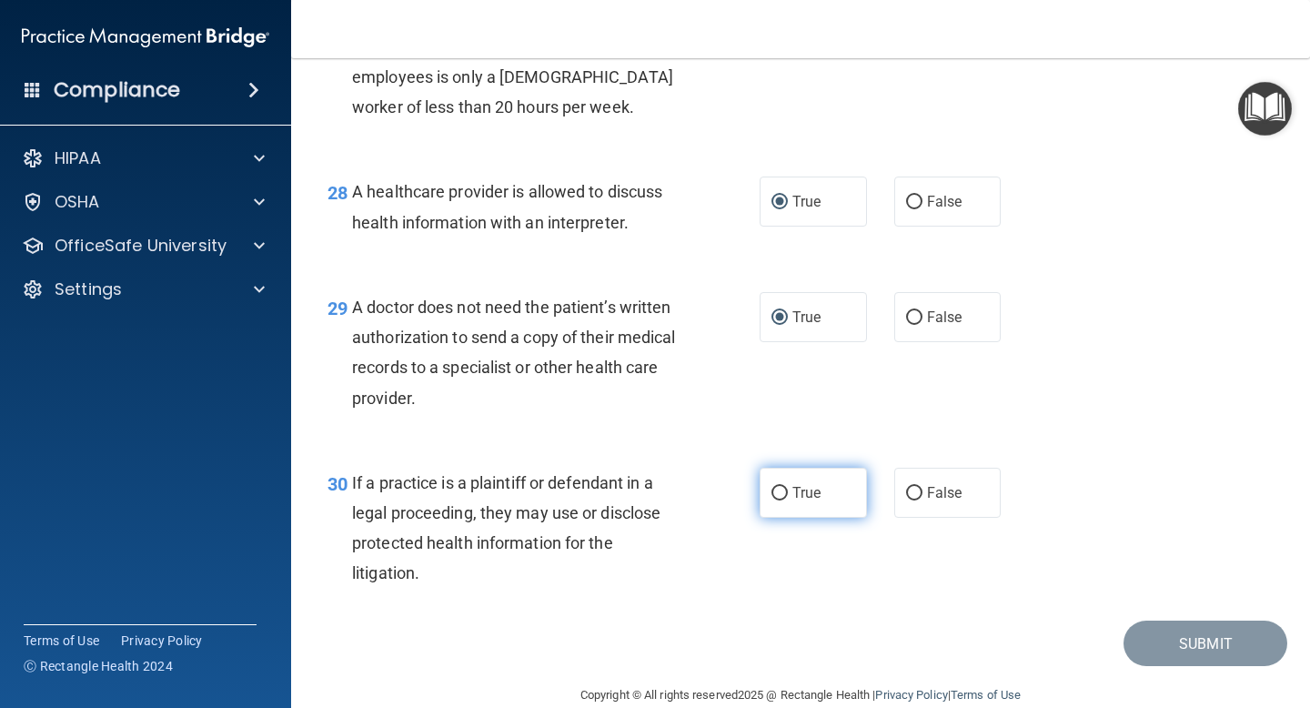
click at [779, 500] on input "True" at bounding box center [779, 494] width 16 height 14
radio input "true"
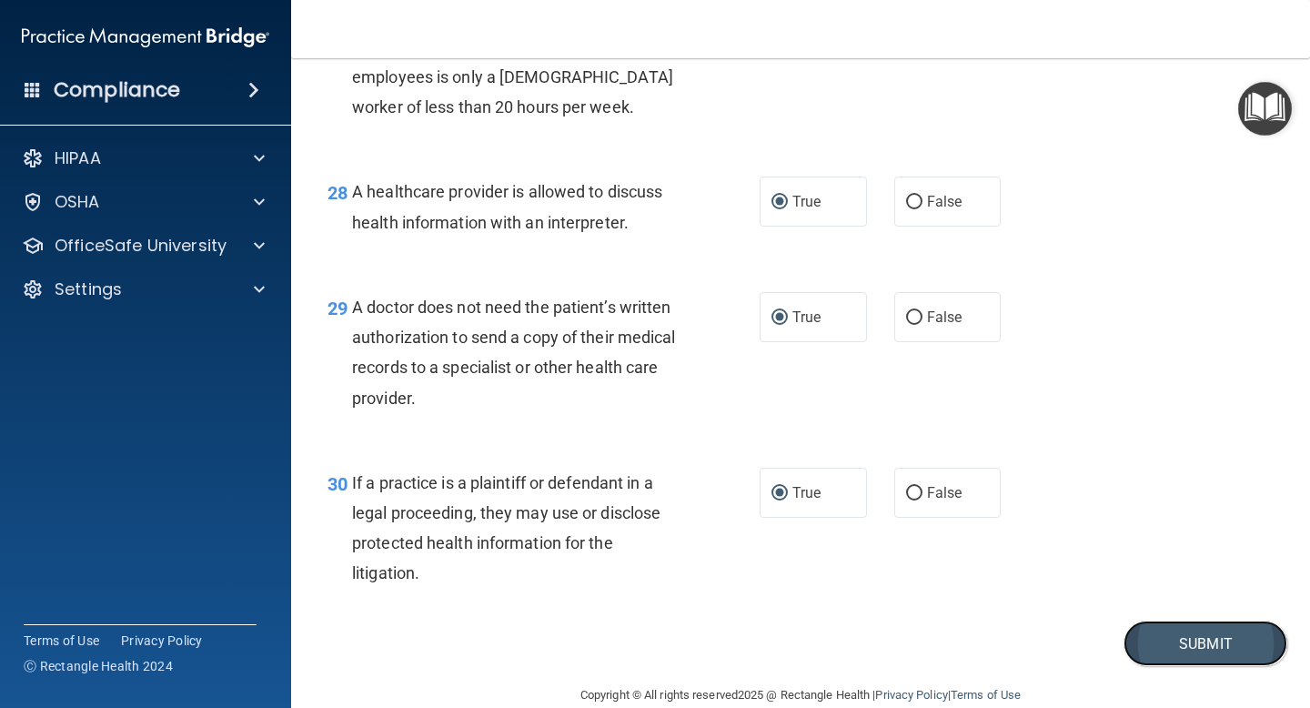
click at [1148, 659] on button "Submit" at bounding box center [1205, 643] width 164 height 46
click at [1197, 667] on button "Submit" at bounding box center [1205, 643] width 164 height 46
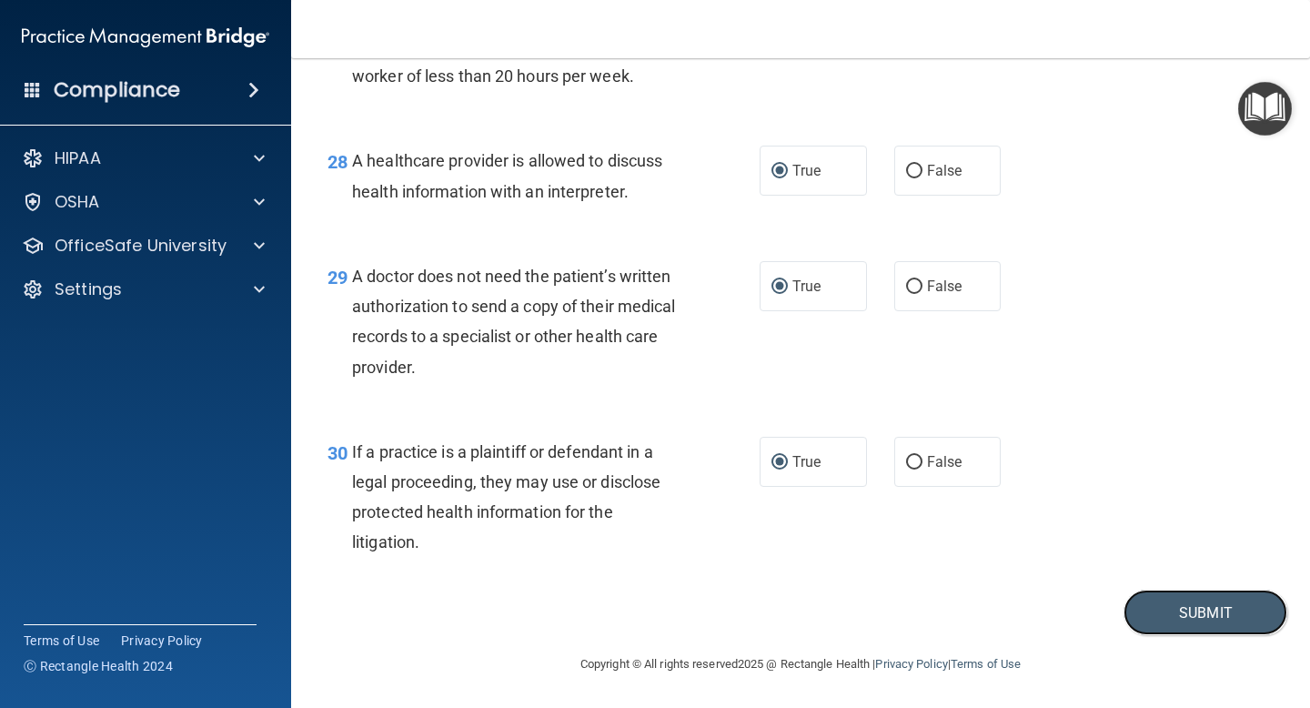
scroll to position [4509, 0]
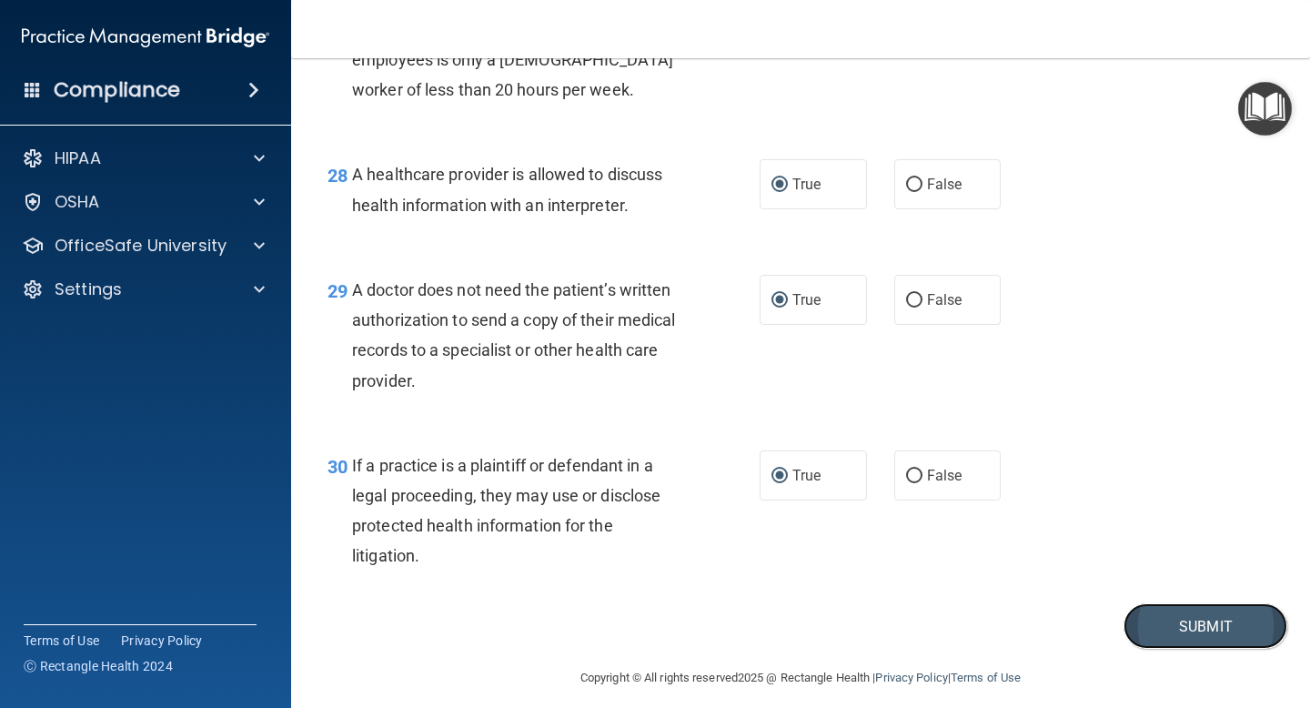
click at [1176, 649] on button "Submit" at bounding box center [1205, 626] width 164 height 46
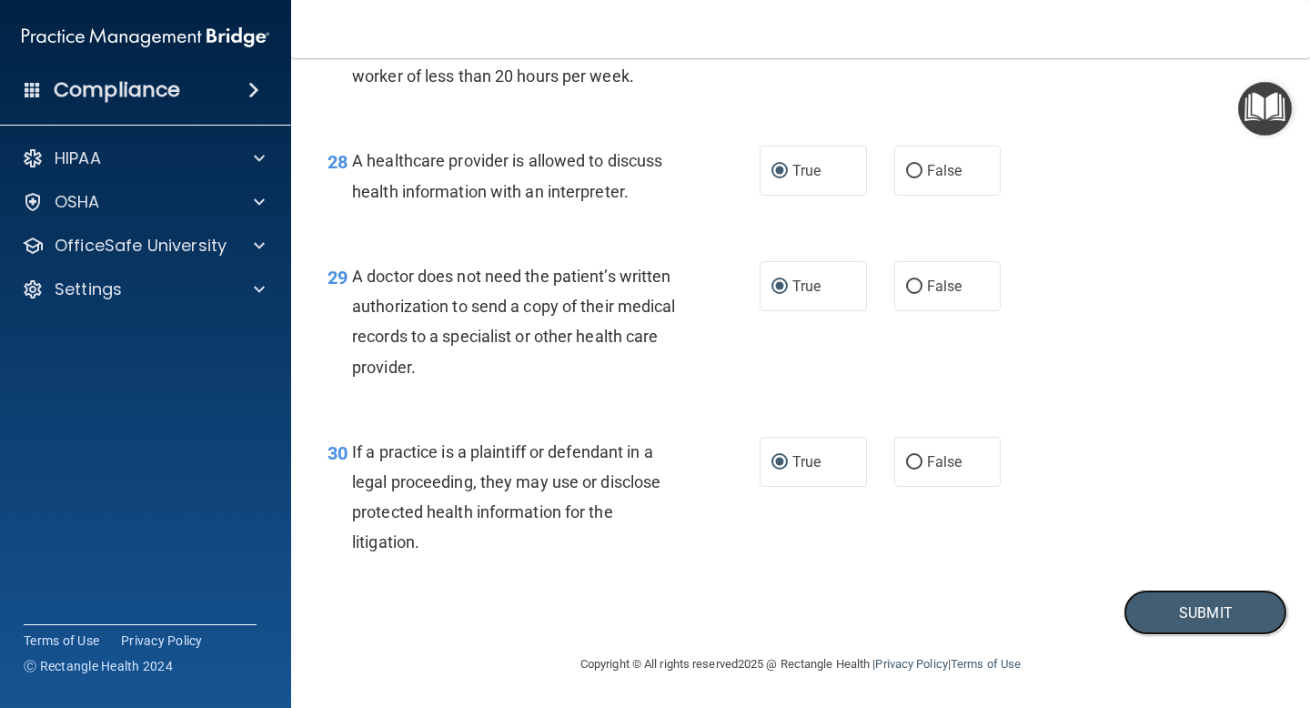
scroll to position [4554, 0]
click at [1181, 605] on button "Submit" at bounding box center [1205, 612] width 164 height 46
click at [1102, 292] on div "29 A doctor does not need the patient’s written authorization to send a copy of…" at bounding box center [800, 326] width 973 height 176
click at [1184, 607] on button "Submit" at bounding box center [1205, 612] width 164 height 46
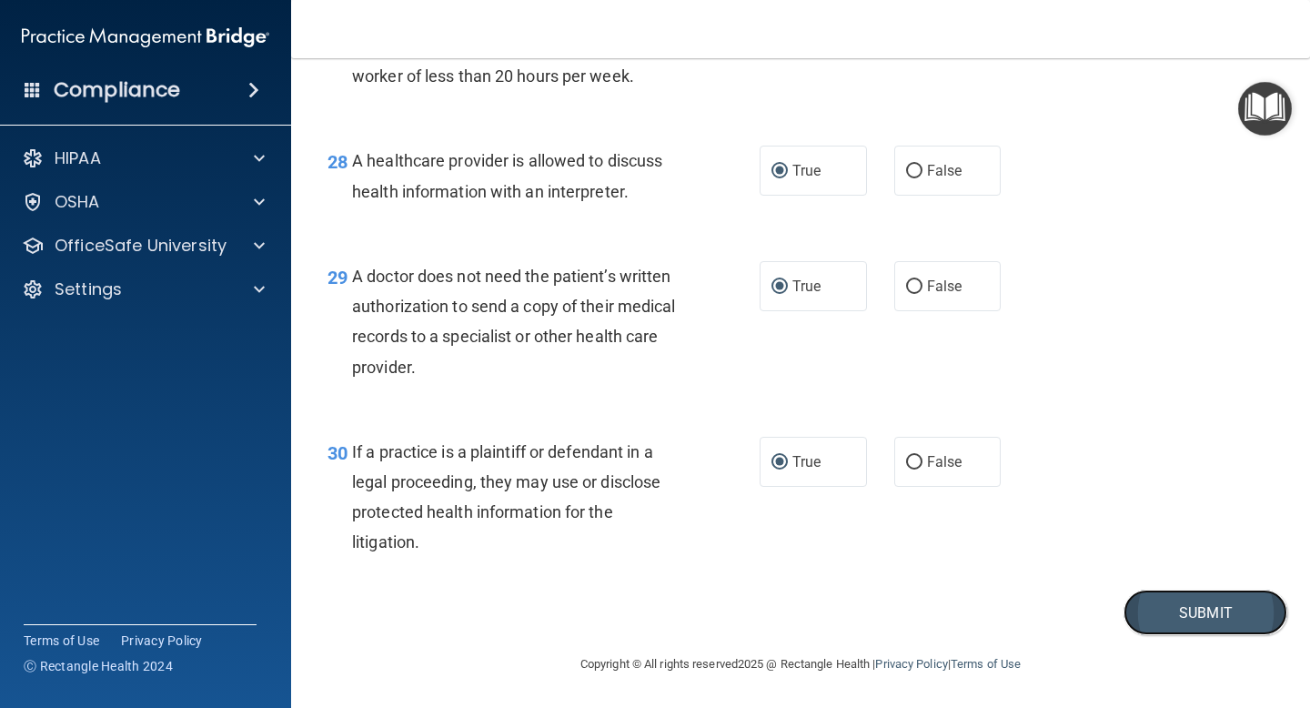
click at [1197, 601] on button "Submit" at bounding box center [1205, 612] width 164 height 46
click at [1193, 612] on button "Submit" at bounding box center [1205, 612] width 164 height 46
click at [1187, 612] on button "Submit" at bounding box center [1205, 612] width 164 height 46
click at [1191, 610] on button "Submit" at bounding box center [1205, 612] width 164 height 46
click at [1180, 610] on button "Submit" at bounding box center [1205, 612] width 164 height 46
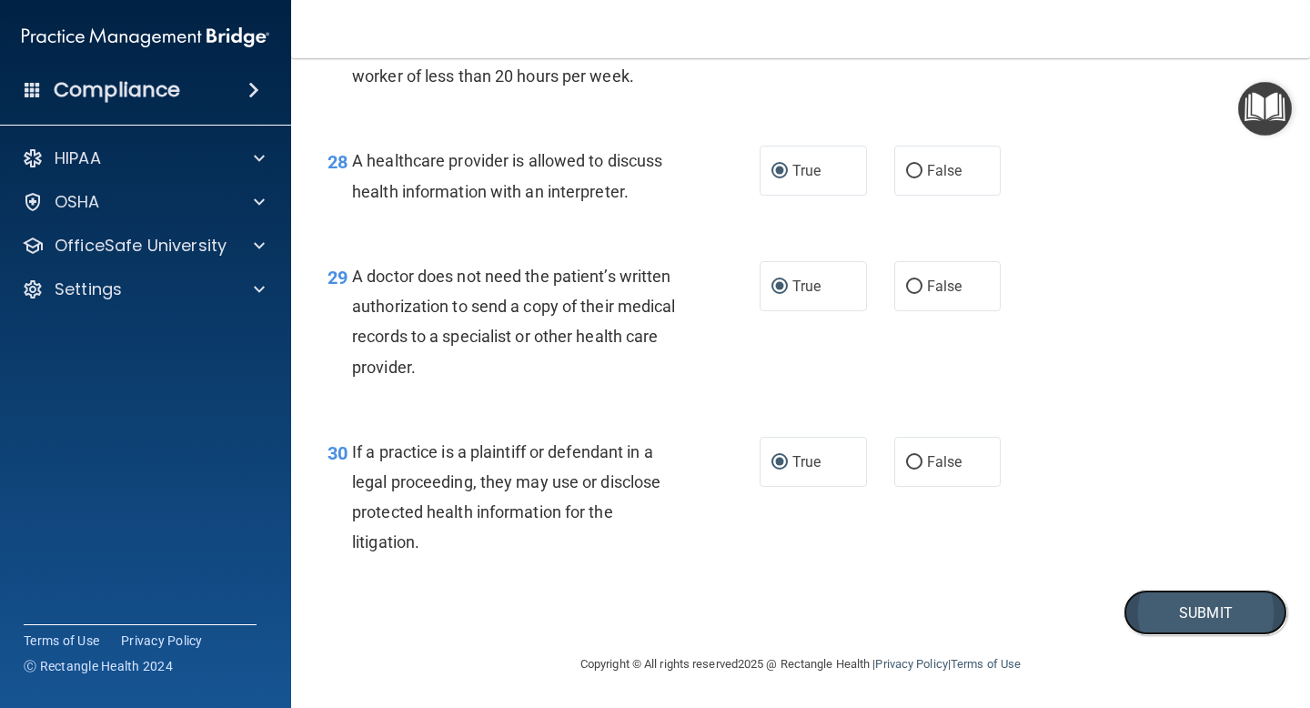
click at [1167, 617] on button "Submit" at bounding box center [1205, 612] width 164 height 46
click at [1001, 121] on div "27 You may assign the same log – on ID or User ID to employees so long has one …" at bounding box center [800, 36] width 973 height 176
click at [1181, 608] on button "Submit" at bounding box center [1205, 612] width 164 height 46
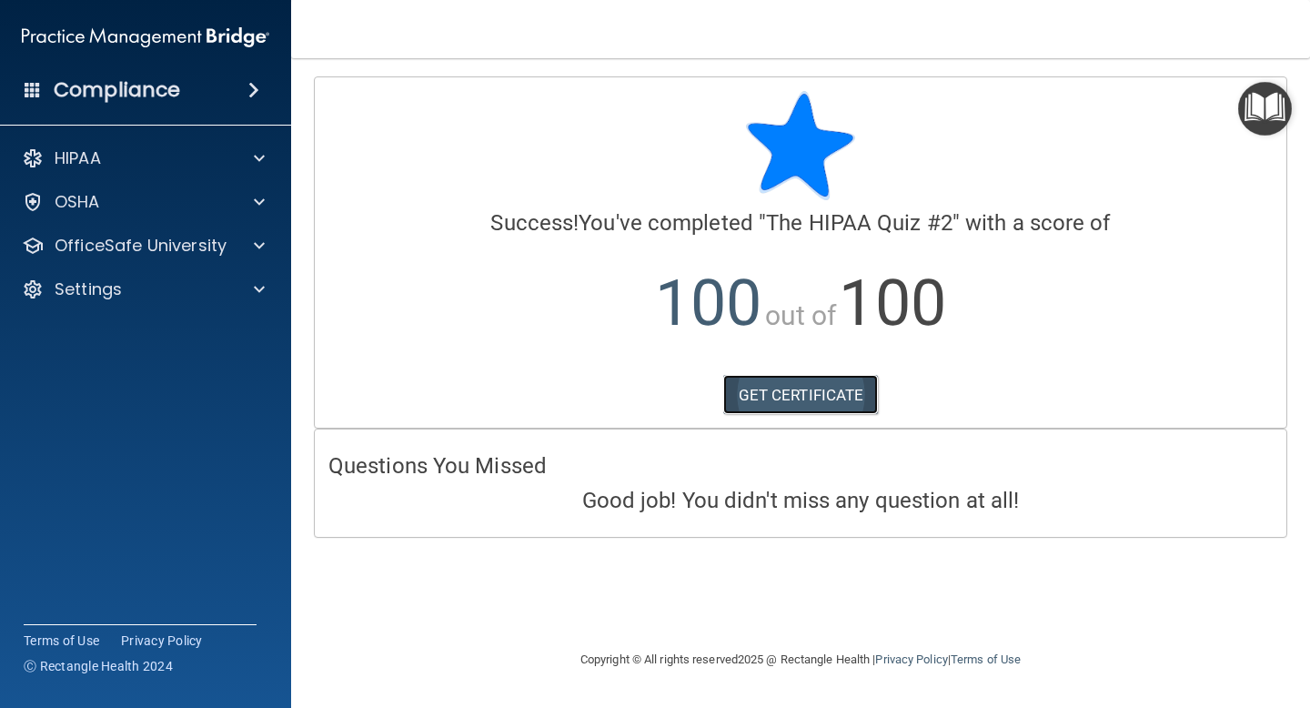
click at [788, 399] on link "GET CERTIFICATE" at bounding box center [801, 395] width 156 height 40
click at [126, 158] on div "HIPAA" at bounding box center [121, 158] width 226 height 22
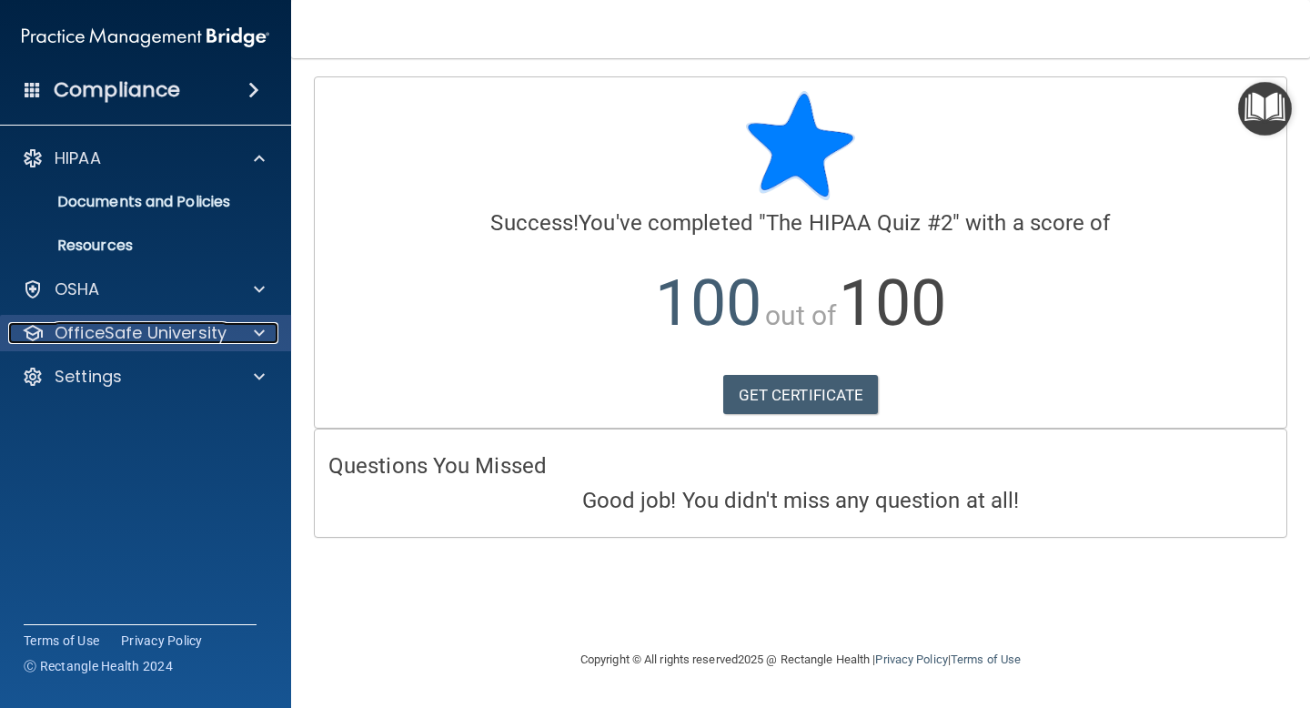
click at [94, 336] on p "OfficeSafe University" at bounding box center [141, 333] width 172 height 22
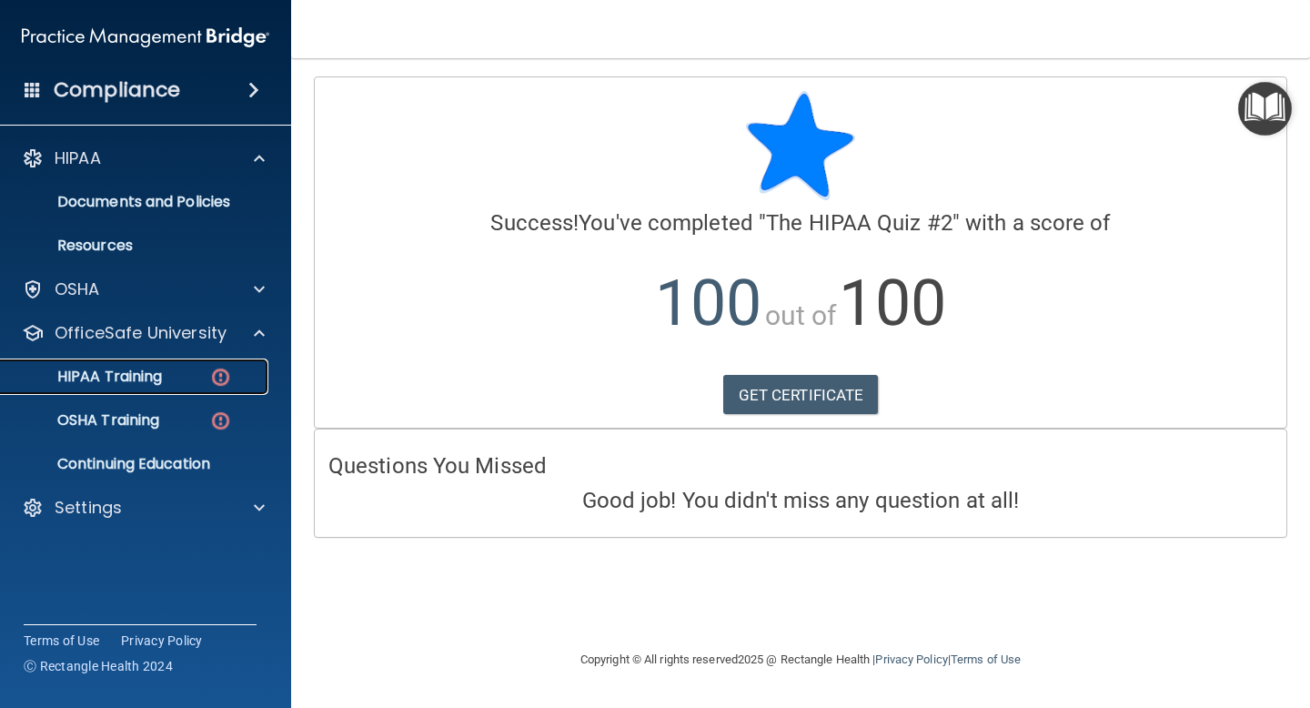
click at [91, 387] on link "HIPAA Training" at bounding box center [125, 376] width 286 height 36
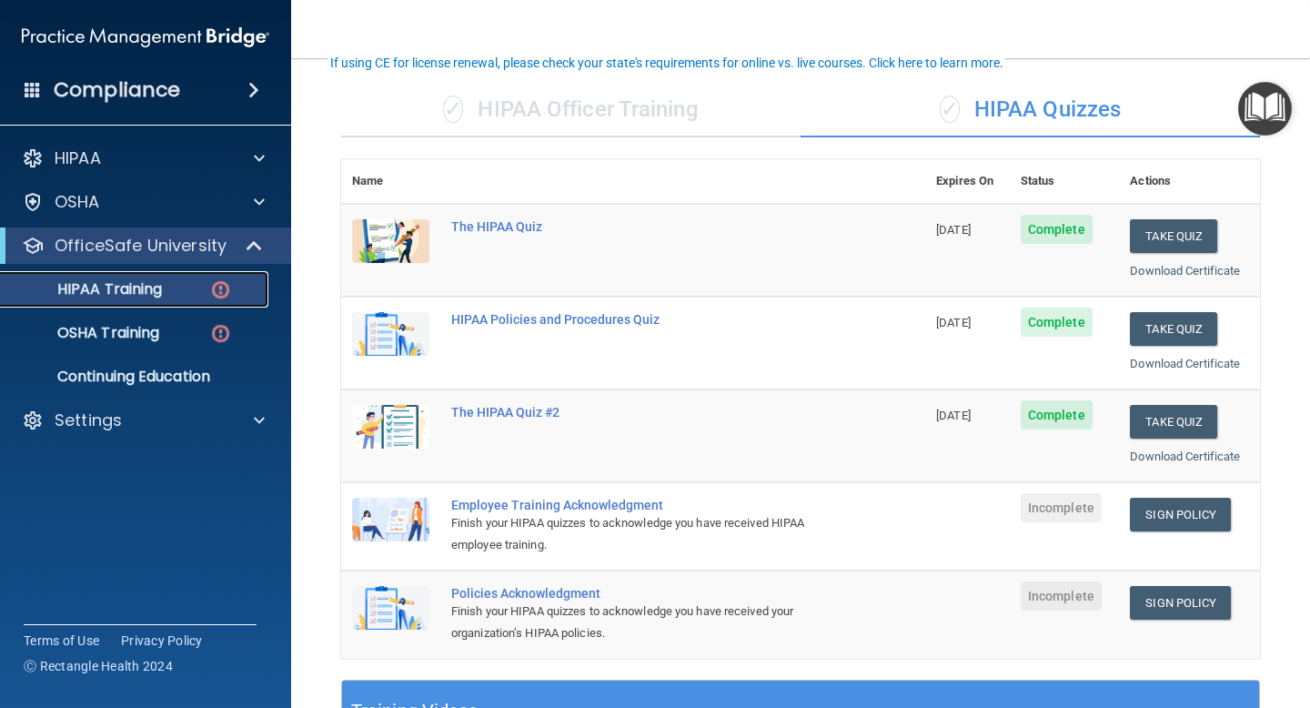
scroll to position [122, 0]
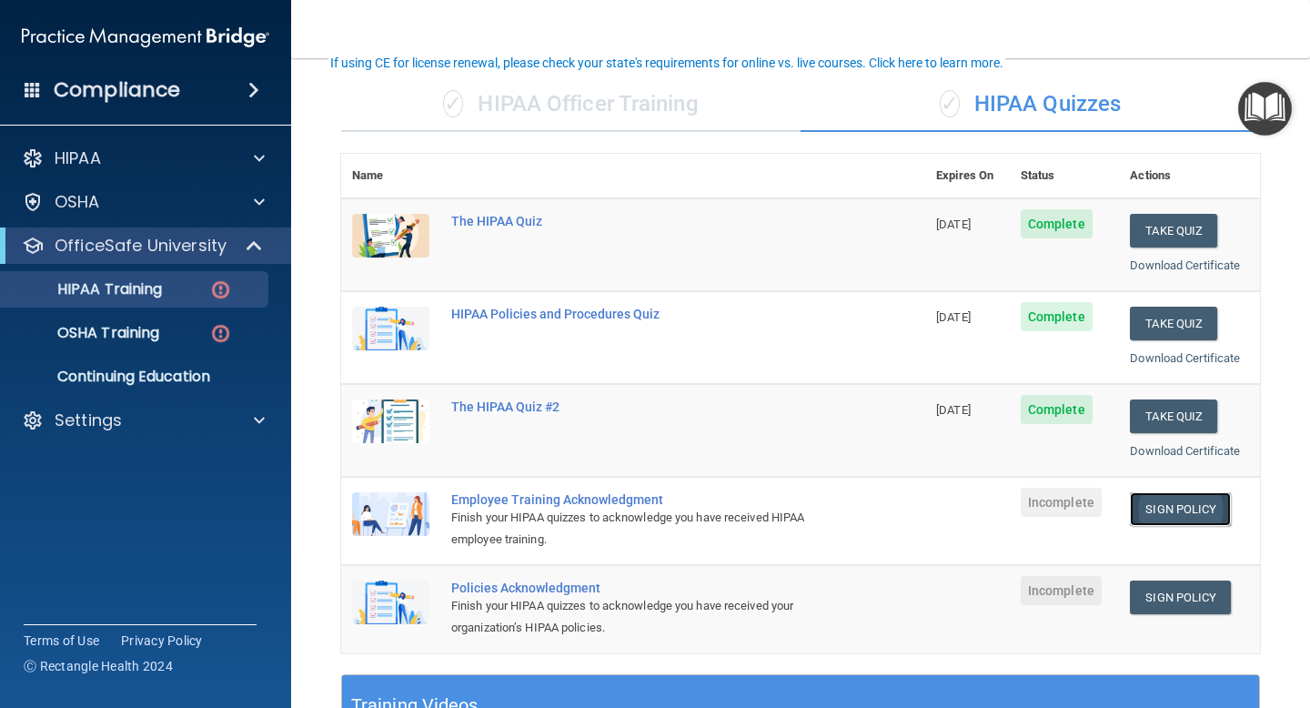
click at [1165, 510] on link "Sign Policy" at bounding box center [1180, 509] width 101 height 34
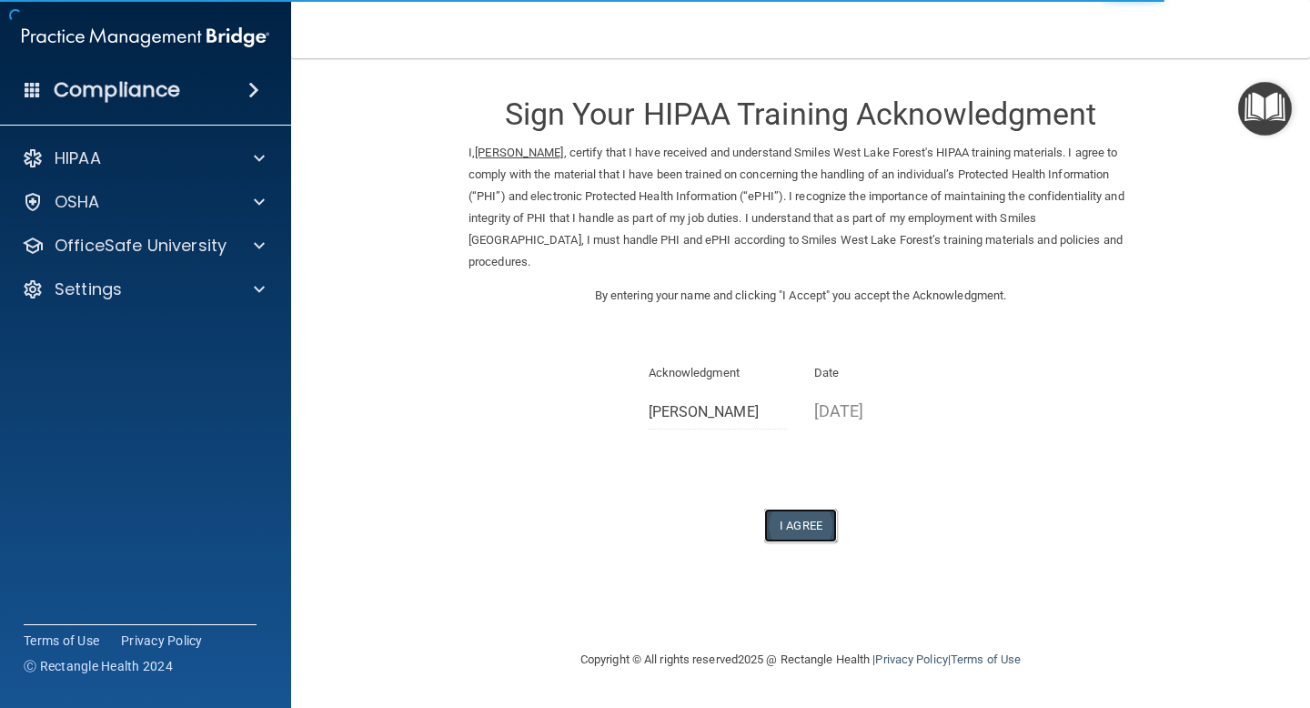
click at [801, 508] on button "I Agree" at bounding box center [800, 525] width 73 height 34
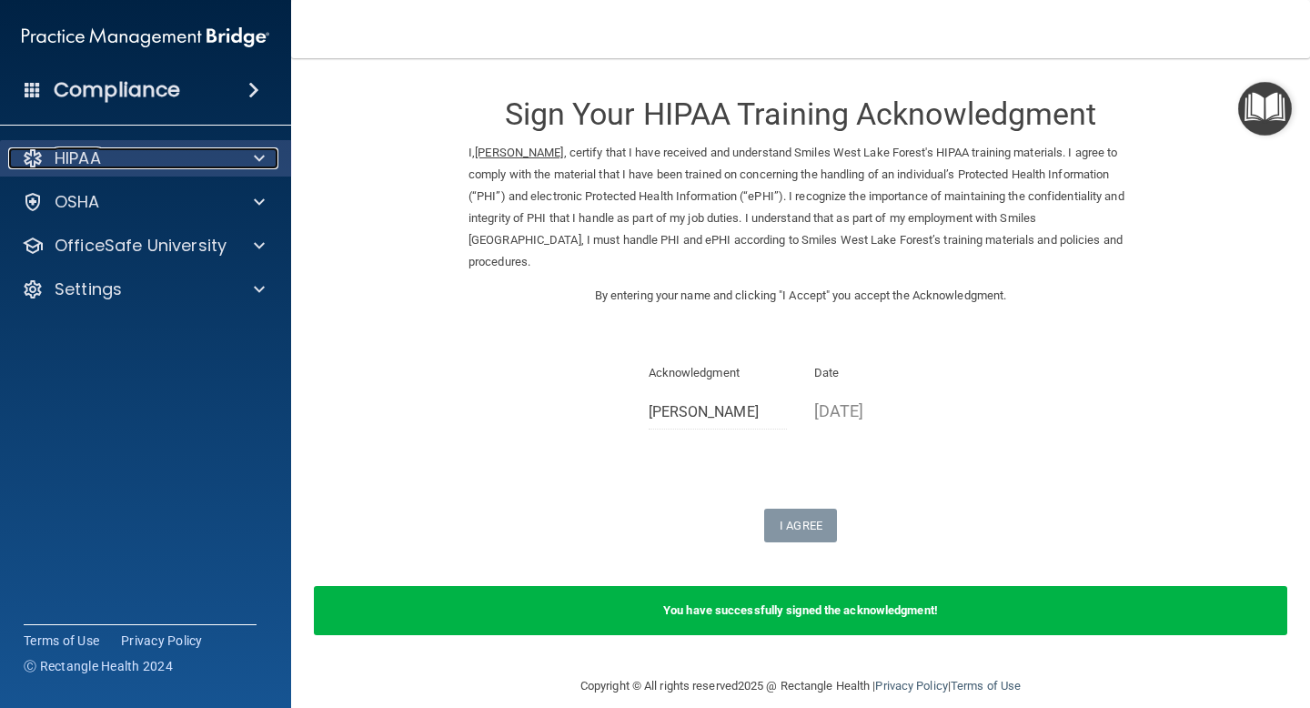
click at [87, 159] on p "HIPAA" at bounding box center [78, 158] width 46 height 22
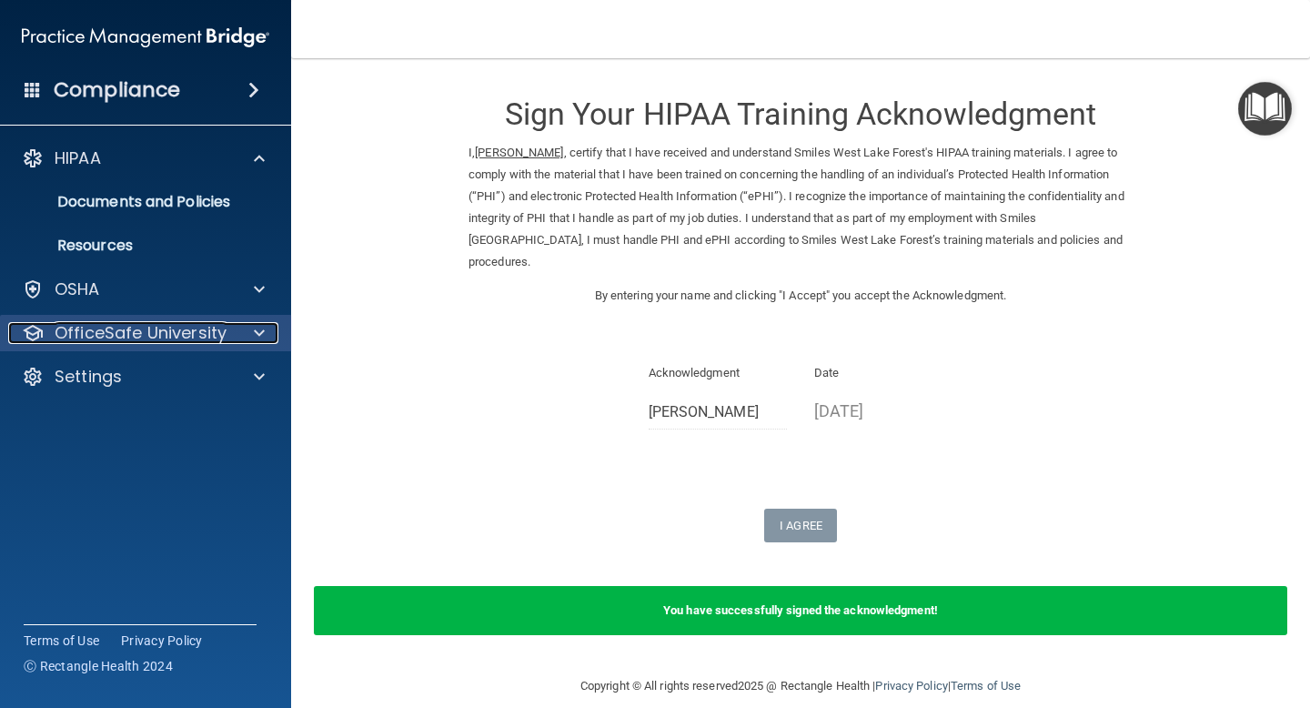
click at [77, 334] on p "OfficeSafe University" at bounding box center [141, 333] width 172 height 22
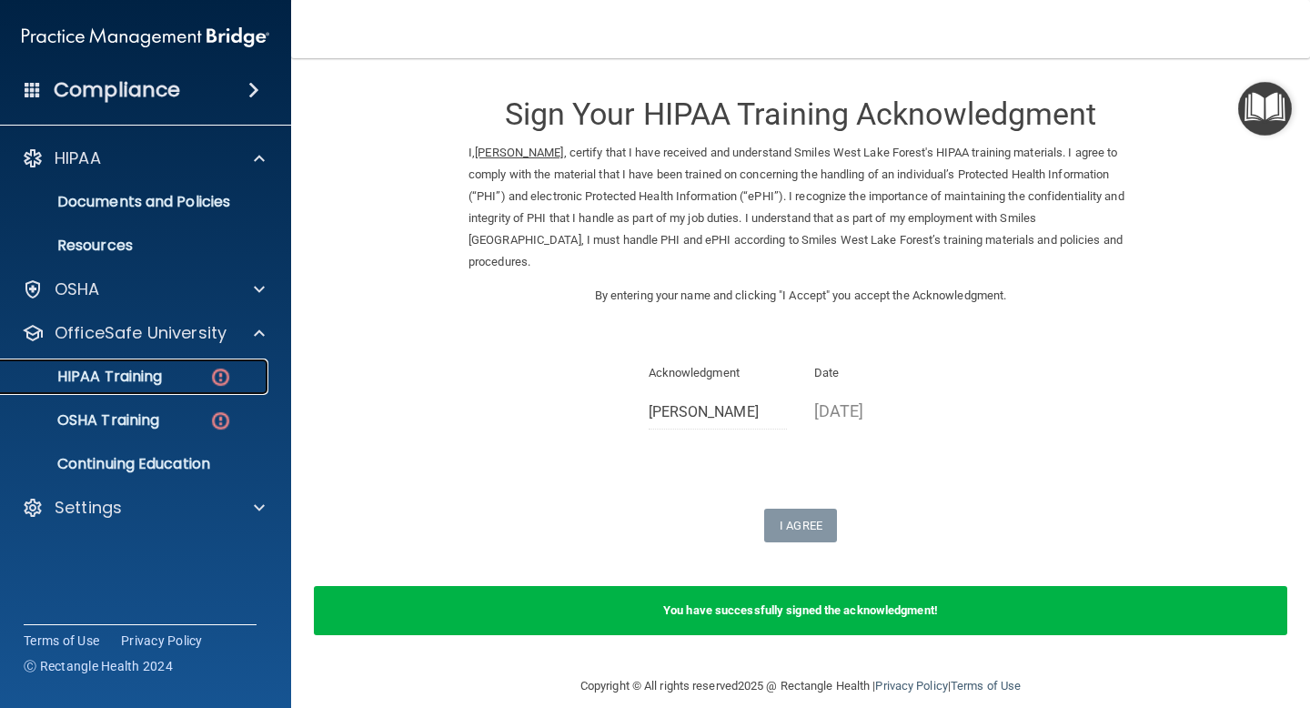
click at [88, 375] on p "HIPAA Training" at bounding box center [87, 376] width 150 height 18
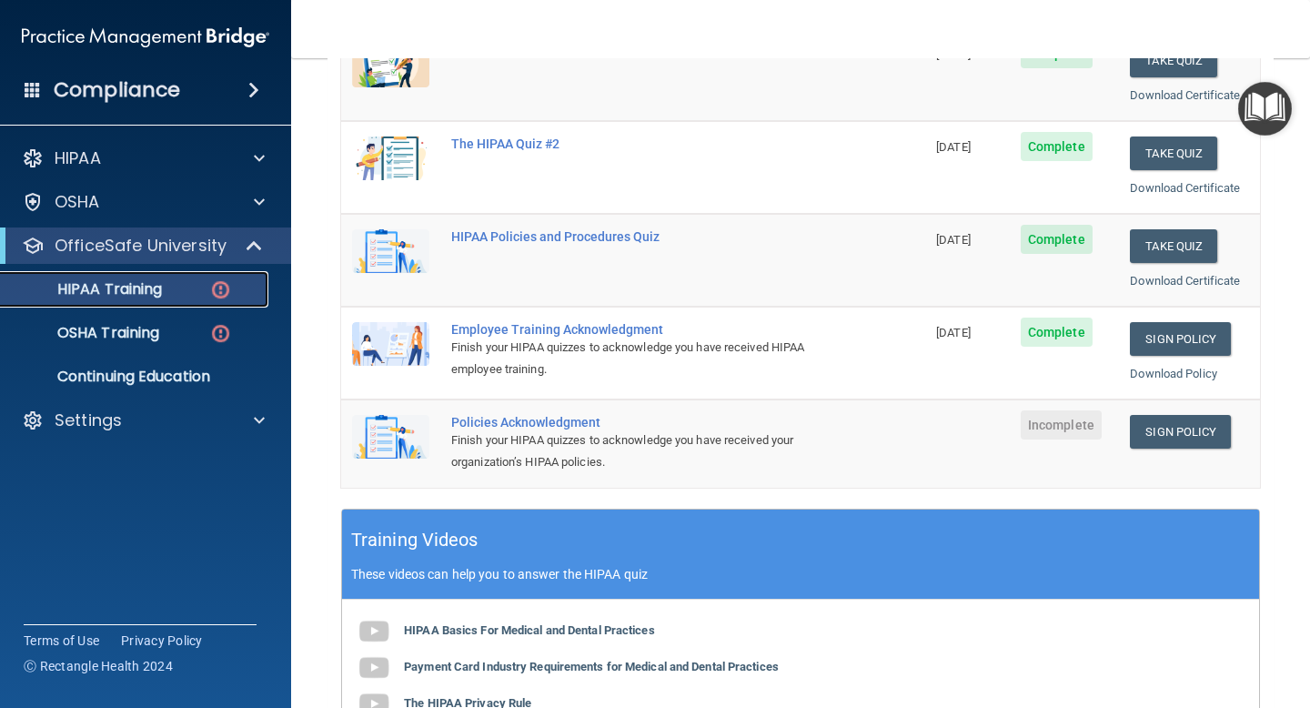
scroll to position [304, 0]
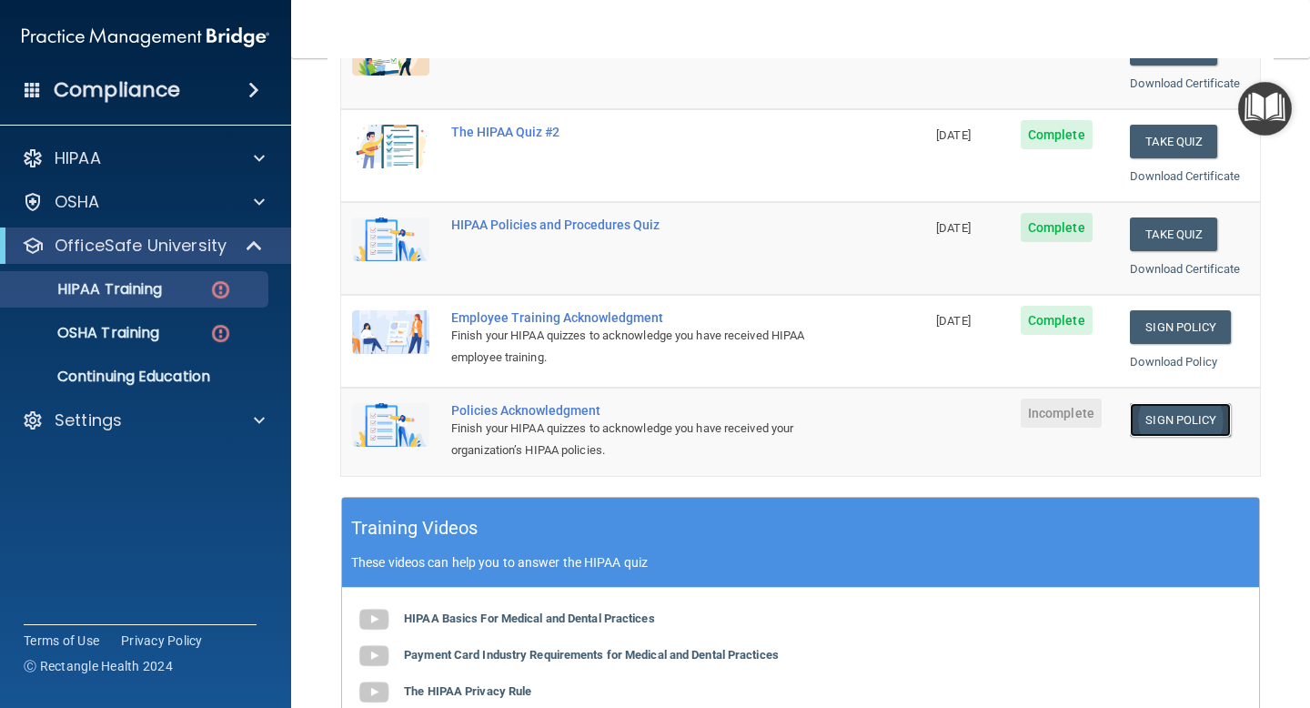
click at [1170, 423] on link "Sign Policy" at bounding box center [1180, 420] width 101 height 34
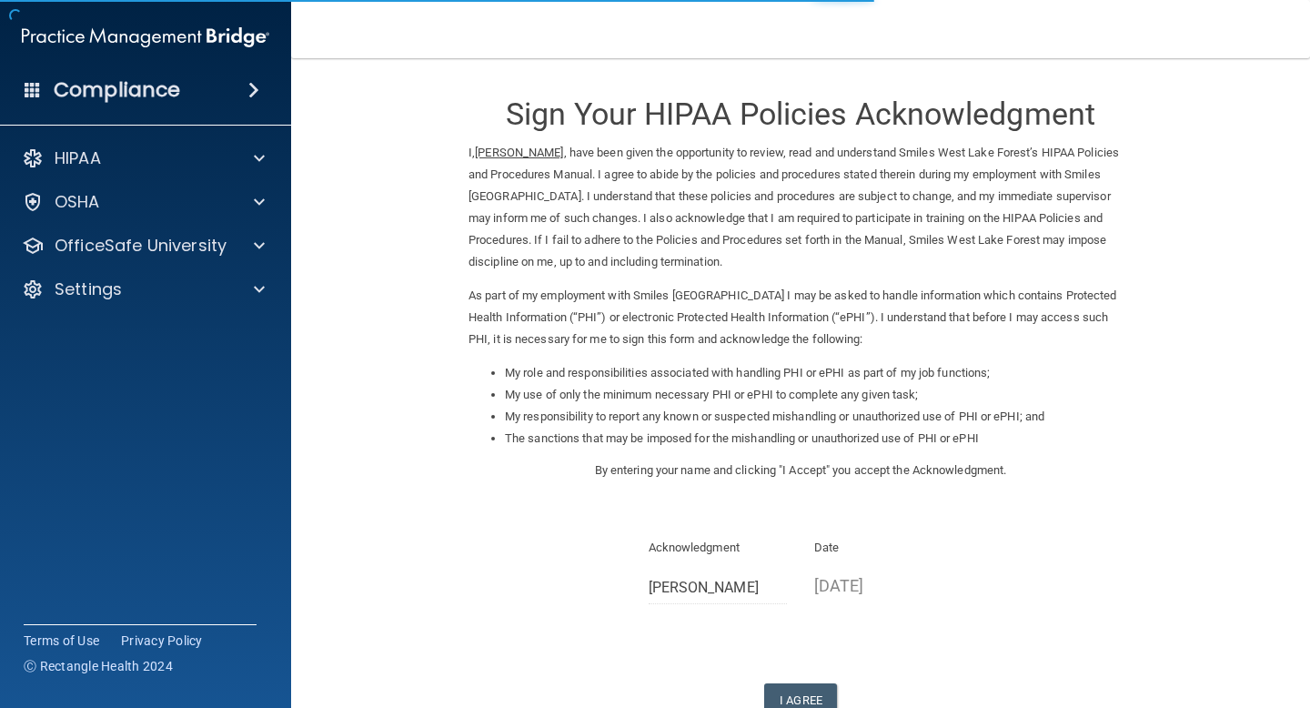
scroll to position [54, 0]
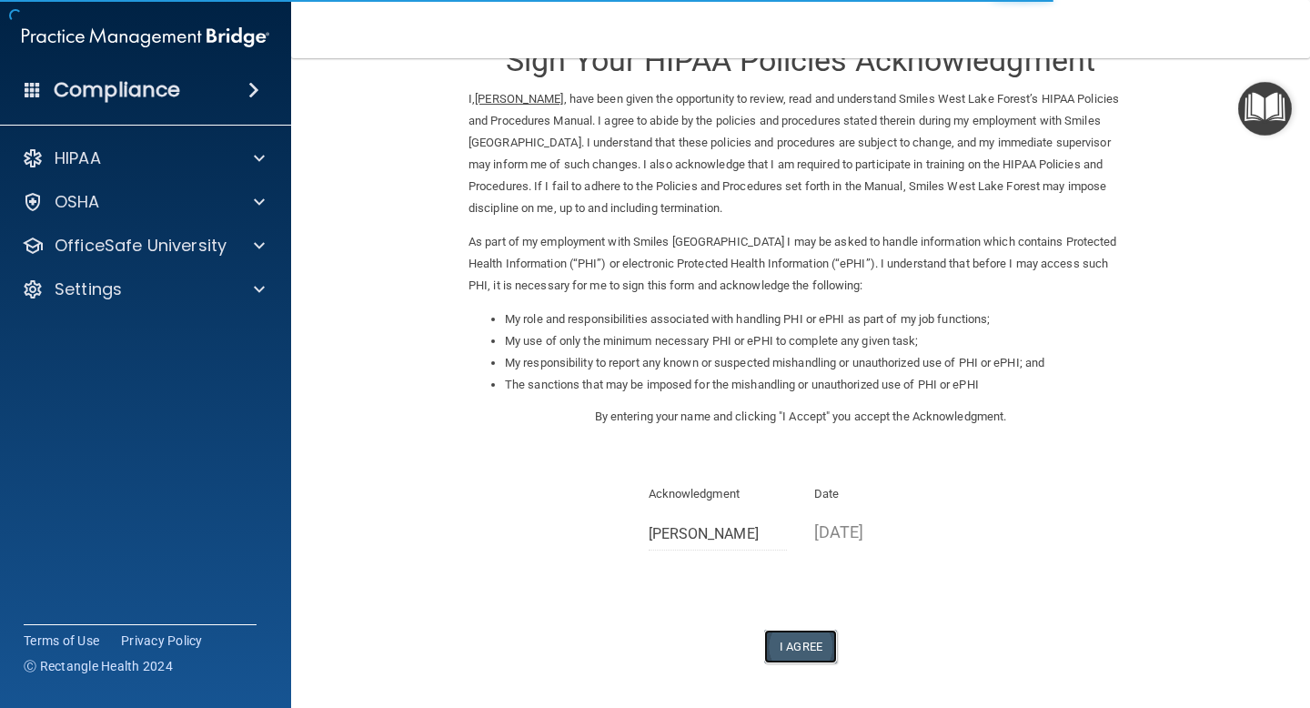
click at [798, 648] on button "I Agree" at bounding box center [800, 646] width 73 height 34
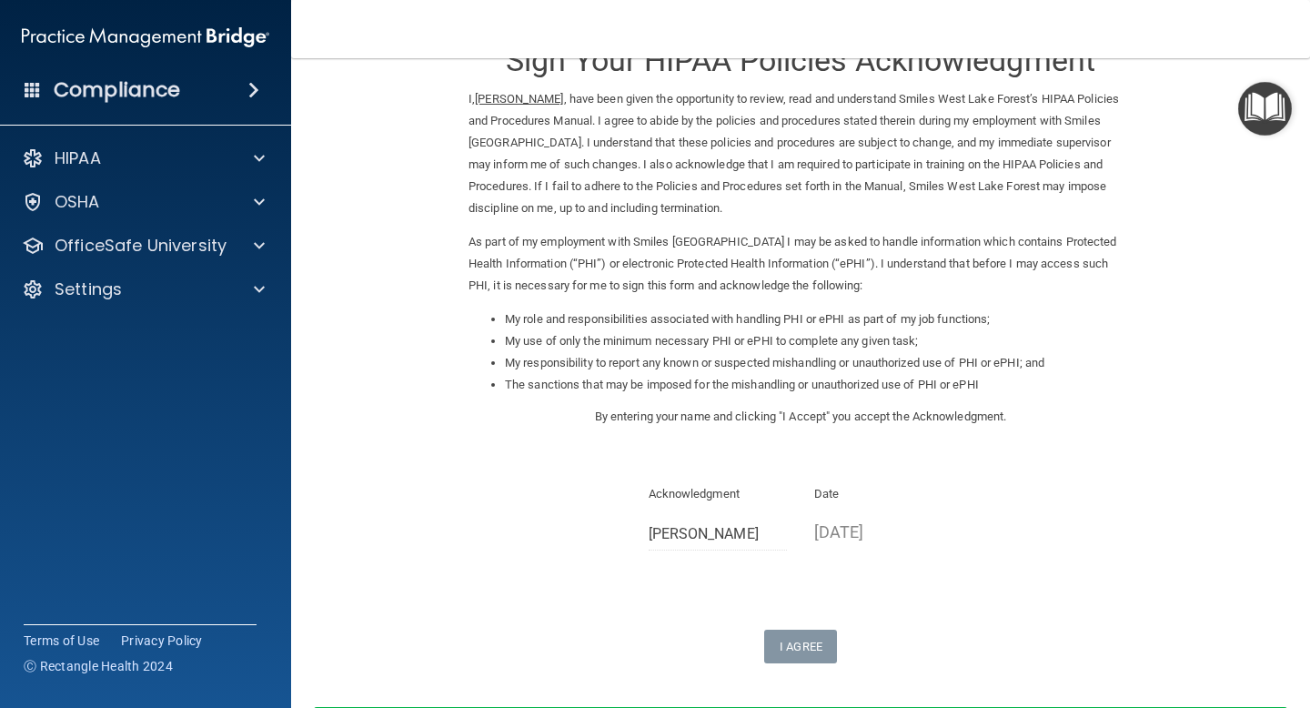
scroll to position [0, 0]
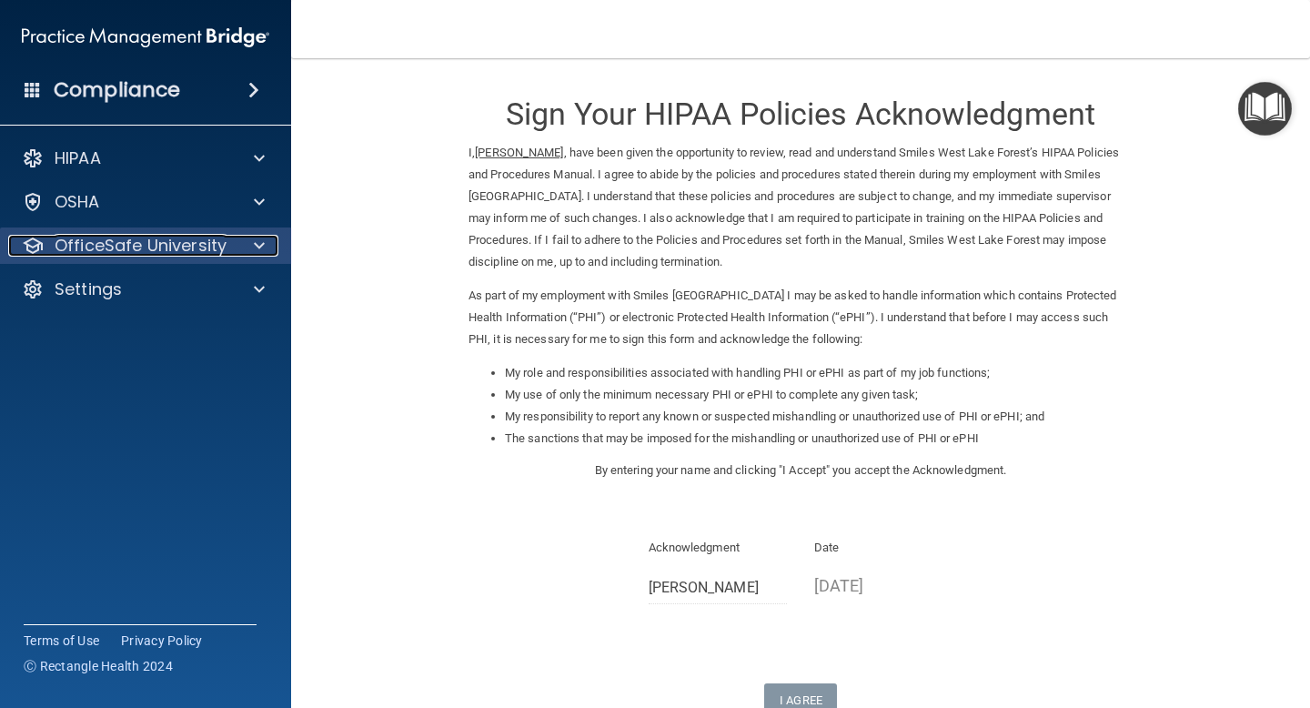
click at [104, 254] on p "OfficeSafe University" at bounding box center [141, 246] width 172 height 22
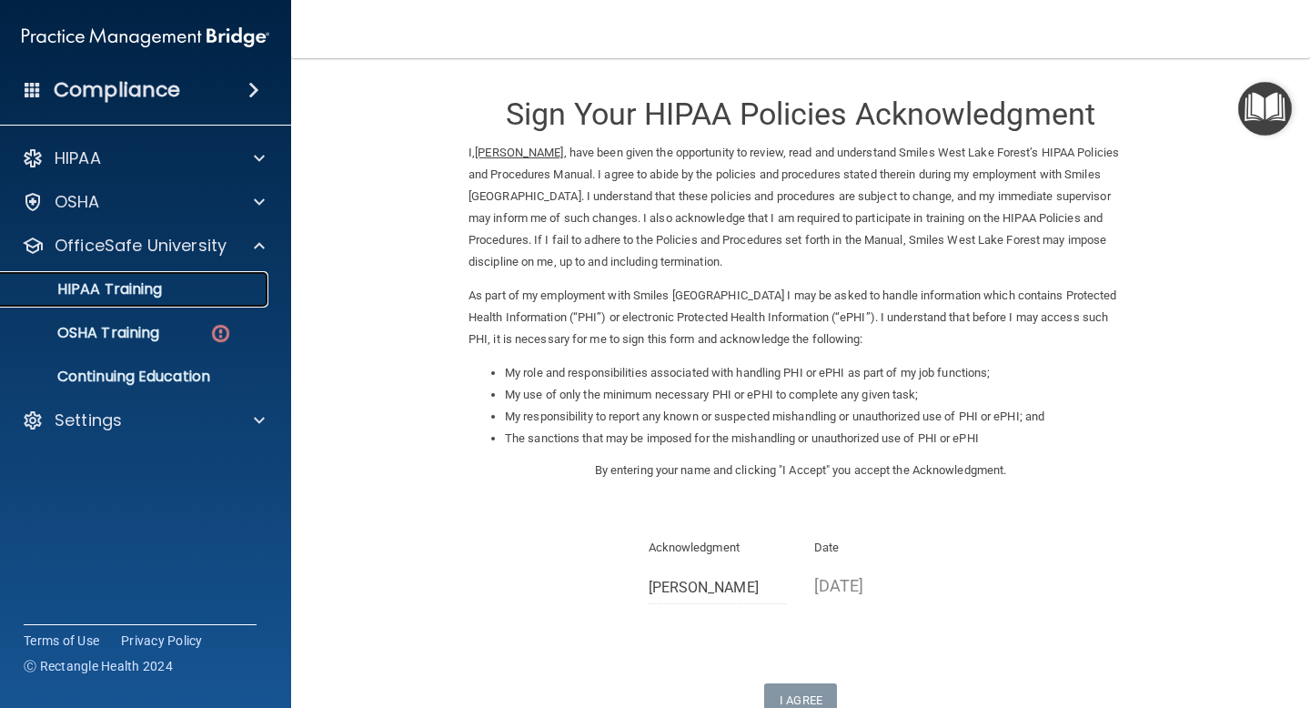
click at [101, 289] on p "HIPAA Training" at bounding box center [87, 289] width 150 height 18
